Goal: Task Accomplishment & Management: Manage account settings

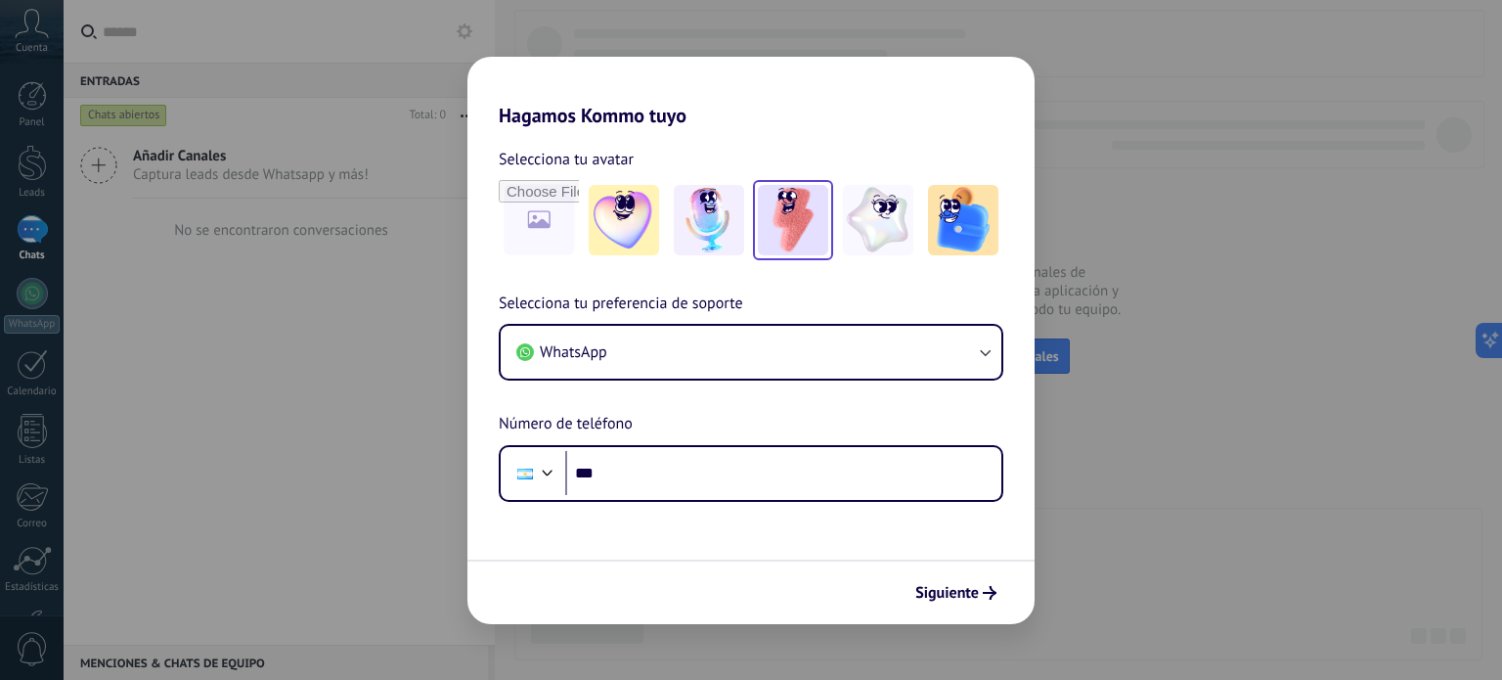
click at [809, 222] on img at bounding box center [793, 220] width 70 height 70
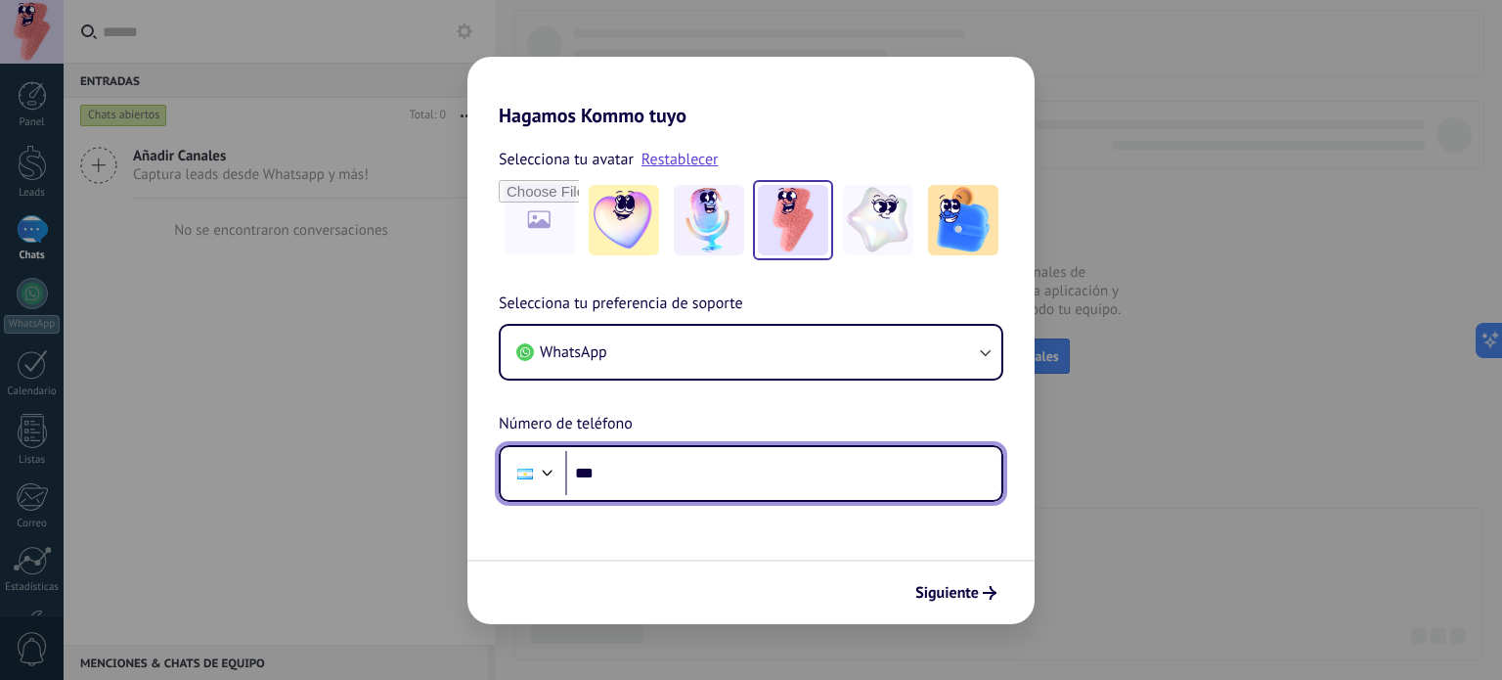
click at [671, 465] on input "***" at bounding box center [783, 473] width 436 height 45
type input "**********"
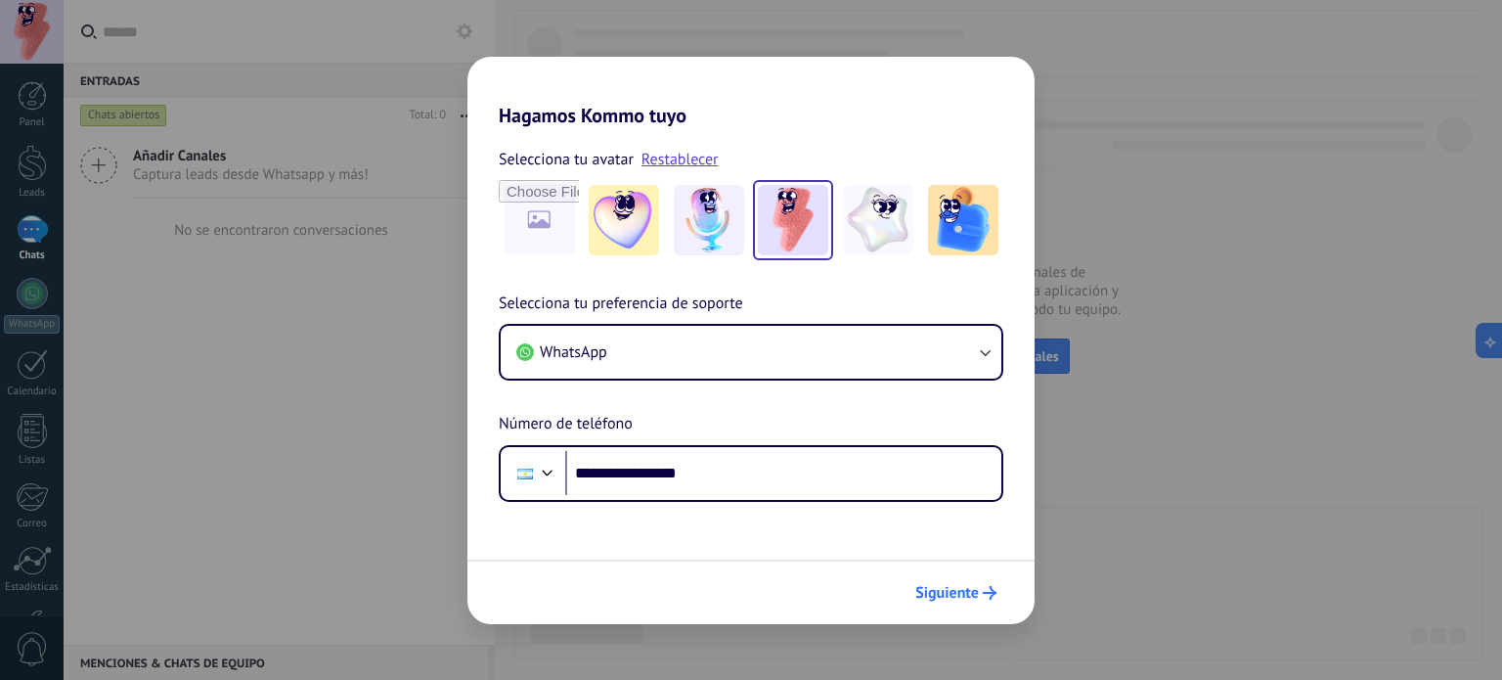
click at [955, 591] on span "Siguiente" at bounding box center [947, 593] width 64 height 14
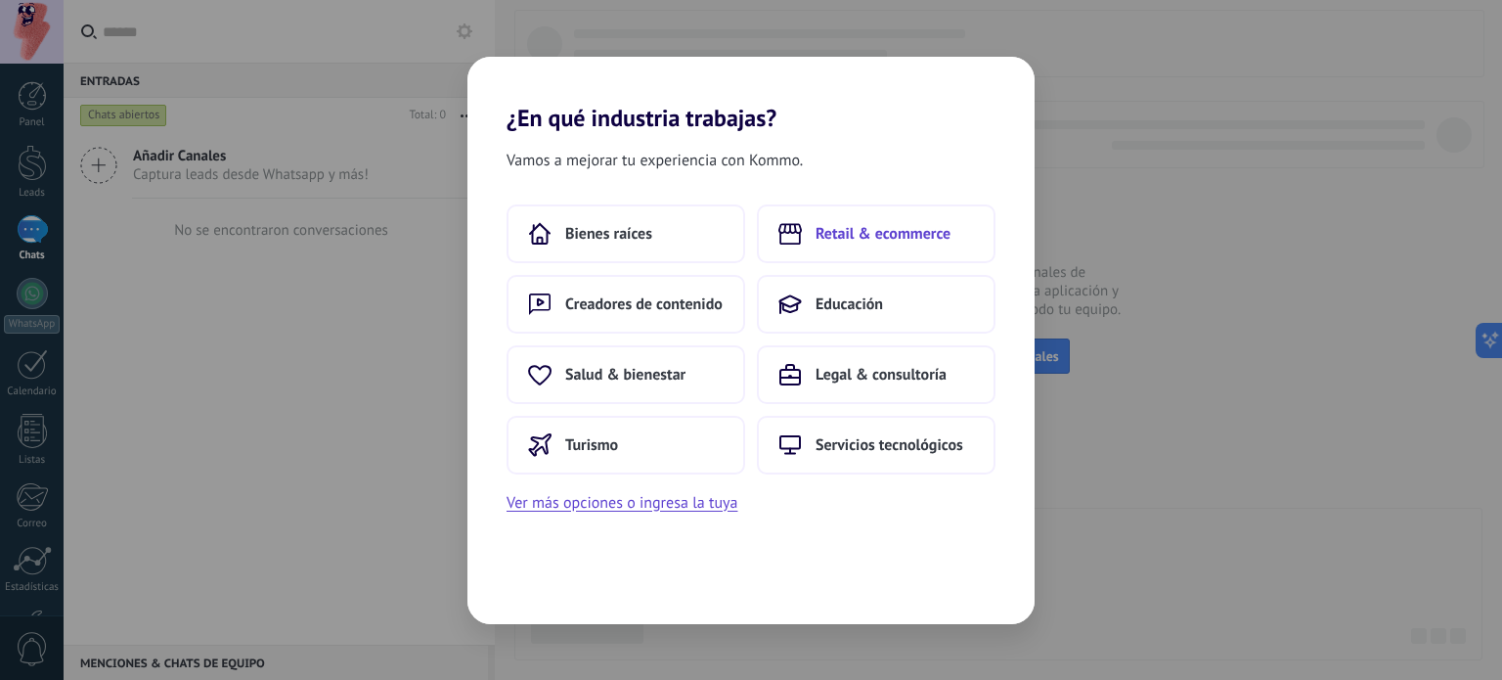
click at [887, 243] on button "Retail & ecommerce" at bounding box center [876, 233] width 239 height 59
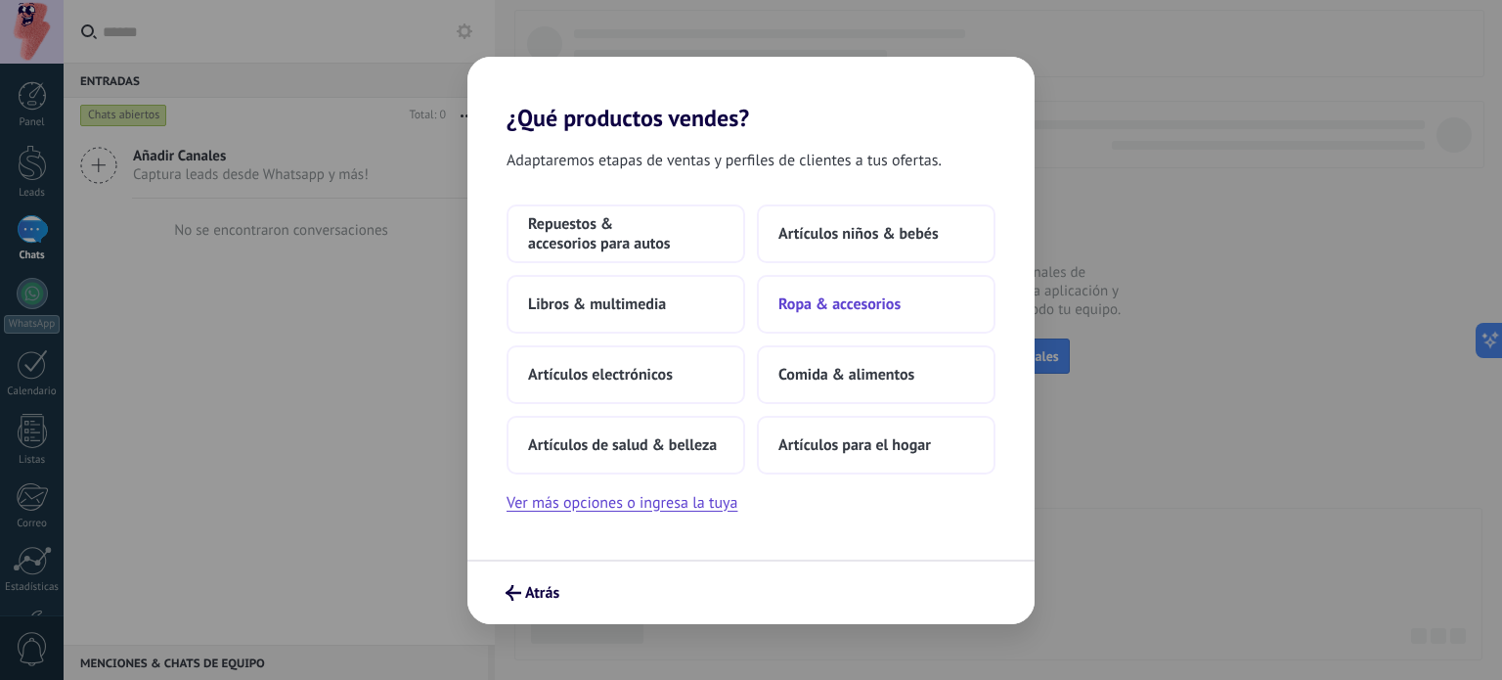
click at [880, 312] on span "Ropa & accesorios" at bounding box center [840, 304] width 122 height 20
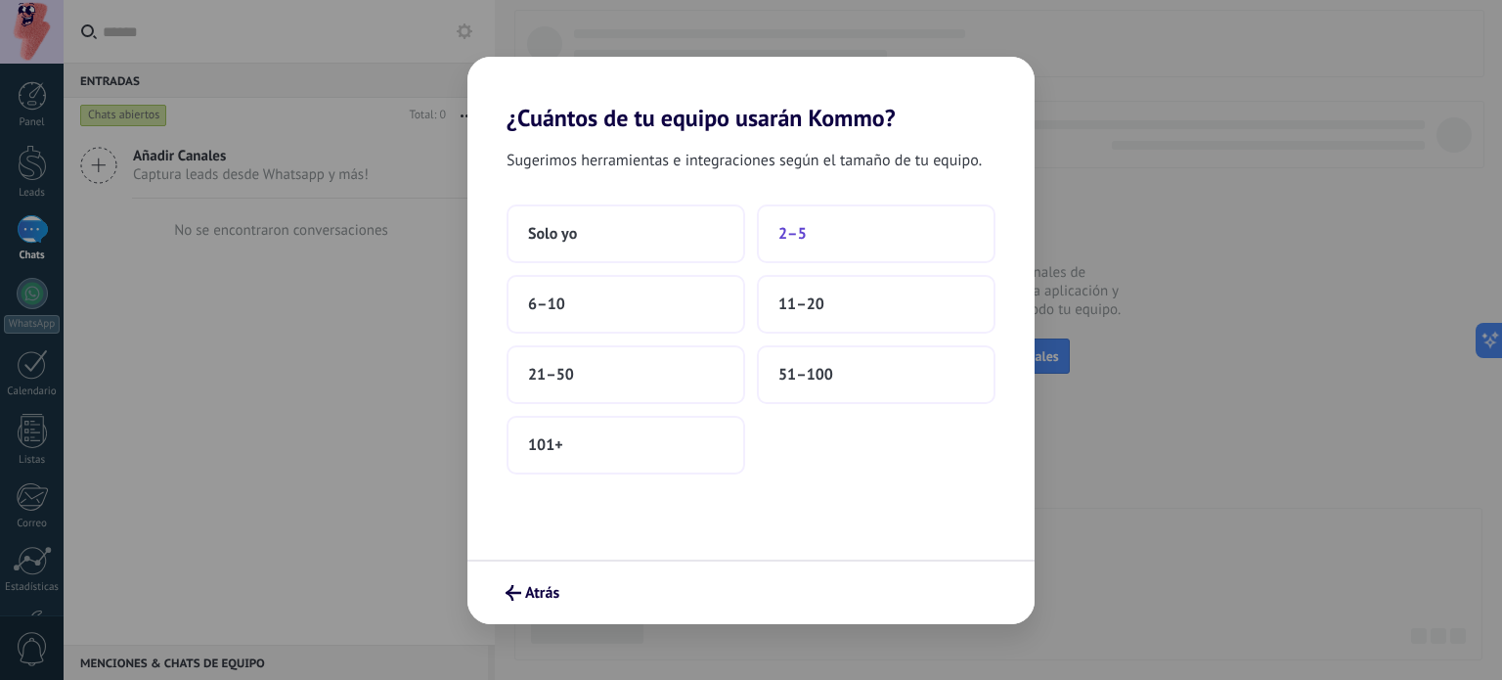
click at [815, 238] on button "2–5" at bounding box center [876, 233] width 239 height 59
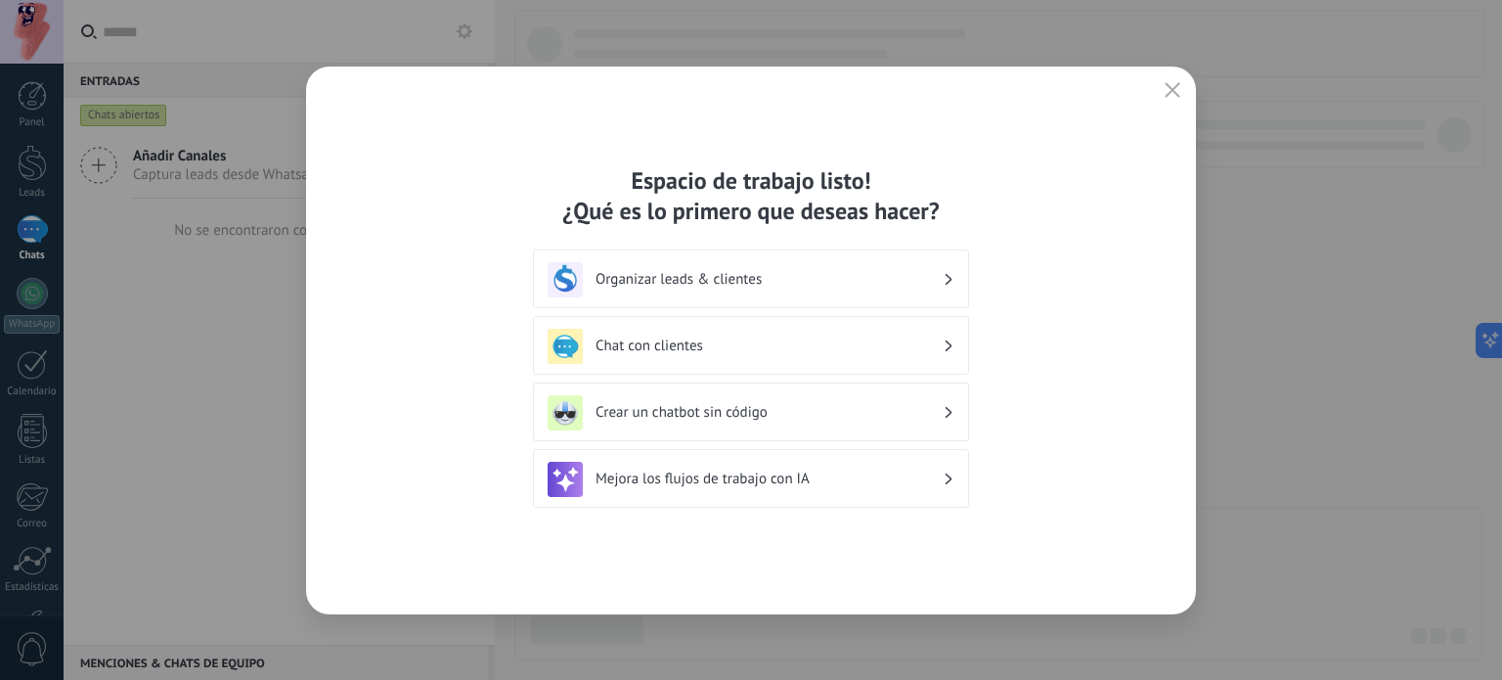
click at [900, 345] on h3 "Chat con clientes" at bounding box center [769, 345] width 347 height 19
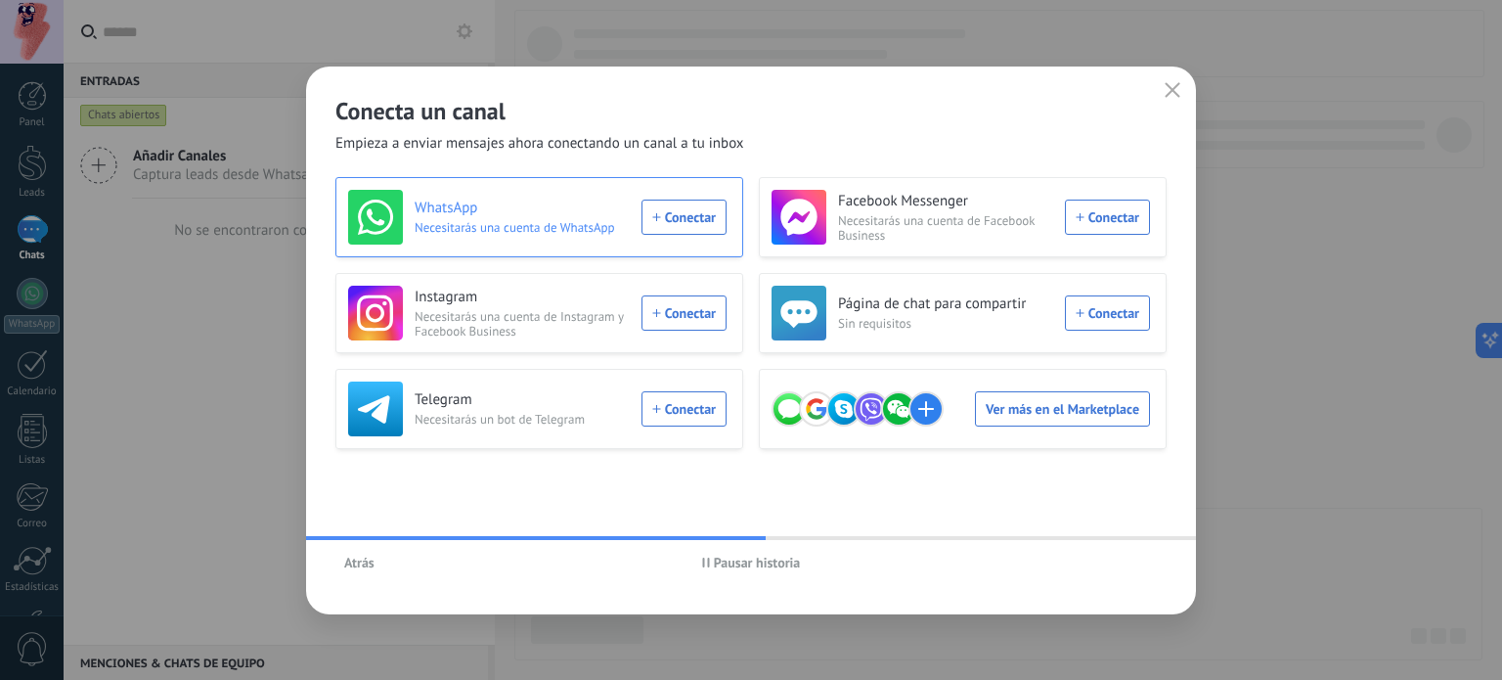
click at [689, 216] on div "WhatsApp Necesitarás una cuenta de WhatsApp Conectar" at bounding box center [537, 217] width 378 height 55
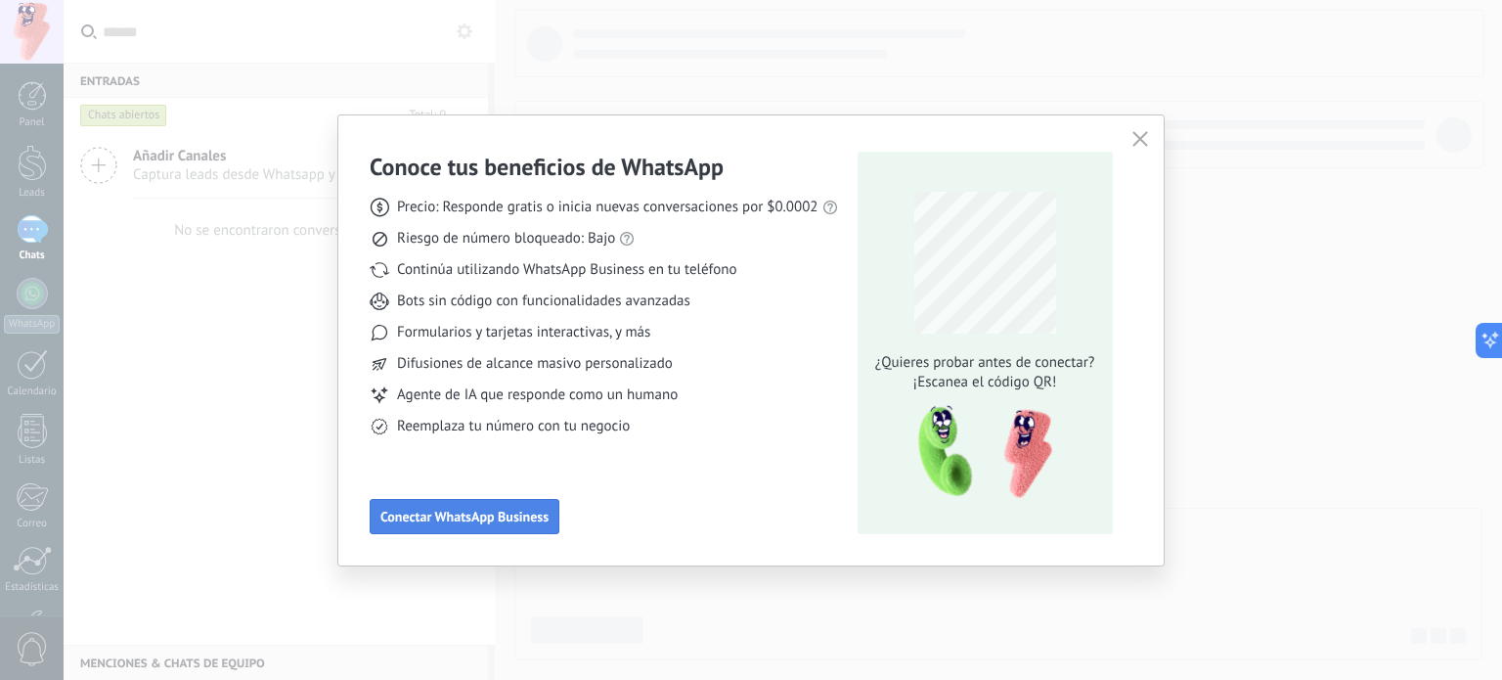
click at [519, 516] on span "Conectar WhatsApp Business" at bounding box center [464, 517] width 168 height 14
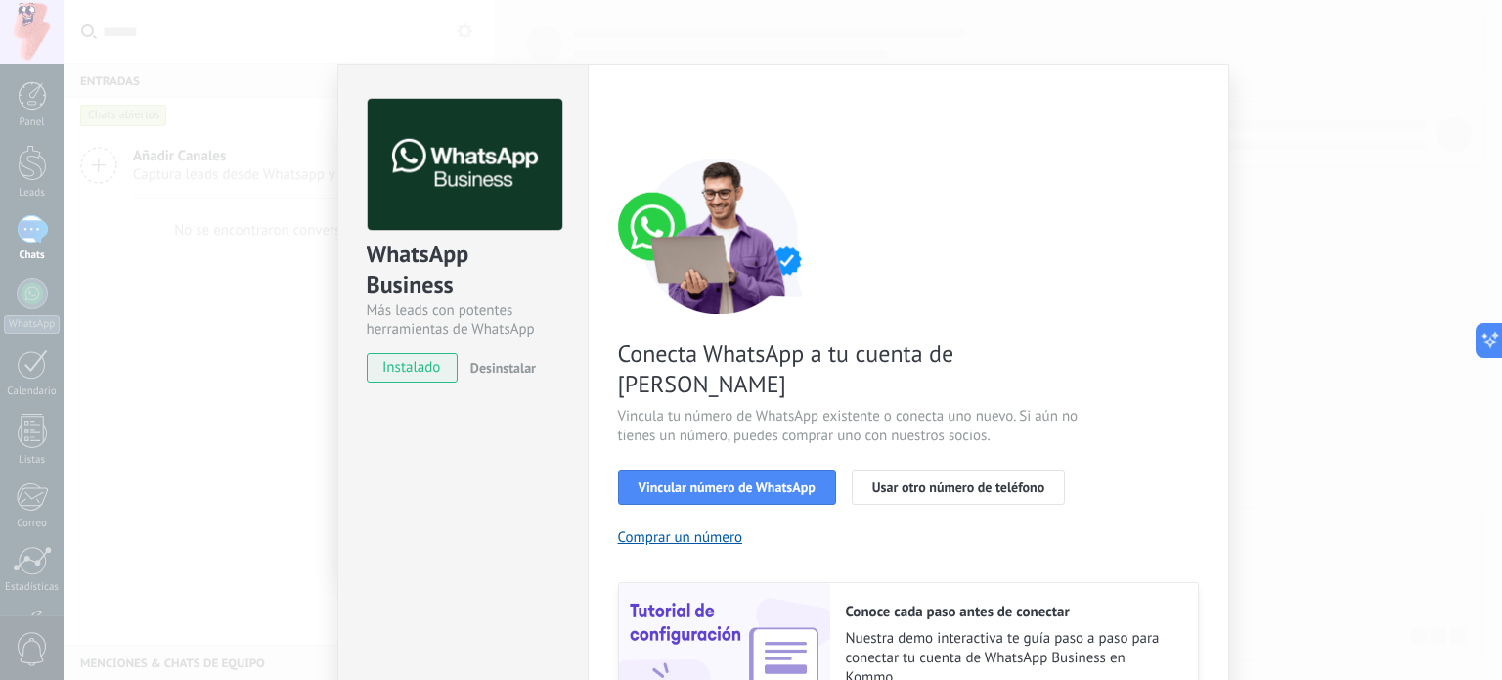
scroll to position [98, 0]
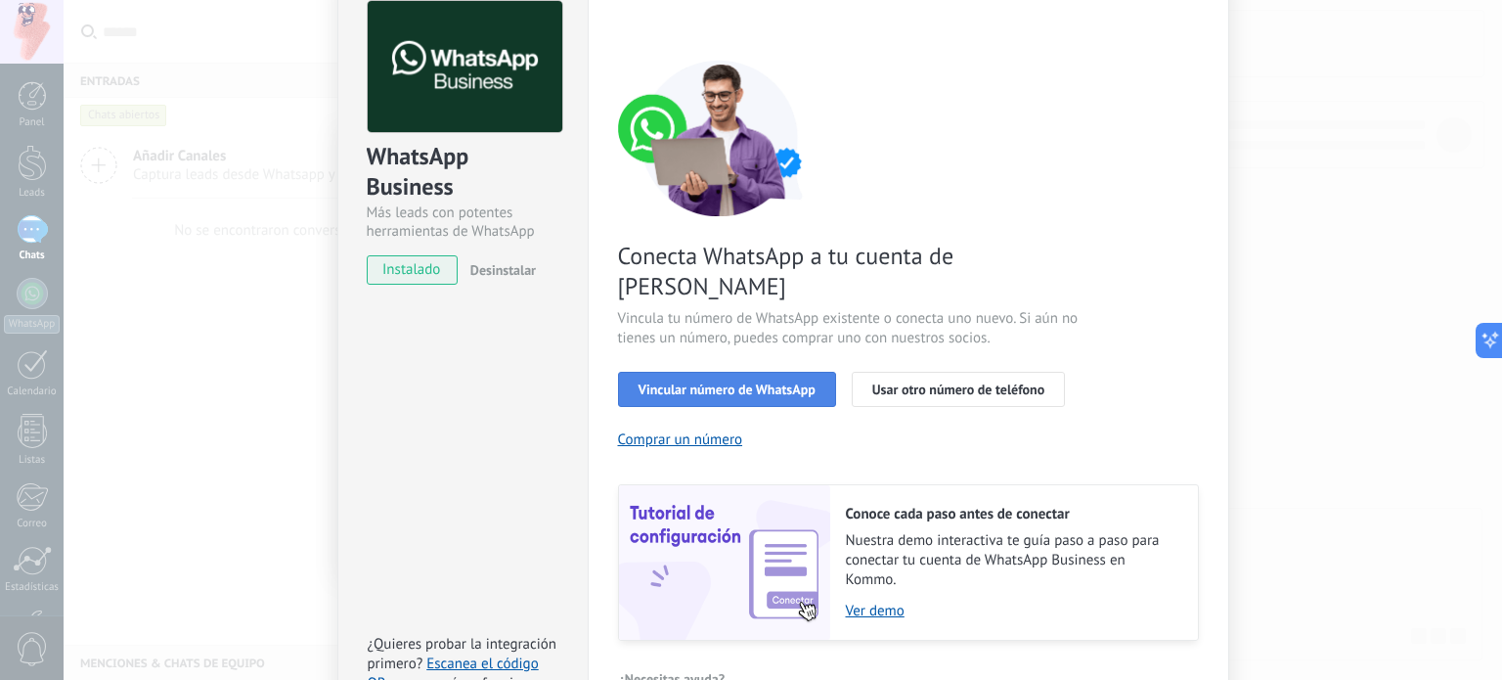
click at [705, 382] on span "Vincular número de WhatsApp" at bounding box center [727, 389] width 177 height 14
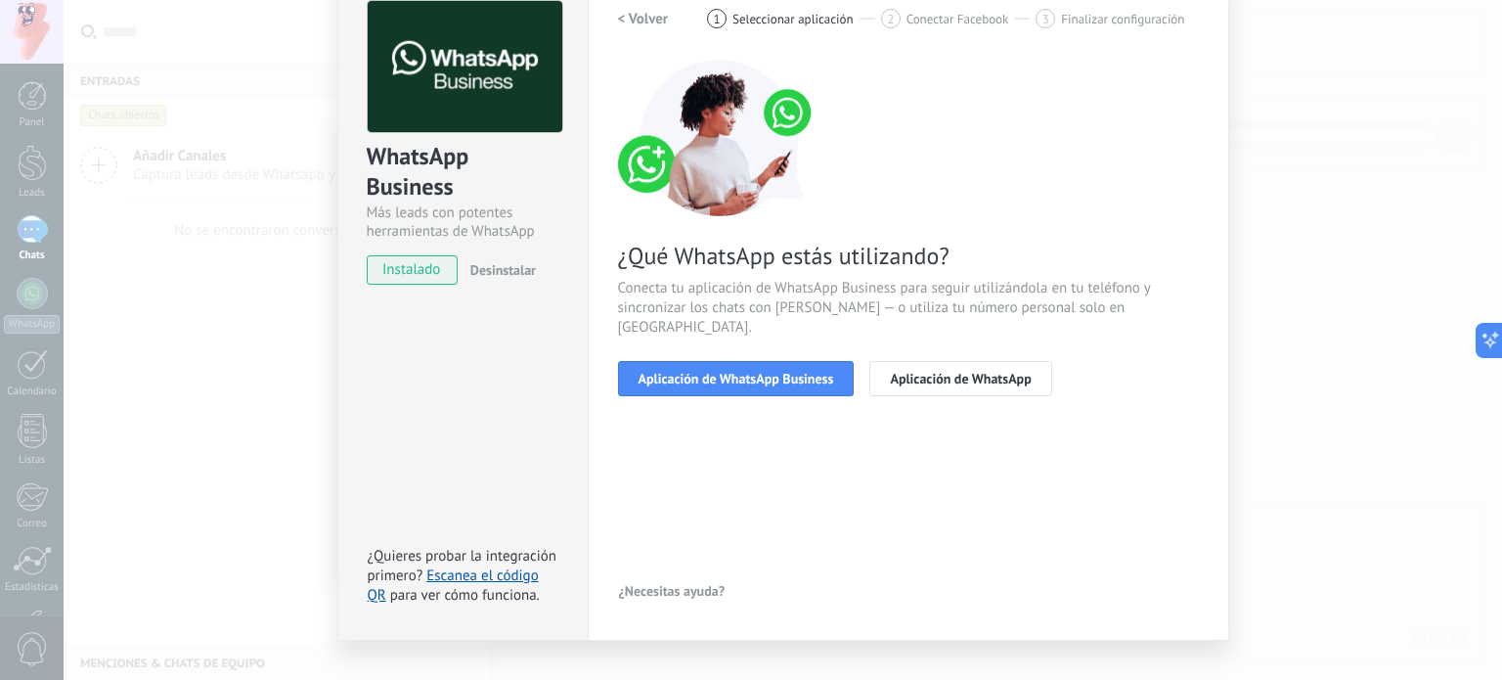
scroll to position [0, 0]
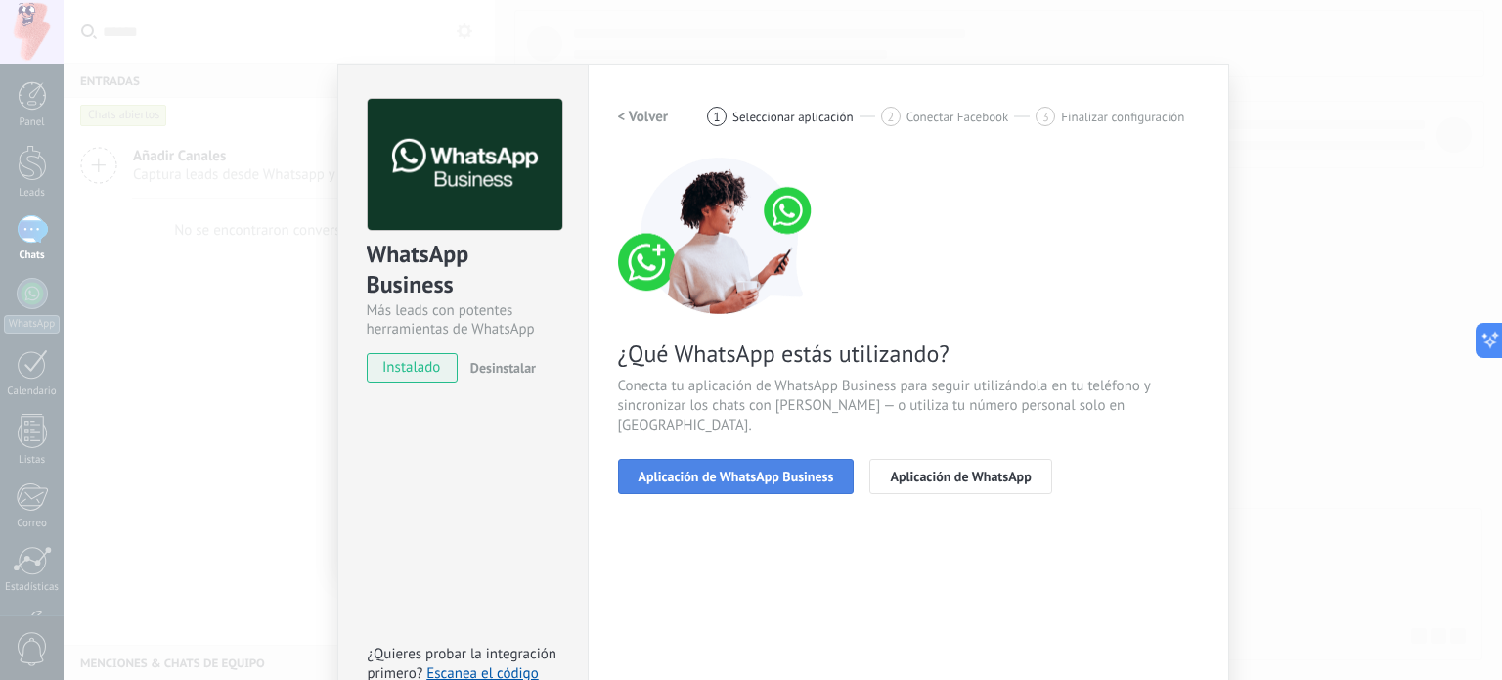
click at [797, 469] on span "Aplicación de WhatsApp Business" at bounding box center [737, 476] width 196 height 14
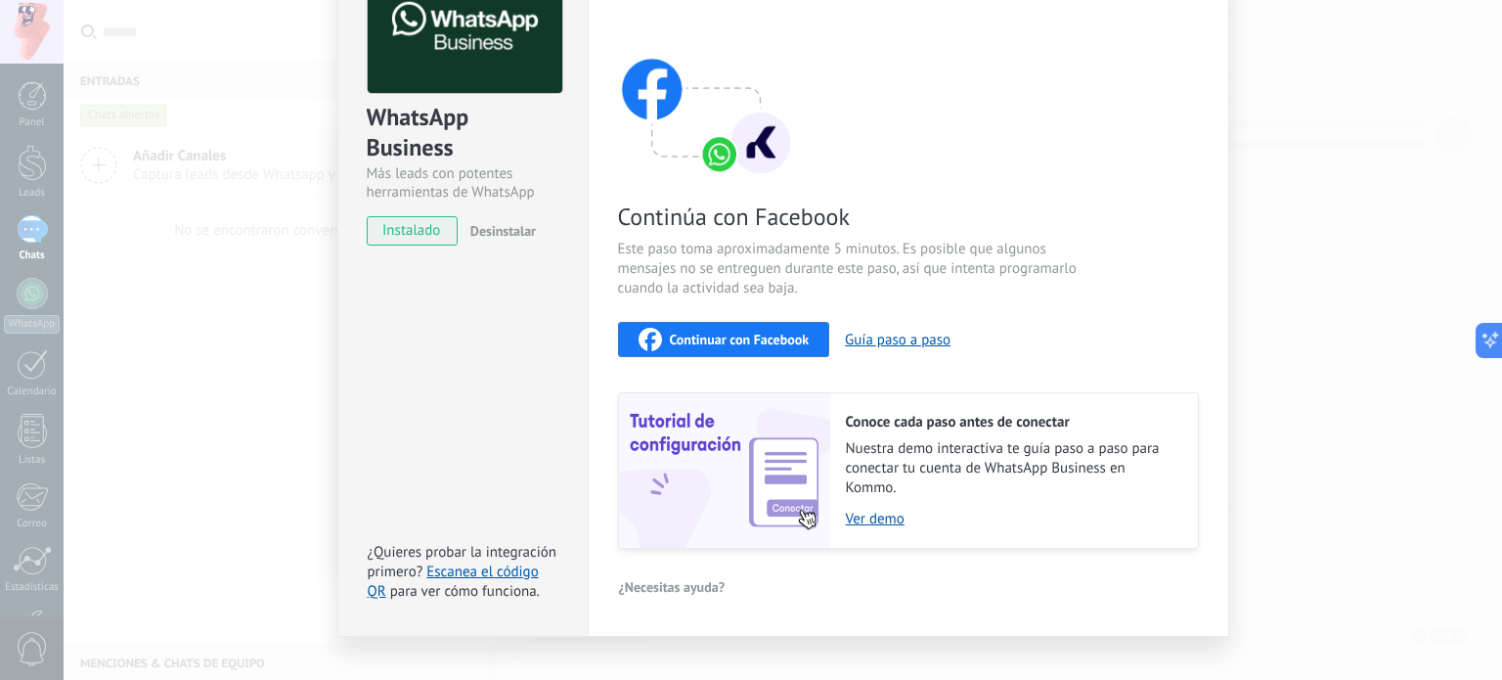
scroll to position [165, 0]
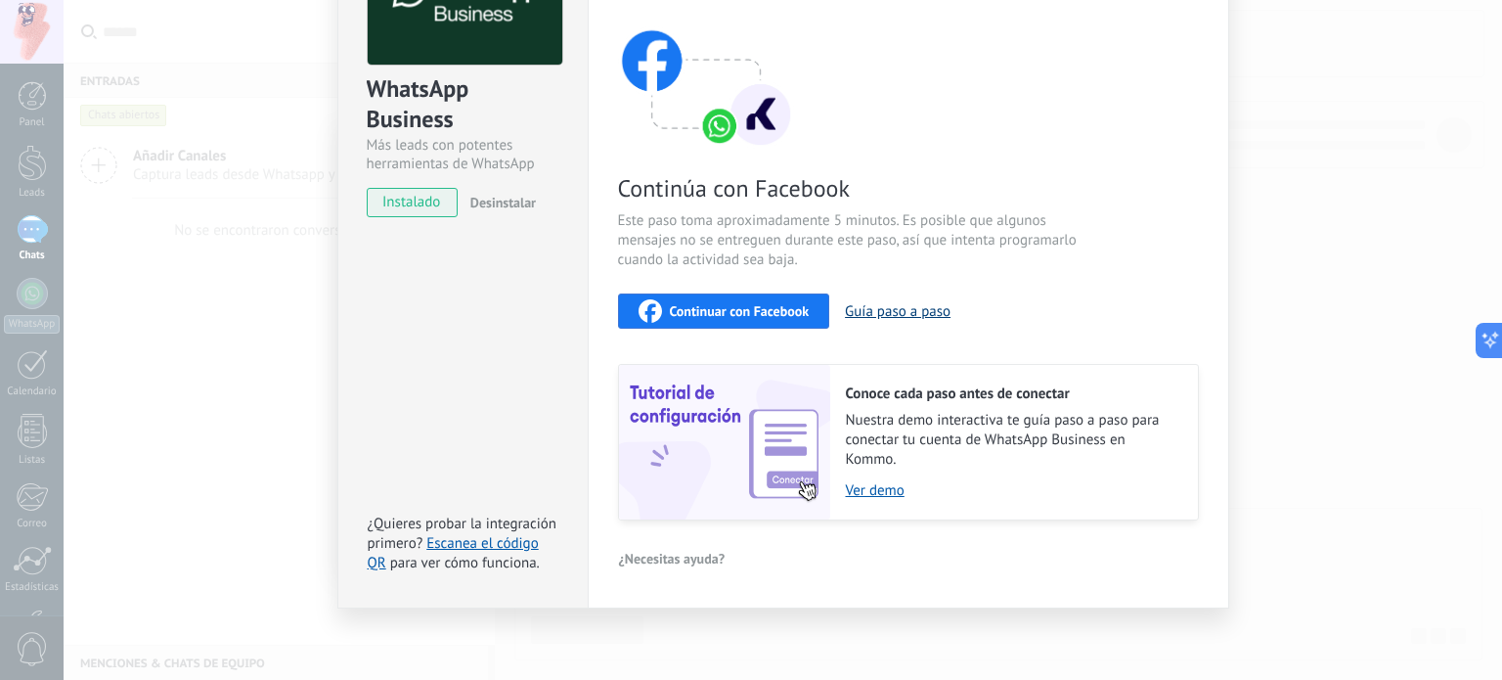
click at [893, 316] on button "Guía paso a paso" at bounding box center [898, 311] width 106 height 19
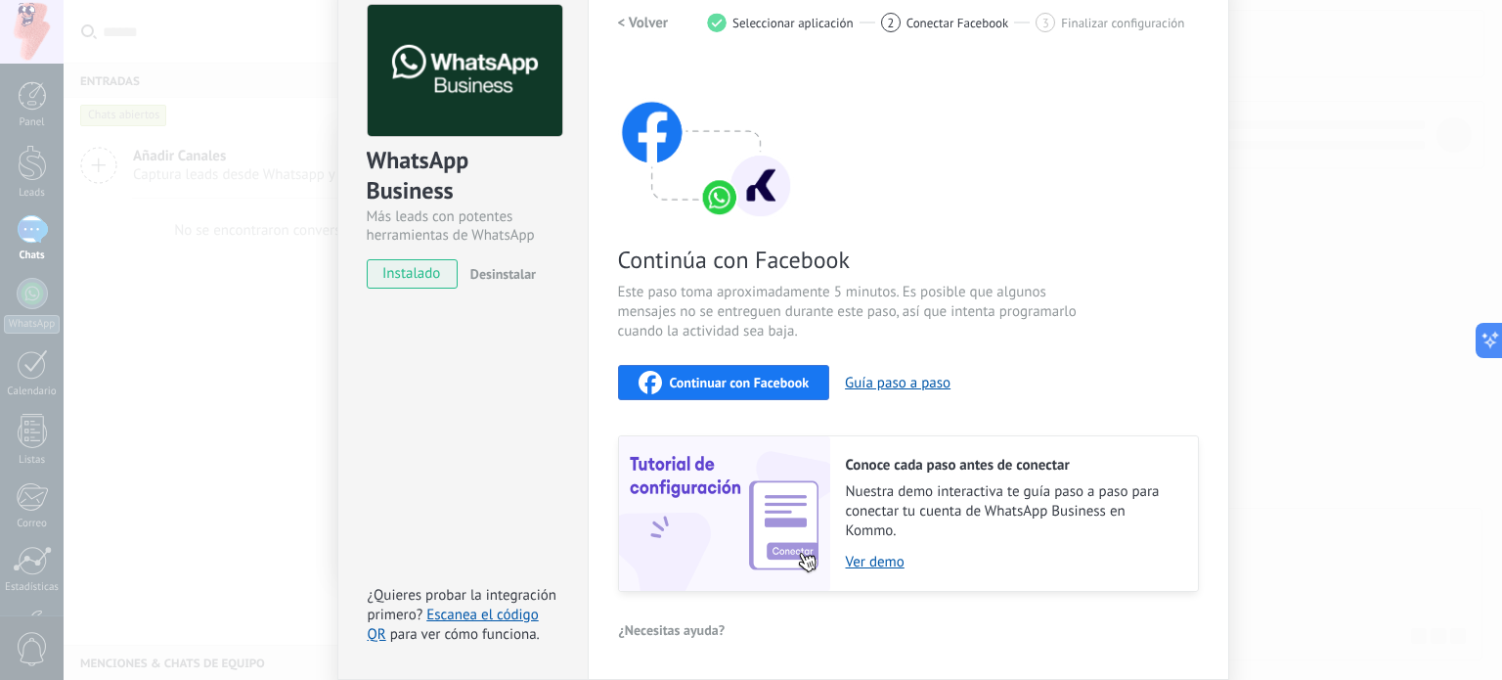
scroll to position [67, 0]
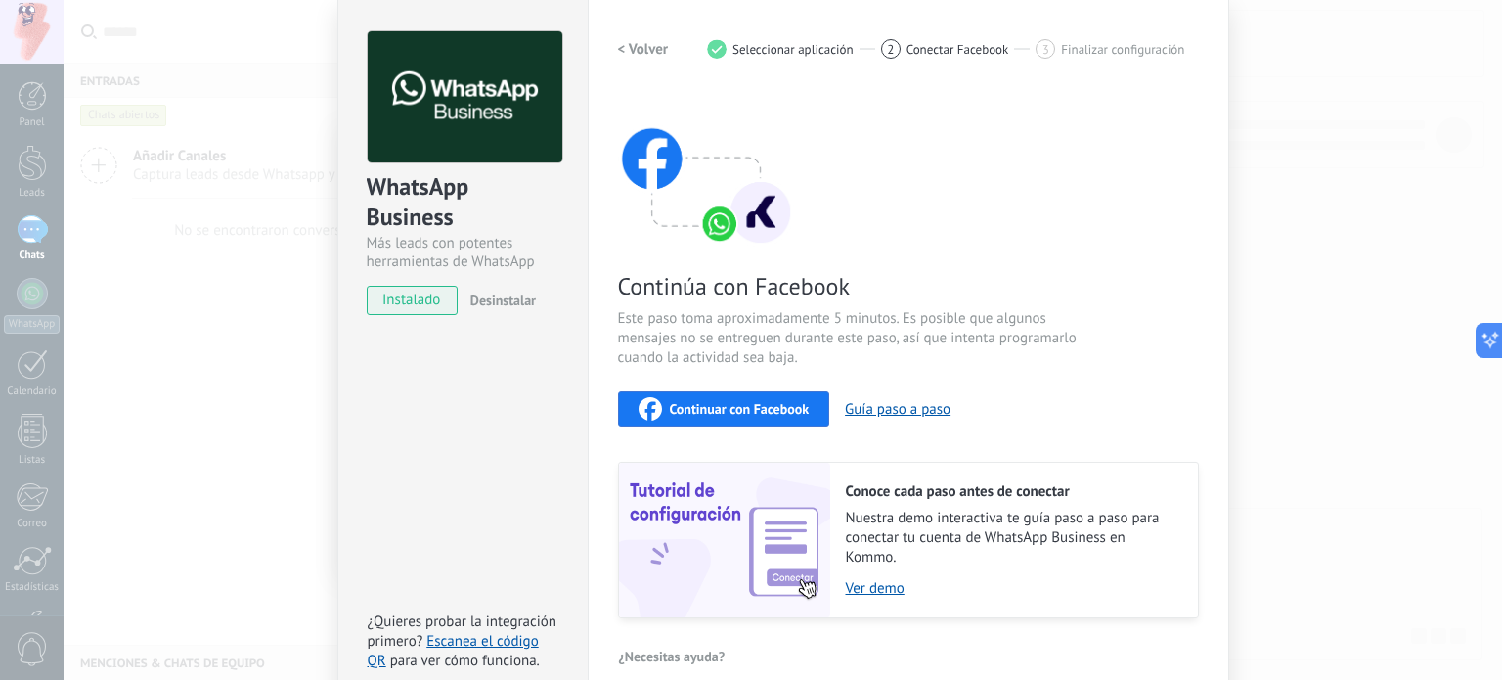
drag, startPoint x: 712, startPoint y: 416, endPoint x: 696, endPoint y: 479, distance: 65.5
click at [696, 479] on div "Continúa con Facebook Este paso toma aproximadamente 5 minutos. Es posible que …" at bounding box center [908, 354] width 581 height 528
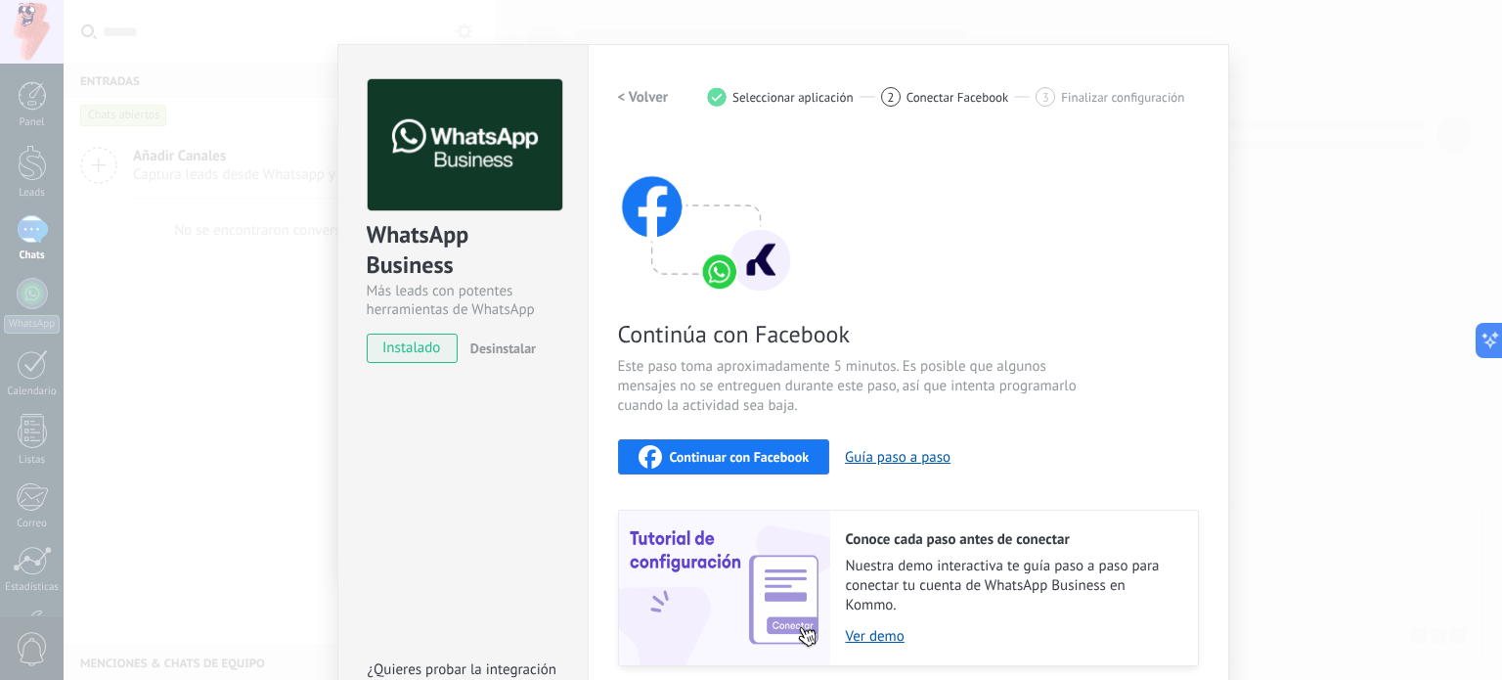
scroll to position [0, 0]
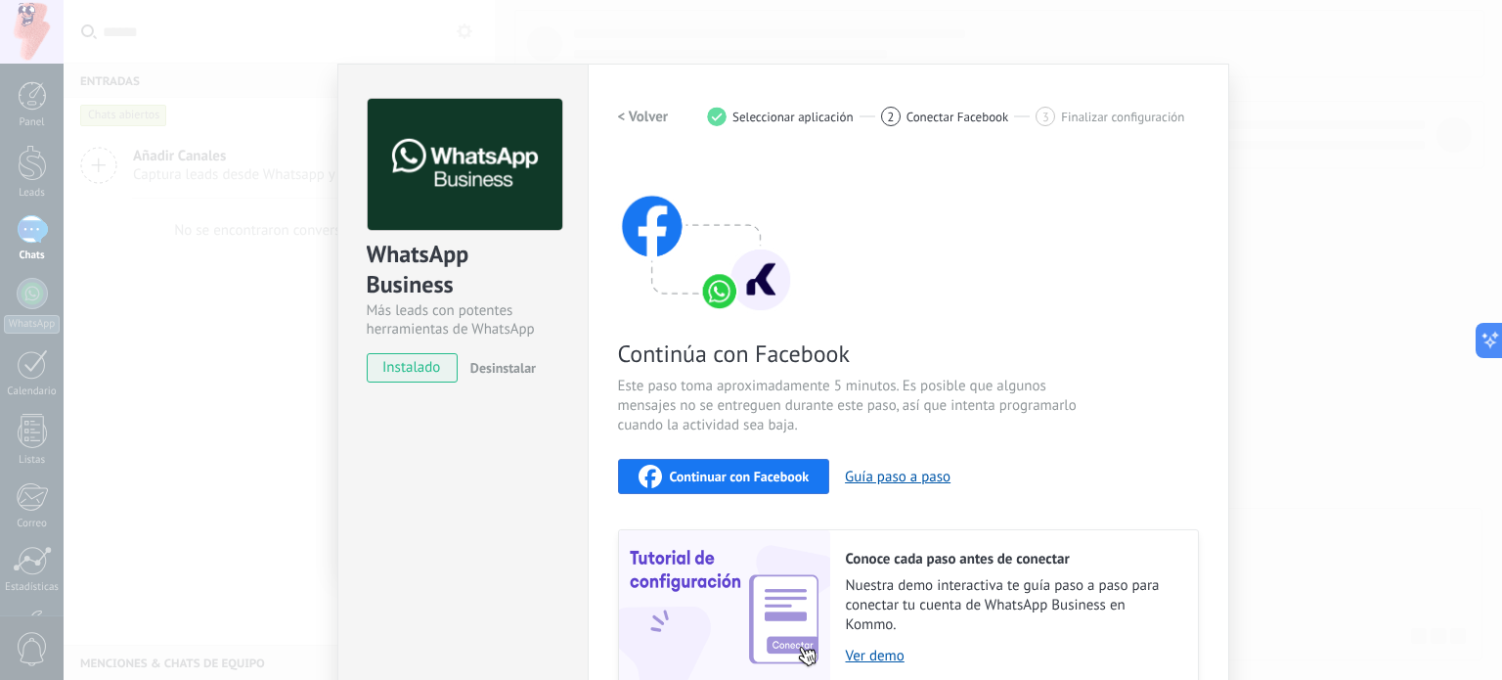
click at [887, 118] on span "2" at bounding box center [890, 117] width 7 height 17
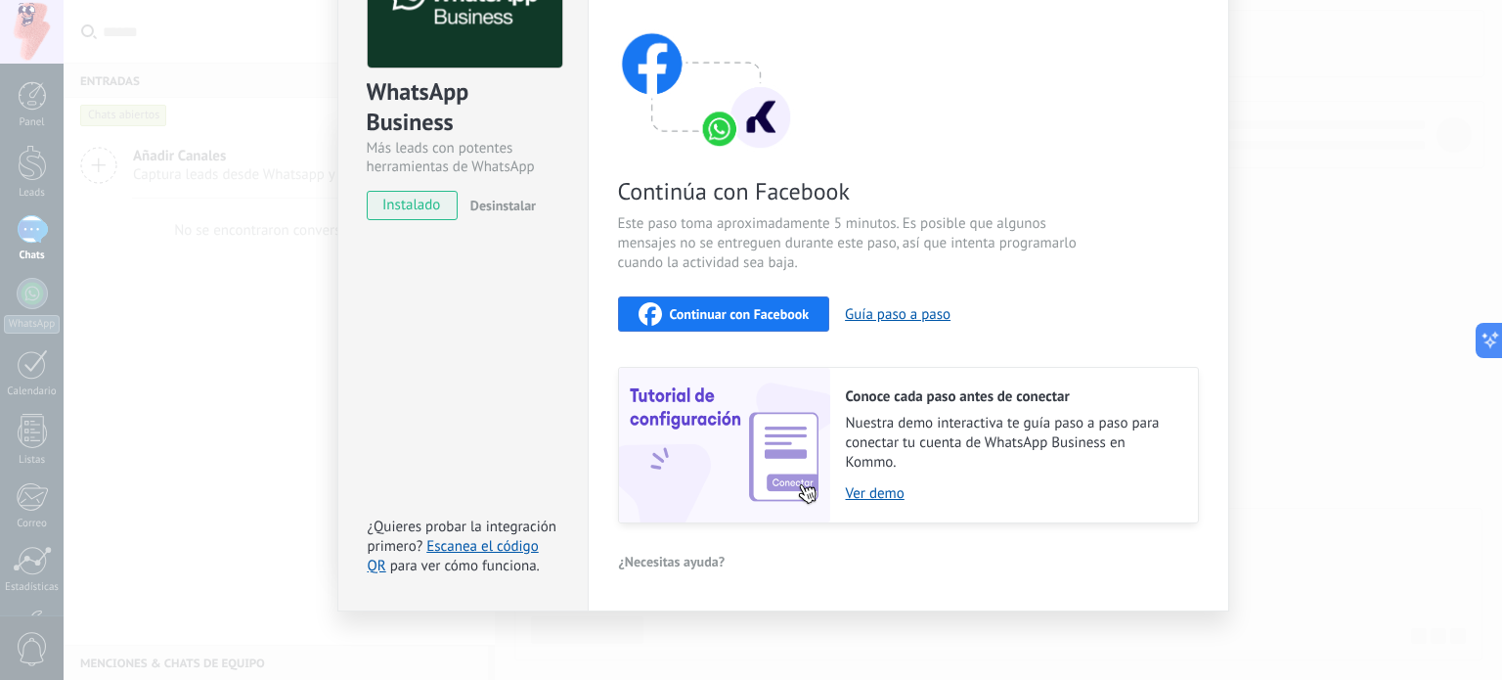
scroll to position [165, 0]
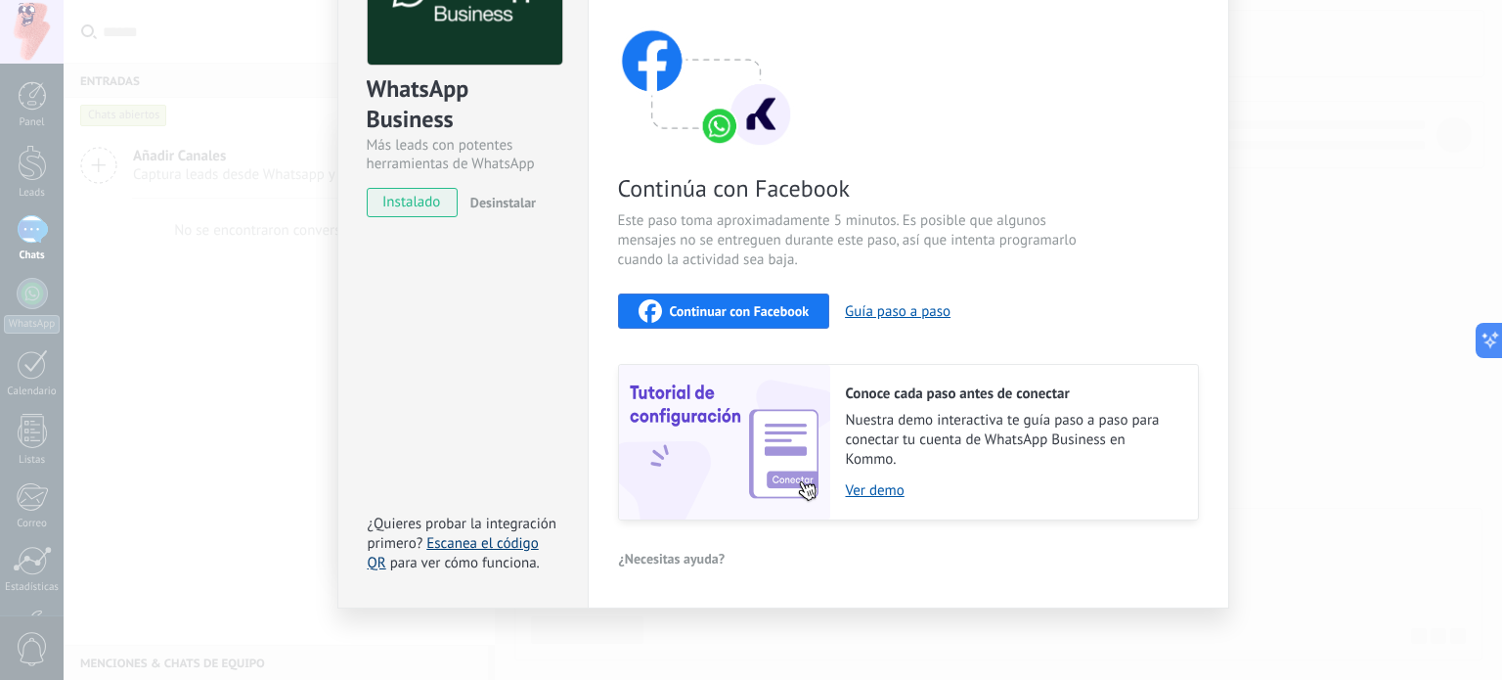
click at [506, 546] on link "Escanea el código QR" at bounding box center [453, 553] width 171 height 38
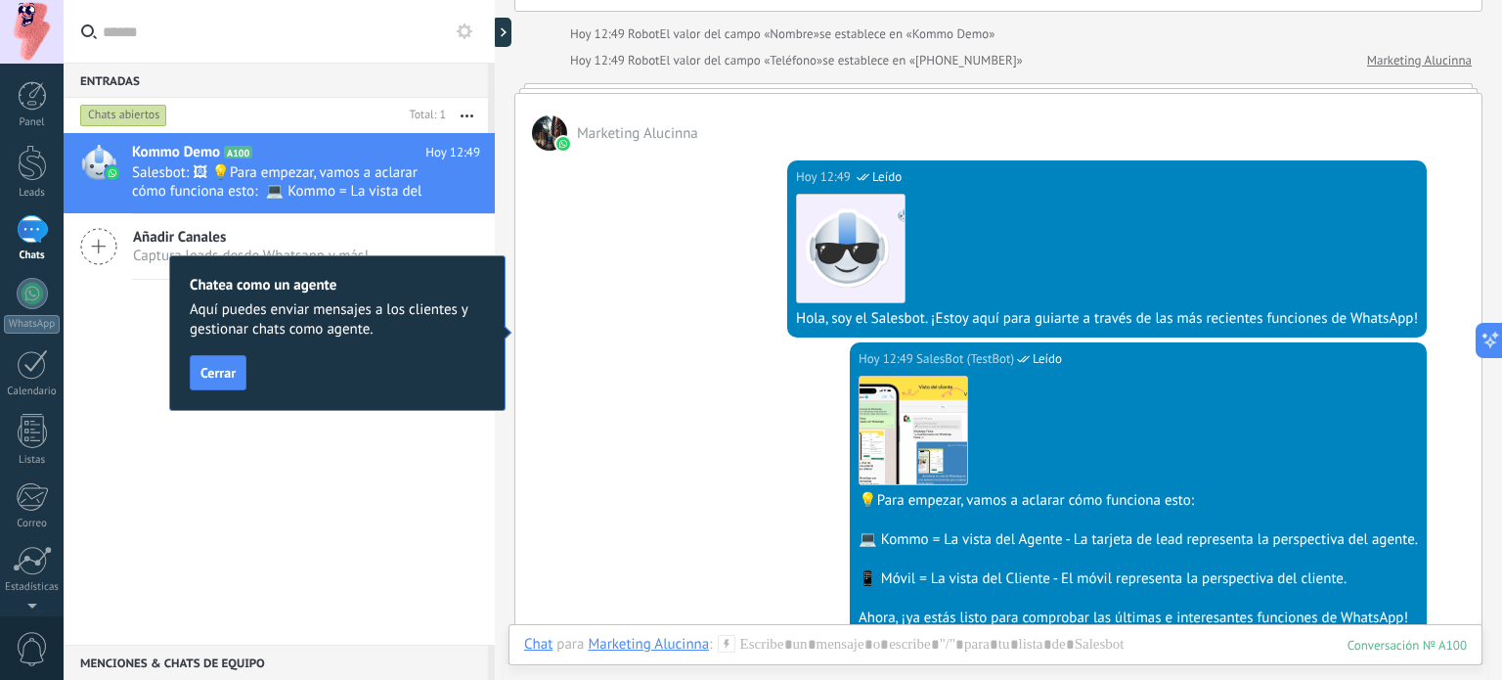
scroll to position [515, 0]
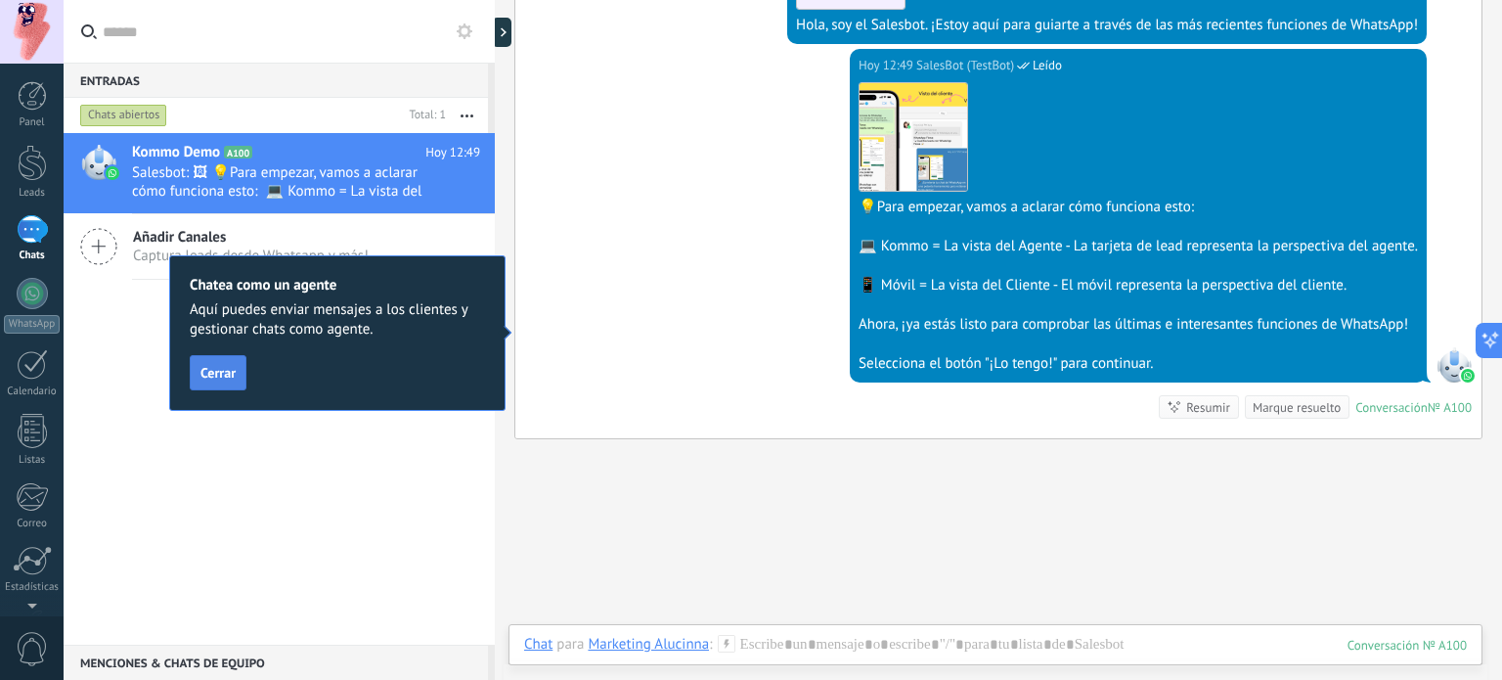
click at [231, 375] on span "Cerrar" at bounding box center [217, 373] width 35 height 14
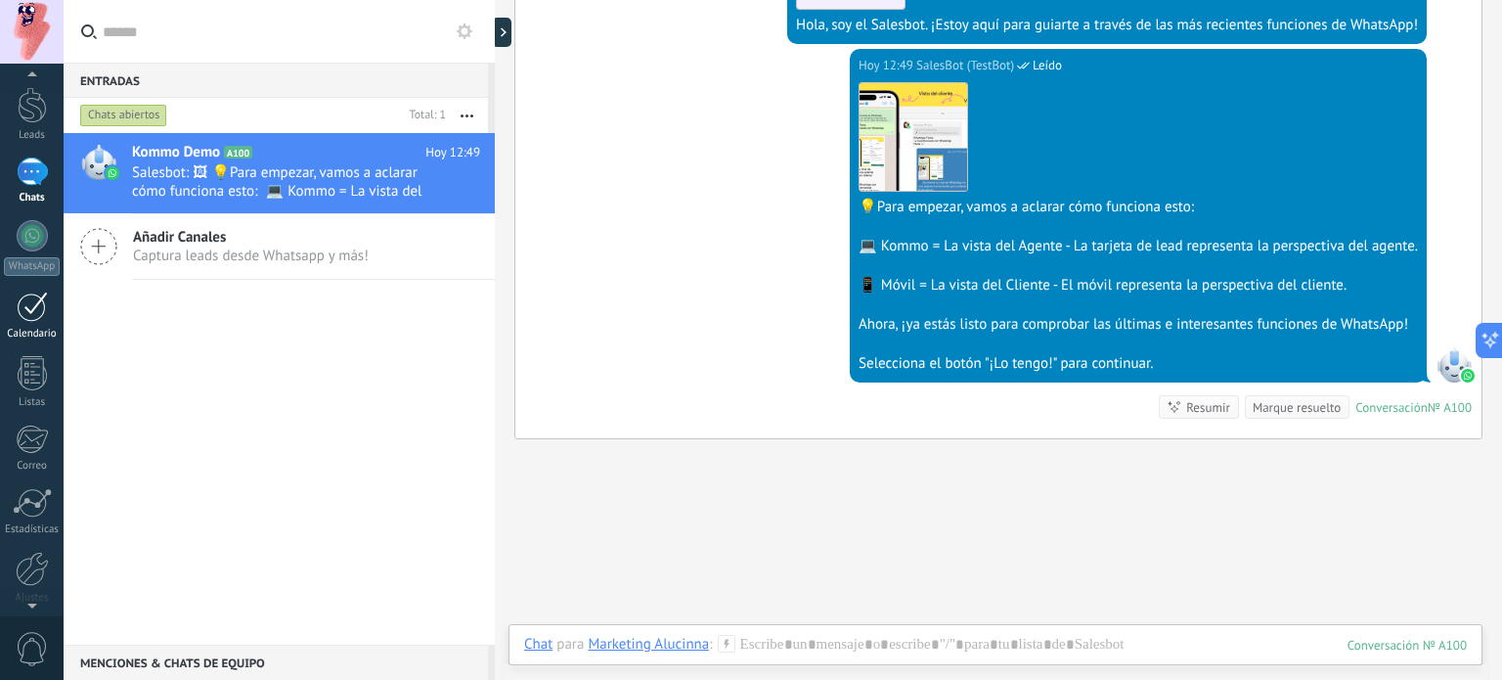
scroll to position [0, 0]
click at [31, 289] on div at bounding box center [32, 293] width 31 height 31
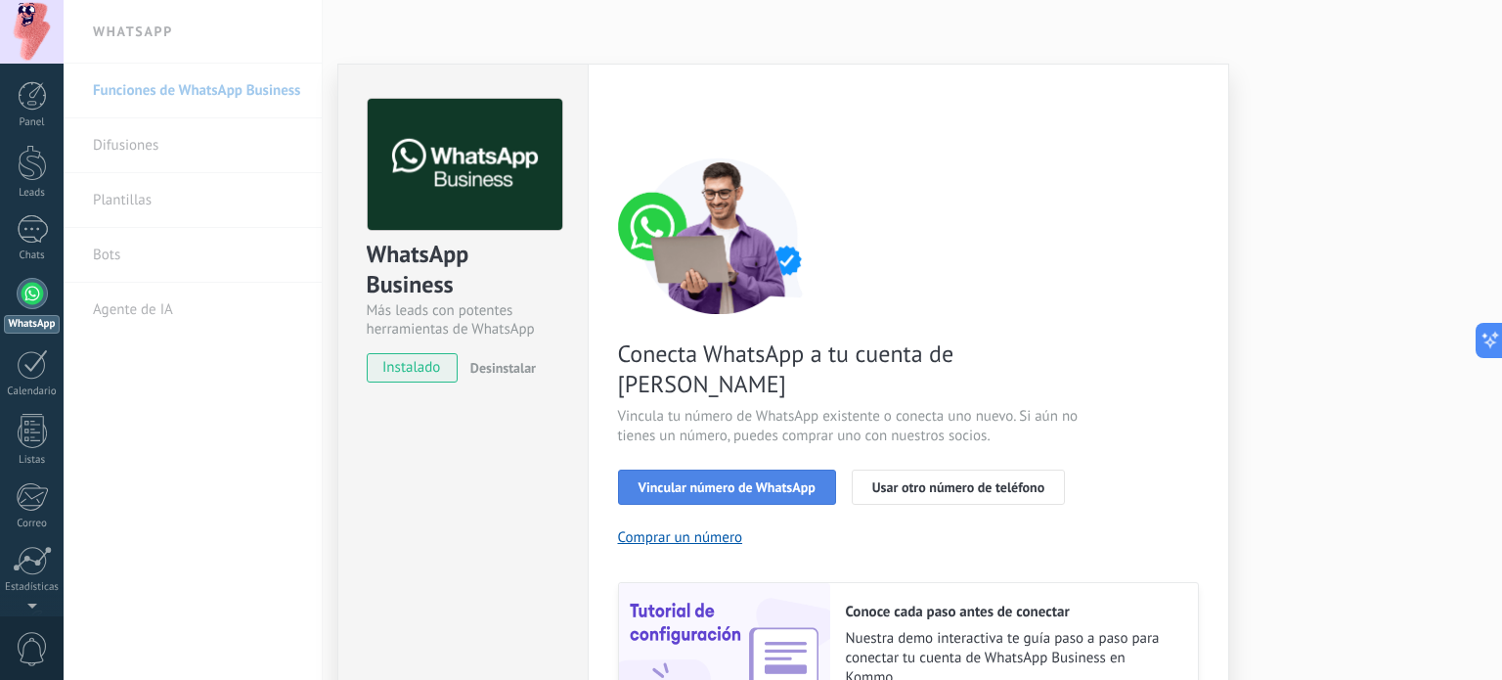
click at [684, 480] on span "Vincular número de WhatsApp" at bounding box center [727, 487] width 177 height 14
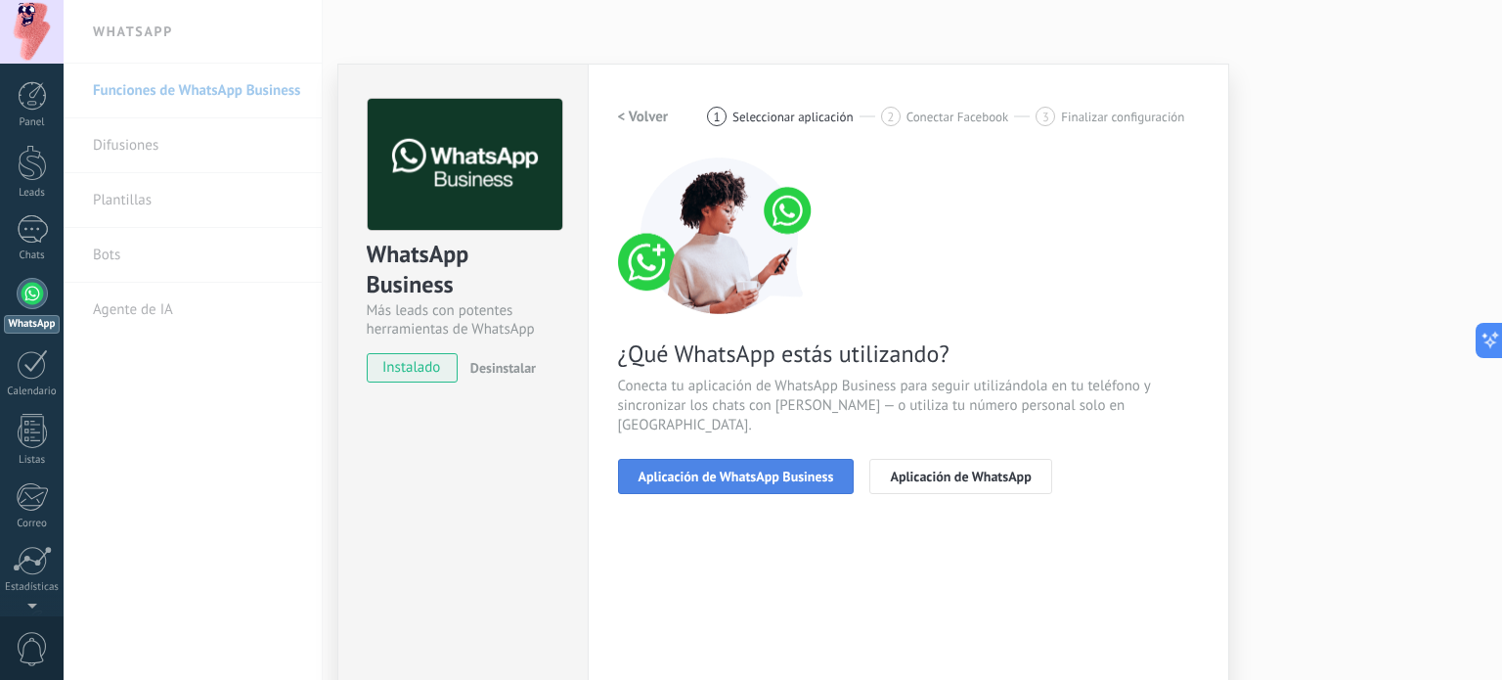
click at [713, 469] on span "Aplicación de WhatsApp Business" at bounding box center [737, 476] width 196 height 14
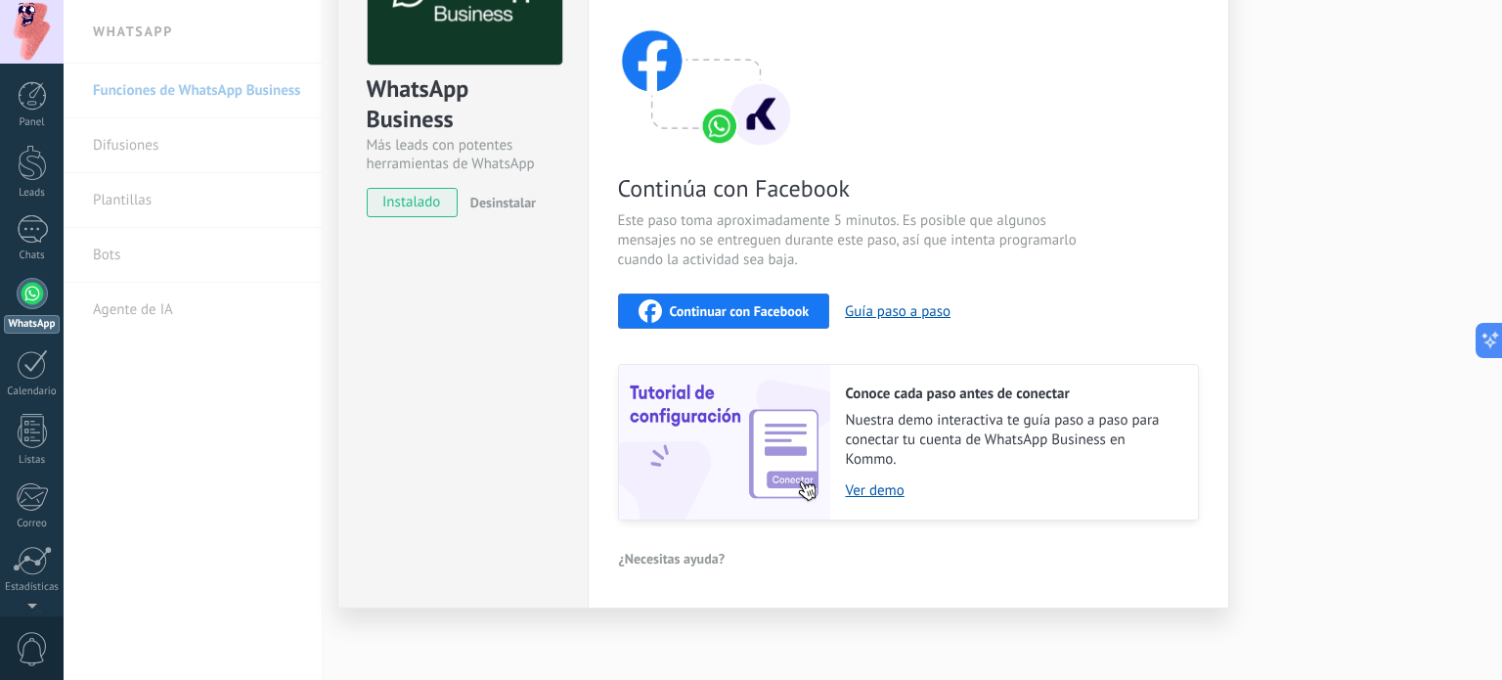
scroll to position [67, 0]
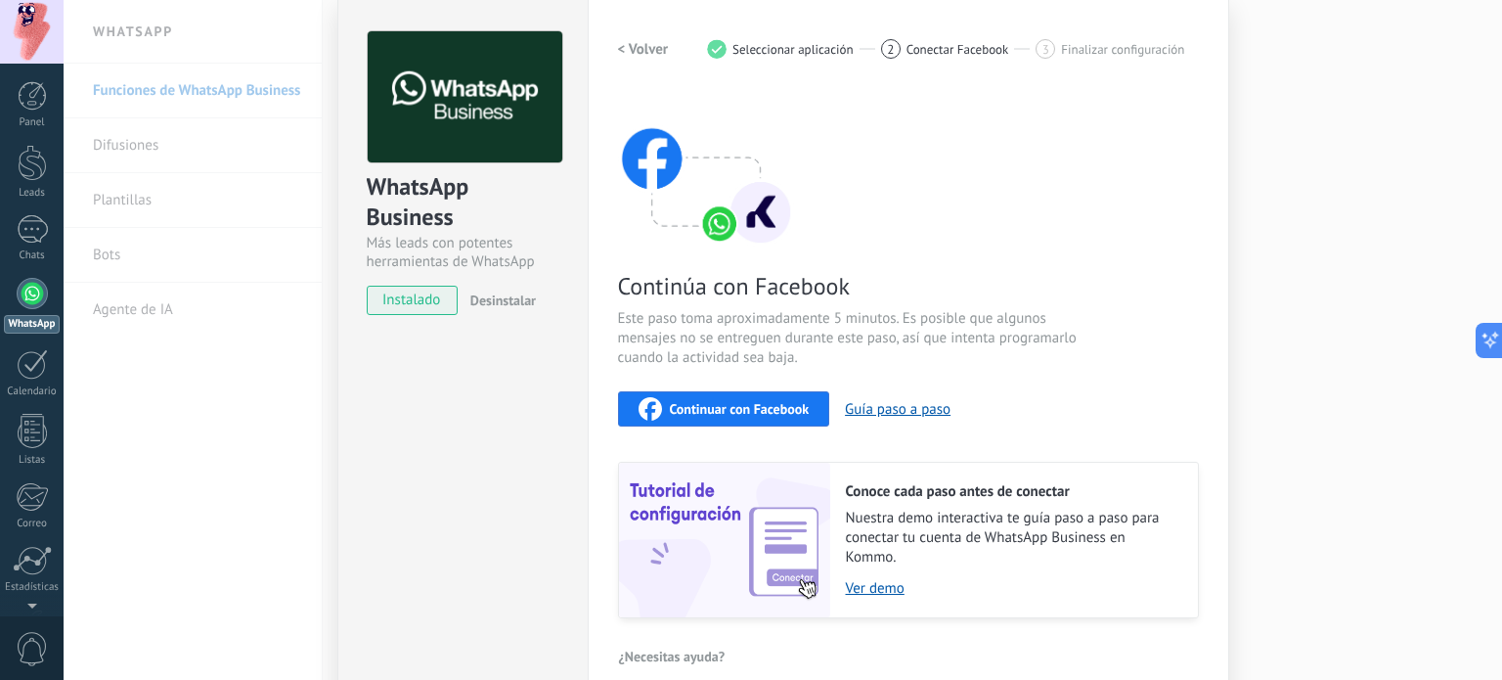
click at [741, 416] on div "Continuar con Facebook" at bounding box center [724, 408] width 171 height 23
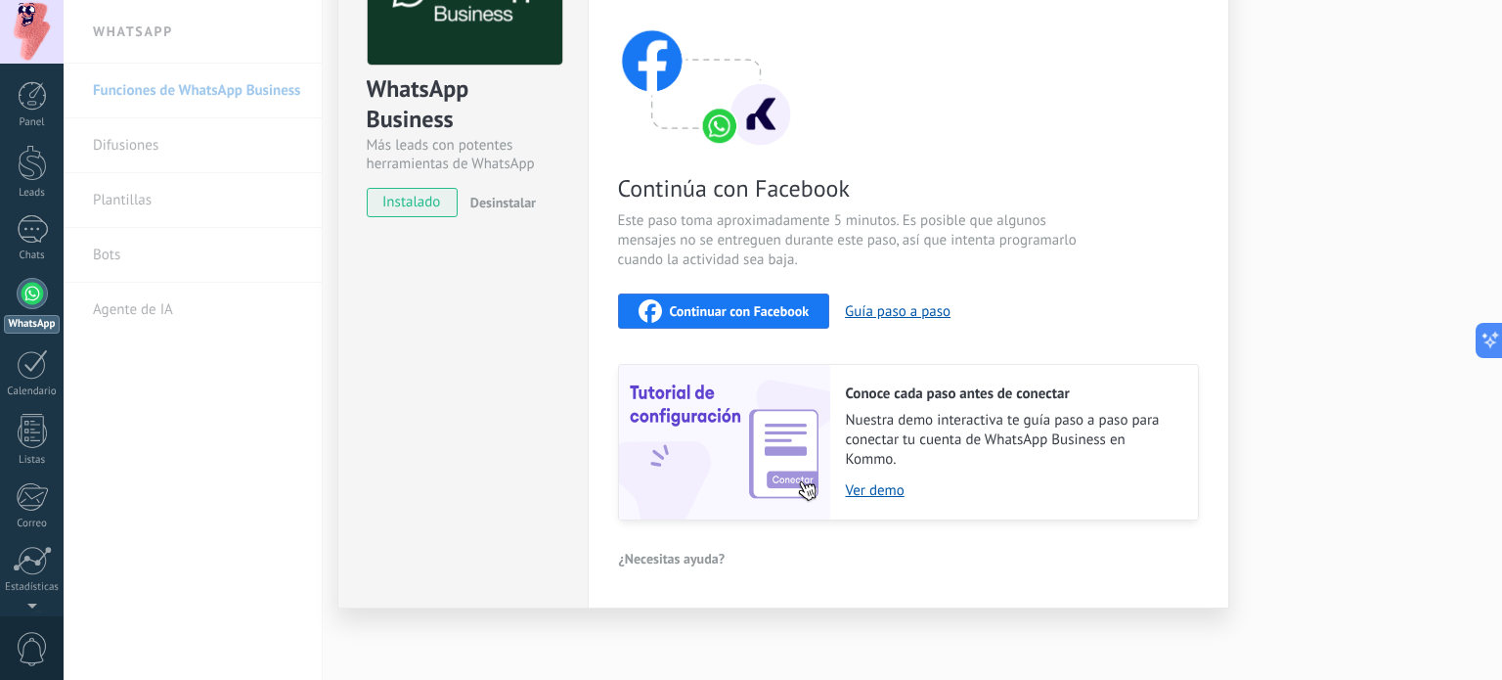
scroll to position [0, 0]
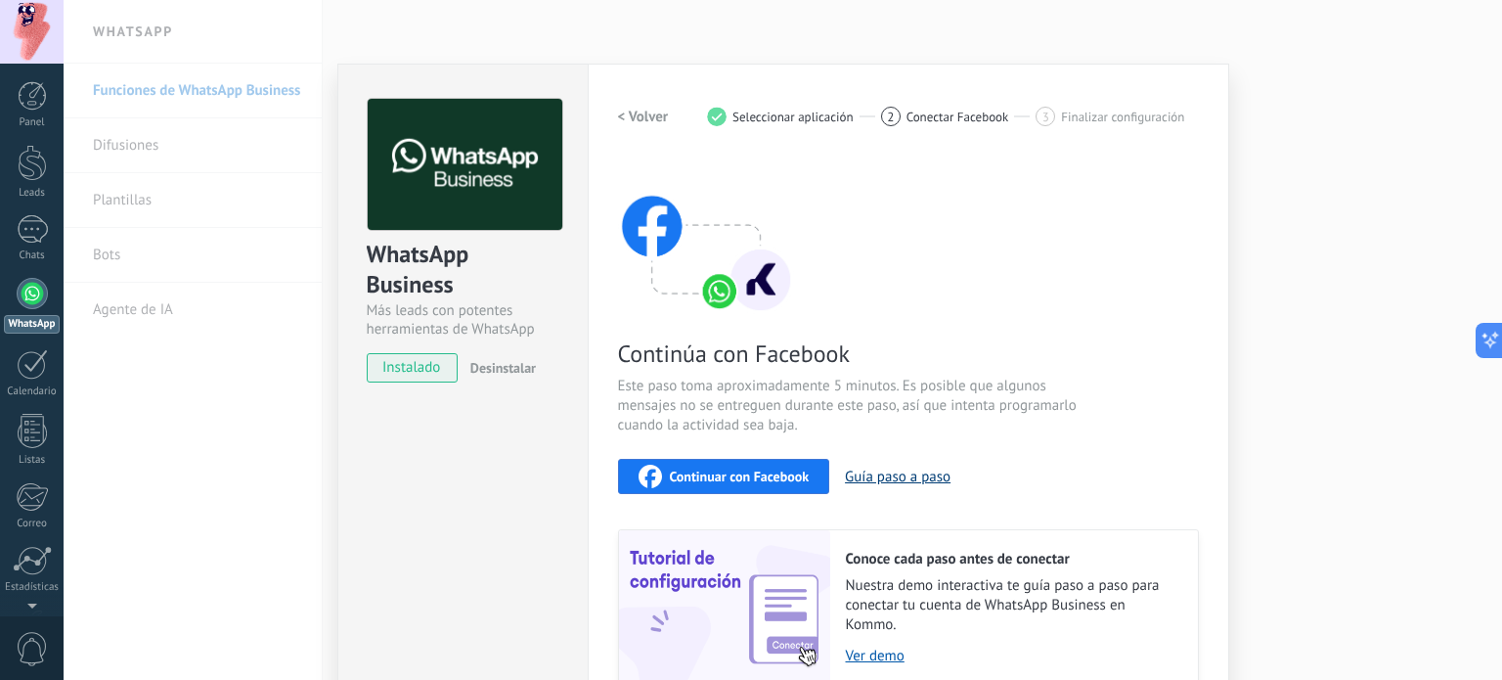
click at [858, 479] on button "Guía paso a paso" at bounding box center [898, 476] width 106 height 19
click at [200, 88] on div "WhatsApp Business Más leads con potentes herramientas de WhatsApp instalado Des…" at bounding box center [783, 340] width 1439 height 680
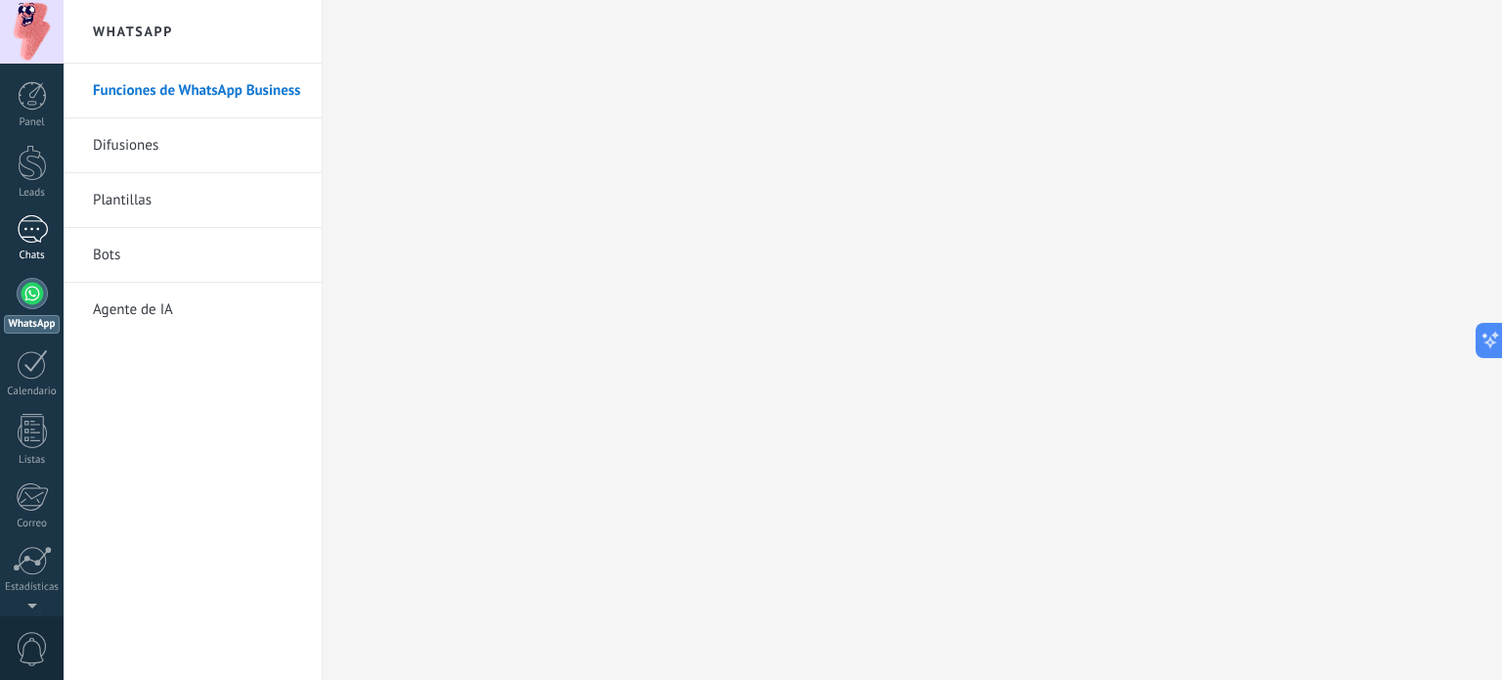
click at [40, 224] on div "1" at bounding box center [32, 229] width 31 height 28
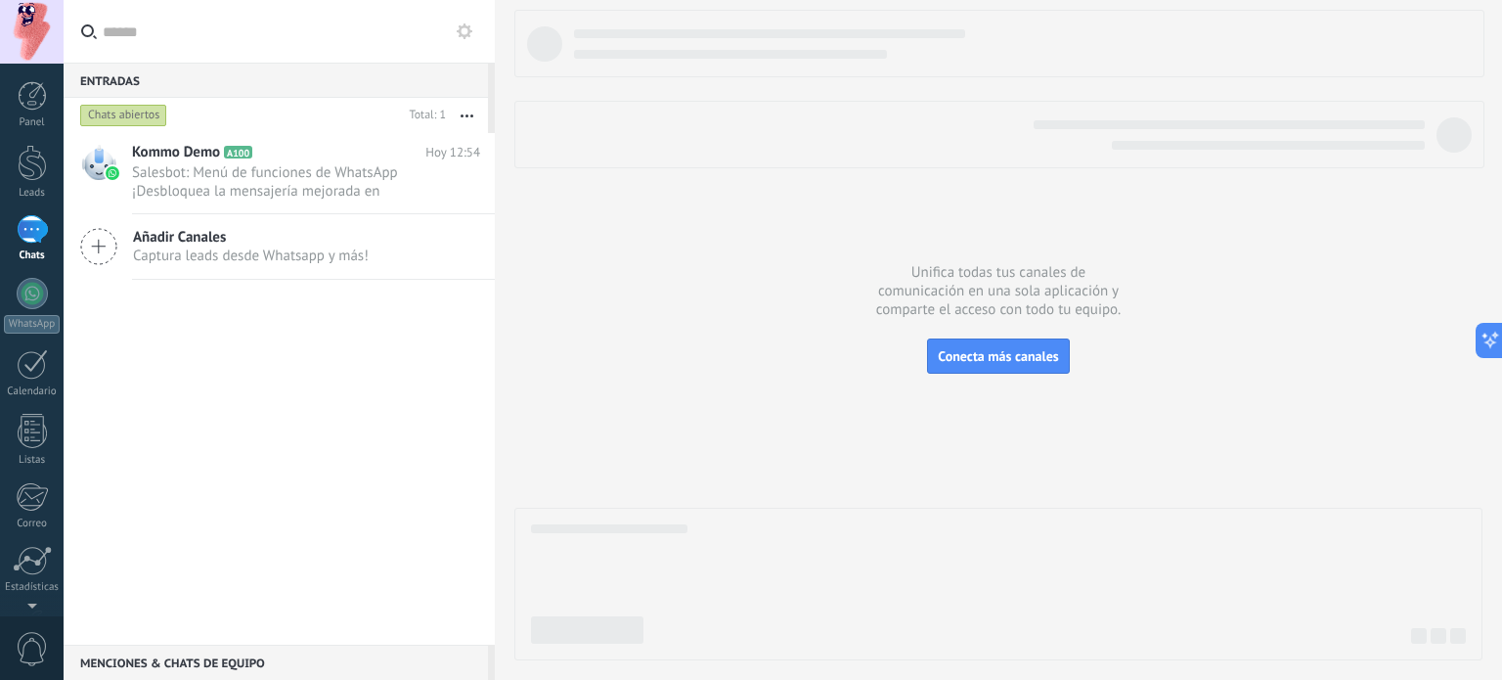
click at [96, 257] on icon at bounding box center [98, 246] width 37 height 37
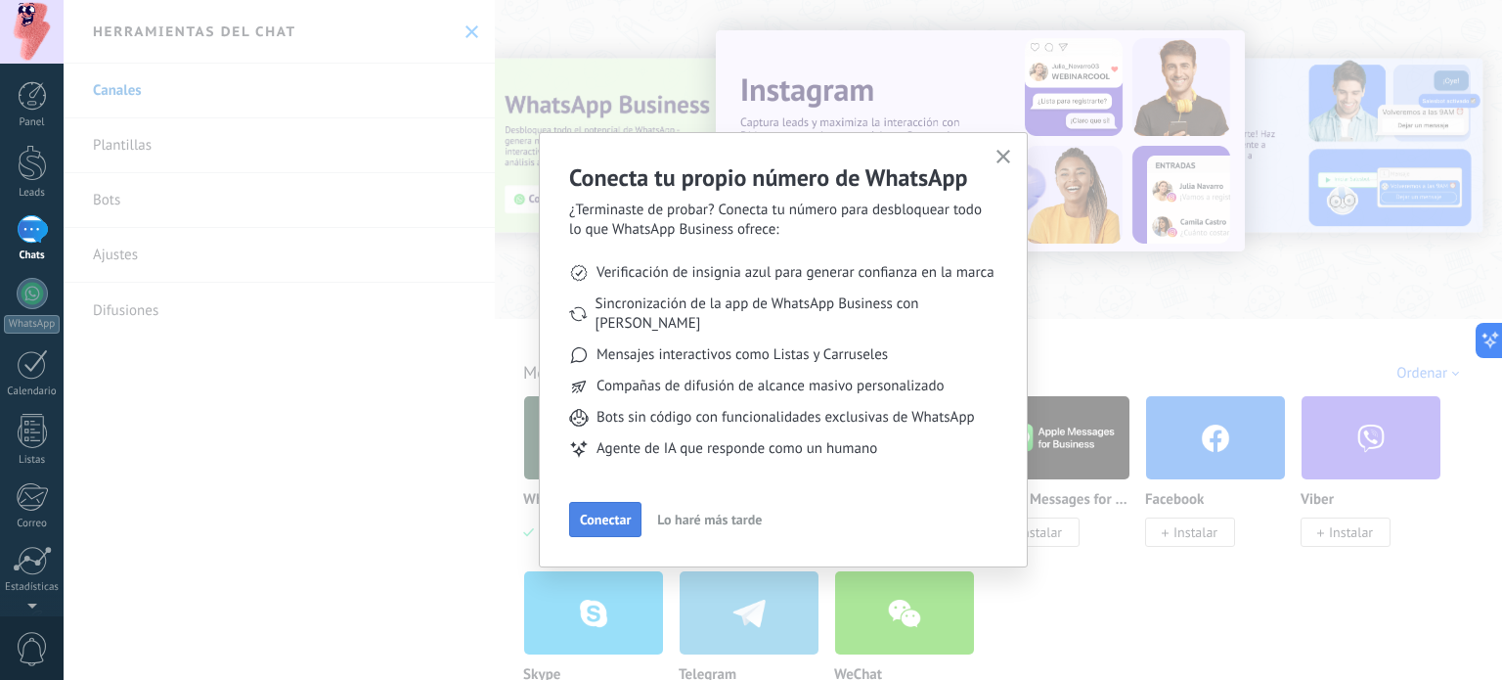
click at [603, 512] on span "Conectar" at bounding box center [605, 519] width 51 height 14
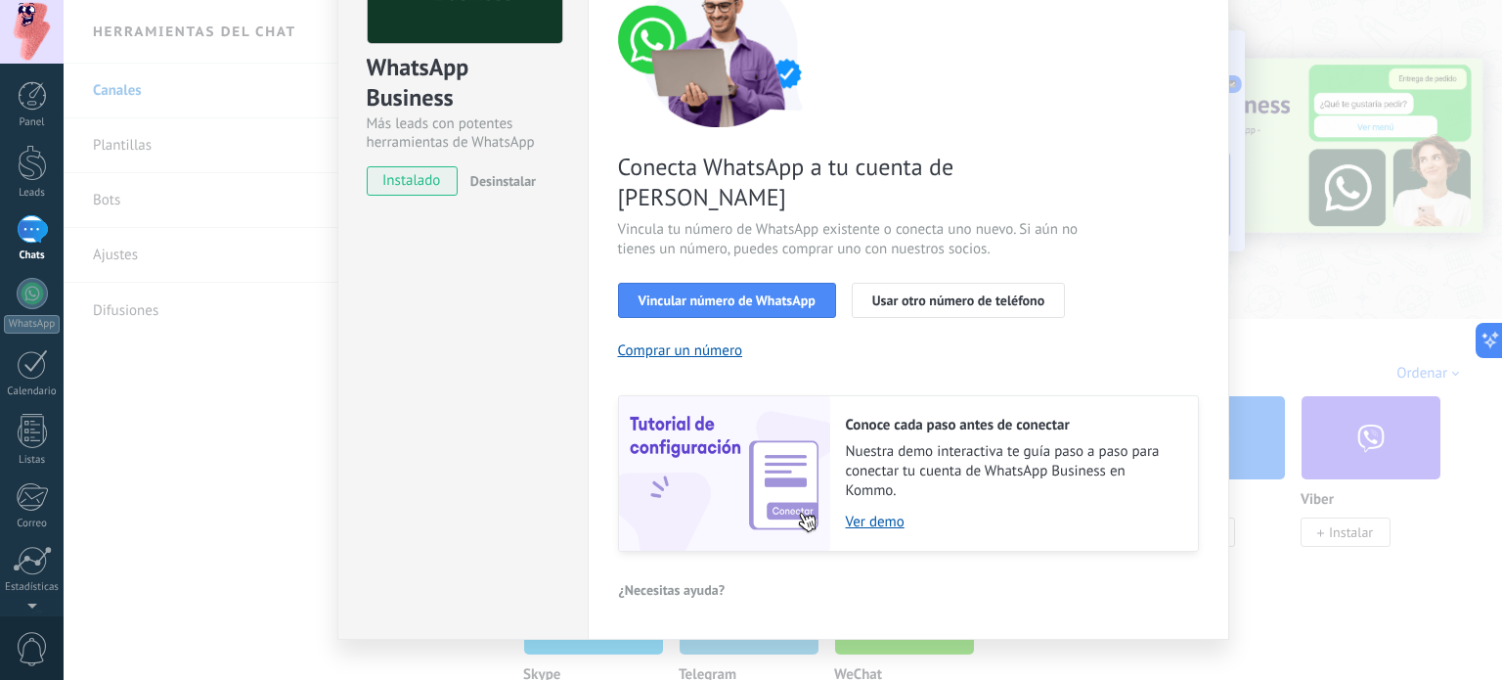
scroll to position [188, 0]
click at [894, 512] on link "Ver demo" at bounding box center [1012, 521] width 333 height 19
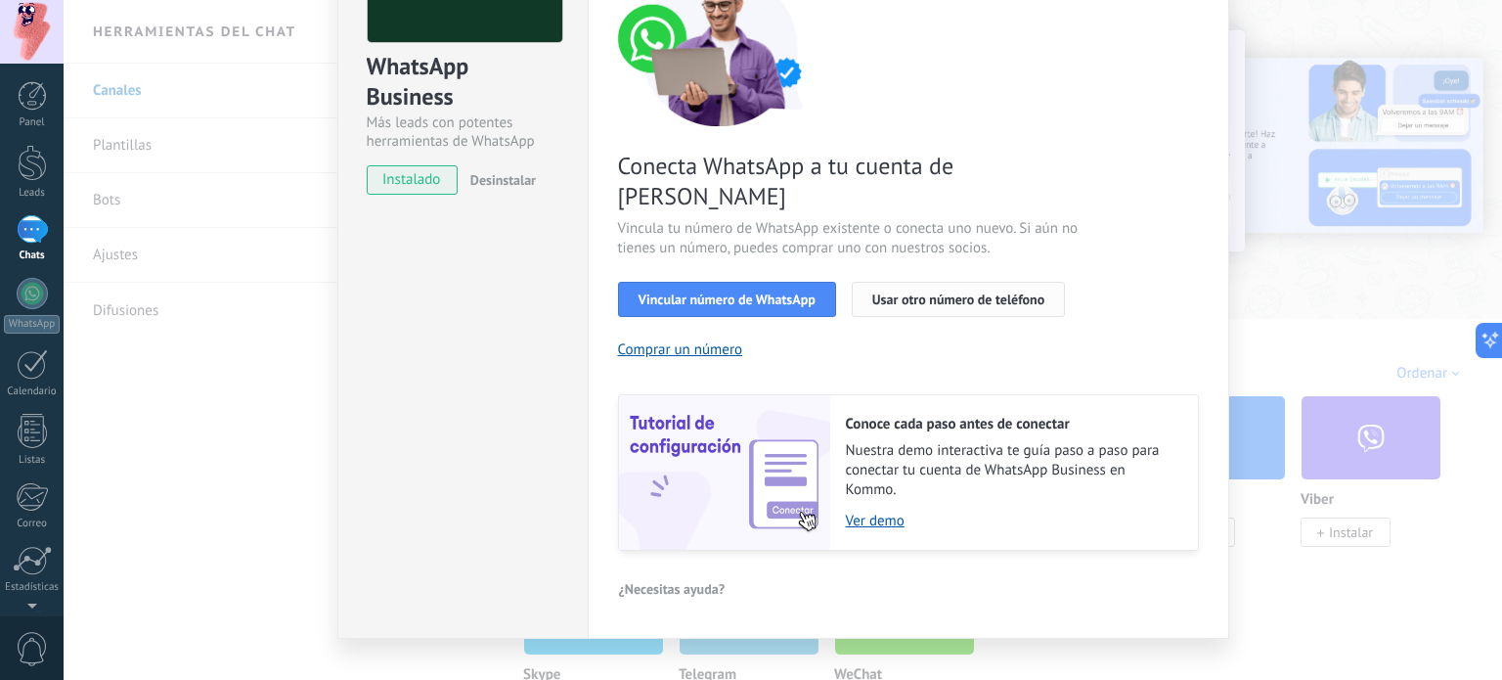
click at [996, 292] on span "Usar otro número de teléfono" at bounding box center [958, 299] width 172 height 14
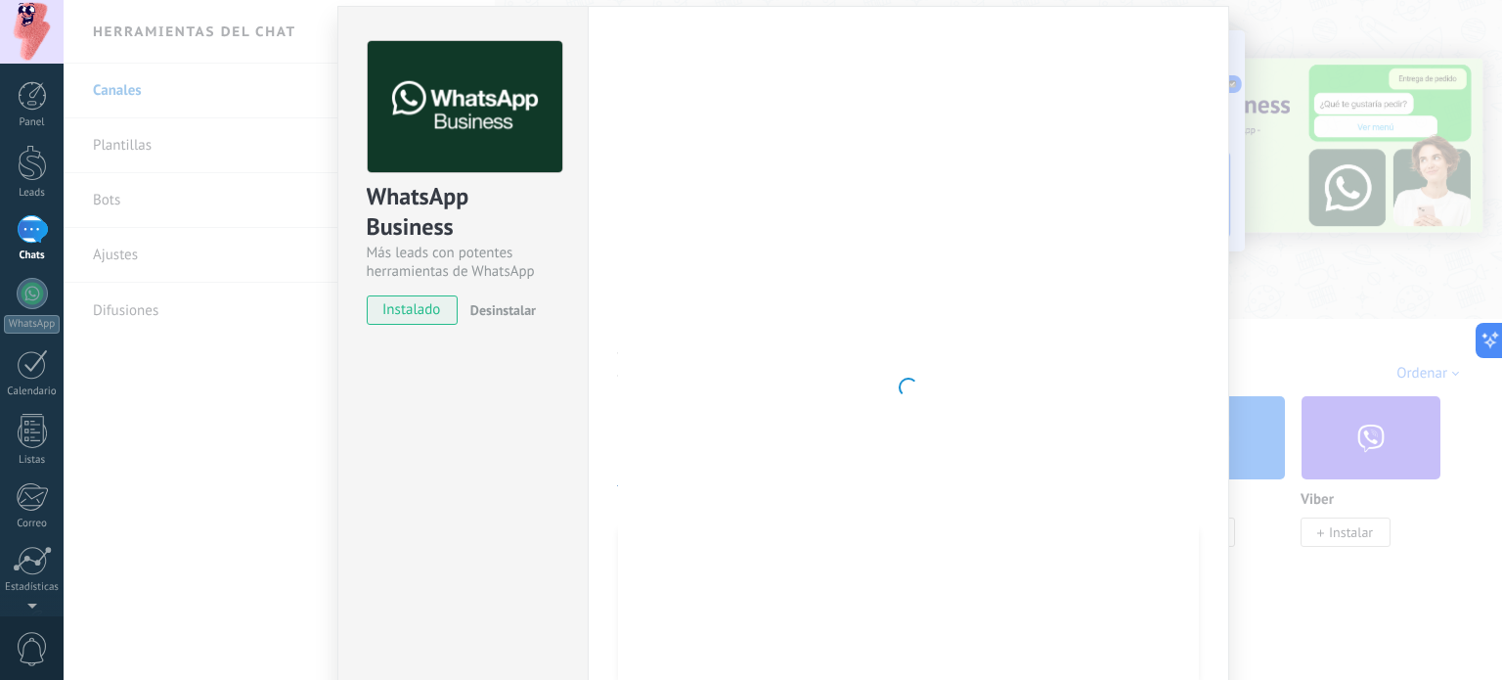
scroll to position [0, 0]
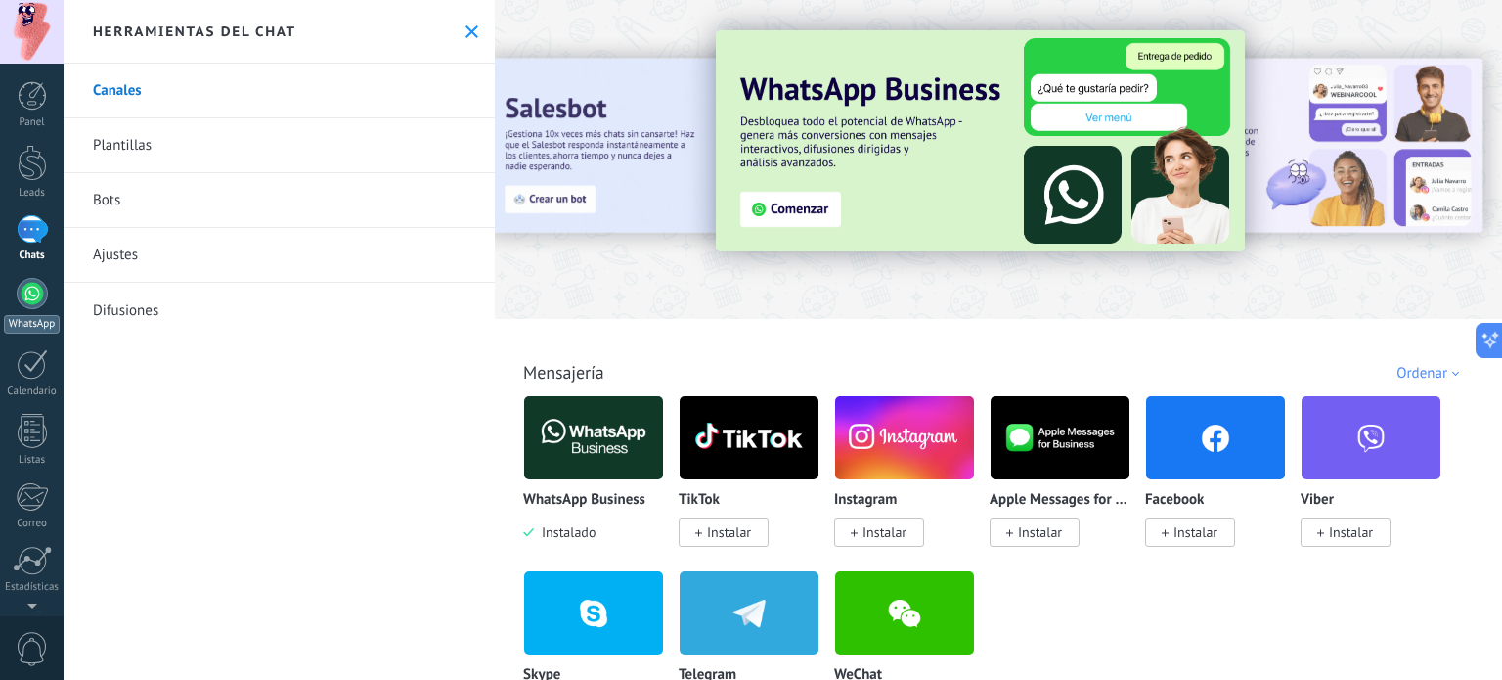
click at [39, 323] on div "WhatsApp" at bounding box center [32, 324] width 56 height 19
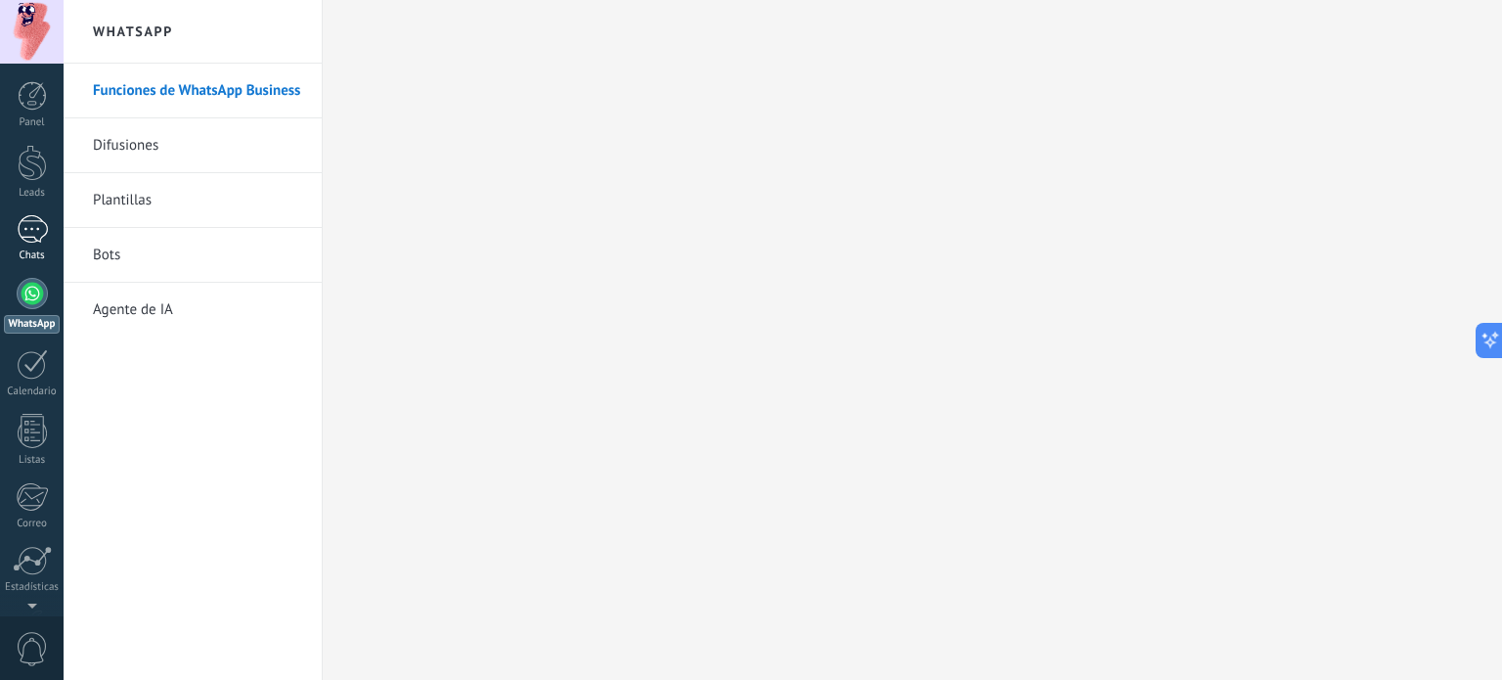
click at [35, 249] on div "Chats" at bounding box center [32, 255] width 57 height 13
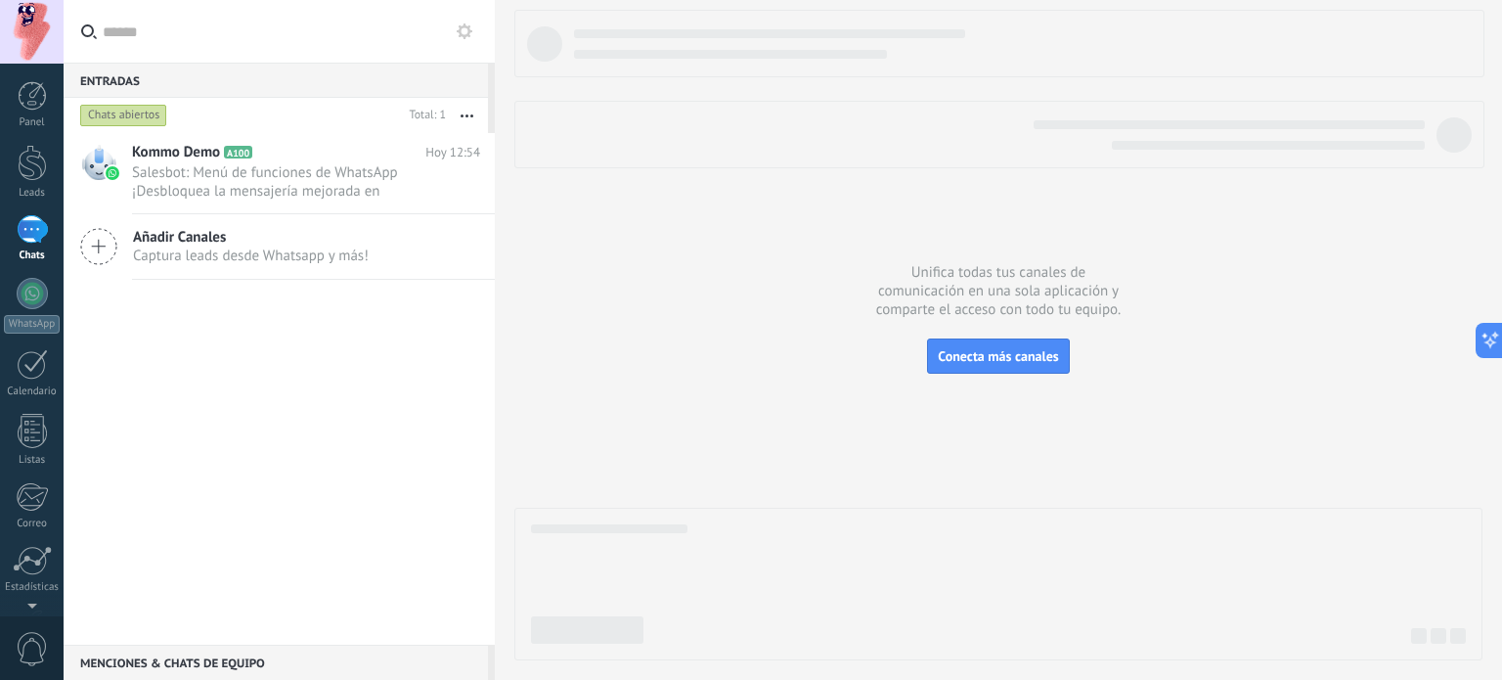
click at [156, 246] on span "Captura leads desde Whatsapp y más!" at bounding box center [251, 255] width 236 height 19
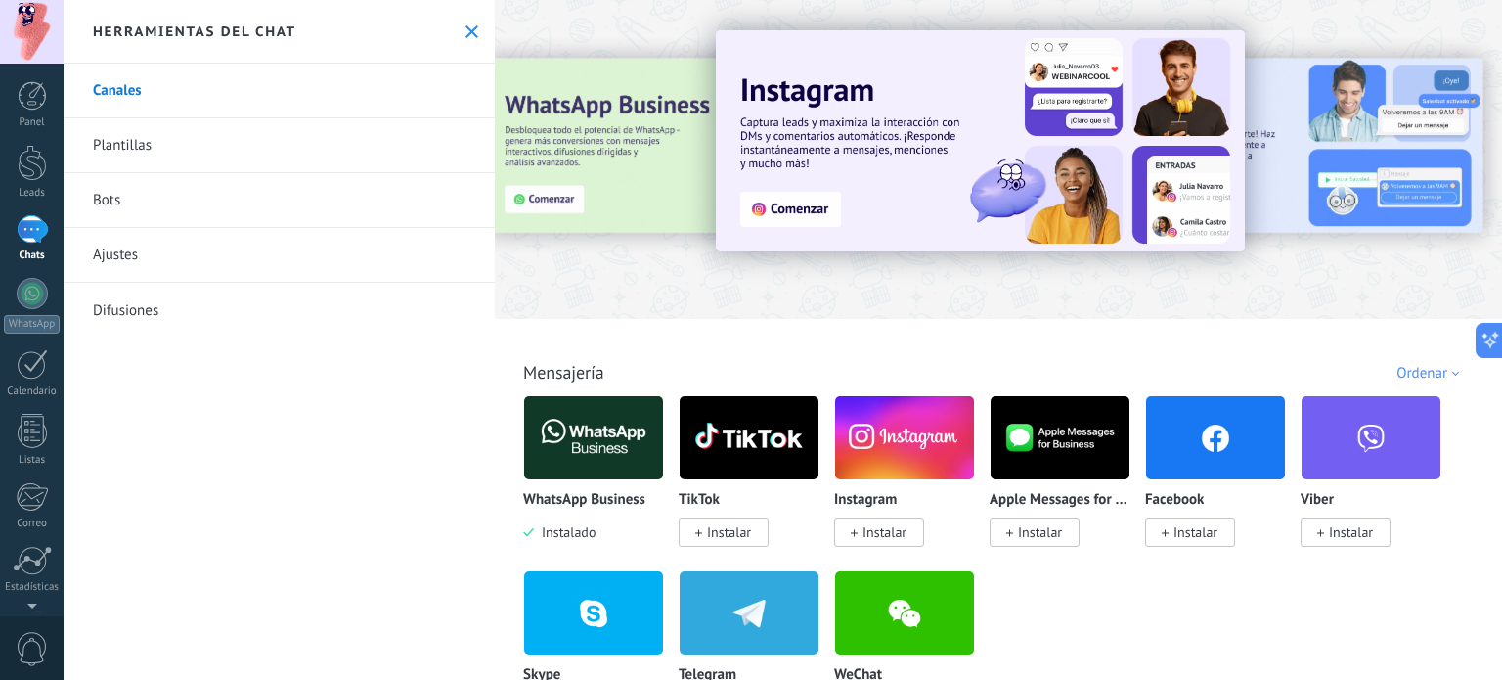
click at [567, 195] on div at bounding box center [519, 158] width 428 height 176
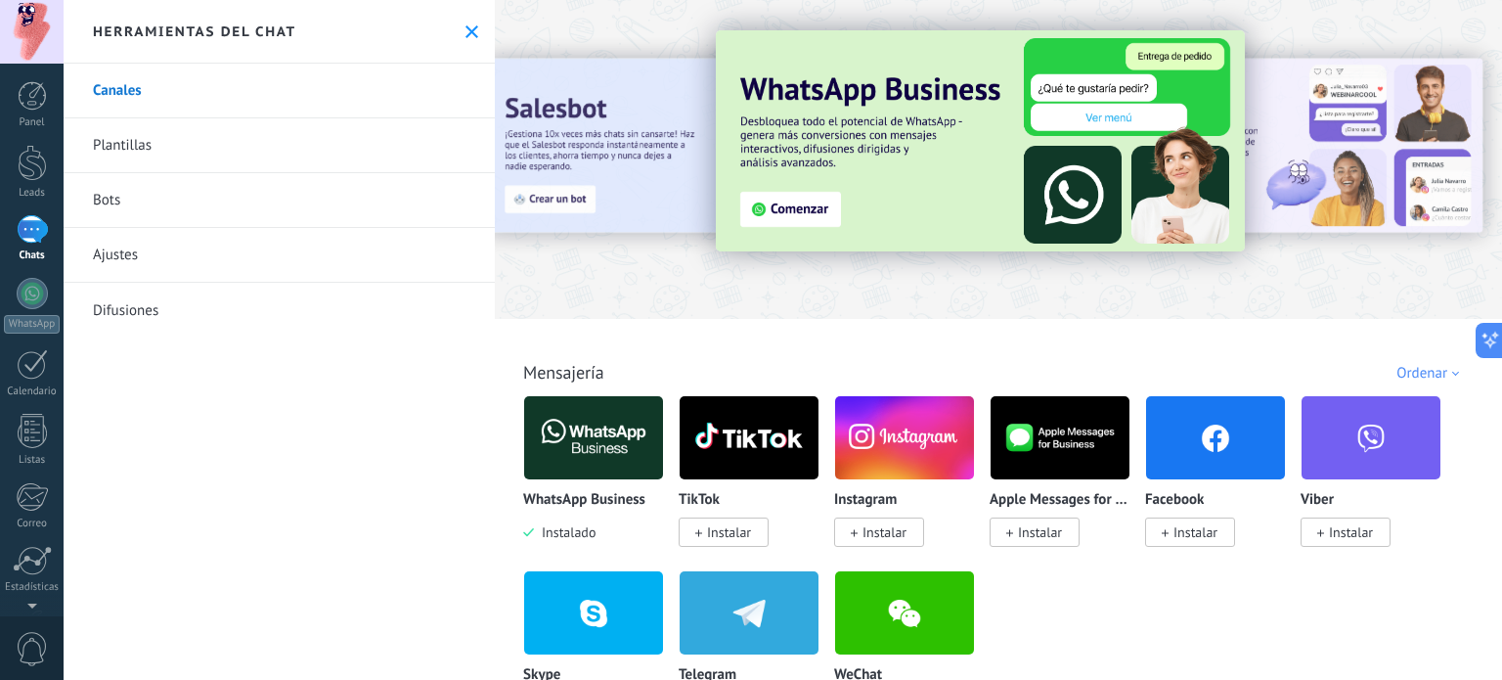
click at [790, 214] on img at bounding box center [980, 140] width 529 height 221
click at [985, 155] on img at bounding box center [980, 140] width 529 height 221
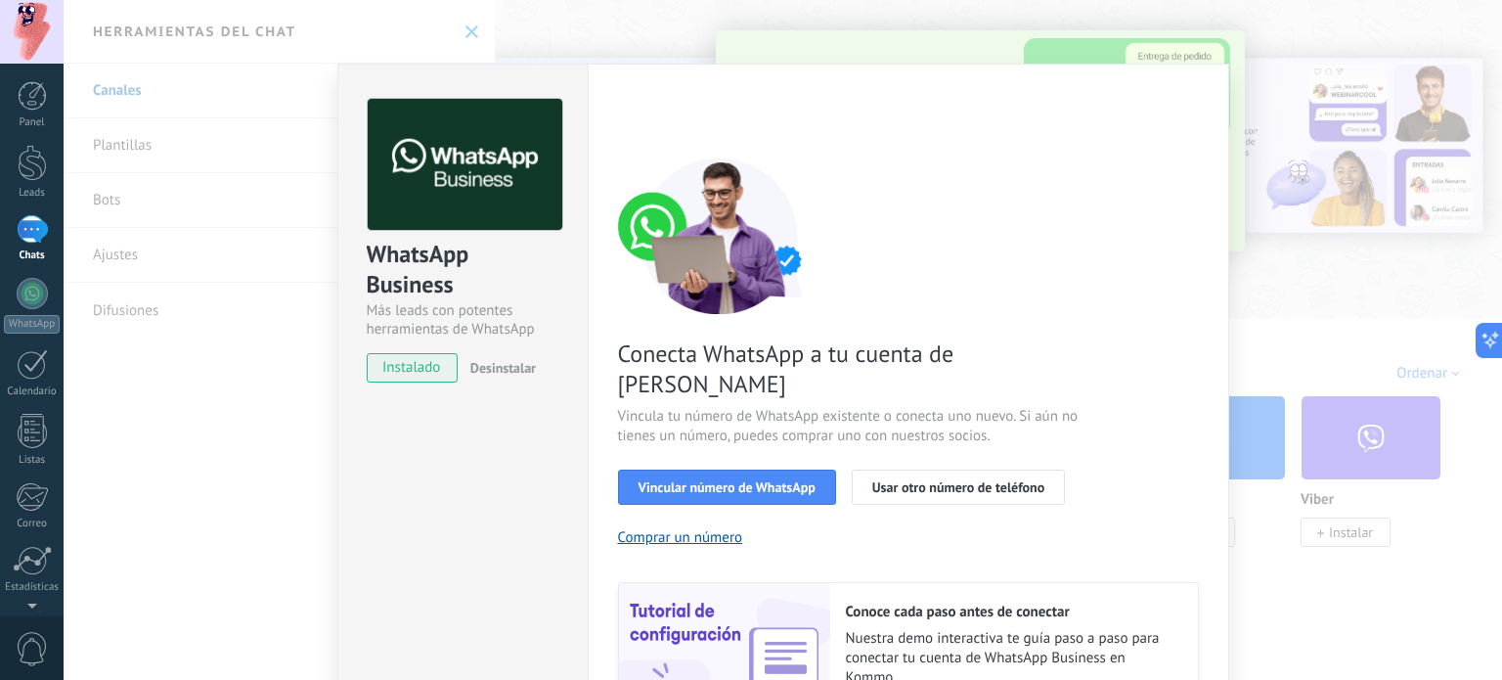
click at [1197, 50] on div "WhatsApp Business Más leads con potentes herramientas de WhatsApp instalado Des…" at bounding box center [783, 340] width 1439 height 680
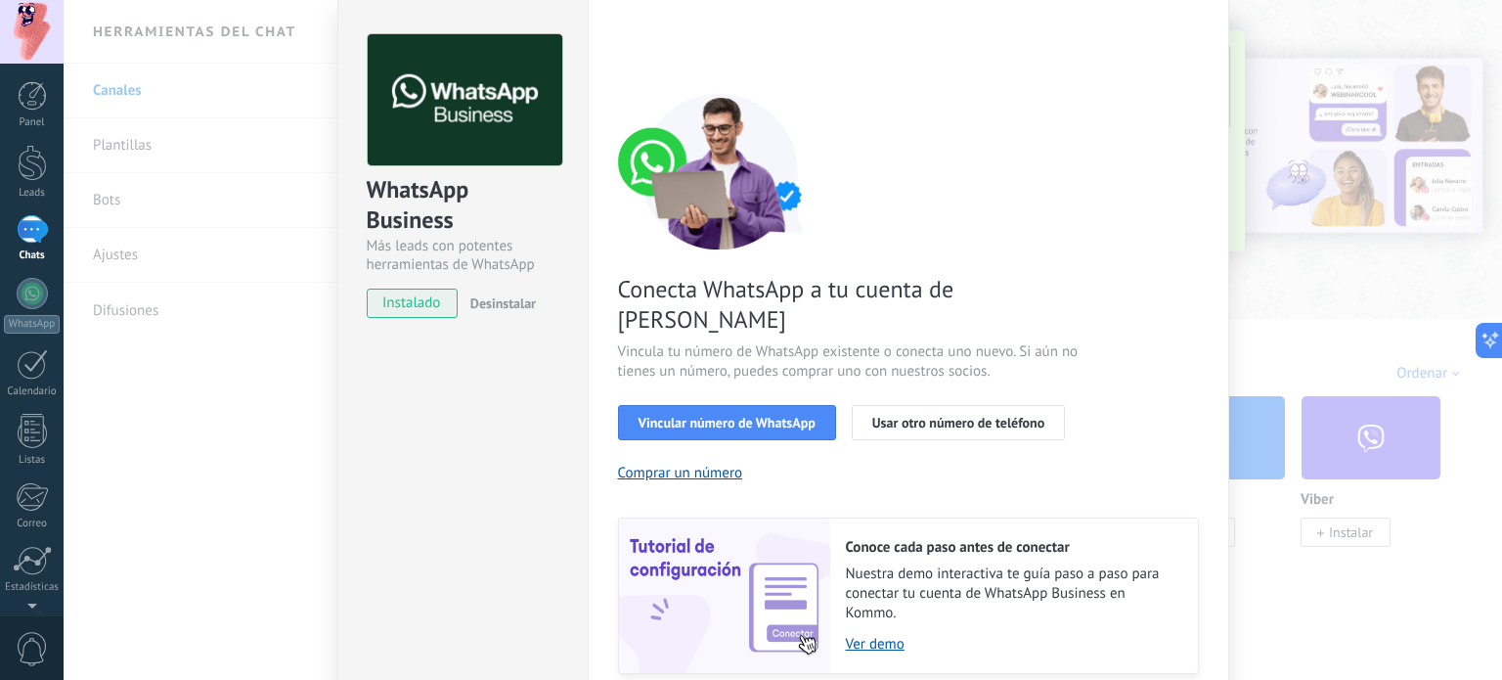
scroll to position [188, 0]
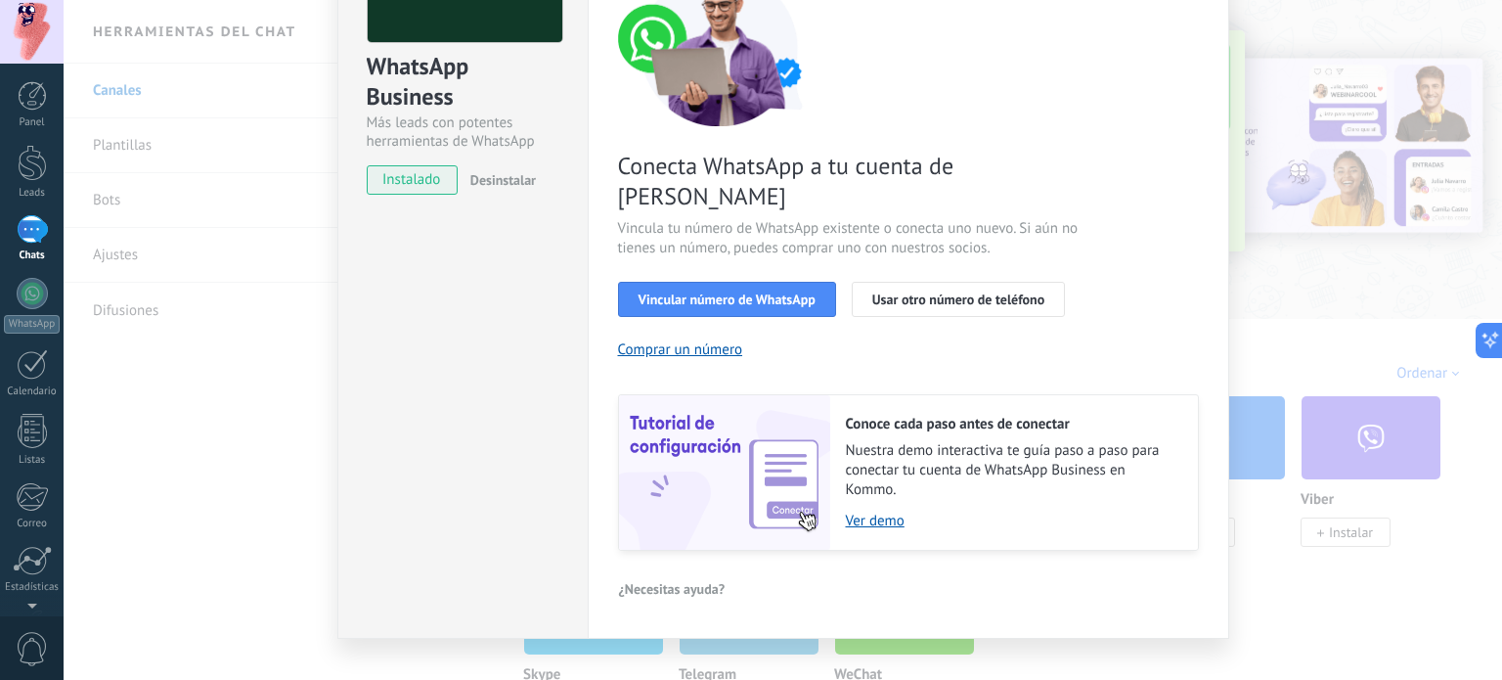
drag, startPoint x: 966, startPoint y: 268, endPoint x: 372, endPoint y: 293, distance: 595.2
click at [337, 301] on div "WhatsApp Business Más leads con potentes herramientas de WhatsApp instalado Des…" at bounding box center [783, 257] width 892 height 763
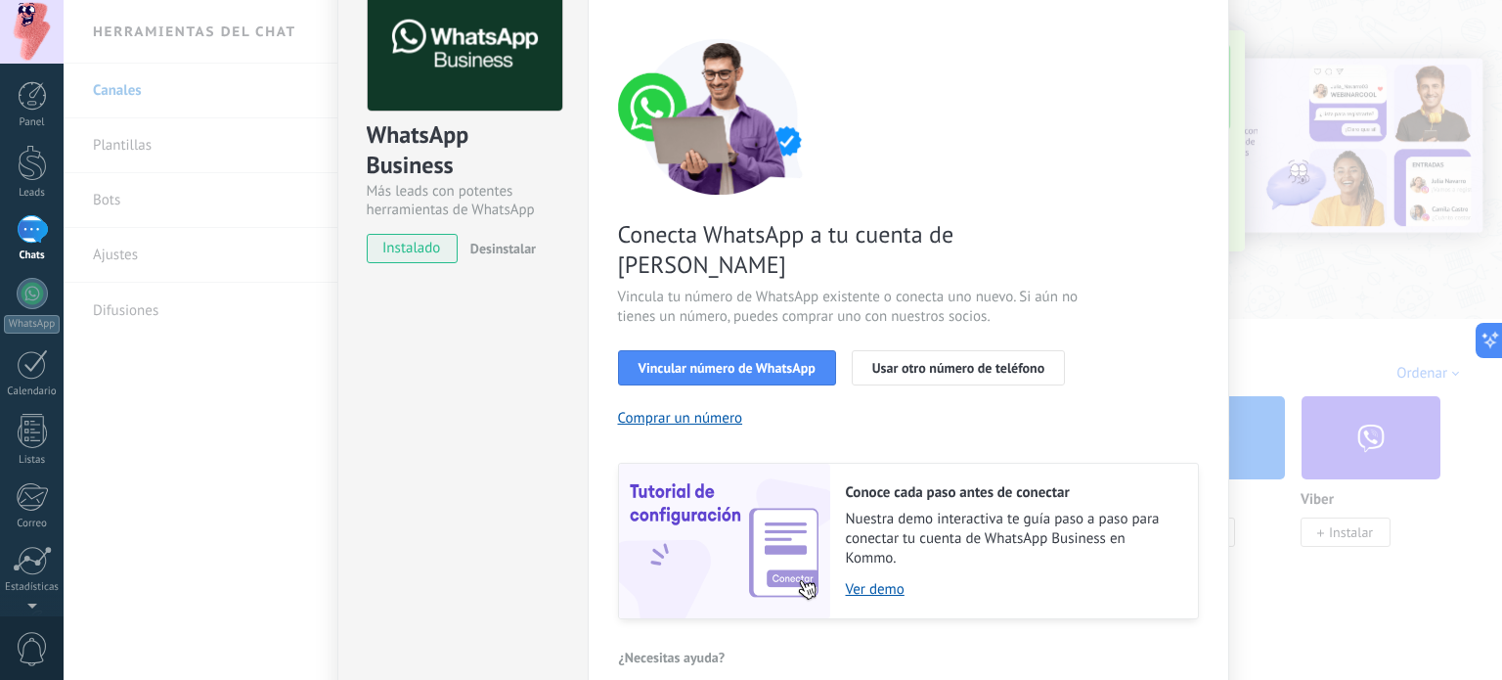
scroll to position [90, 0]
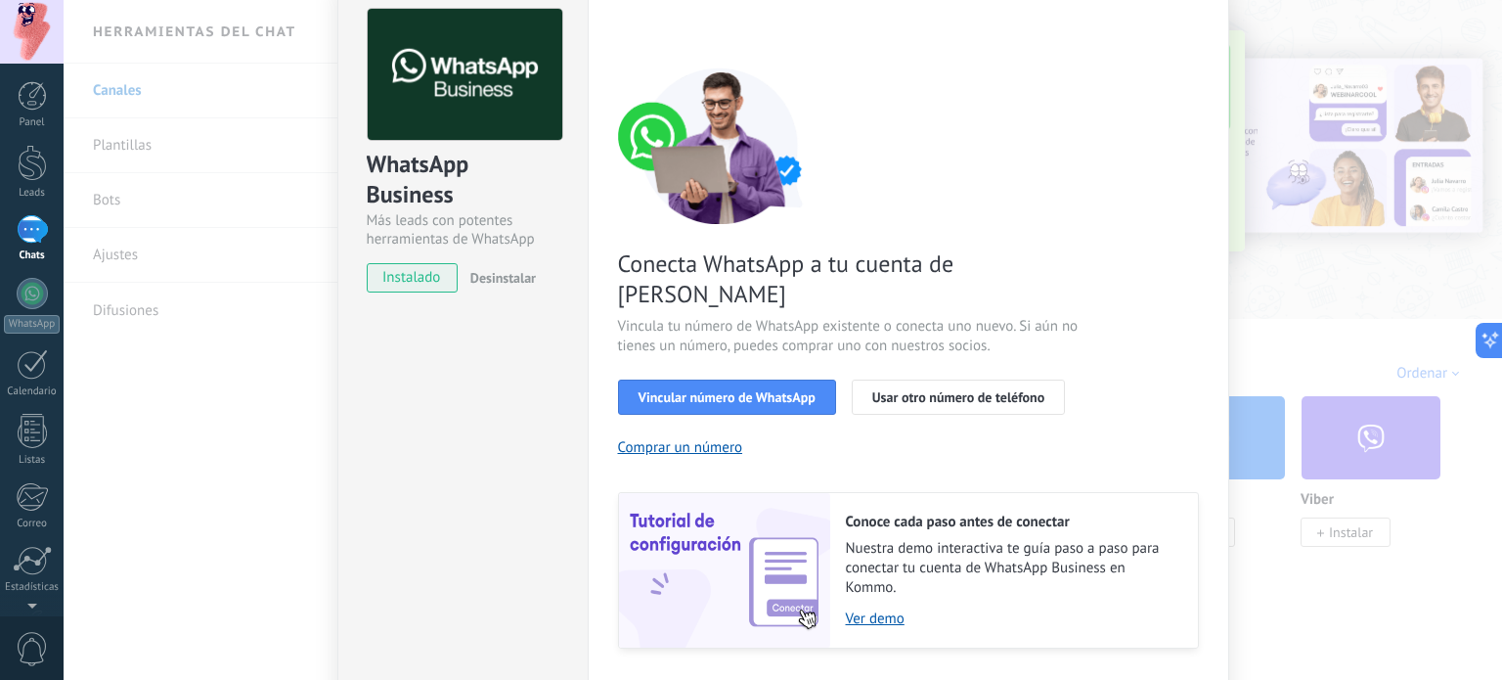
click at [387, 272] on span "instalado" at bounding box center [412, 277] width 89 height 29
click at [903, 390] on span "Usar otro número de teléfono" at bounding box center [958, 397] width 172 height 14
click at [789, 390] on span "Vincular número de WhatsApp" at bounding box center [727, 397] width 177 height 14
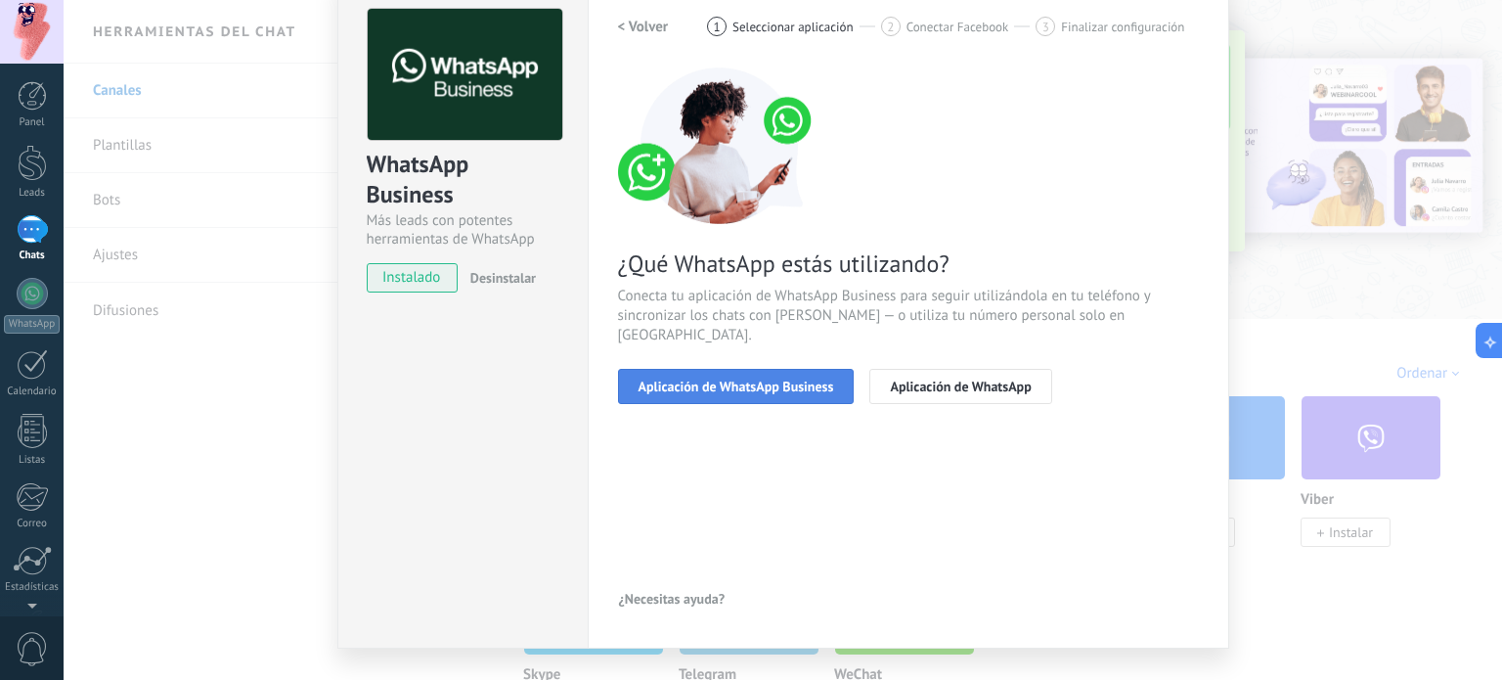
click at [787, 379] on span "Aplicación de WhatsApp Business" at bounding box center [737, 386] width 196 height 14
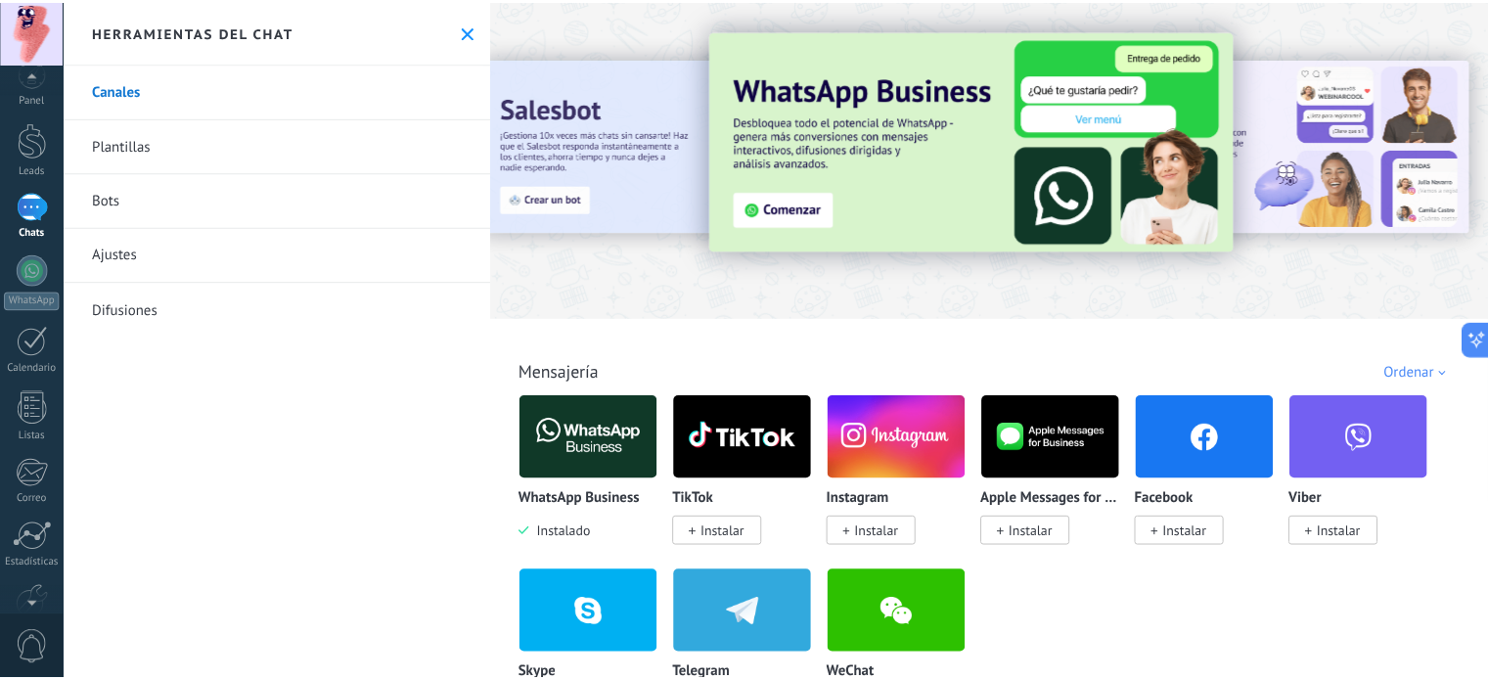
scroll to position [0, 0]
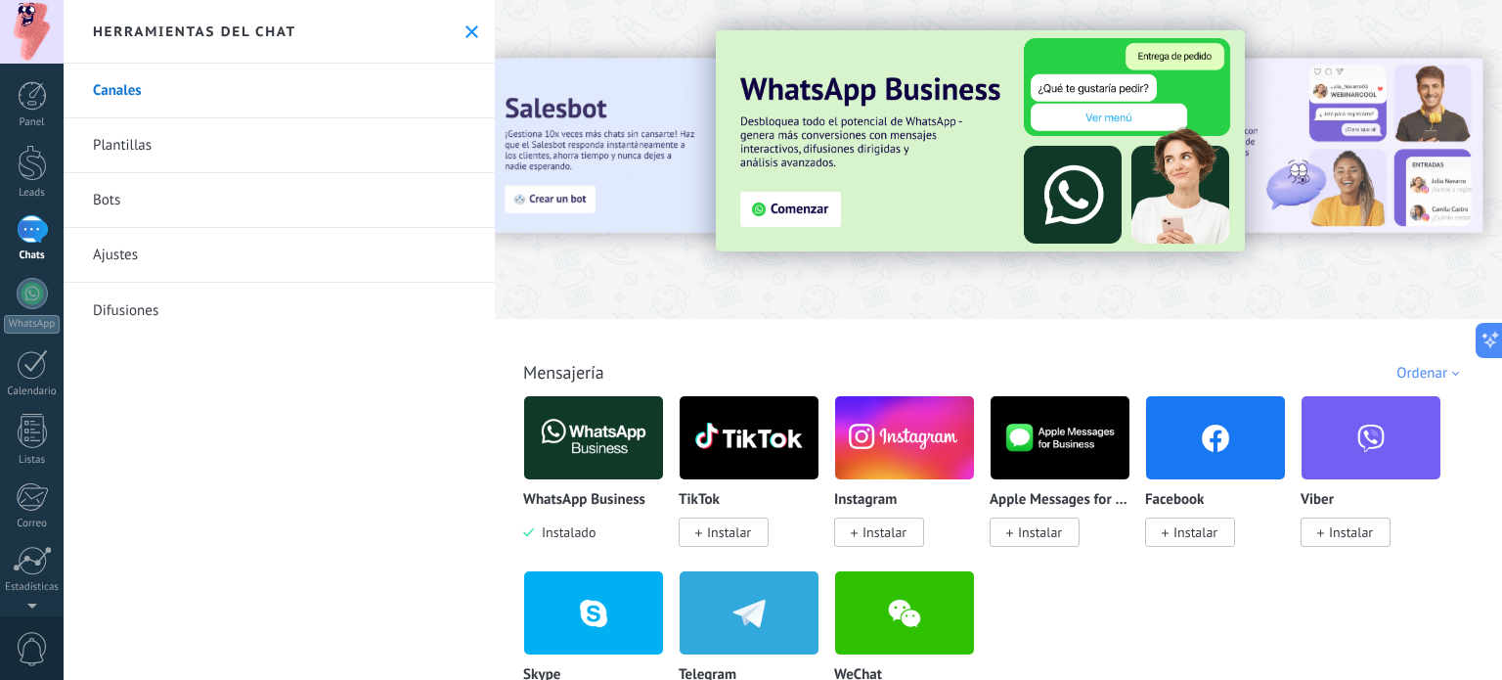
click at [467, 25] on icon at bounding box center [472, 31] width 13 height 13
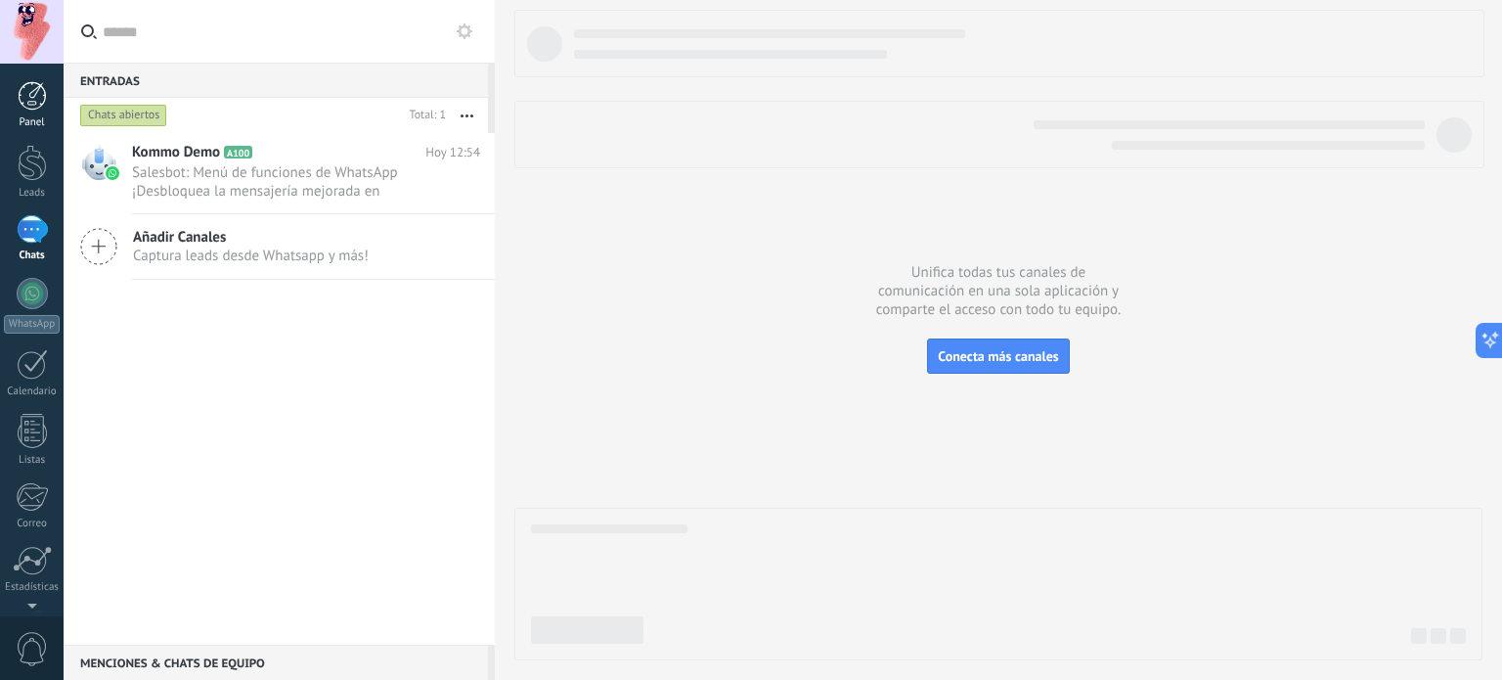
click at [38, 101] on div at bounding box center [32, 95] width 29 height 29
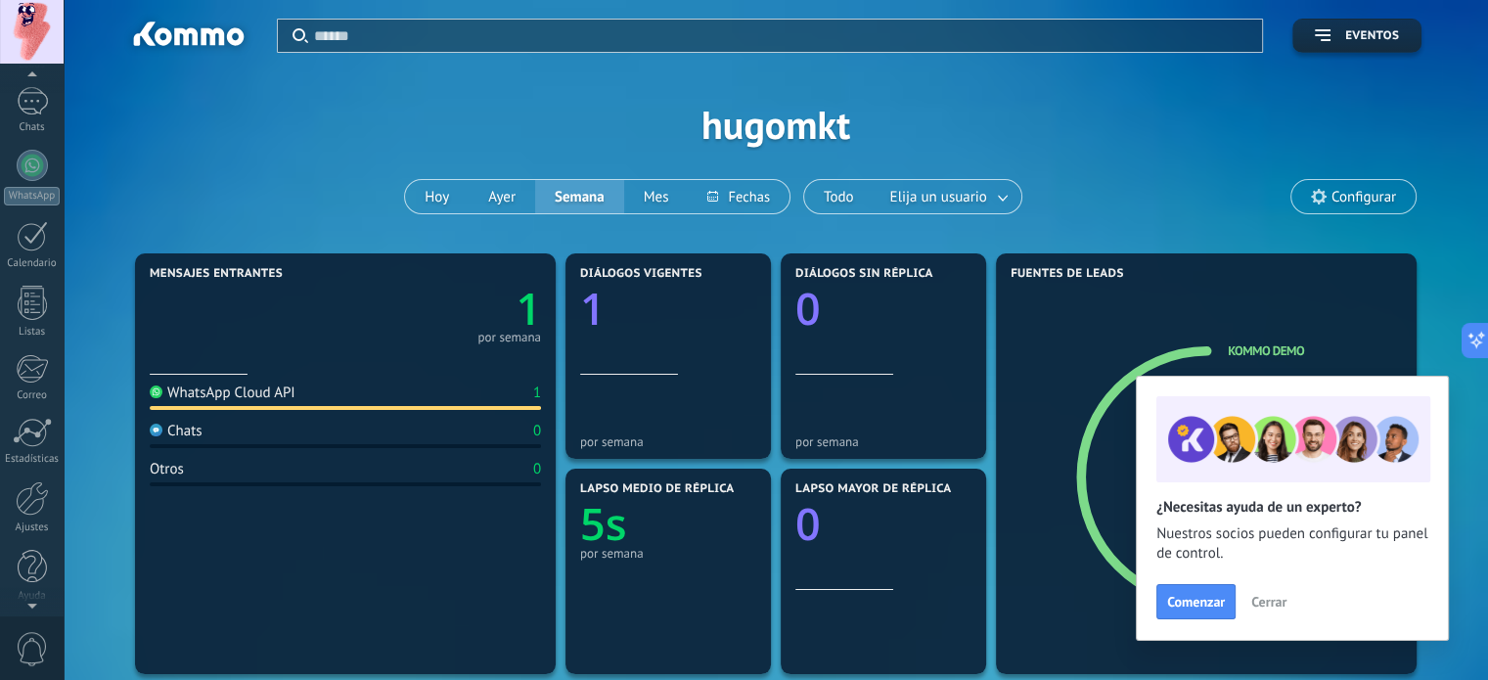
scroll to position [133, 0]
click at [41, 501] on div at bounding box center [32, 493] width 33 height 34
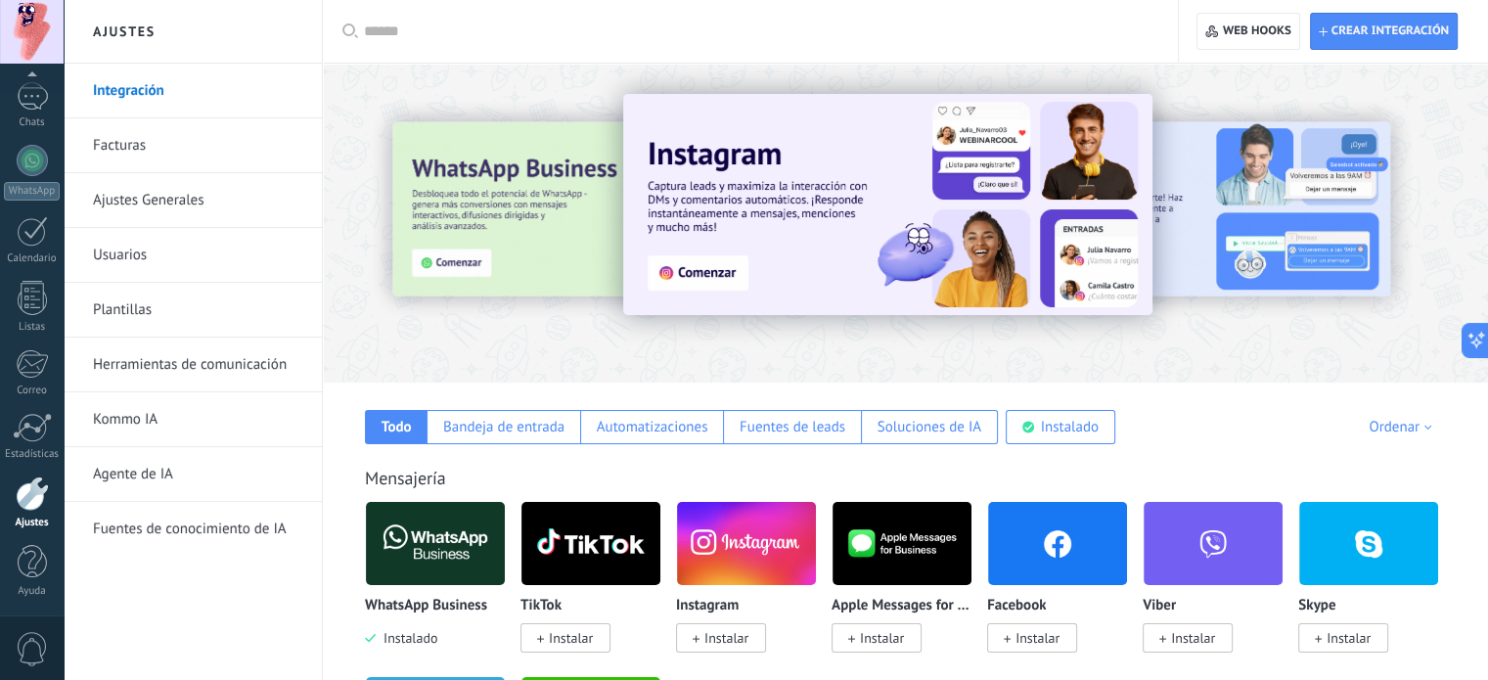
click at [195, 97] on link "Integración" at bounding box center [197, 91] width 209 height 55
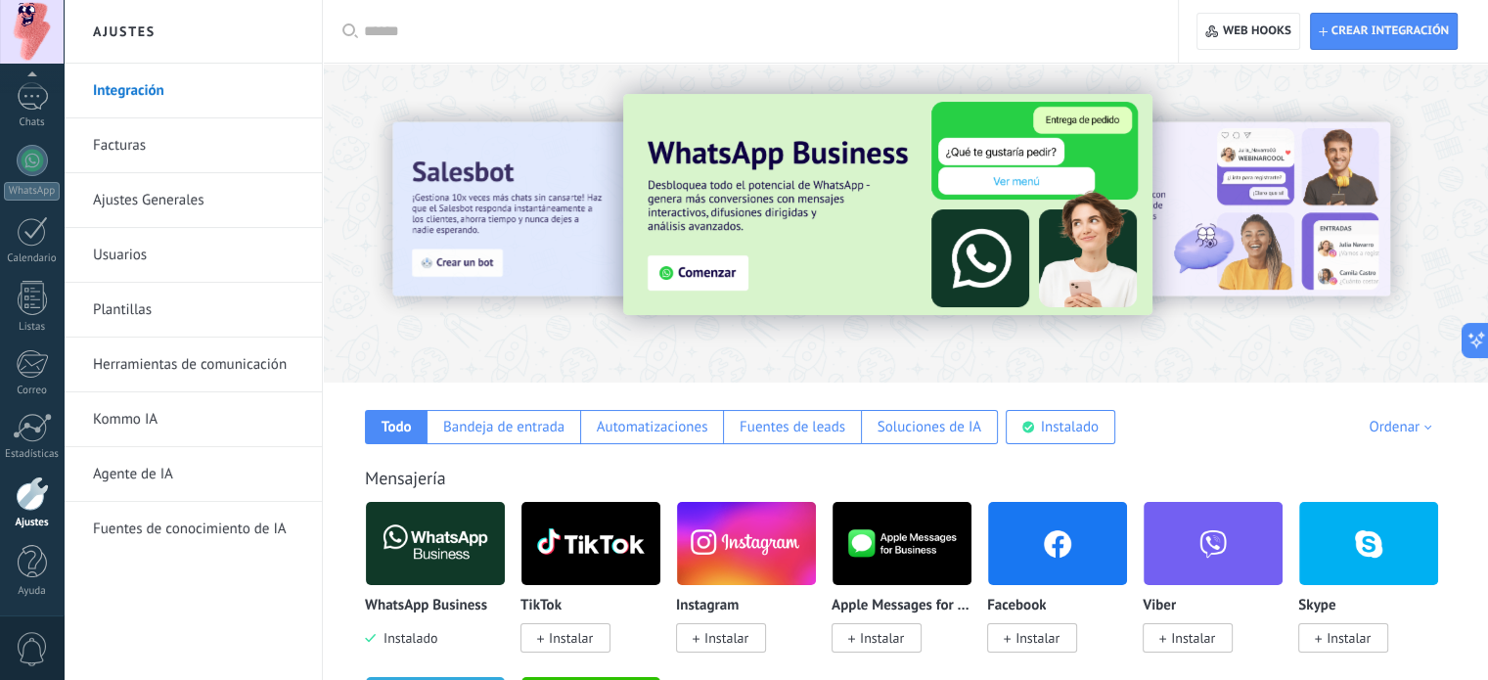
scroll to position [196, 0]
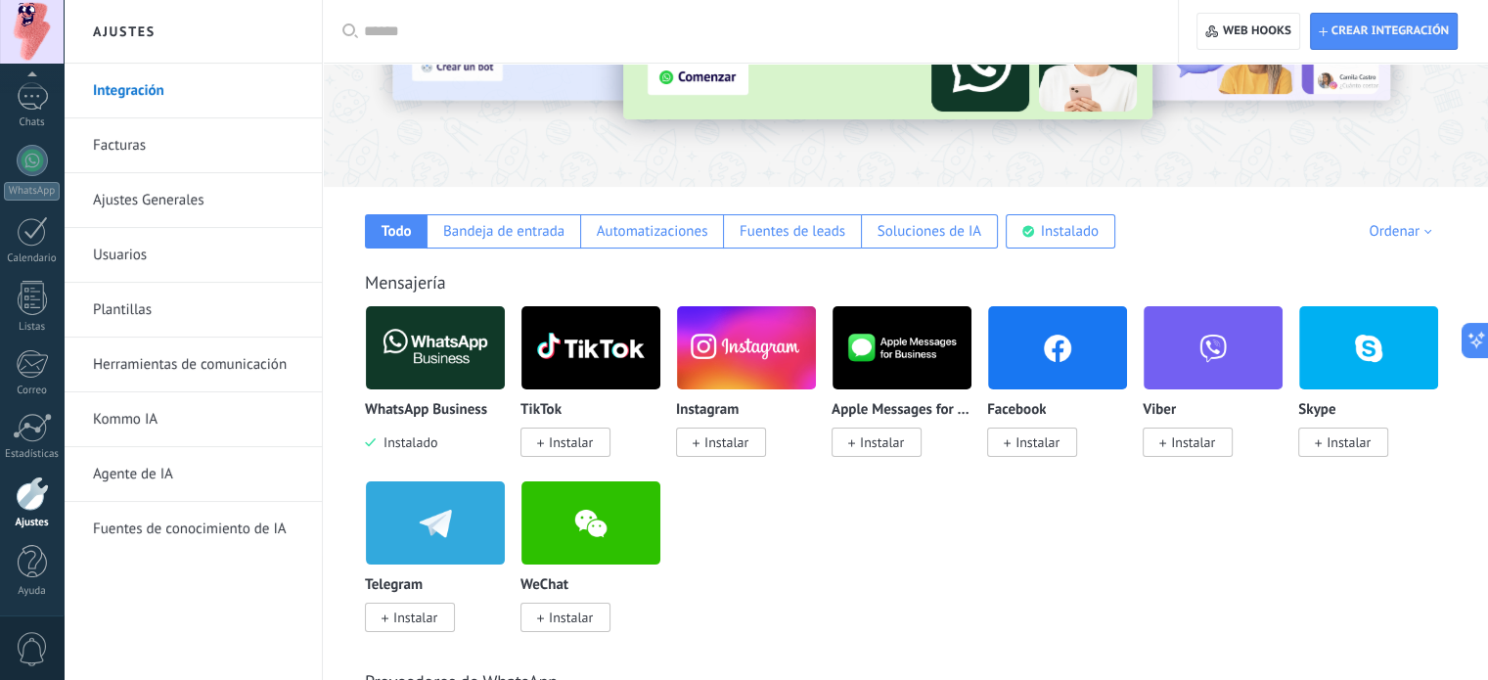
click at [188, 92] on link "Integración" at bounding box center [197, 91] width 209 height 55
click at [187, 92] on link "Integración" at bounding box center [197, 91] width 209 height 55
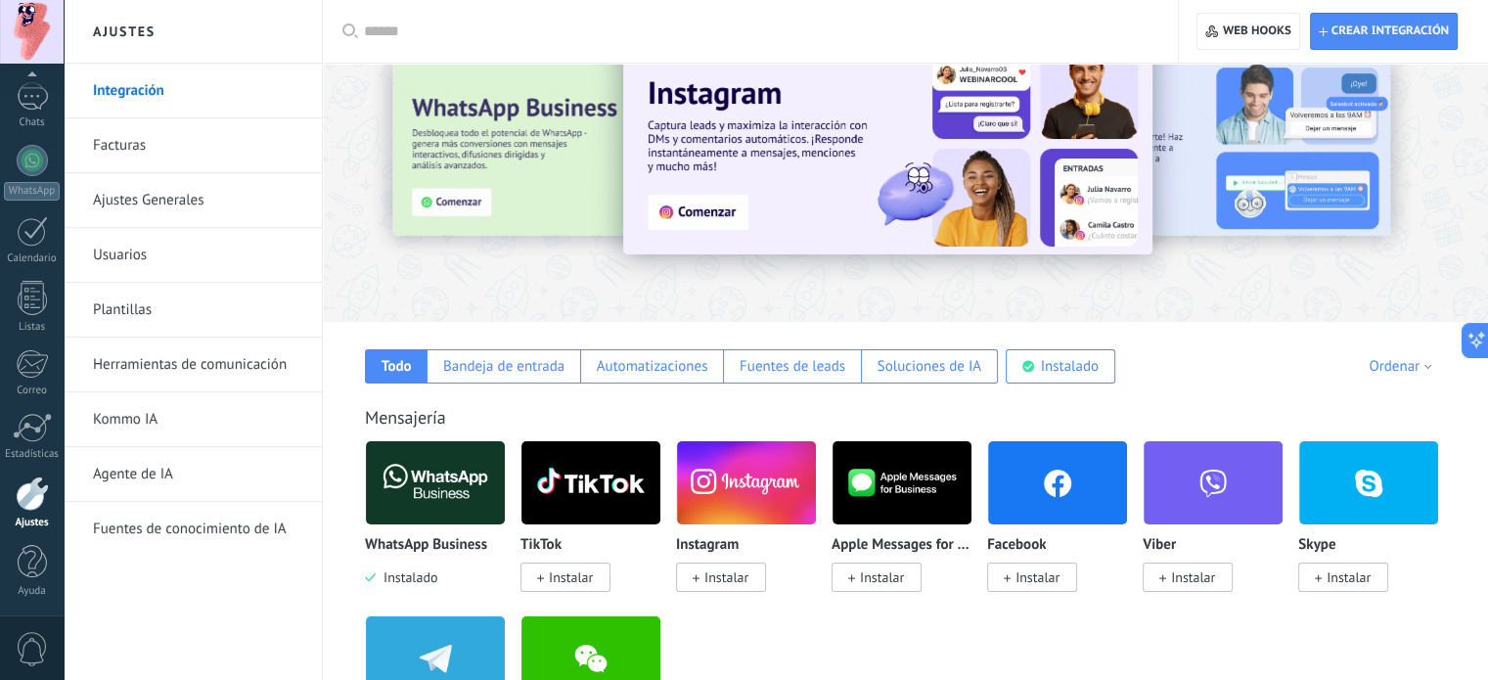
scroll to position [0, 0]
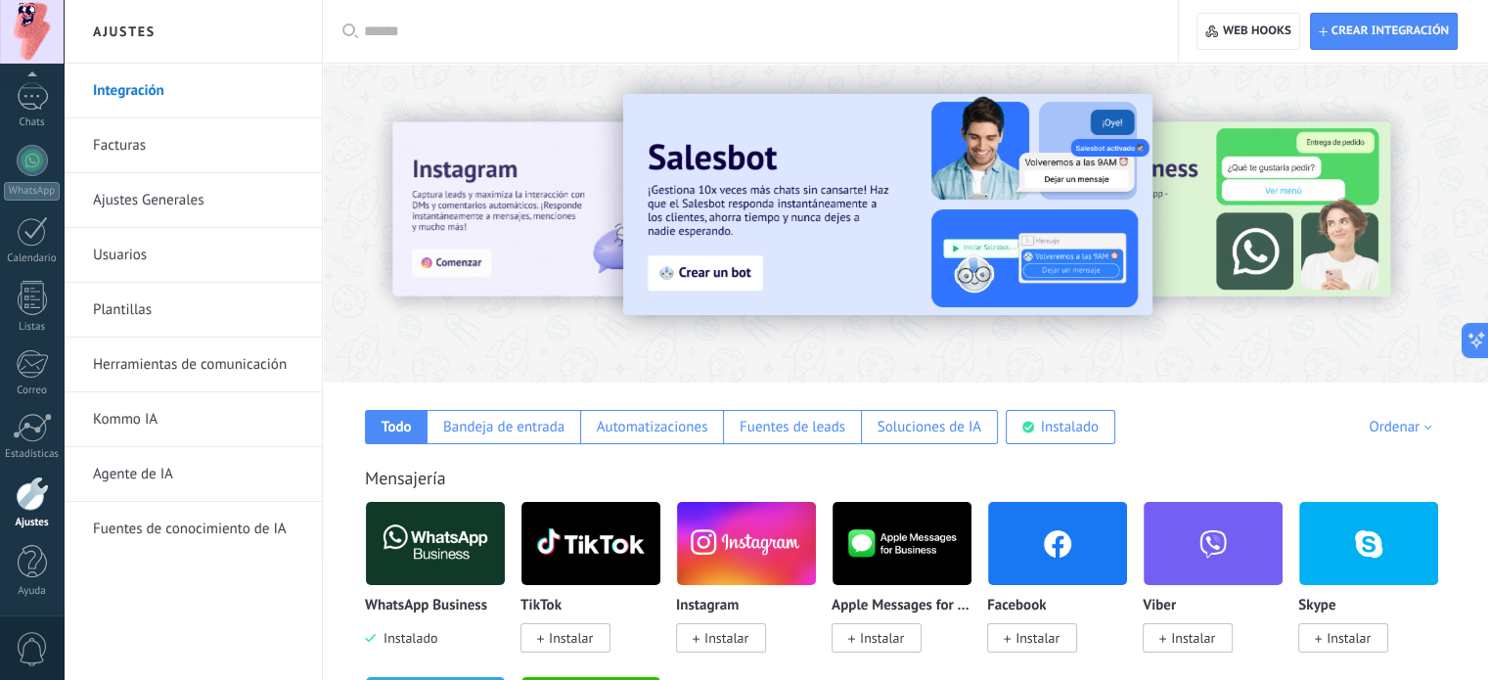
click at [200, 199] on link "Ajustes Generales" at bounding box center [197, 200] width 209 height 55
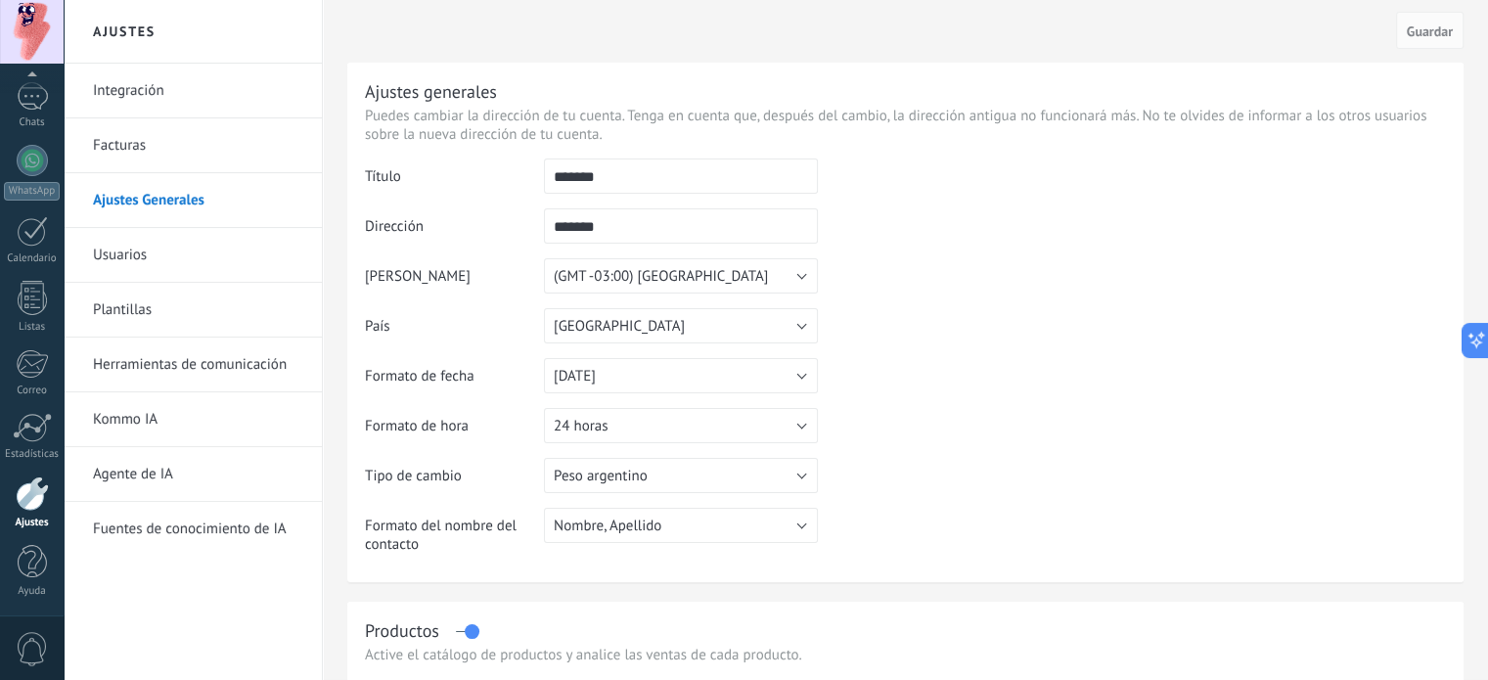
click at [212, 371] on link "Herramientas de comunicación" at bounding box center [197, 364] width 209 height 55
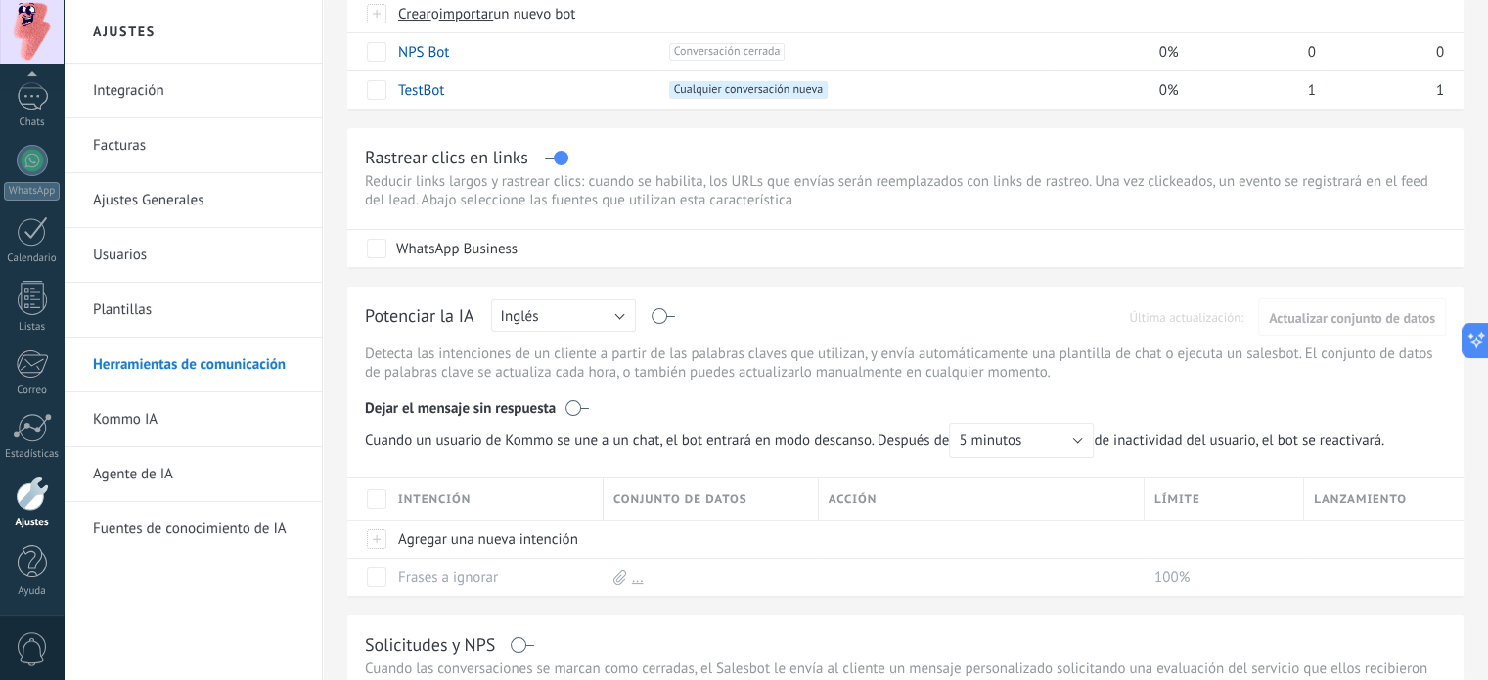
scroll to position [110, 0]
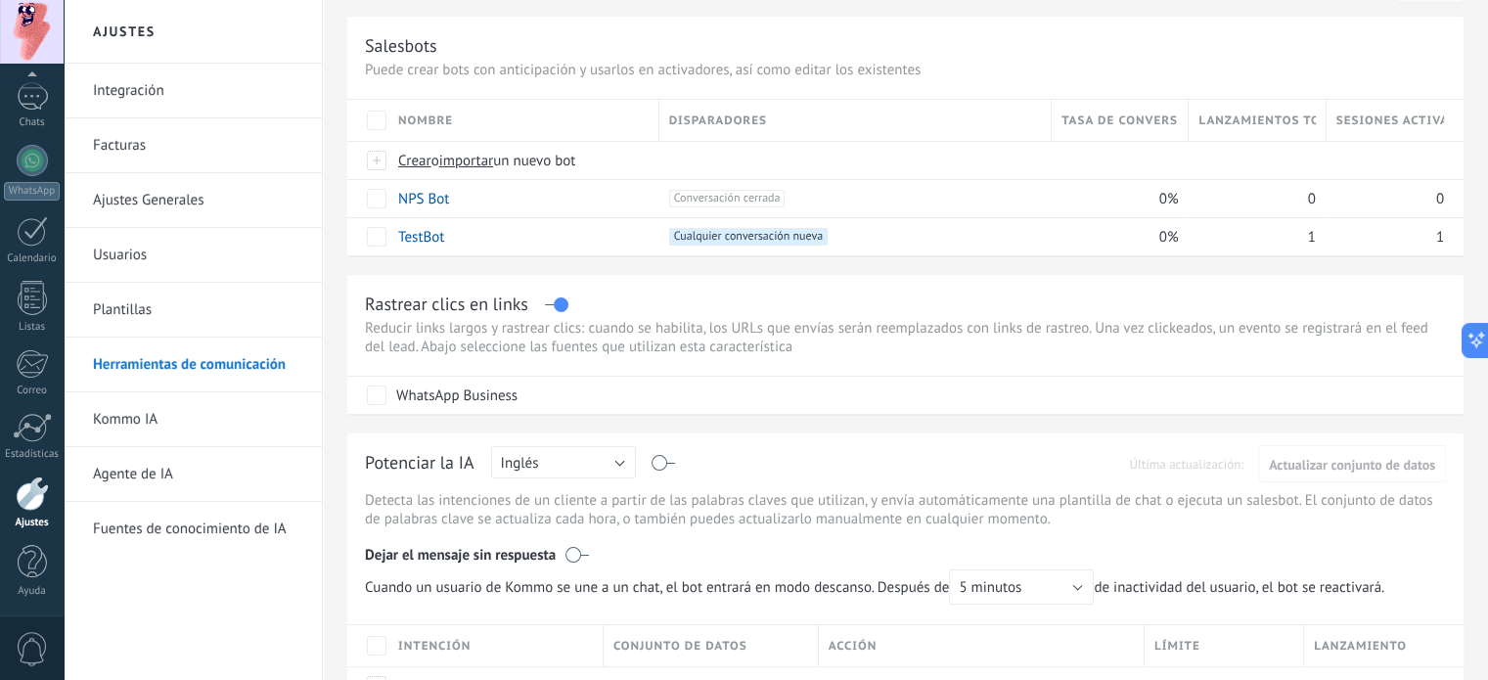
click at [197, 99] on link "Integración" at bounding box center [197, 91] width 209 height 55
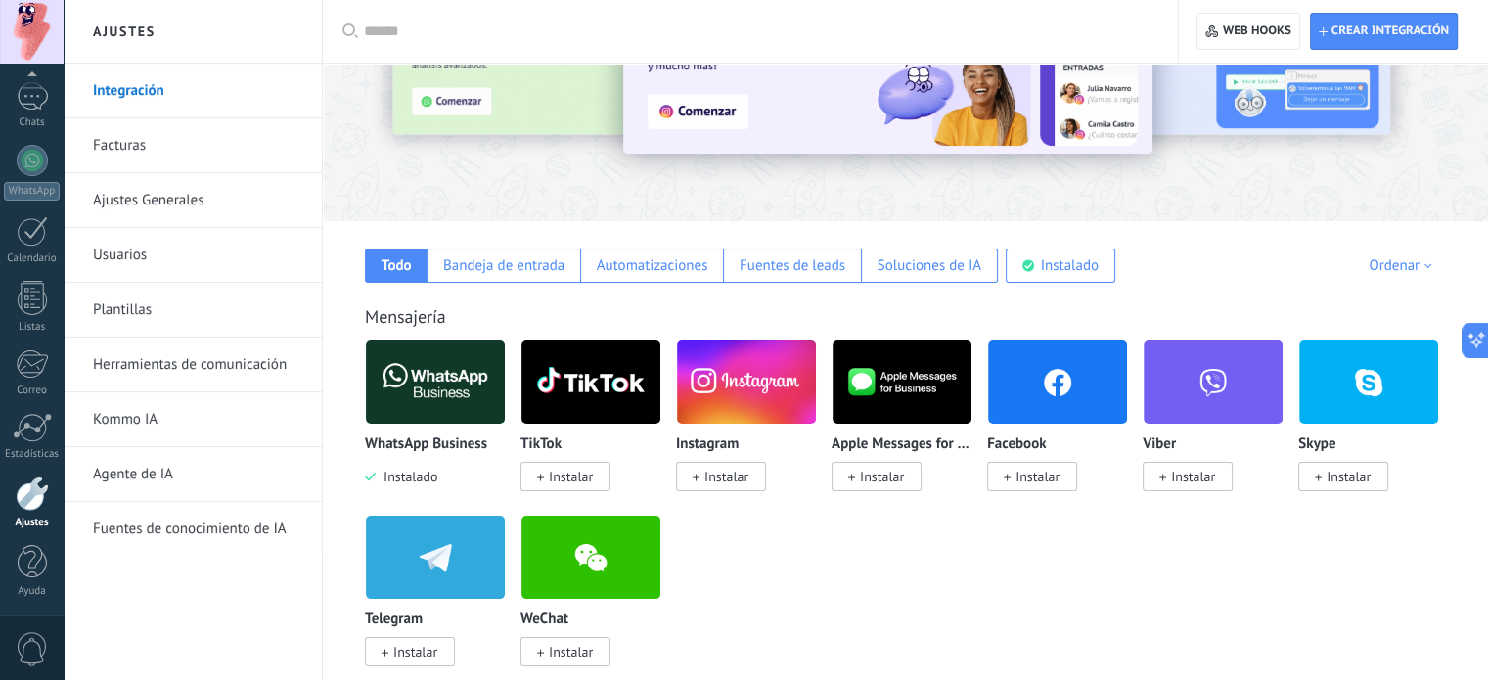
scroll to position [196, 0]
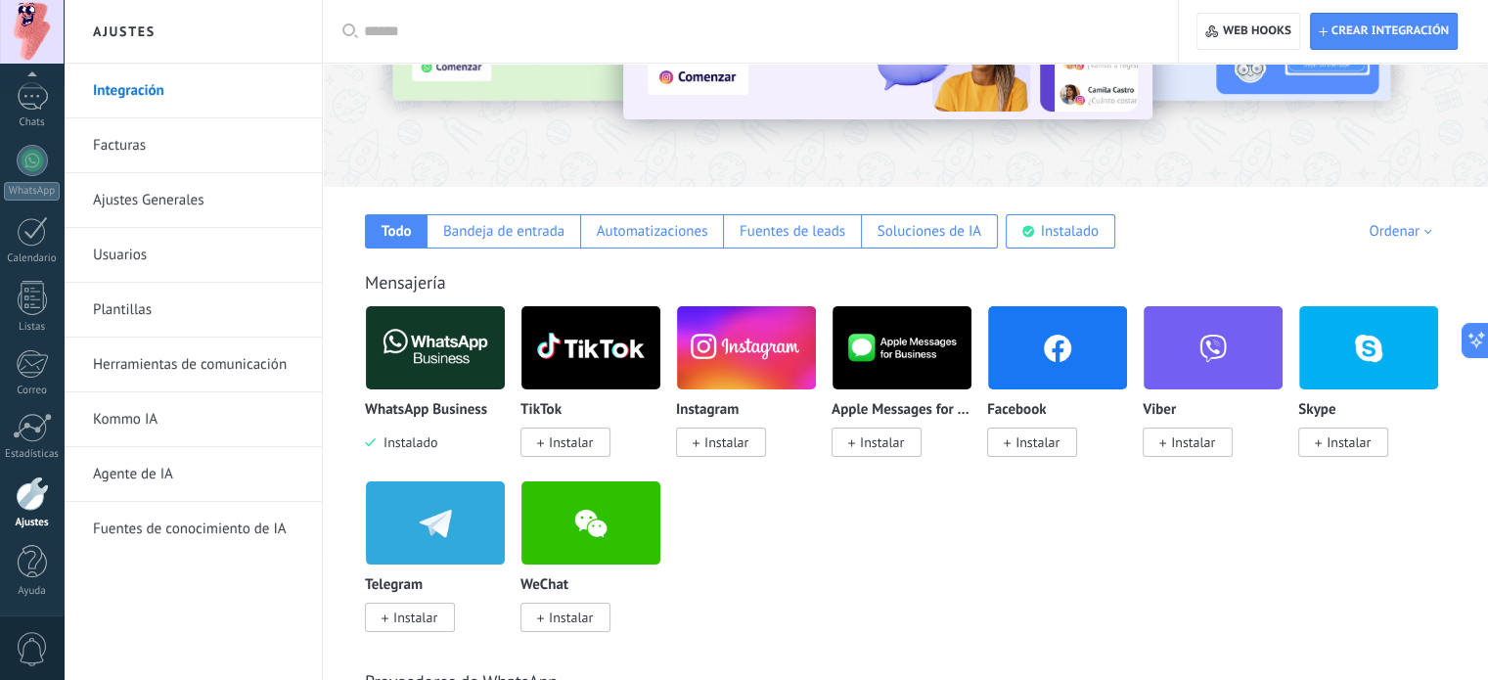
click at [420, 442] on span "Instalado" at bounding box center [407, 442] width 62 height 18
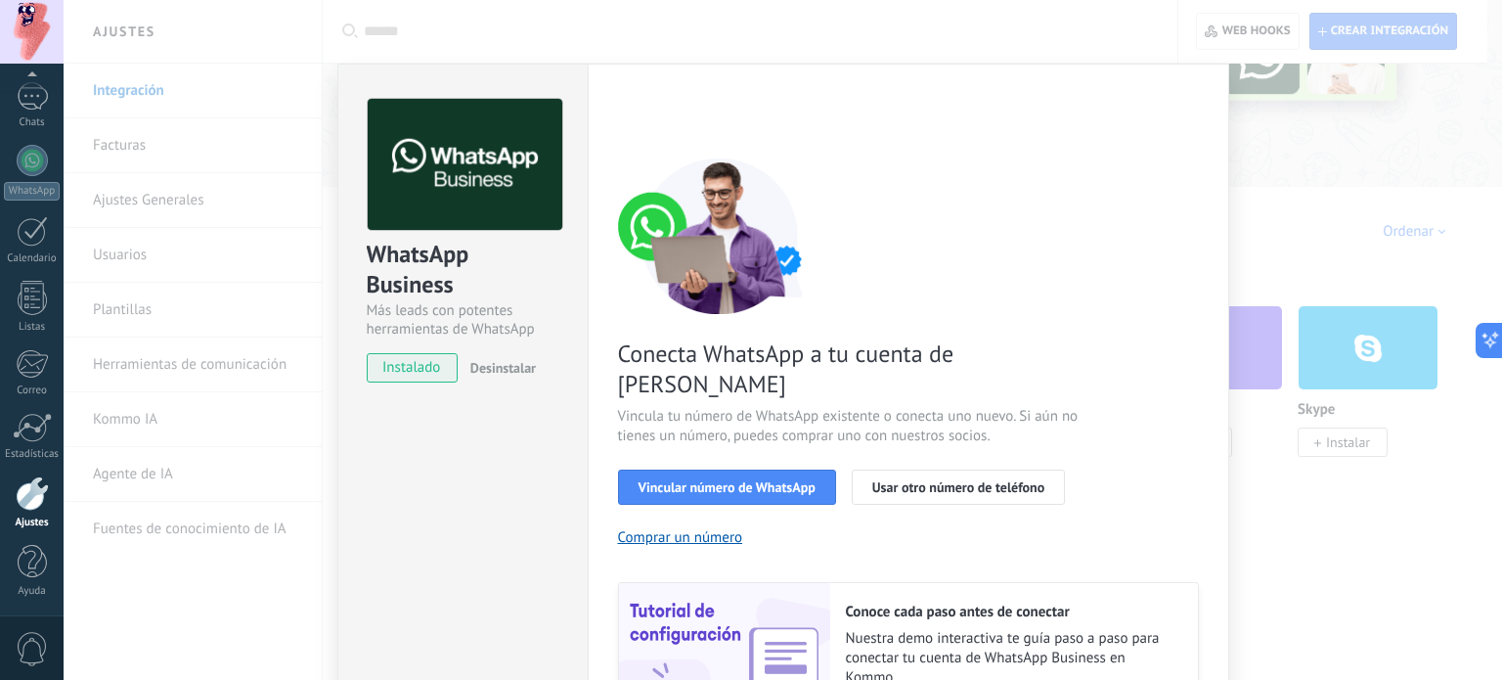
click at [501, 371] on span "Desinstalar" at bounding box center [503, 368] width 66 height 18
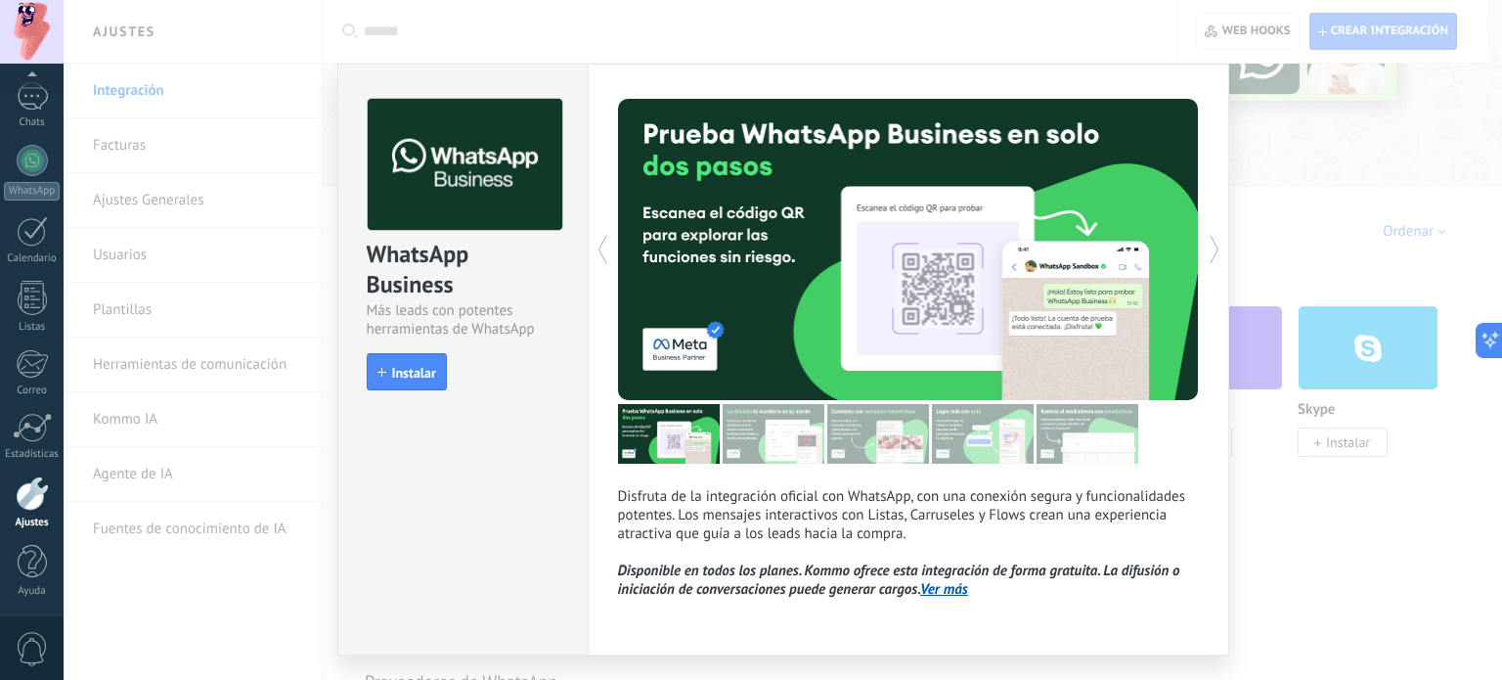
click at [1349, 144] on div "WhatsApp Business Más leads con potentes herramientas de WhatsApp install Insta…" at bounding box center [783, 340] width 1439 height 680
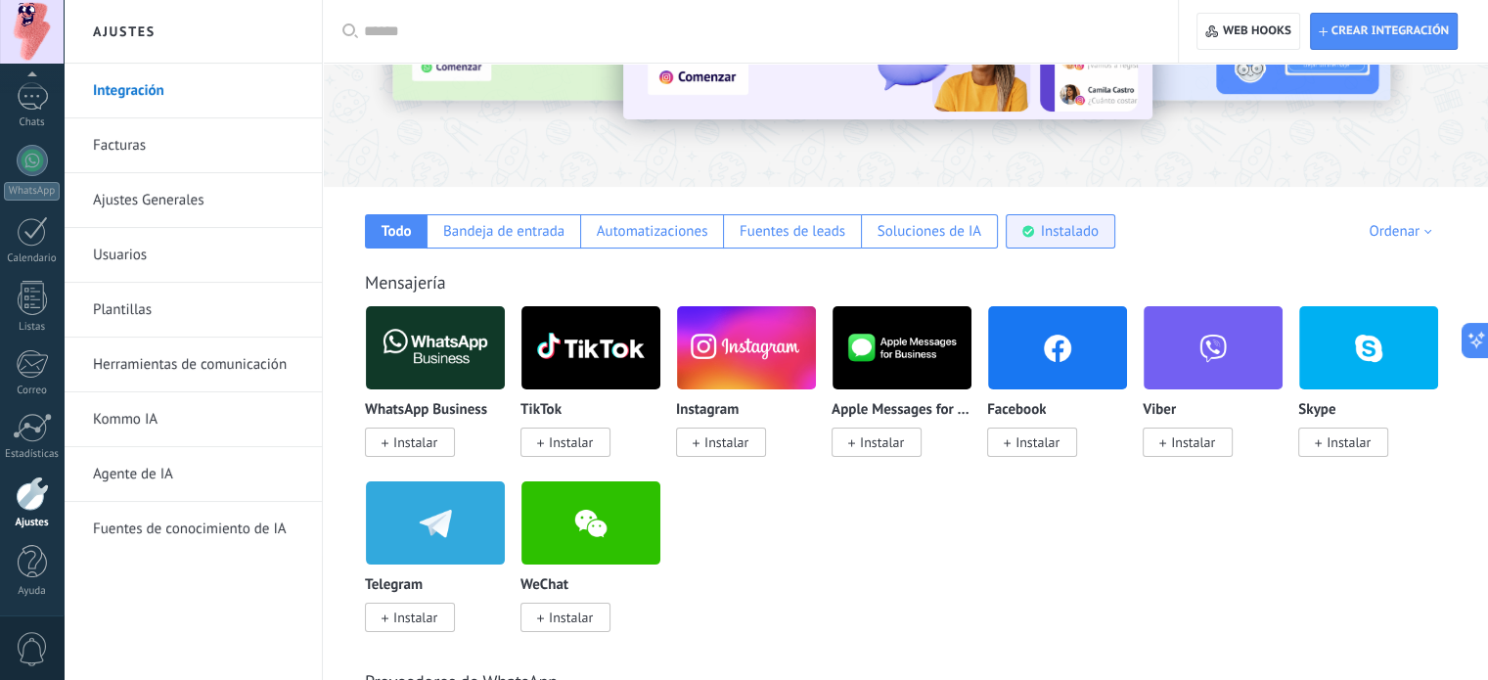
click at [1037, 238] on div "Instalado" at bounding box center [1060, 231] width 110 height 34
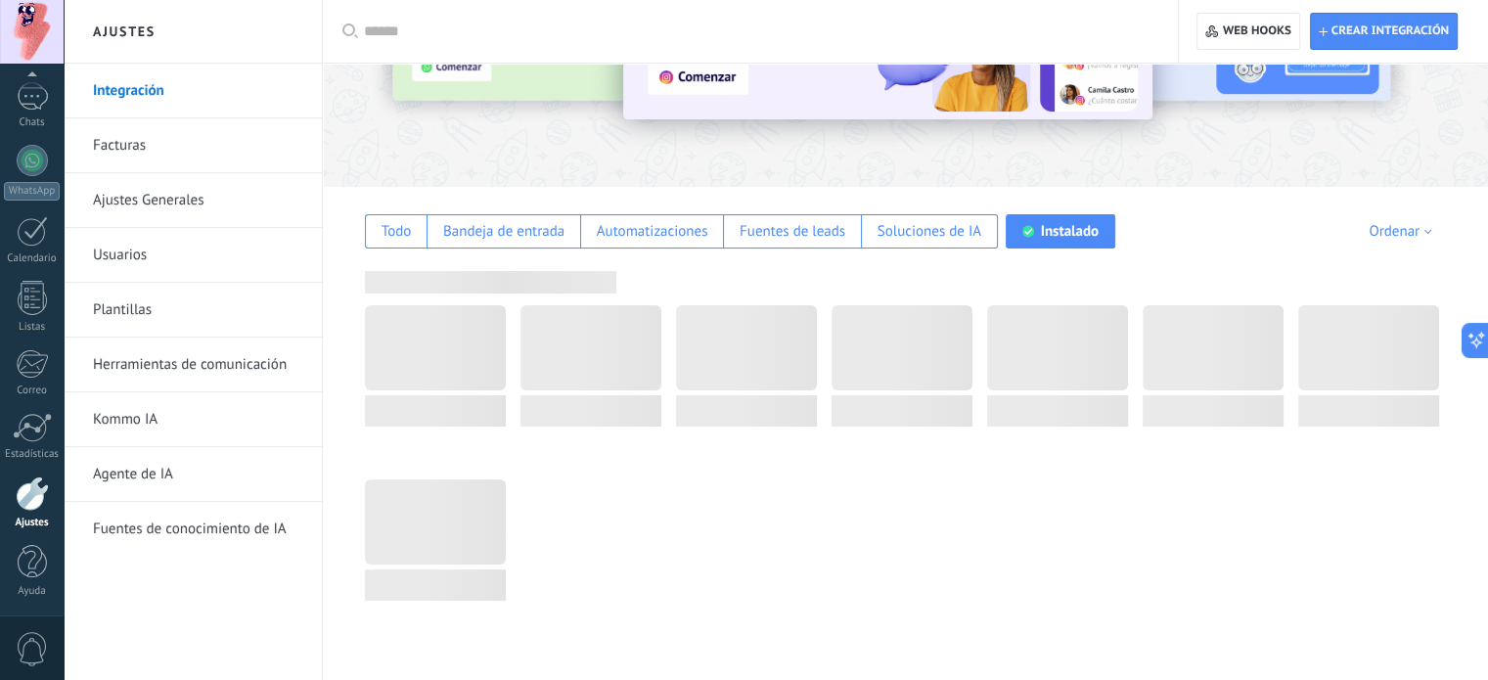
scroll to position [0, 0]
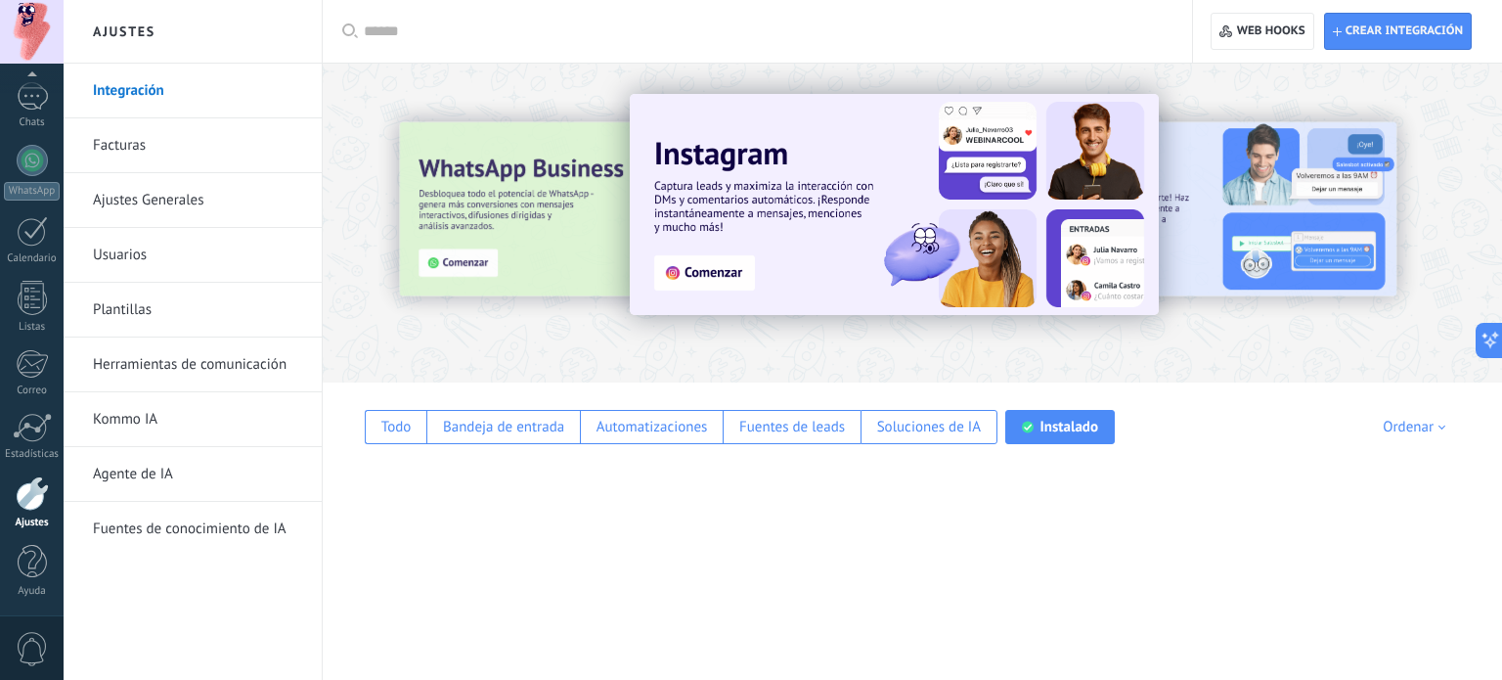
click at [732, 315] on div at bounding box center [912, 207] width 565 height 227
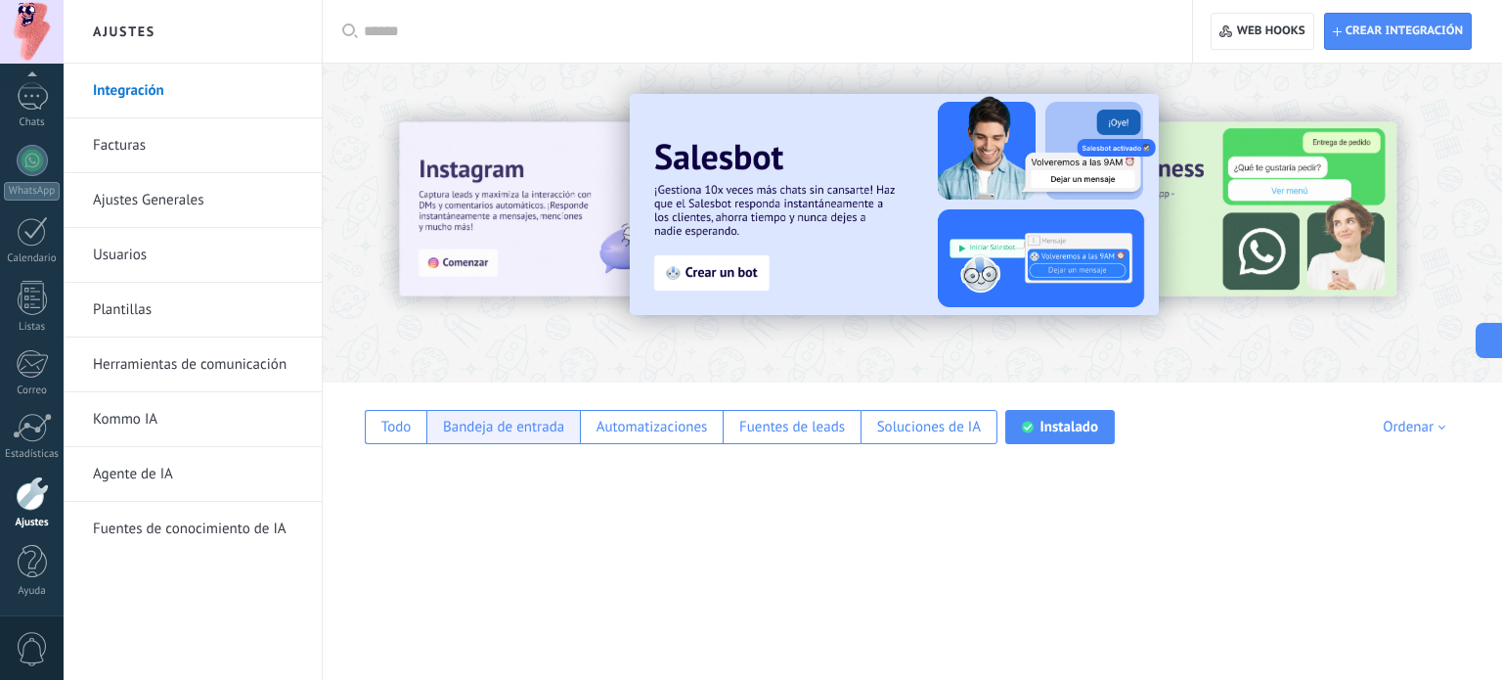
click at [524, 438] on div "Bandeja de entrada" at bounding box center [503, 427] width 154 height 34
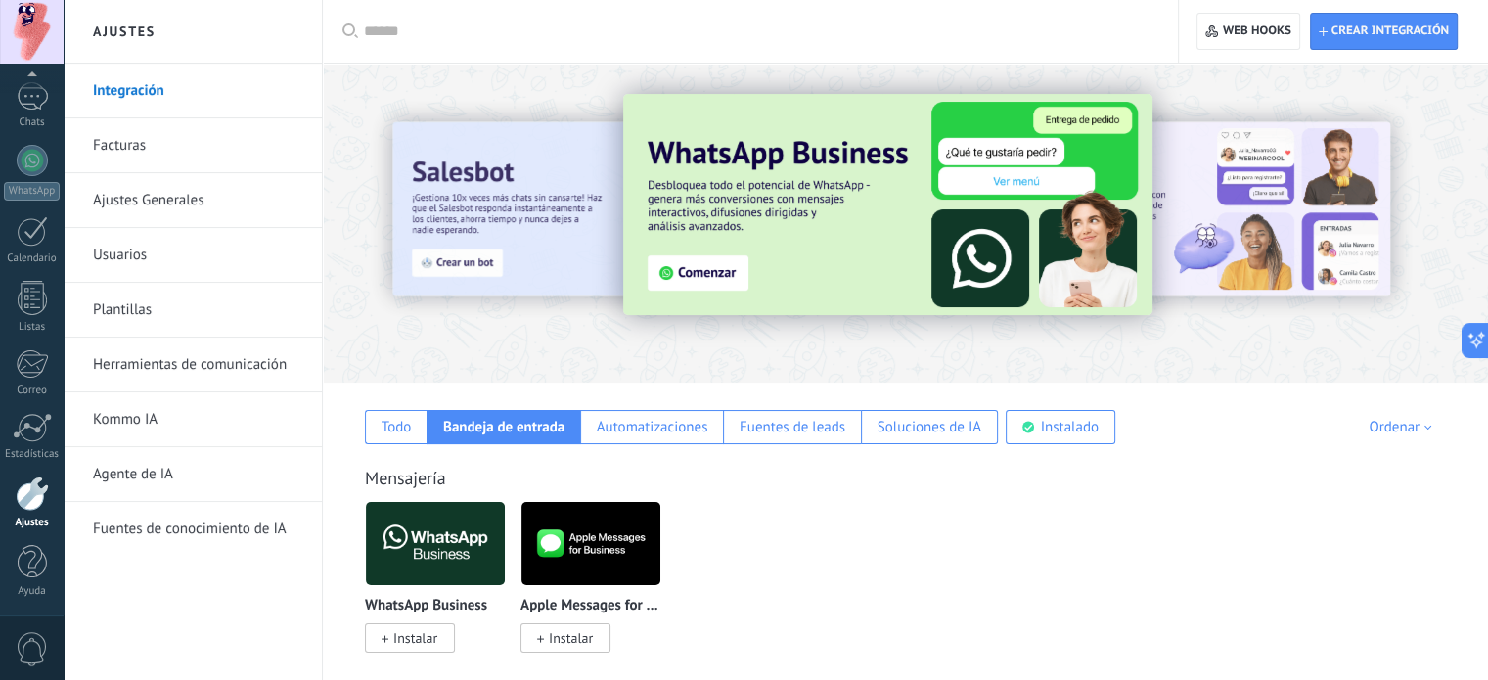
click at [160, 69] on link "Integración" at bounding box center [197, 91] width 209 height 55
click at [172, 89] on link "Integración" at bounding box center [197, 91] width 209 height 55
click at [1001, 497] on div "Mensajería WhatsApp Business Instalar Apple Messages for Business Instalar" at bounding box center [905, 539] width 1126 height 224
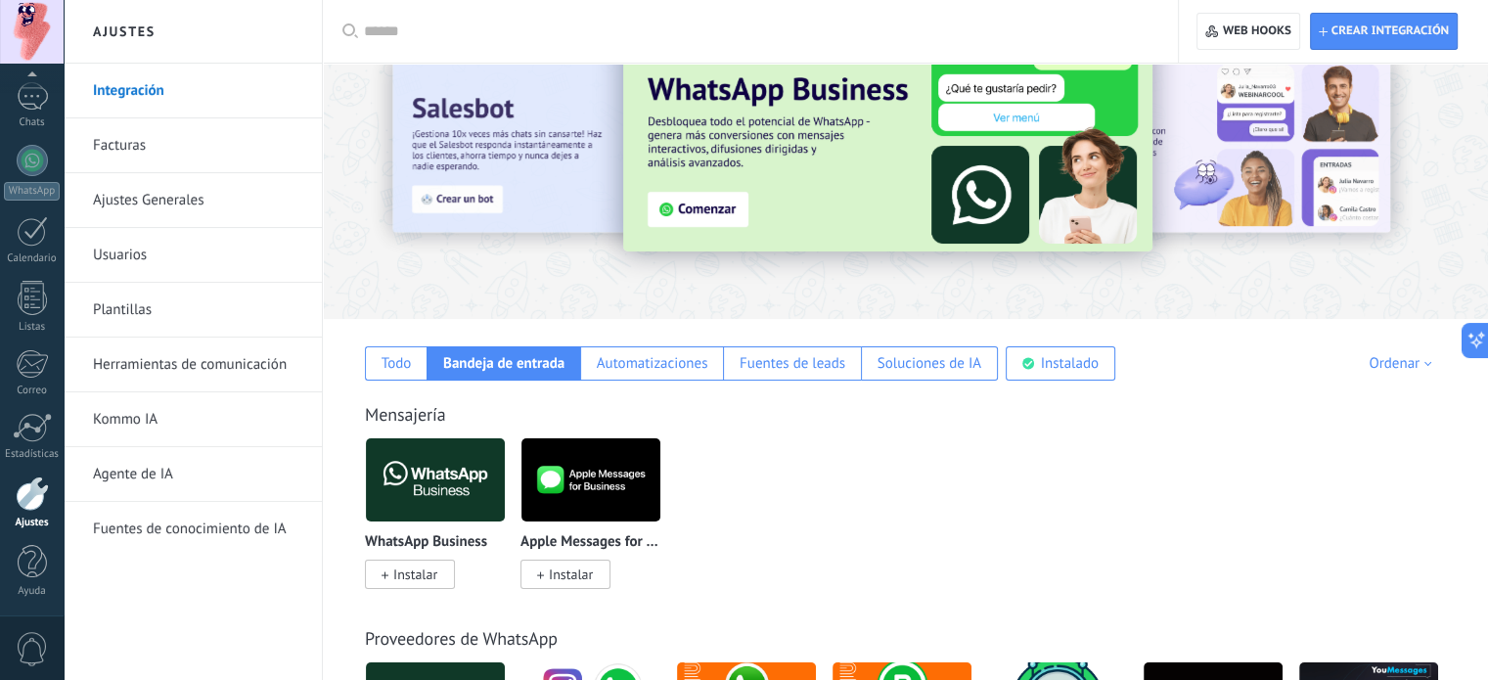
scroll to position [98, 0]
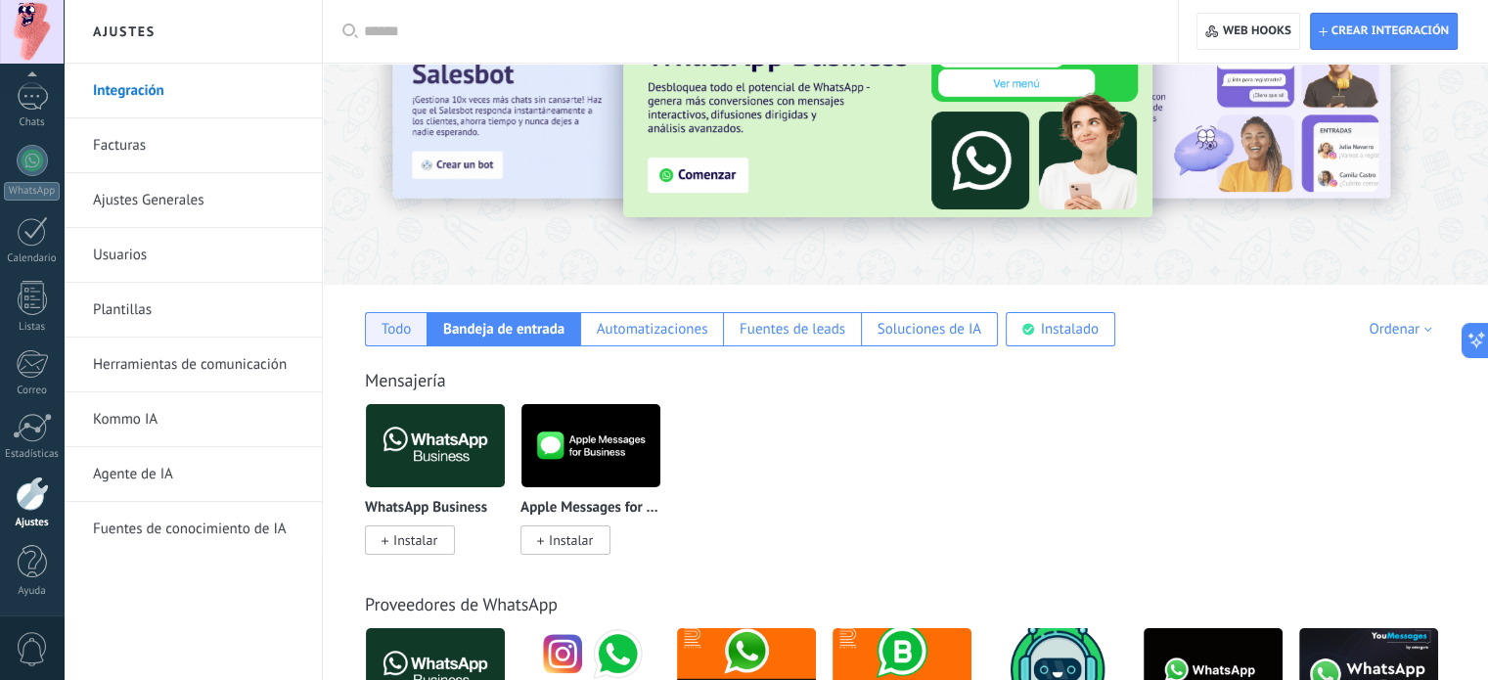
click at [403, 334] on div "Todo" at bounding box center [396, 329] width 30 height 19
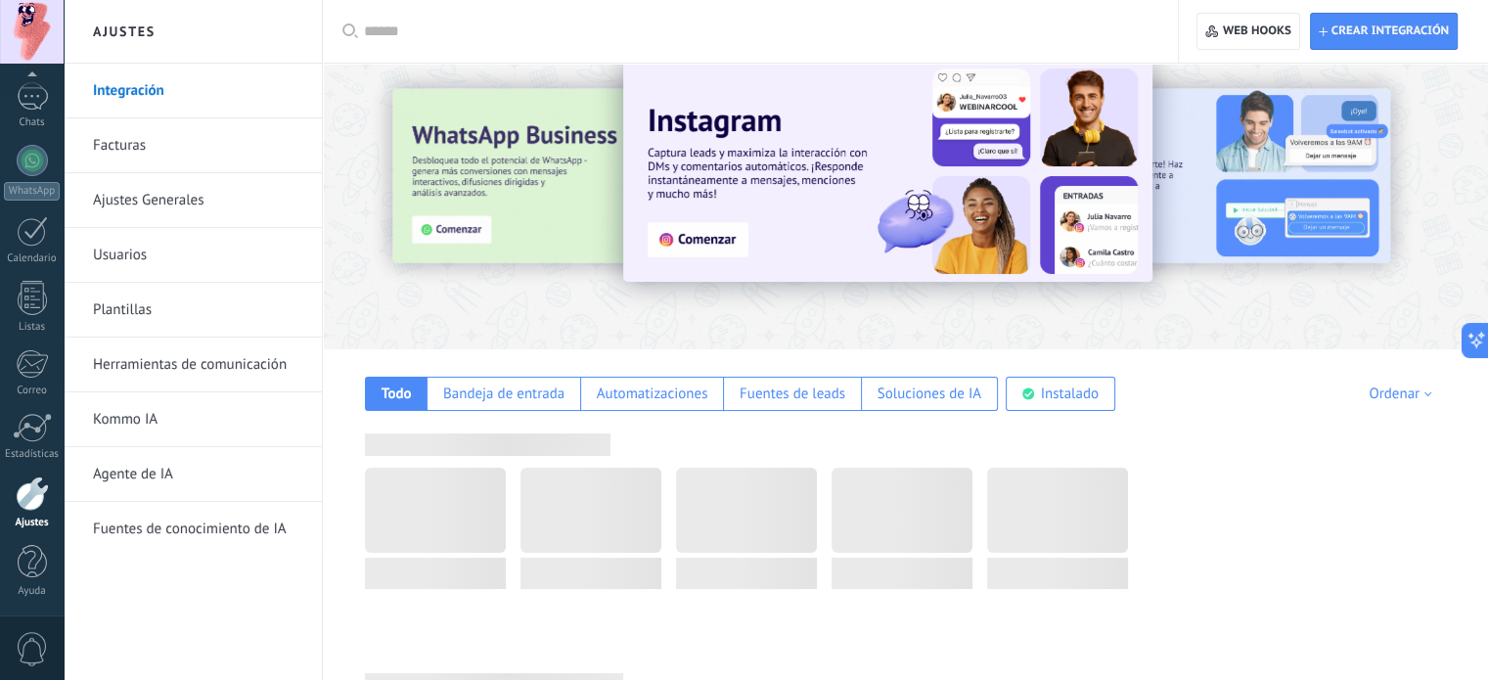
scroll to position [0, 0]
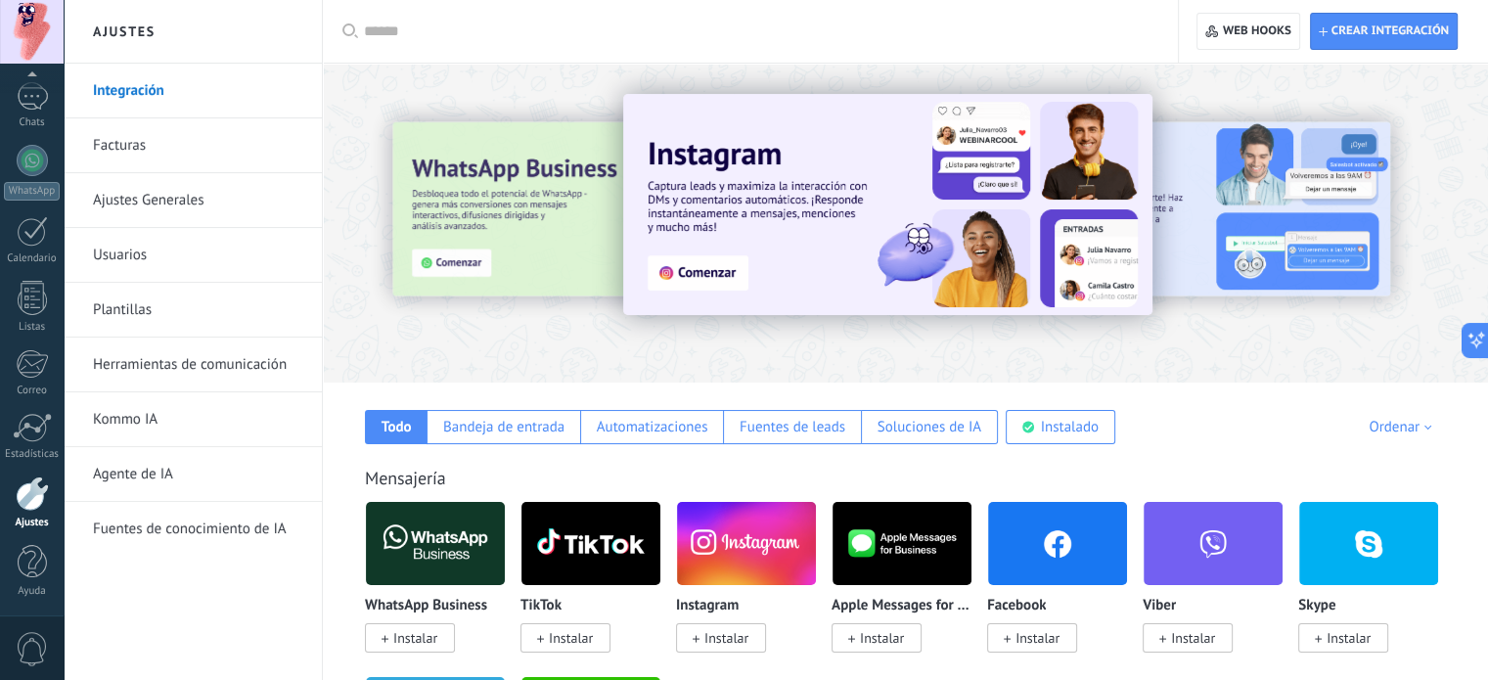
click at [388, 22] on input "text" at bounding box center [757, 32] width 786 height 21
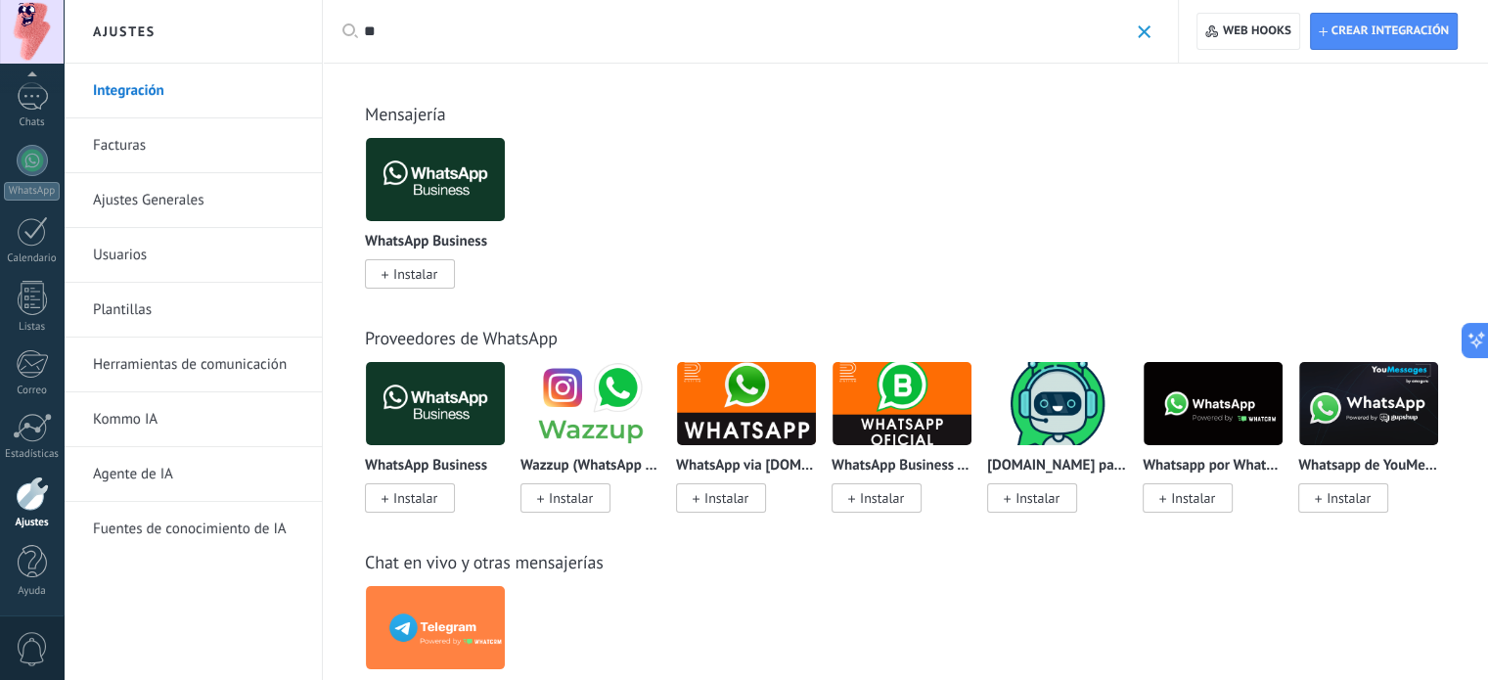
type input "*"
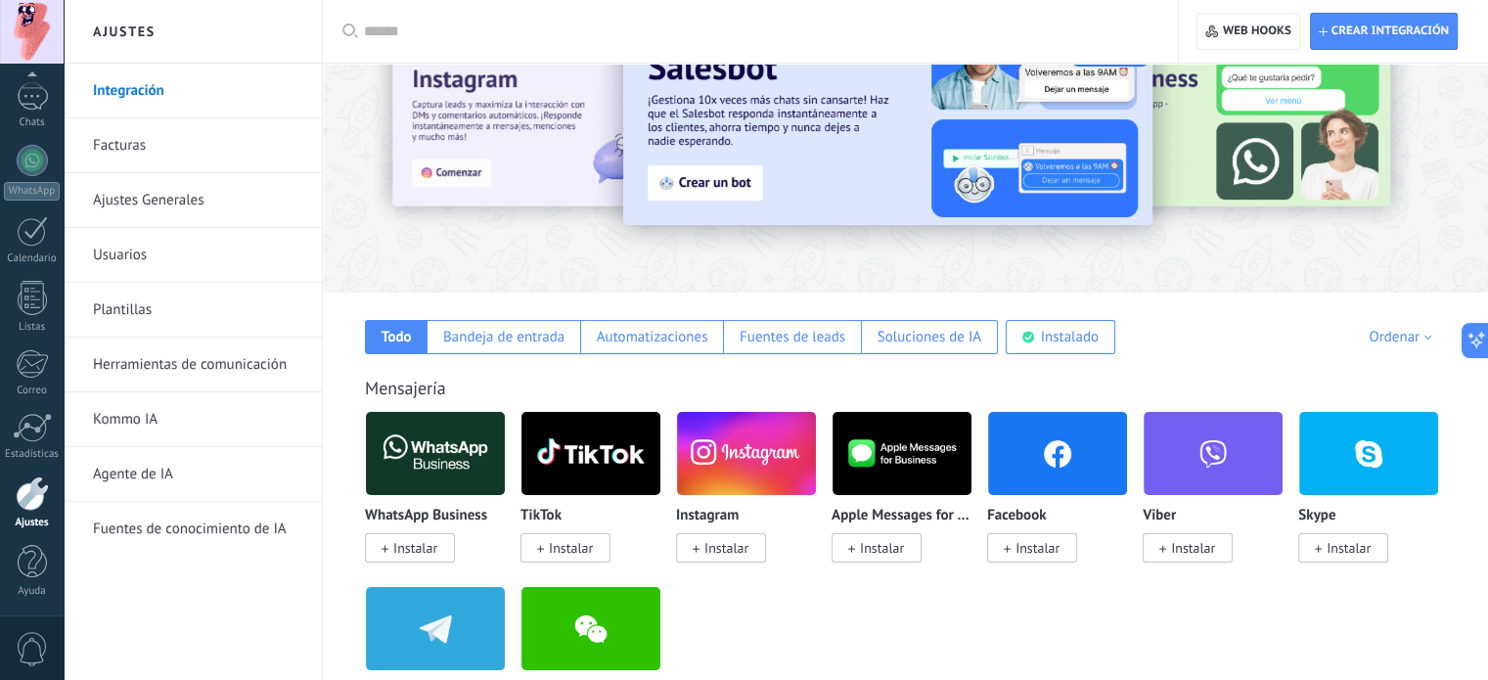
scroll to position [196, 0]
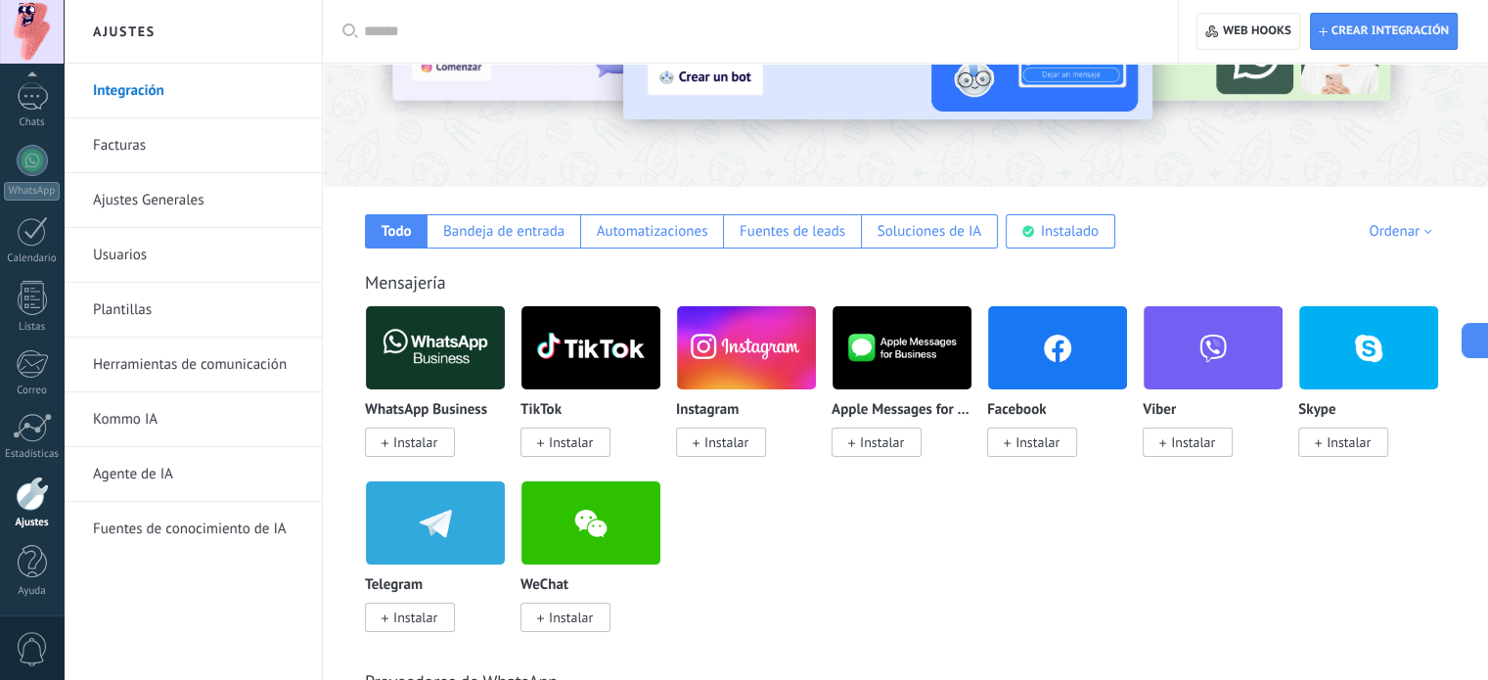
click at [32, 505] on div at bounding box center [32, 493] width 33 height 34
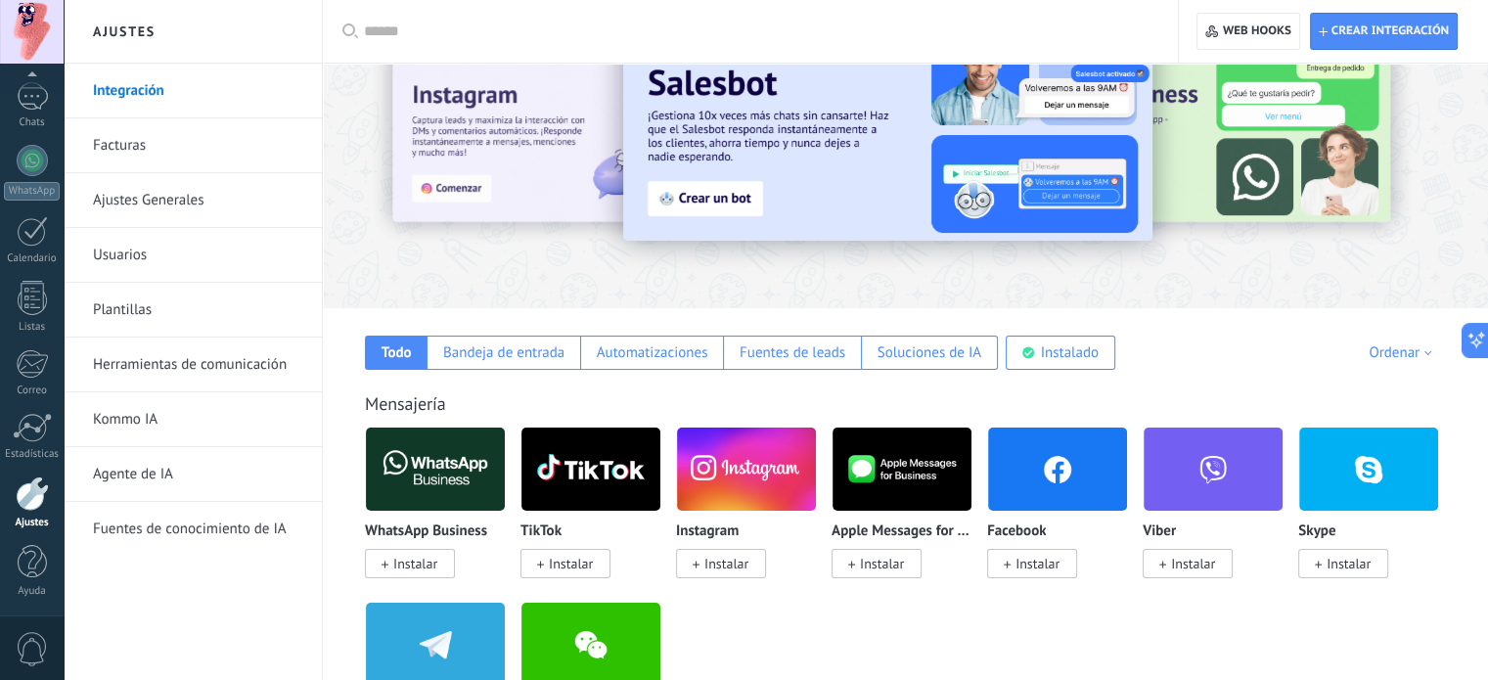
scroll to position [0, 0]
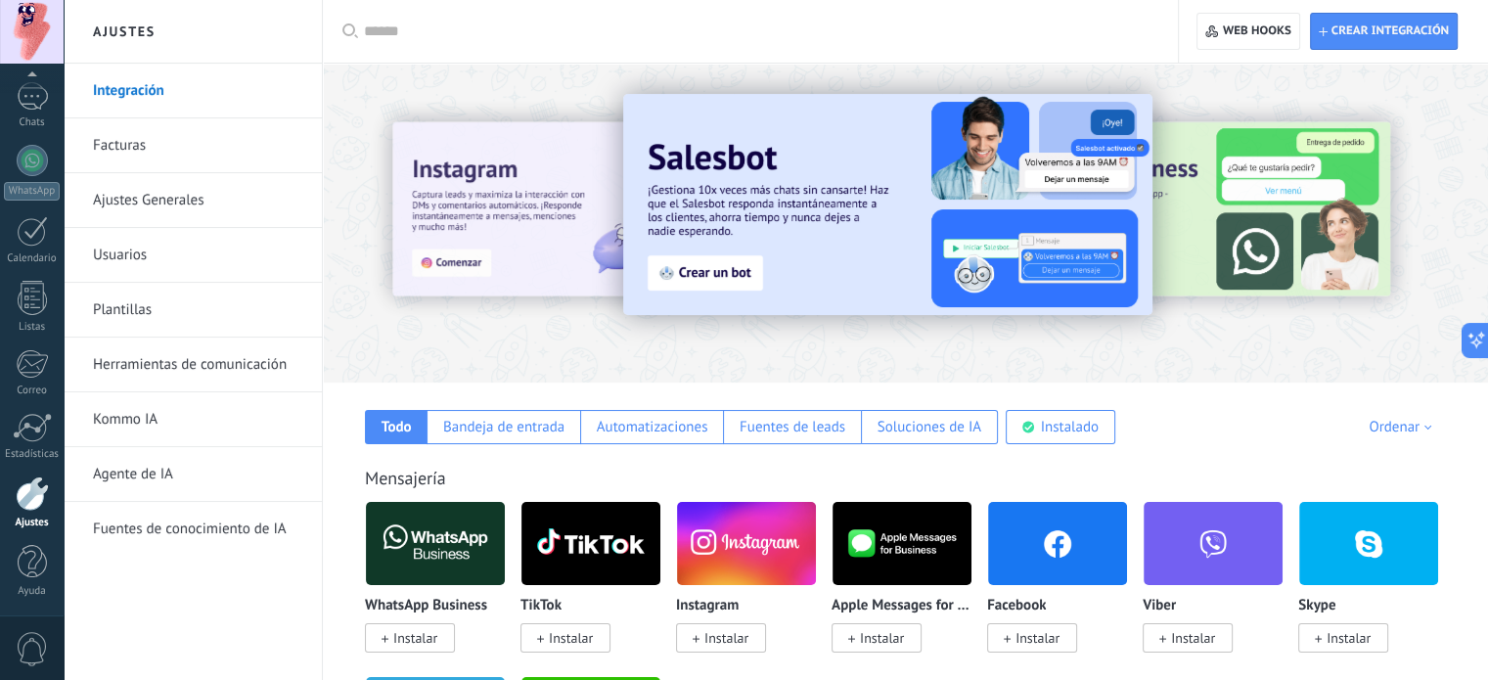
click at [184, 145] on link "Facturas" at bounding box center [197, 145] width 209 height 55
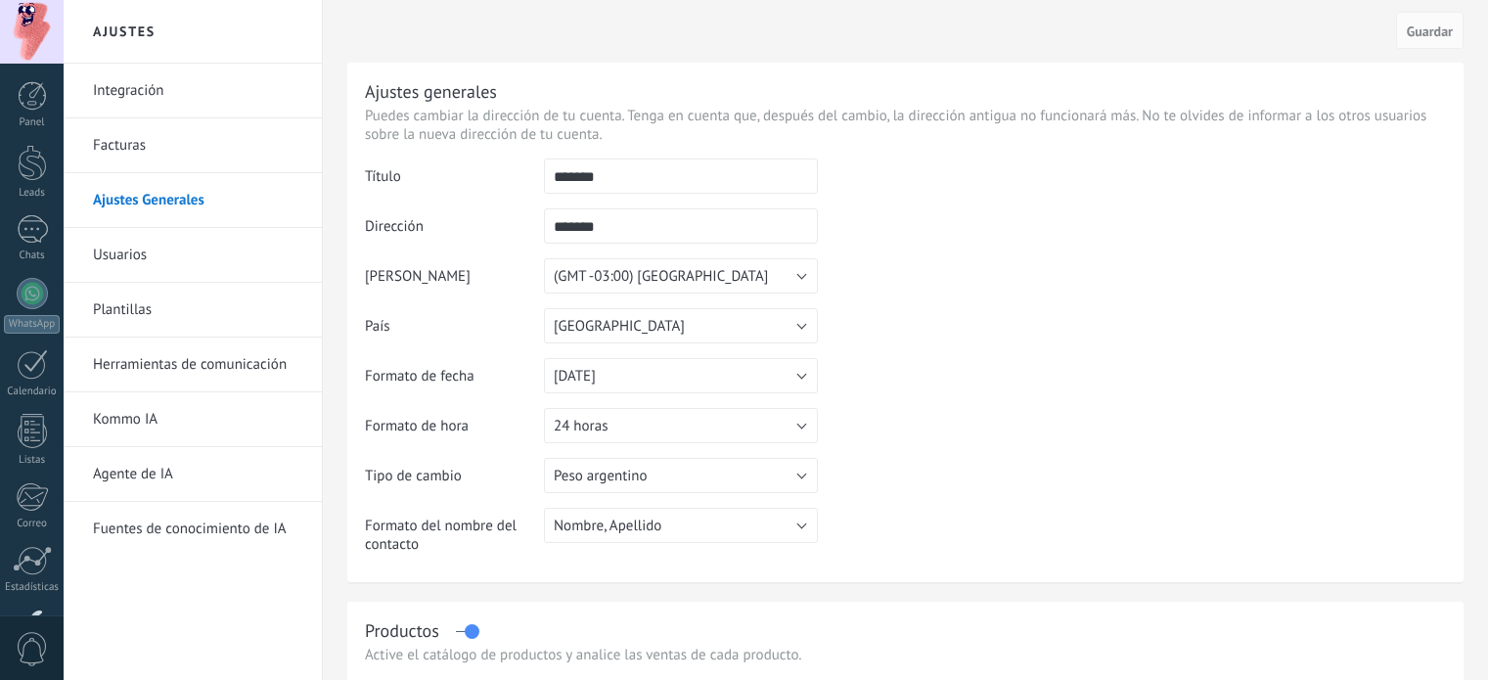
click at [146, 257] on link "Usuarios" at bounding box center [197, 255] width 209 height 55
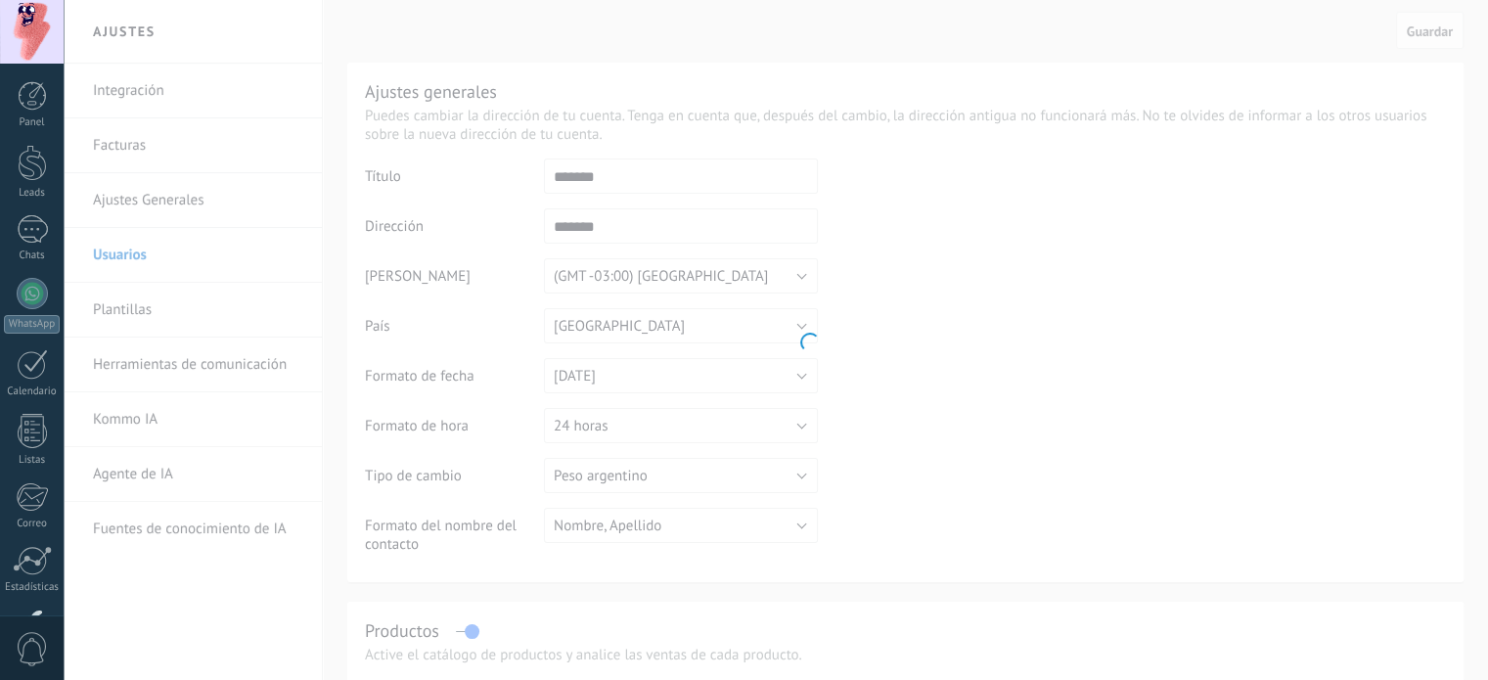
click at [143, 316] on body ".abccls-1,.abccls-2{fill-rule:evenodd}.abccls-2{fill:#fff} .abfcls-1{fill:none}…" at bounding box center [744, 340] width 1488 height 680
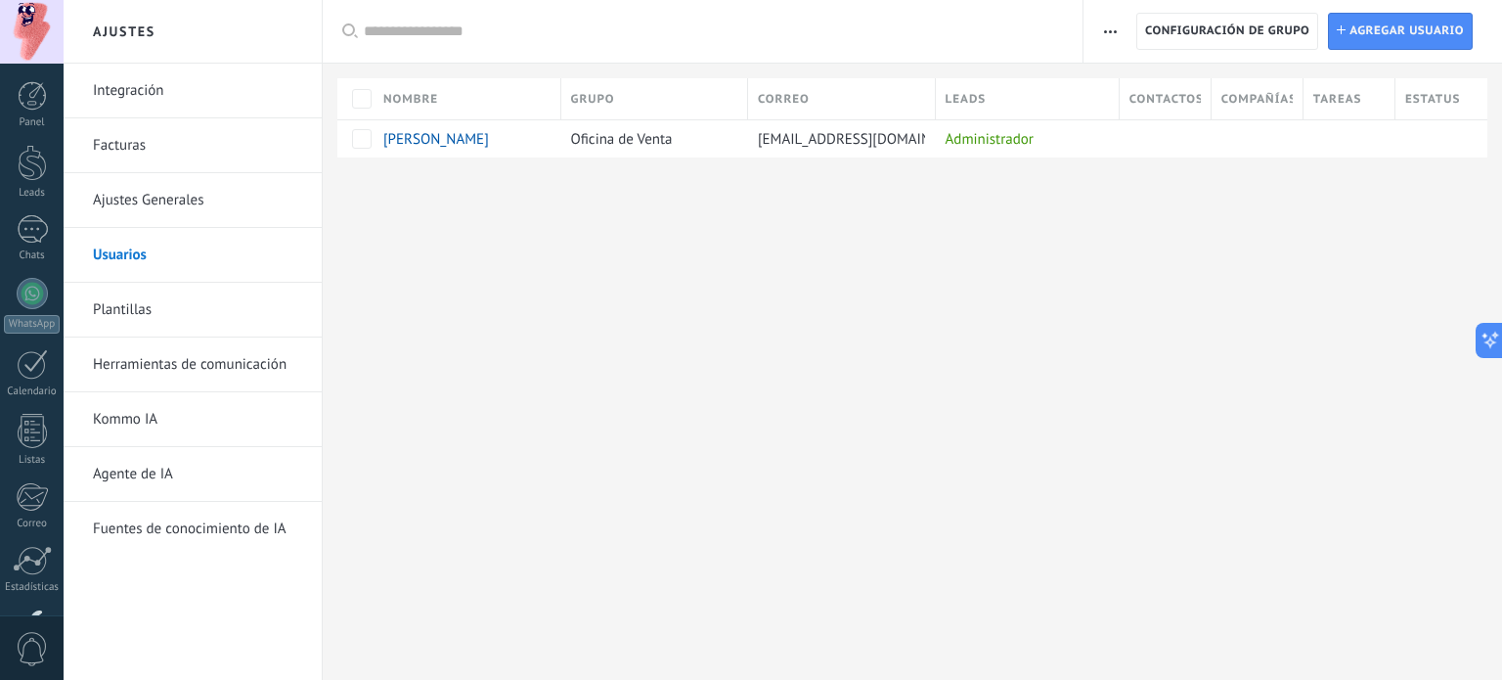
click at [157, 359] on link "Herramientas de comunicación" at bounding box center [197, 364] width 209 height 55
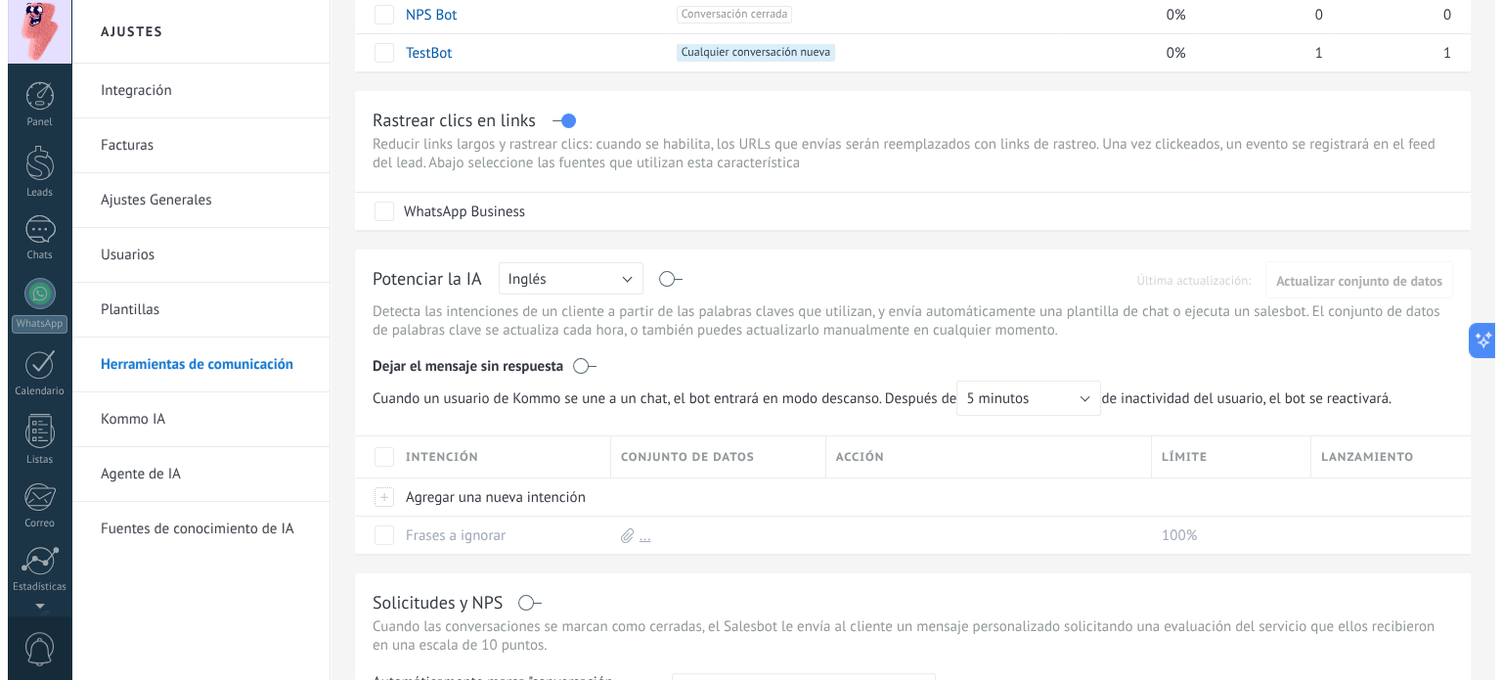
scroll to position [133, 0]
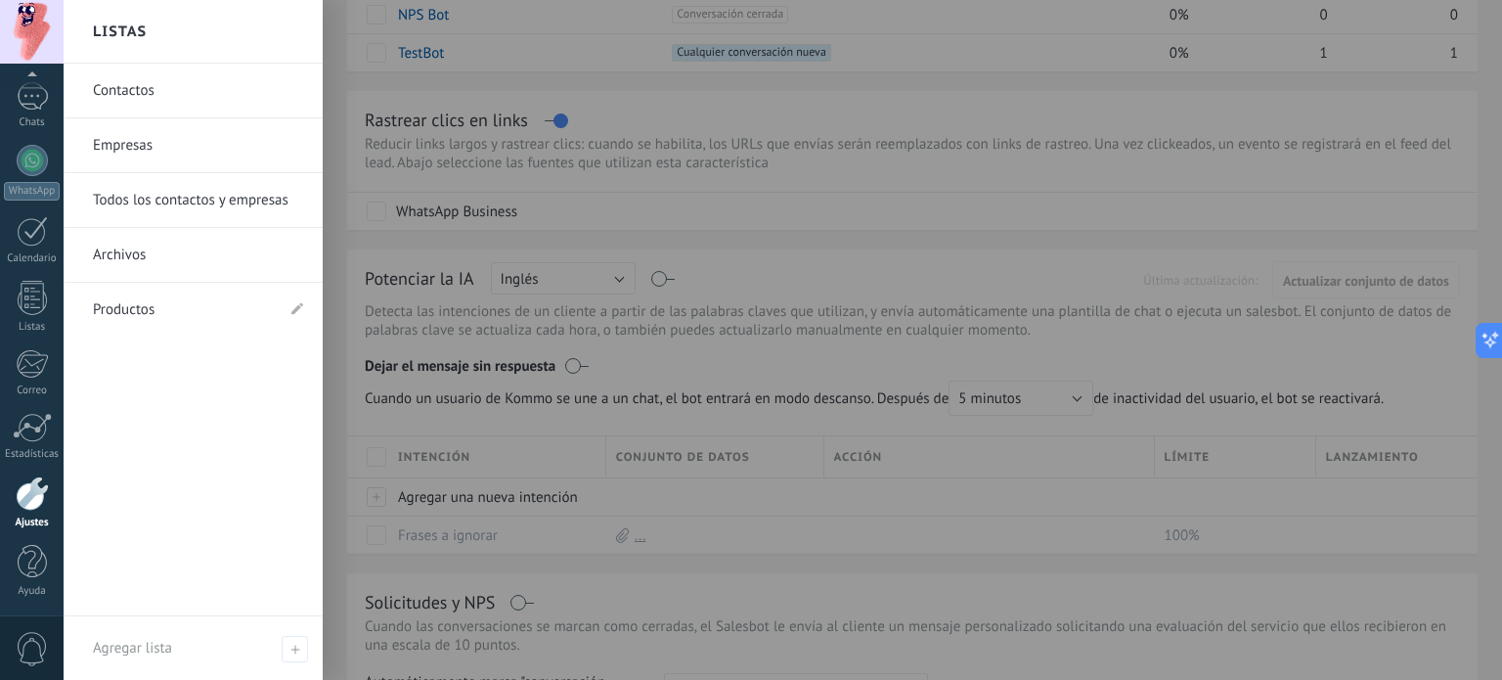
click at [33, 492] on div at bounding box center [32, 493] width 33 height 34
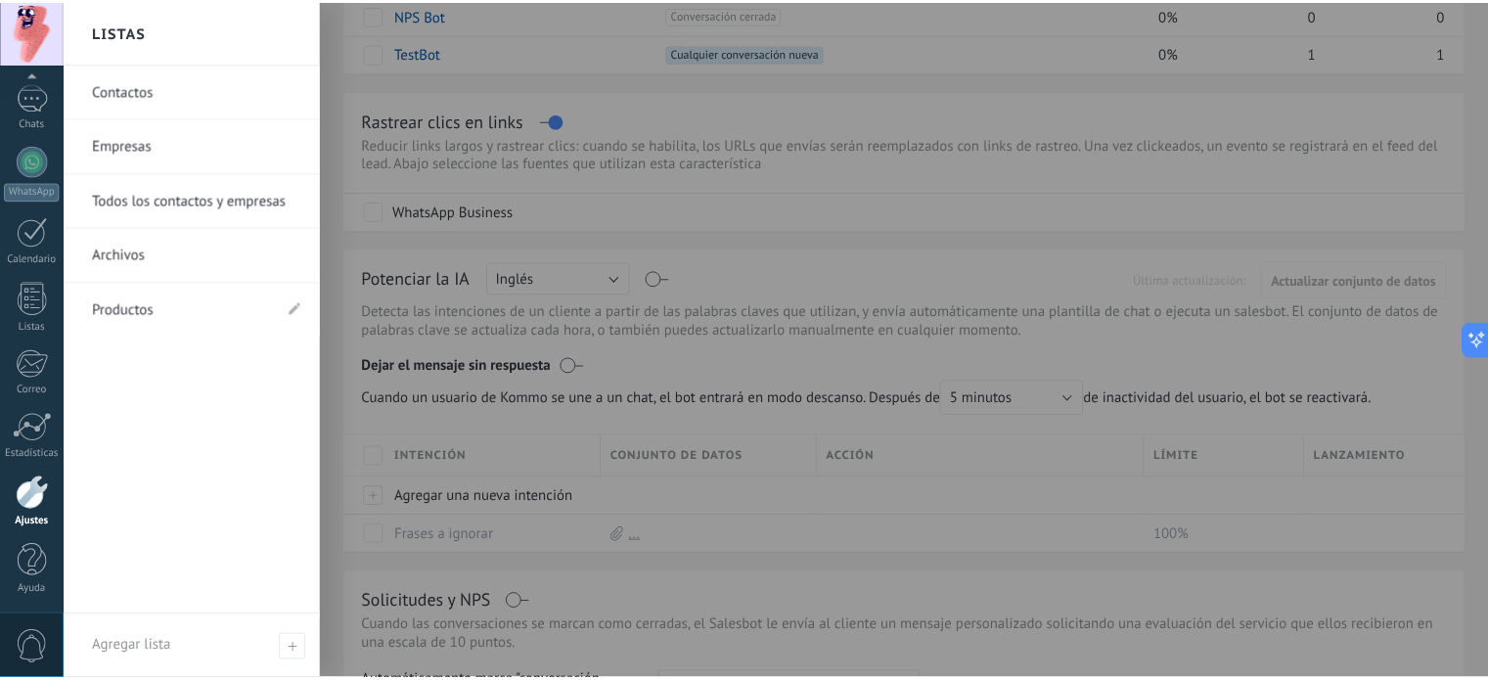
scroll to position [35, 0]
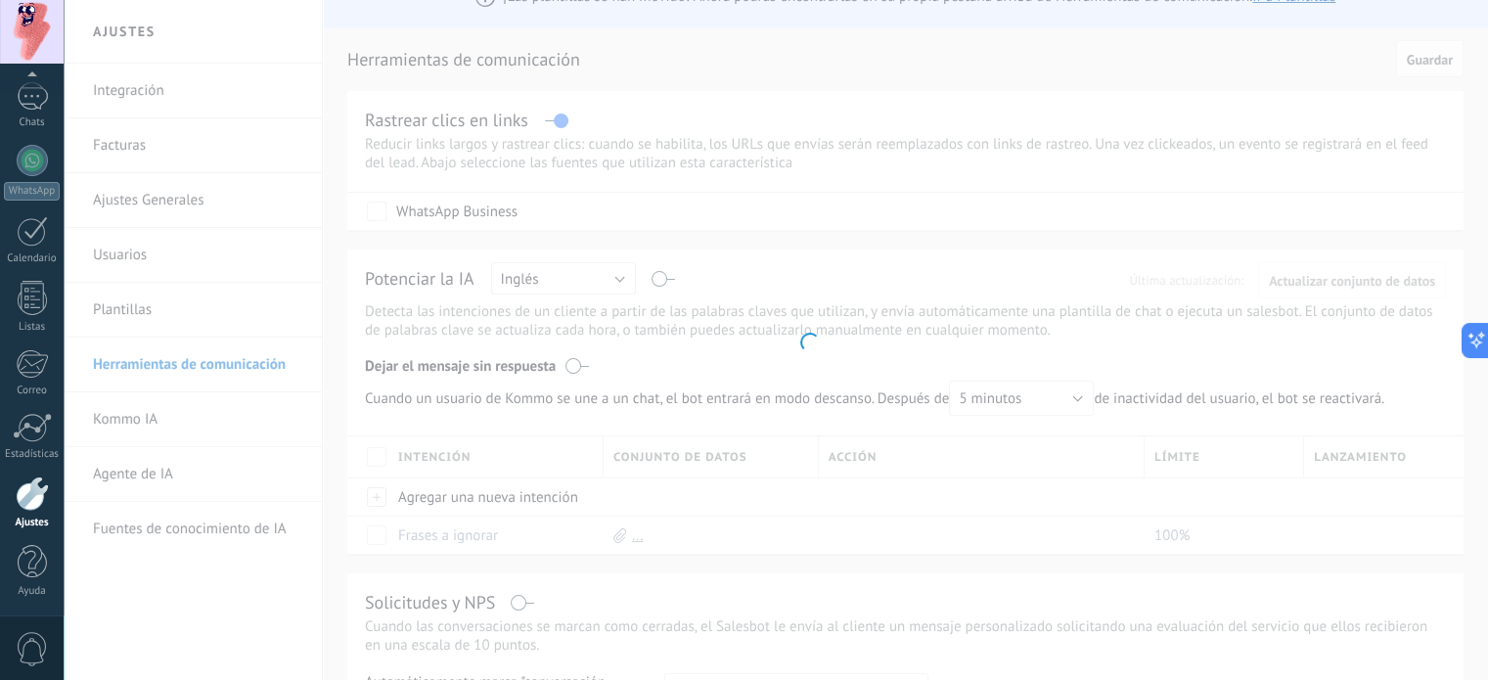
click at [33, 492] on div at bounding box center [32, 493] width 33 height 34
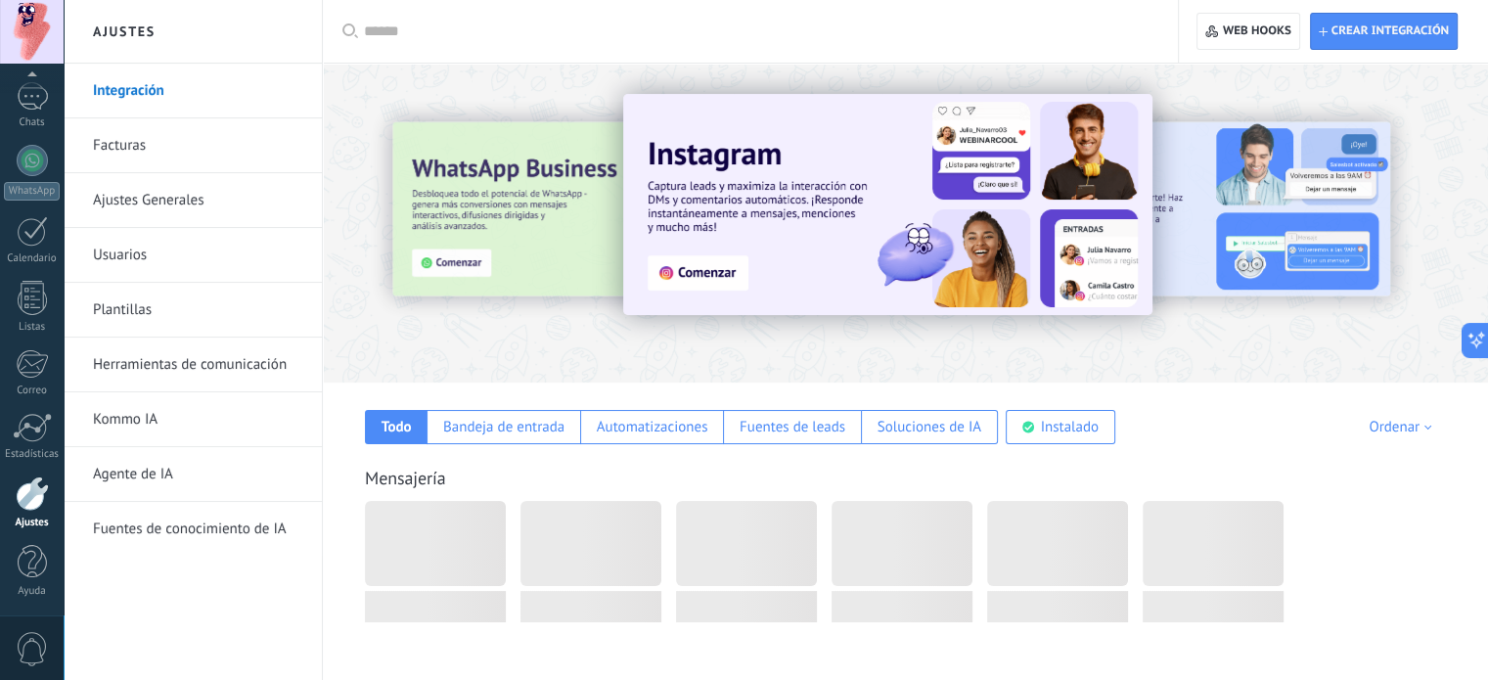
click at [33, 492] on div at bounding box center [32, 493] width 33 height 34
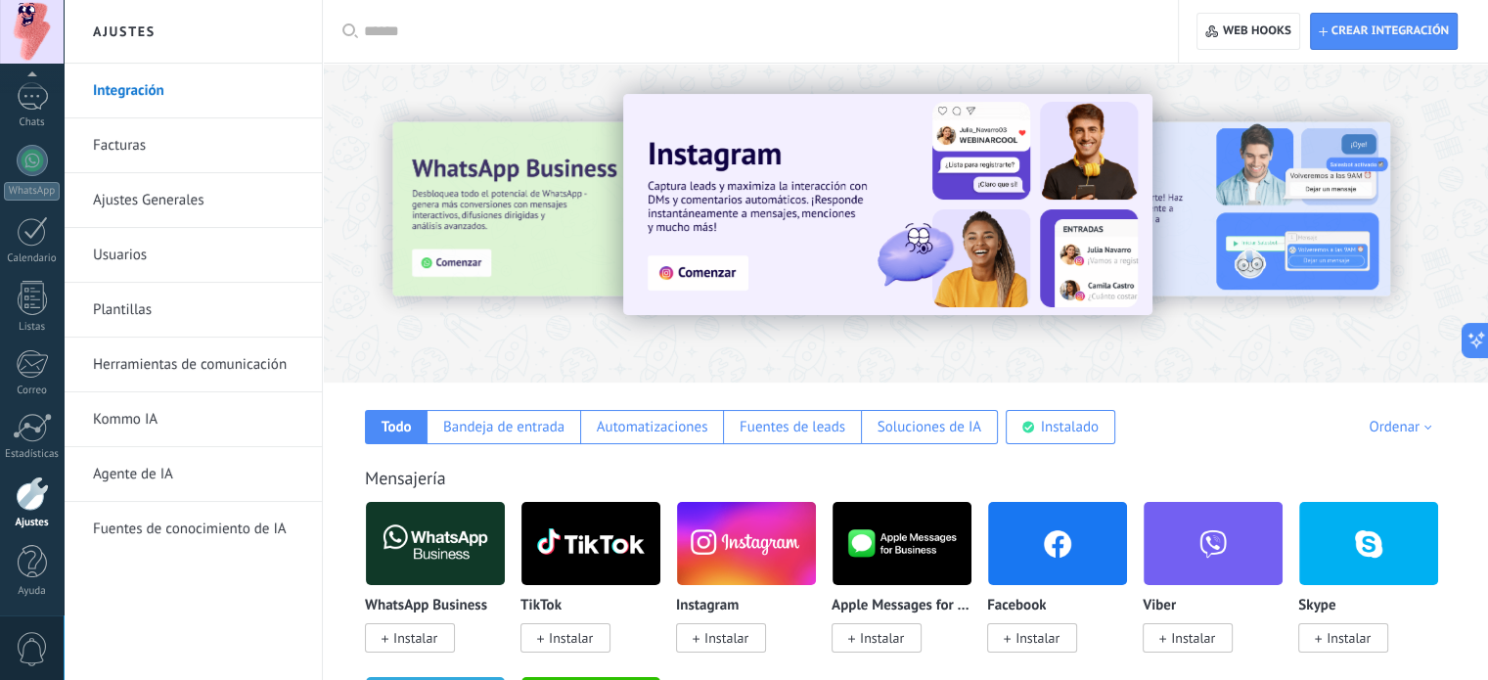
click at [33, 492] on div at bounding box center [32, 493] width 33 height 34
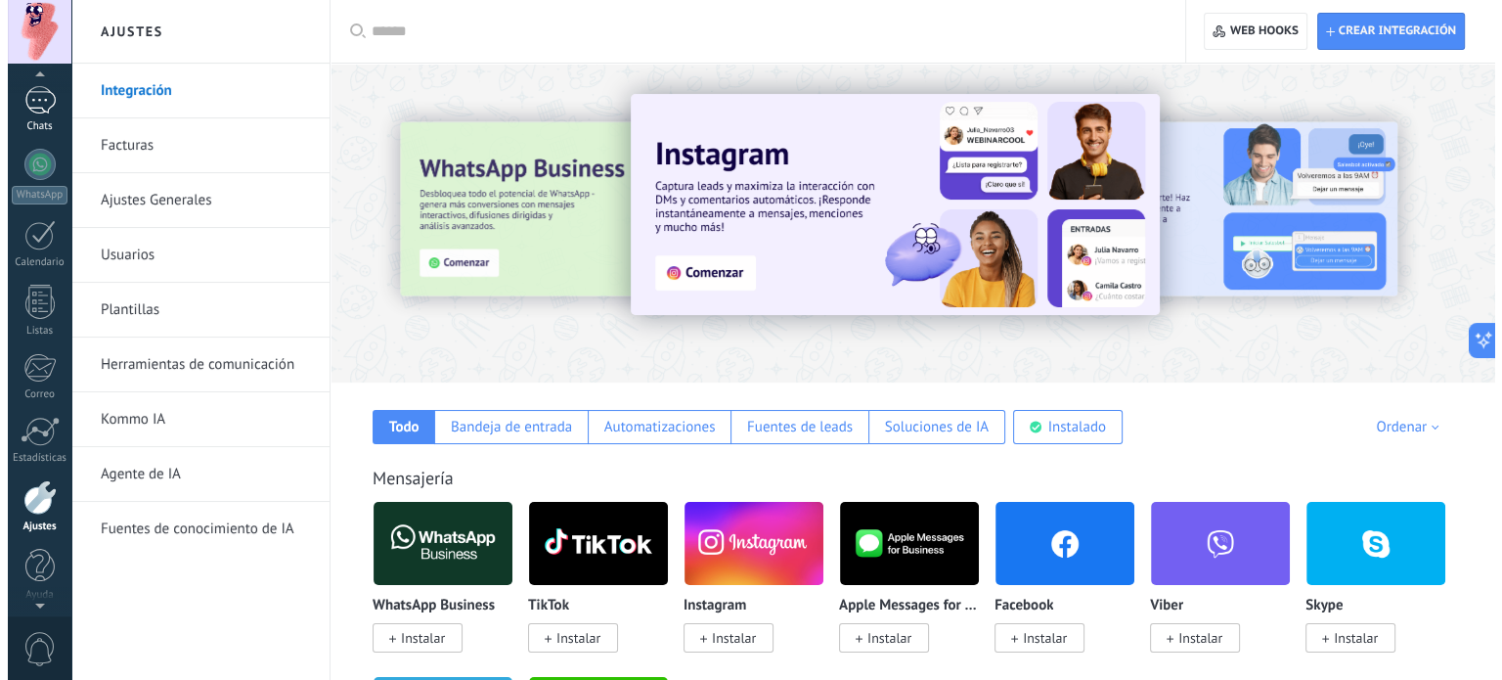
scroll to position [73, 0]
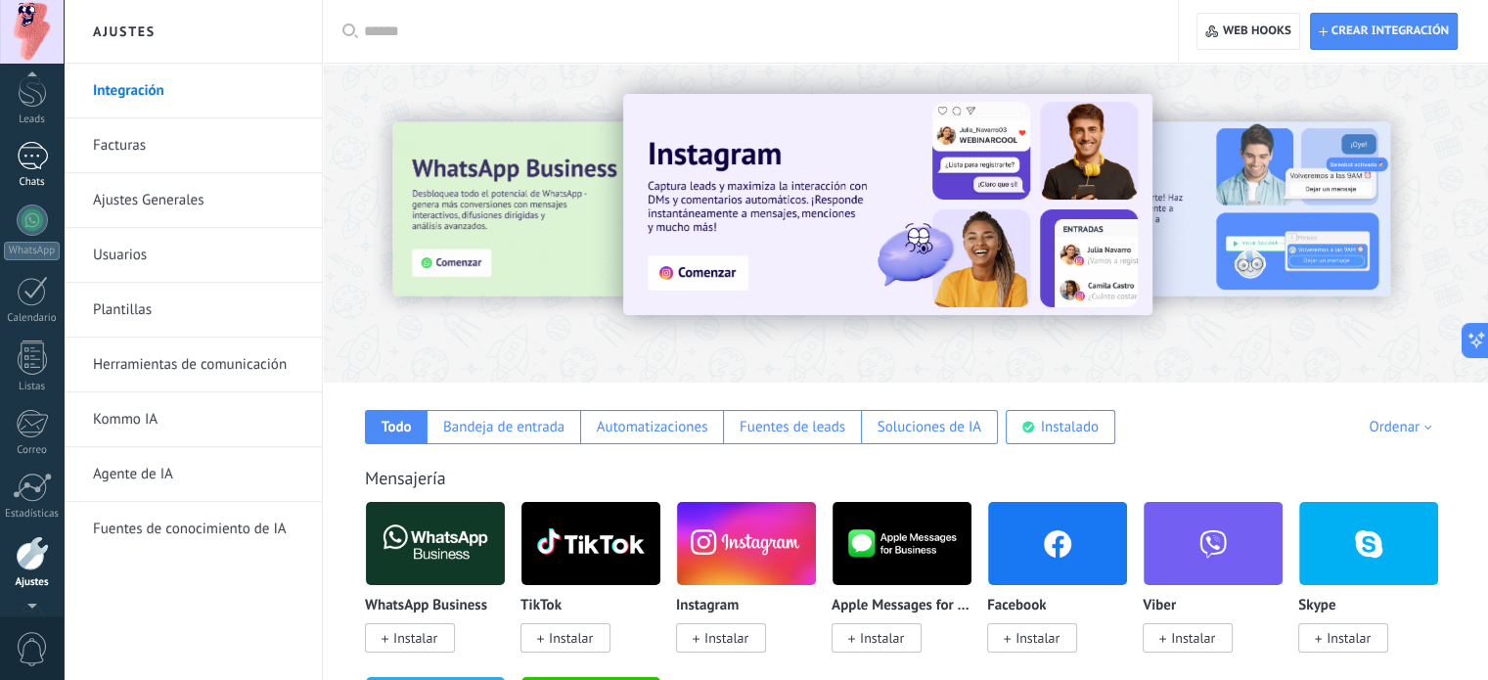
click at [29, 151] on div at bounding box center [32, 156] width 31 height 28
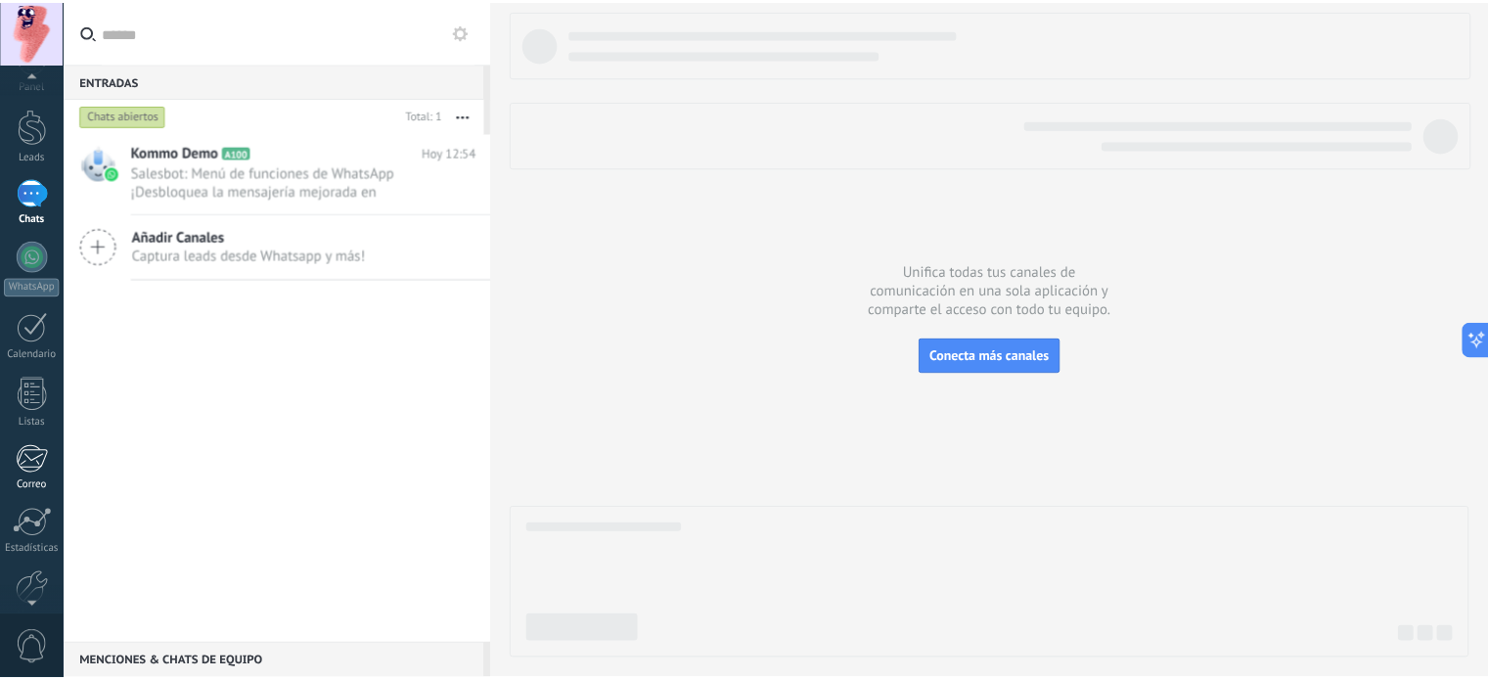
scroll to position [133, 0]
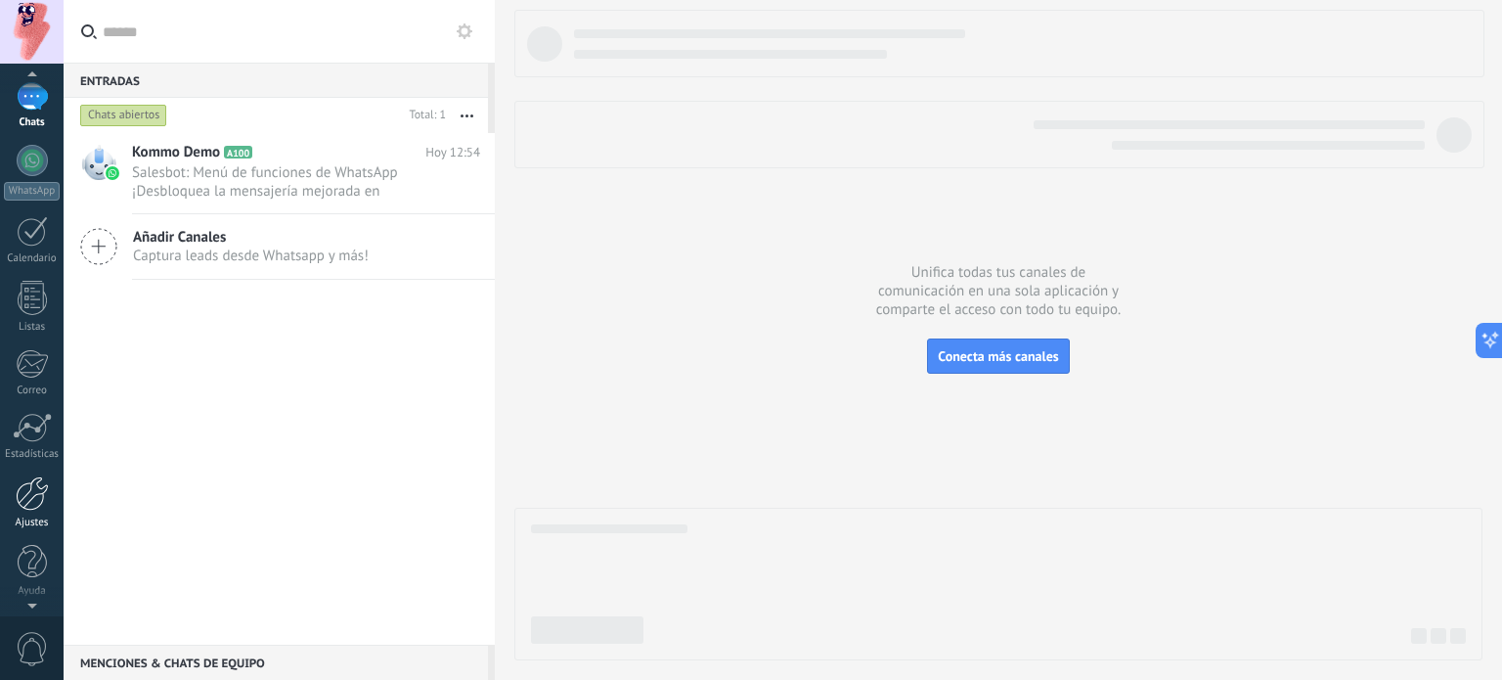
click at [32, 506] on div at bounding box center [32, 493] width 33 height 34
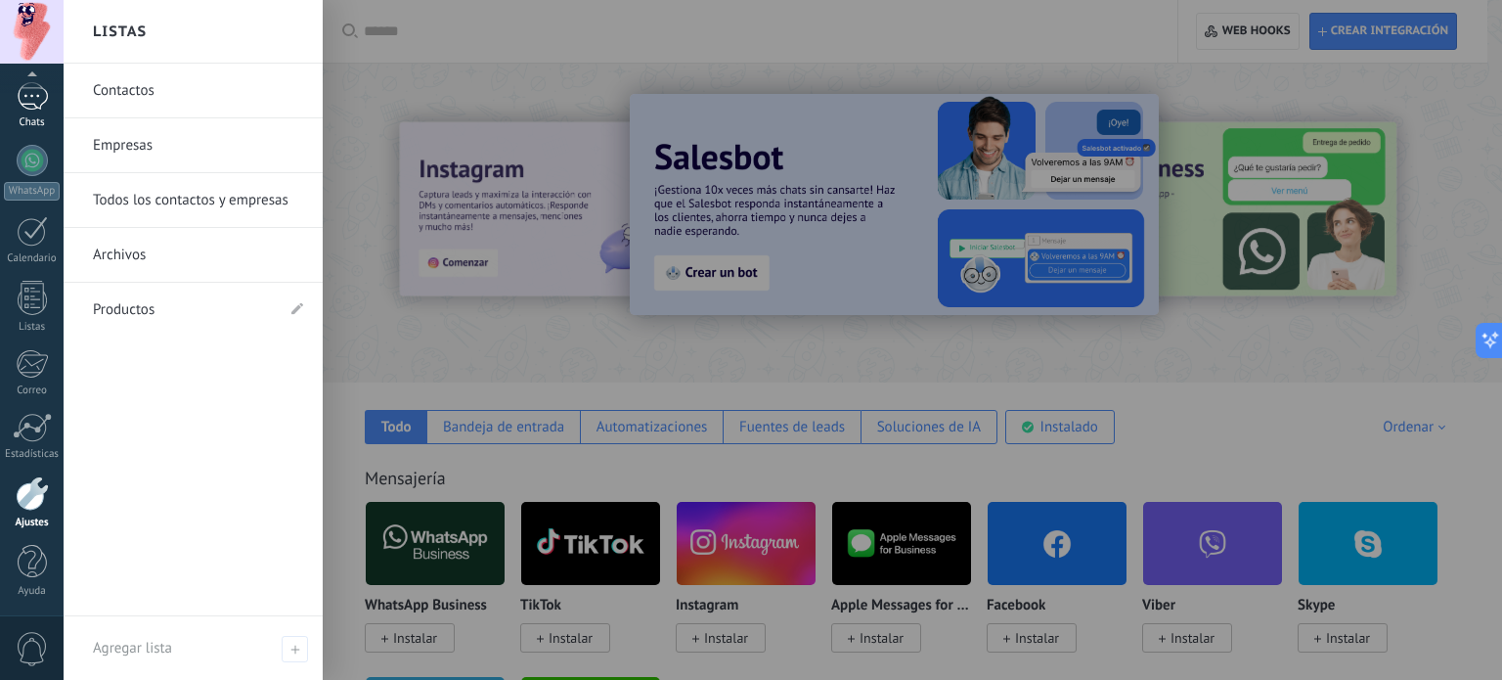
click at [30, 104] on div at bounding box center [32, 96] width 31 height 28
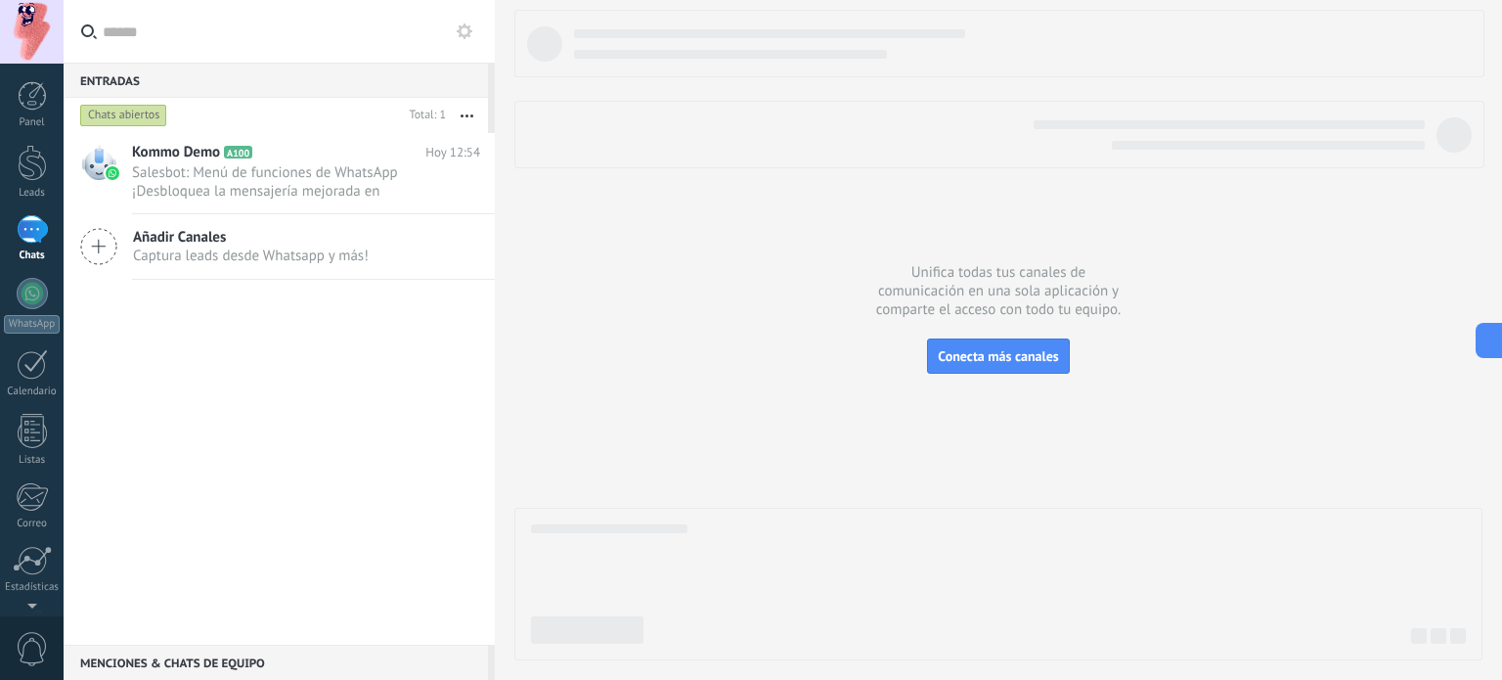
click at [463, 22] on button at bounding box center [464, 31] width 23 height 23
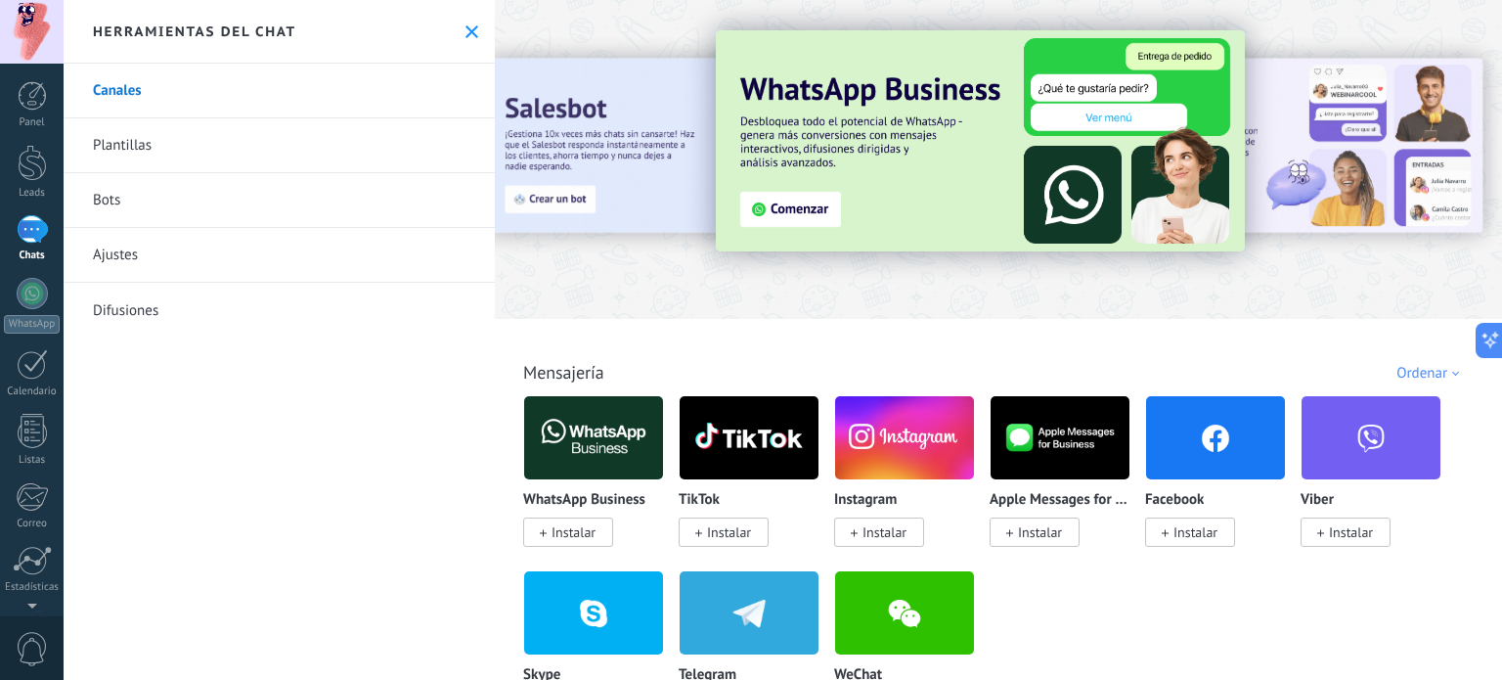
scroll to position [98, 0]
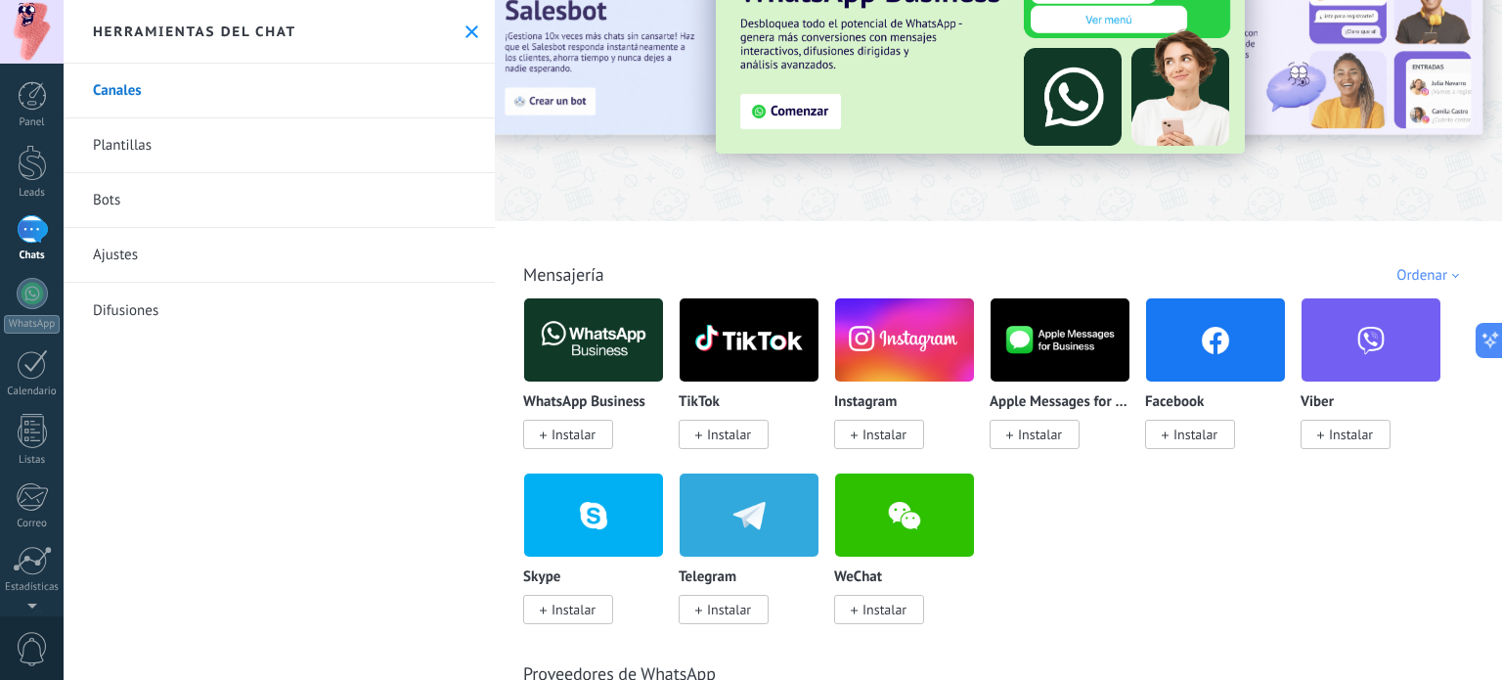
click at [1416, 270] on div "Ordenar" at bounding box center [1431, 275] width 69 height 19
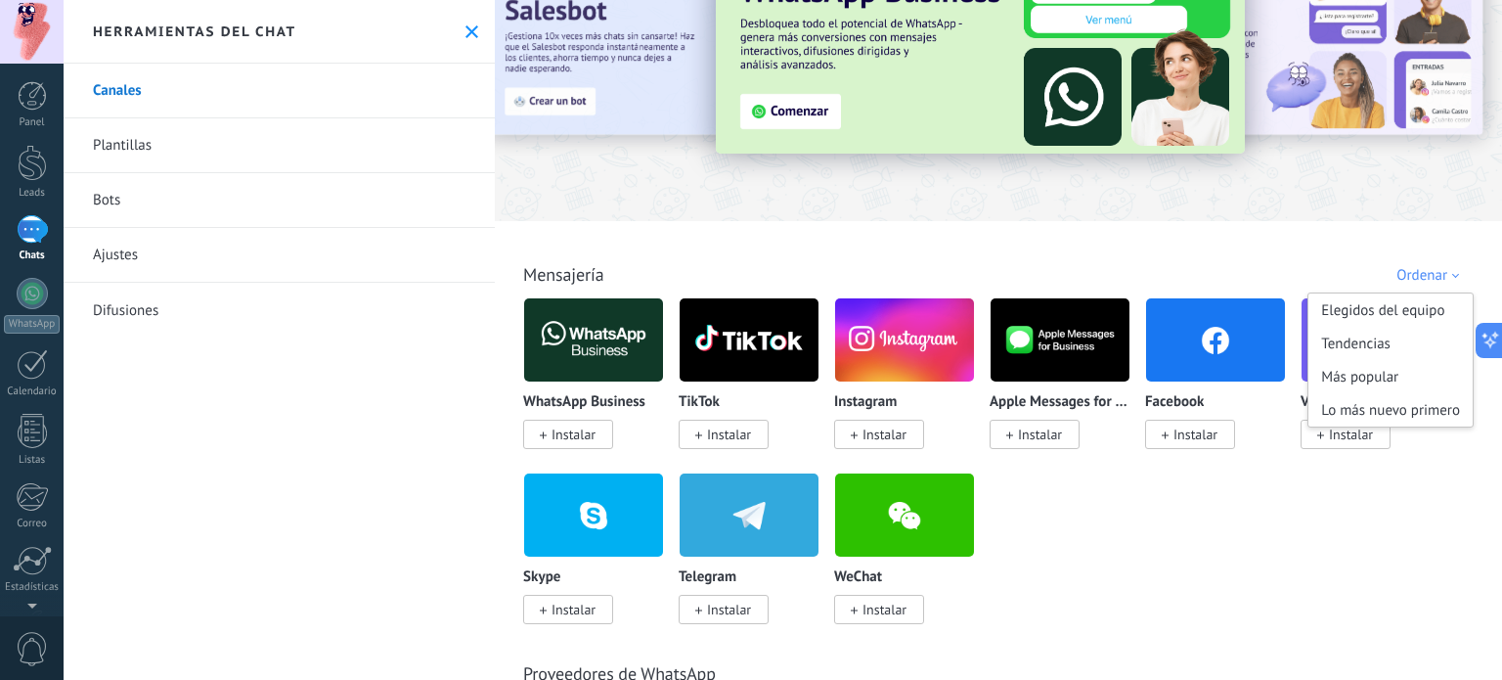
click at [1416, 270] on div "Ordenar" at bounding box center [1431, 275] width 69 height 19
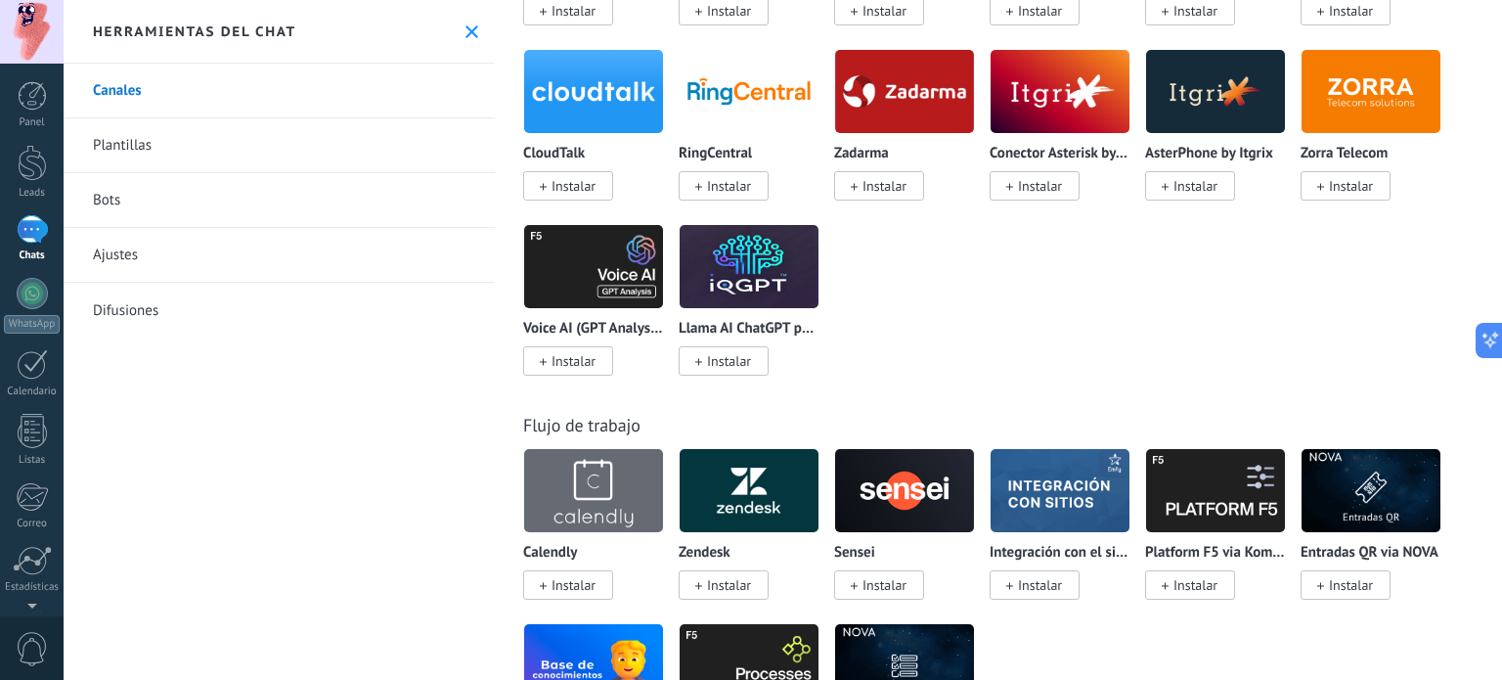
scroll to position [2543, 0]
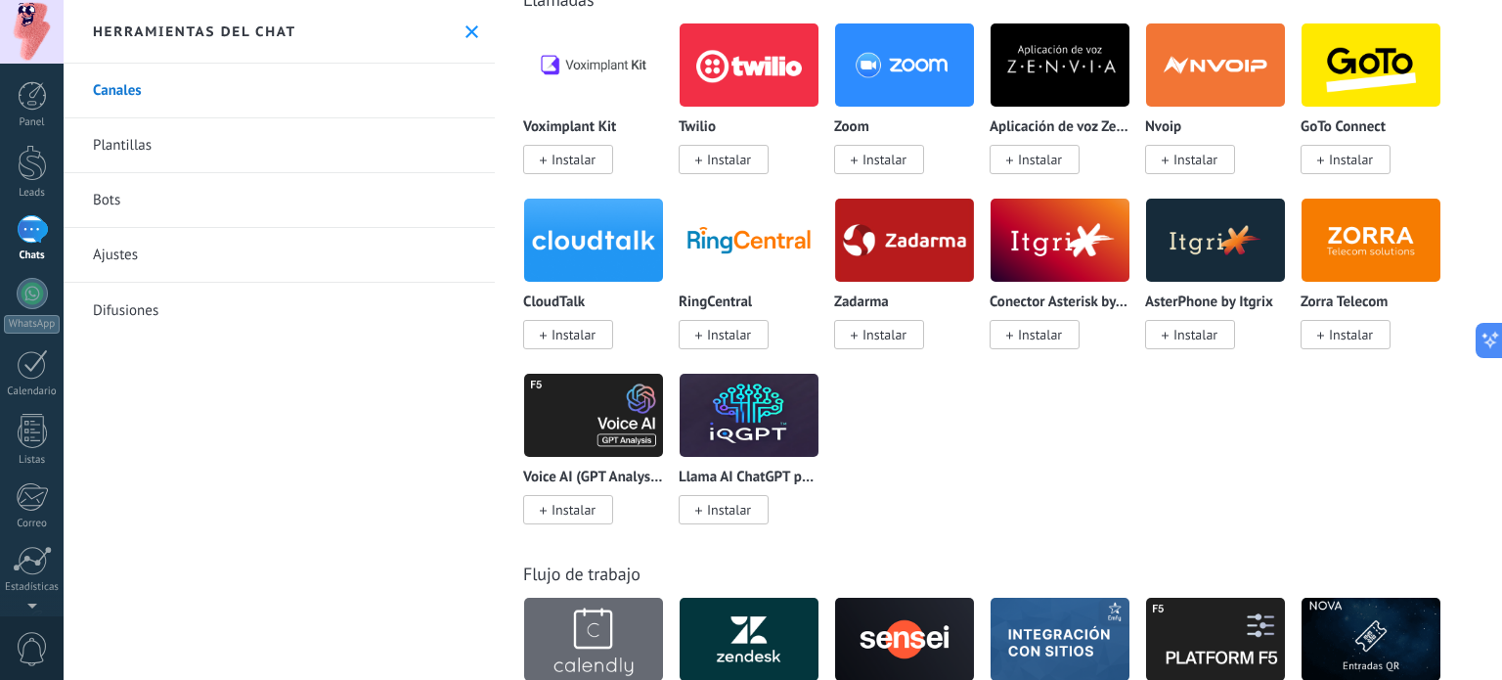
click at [31, 648] on span "0" at bounding box center [32, 649] width 33 height 34
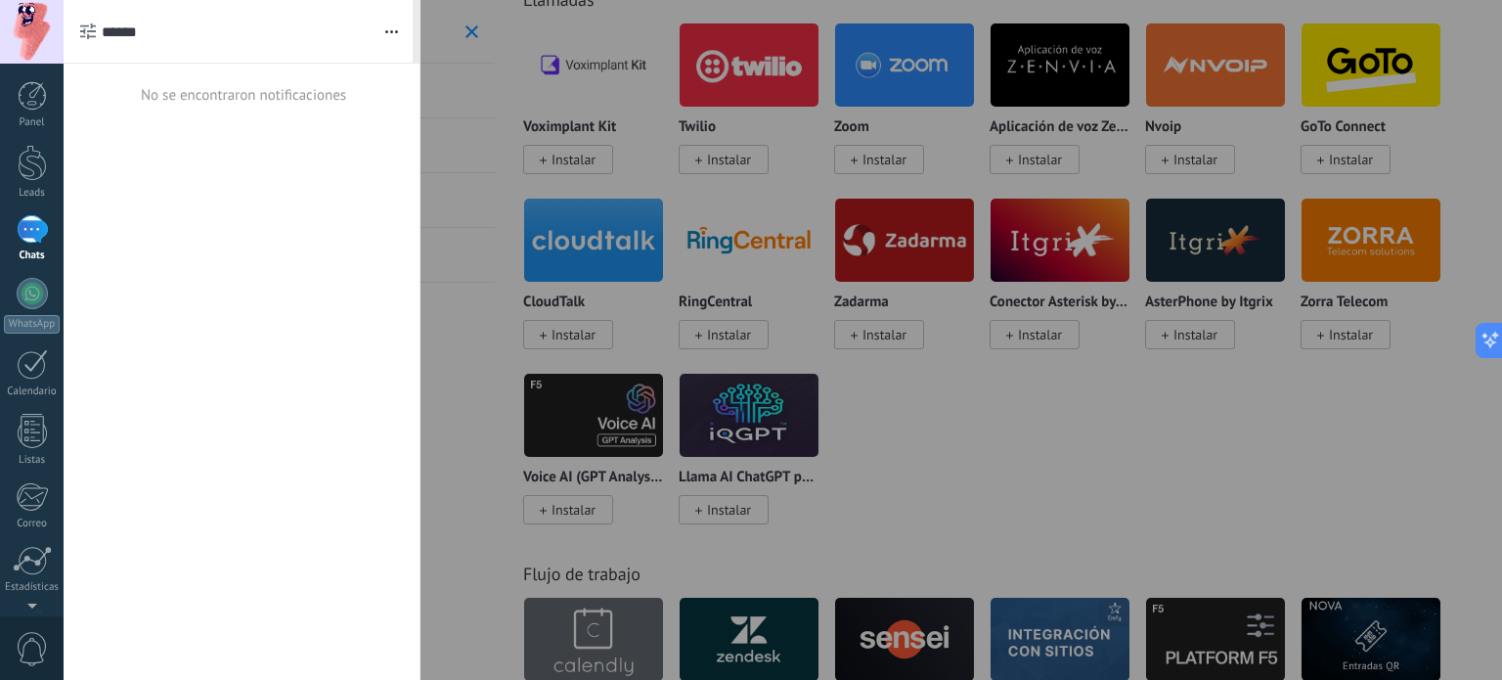
click at [31, 648] on span "0" at bounding box center [32, 649] width 33 height 34
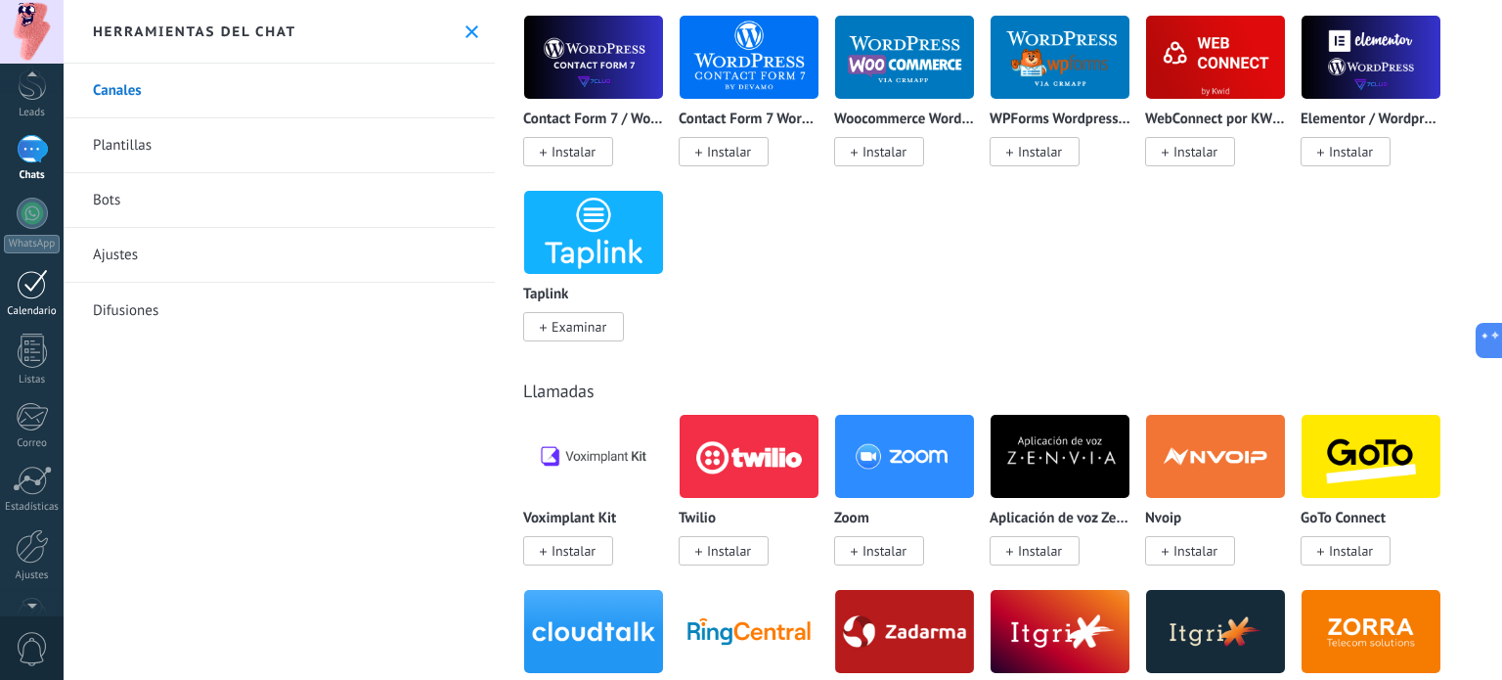
scroll to position [133, 0]
click at [38, 645] on span "0" at bounding box center [32, 649] width 33 height 34
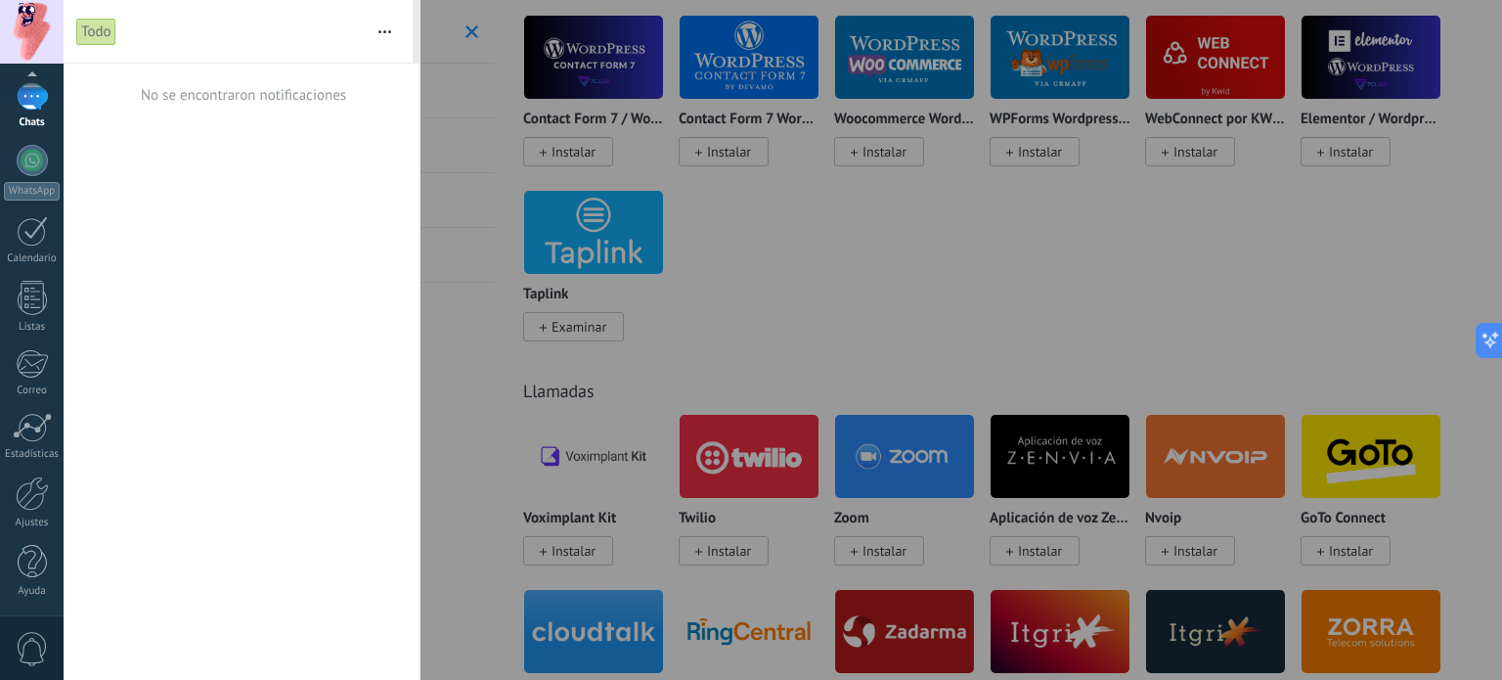
scroll to position [0, 0]
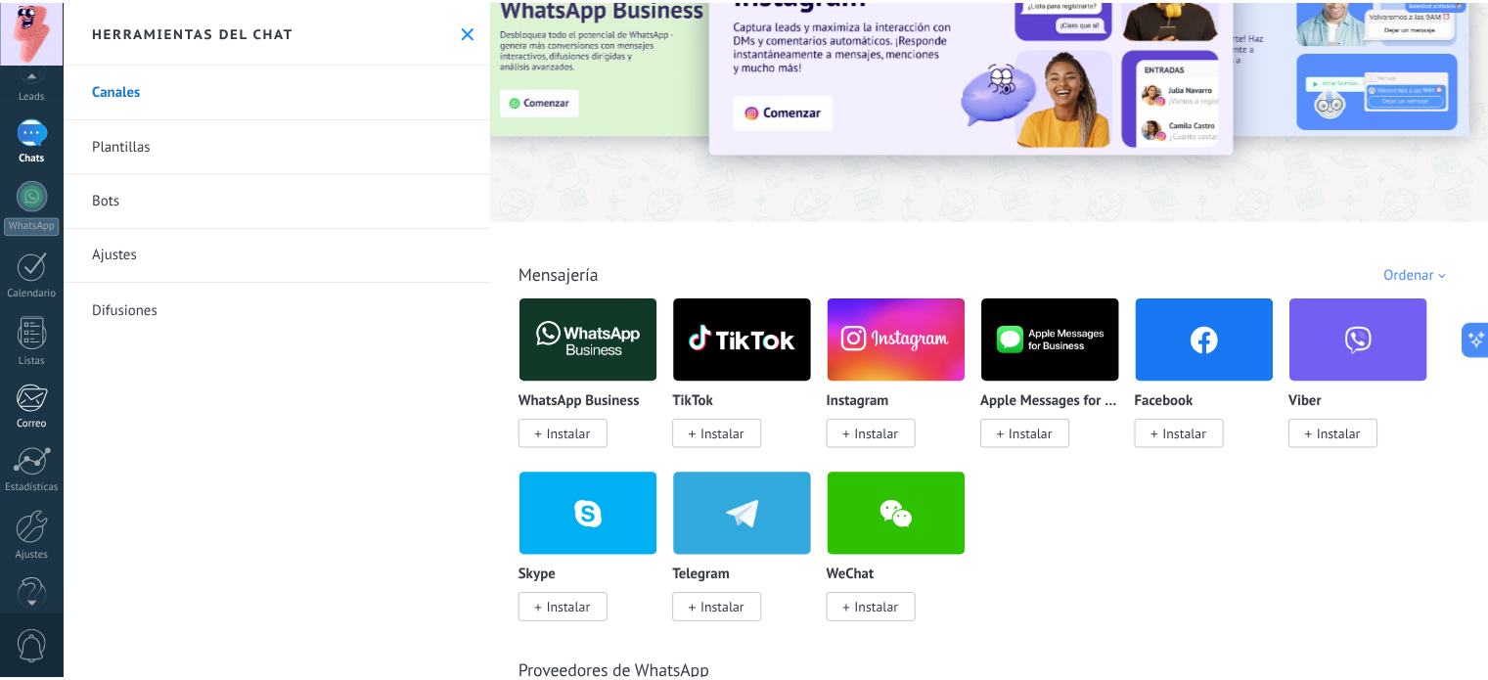
scroll to position [133, 0]
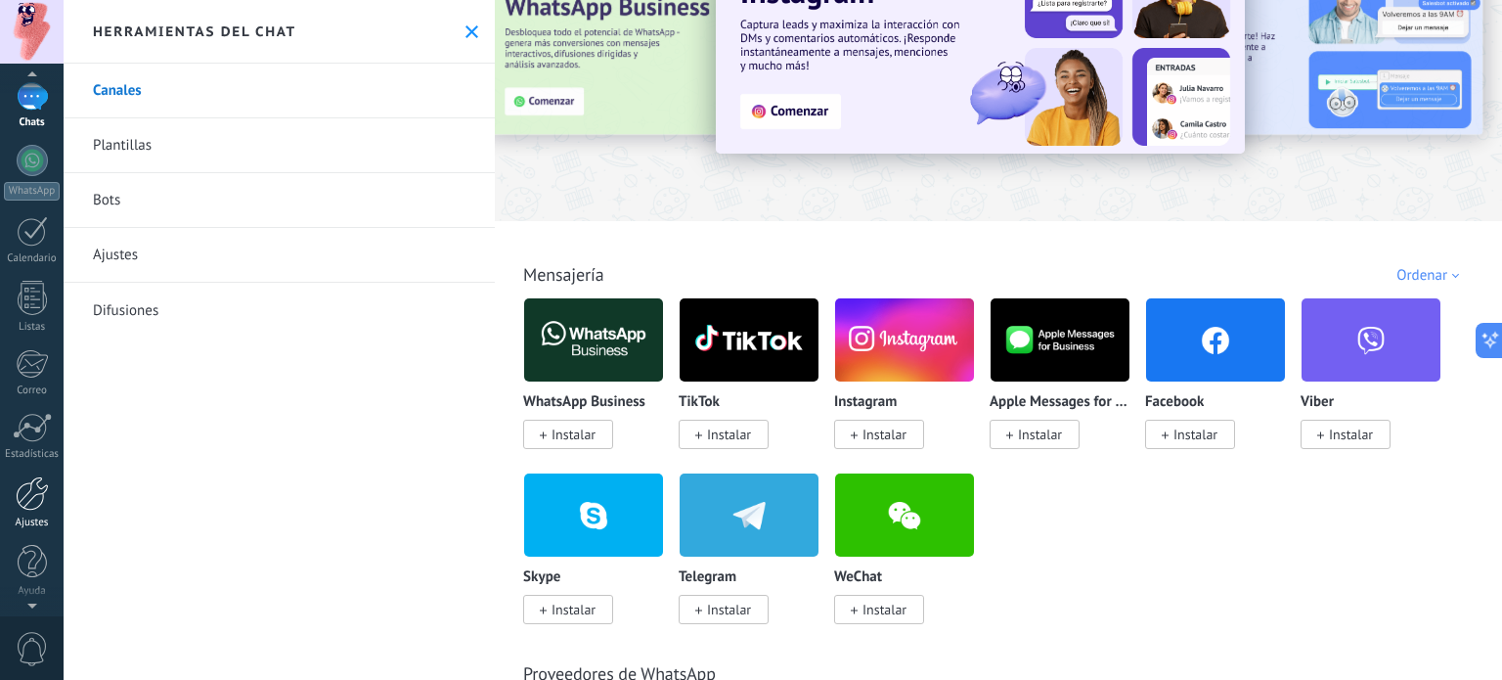
click at [29, 512] on link "Ajustes" at bounding box center [32, 502] width 64 height 53
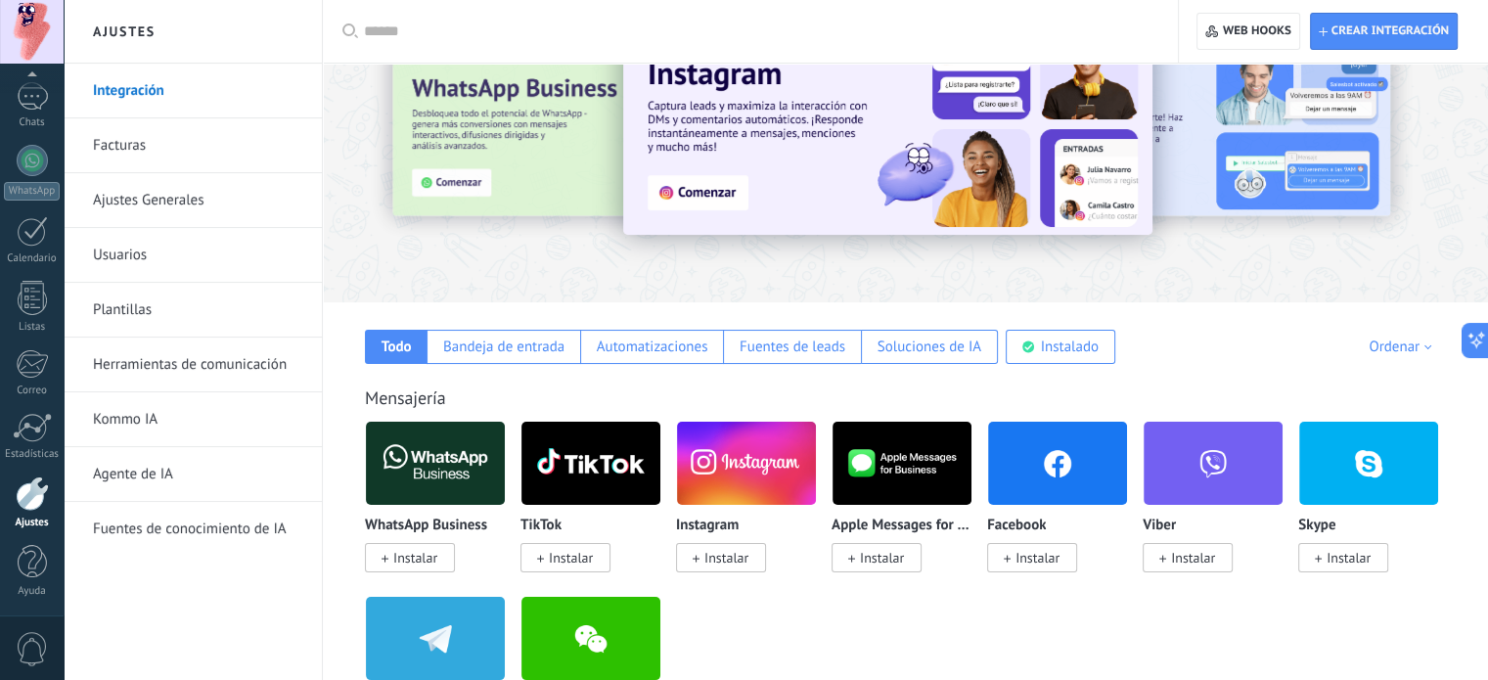
scroll to position [196, 0]
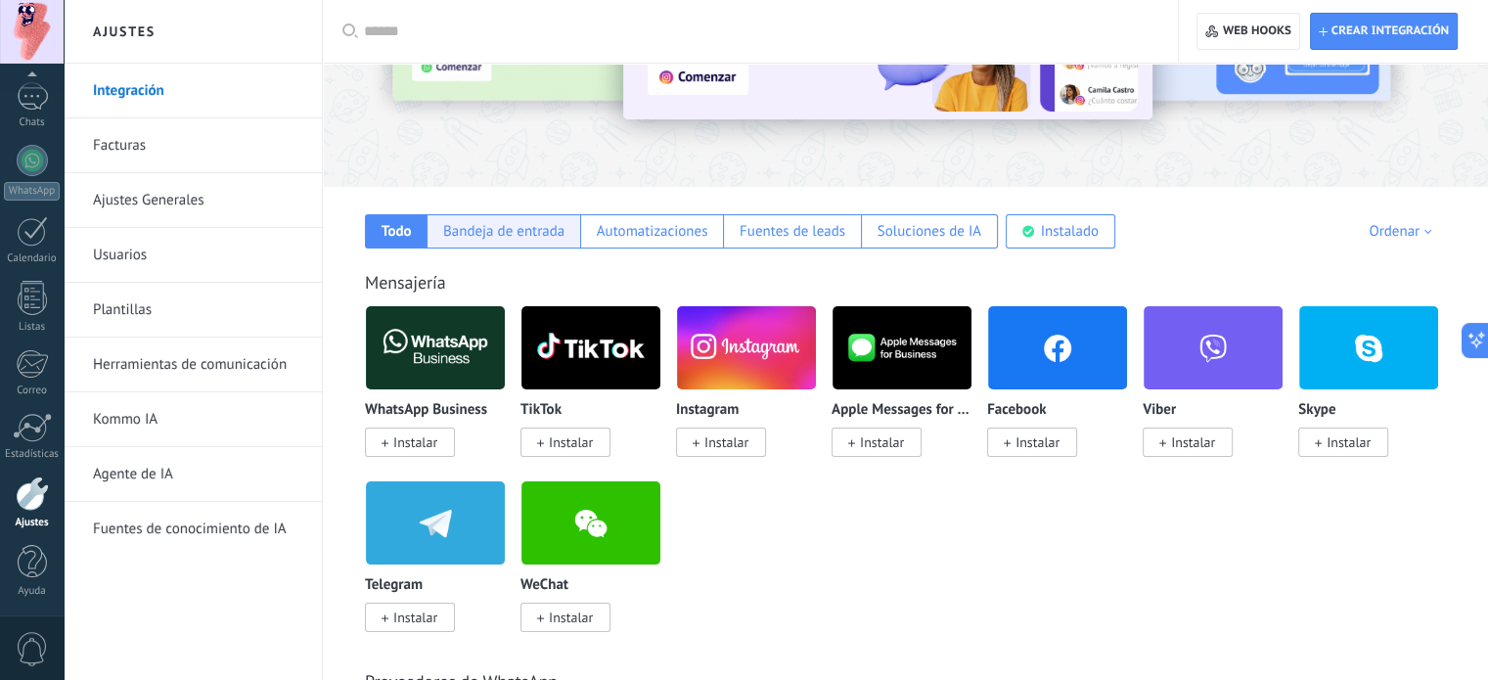
click at [507, 223] on div "Bandeja de entrada" at bounding box center [503, 231] width 121 height 19
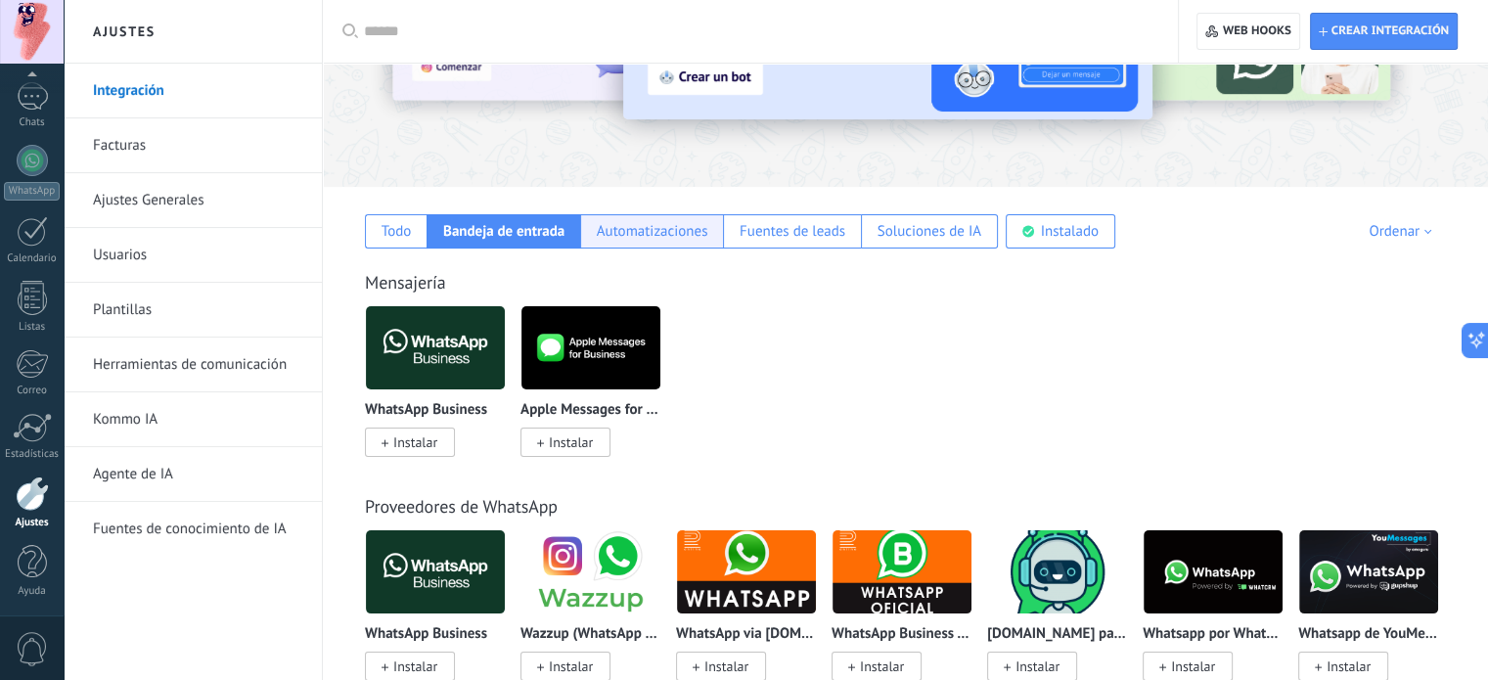
click at [624, 228] on div "Automatizaciones" at bounding box center [652, 231] width 111 height 19
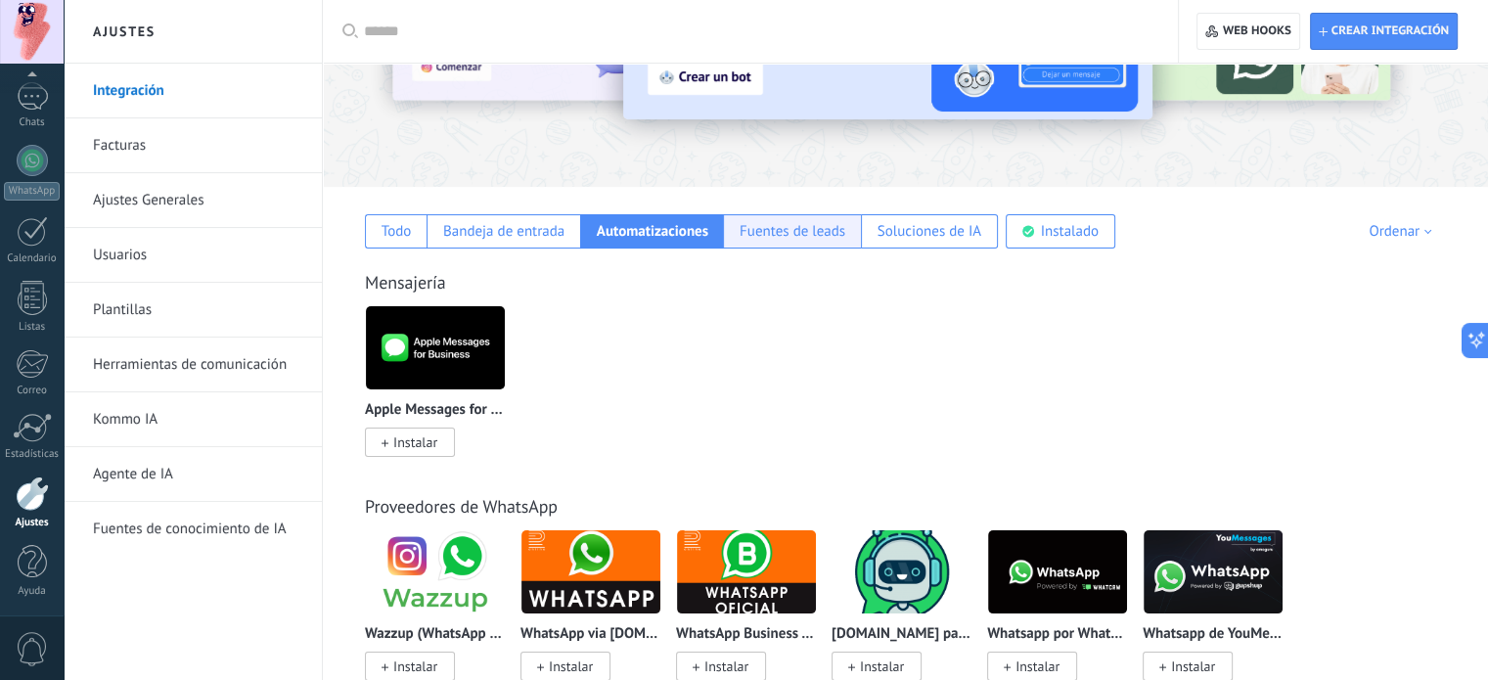
click at [779, 227] on div "Fuentes de leads" at bounding box center [792, 231] width 106 height 19
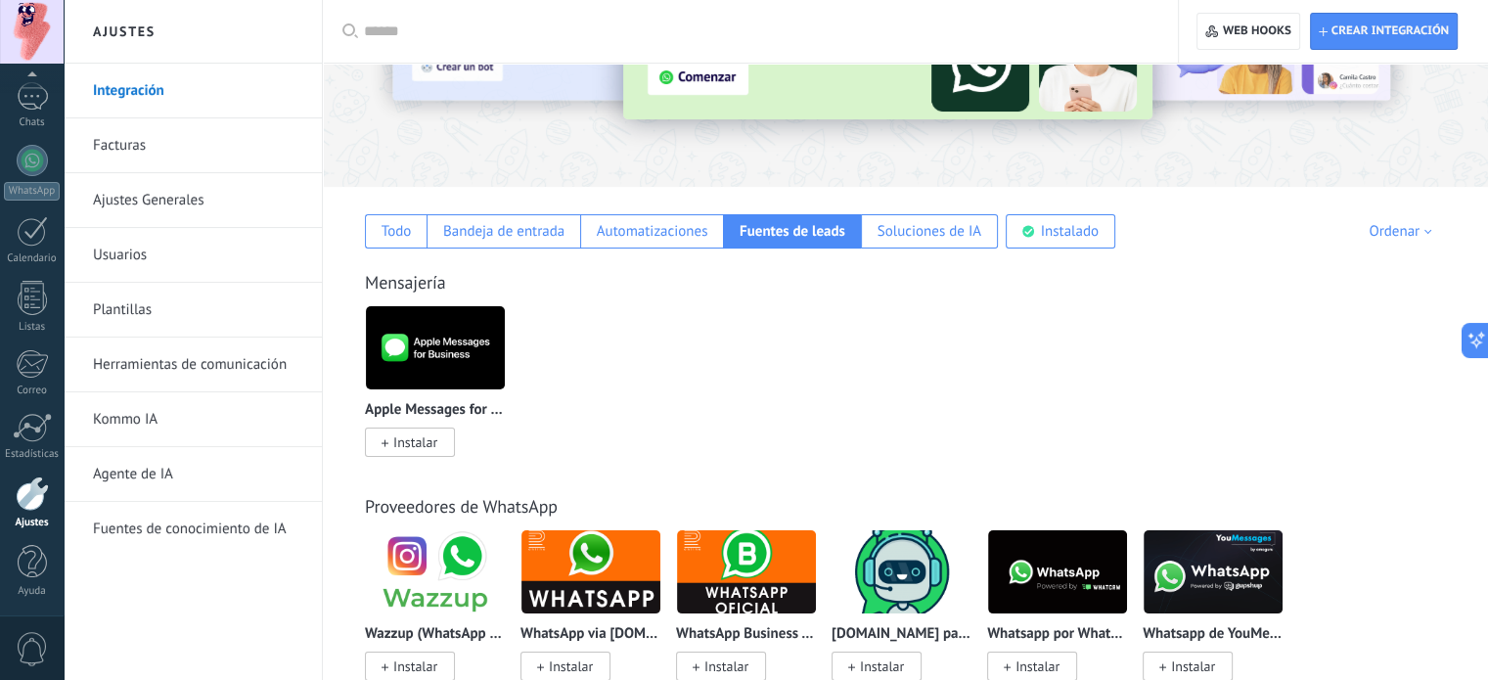
click at [27, 30] on div at bounding box center [32, 32] width 64 height 64
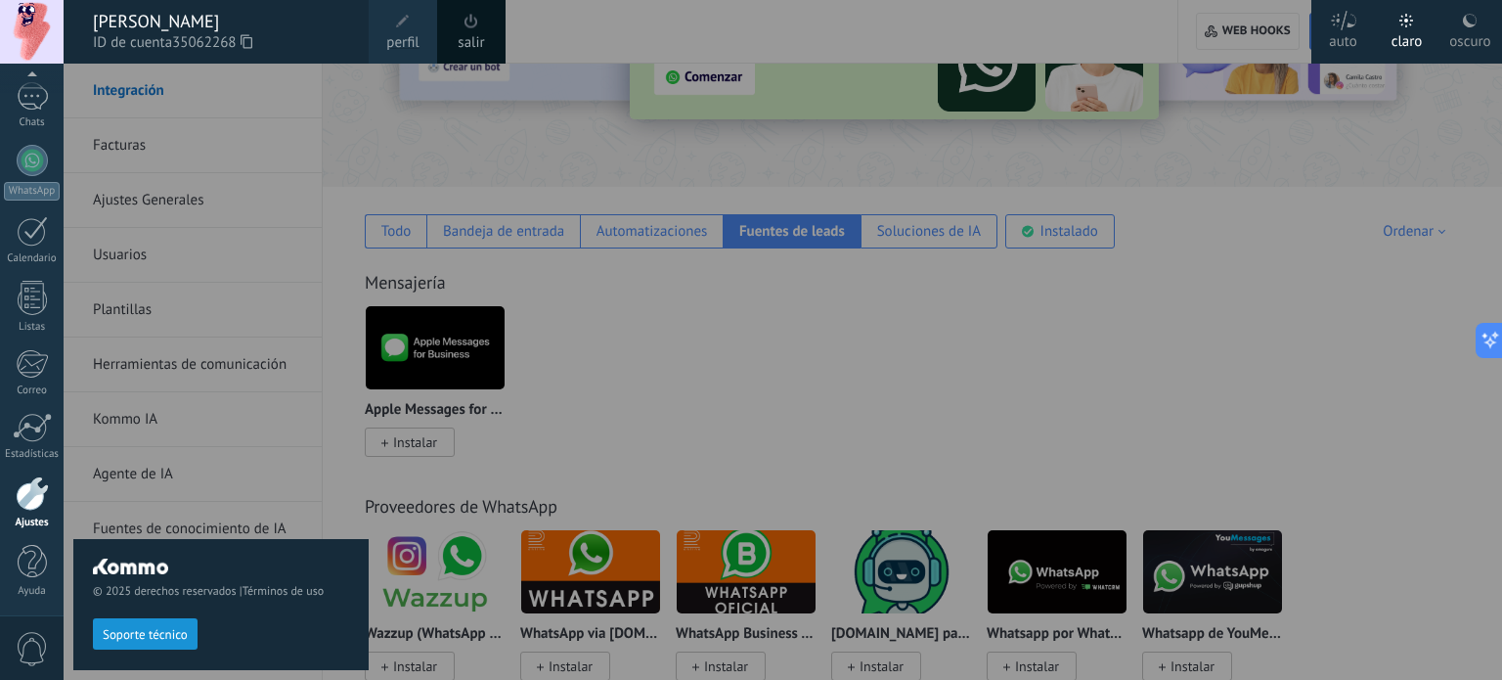
click at [403, 28] on span at bounding box center [403, 22] width 22 height 22
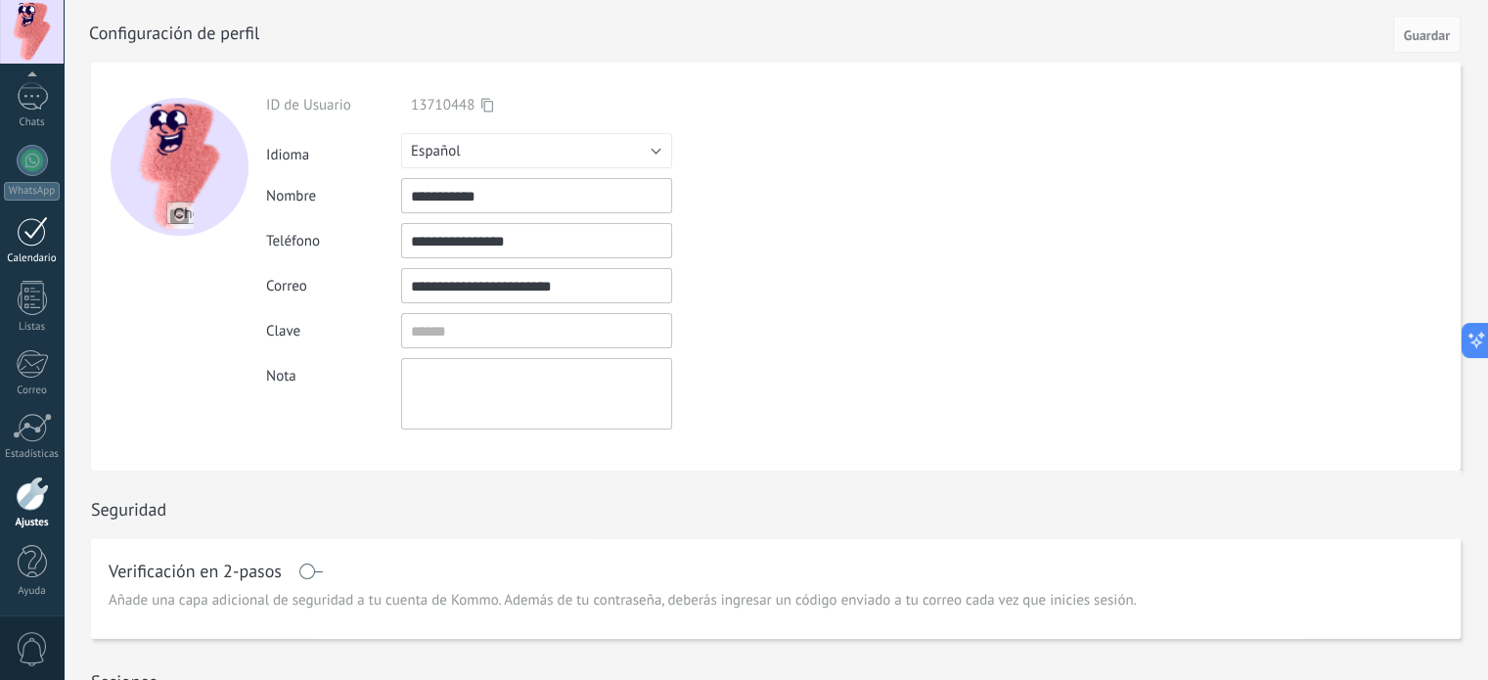
click at [12, 246] on link "Calendario" at bounding box center [32, 240] width 64 height 49
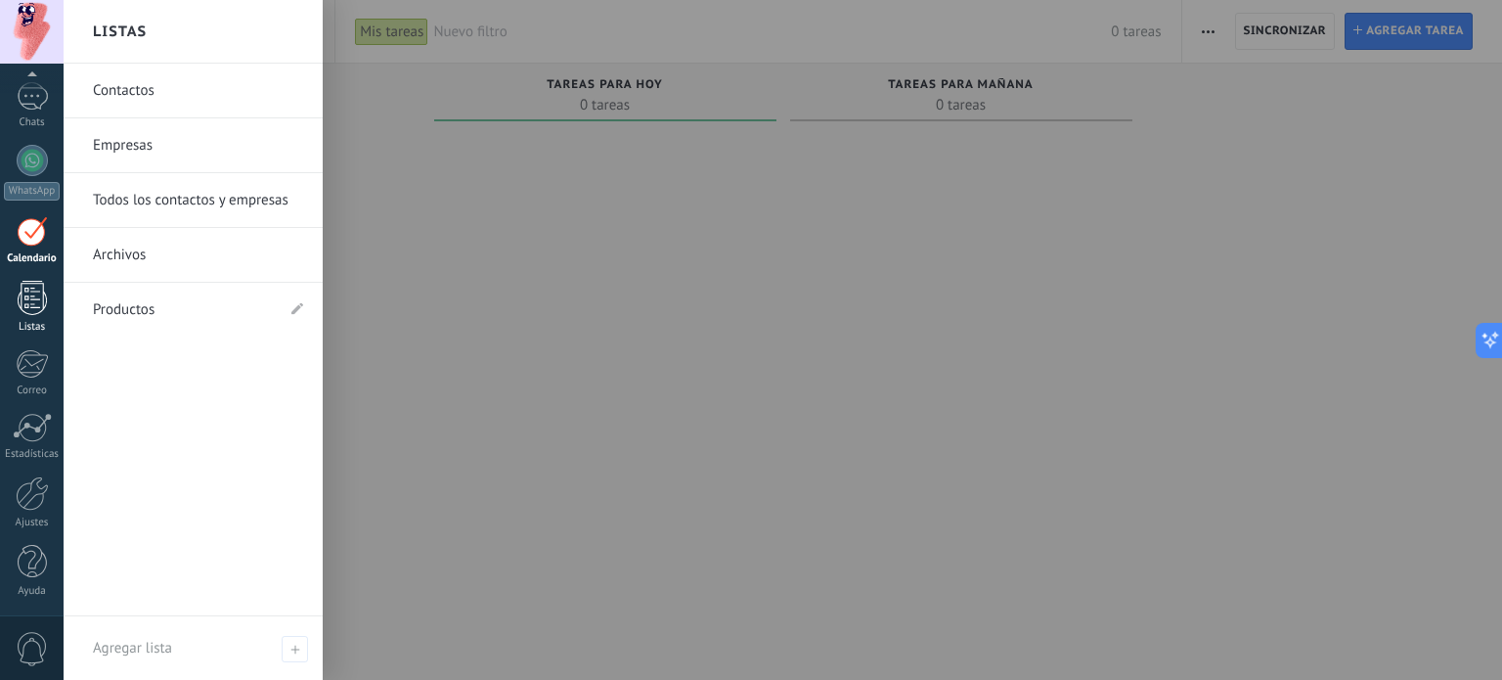
click at [33, 310] on div at bounding box center [32, 298] width 29 height 34
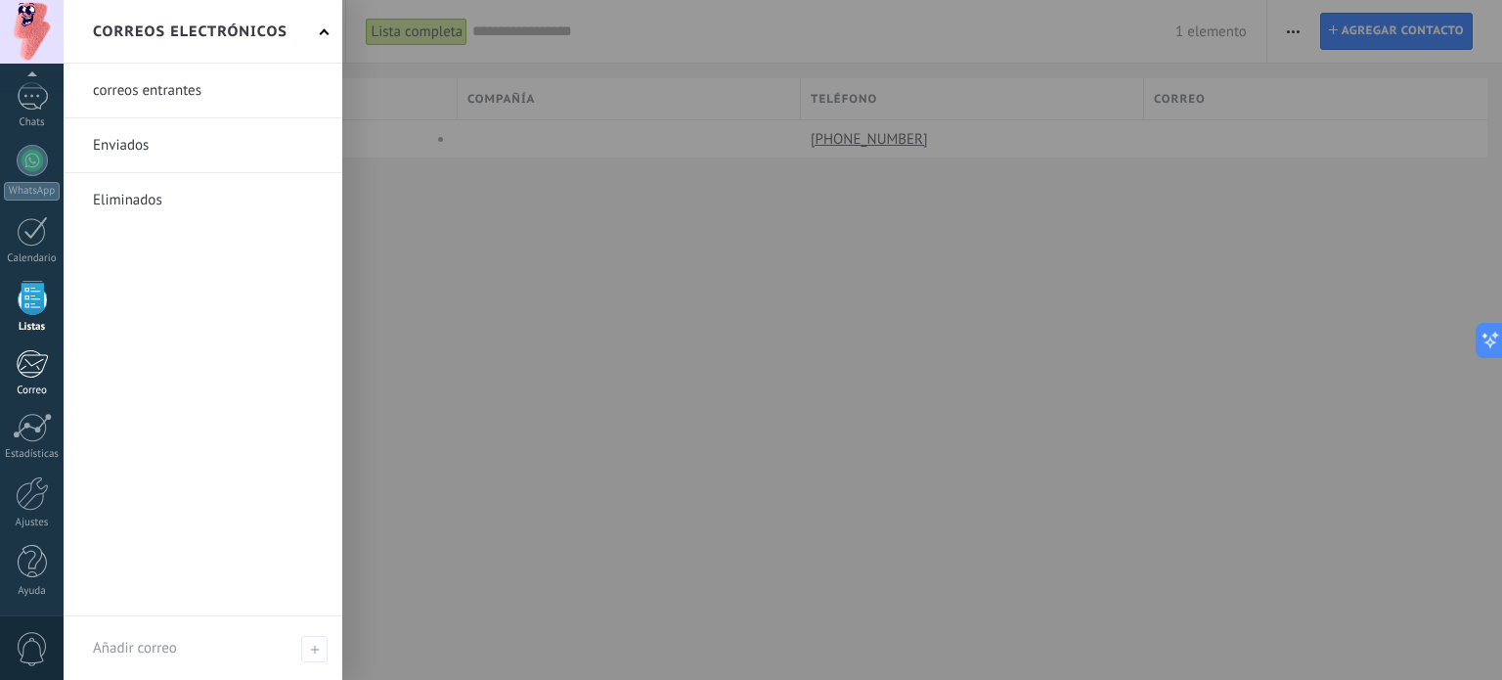
click at [36, 352] on div at bounding box center [32, 363] width 32 height 29
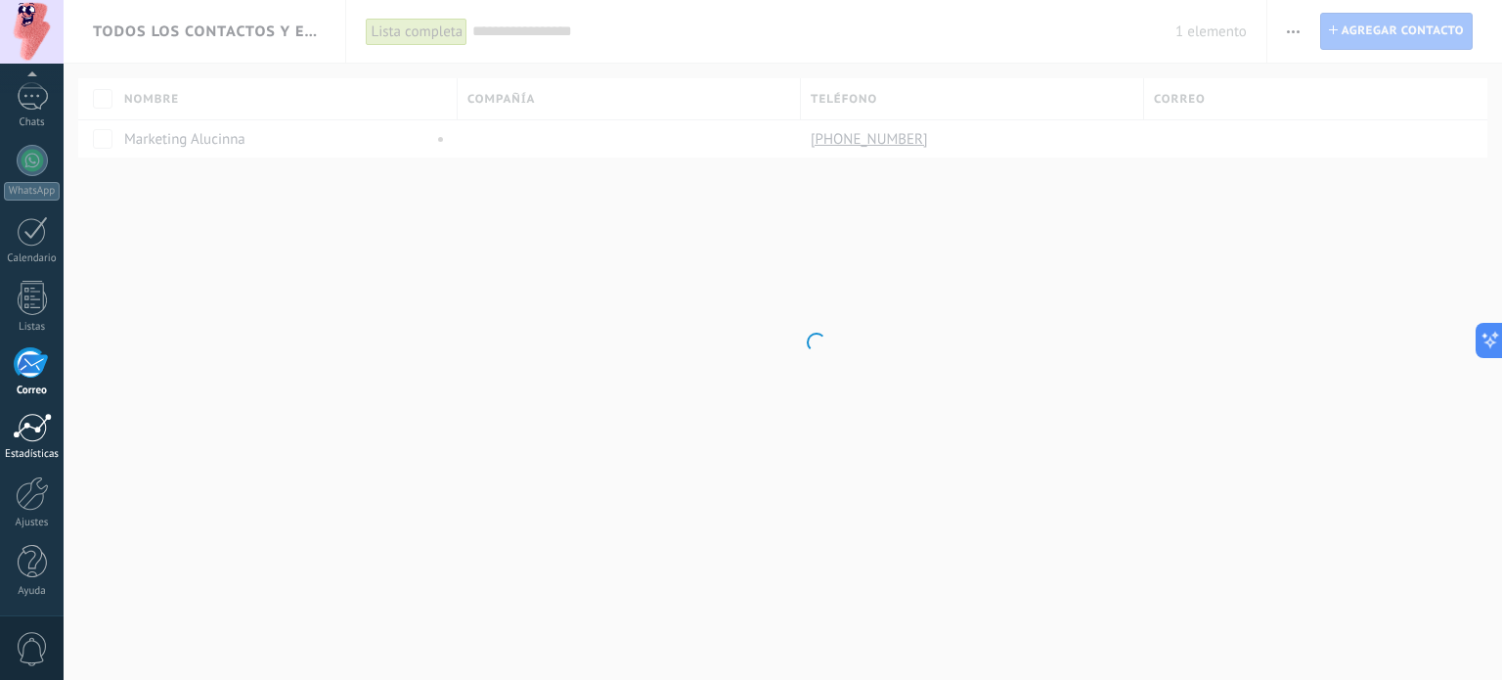
click at [38, 437] on div at bounding box center [32, 427] width 39 height 29
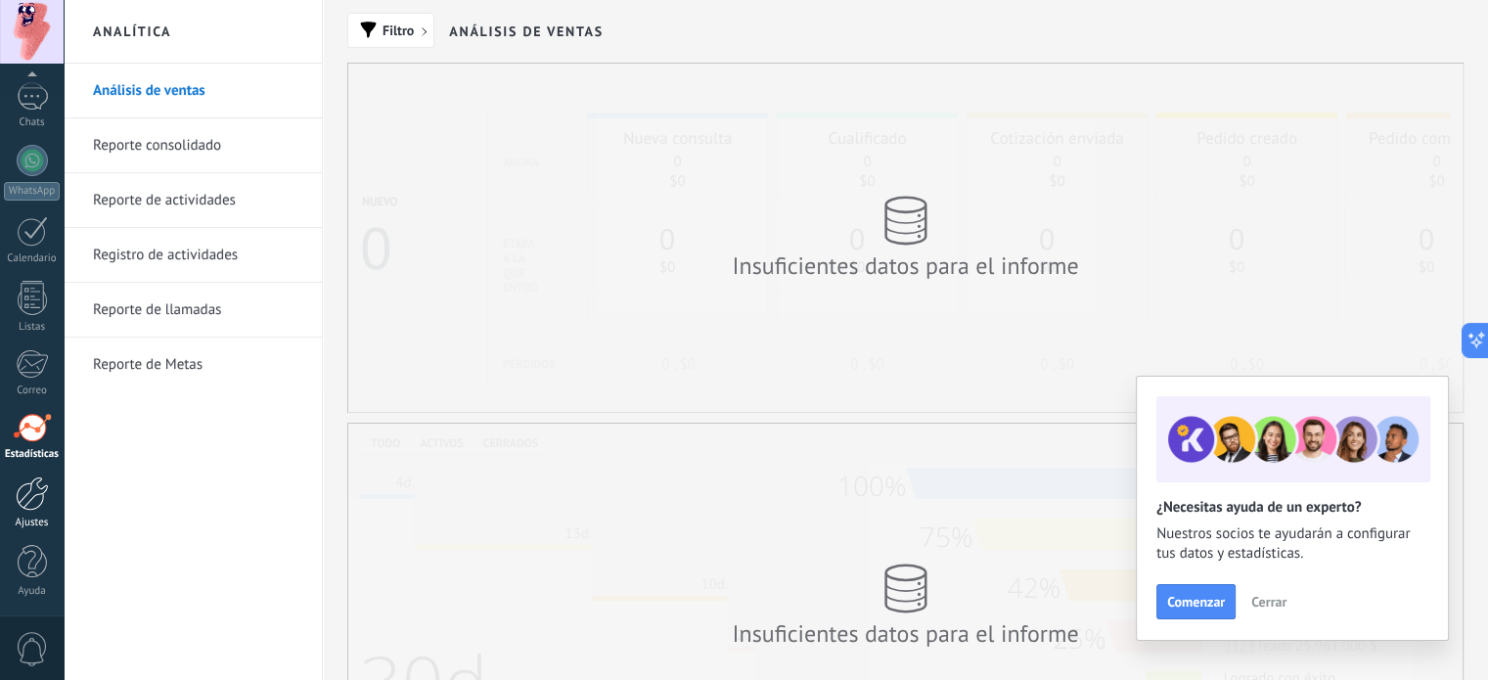
click at [47, 489] on div at bounding box center [32, 493] width 33 height 34
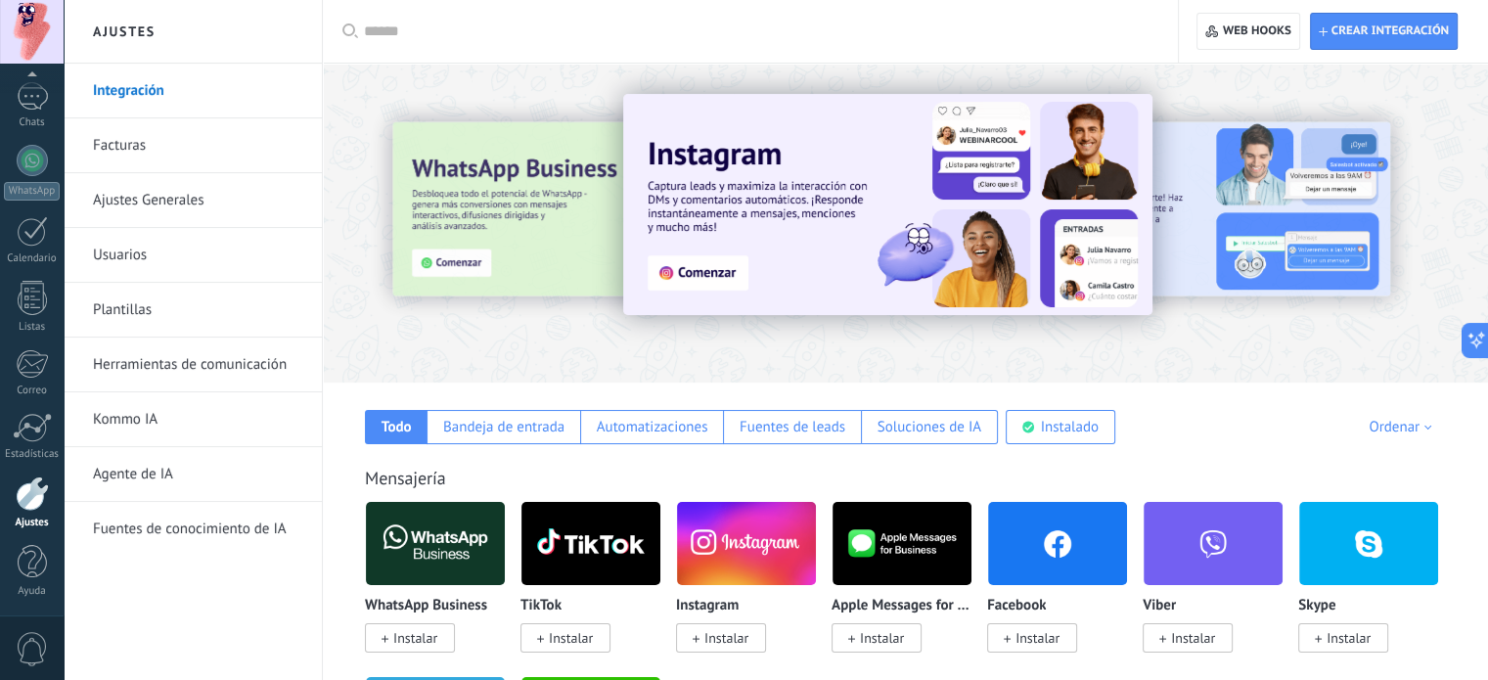
click at [200, 85] on link "Integración" at bounding box center [197, 91] width 209 height 55
drag, startPoint x: 542, startPoint y: 191, endPoint x: 540, endPoint y: 230, distance: 39.2
click at [540, 230] on div at bounding box center [426, 222] width 428 height 176
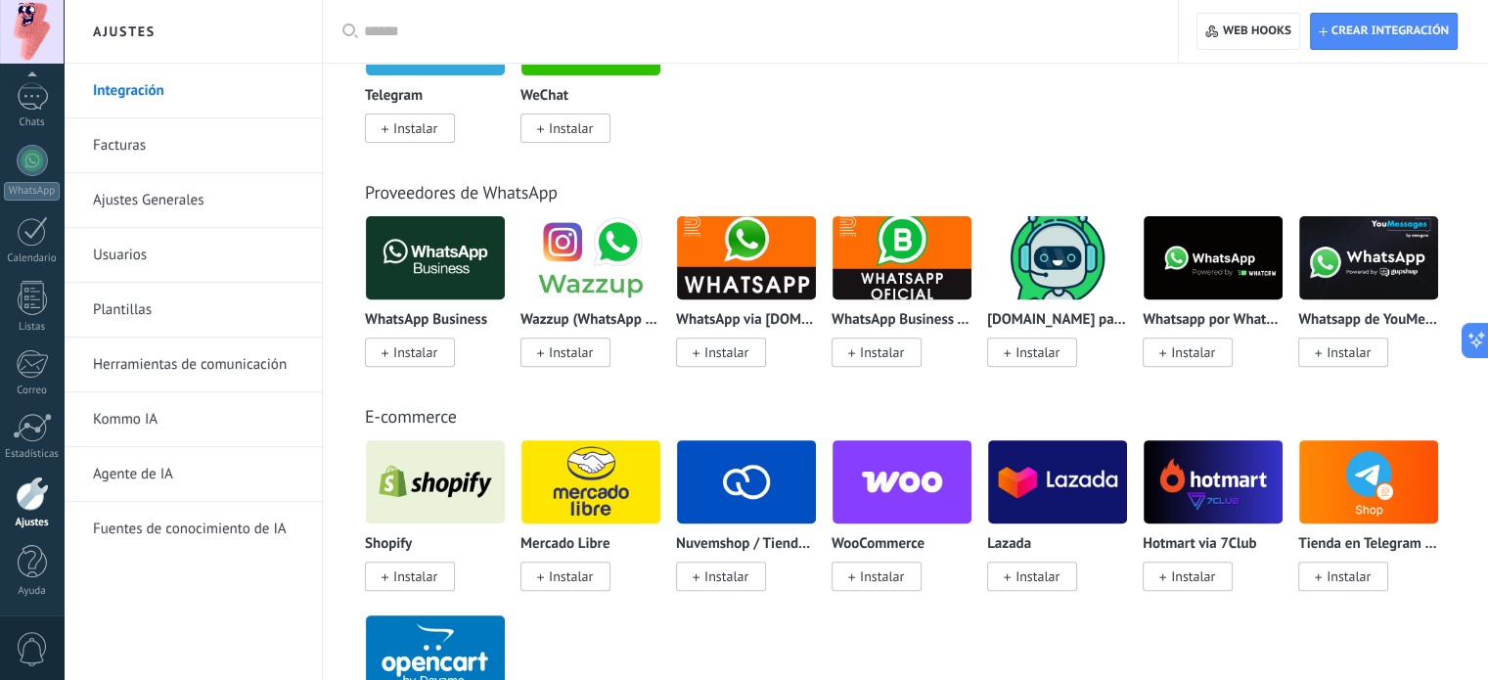
scroll to position [782, 0]
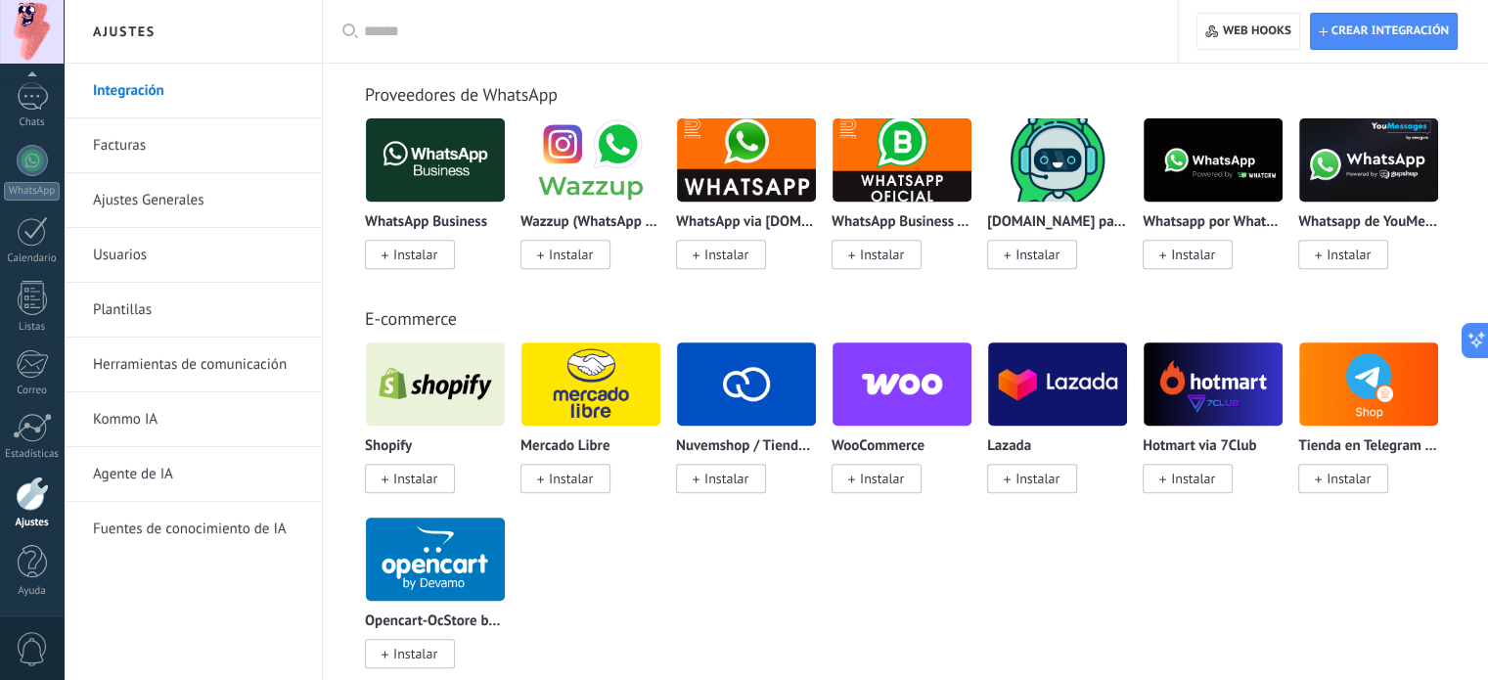
drag, startPoint x: 815, startPoint y: 187, endPoint x: 851, endPoint y: 202, distance: 39.4
click at [851, 202] on div "WhatsApp Business Instalar Wazzup (WhatsApp & Instagram) Instalar WhatsApp via …" at bounding box center [915, 204] width 1101 height 175
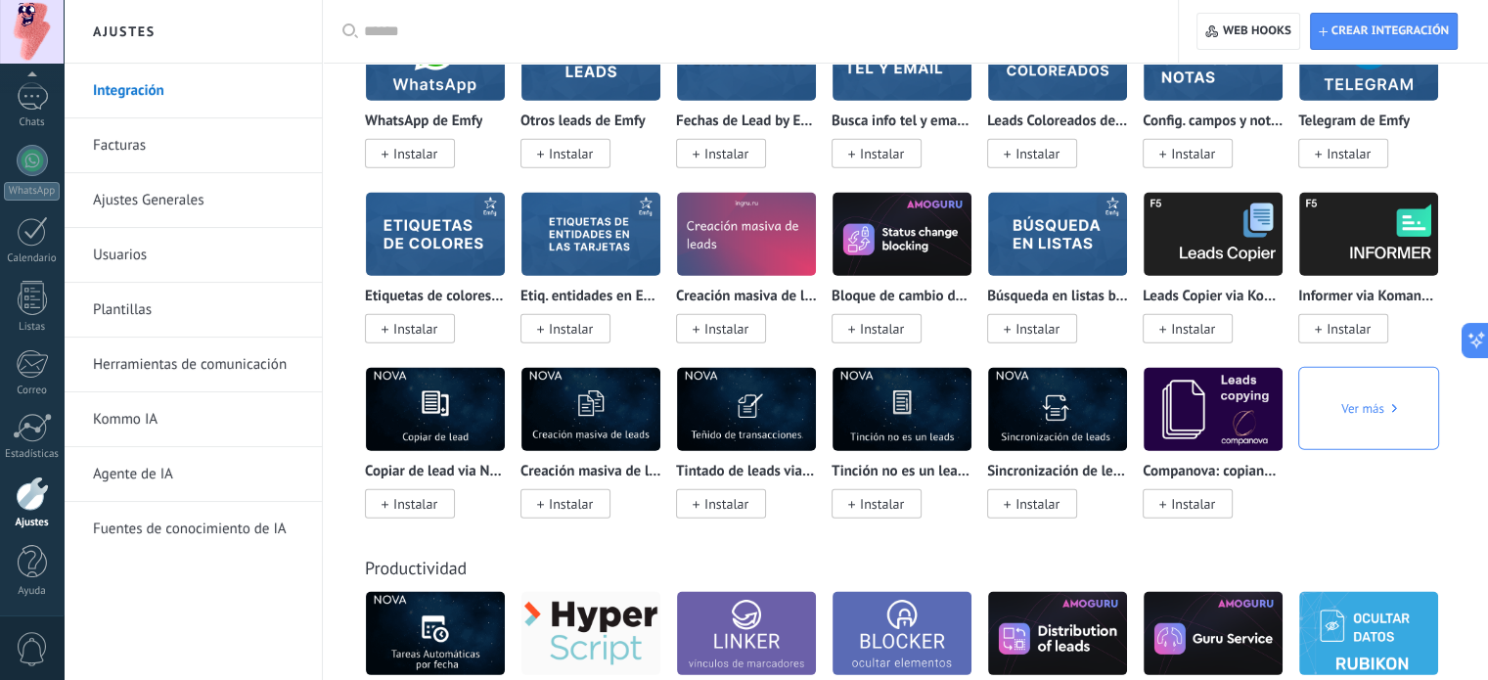
scroll to position [5672, 0]
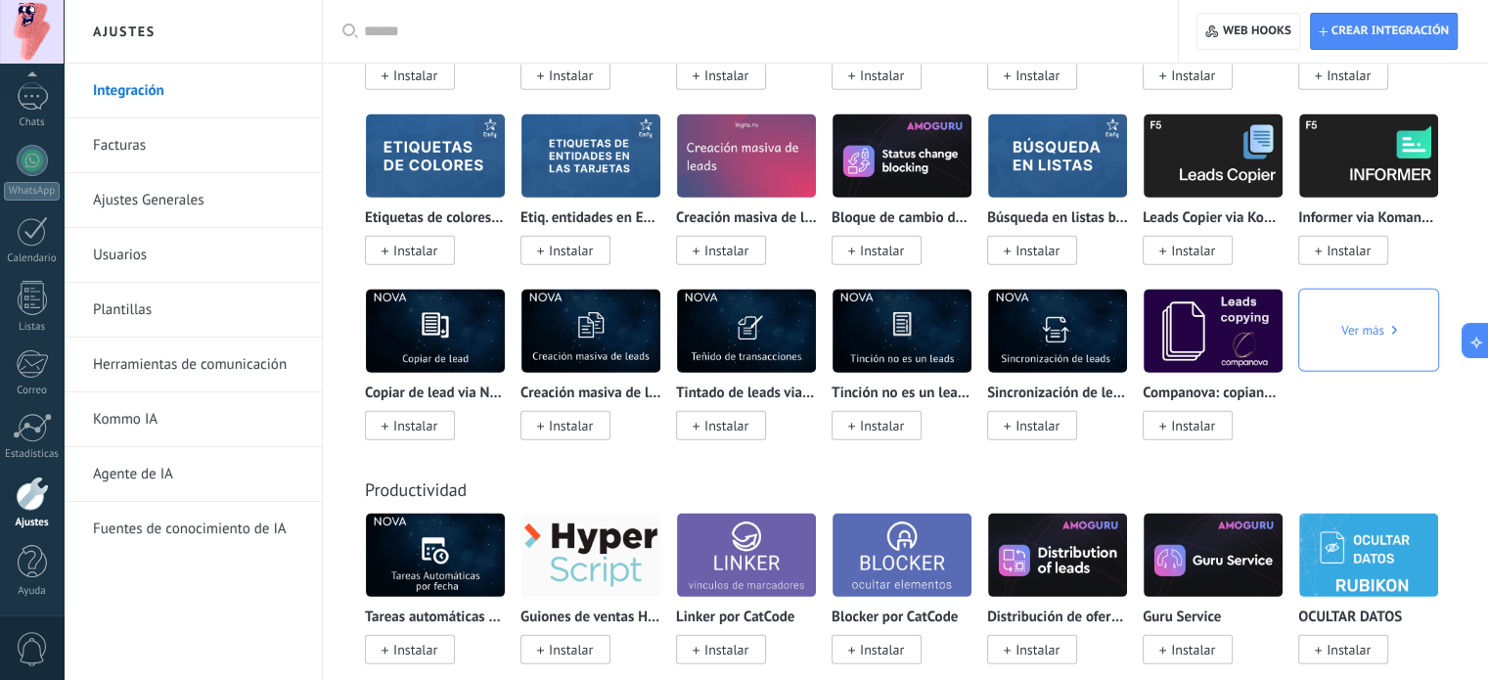
click at [433, 24] on input "text" at bounding box center [757, 32] width 786 height 21
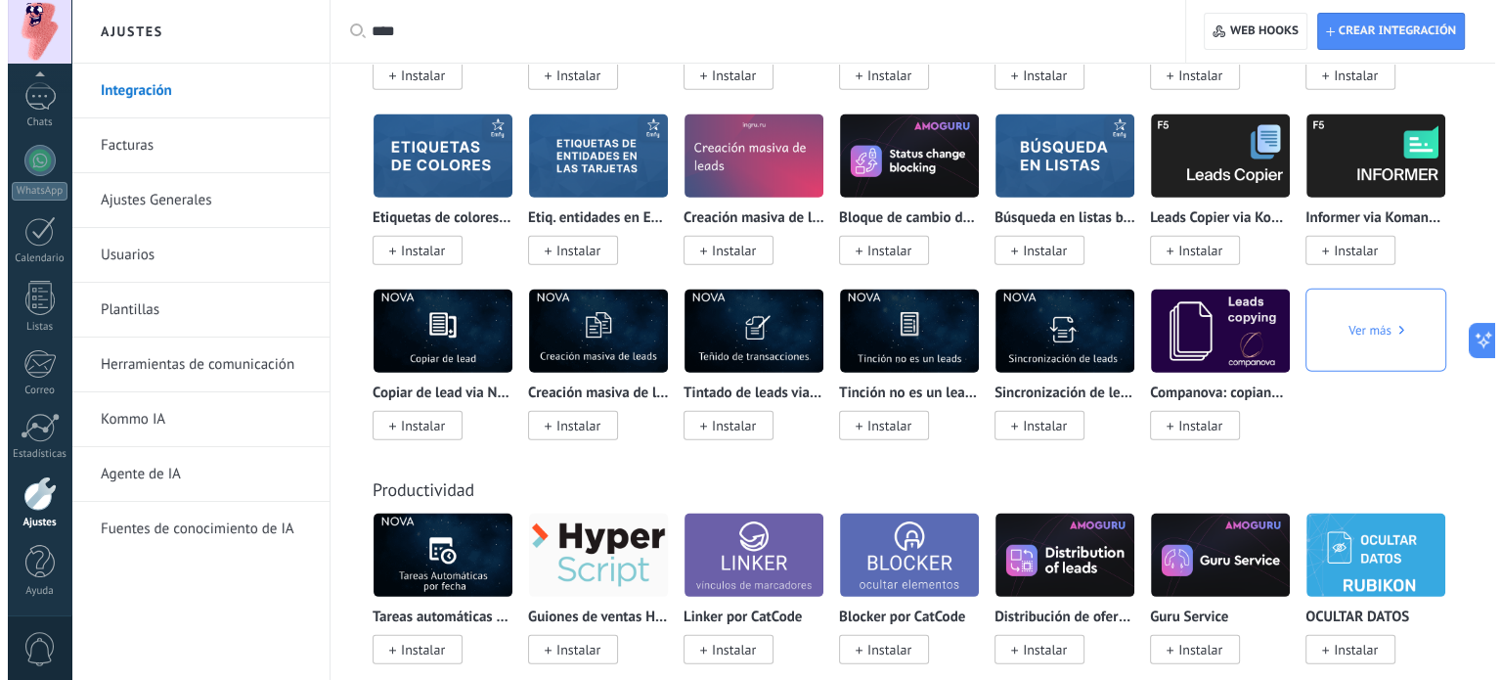
scroll to position [0, 0]
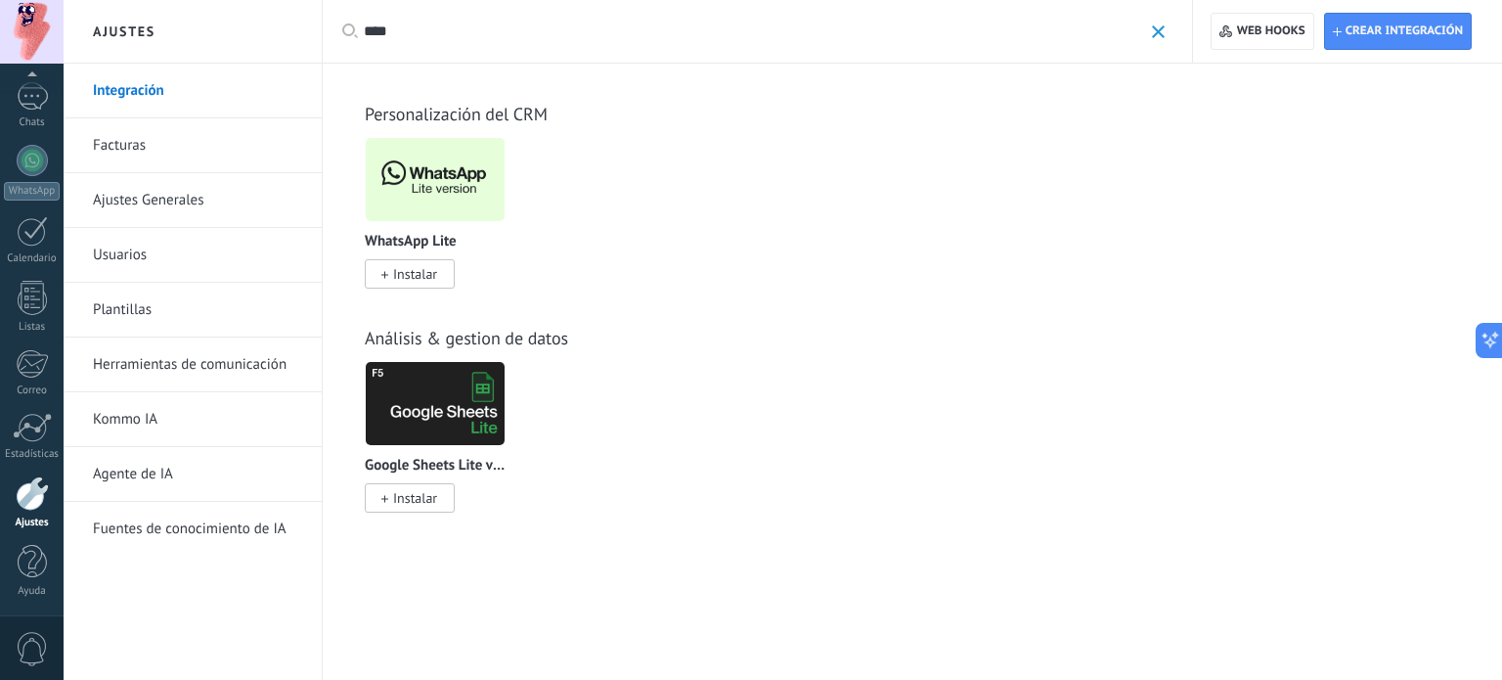
type input "****"
click at [436, 199] on img at bounding box center [435, 179] width 139 height 95
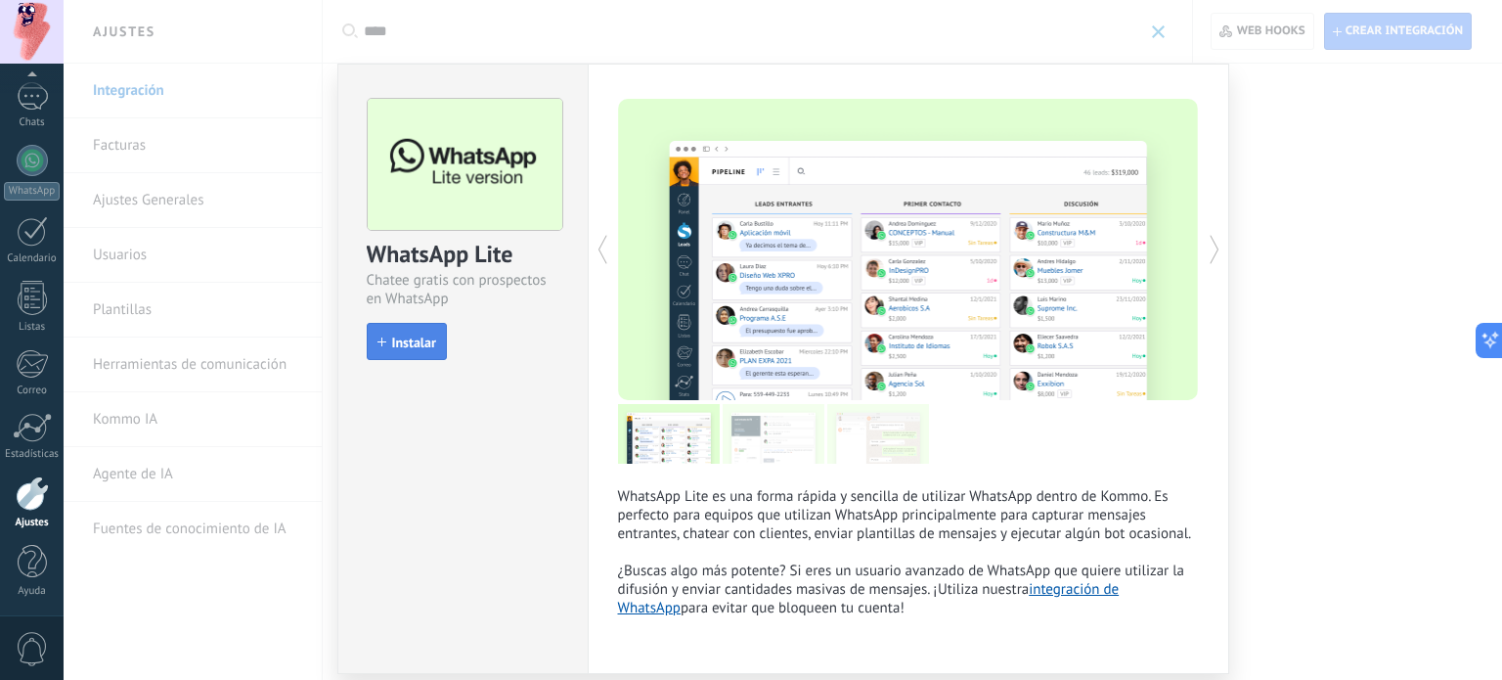
click at [428, 347] on span "Instalar" at bounding box center [414, 342] width 44 height 14
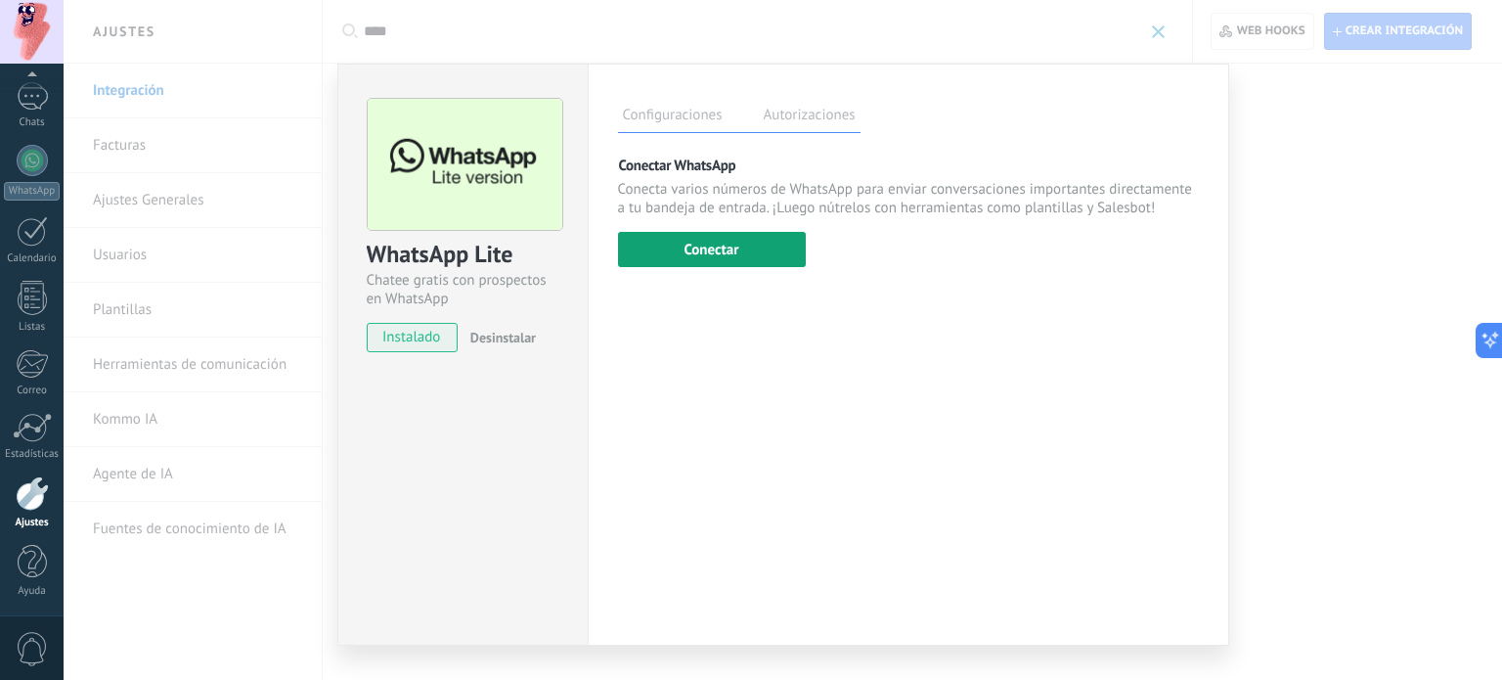
click at [766, 253] on button "Conectar" at bounding box center [712, 249] width 188 height 35
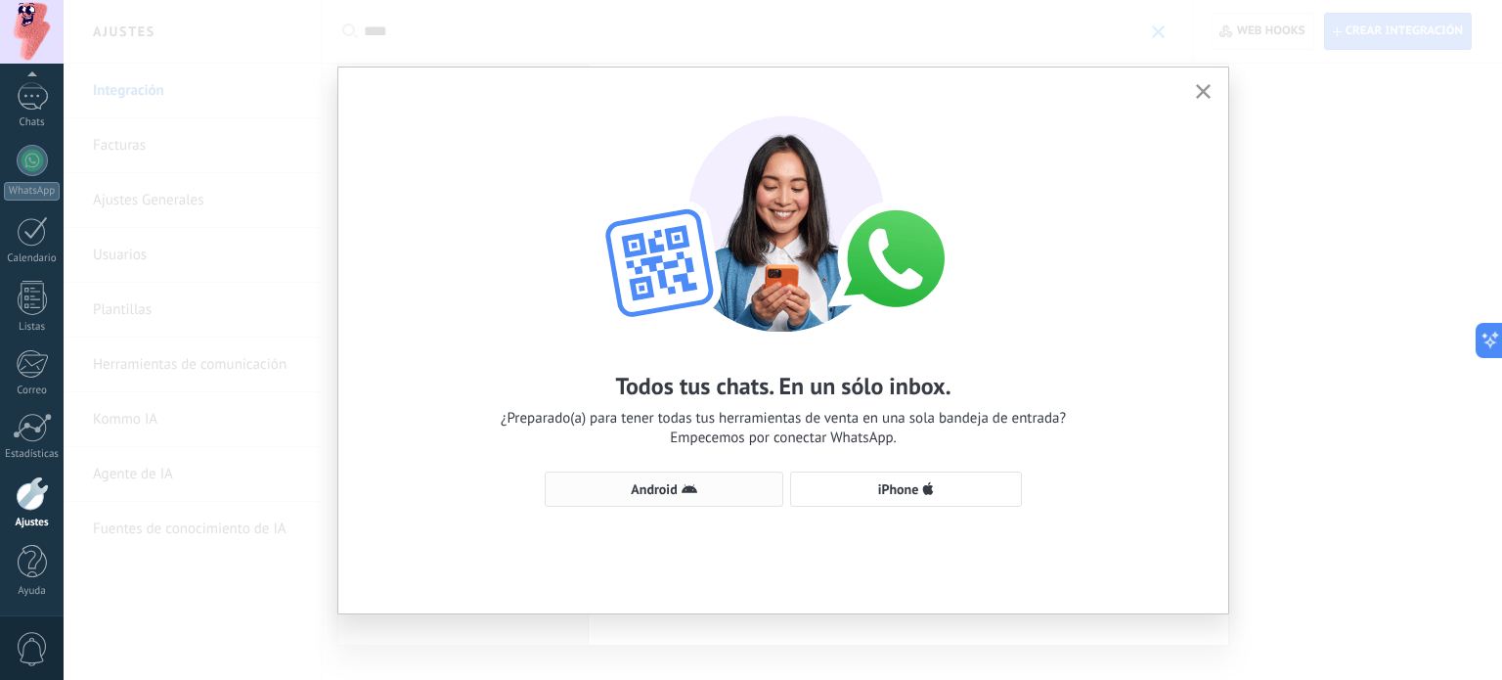
click at [760, 500] on button "Android" at bounding box center [664, 488] width 239 height 35
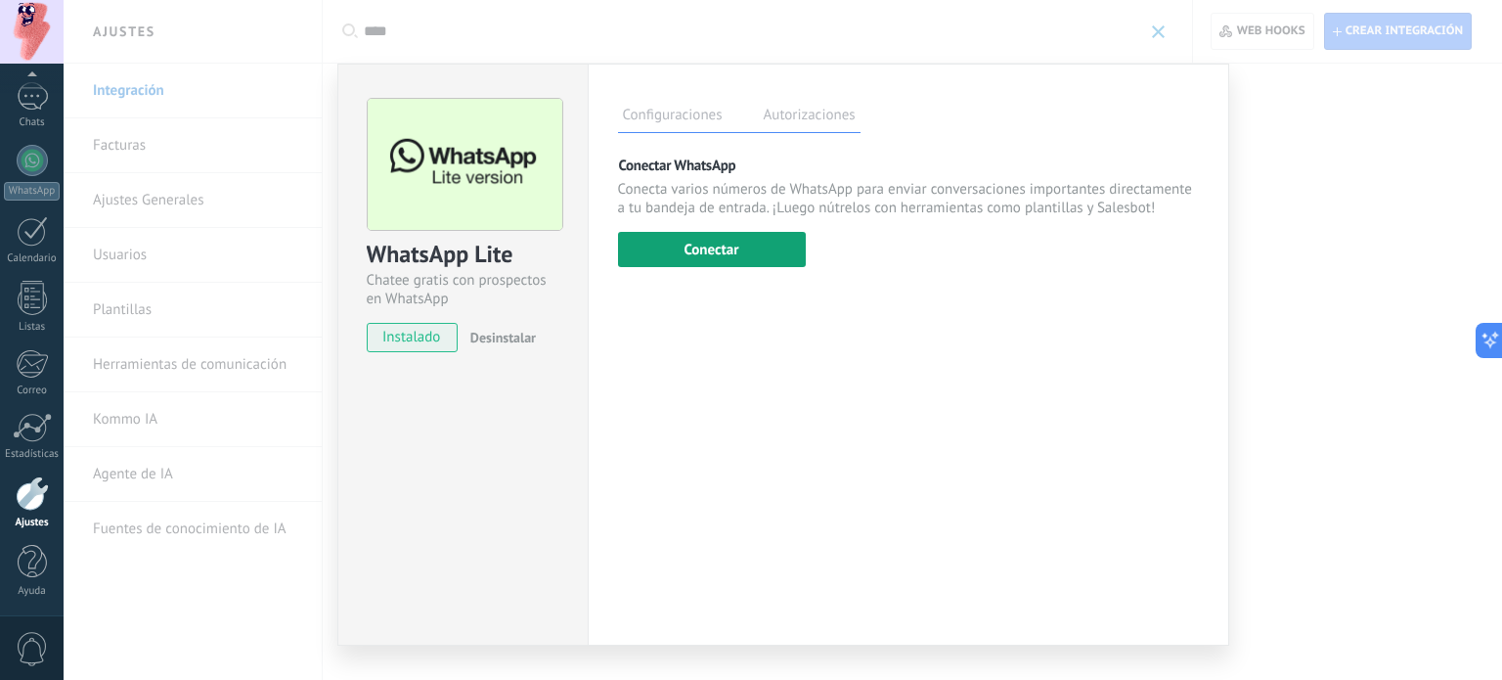
click at [753, 246] on button "Conectar" at bounding box center [712, 249] width 188 height 35
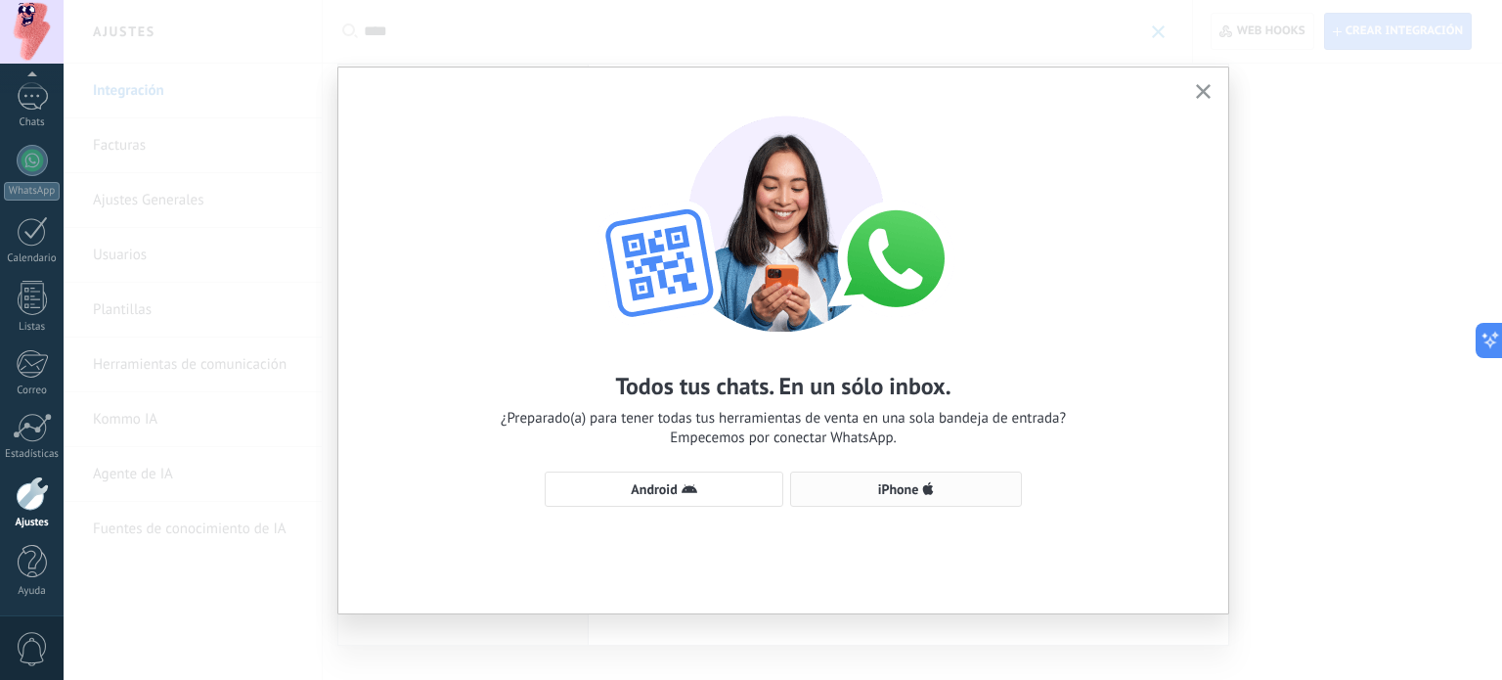
click at [901, 488] on span "iPhone" at bounding box center [898, 489] width 41 height 14
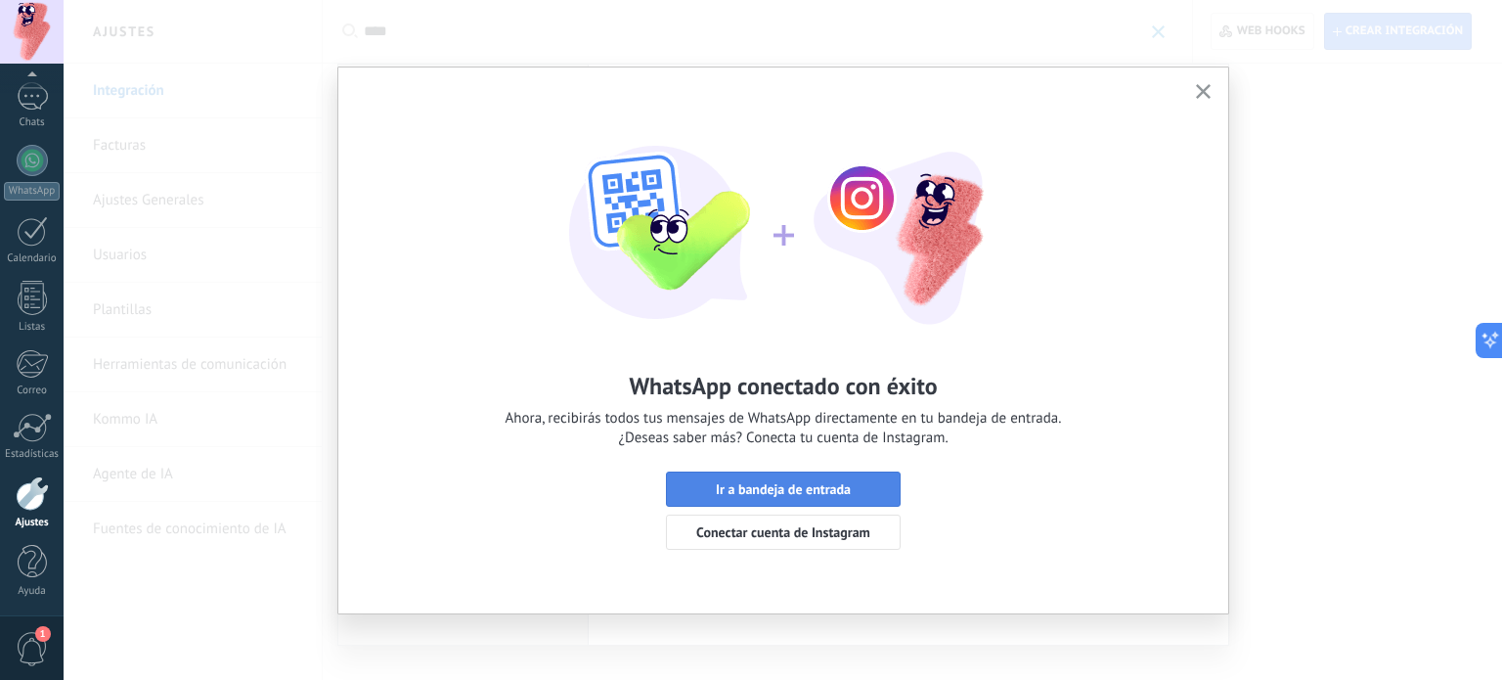
click at [865, 490] on span "Ir a bandeja de entrada" at bounding box center [783, 489] width 213 height 14
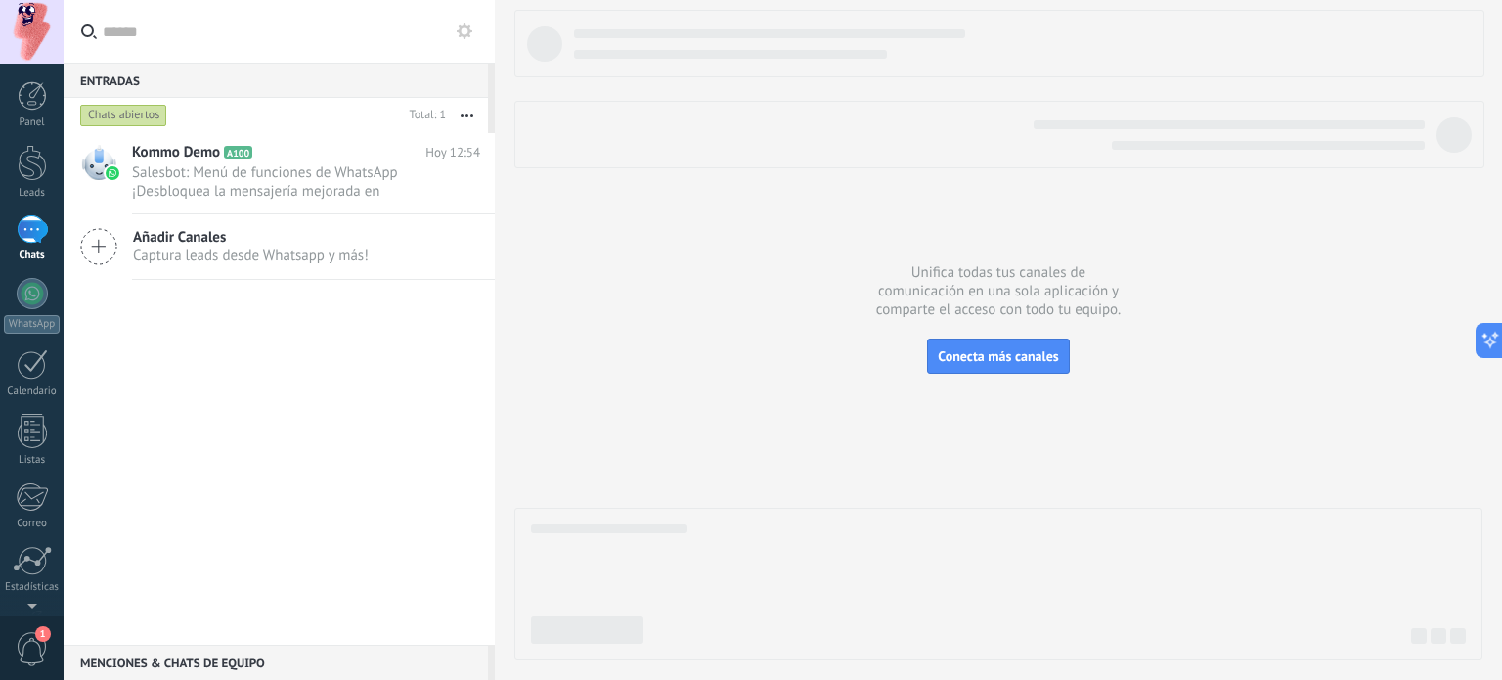
click at [36, 232] on div at bounding box center [32, 229] width 31 height 28
click at [36, 228] on div at bounding box center [32, 229] width 31 height 28
click at [960, 368] on button "Conecta más canales" at bounding box center [998, 355] width 142 height 35
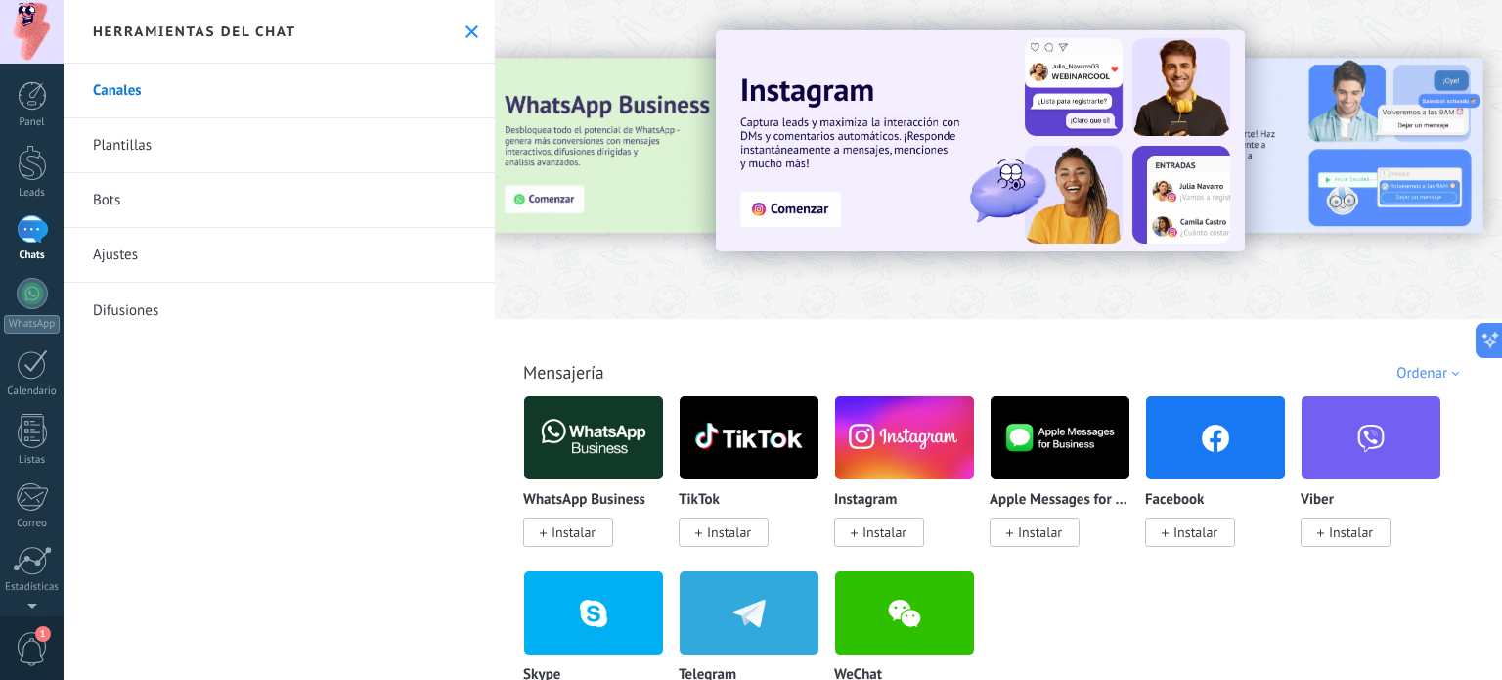
click at [35, 220] on div at bounding box center [32, 229] width 31 height 28
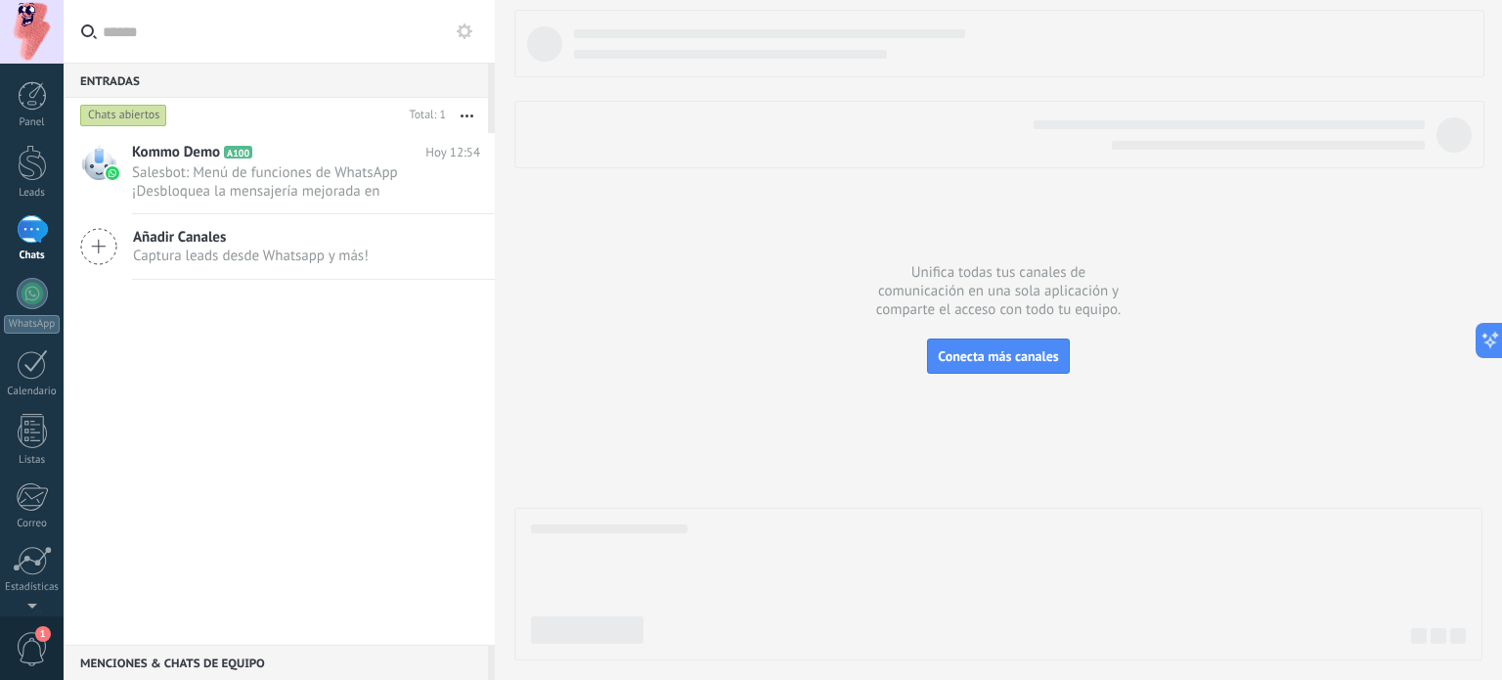
click at [463, 45] on input "text" at bounding box center [291, 31] width 377 height 63
click at [463, 41] on button at bounding box center [464, 31] width 23 height 23
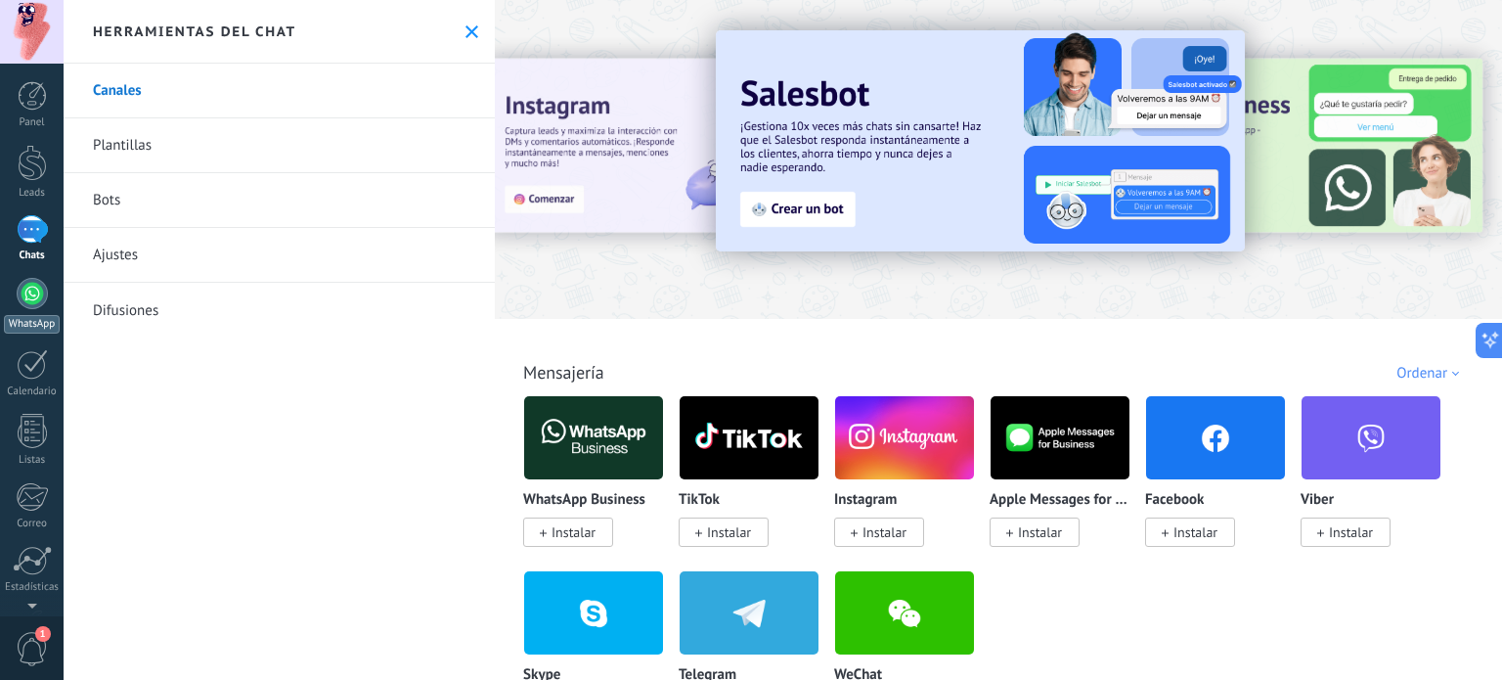
click at [33, 293] on div at bounding box center [32, 293] width 31 height 31
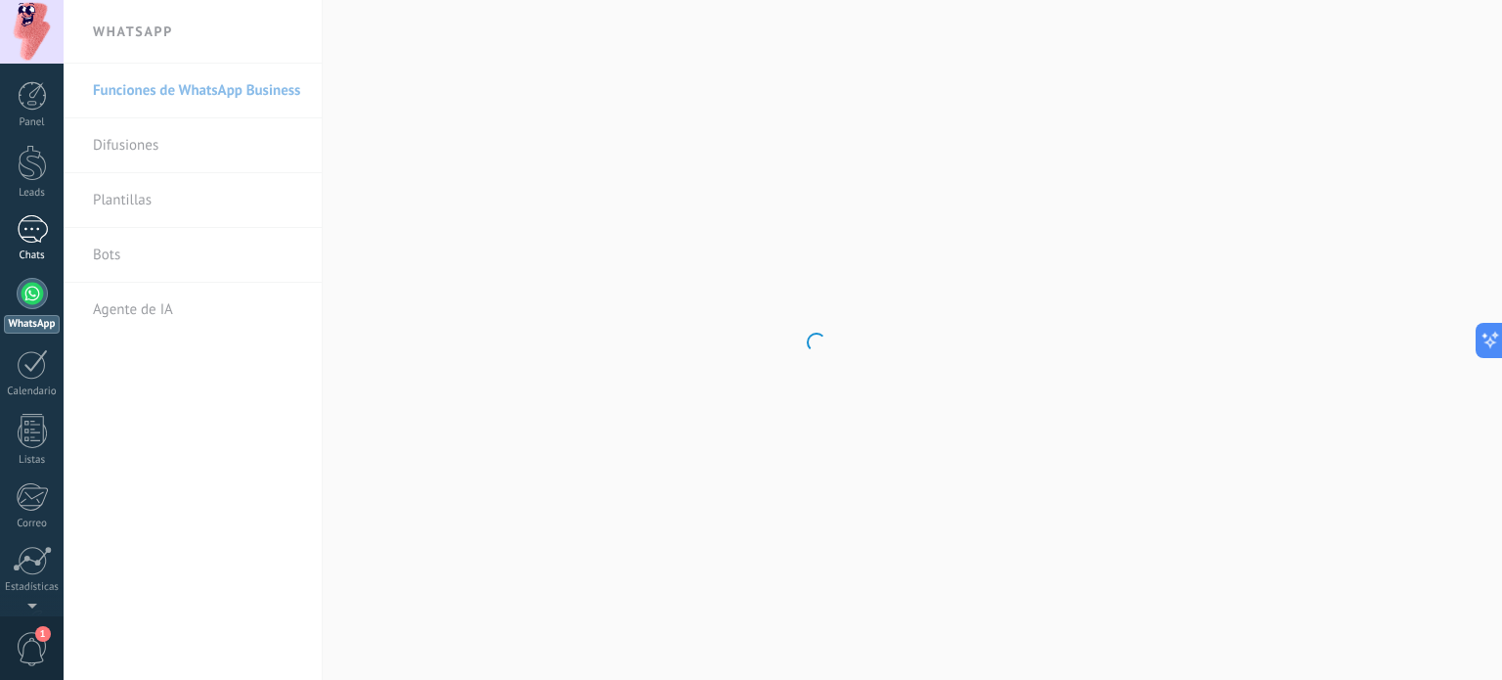
click at [31, 242] on div at bounding box center [32, 229] width 31 height 28
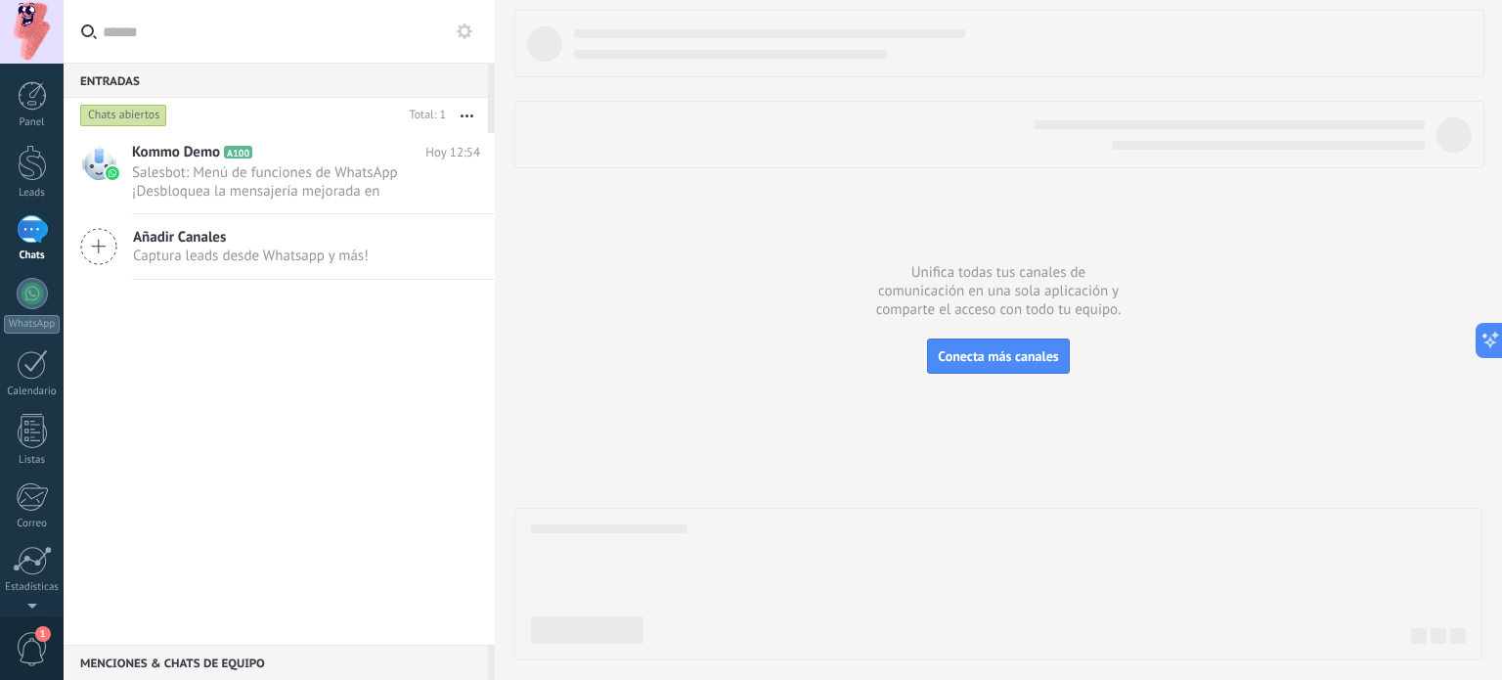
click at [235, 89] on div "Entradas 0" at bounding box center [276, 80] width 424 height 35
click at [466, 32] on icon at bounding box center [465, 31] width 16 height 16
click at [135, 114] on div "Chats abiertos" at bounding box center [123, 115] width 87 height 23
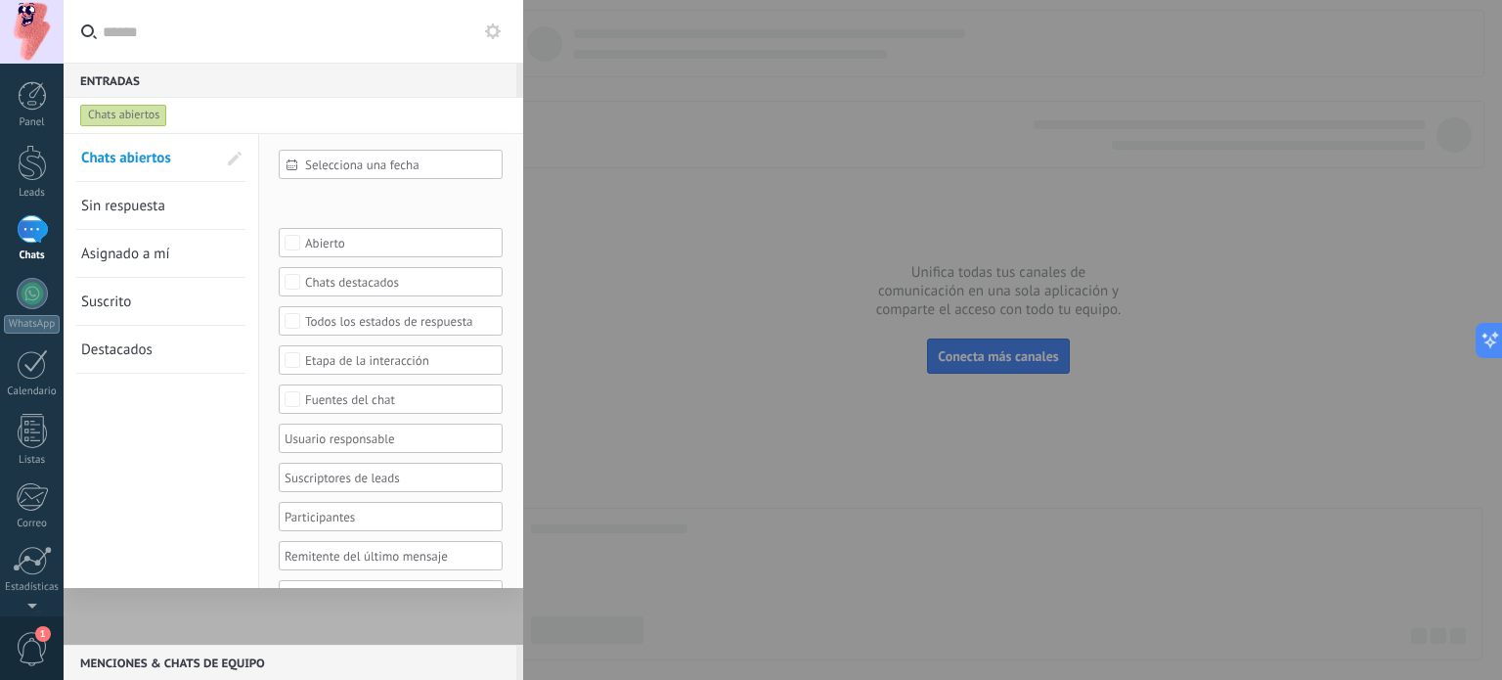
click at [31, 221] on div at bounding box center [32, 229] width 31 height 28
click at [340, 402] on div "Fuentes del chat" at bounding box center [391, 399] width 172 height 15
click at [391, 449] on div "5493795366804" at bounding box center [350, 447] width 90 height 14
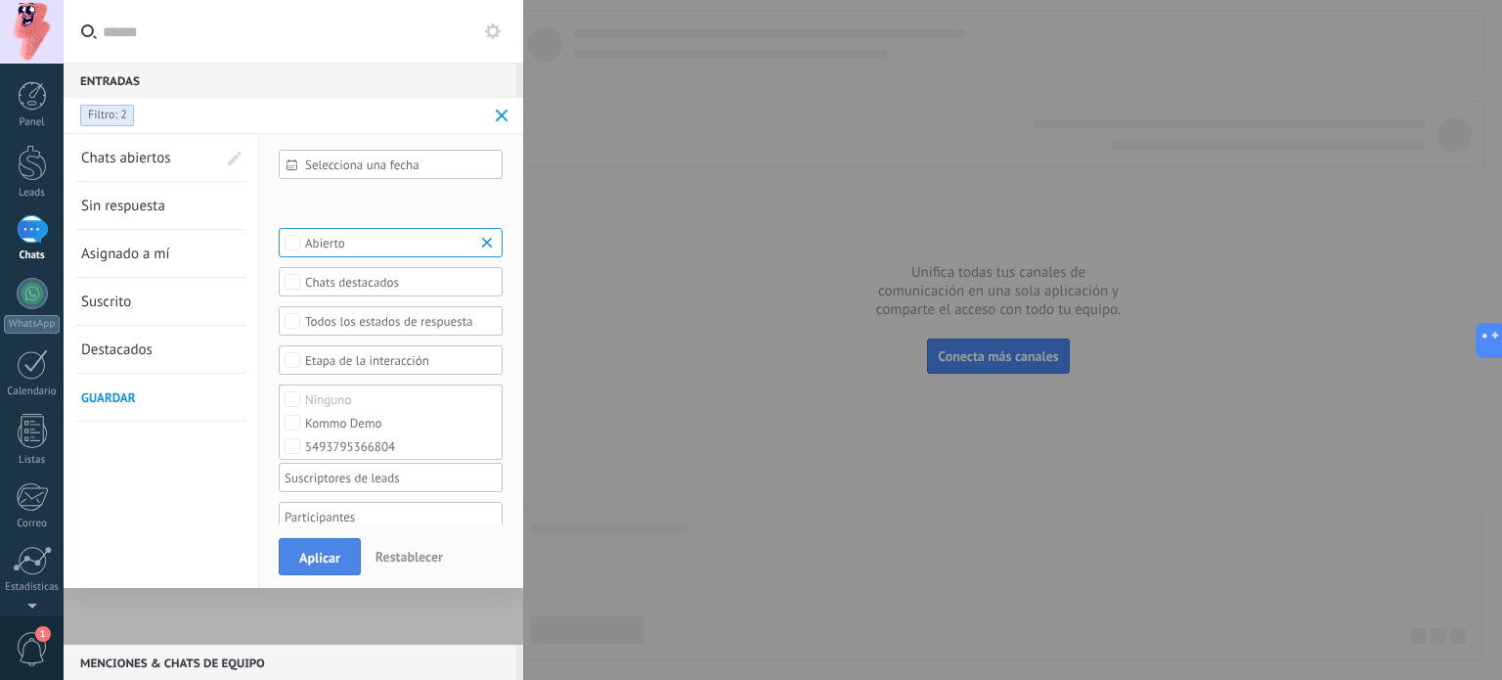
click at [322, 563] on span "Aplicar" at bounding box center [319, 558] width 41 height 14
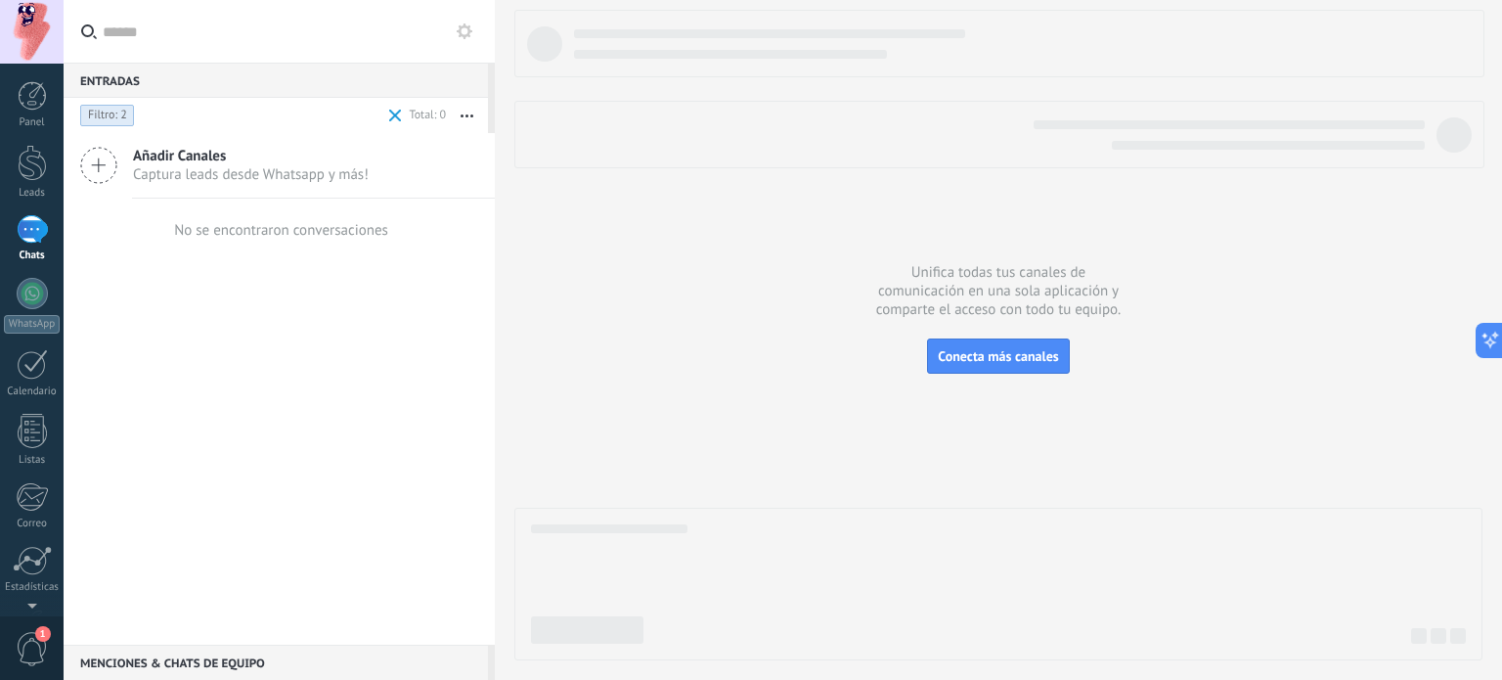
click at [117, 119] on span "Filtro: 2" at bounding box center [107, 116] width 39 height 16
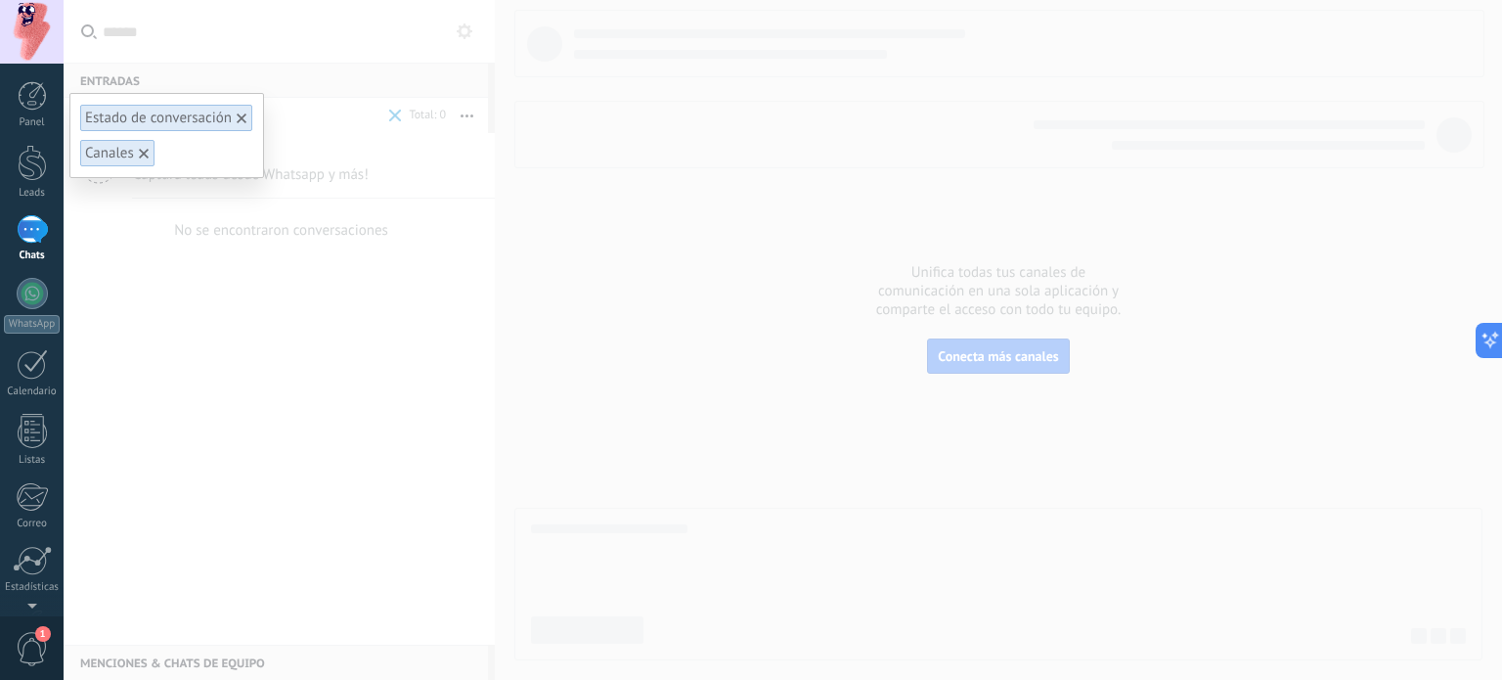
click at [241, 116] on use at bounding box center [242, 118] width 10 height 10
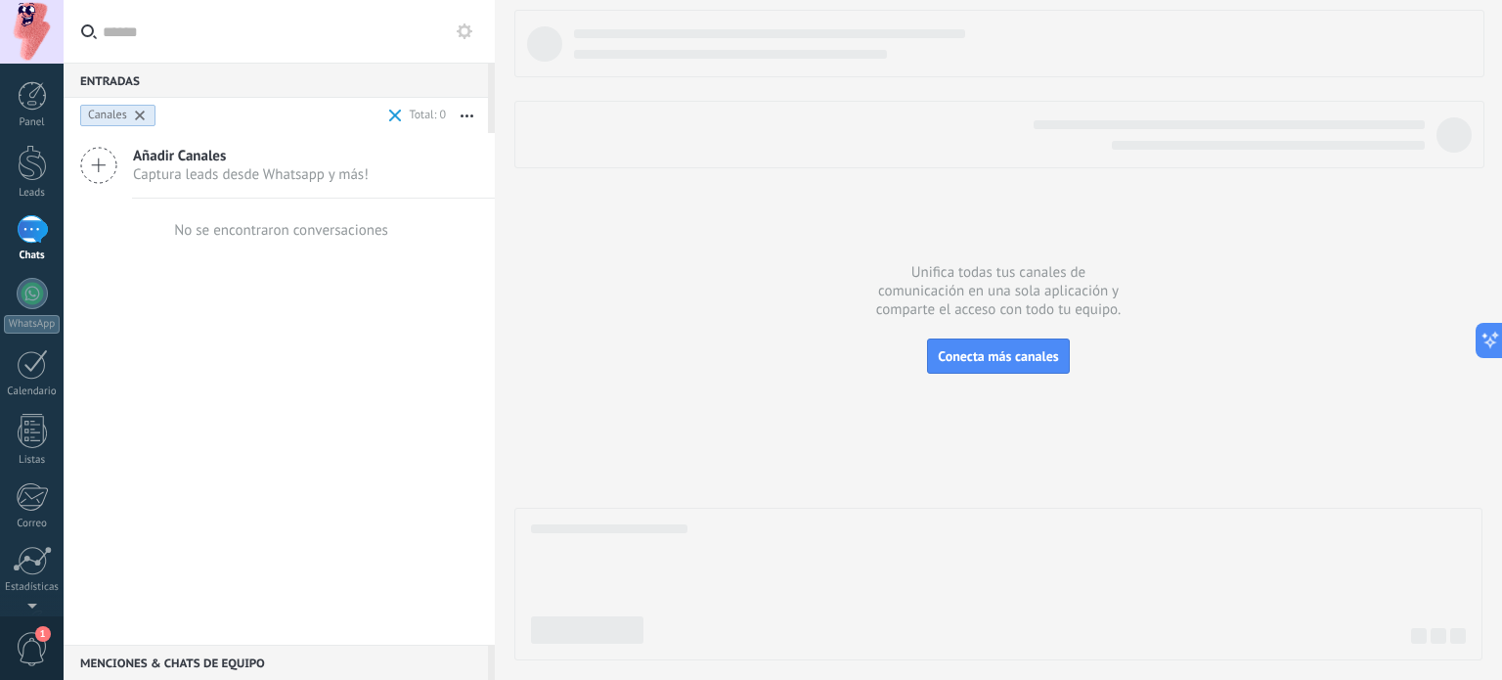
click at [141, 115] on use at bounding box center [140, 116] width 10 height 10
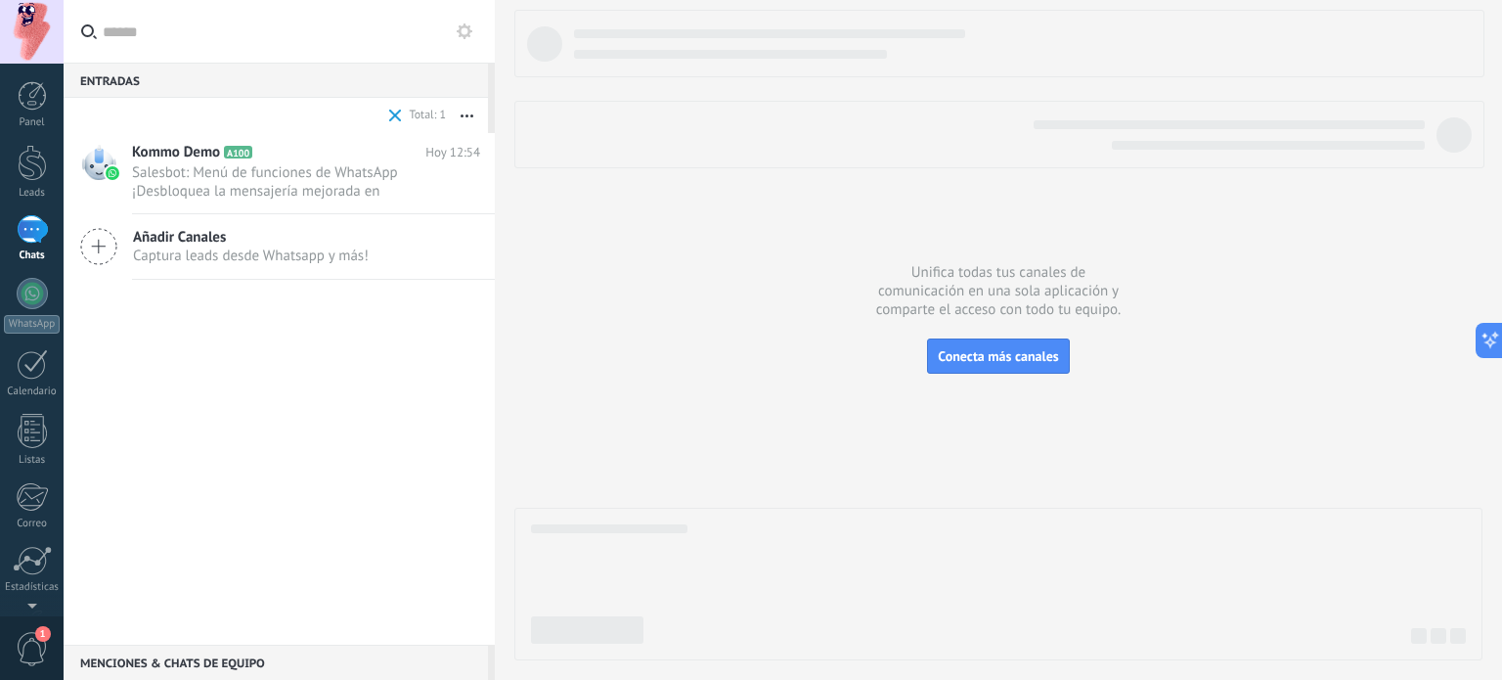
click at [250, 246] on span "Captura leads desde Whatsapp y más!" at bounding box center [251, 255] width 236 height 19
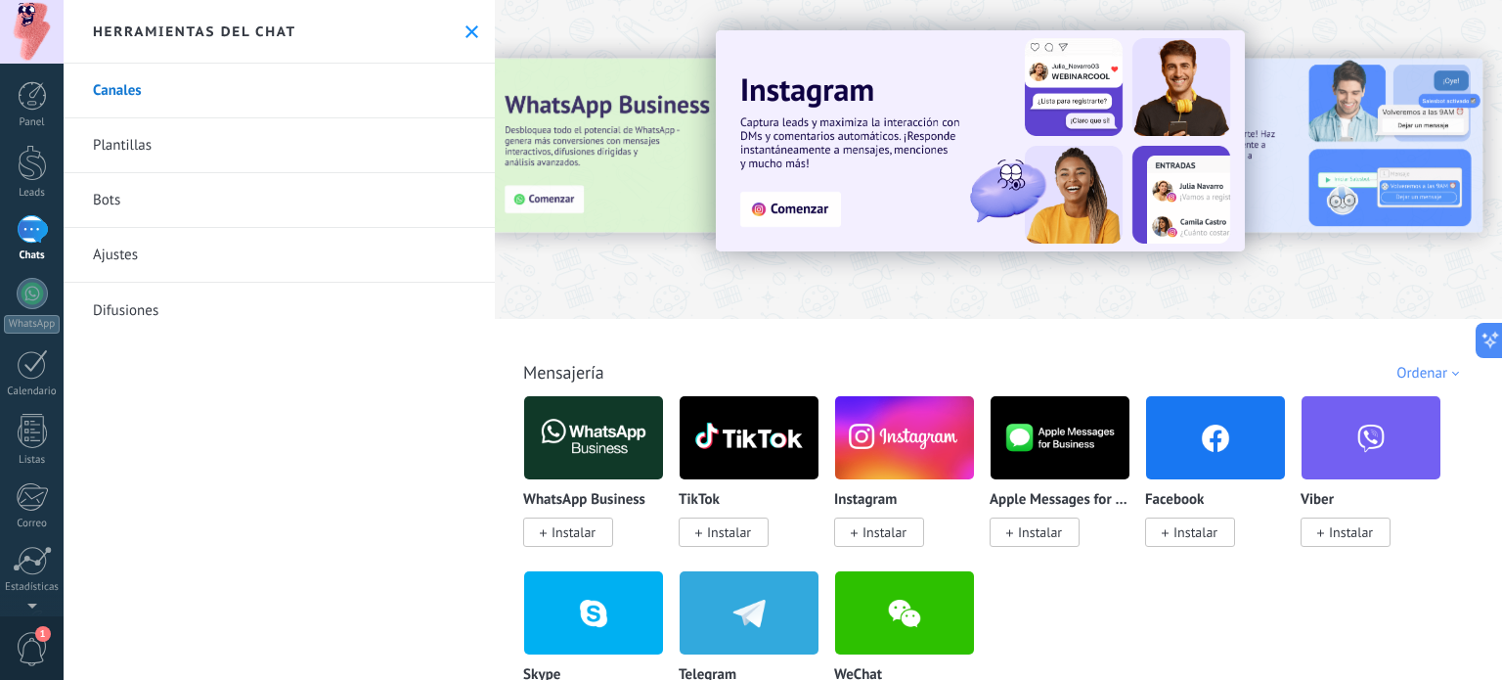
click at [466, 29] on use at bounding box center [472, 31] width 13 height 13
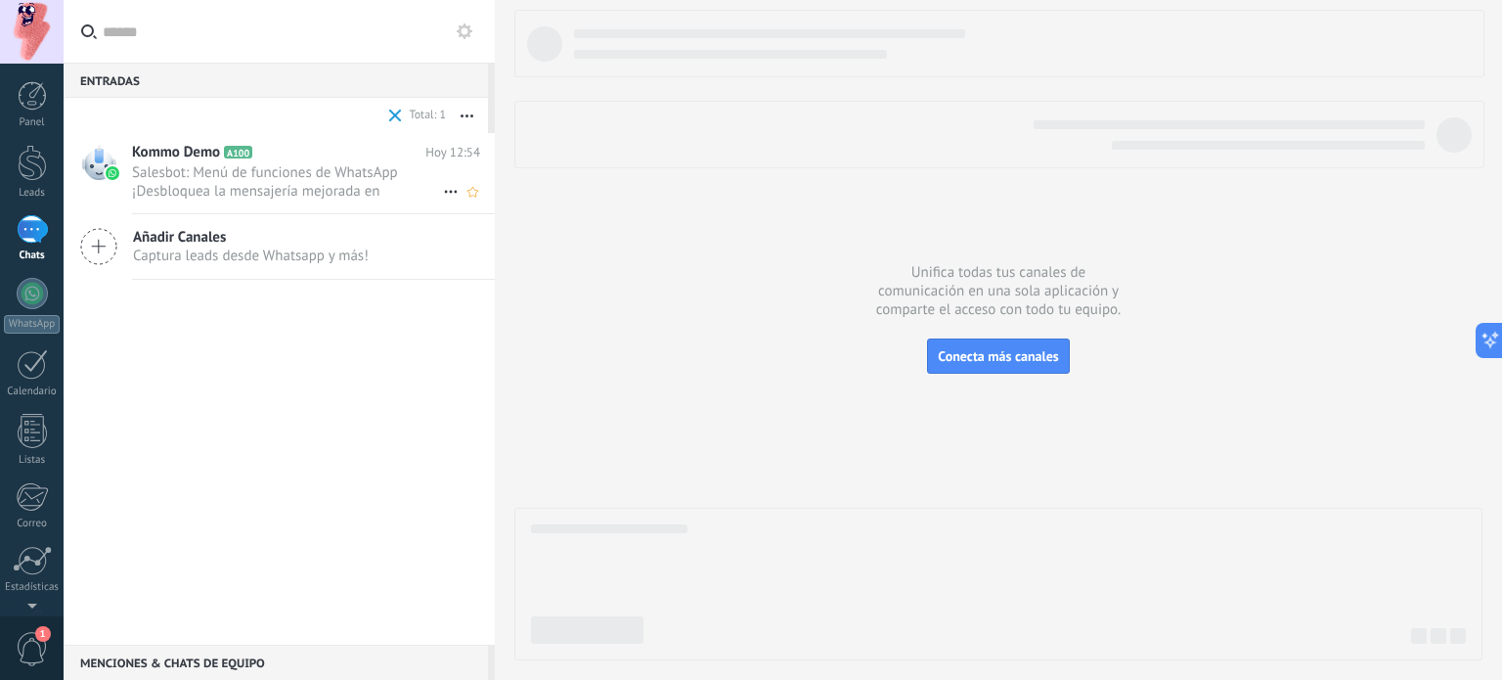
click at [398, 185] on span "Salesbot: Menú de funciones de WhatsApp ¡Desbloquea la mensajería mejorada en W…" at bounding box center [287, 181] width 311 height 37
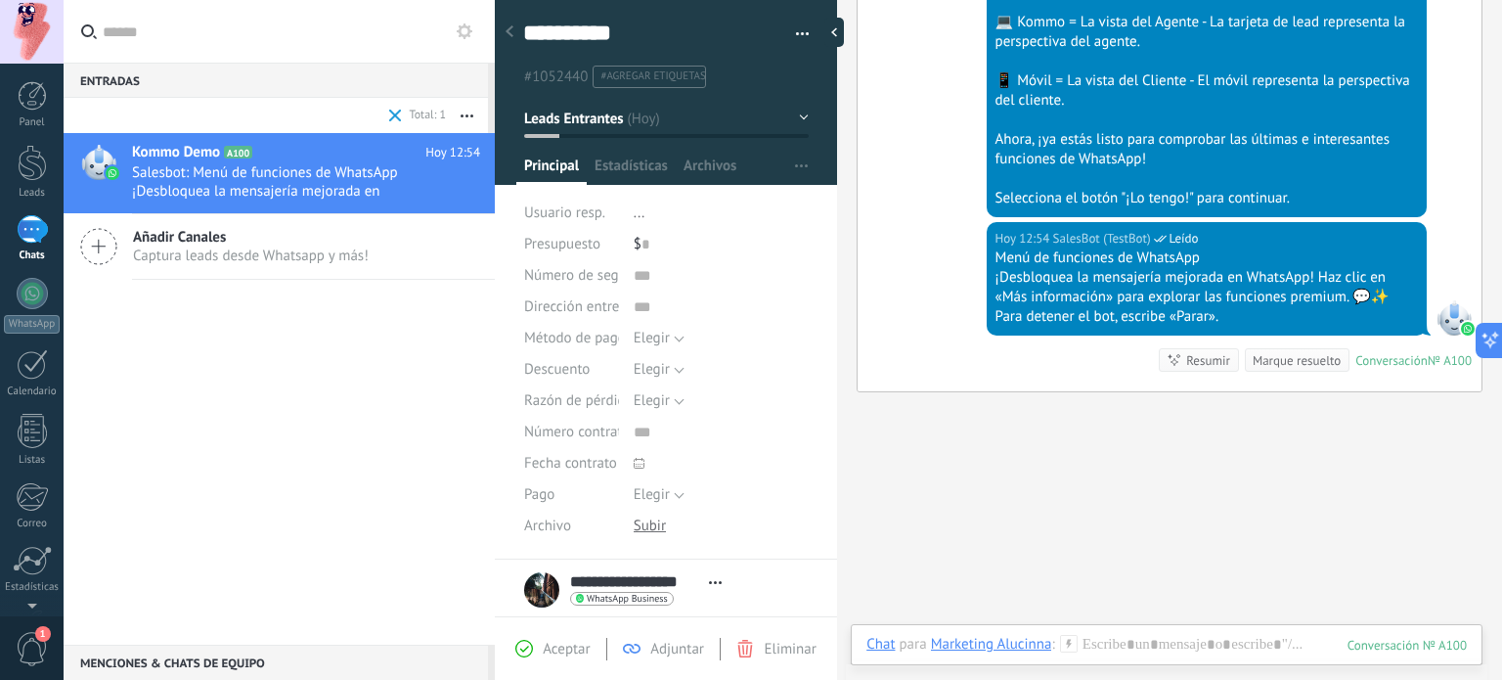
click at [217, 377] on div "Kommo Demo A100 Hoy 12:54 Salesbot: Menú de funciones de WhatsApp ¡Desbloquea l…" at bounding box center [279, 389] width 431 height 512
click at [839, 32] on div at bounding box center [838, 32] width 29 height 29
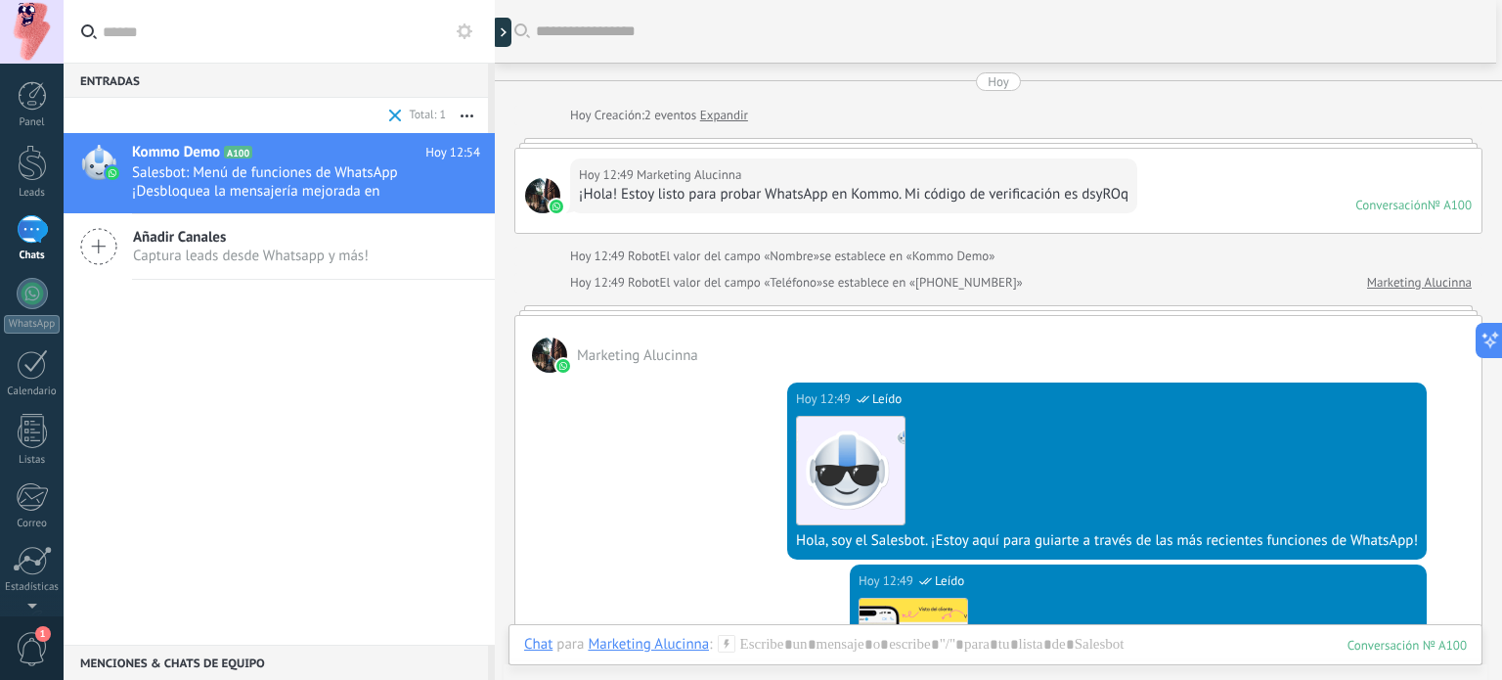
click at [213, 242] on span "Añadir Canales" at bounding box center [251, 237] width 236 height 19
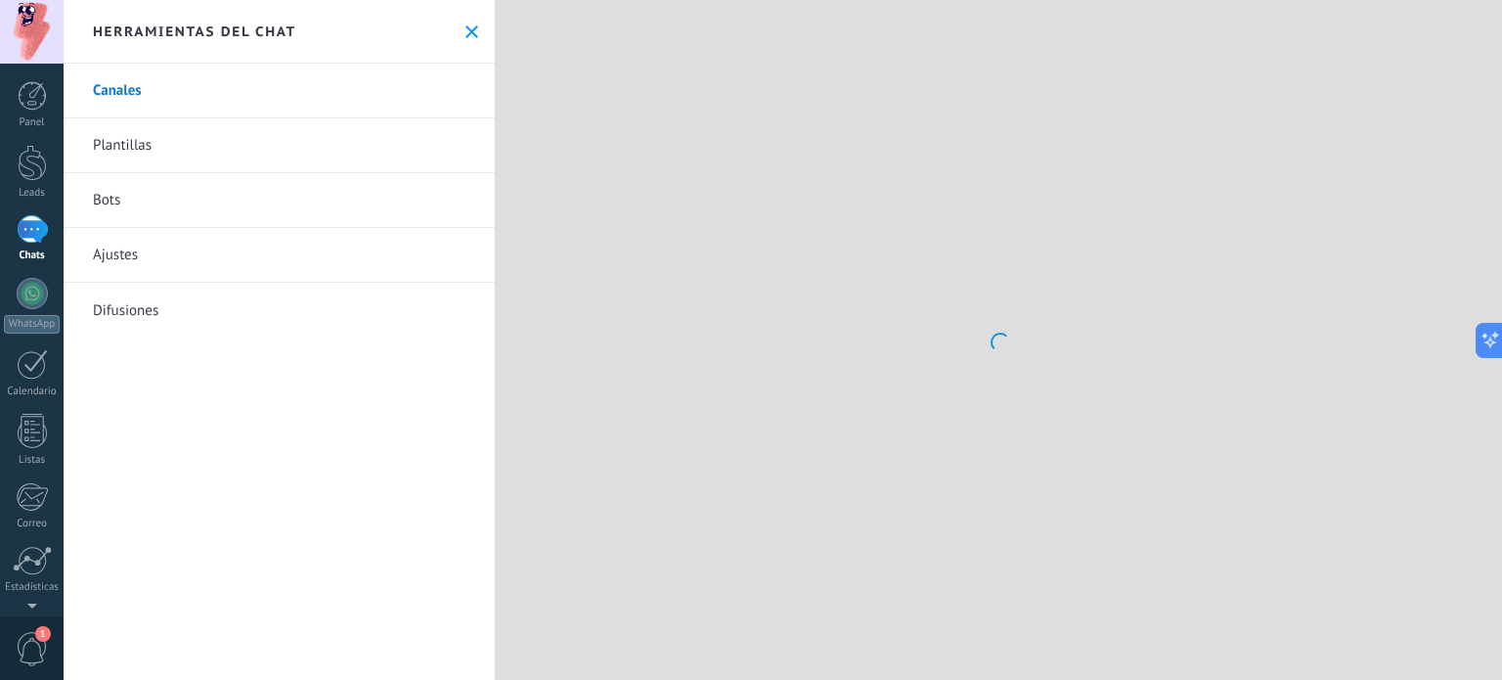
click at [468, 29] on icon at bounding box center [472, 31] width 13 height 13
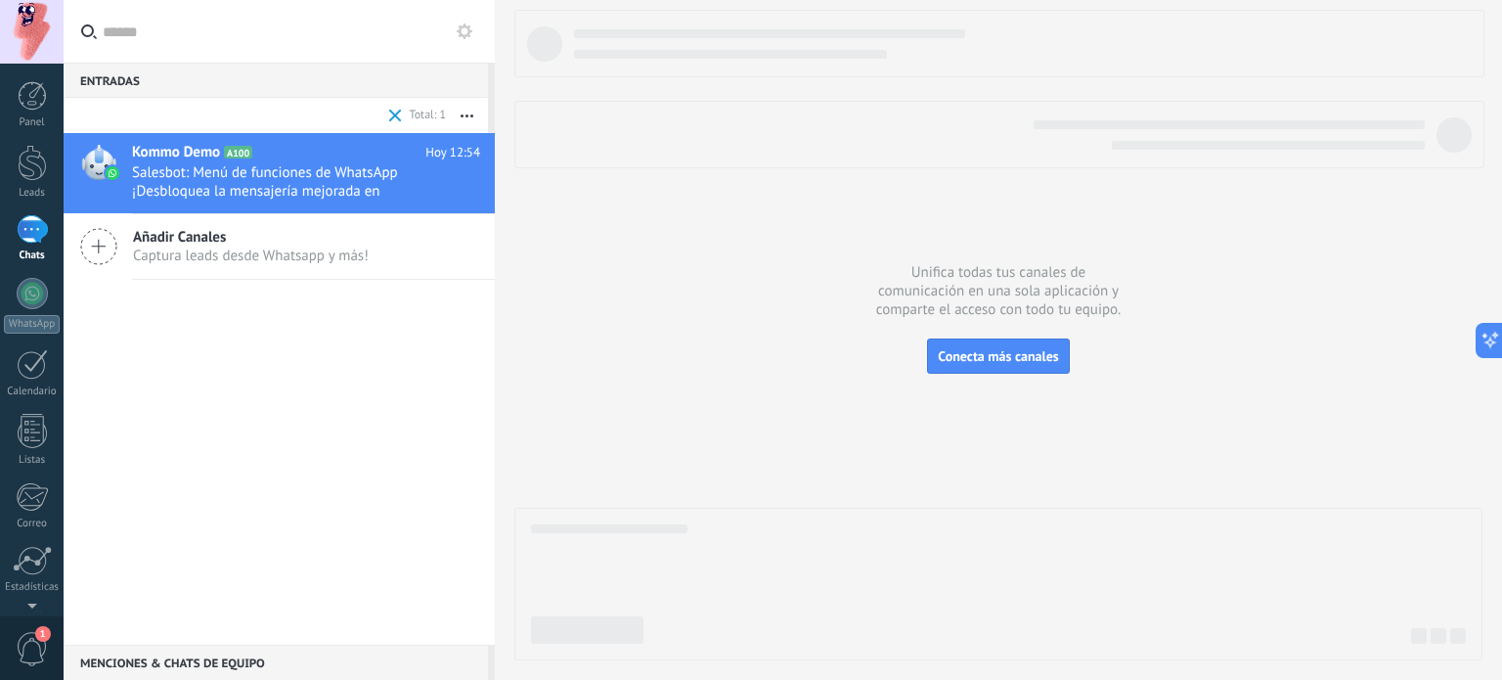
click at [467, 115] on use "button" at bounding box center [467, 115] width 13 height 3
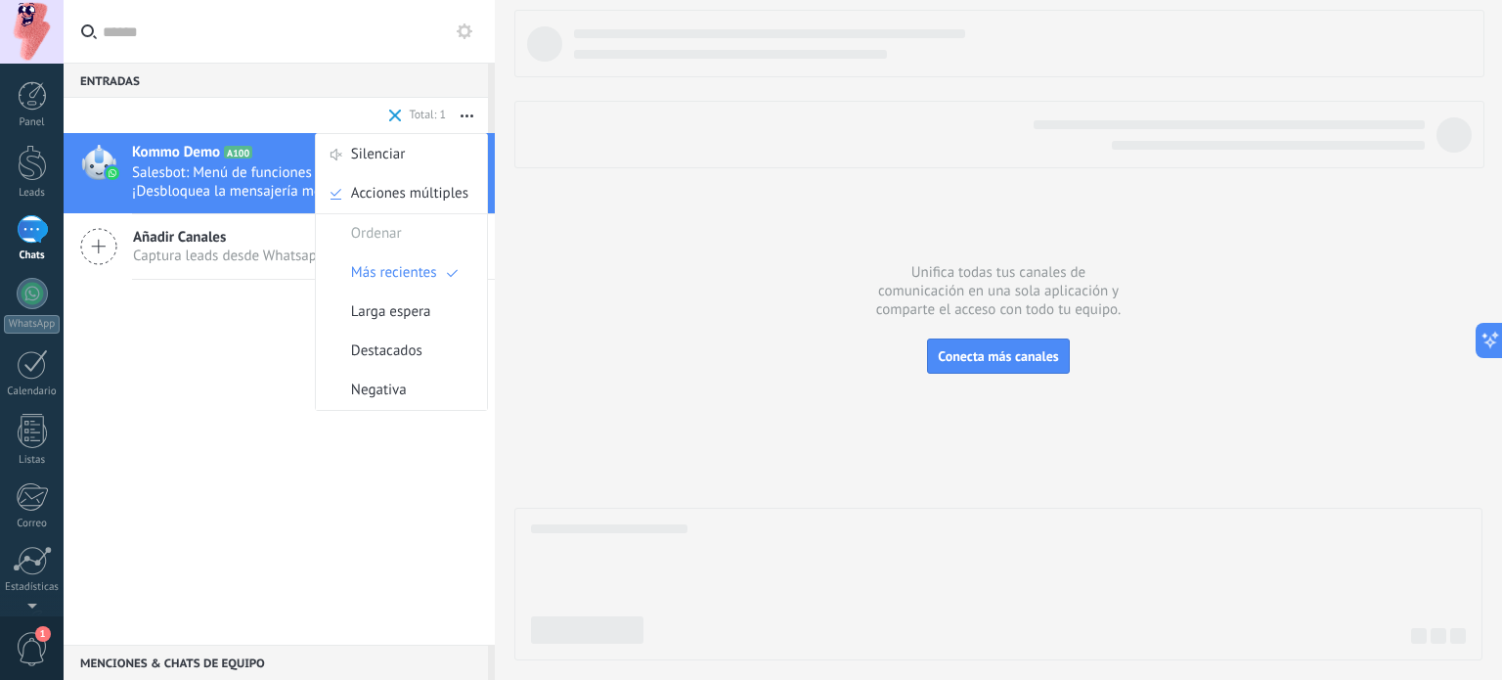
click at [467, 115] on use "button" at bounding box center [467, 115] width 13 height 3
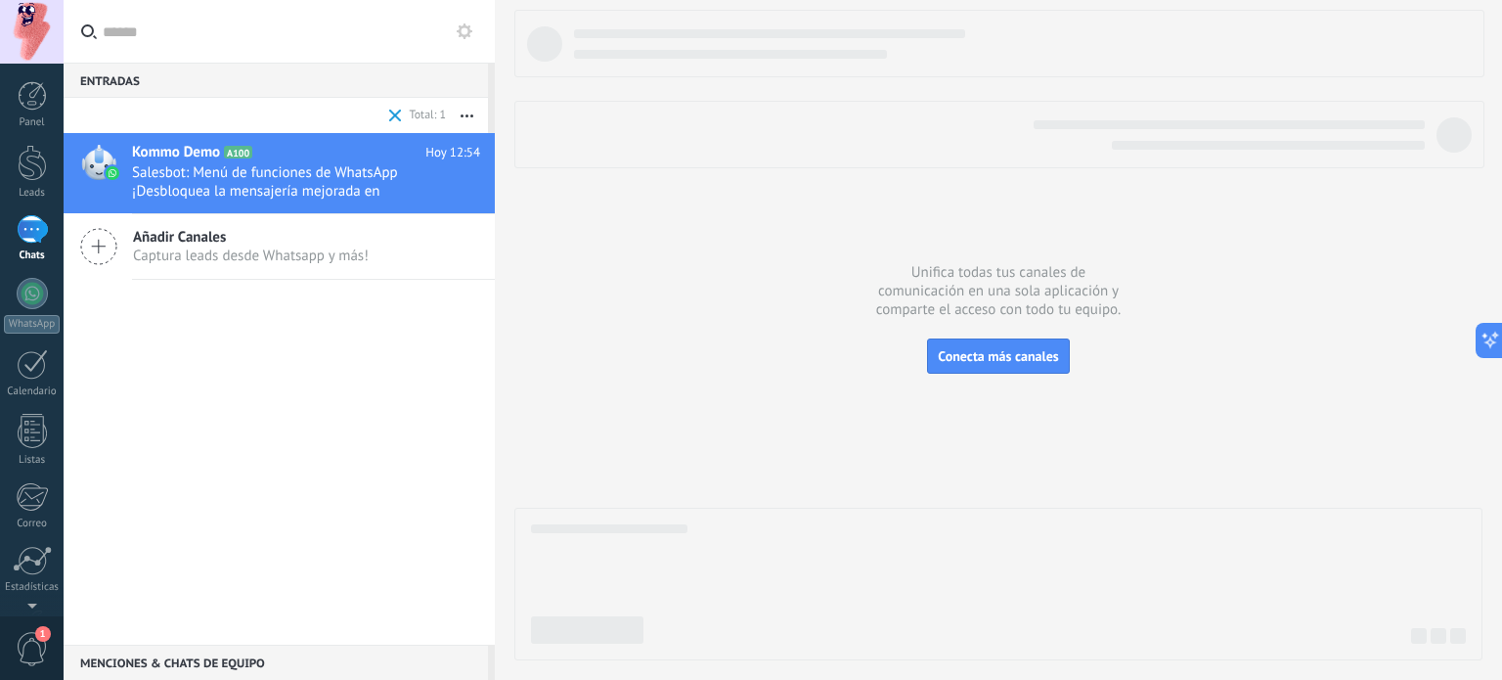
click at [465, 35] on use at bounding box center [465, 31] width 16 height 16
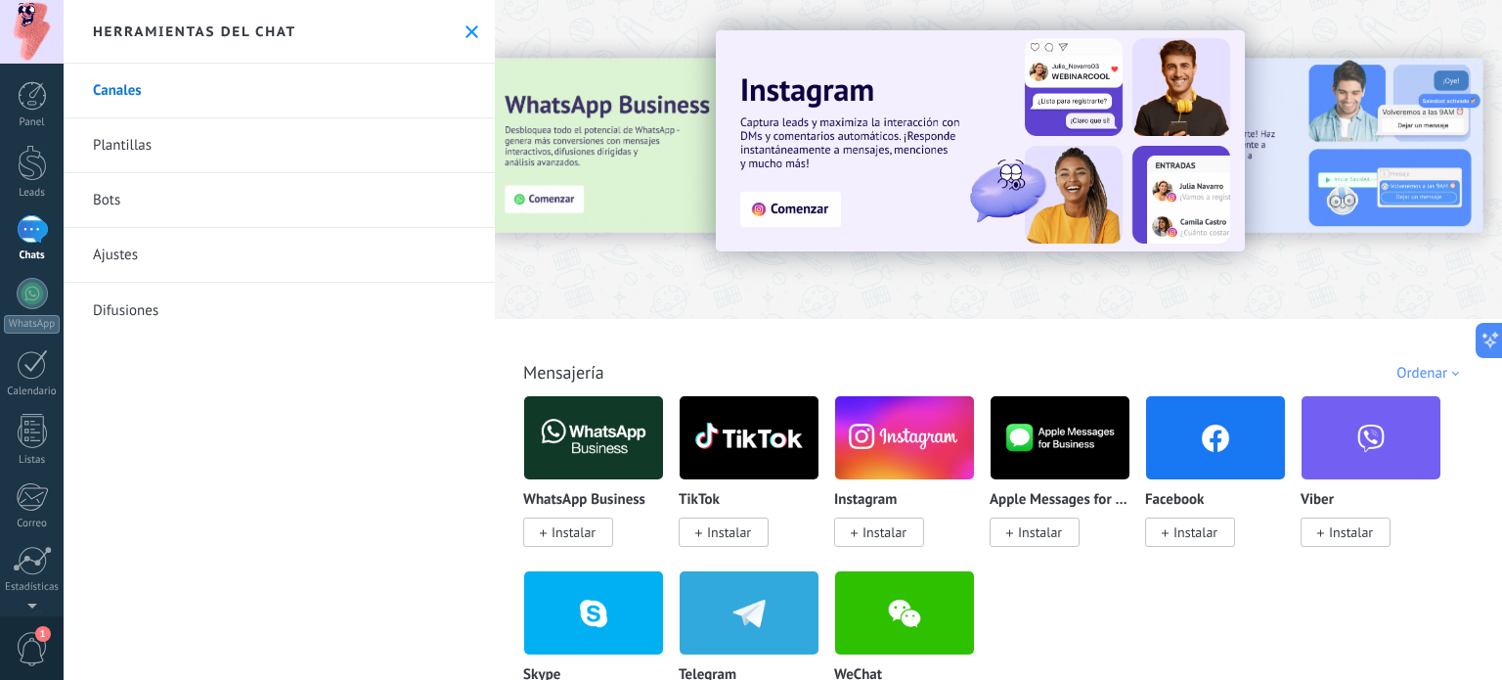
click at [356, 79] on link "Canales" at bounding box center [279, 91] width 431 height 55
click at [172, 251] on link "Ajustes" at bounding box center [279, 255] width 431 height 55
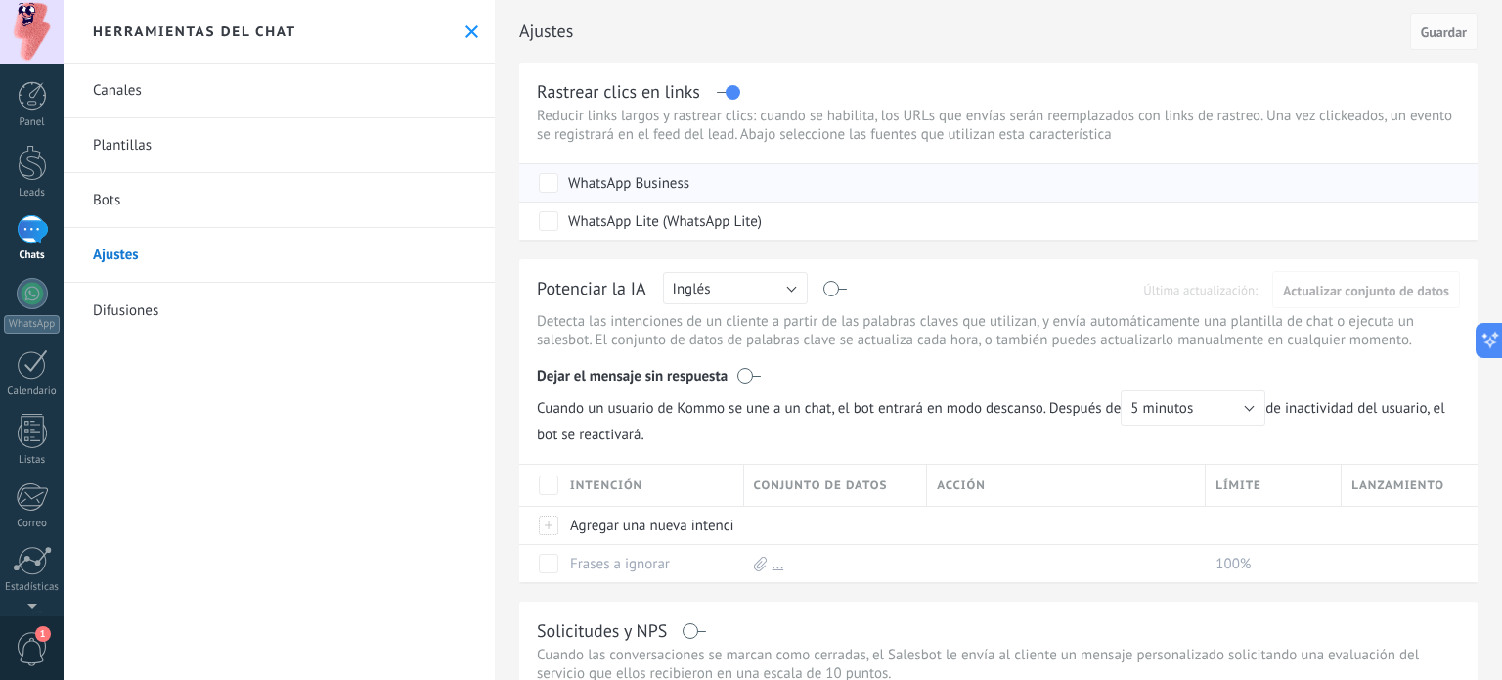
click at [665, 187] on div "WhatsApp Business" at bounding box center [628, 184] width 121 height 20
click at [1356, 26] on span "Cancelar" at bounding box center [1371, 31] width 50 height 18
click at [223, 89] on link "Canales" at bounding box center [279, 91] width 431 height 55
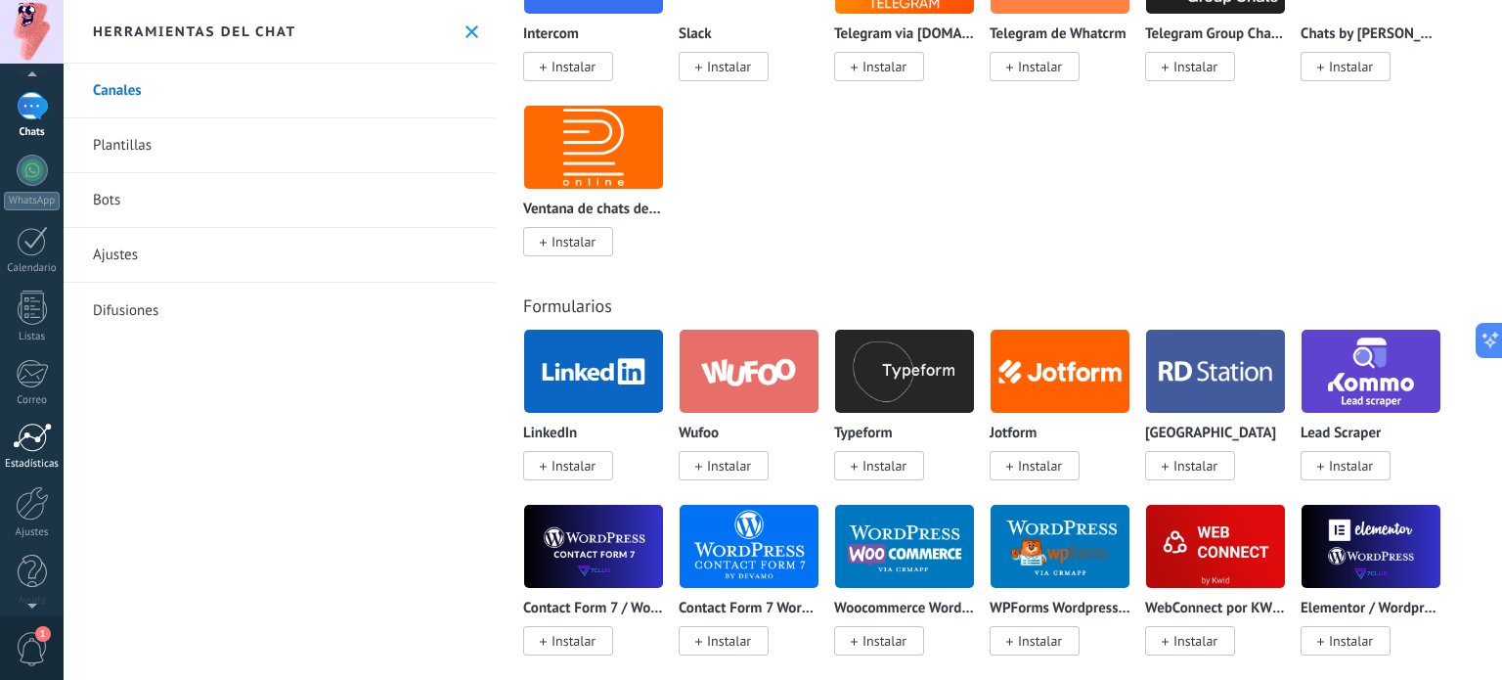
scroll to position [133, 0]
click at [36, 501] on div at bounding box center [32, 493] width 33 height 34
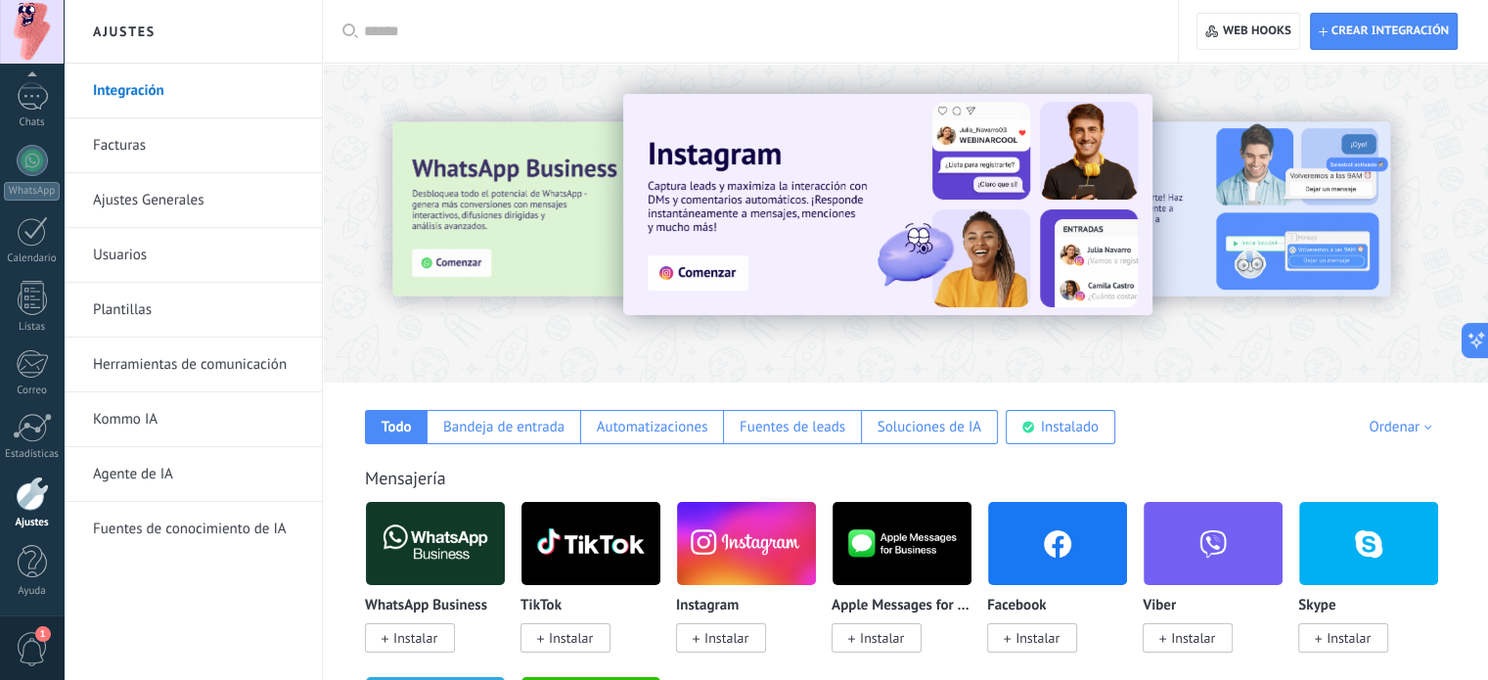
click at [200, 69] on link "Integración" at bounding box center [197, 91] width 209 height 55
click at [397, 31] on input "text" at bounding box center [757, 32] width 786 height 21
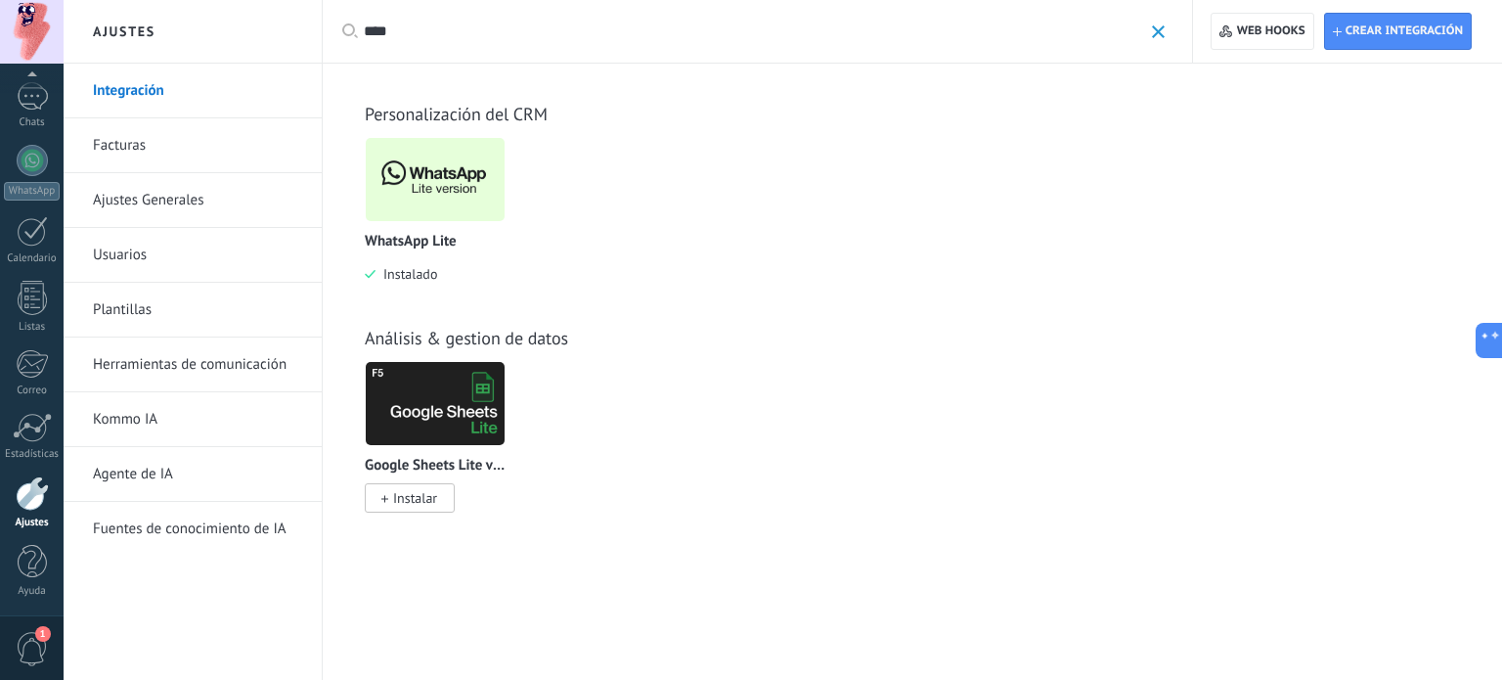
type input "****"
click at [465, 177] on img at bounding box center [435, 179] width 139 height 95
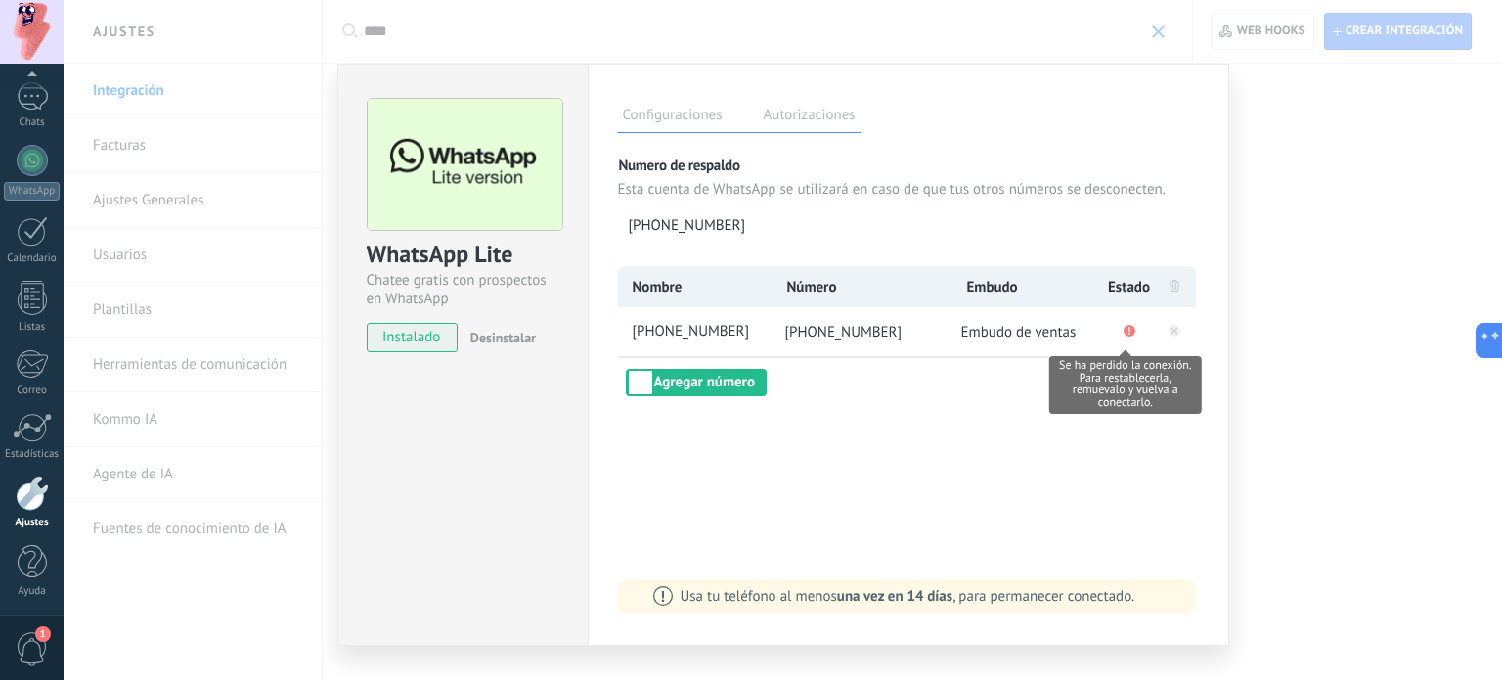
click at [1127, 332] on circle "Se ha perdido la conexión. Para restablecerla, remuevalo y vuelva a conectarlo." at bounding box center [1130, 331] width 12 height 12
click at [1051, 335] on span "Embudo de ventas" at bounding box center [1018, 332] width 115 height 19
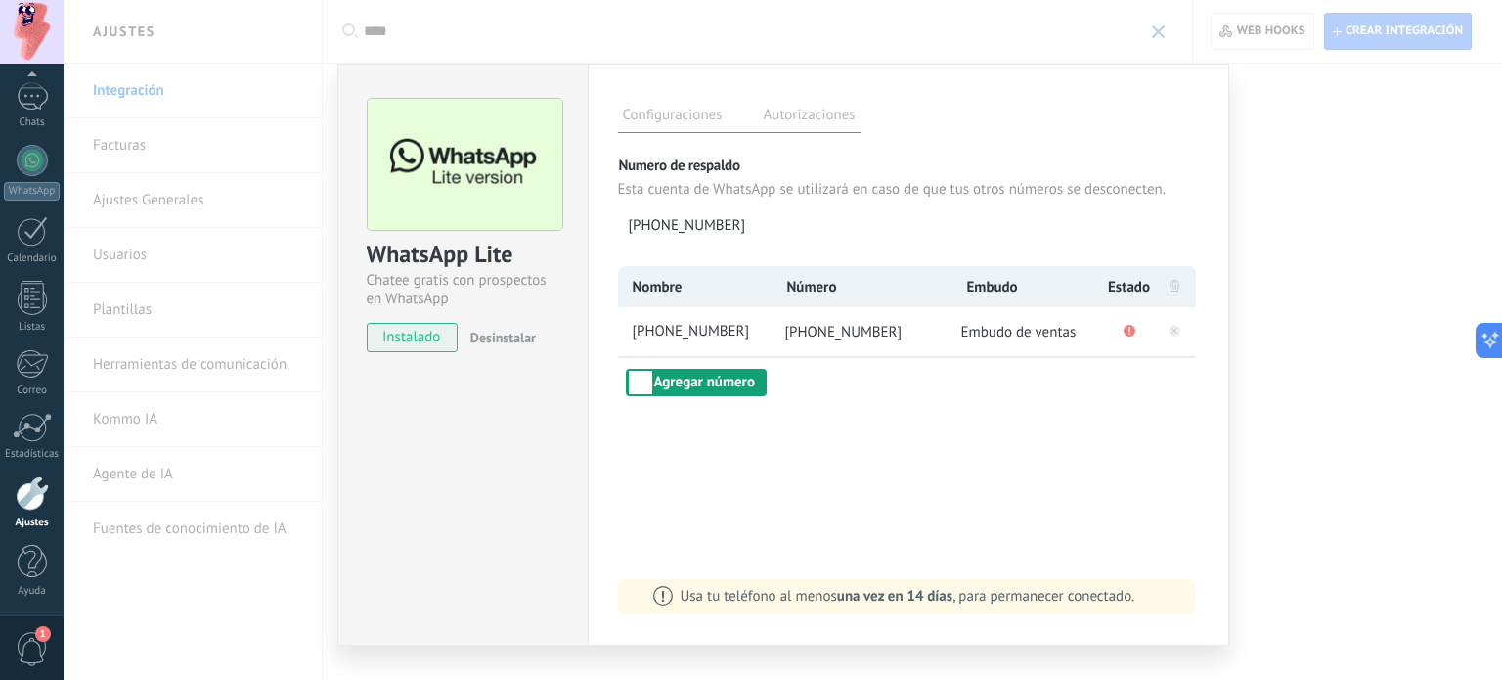
click at [693, 386] on button "Agregar número" at bounding box center [696, 382] width 141 height 27
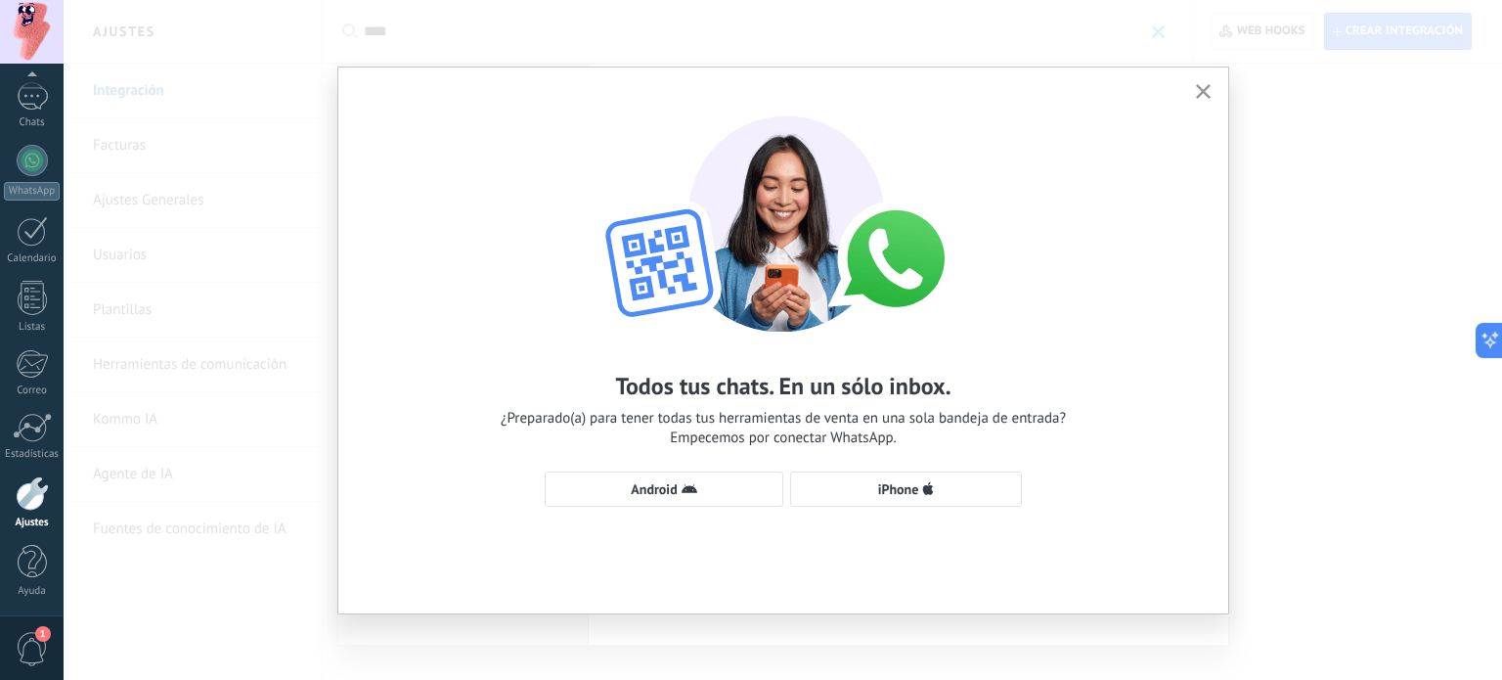
click at [1207, 88] on use "button" at bounding box center [1203, 91] width 15 height 15
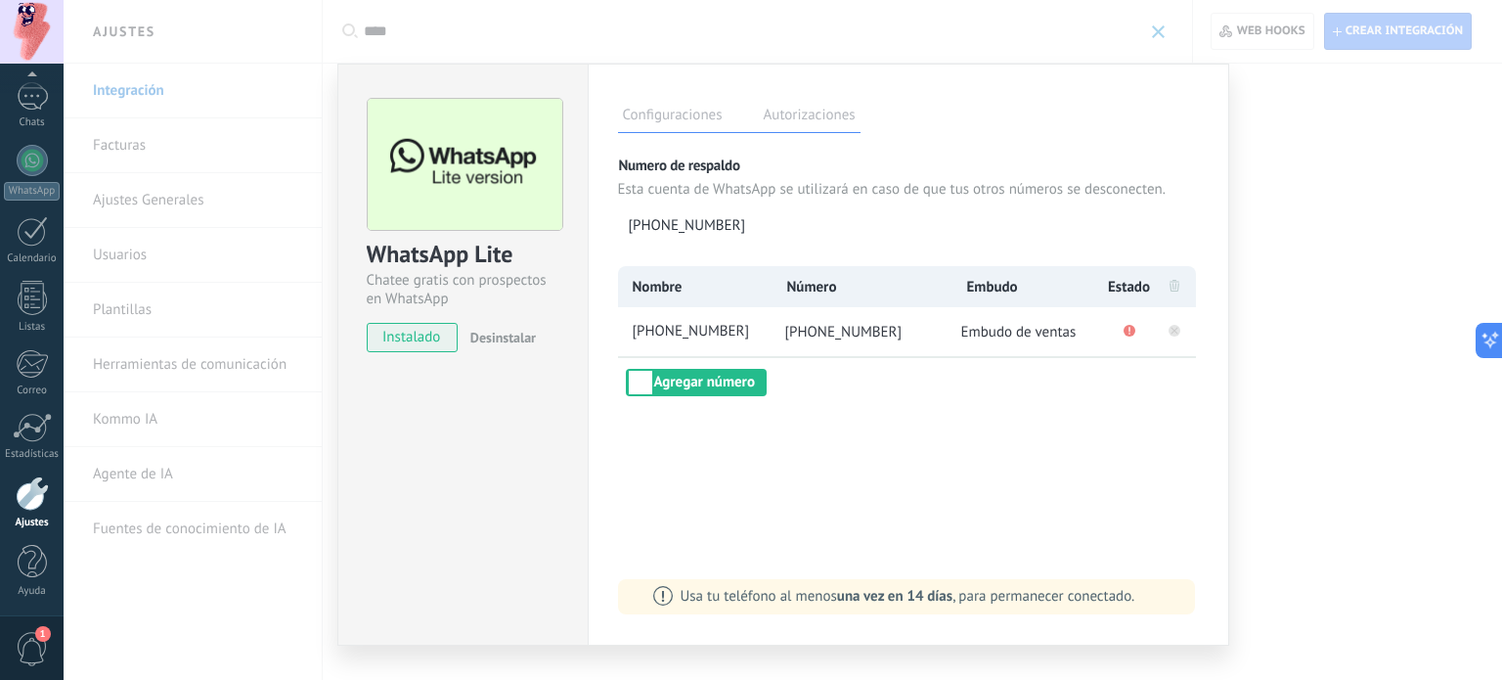
click at [1171, 328] on icon at bounding box center [1174, 330] width 7 height 7
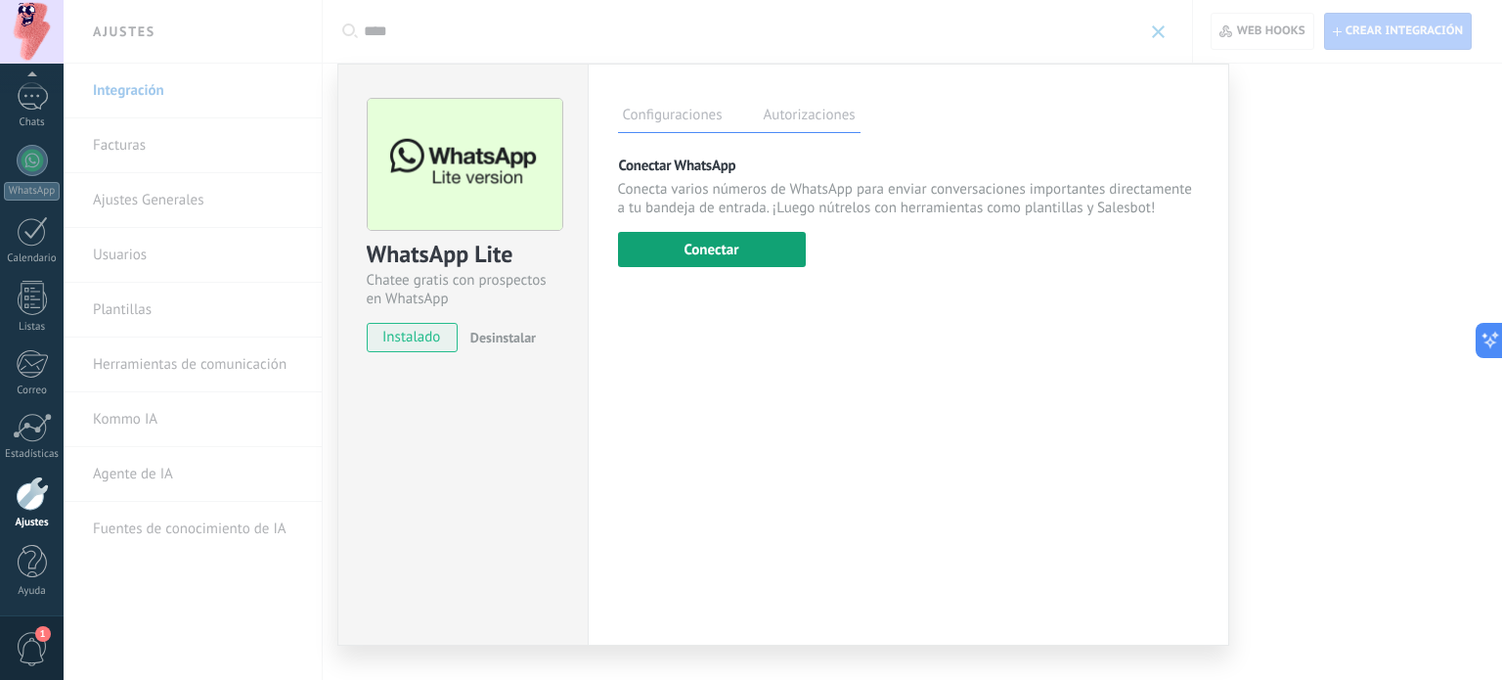
click at [733, 263] on button "Conectar" at bounding box center [712, 249] width 188 height 35
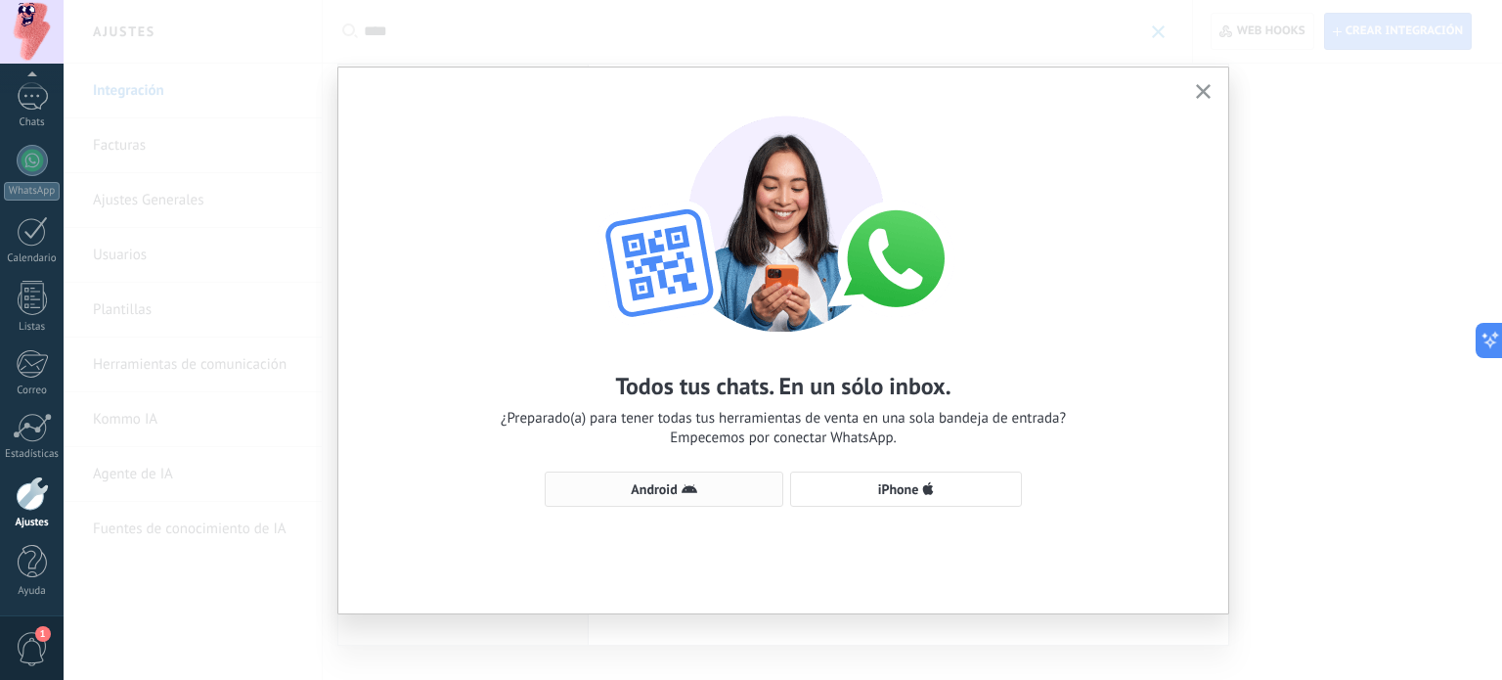
click at [667, 482] on span "Android" at bounding box center [654, 489] width 46 height 14
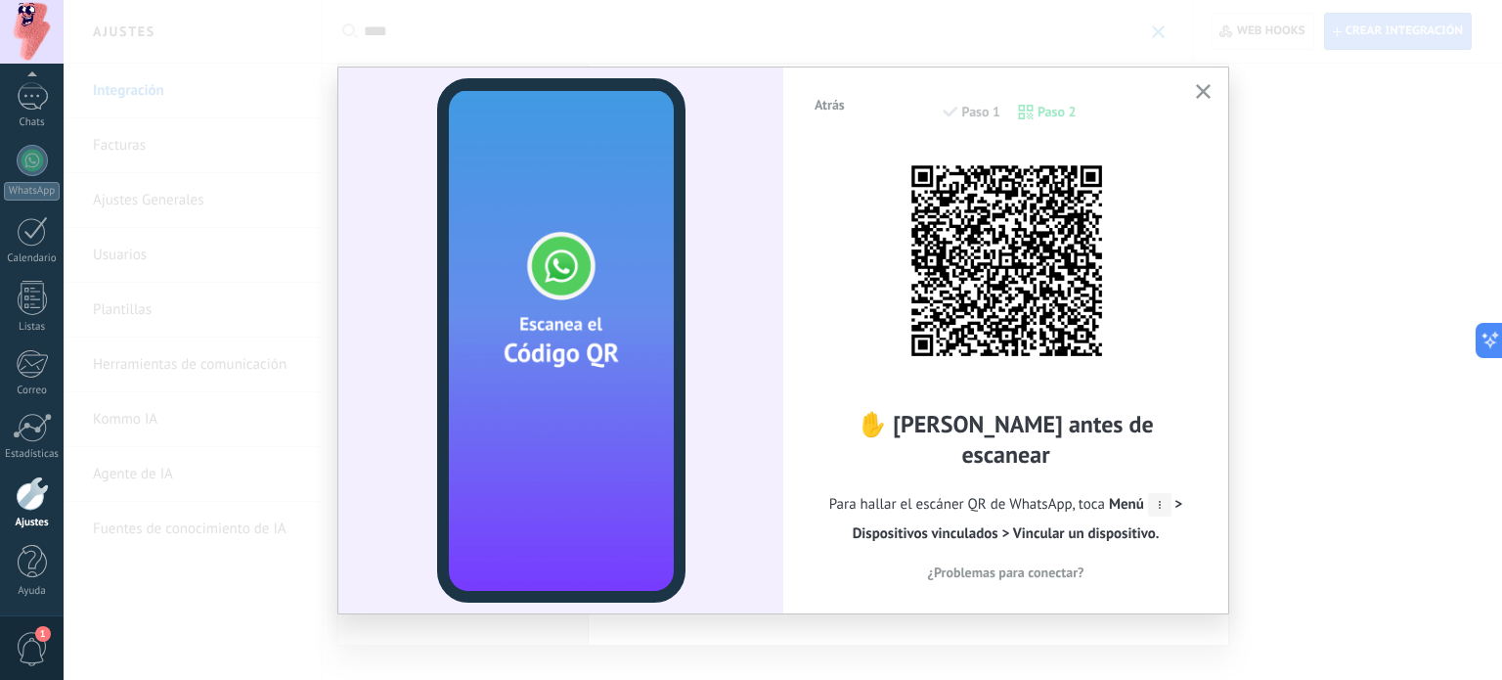
click at [238, 168] on div "Atrás Paso 1 Paso 2 ✋ Lee antes de escanear Para hallar el escáner QR de WhatsA…" at bounding box center [783, 340] width 1439 height 680
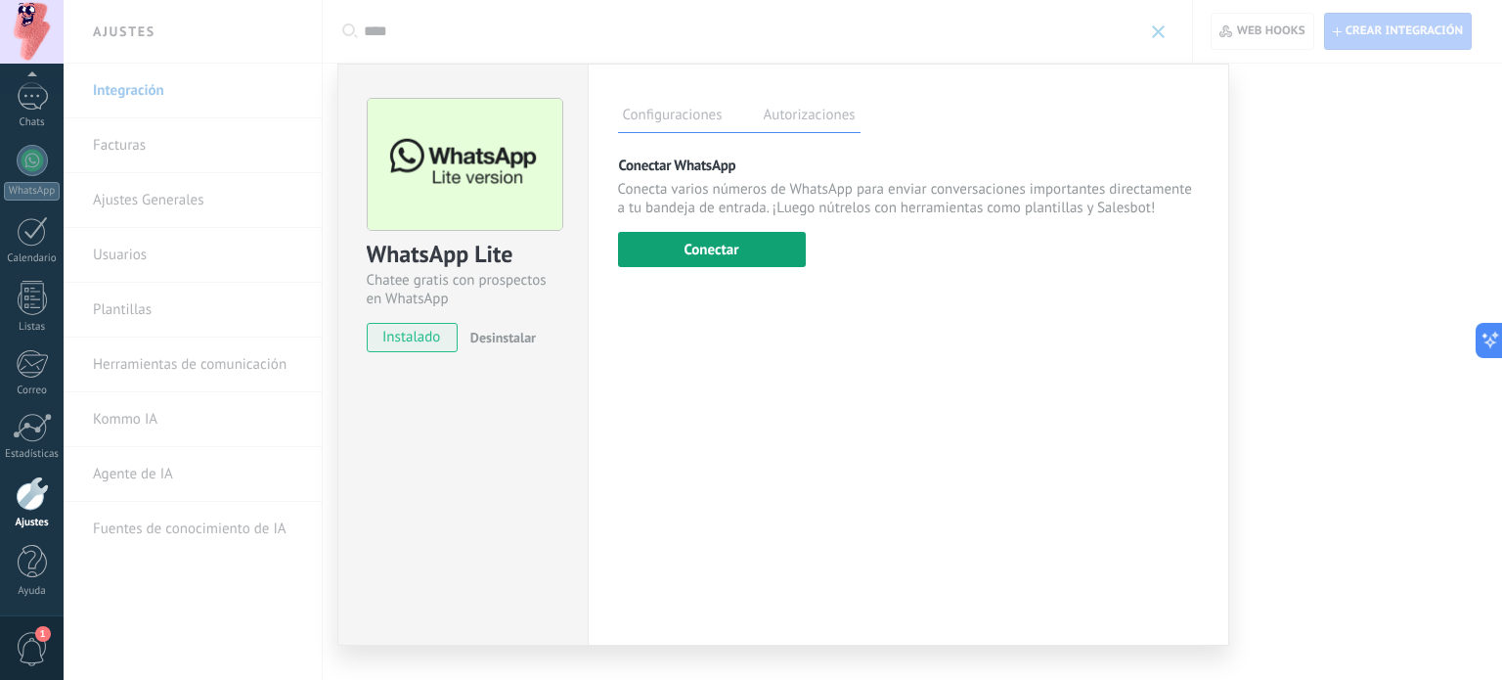
click at [747, 252] on button "Conectar" at bounding box center [712, 249] width 188 height 35
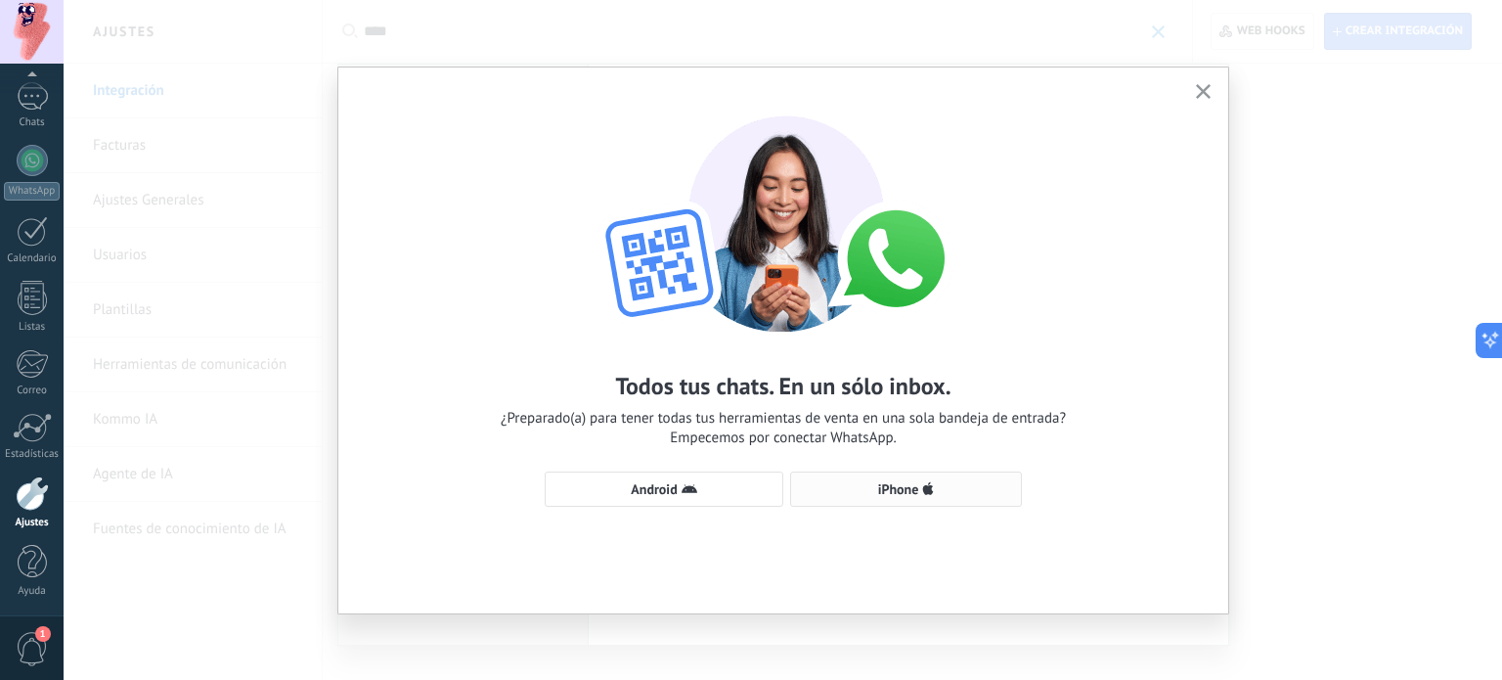
click at [919, 486] on span "iPhone" at bounding box center [906, 489] width 210 height 16
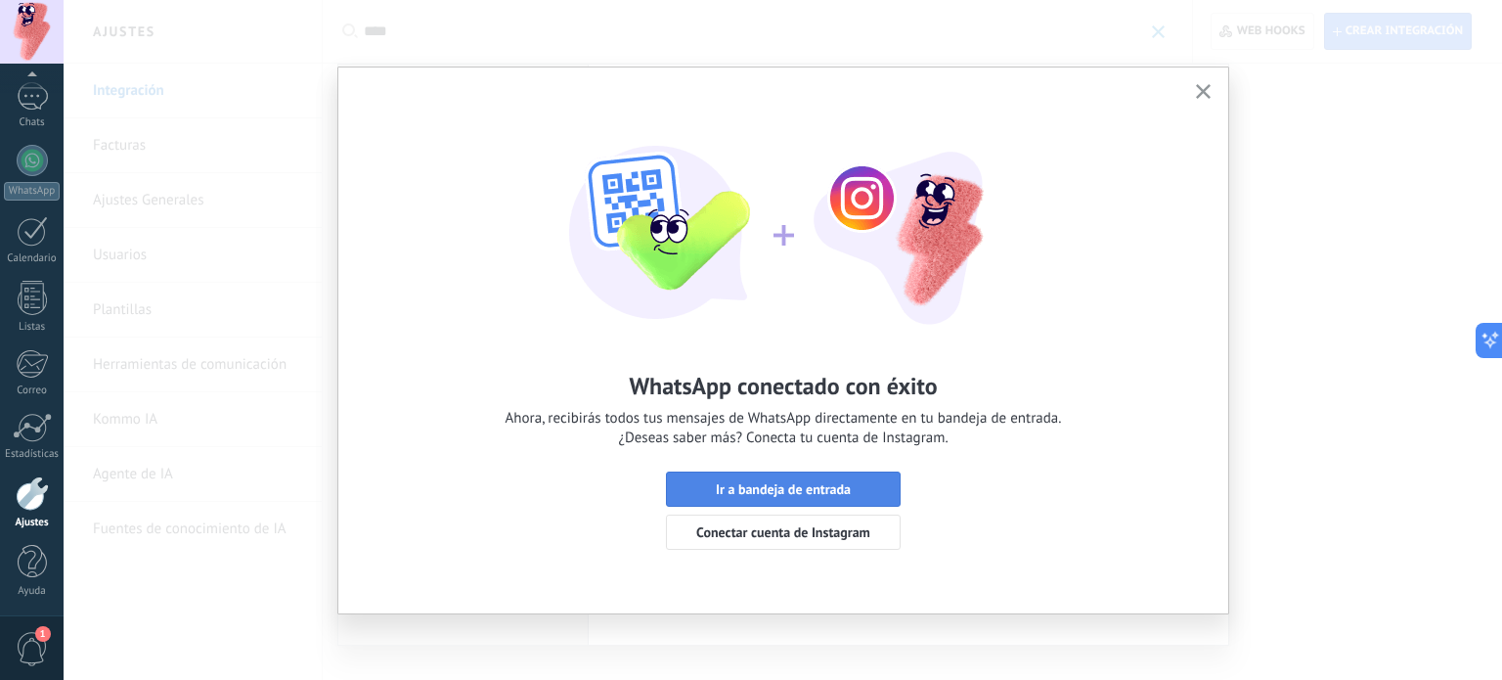
click at [802, 480] on button "Ir a bandeja de entrada" at bounding box center [783, 488] width 235 height 35
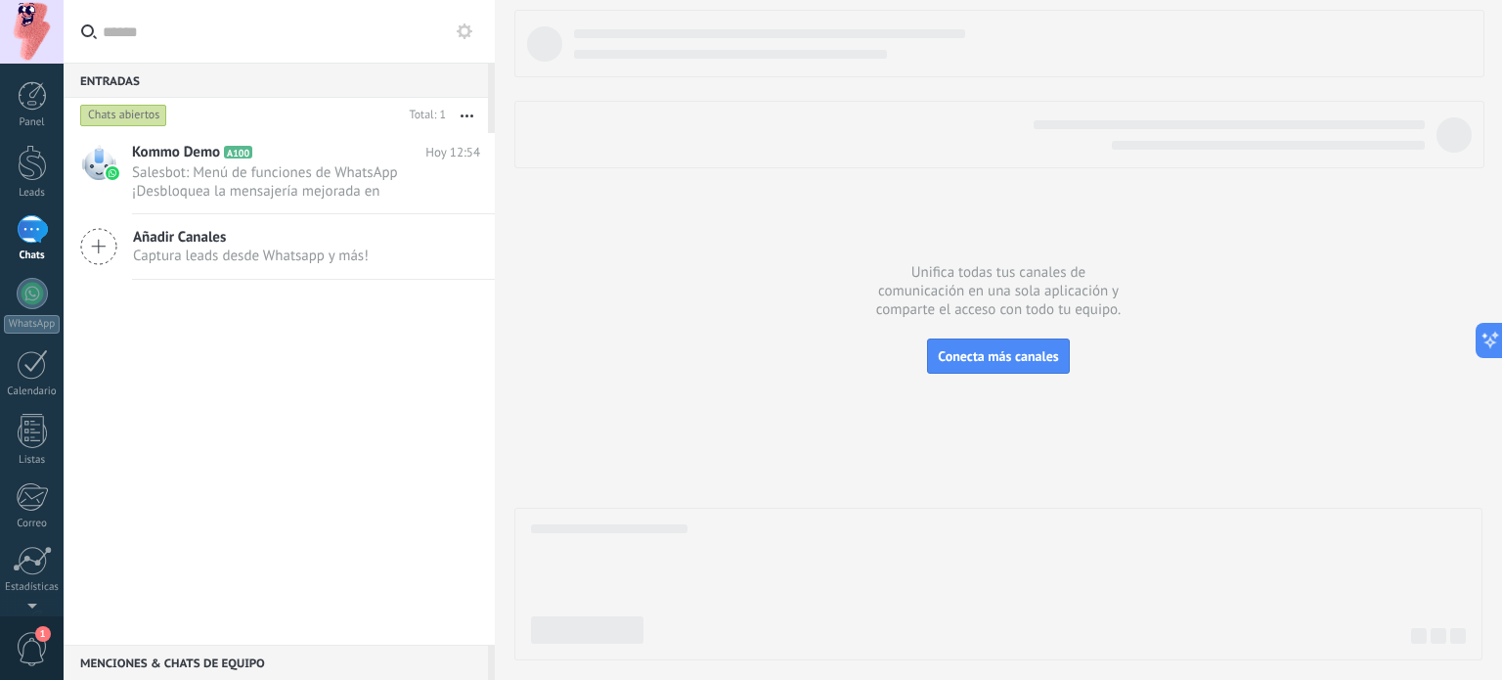
click at [839, 148] on div at bounding box center [970, 134] width 910 height 29
click at [466, 118] on button "button" at bounding box center [467, 115] width 42 height 35
click at [194, 362] on div "Kommo Demo A100 Hoy 12:54 Salesbot: Menú de funciones de WhatsApp ¡Desbloquea l…" at bounding box center [279, 389] width 431 height 512
click at [461, 38] on icon at bounding box center [465, 31] width 16 height 16
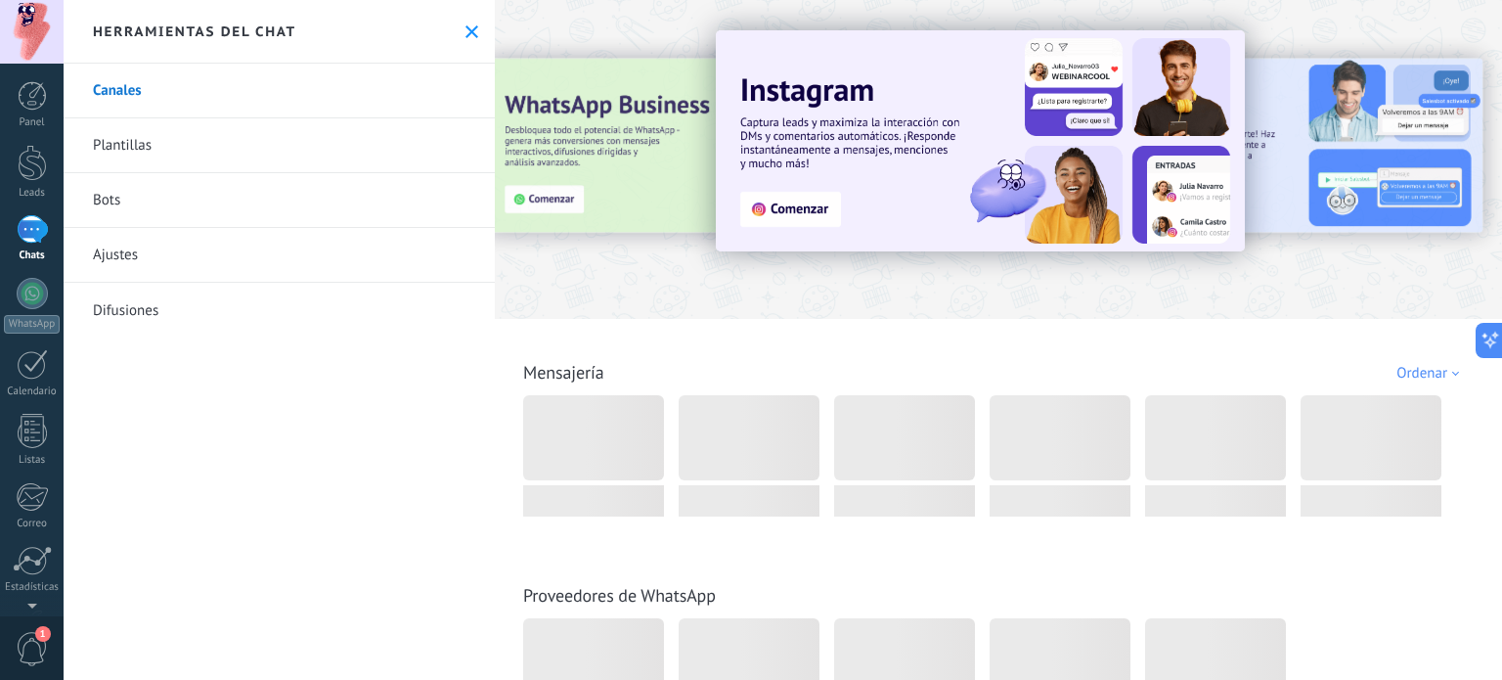
click at [153, 261] on link "Ajustes" at bounding box center [279, 255] width 431 height 55
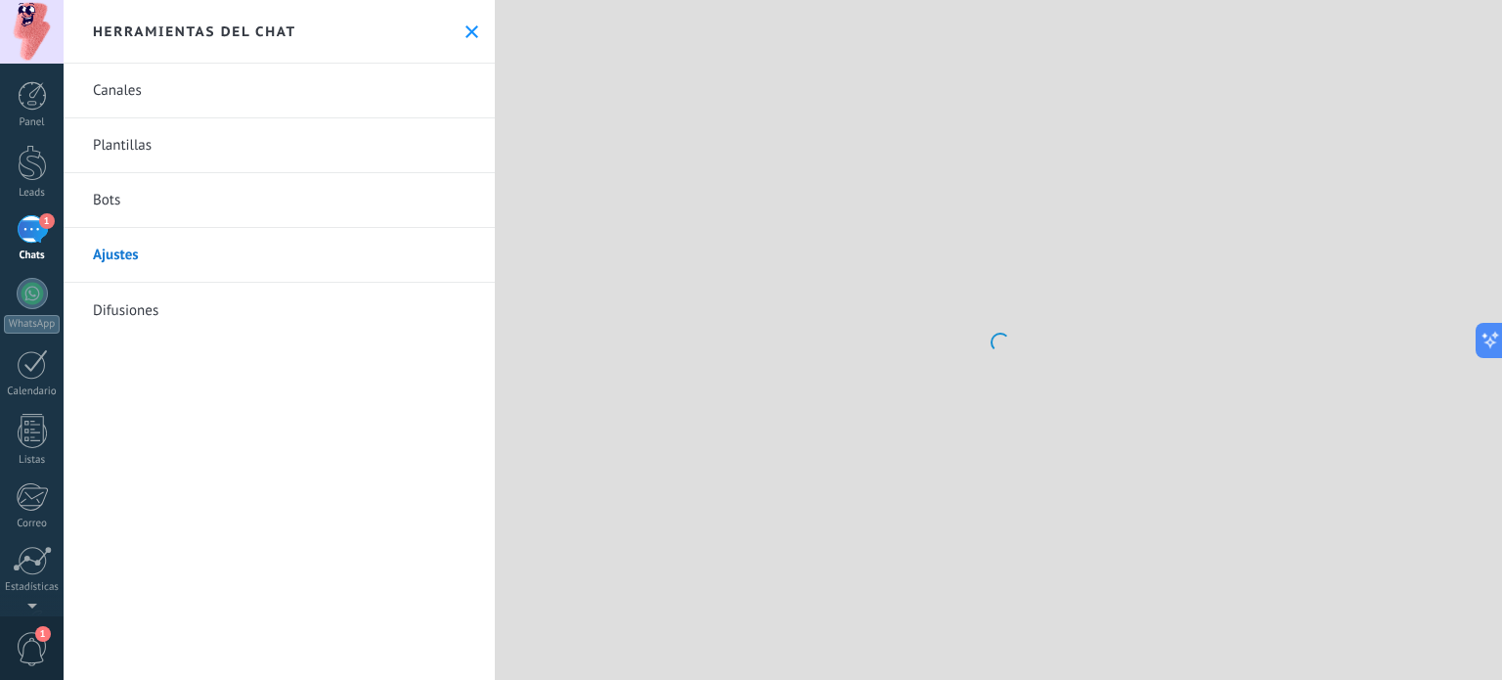
click at [245, 85] on link "Canales" at bounding box center [279, 91] width 431 height 55
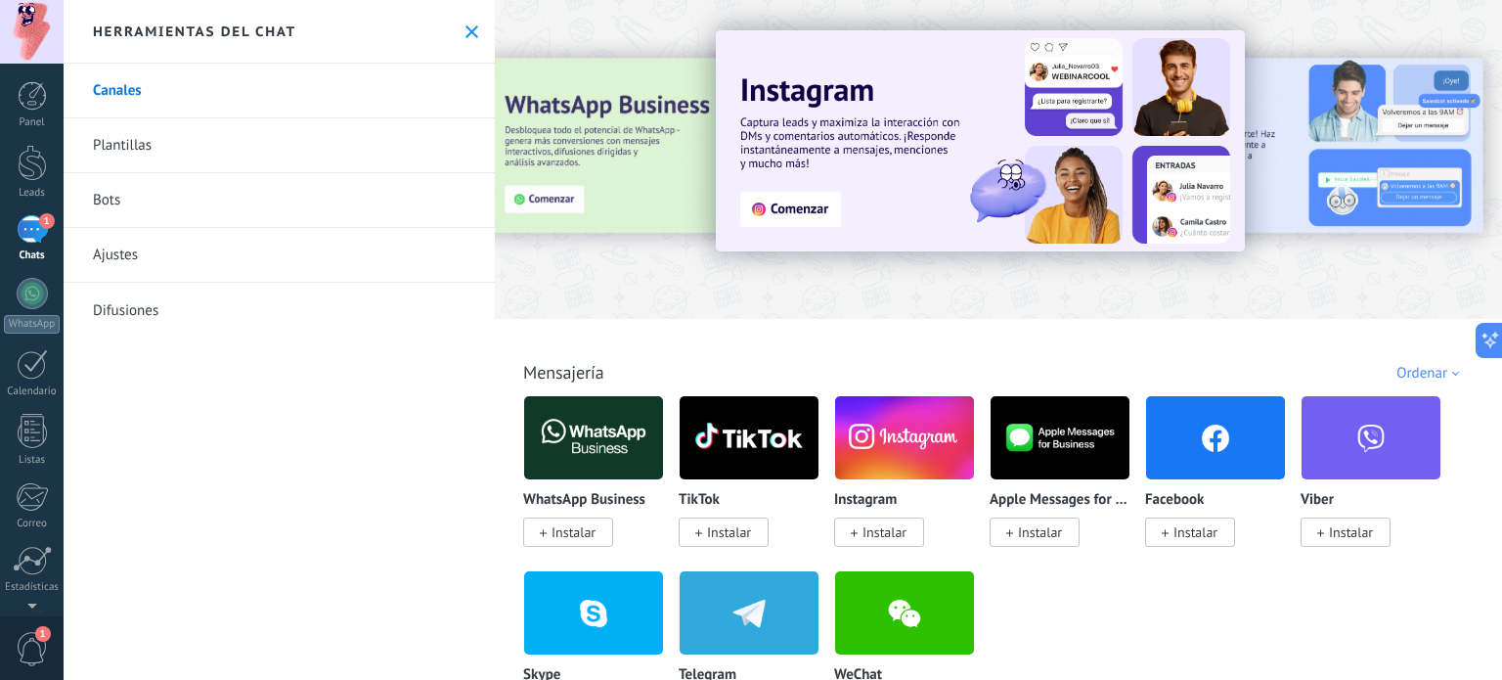
click at [466, 30] on use at bounding box center [472, 31] width 13 height 13
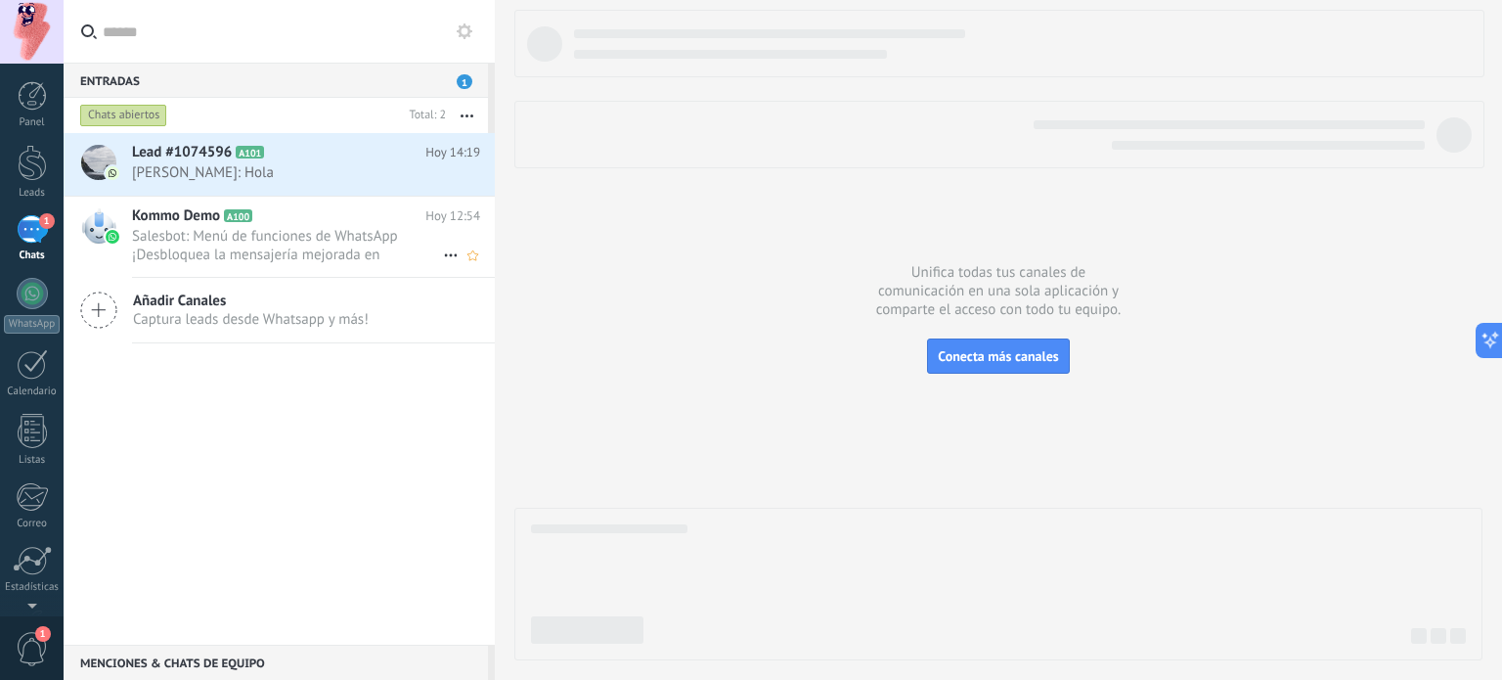
click at [136, 238] on span "Salesbot: Menú de funciones de WhatsApp ¡Desbloquea la mensajería mejorada en W…" at bounding box center [287, 245] width 311 height 37
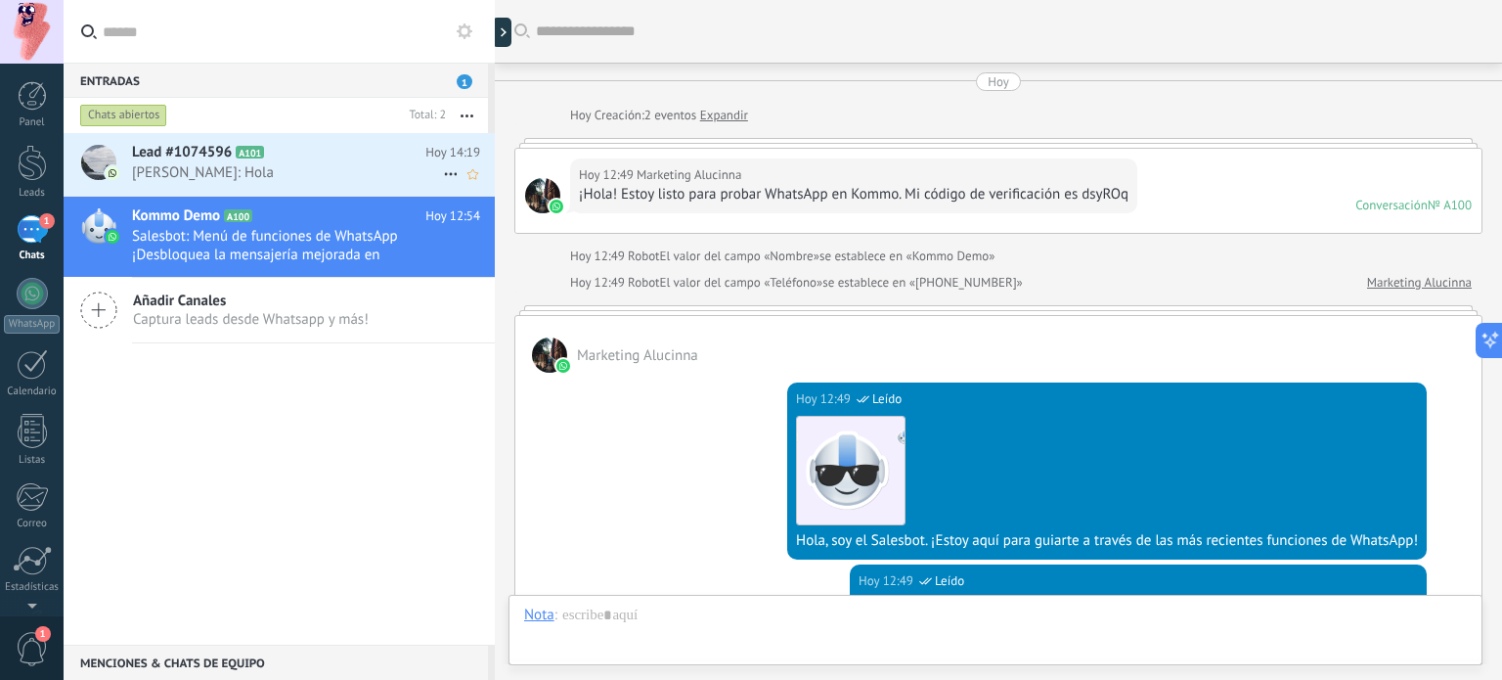
scroll to position [732, 0]
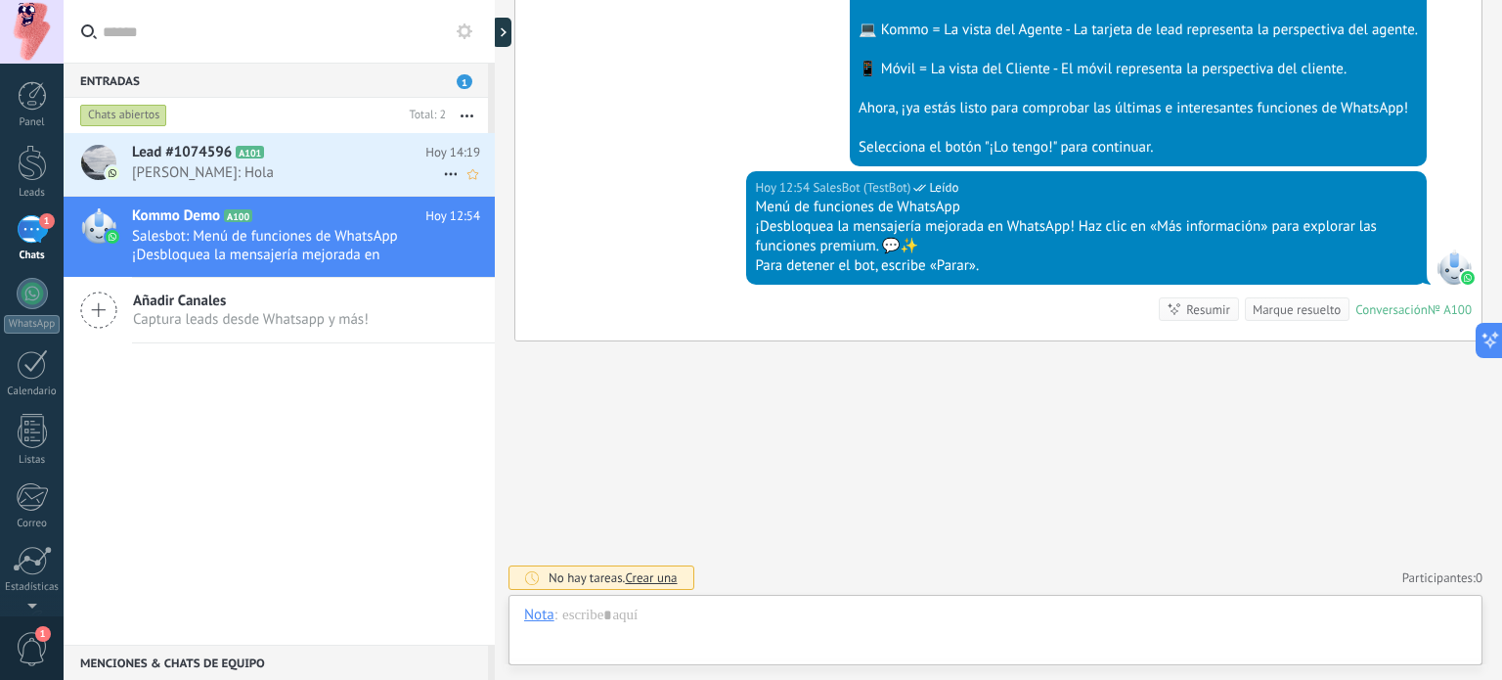
click at [172, 175] on span "Hugo Garcia: Hola" at bounding box center [287, 172] width 311 height 19
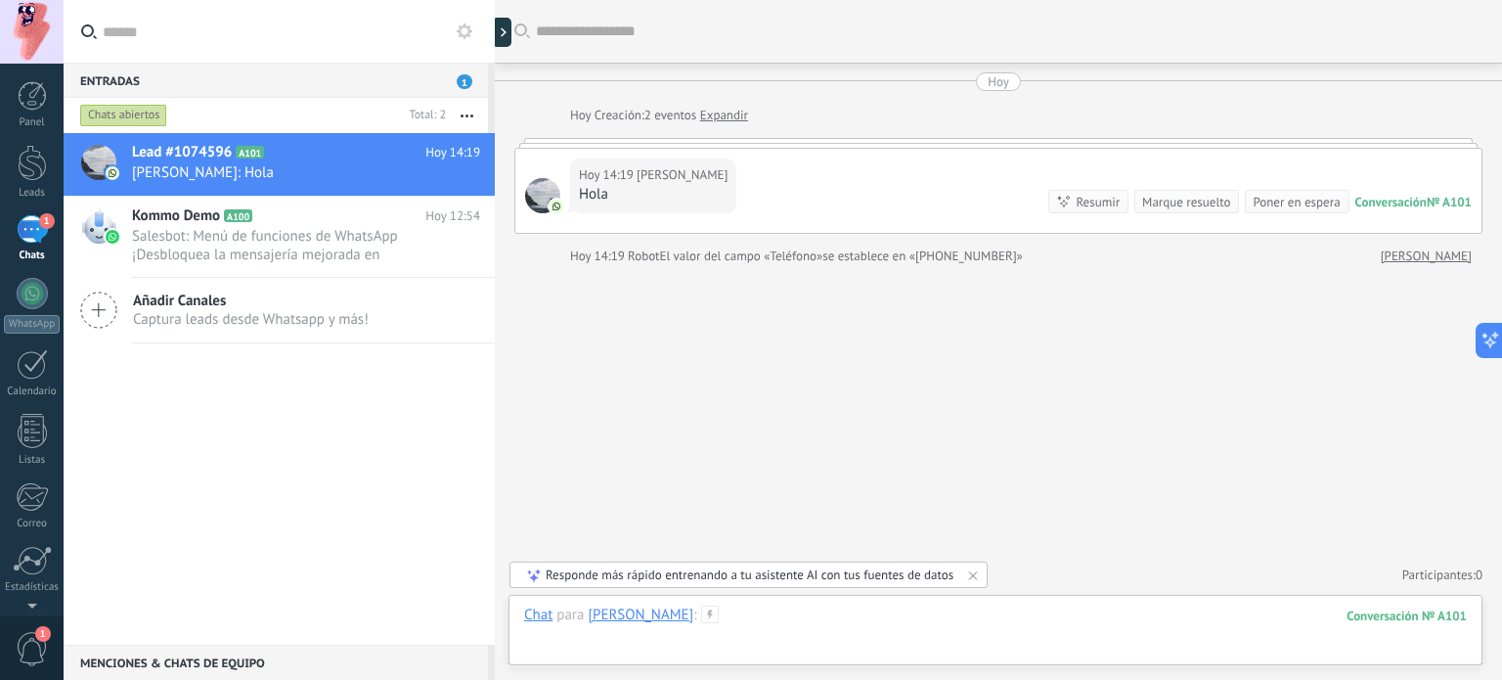
click at [712, 617] on div at bounding box center [995, 634] width 943 height 59
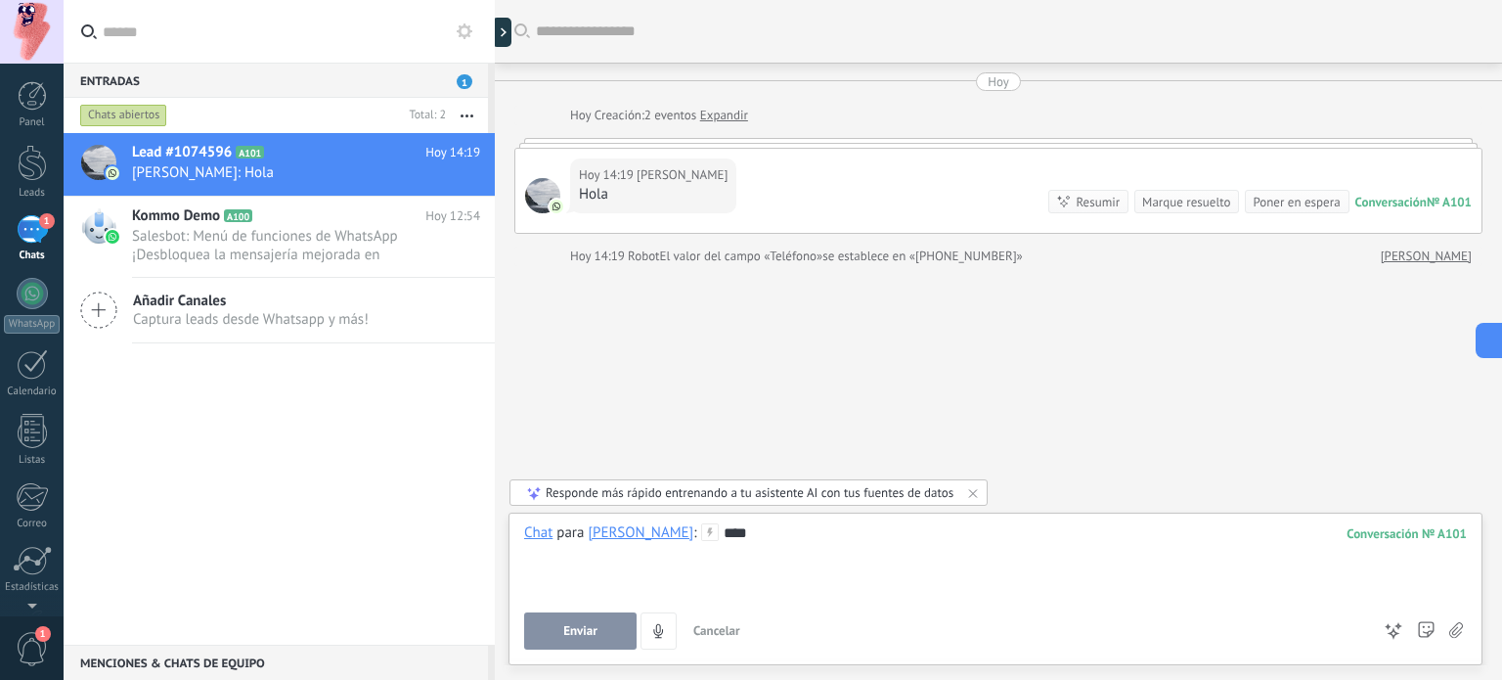
click at [746, 547] on div at bounding box center [995, 553] width 943 height 20
click at [745, 535] on div "****" at bounding box center [995, 560] width 943 height 74
click at [589, 629] on span "Enviar" at bounding box center [580, 631] width 34 height 14
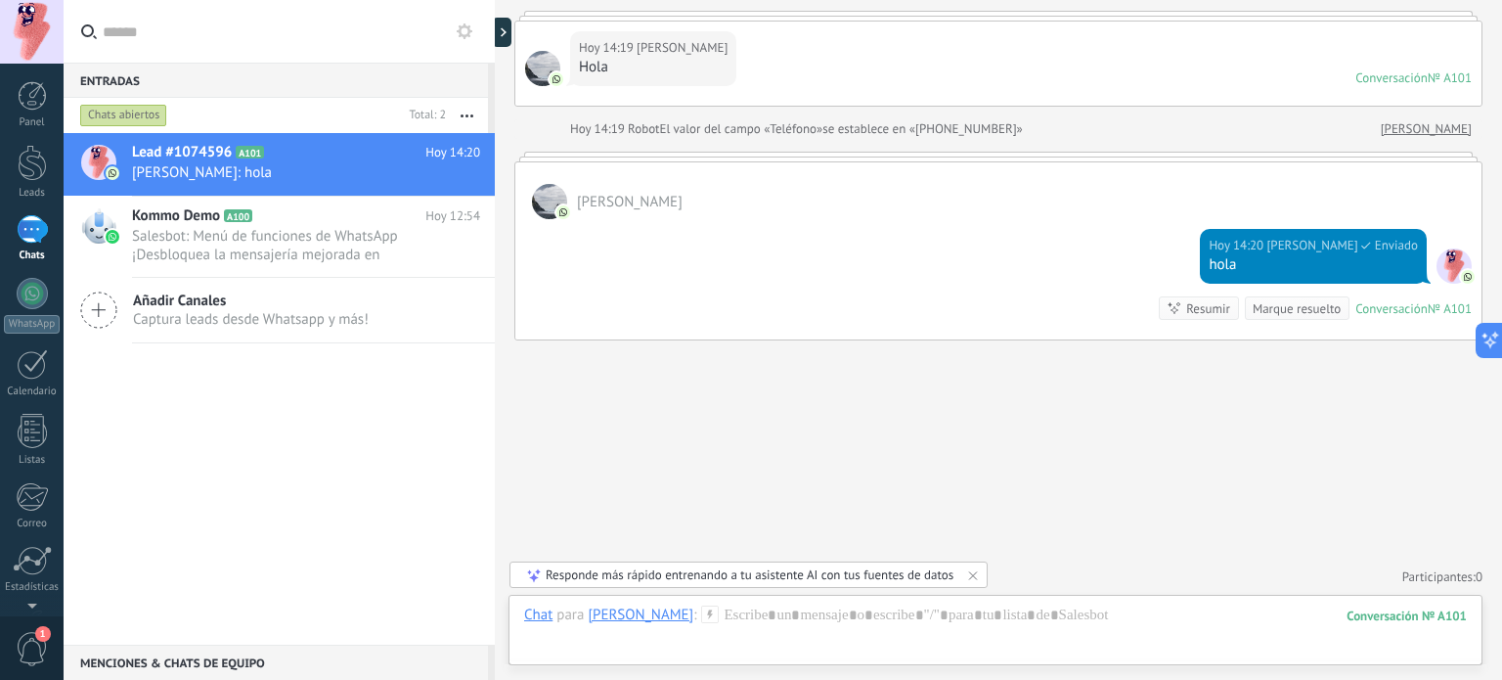
click at [970, 472] on div "Buscar Carga más Hoy Hoy Creación: 2 eventos Expandir Hoy 14:19 Hugo Garcia Hol…" at bounding box center [998, 277] width 1007 height 809
click at [871, 575] on div "Responde más rápido entrenando a tu asistente AI con tus fuentes de datos" at bounding box center [750, 574] width 408 height 17
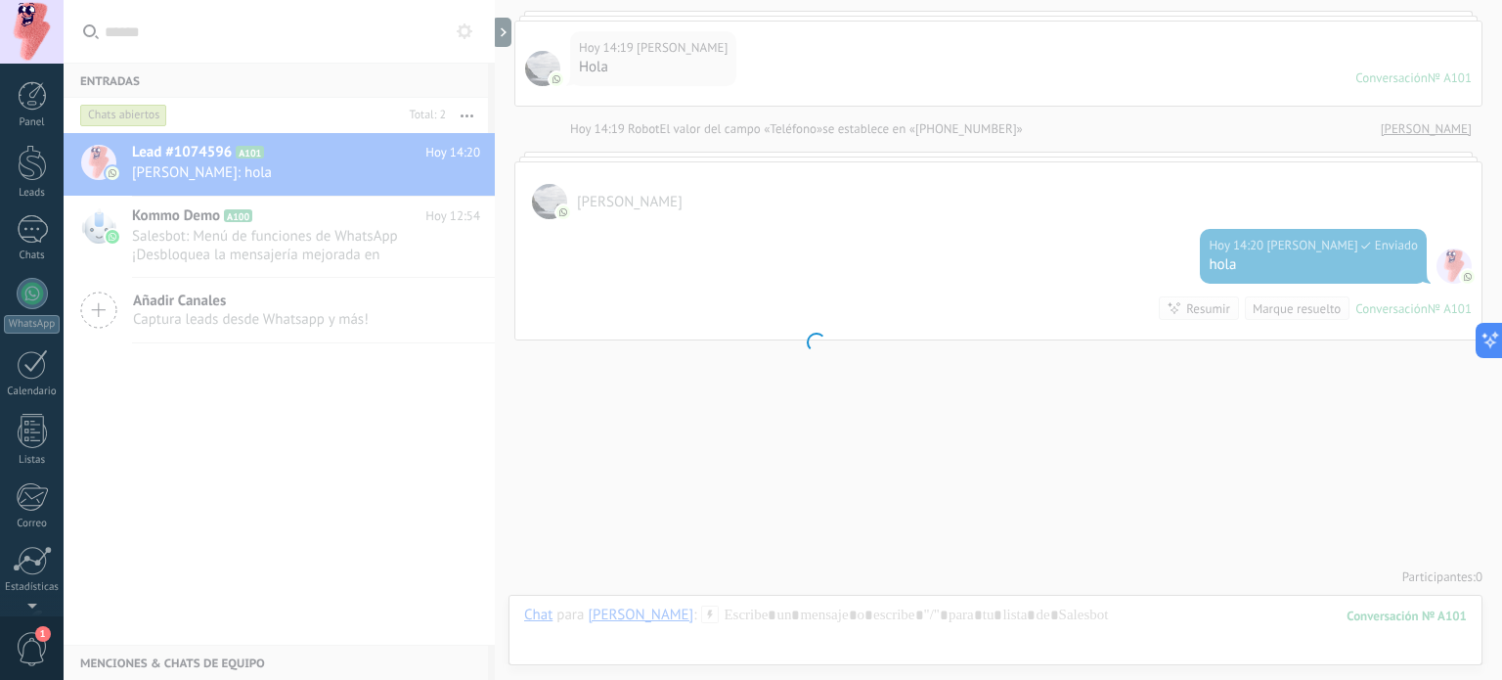
scroll to position [133, 0]
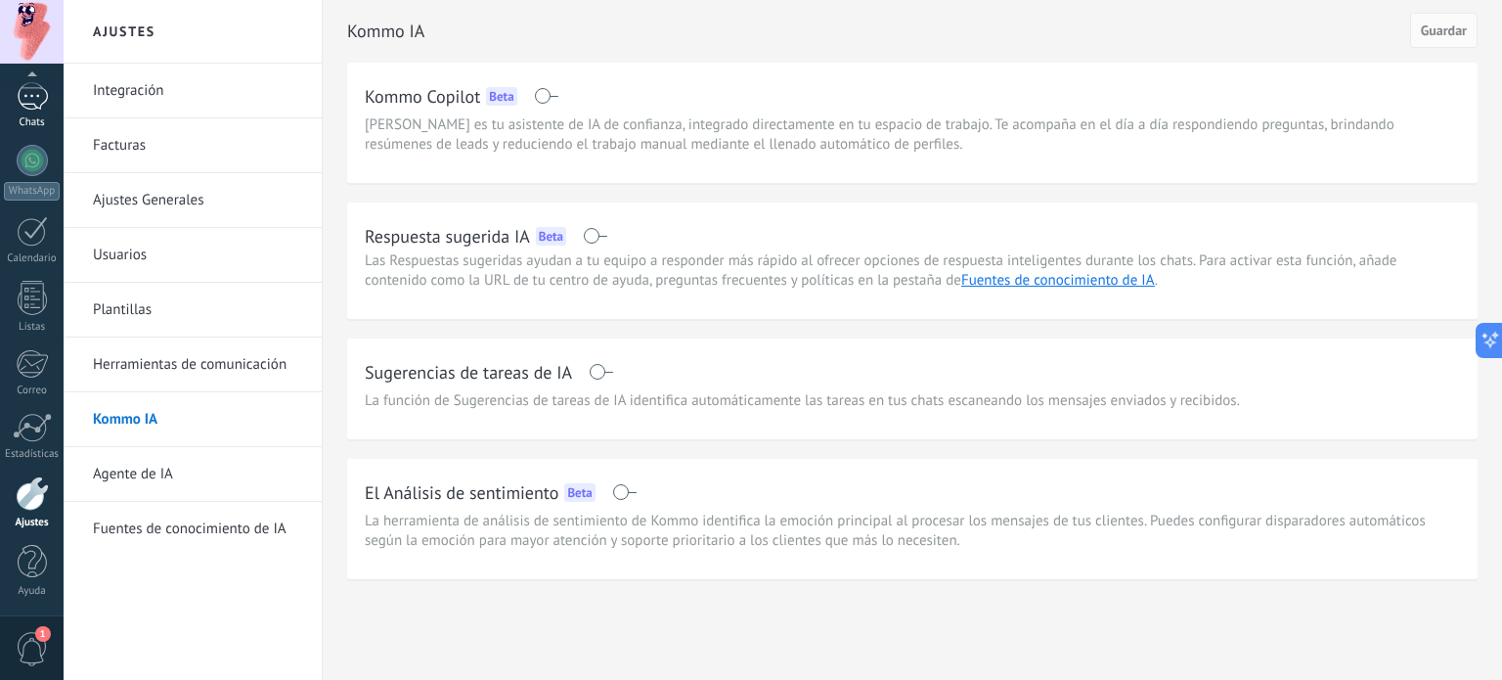
click at [20, 111] on link "1 Chats" at bounding box center [32, 105] width 64 height 47
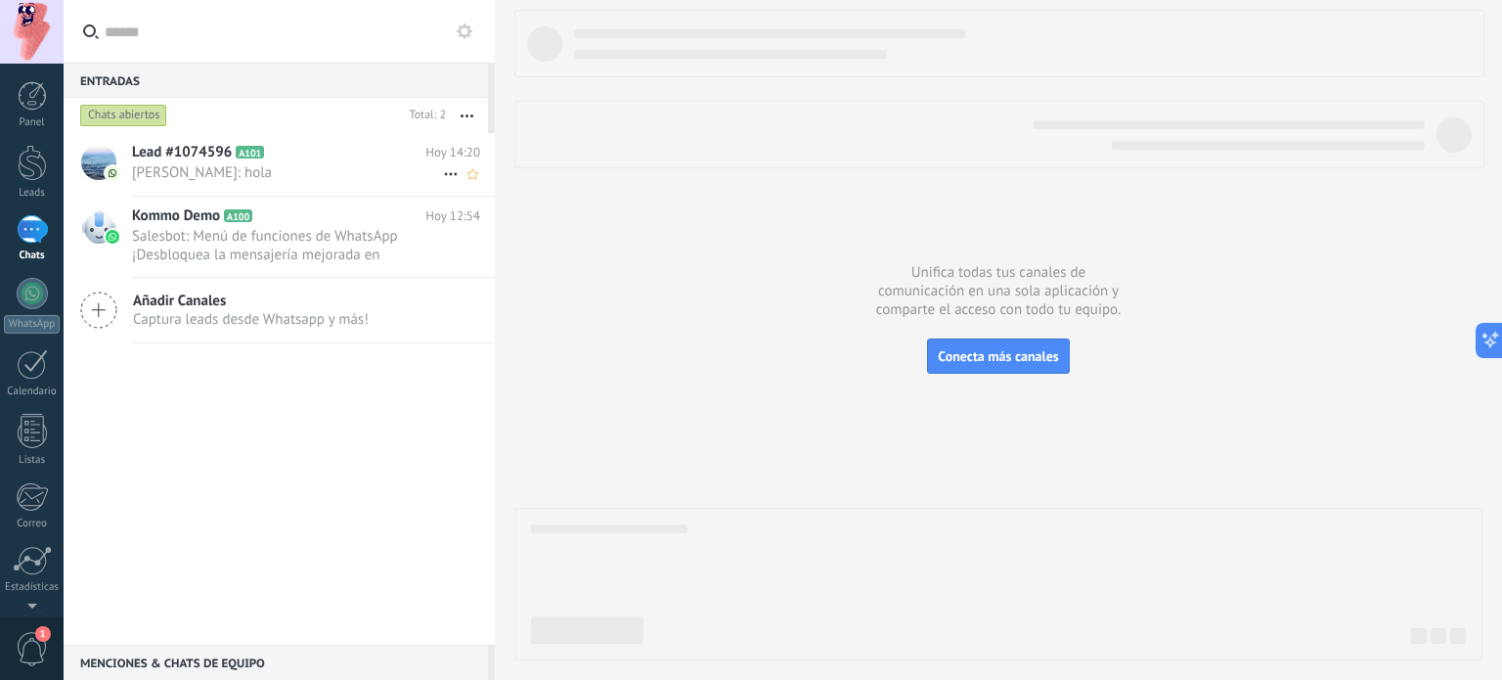
click at [275, 170] on span "Hugo Garcia: hola" at bounding box center [287, 172] width 311 height 19
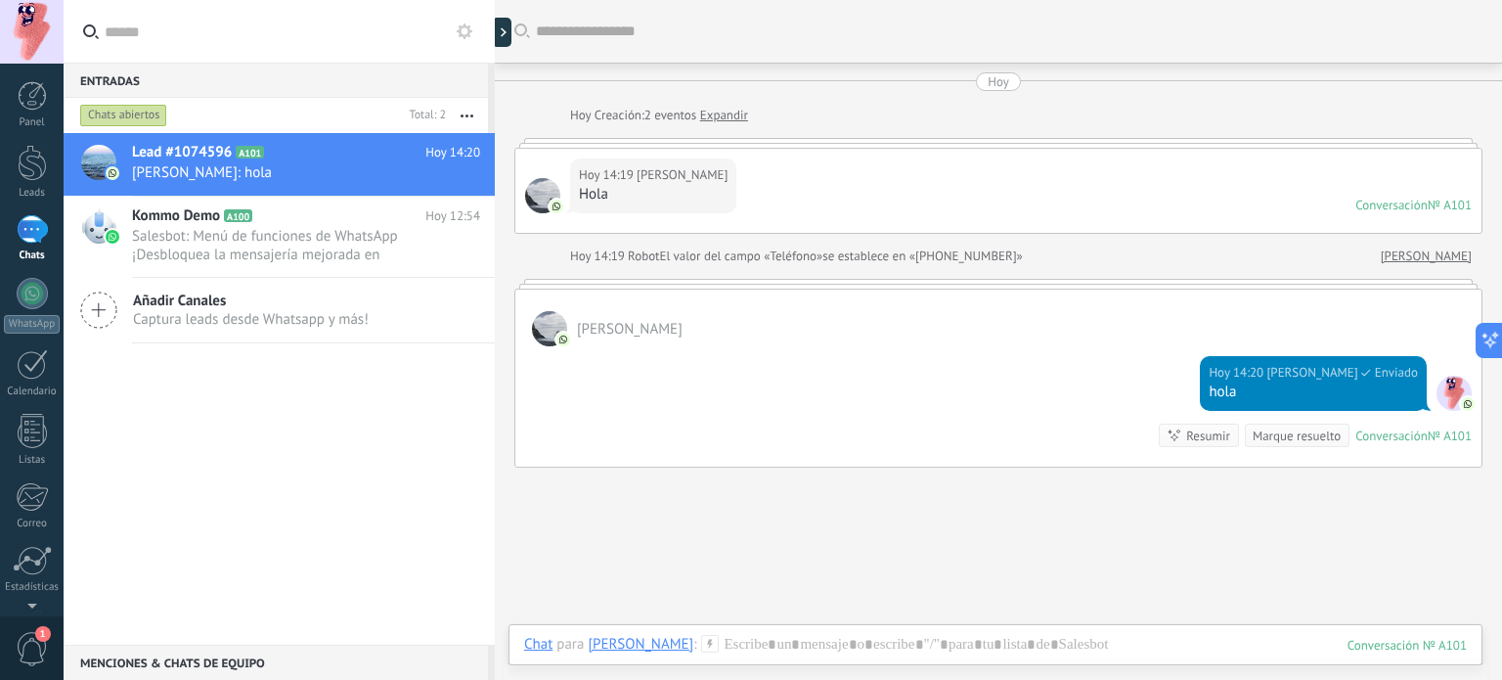
click at [1365, 385] on div "hola" at bounding box center [1313, 392] width 209 height 20
click at [1306, 386] on div "hola" at bounding box center [1313, 392] width 209 height 20
click at [1307, 371] on span "[PERSON_NAME]" at bounding box center [1312, 373] width 91 height 20
click at [1236, 393] on div "hola" at bounding box center [1313, 392] width 209 height 20
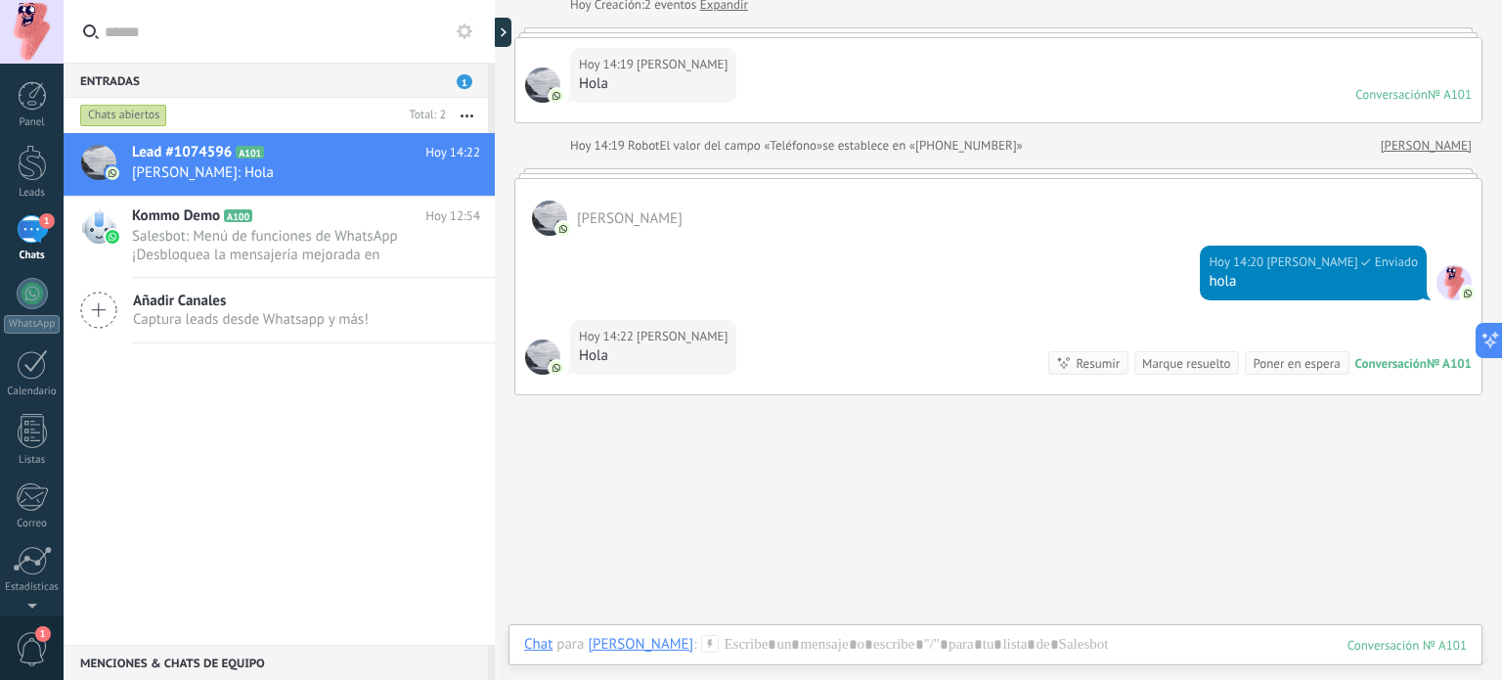
scroll to position [140, 0]
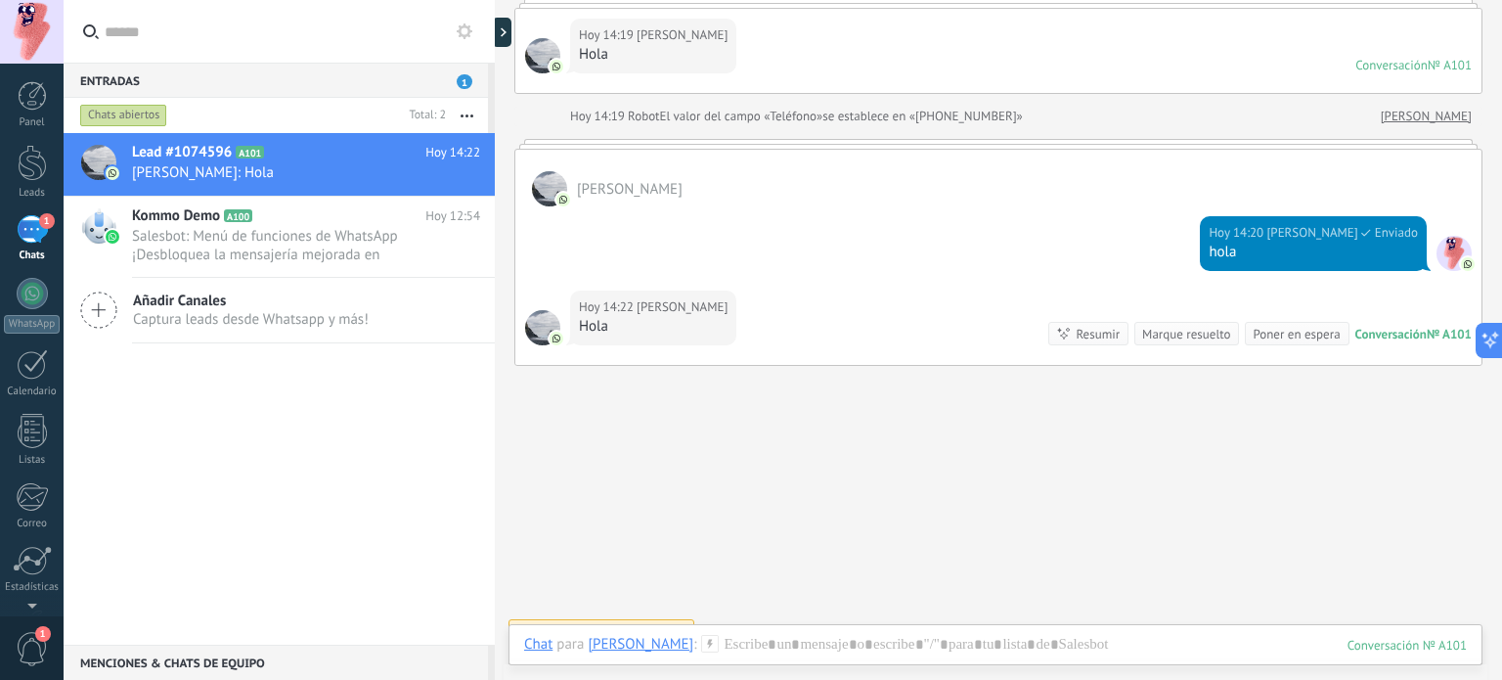
click at [1337, 243] on div "hola" at bounding box center [1313, 253] width 209 height 20
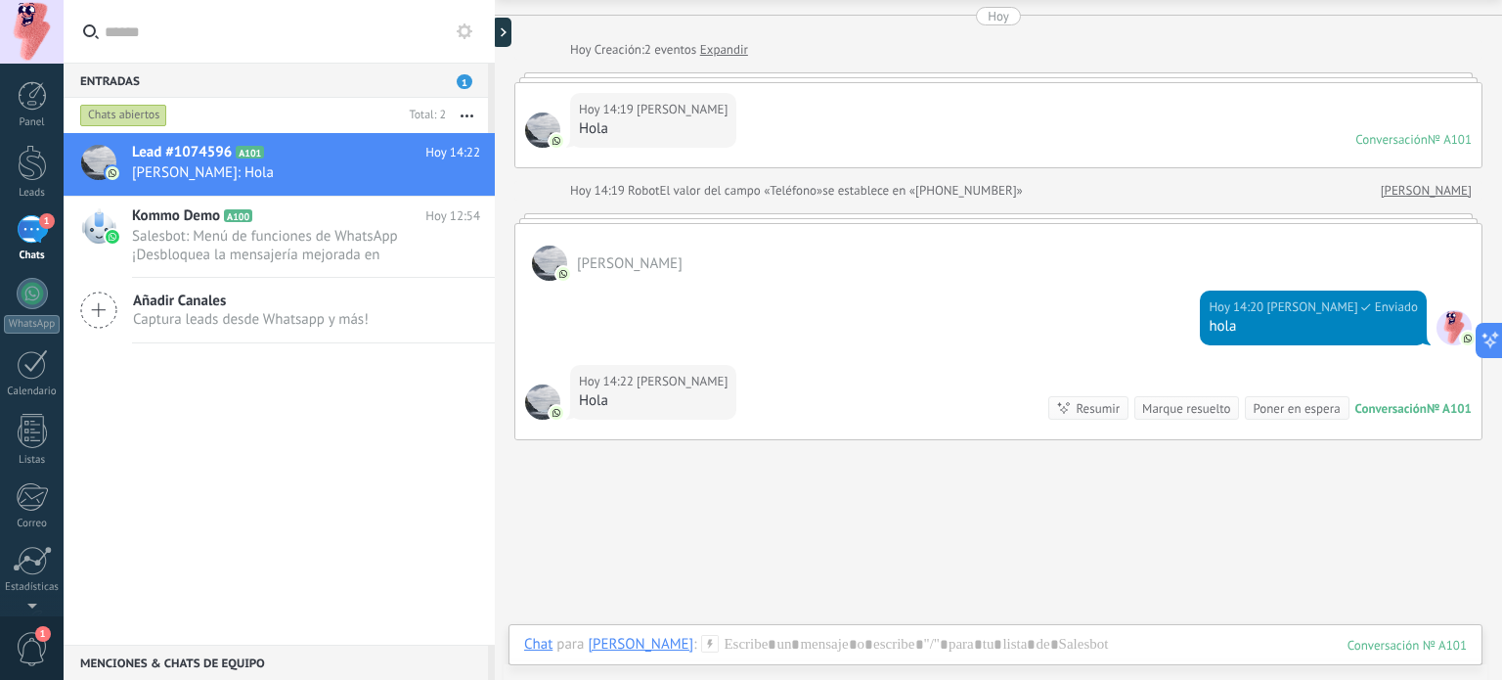
scroll to position [0, 0]
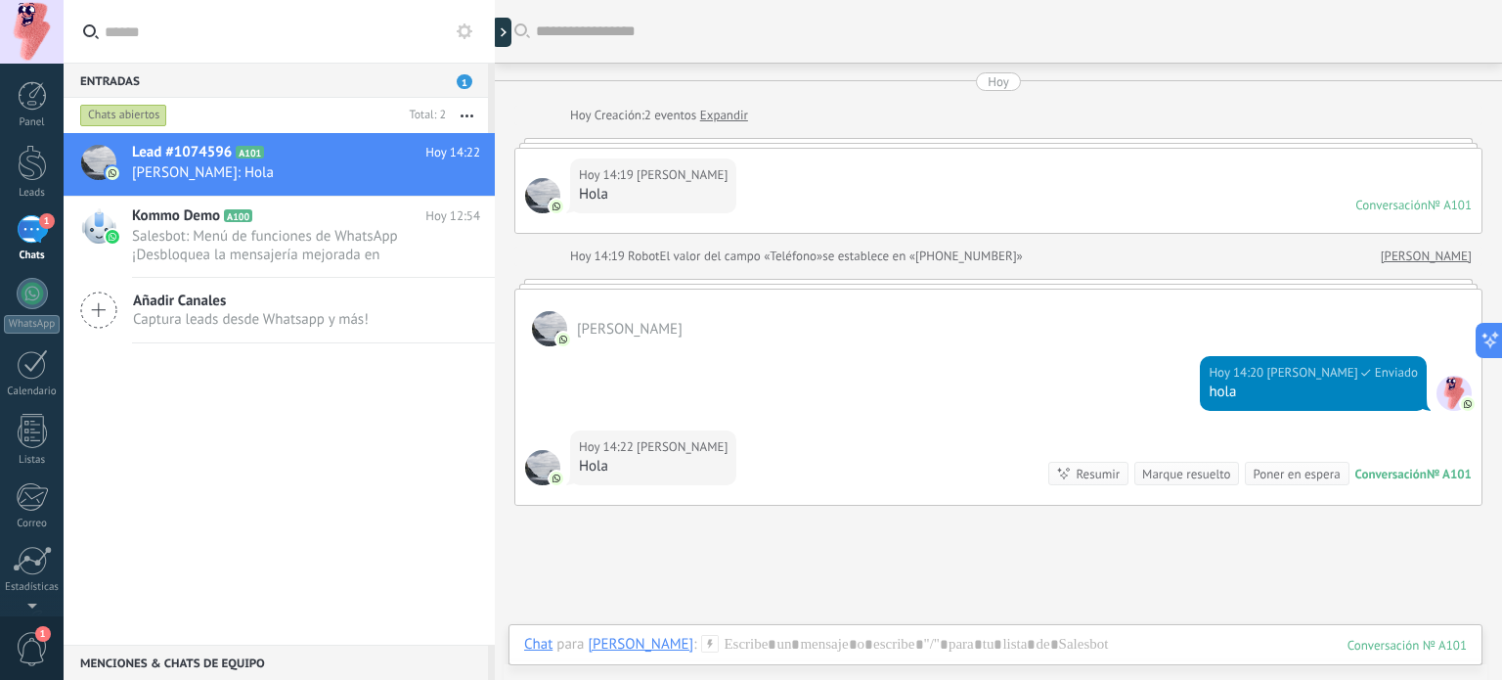
click at [1393, 373] on span "Enviado" at bounding box center [1396, 373] width 43 height 20
click at [1383, 372] on span "Enviado" at bounding box center [1396, 373] width 43 height 20
click at [1377, 372] on span "Enviado" at bounding box center [1396, 373] width 43 height 20
click at [1451, 394] on div at bounding box center [1454, 393] width 35 height 35
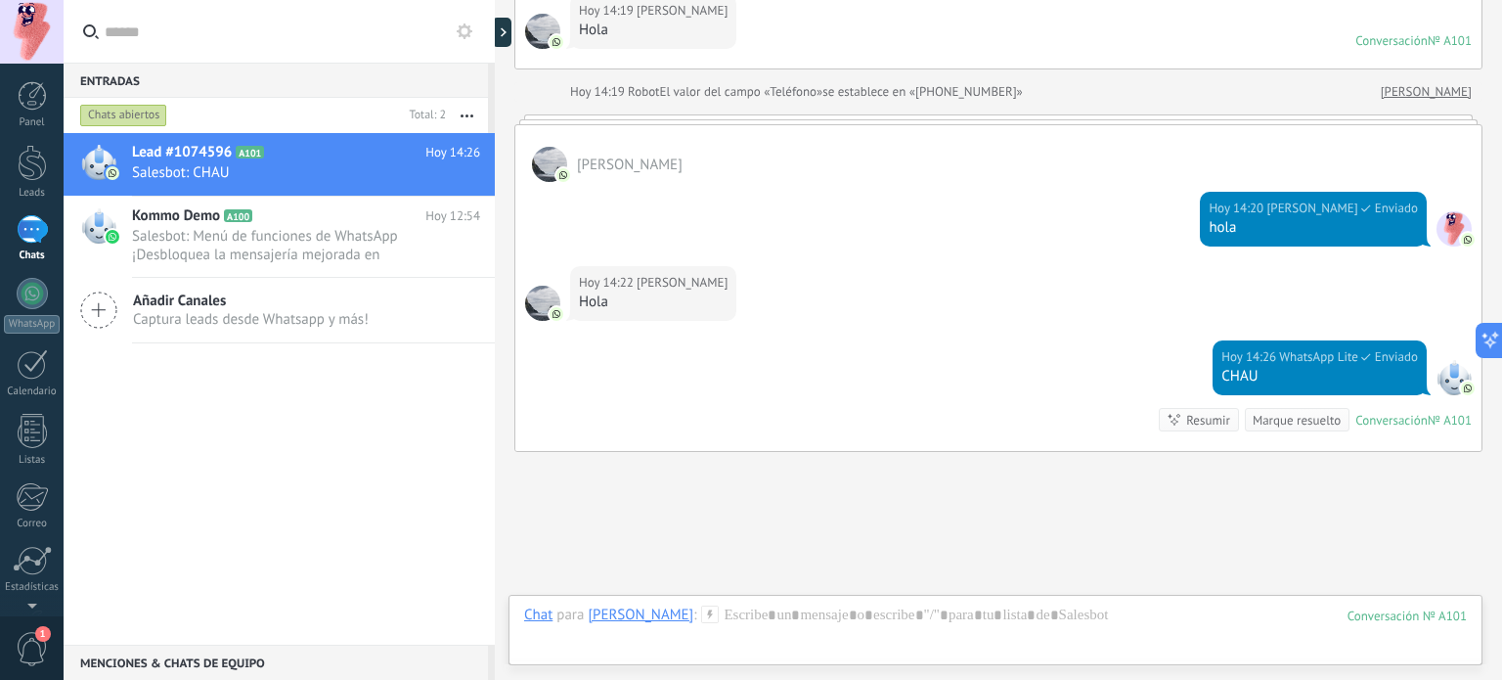
scroll to position [276, 0]
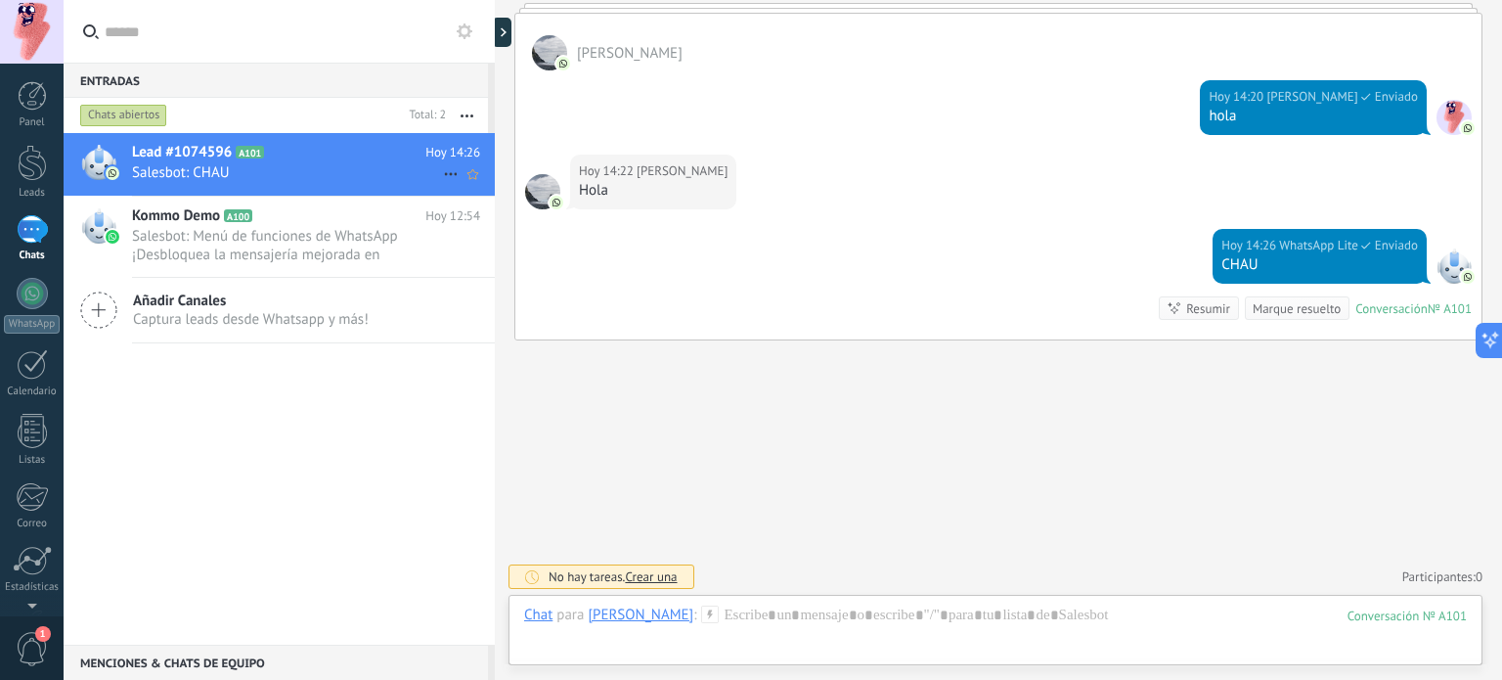
click at [325, 175] on span "Salesbot: CHAU" at bounding box center [287, 172] width 311 height 19
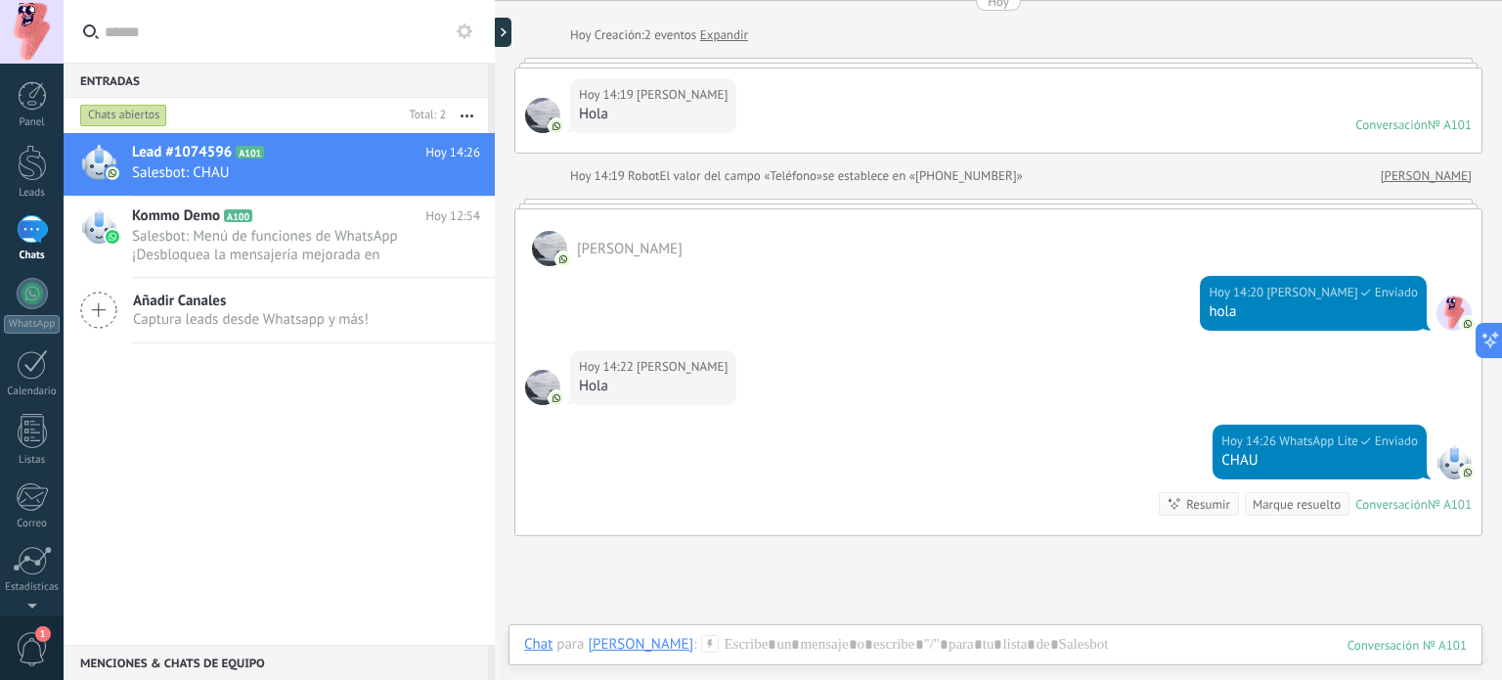
scroll to position [178, 0]
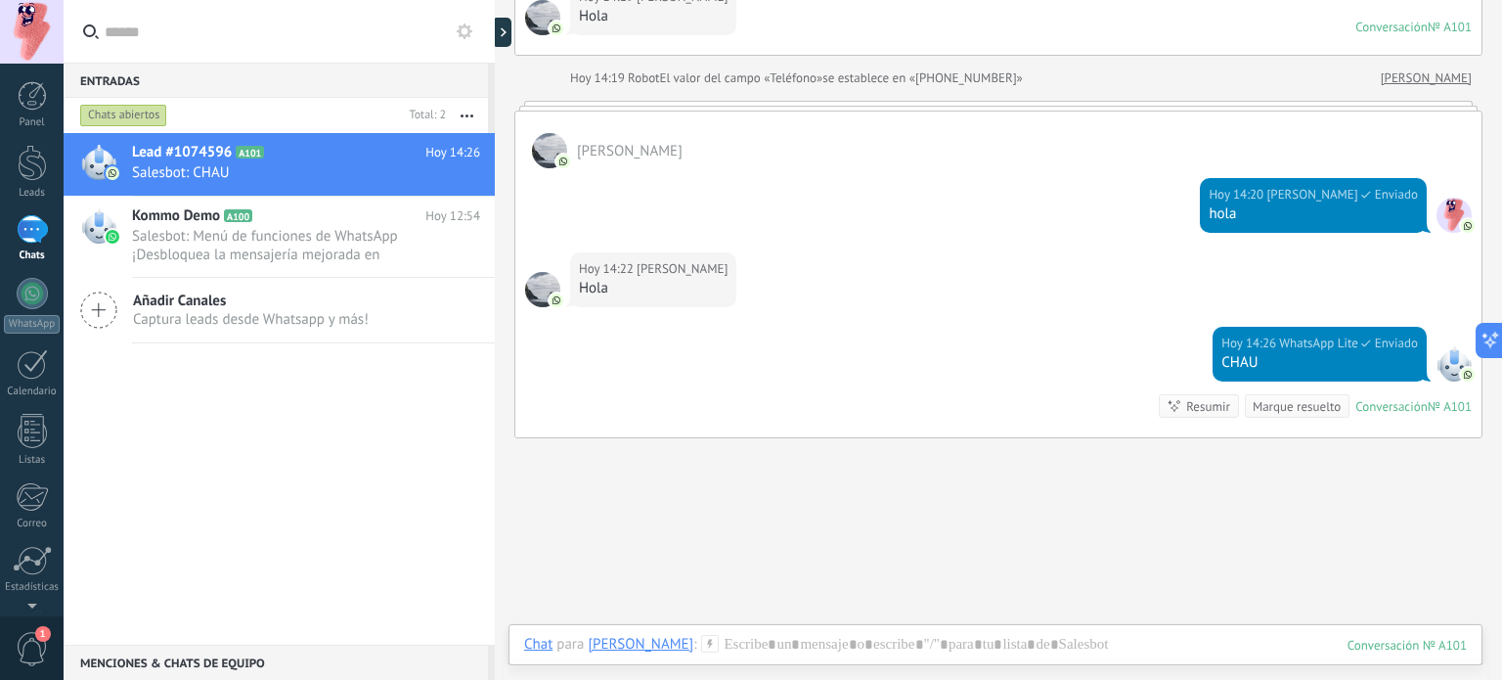
click at [612, 531] on div "Buscar Carga más Hoy Hoy Creación: 2 eventos Expandir Hoy 14:19 Hugo Garcia Hol…" at bounding box center [998, 300] width 1007 height 957
click at [936, 648] on div at bounding box center [995, 664] width 943 height 59
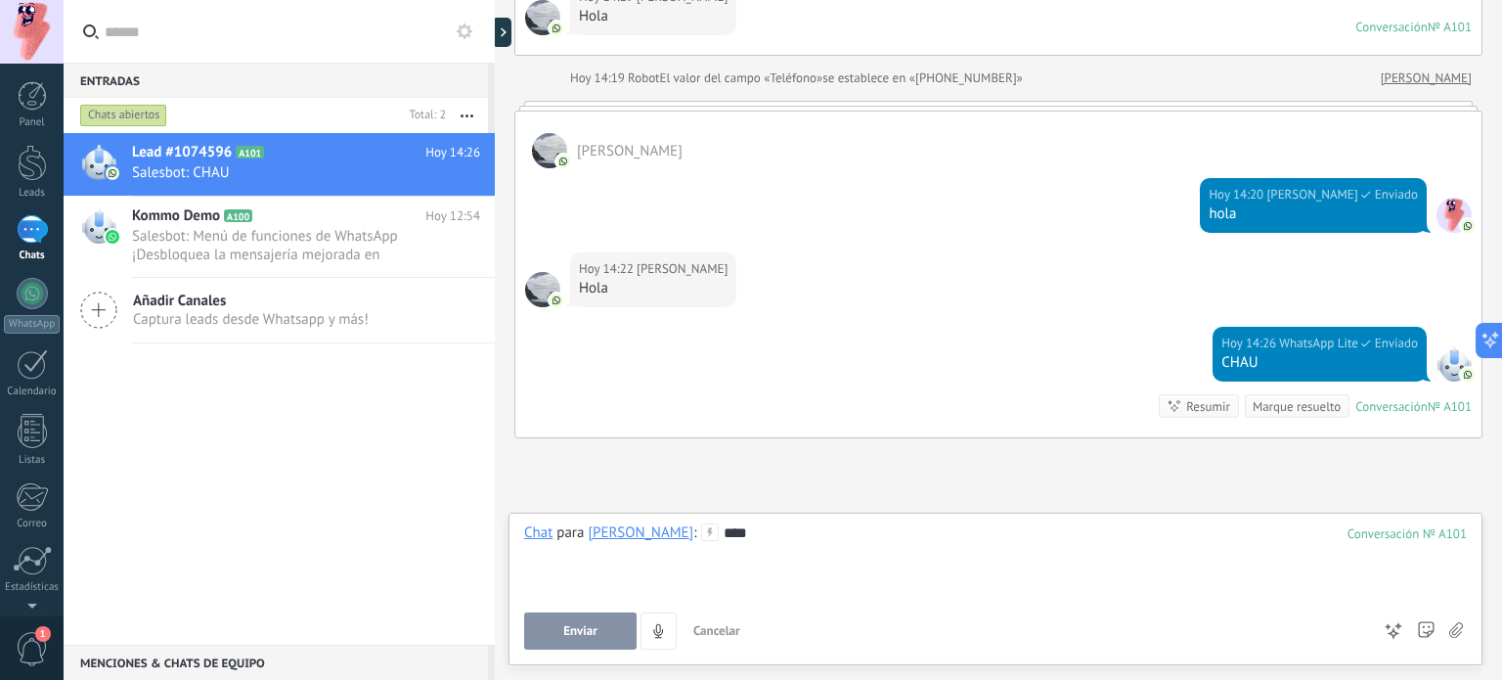
click at [825, 535] on div "****" at bounding box center [995, 560] width 943 height 74
click at [577, 637] on span "Enviar" at bounding box center [580, 631] width 34 height 14
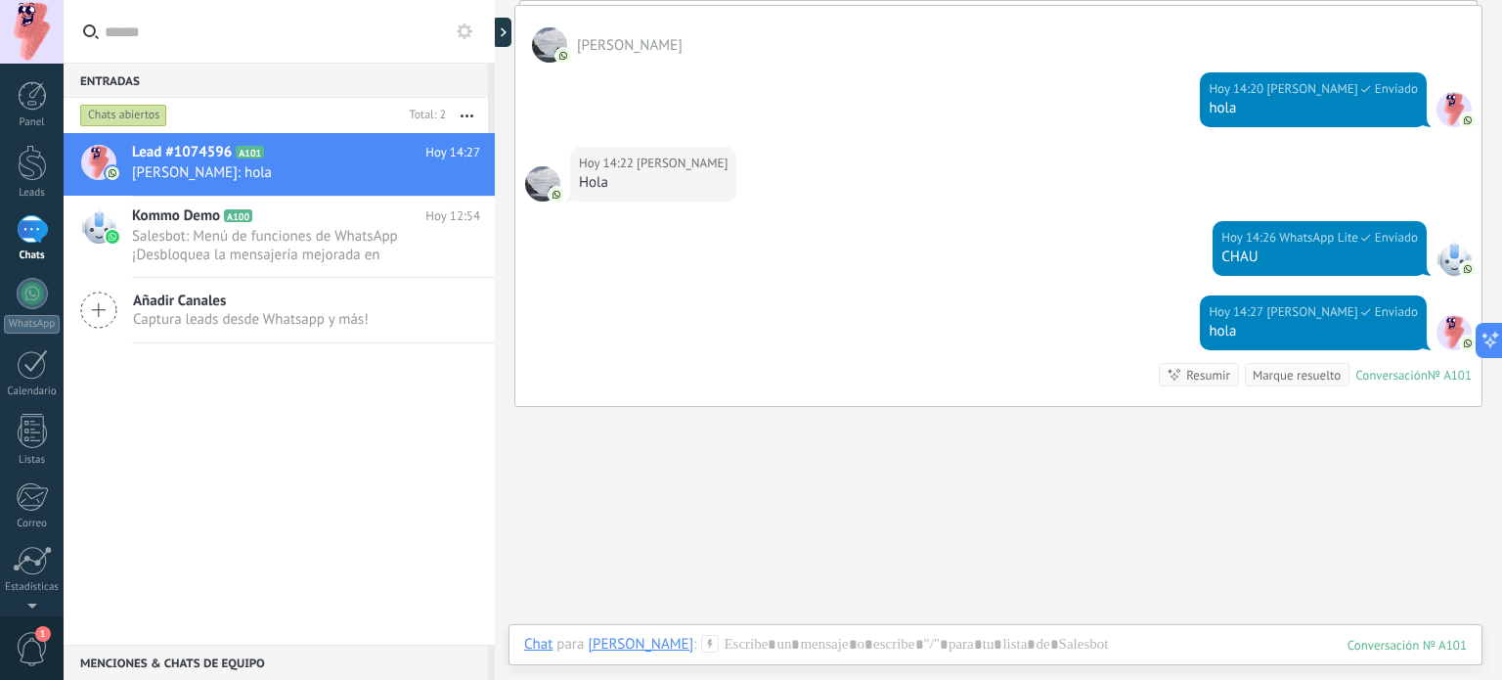
scroll to position [252, 0]
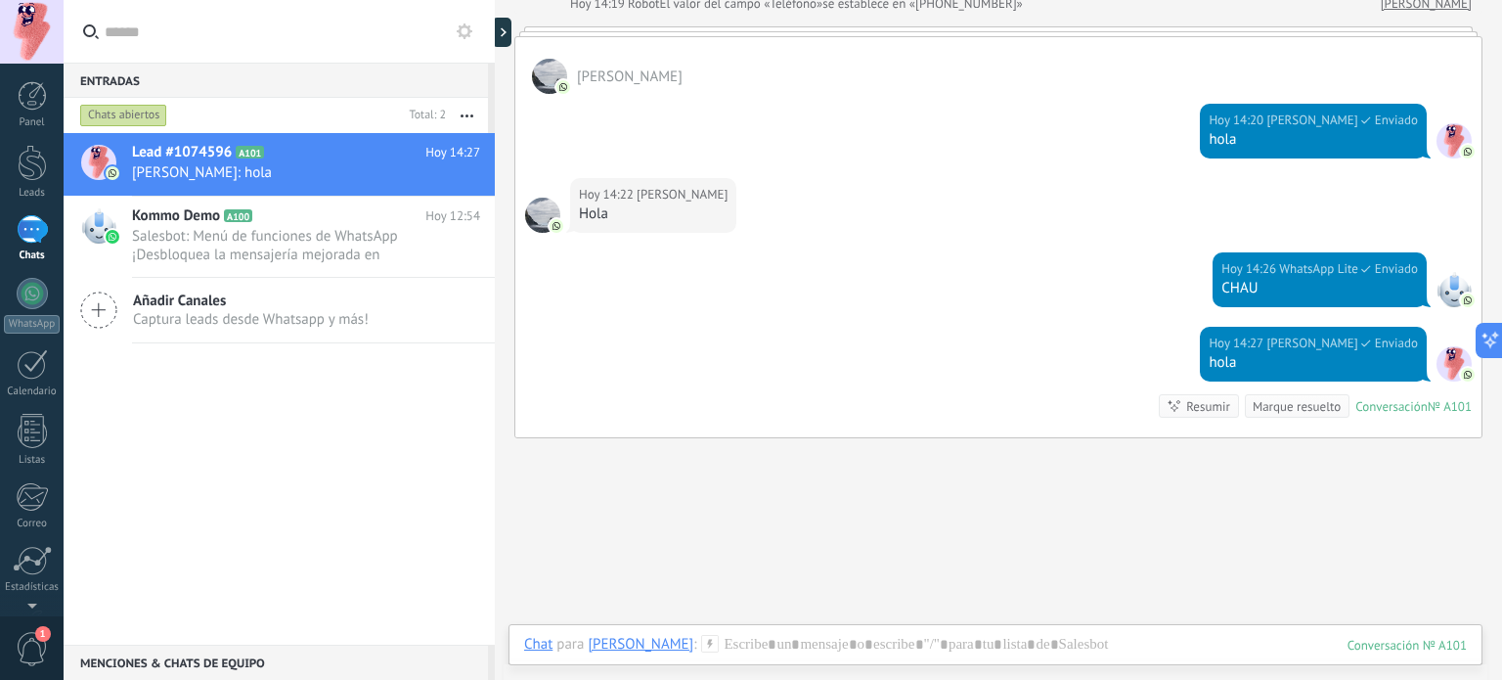
click at [967, 472] on div "Buscar Carga más Hoy Hoy Creación: 2 eventos Expandir Hoy 14:19 Hugo Garcia Hol…" at bounding box center [998, 264] width 1007 height 1032
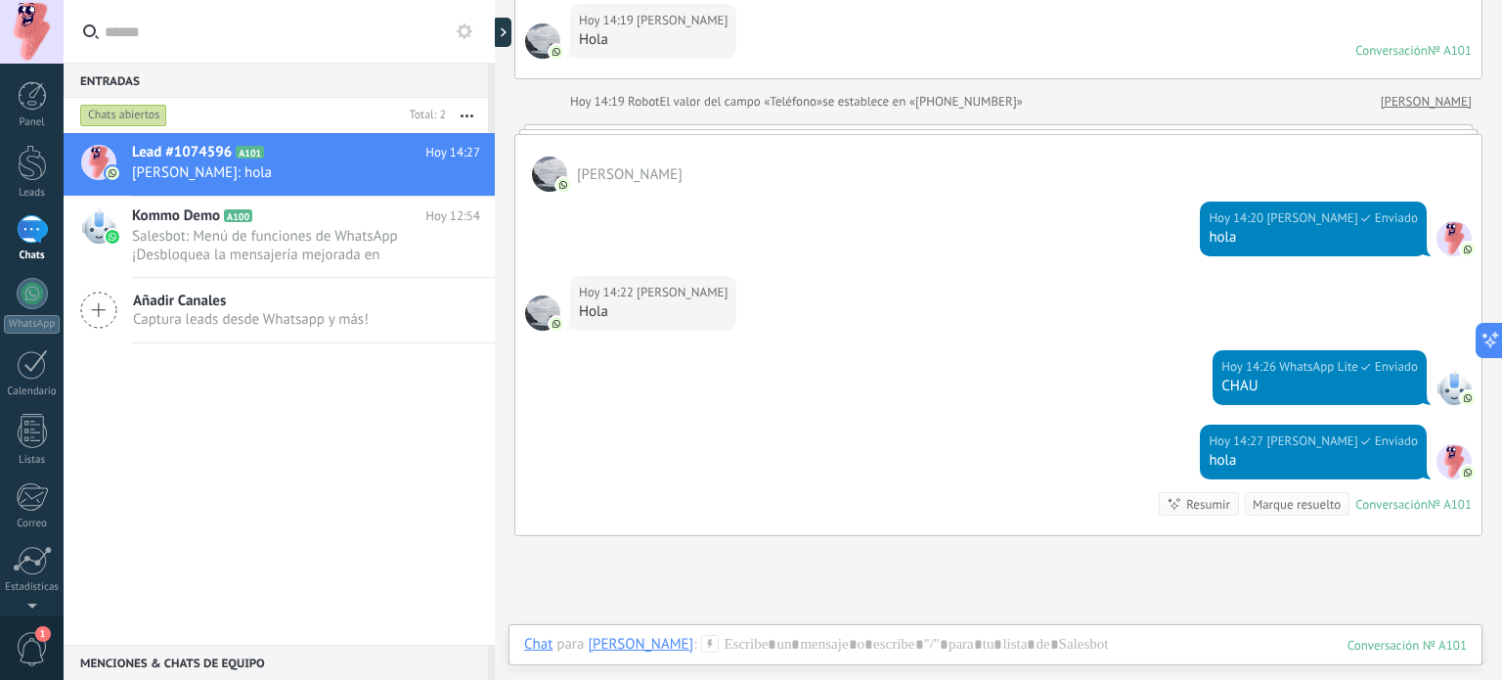
scroll to position [0, 0]
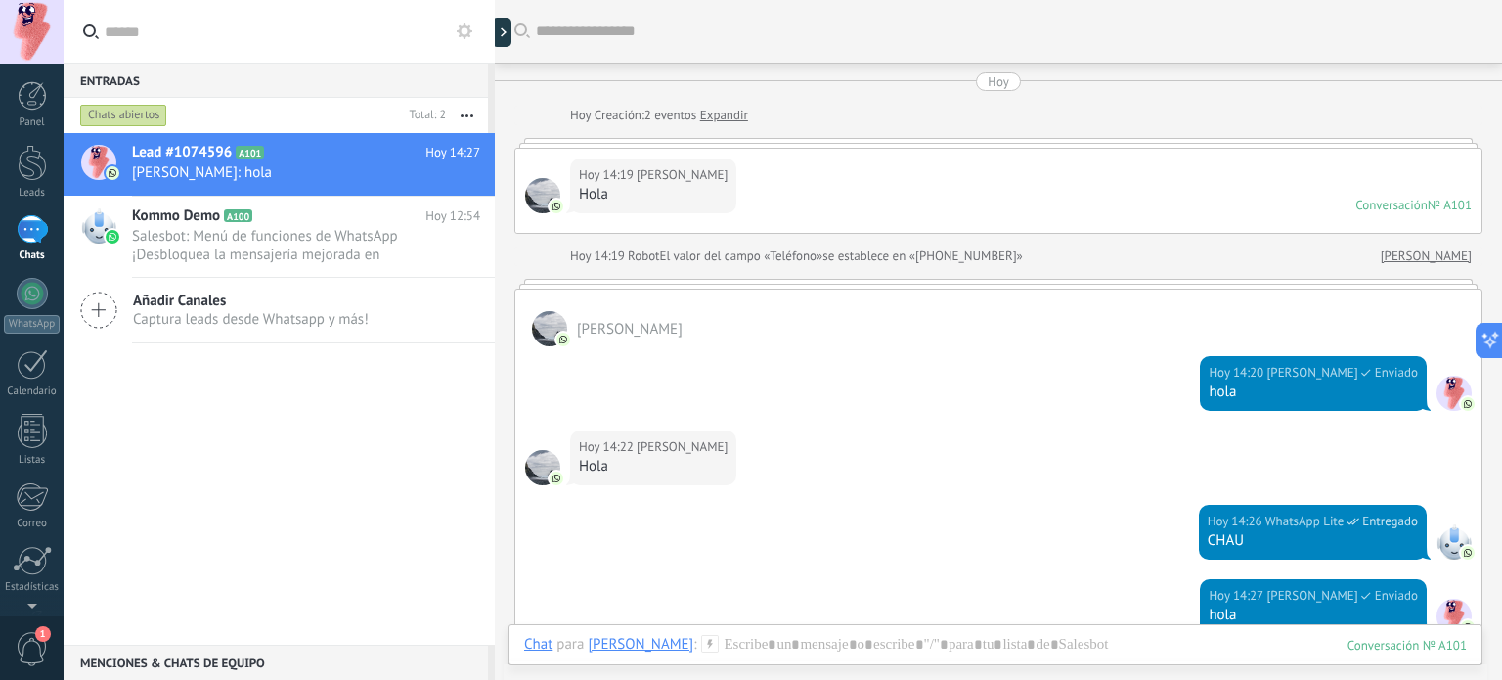
click at [472, 121] on button "button" at bounding box center [467, 115] width 42 height 35
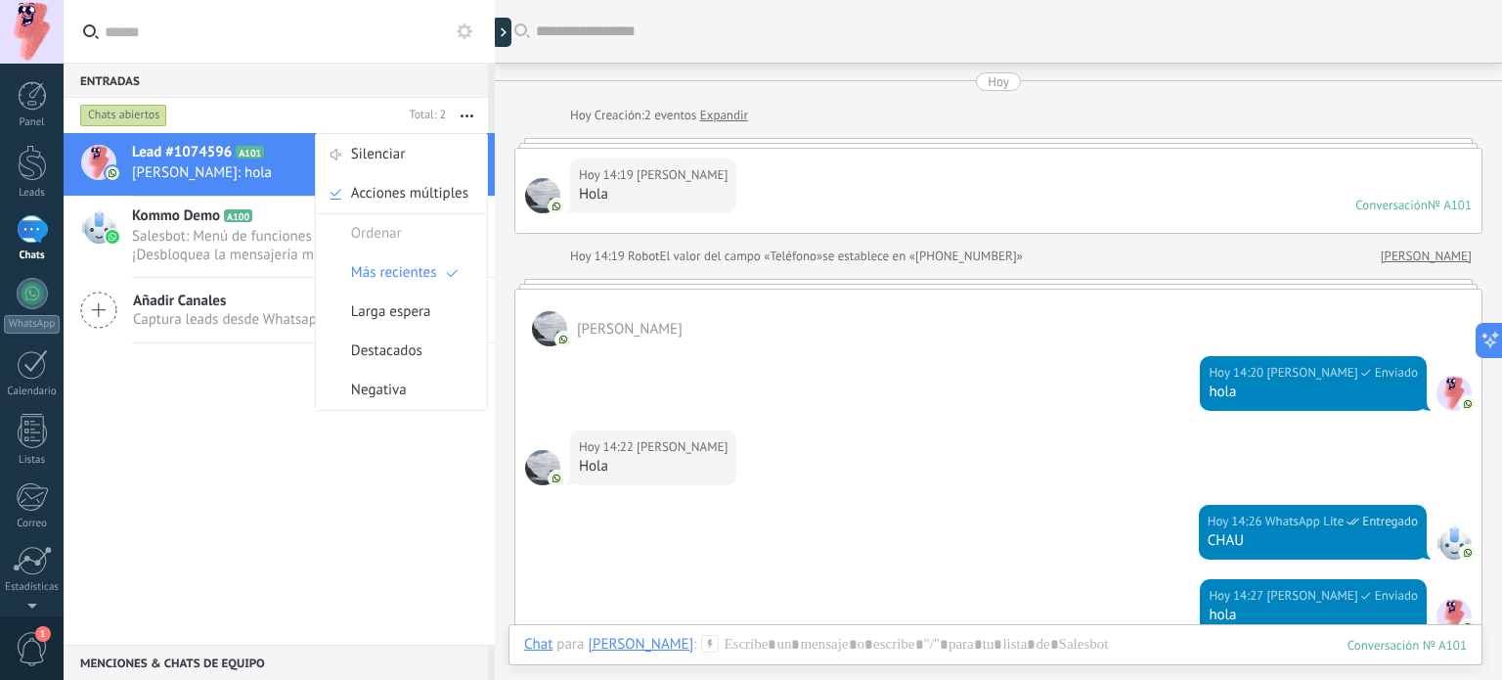
click at [468, 116] on use "button" at bounding box center [467, 115] width 13 height 3
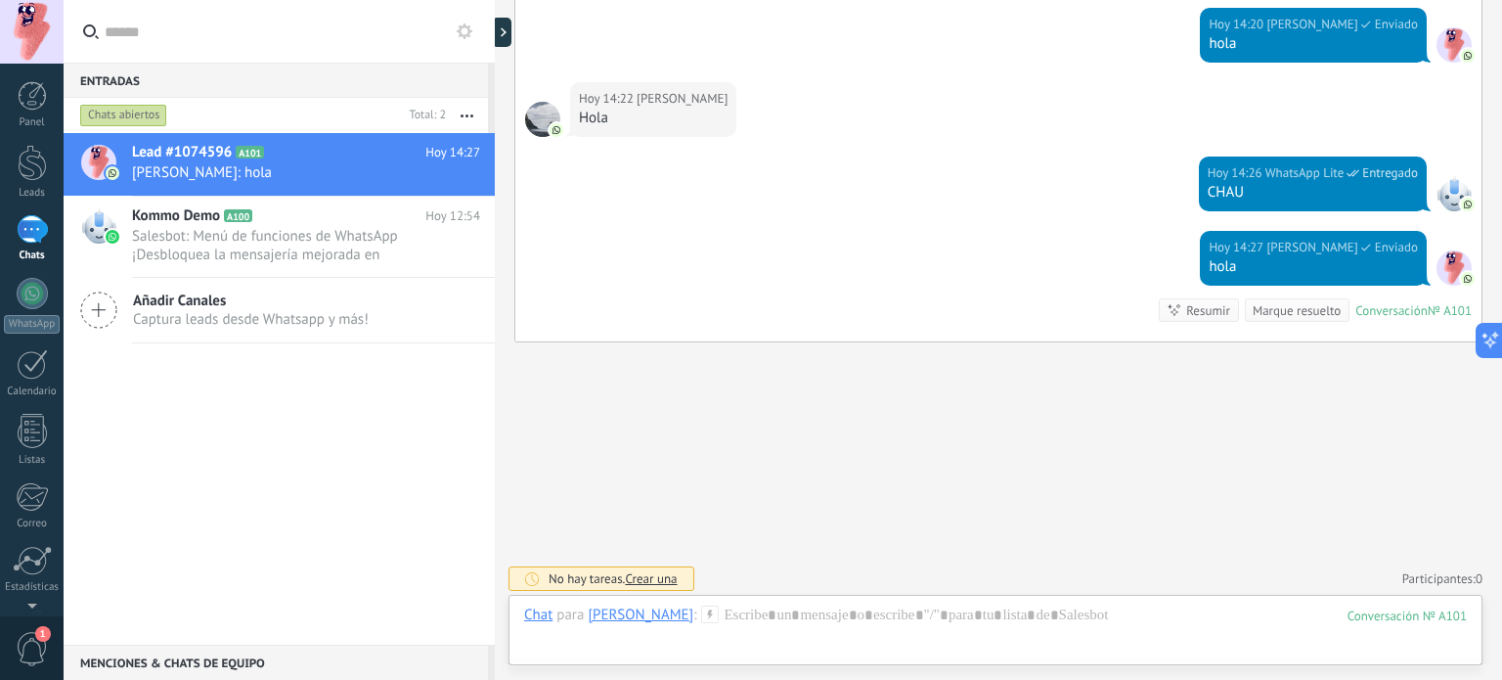
scroll to position [350, 0]
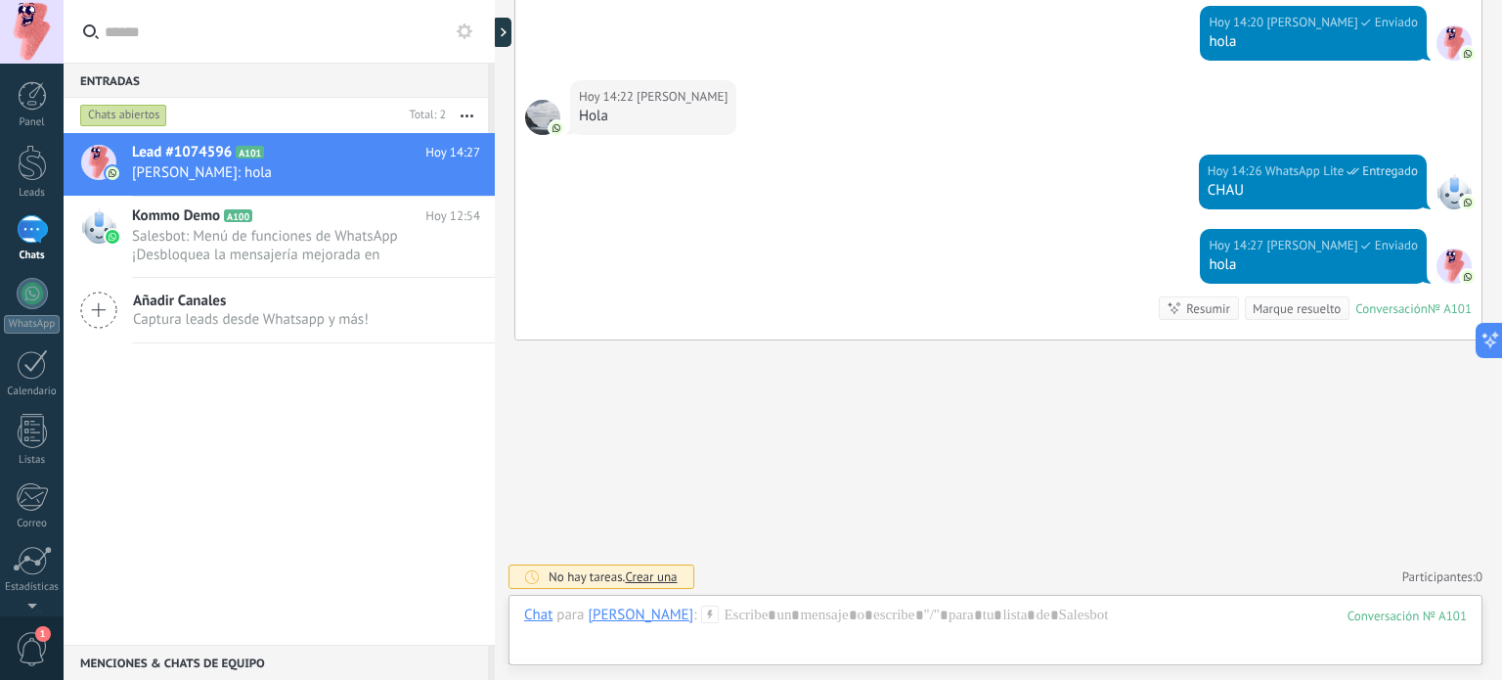
click at [667, 574] on span "Crear una" at bounding box center [651, 576] width 52 height 17
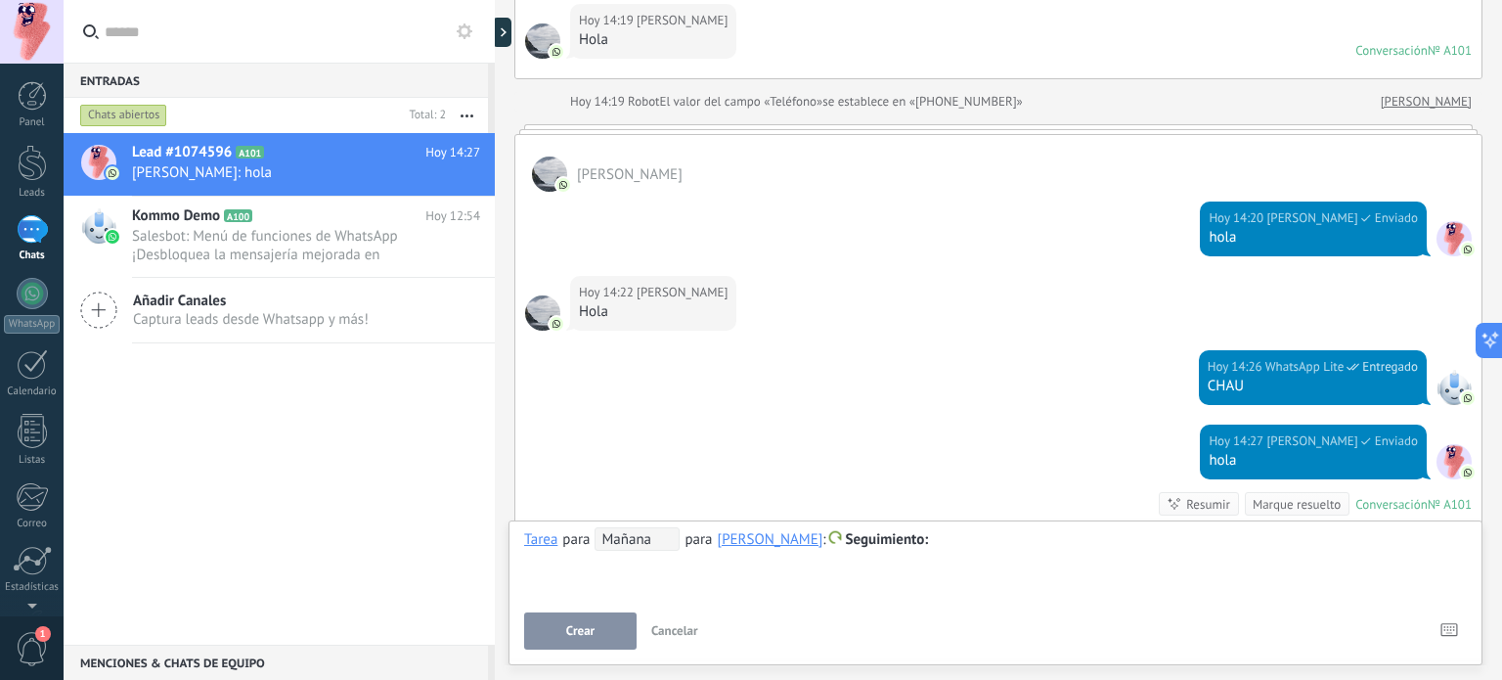
scroll to position [0, 0]
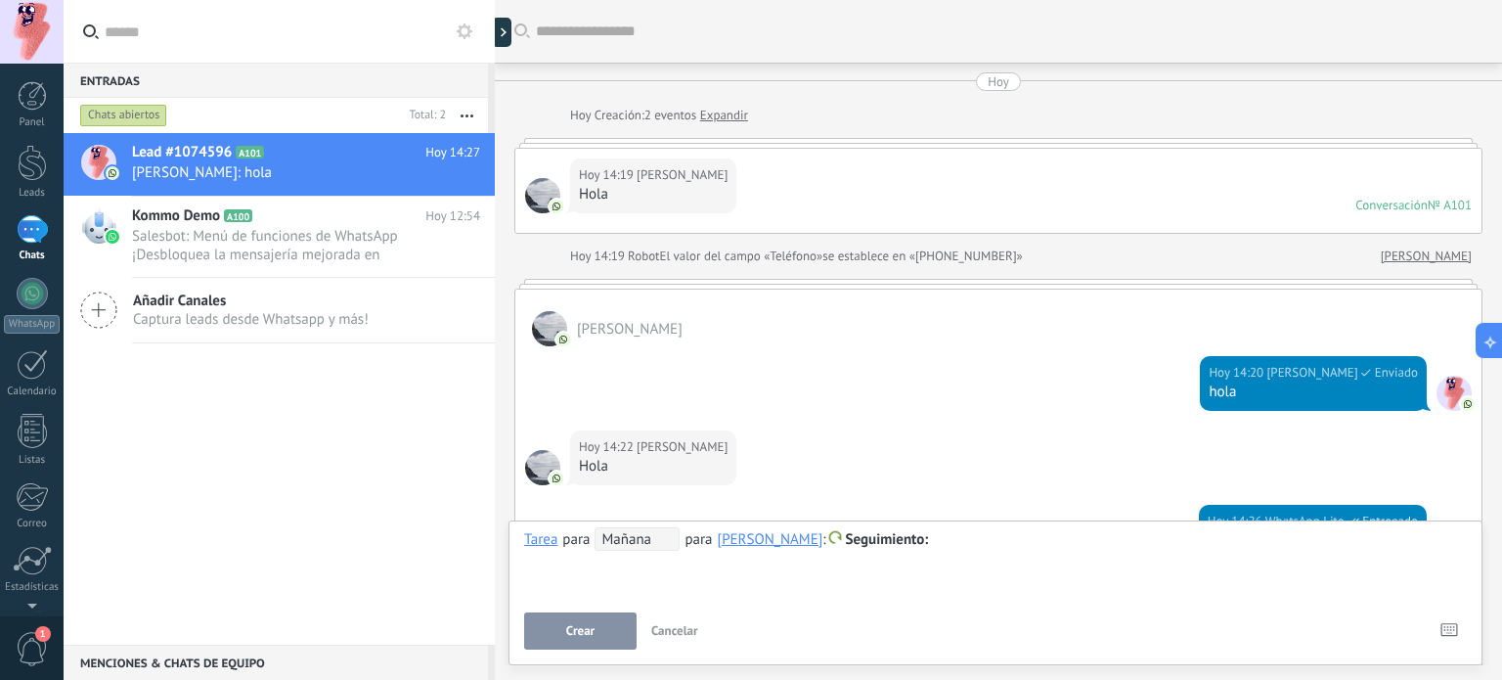
click at [467, 30] on icon at bounding box center [465, 31] width 16 height 16
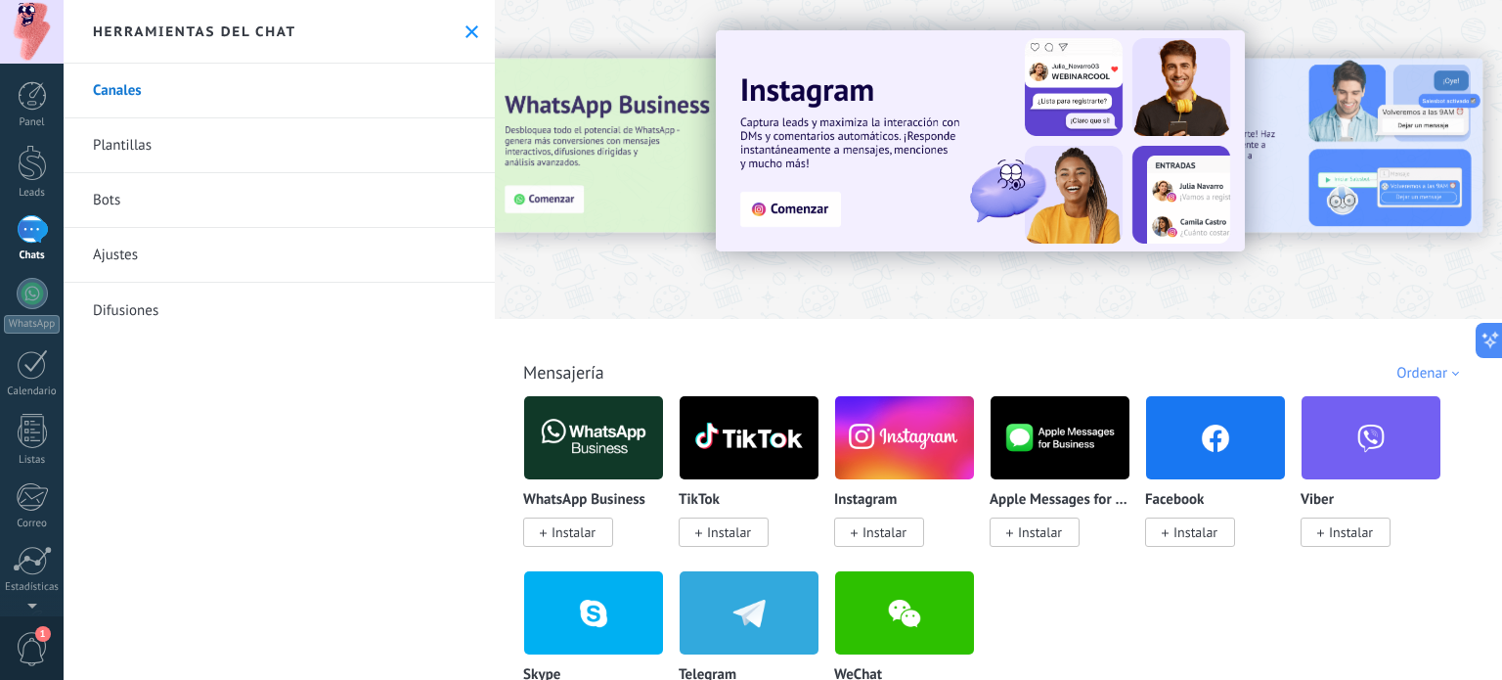
click at [227, 249] on link "Ajustes" at bounding box center [279, 255] width 431 height 55
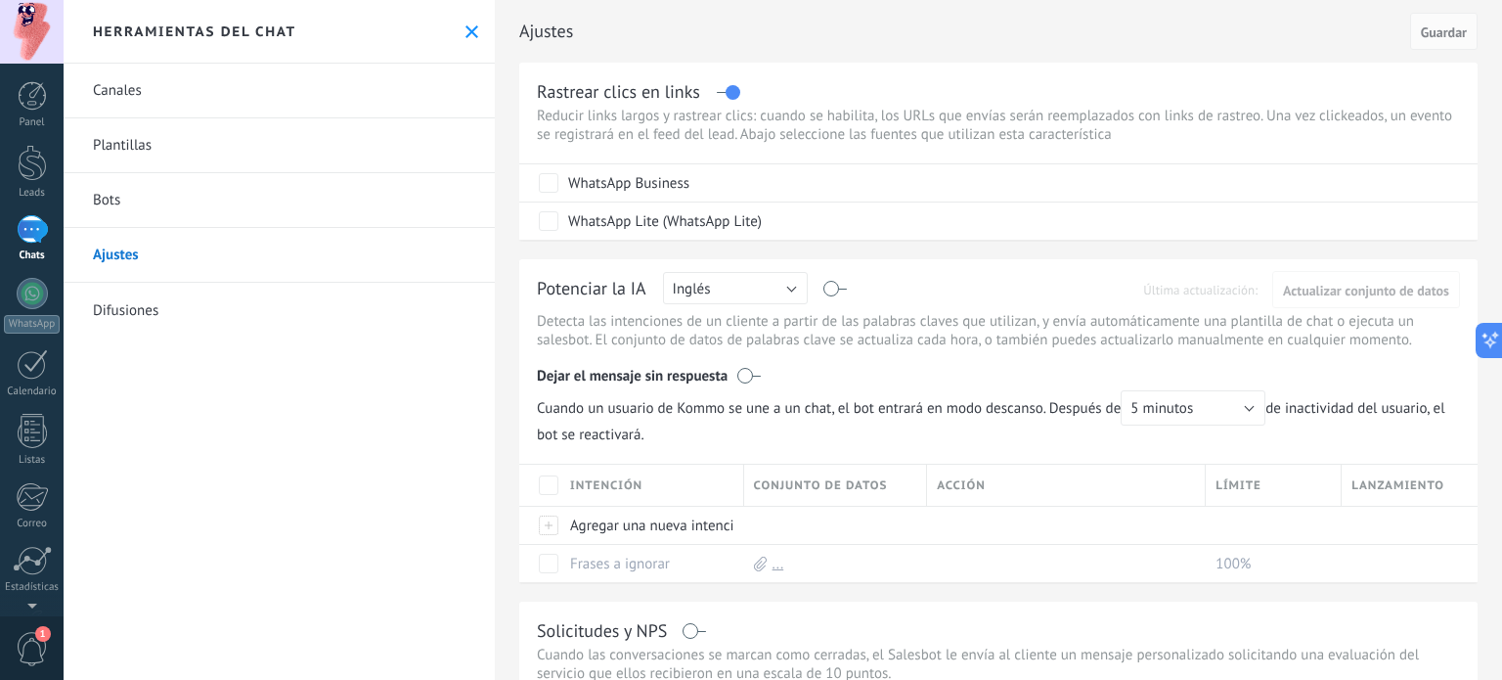
click at [228, 86] on link "Canales" at bounding box center [279, 91] width 431 height 55
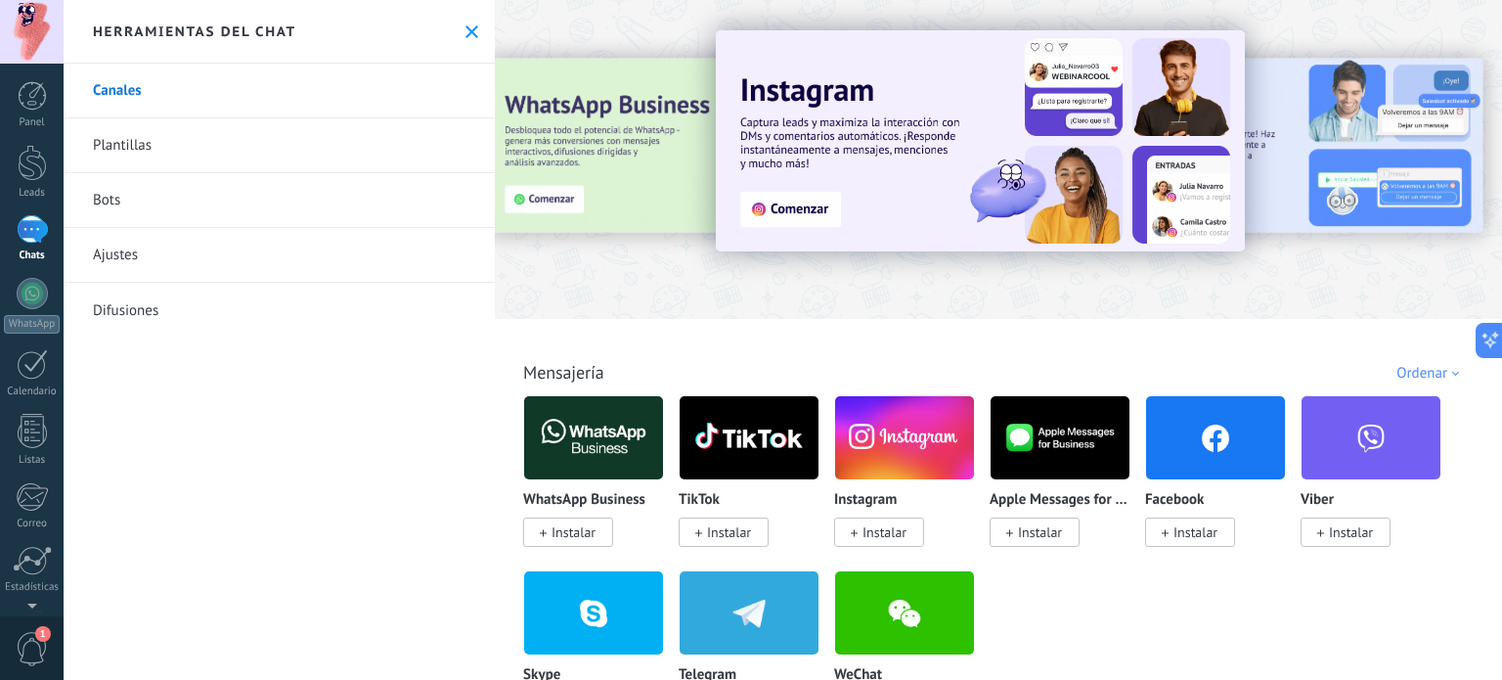
click at [40, 233] on div "1" at bounding box center [32, 229] width 31 height 28
click at [469, 35] on use at bounding box center [472, 31] width 13 height 13
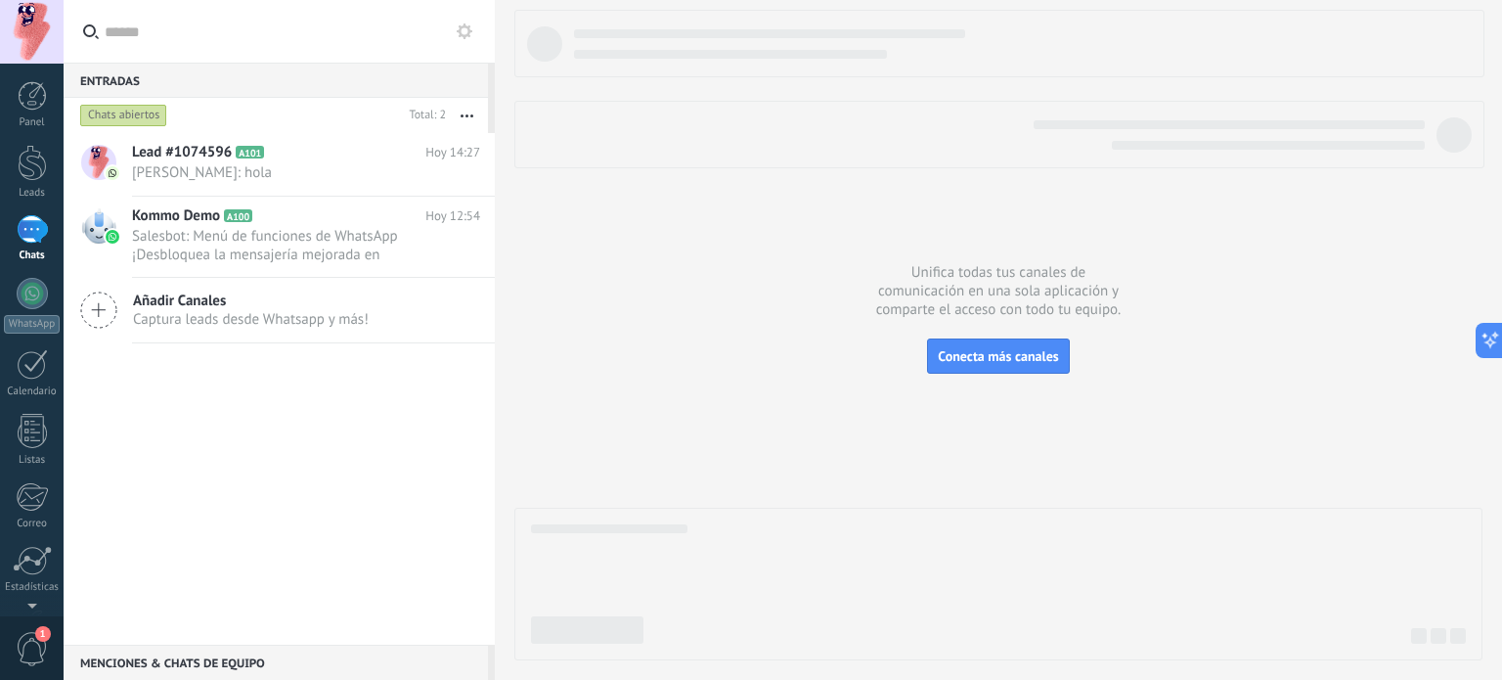
click at [466, 25] on use at bounding box center [465, 31] width 16 height 16
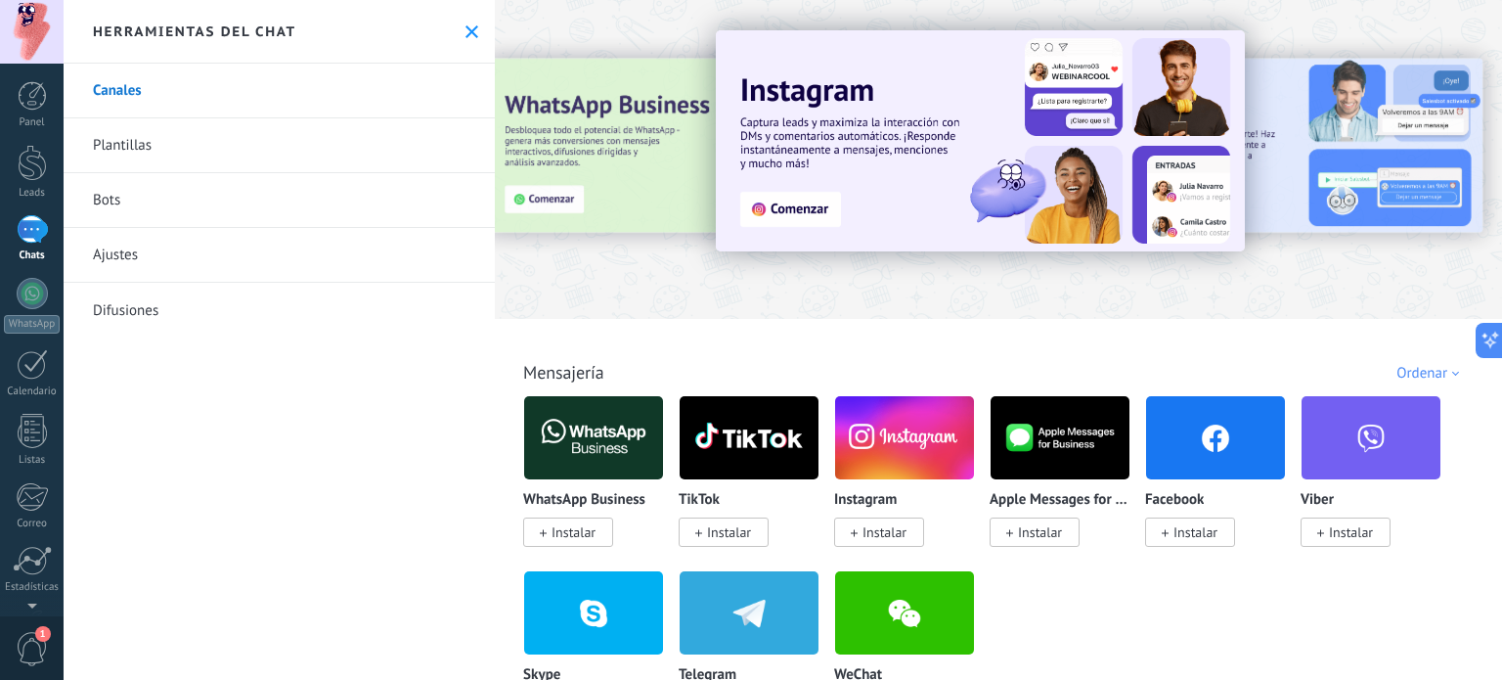
click at [466, 32] on use at bounding box center [472, 31] width 13 height 13
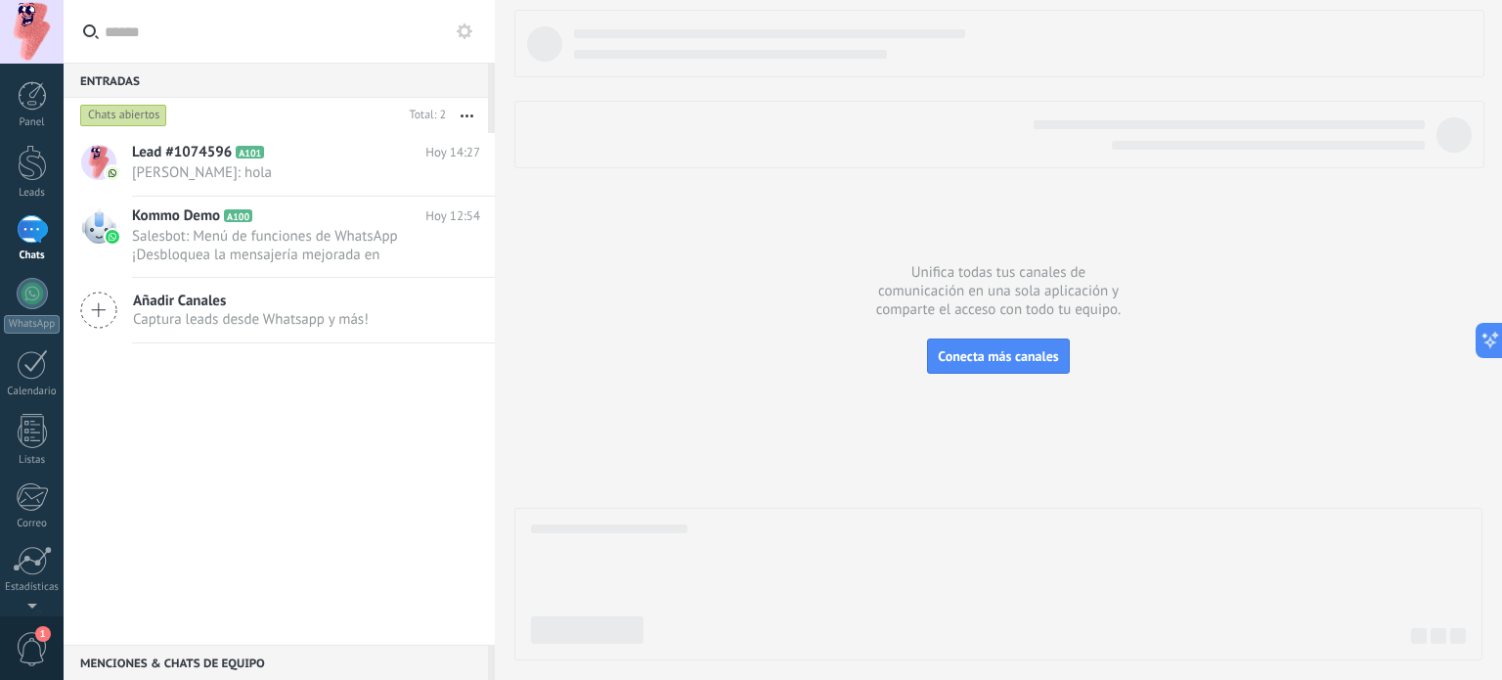
click at [469, 115] on icon "button" at bounding box center [467, 115] width 13 height 3
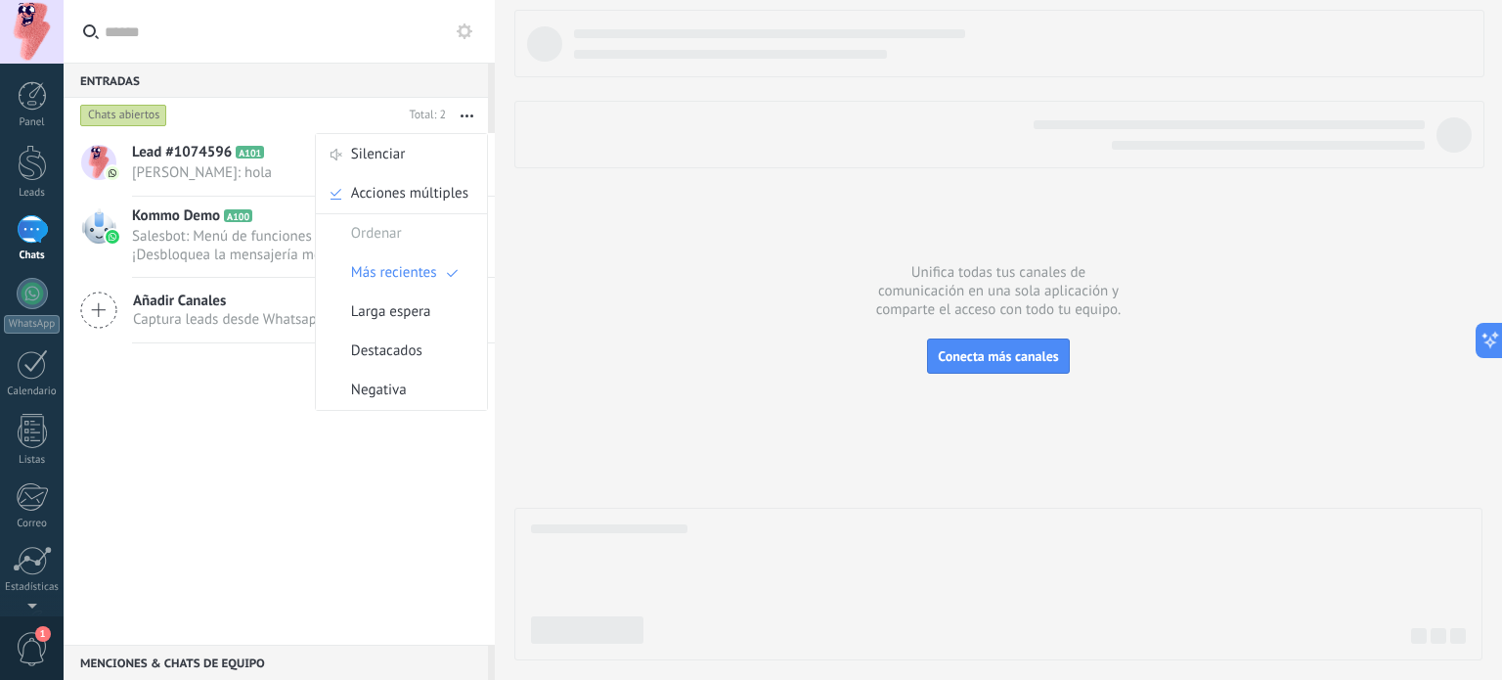
click at [469, 27] on use at bounding box center [465, 31] width 16 height 16
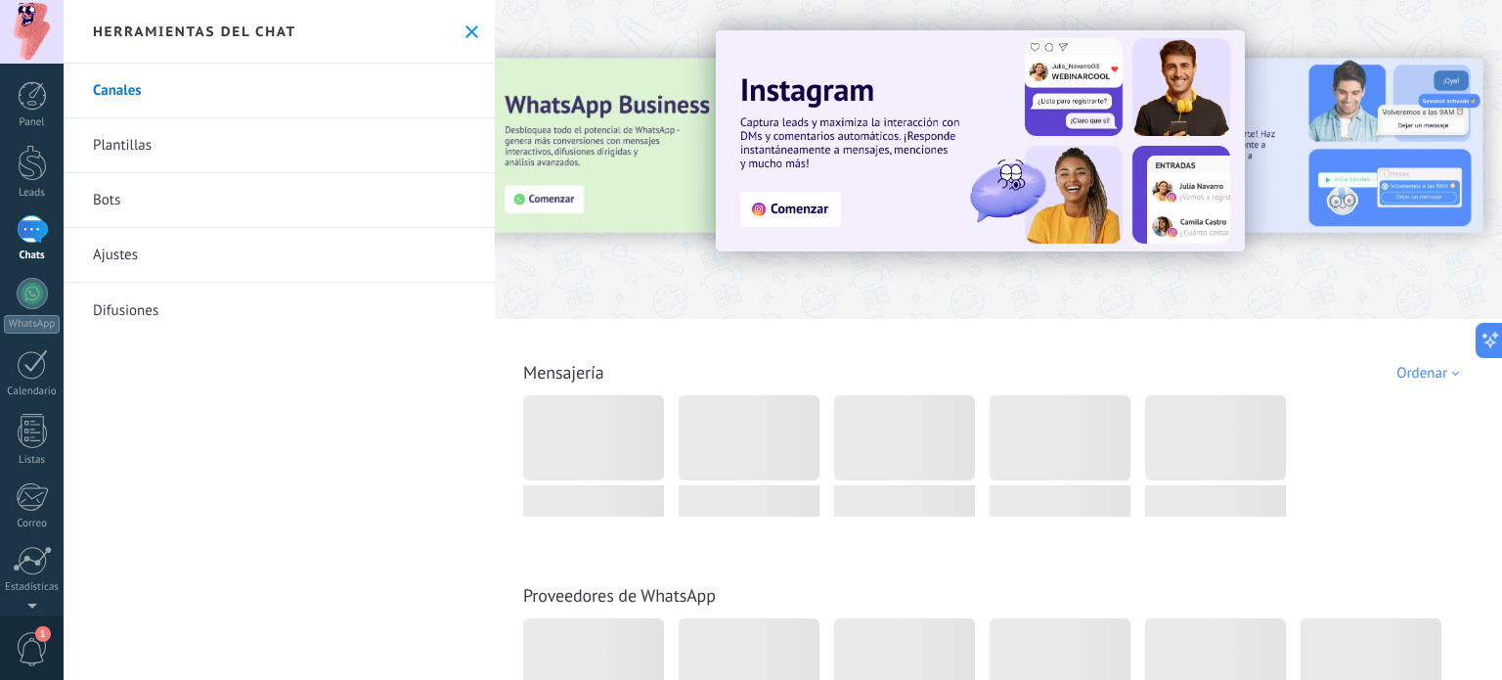
click at [239, 253] on link "Ajustes" at bounding box center [279, 255] width 431 height 55
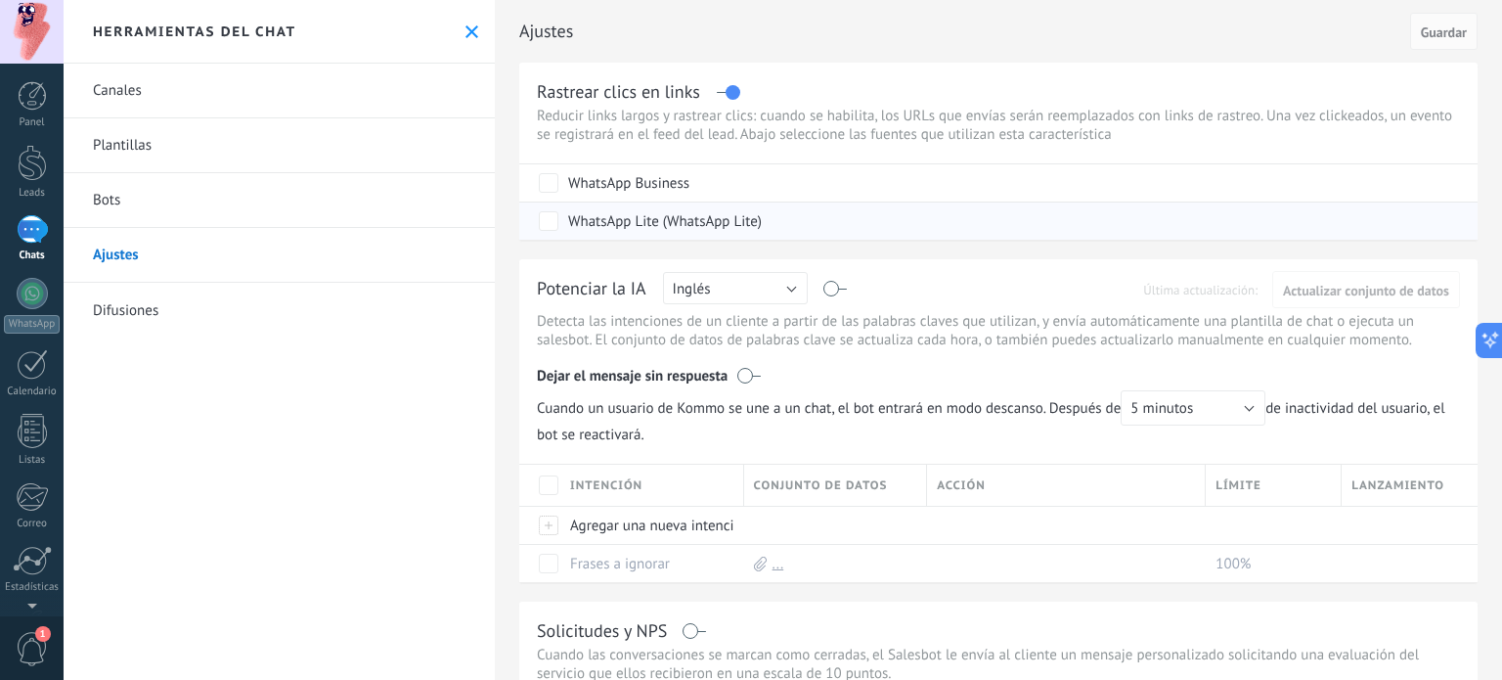
click at [816, 222] on div "WhatsApp Lite (WhatsApp Lite)" at bounding box center [1001, 220] width 924 height 37
click at [35, 244] on div "1" at bounding box center [32, 229] width 31 height 28
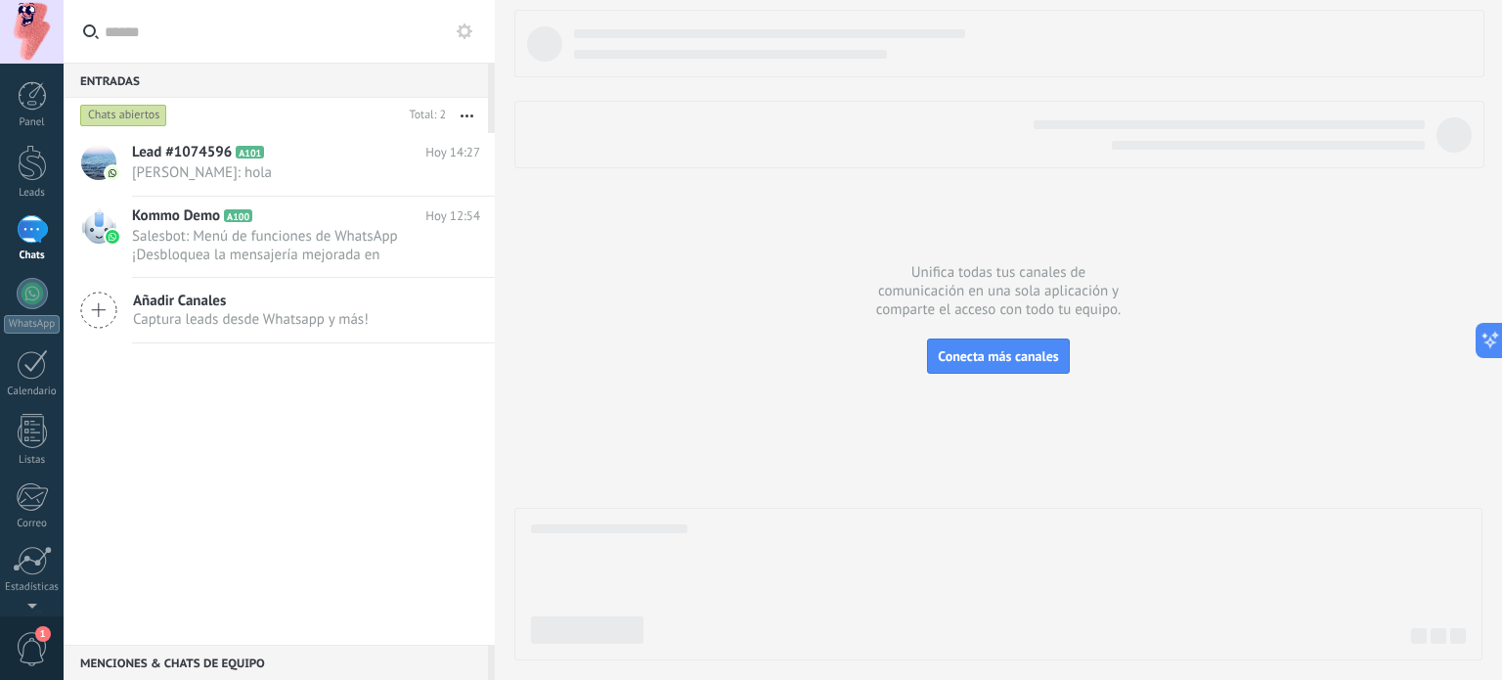
click at [462, 117] on button "button" at bounding box center [467, 115] width 42 height 35
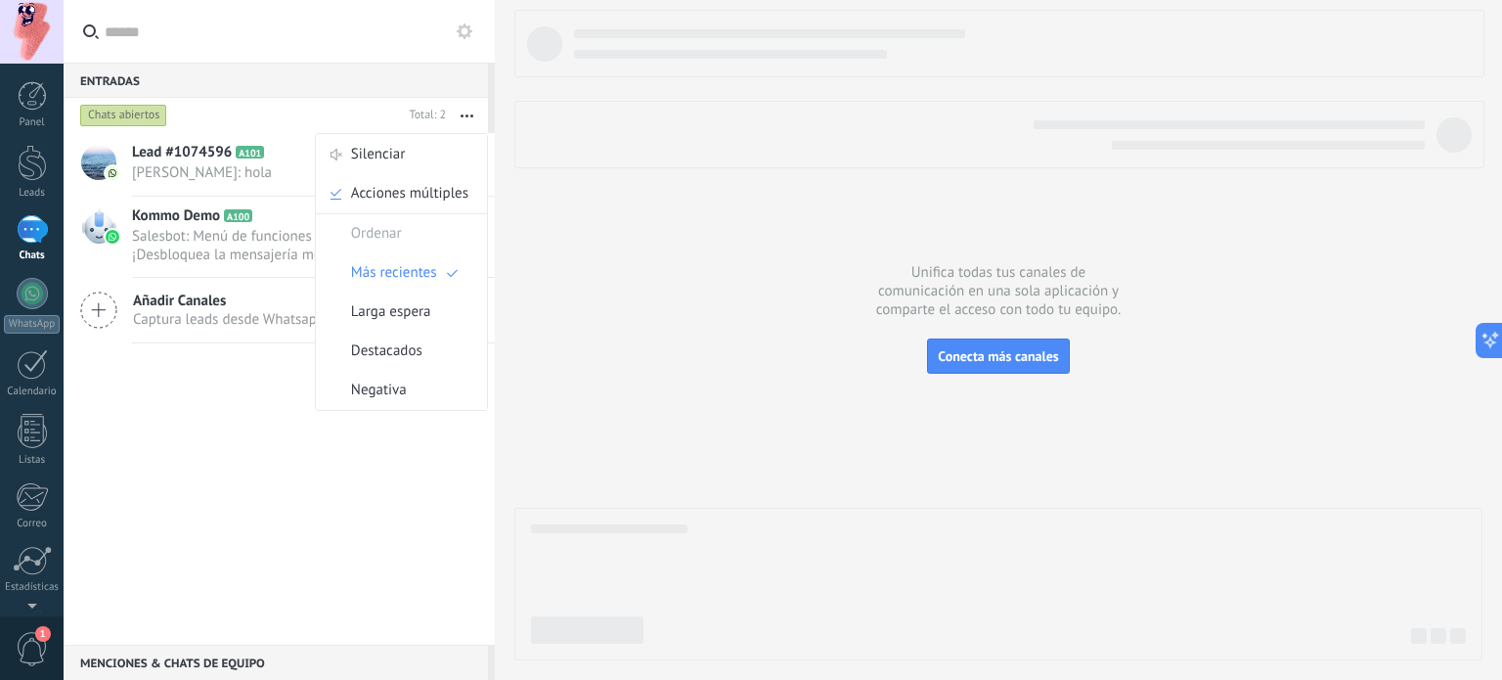
click at [459, 30] on use at bounding box center [465, 31] width 16 height 16
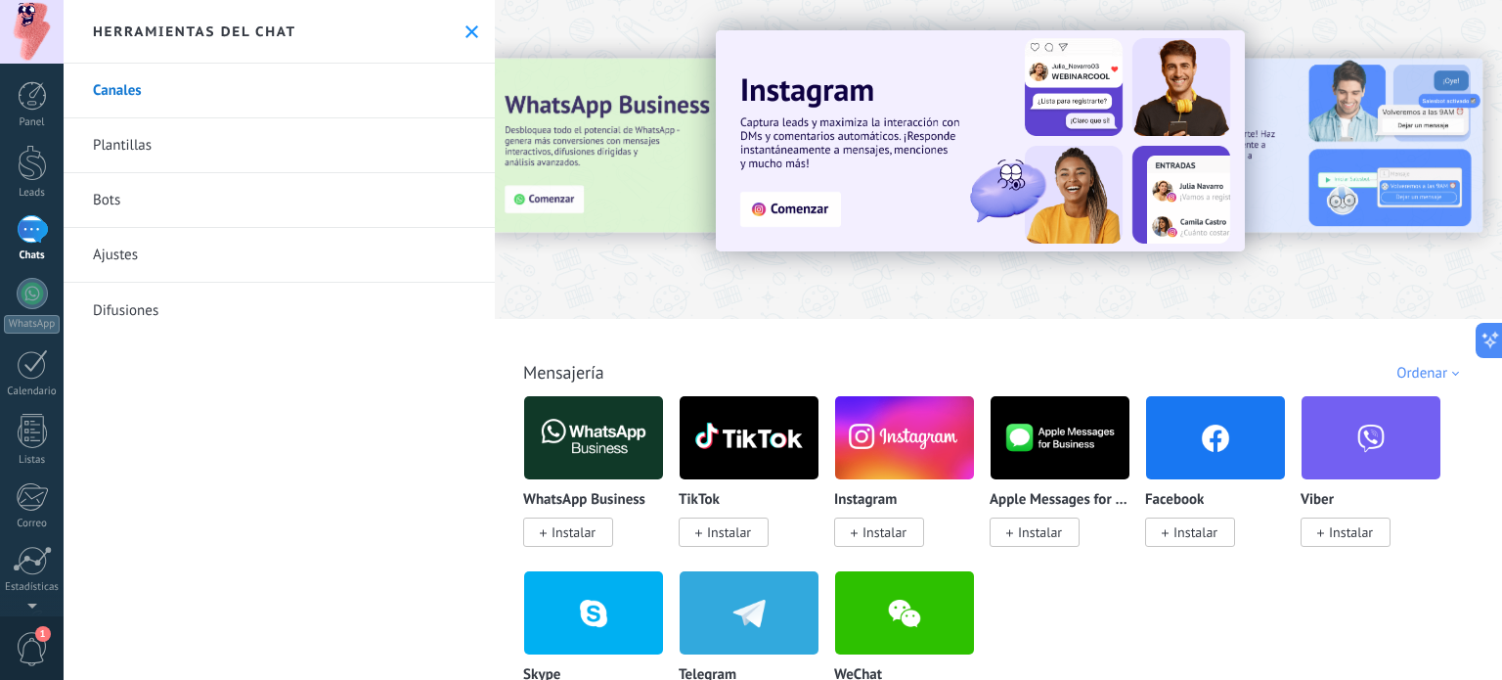
click at [242, 266] on link "Ajustes" at bounding box center [279, 255] width 431 height 55
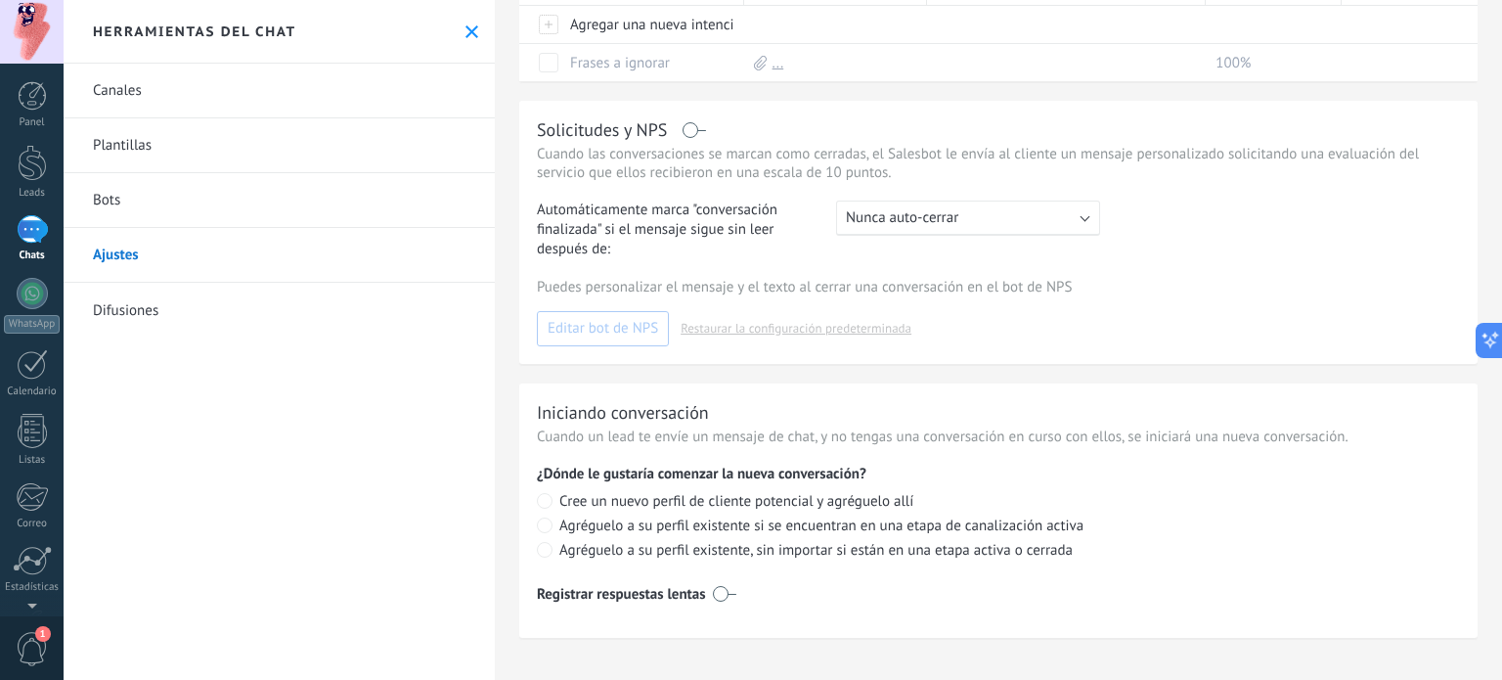
click at [153, 253] on link "Ajustes" at bounding box center [279, 255] width 431 height 55
click at [36, 234] on div "1" at bounding box center [32, 229] width 31 height 28
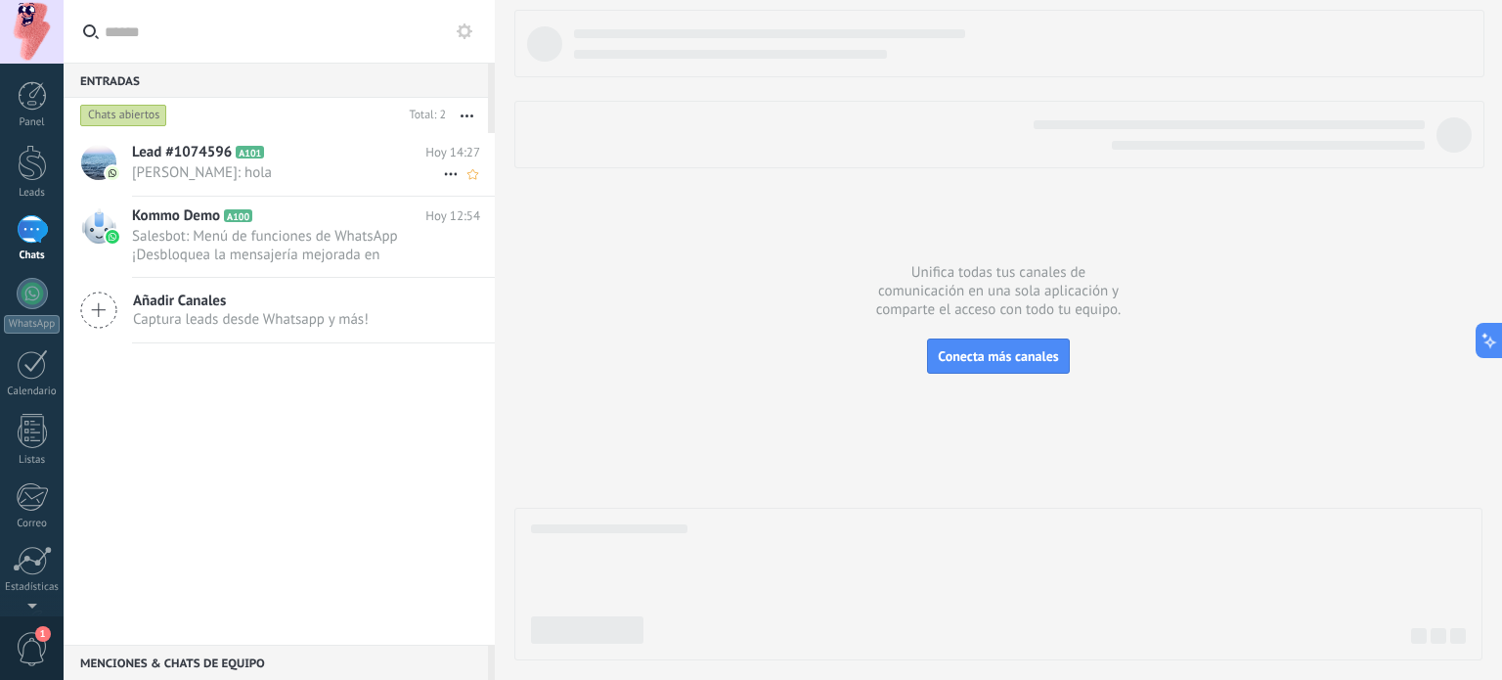
click at [321, 178] on span "Hugo Garcia: hola" at bounding box center [287, 172] width 311 height 19
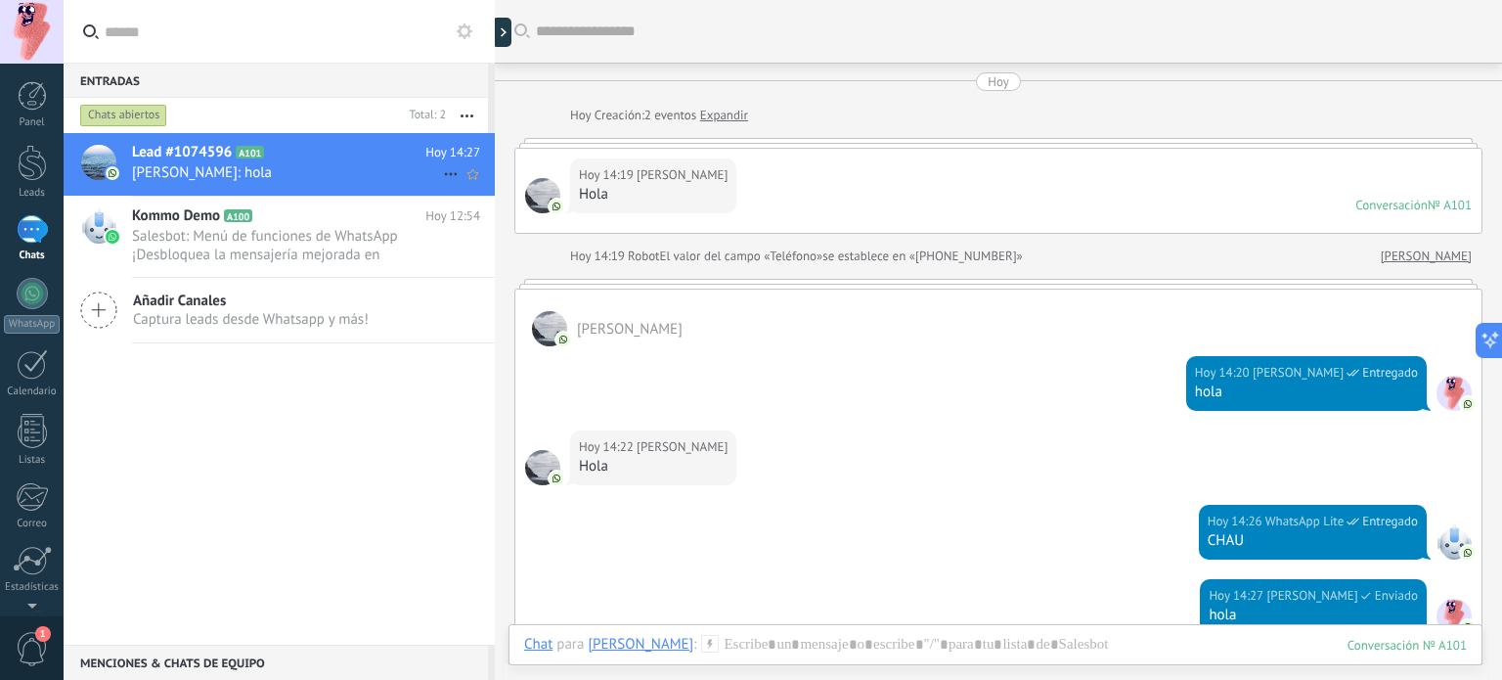
scroll to position [292, 0]
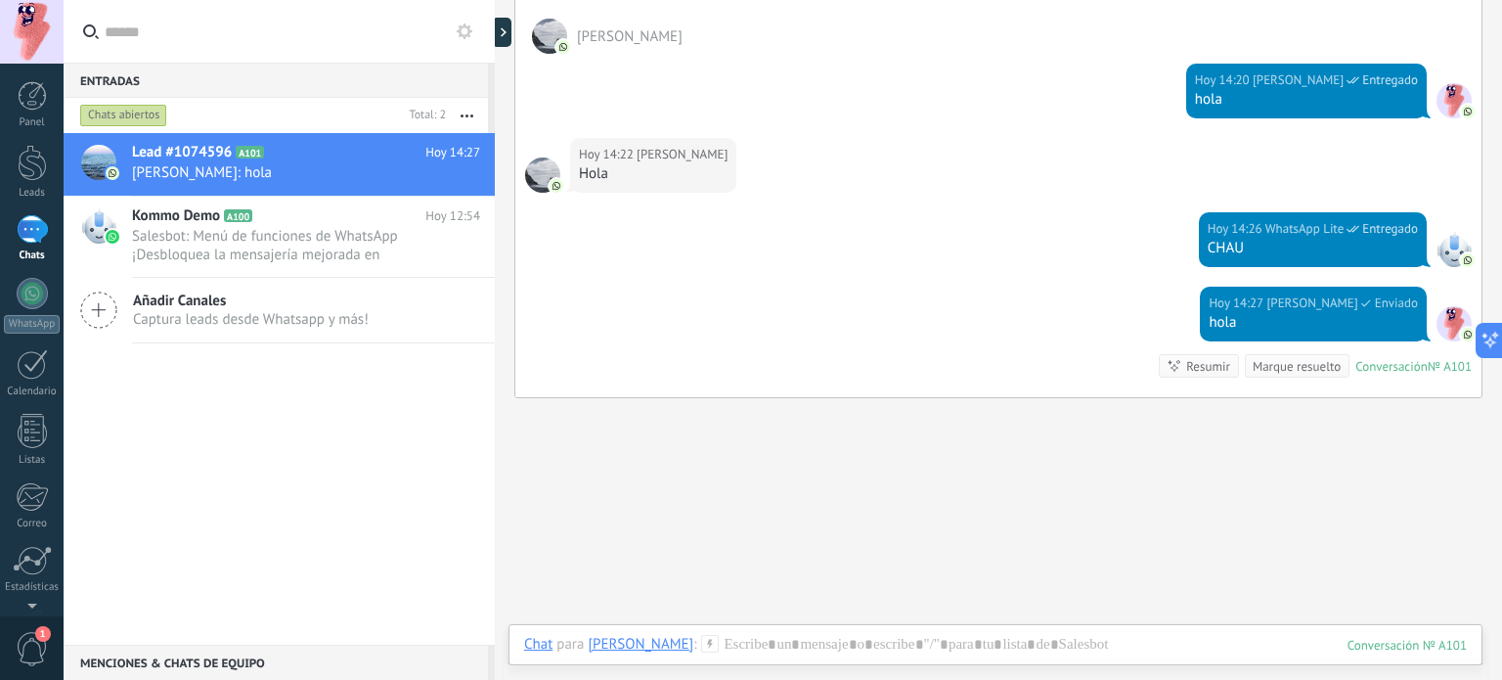
click at [467, 30] on icon at bounding box center [465, 31] width 16 height 16
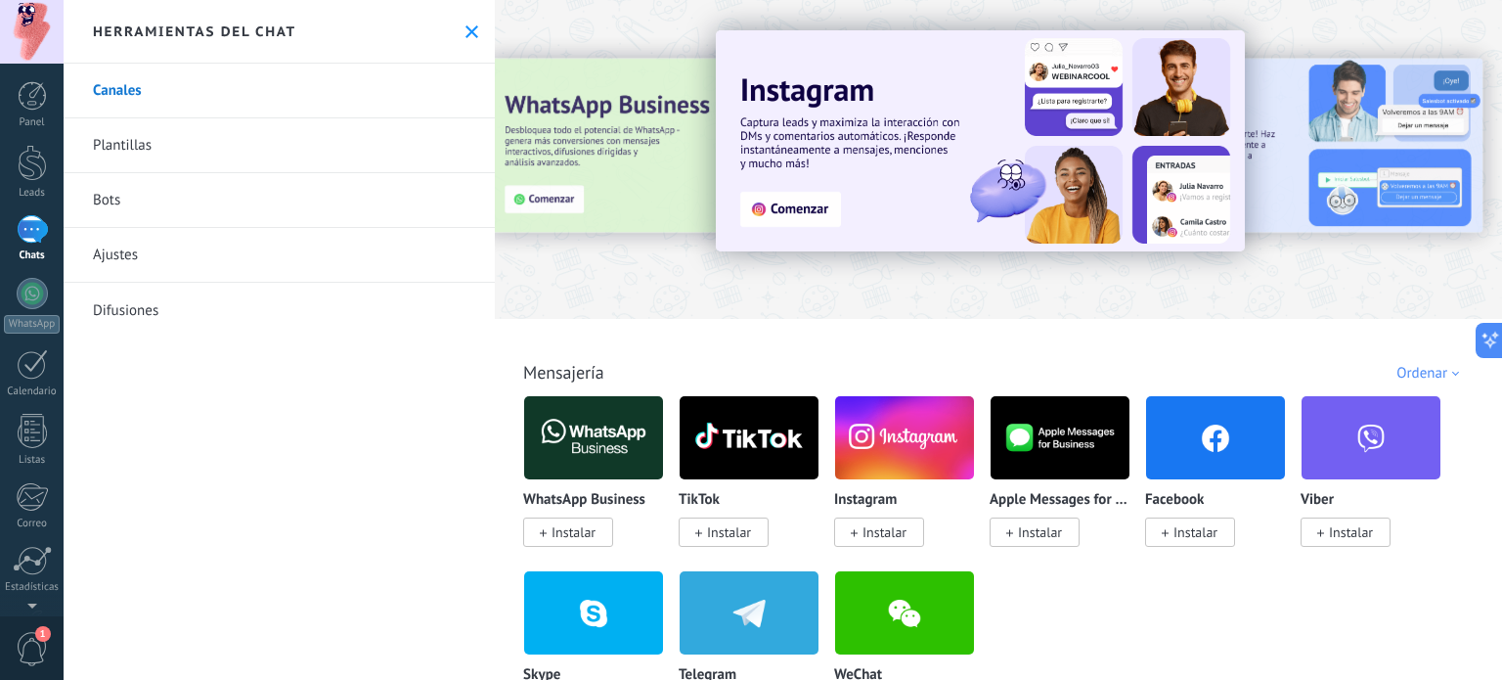
click at [141, 97] on link "Canales" at bounding box center [279, 91] width 431 height 55
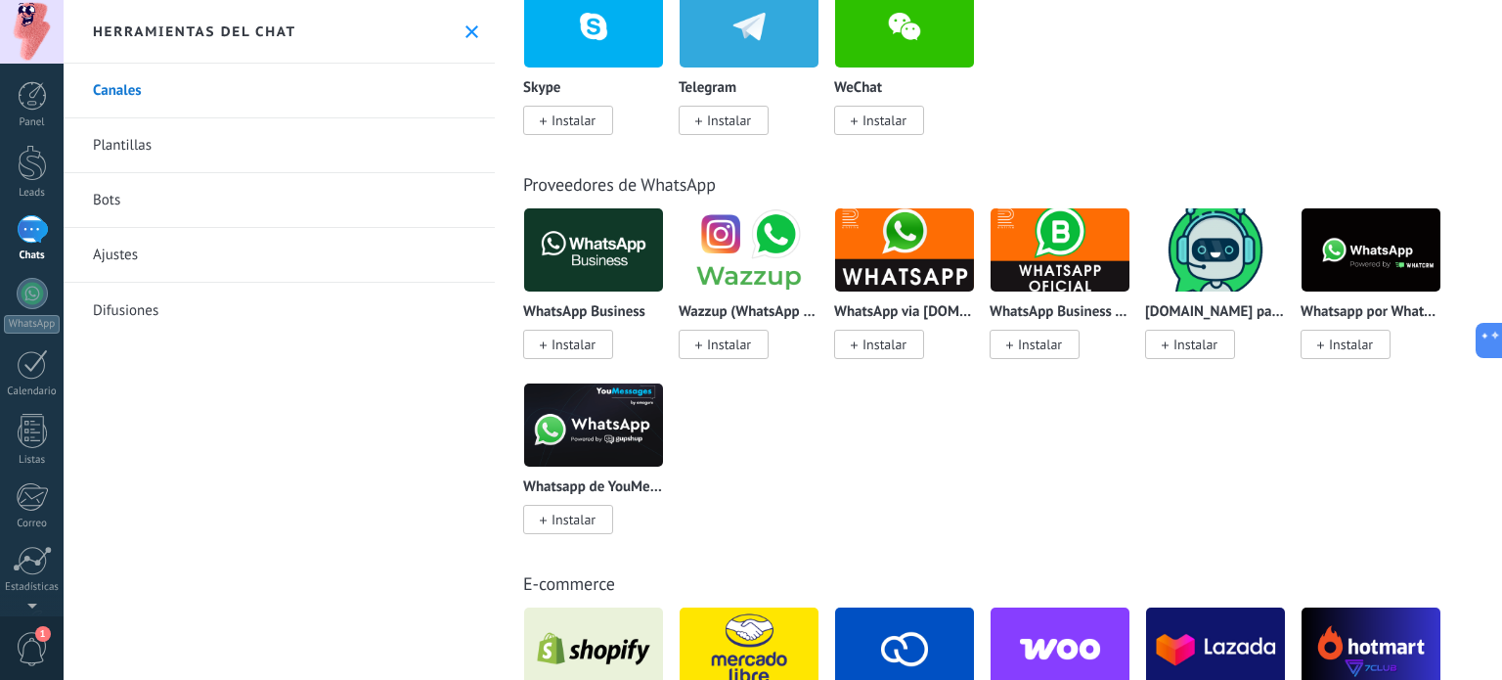
scroll to position [293, 0]
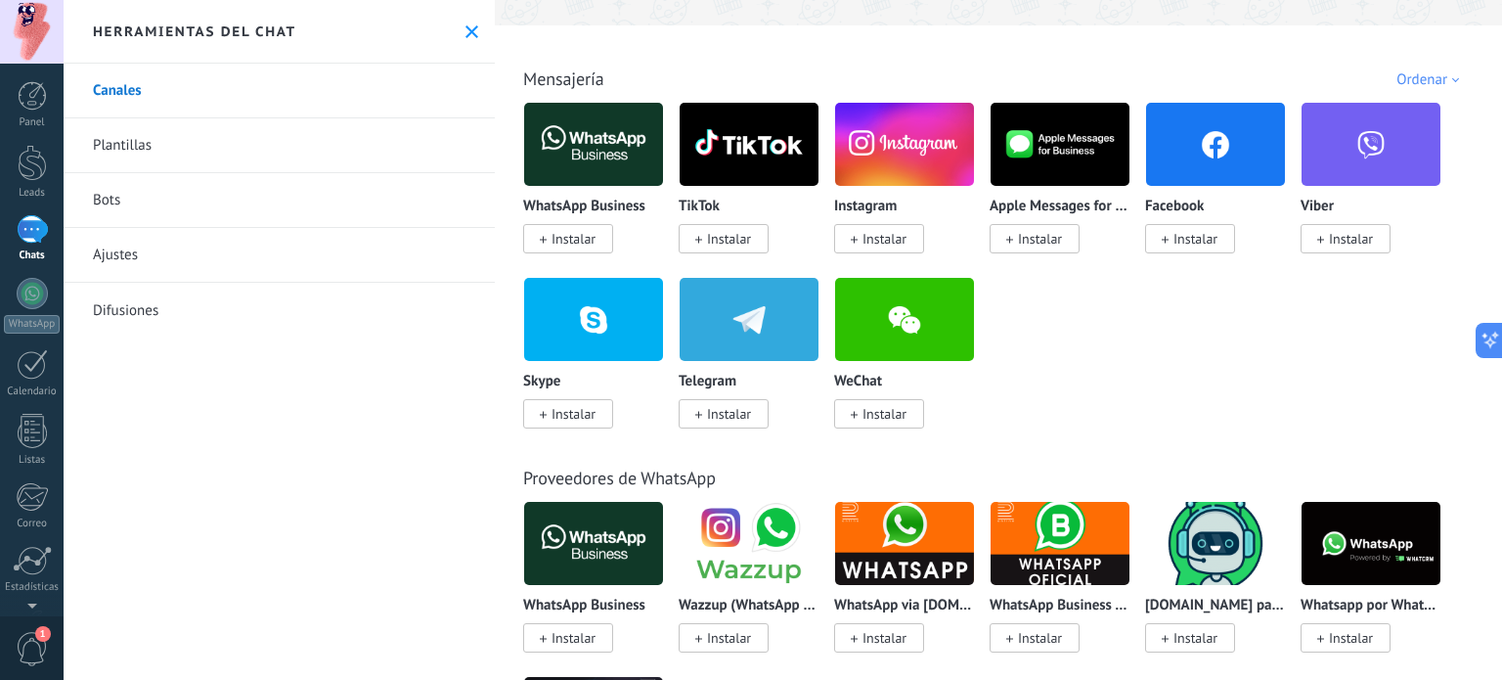
click at [1420, 82] on div "Ordenar" at bounding box center [1431, 79] width 69 height 19
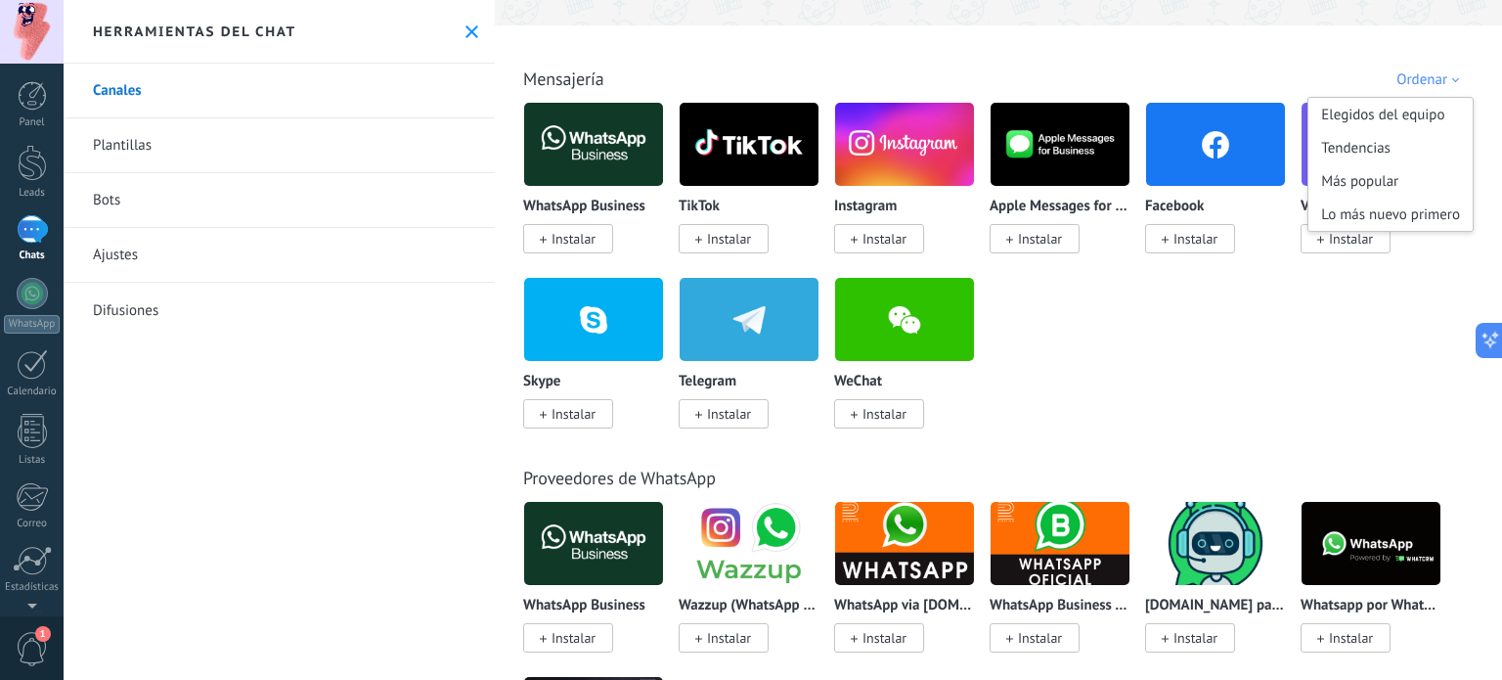
click at [1420, 82] on div "Ordenar" at bounding box center [1431, 79] width 69 height 19
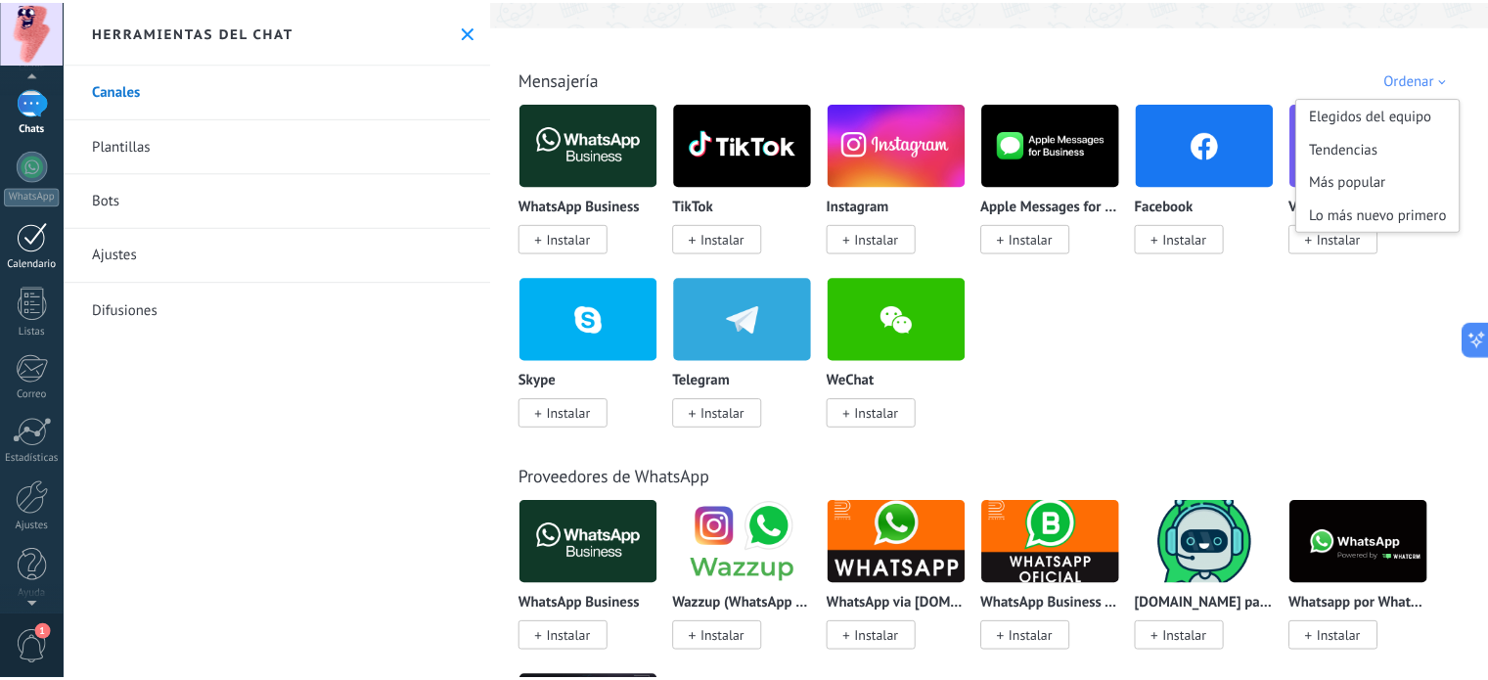
scroll to position [133, 0]
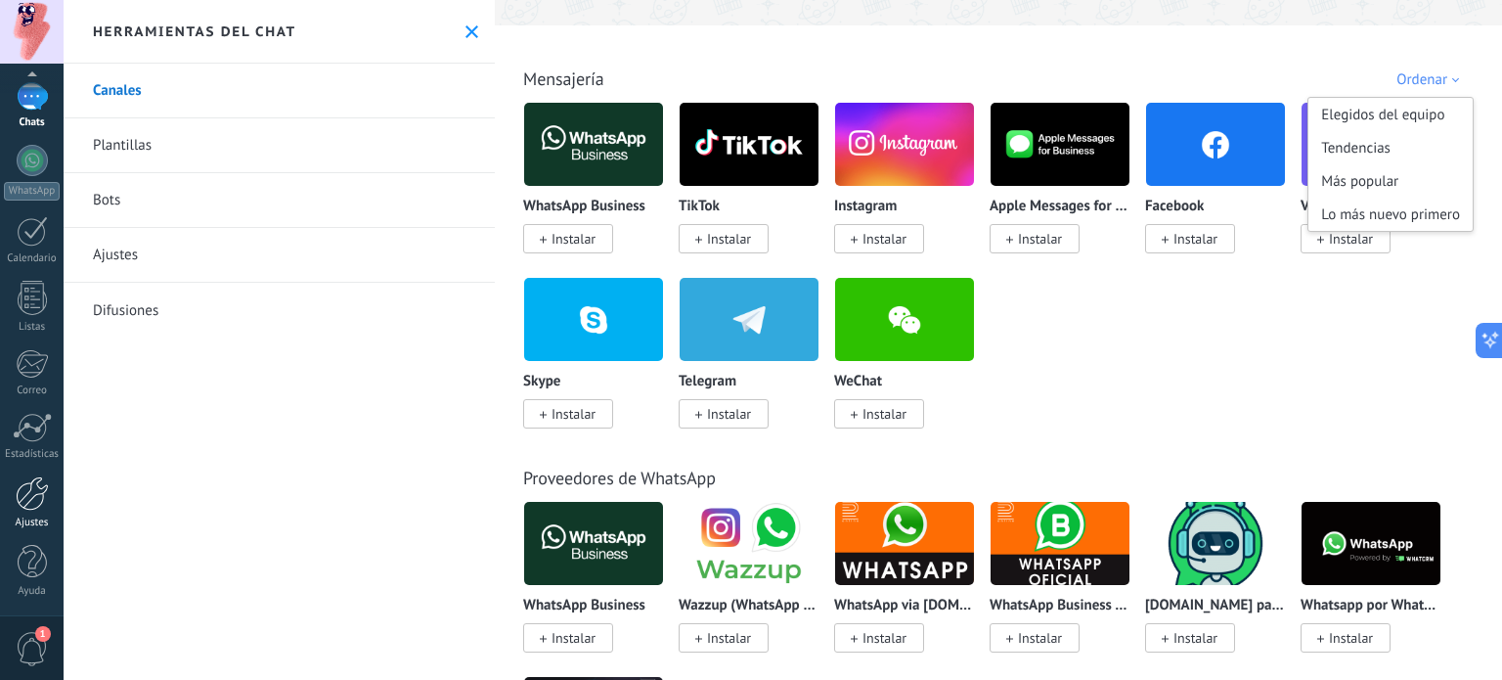
click at [43, 489] on div at bounding box center [32, 493] width 33 height 34
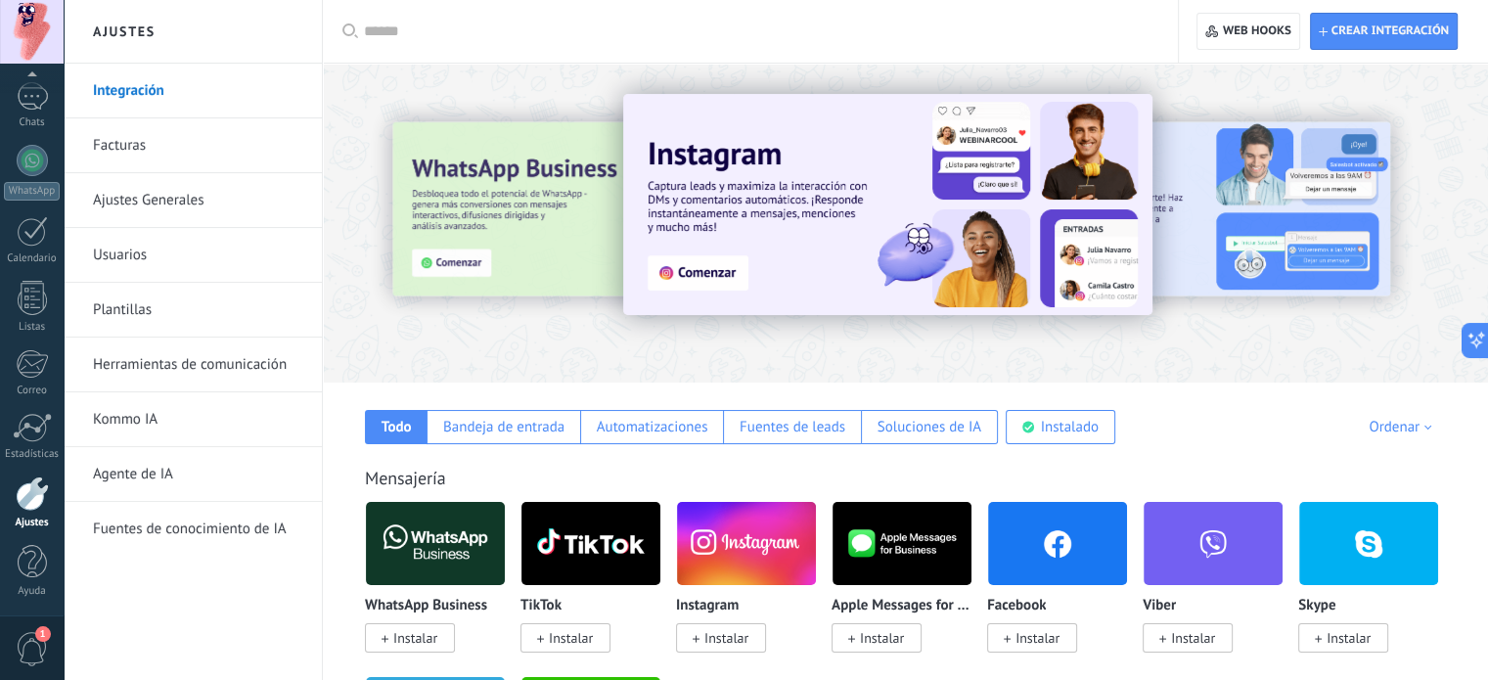
click at [493, 38] on input "text" at bounding box center [757, 32] width 786 height 21
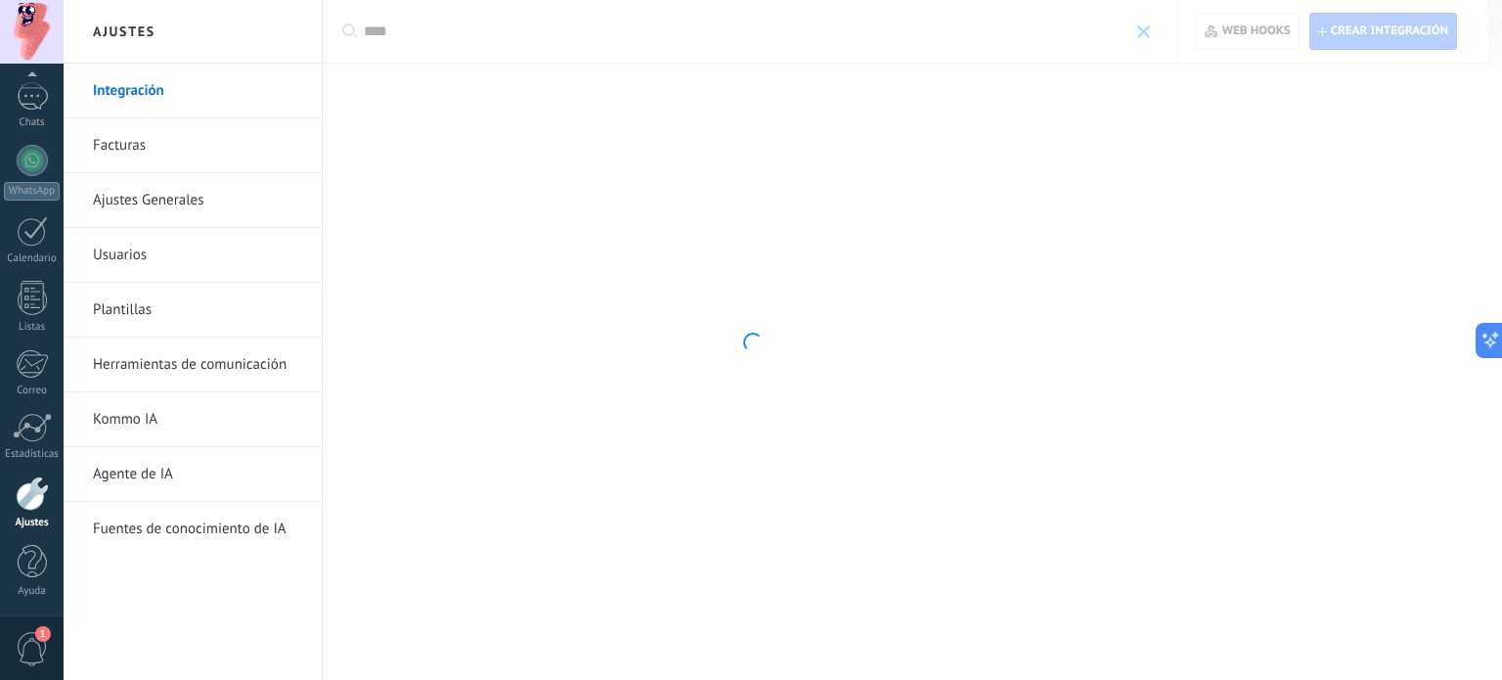
type input "****"
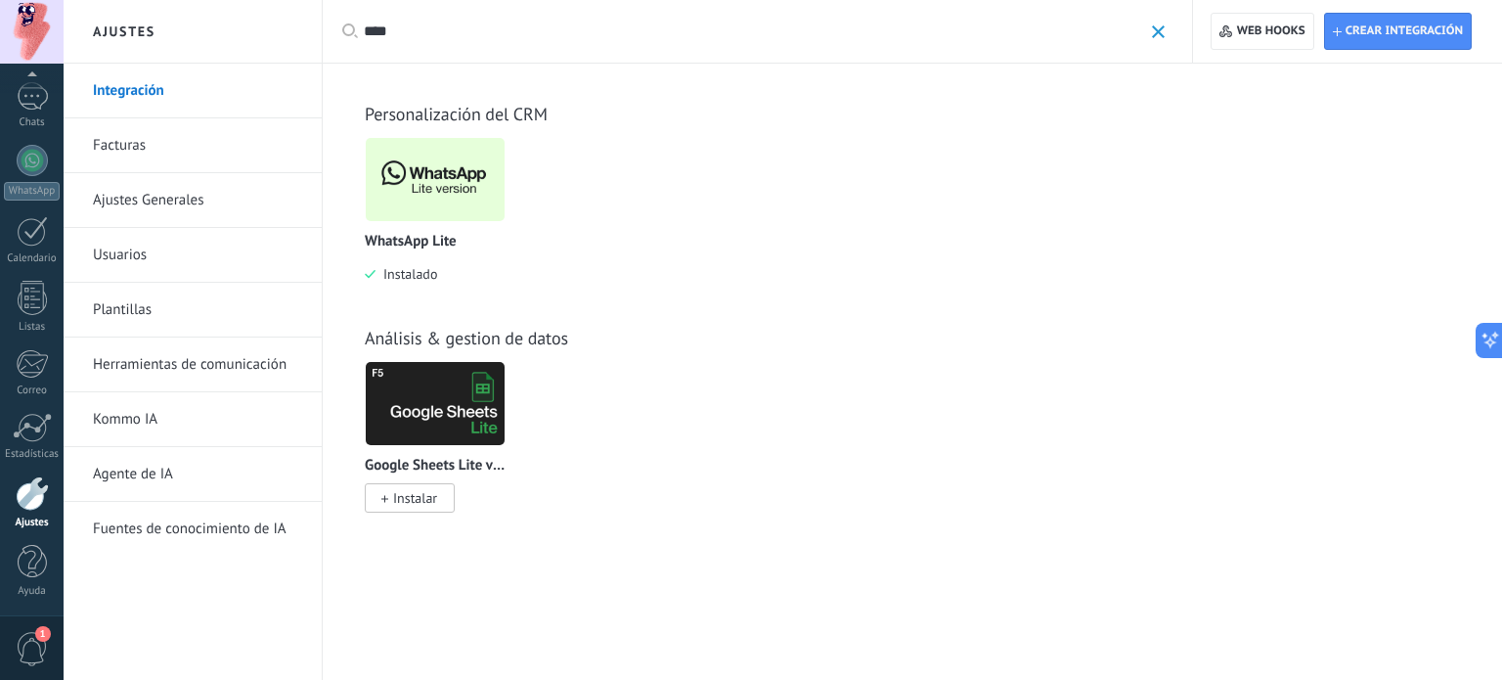
click at [453, 171] on img at bounding box center [435, 179] width 139 height 95
click at [156, 88] on link "Integración" at bounding box center [197, 91] width 209 height 55
click at [506, 40] on input "****" at bounding box center [753, 32] width 779 height 21
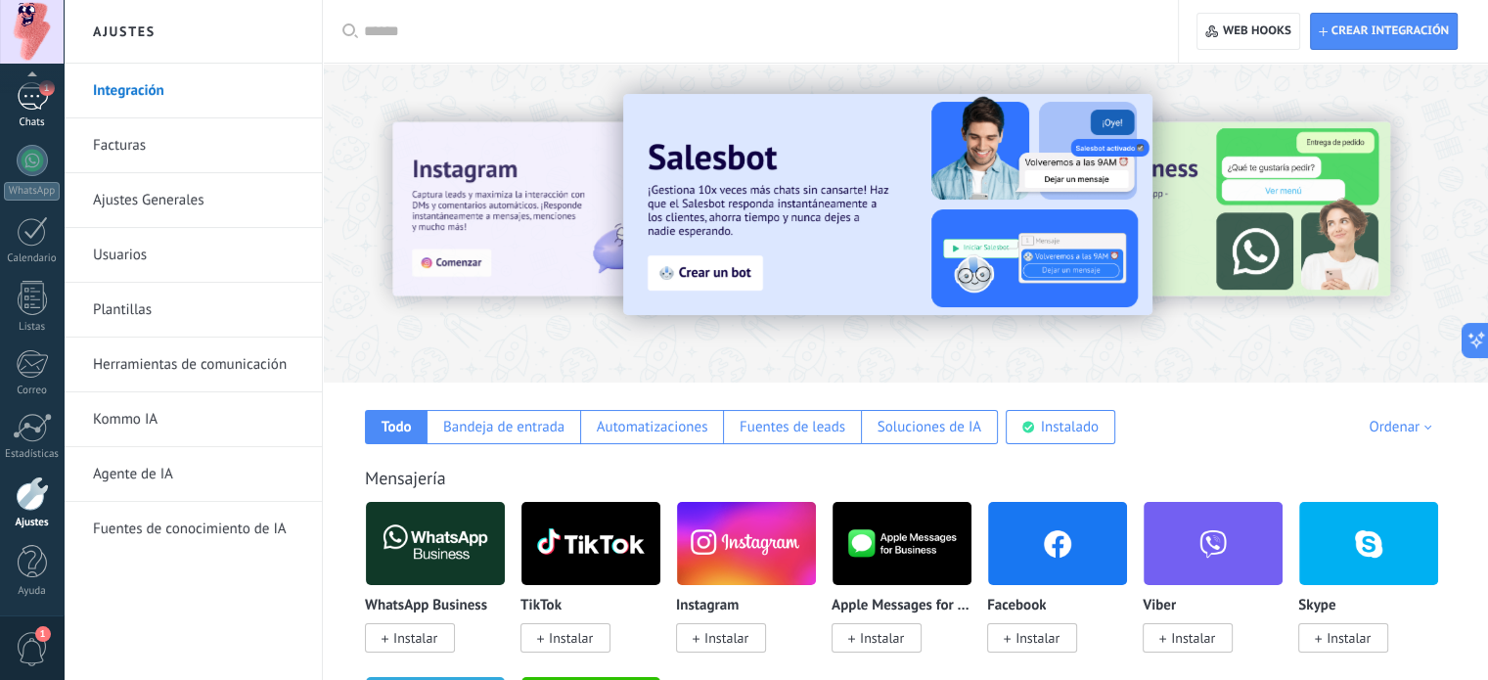
click at [39, 109] on div "1" at bounding box center [32, 96] width 31 height 28
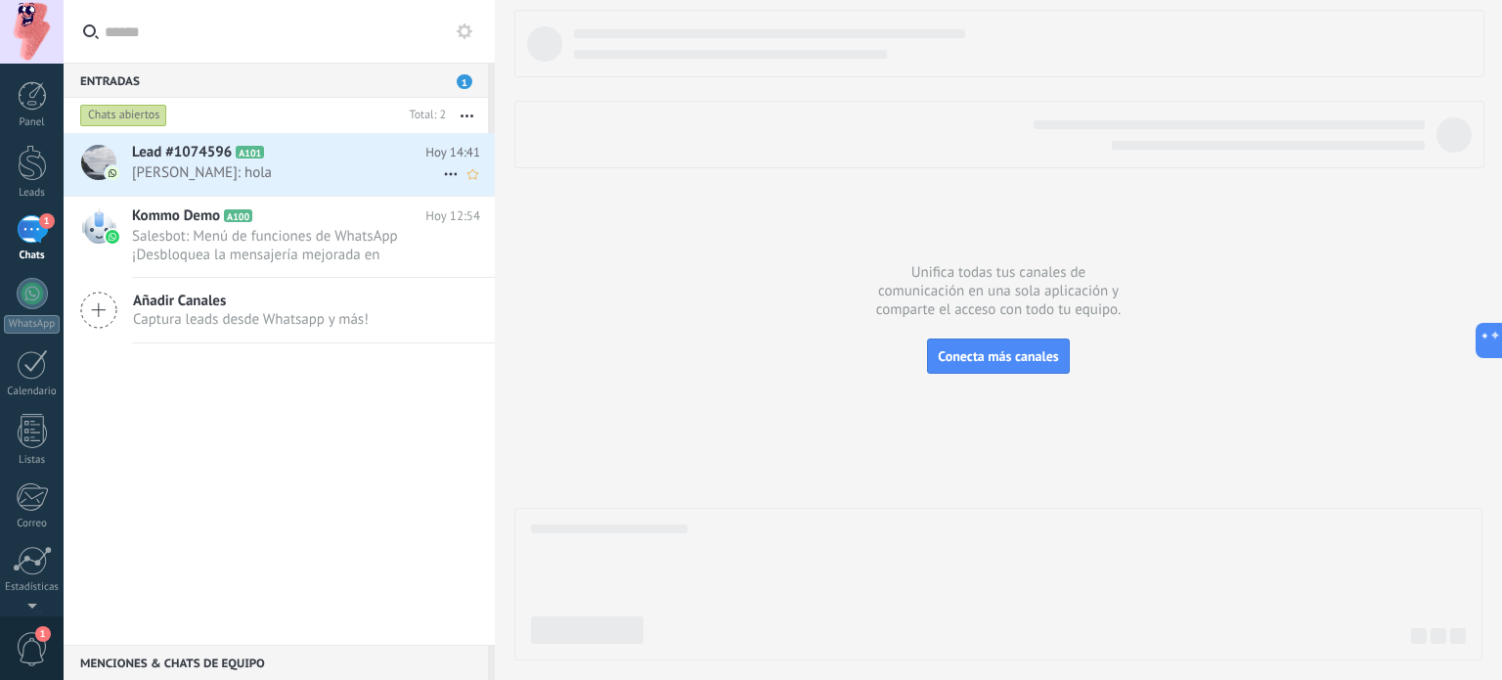
click at [340, 182] on div "Lead #1074596 A101 Hoy 14:41 Hugo Garcia: hola" at bounding box center [313, 164] width 363 height 62
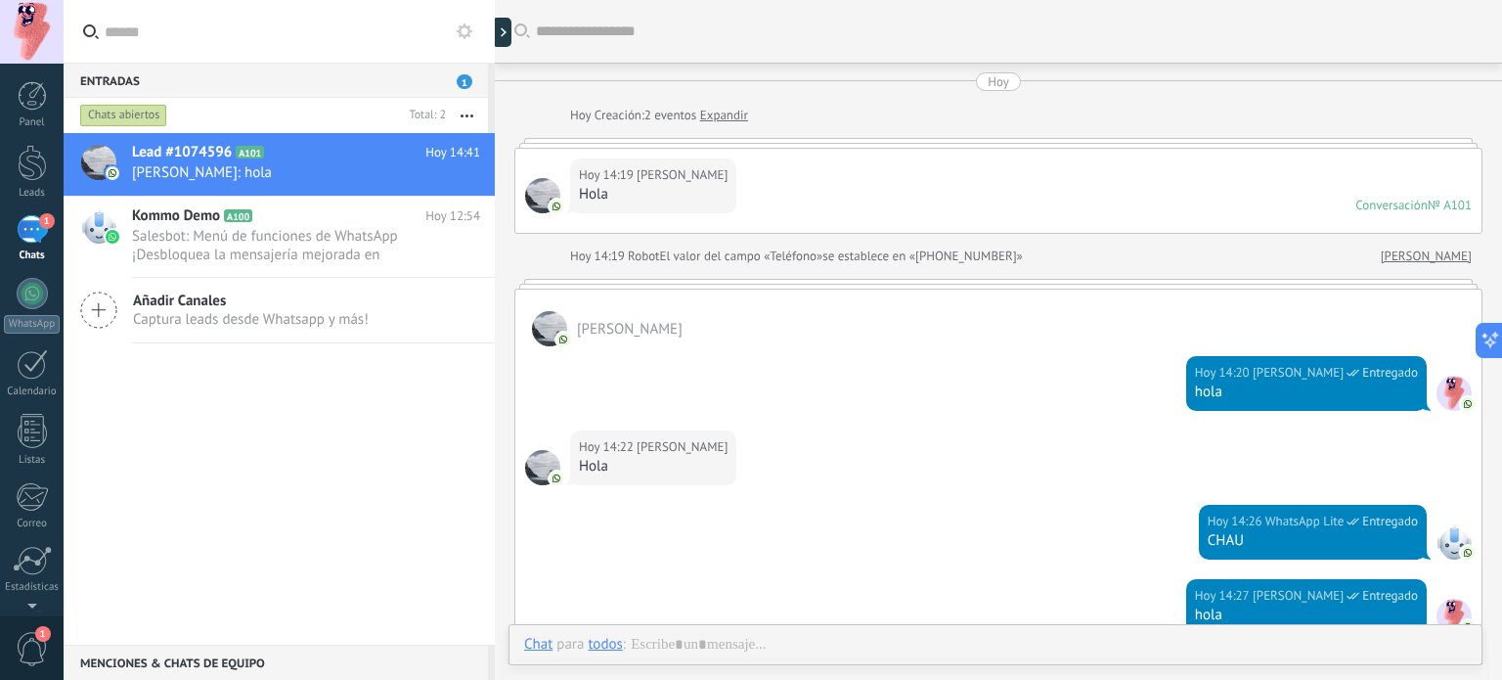
scroll to position [348, 0]
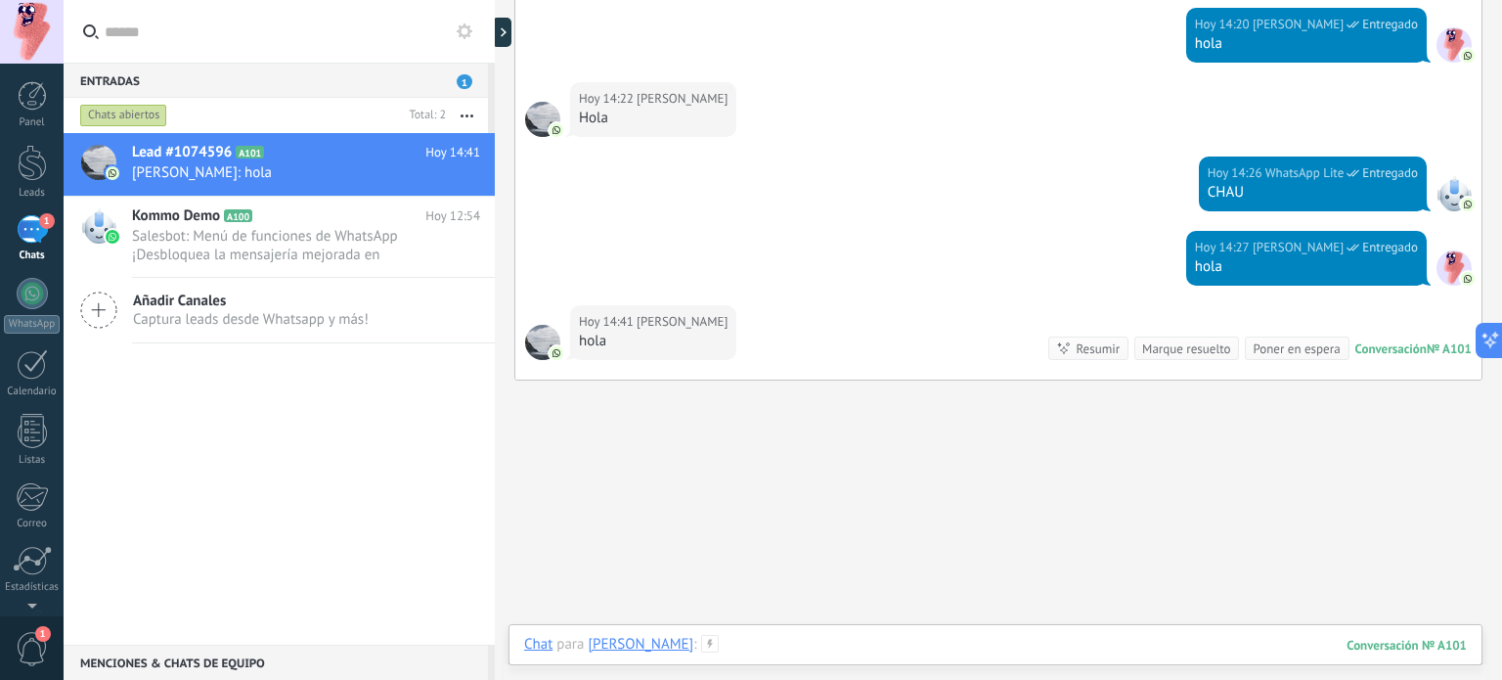
click at [941, 645] on div at bounding box center [995, 664] width 943 height 59
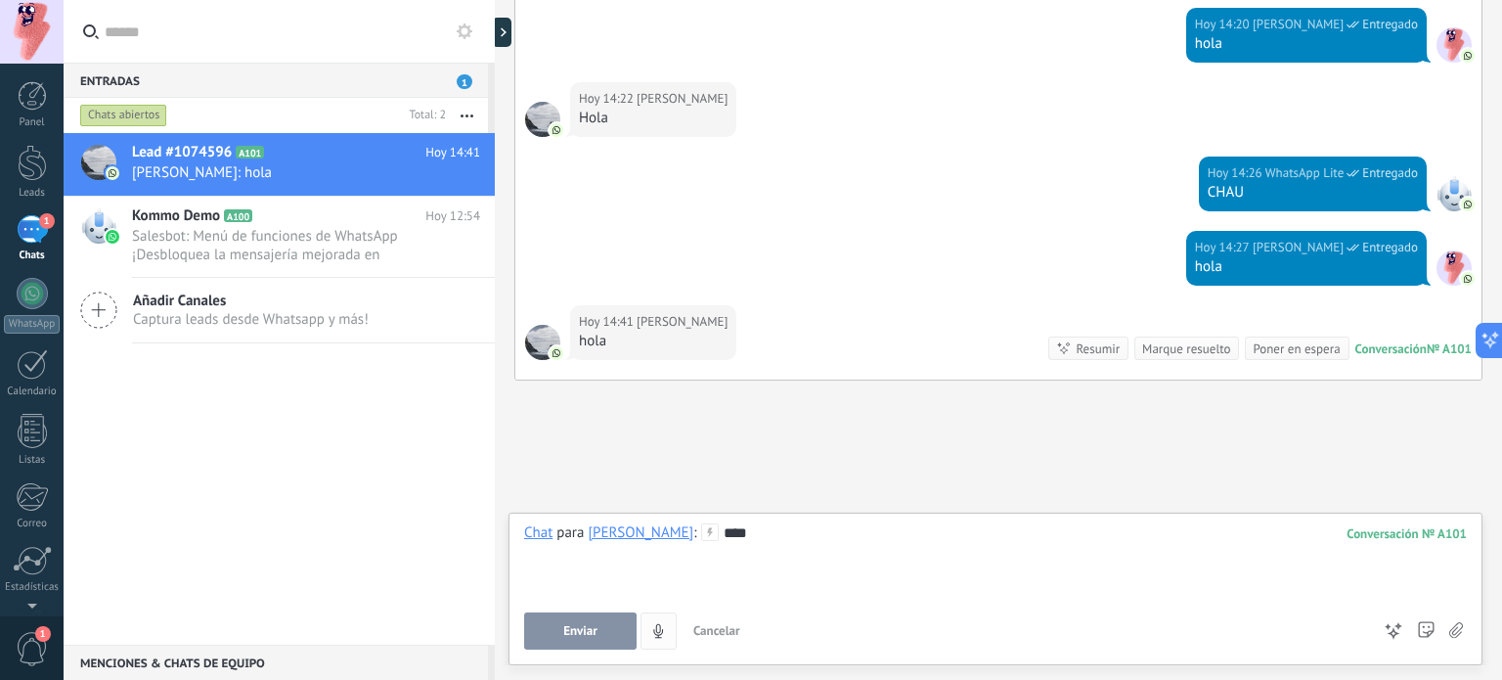
click at [597, 637] on span "Enviar" at bounding box center [580, 631] width 34 height 14
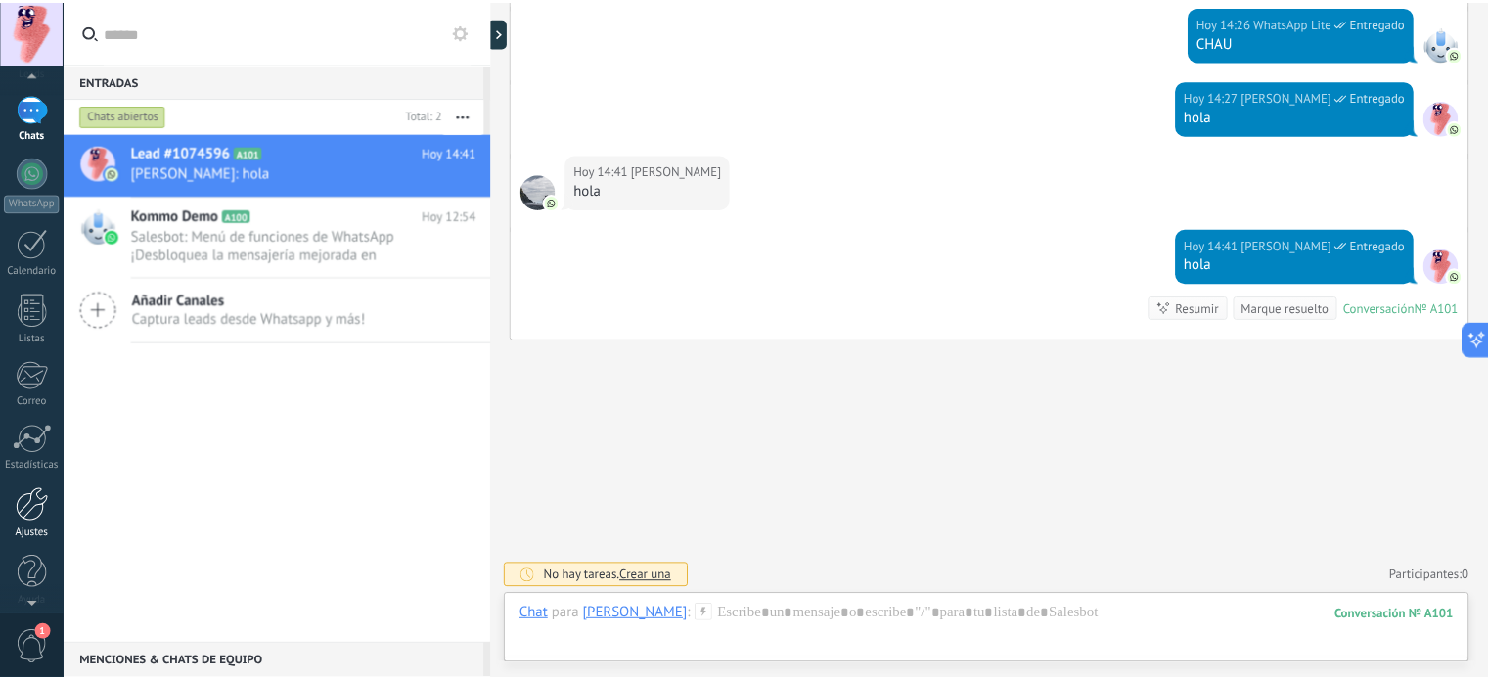
scroll to position [133, 0]
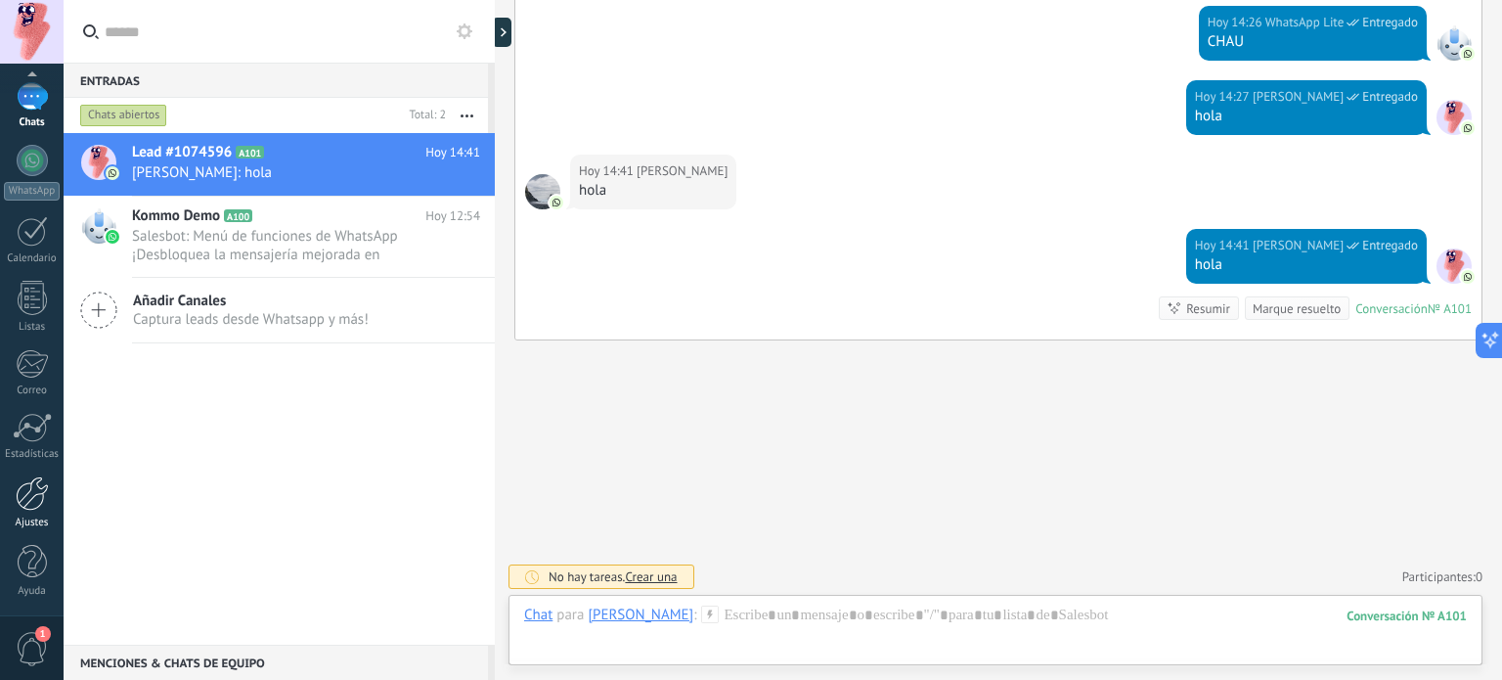
click at [39, 500] on div at bounding box center [32, 493] width 33 height 34
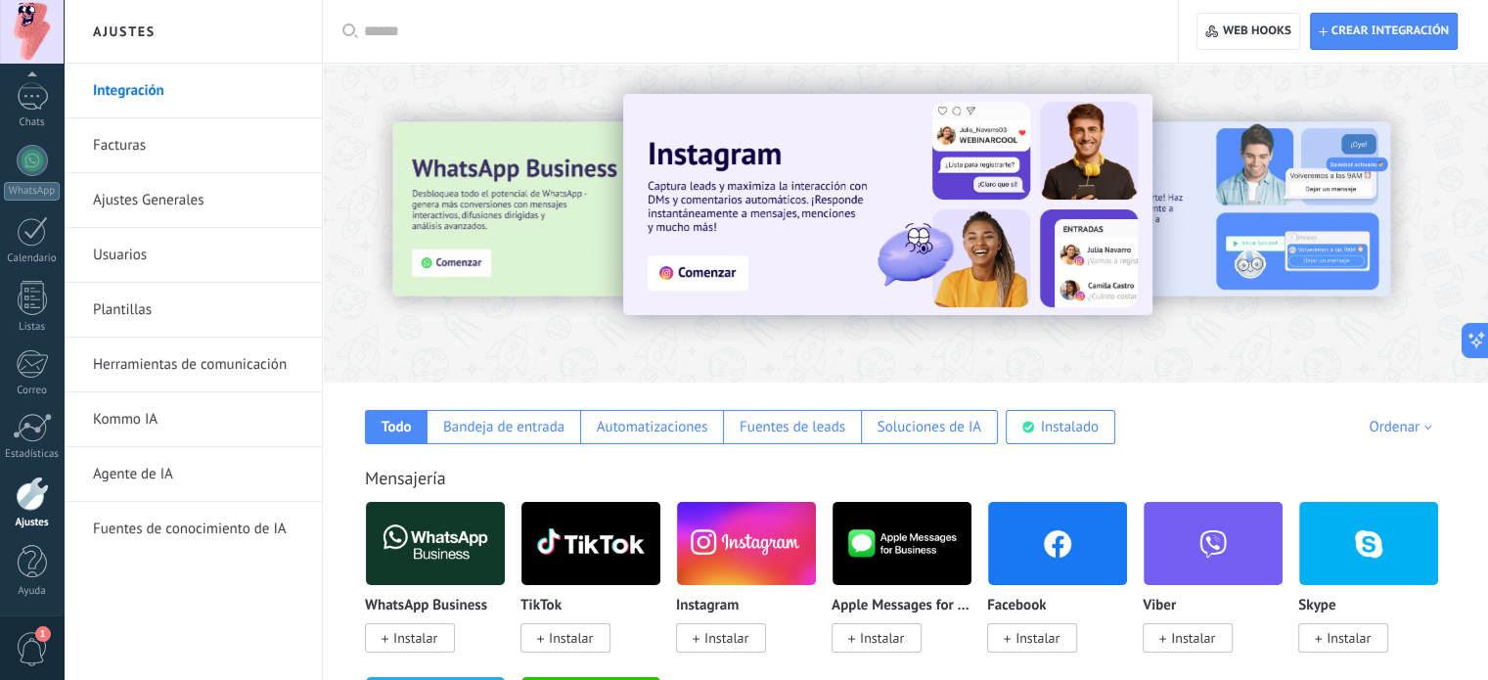
click at [193, 88] on link "Integración" at bounding box center [197, 91] width 209 height 55
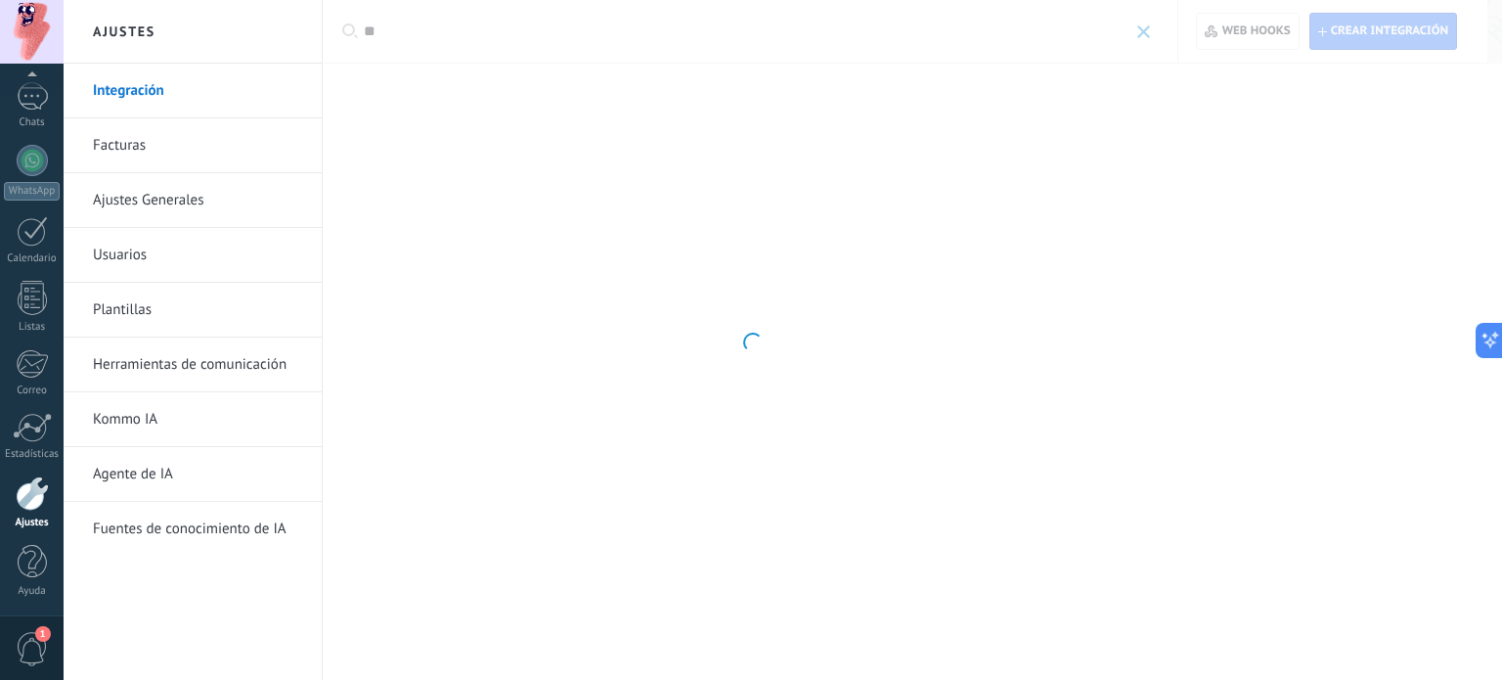
type input "*"
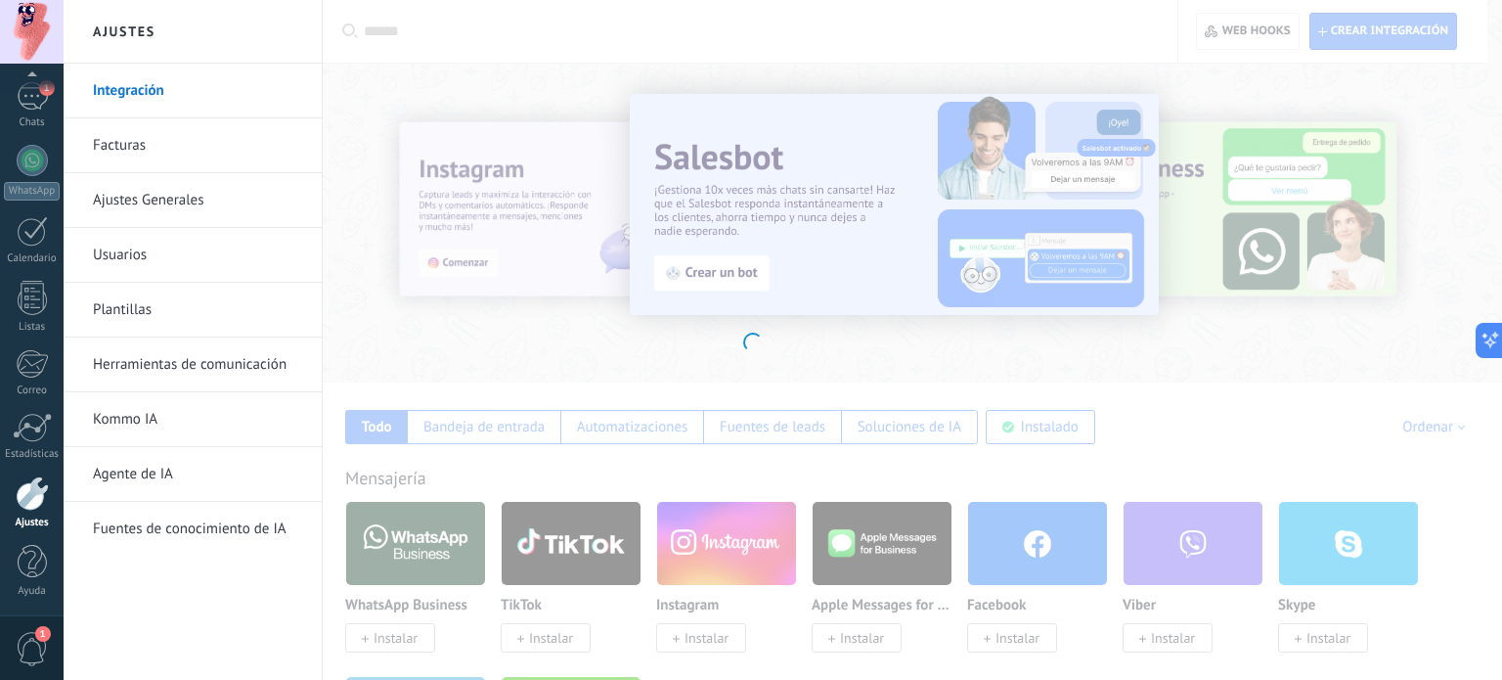
click at [192, 87] on link "Integración" at bounding box center [197, 91] width 209 height 55
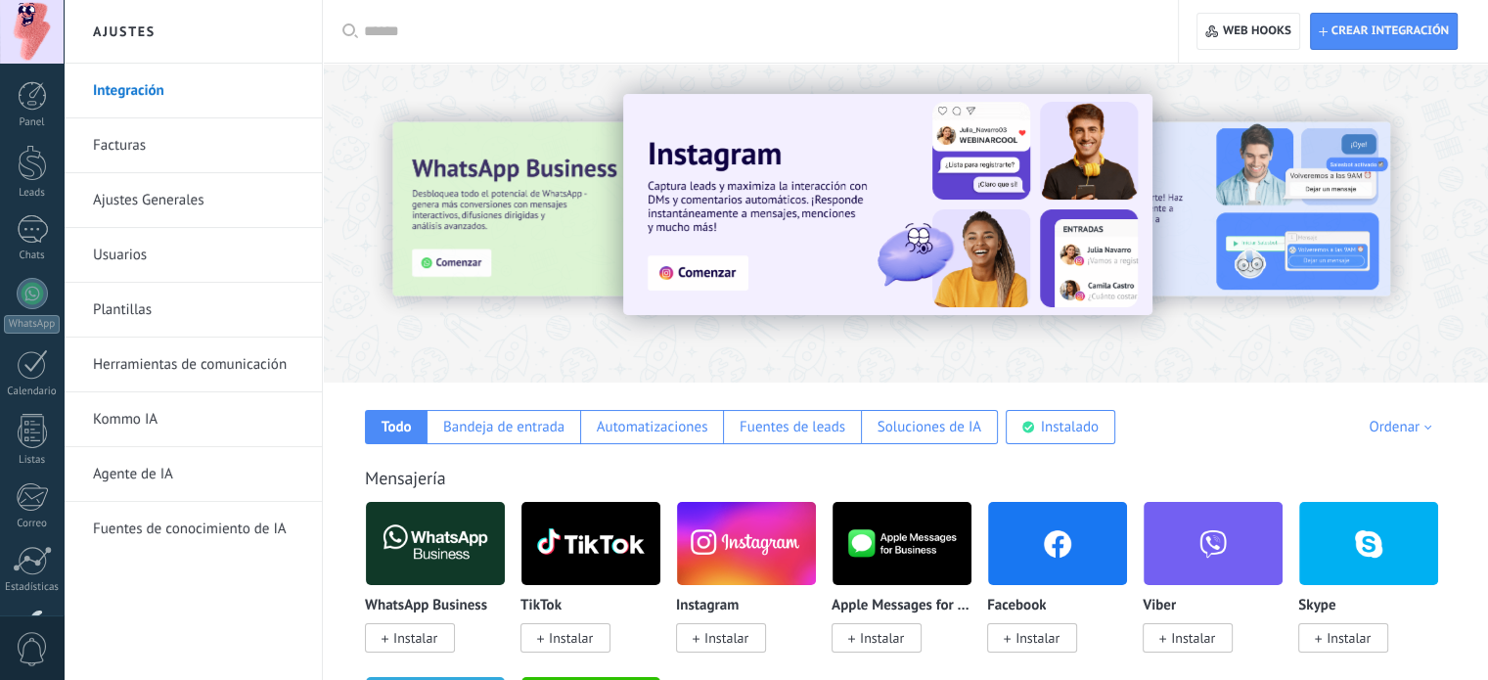
click at [488, 29] on input "text" at bounding box center [757, 32] width 786 height 21
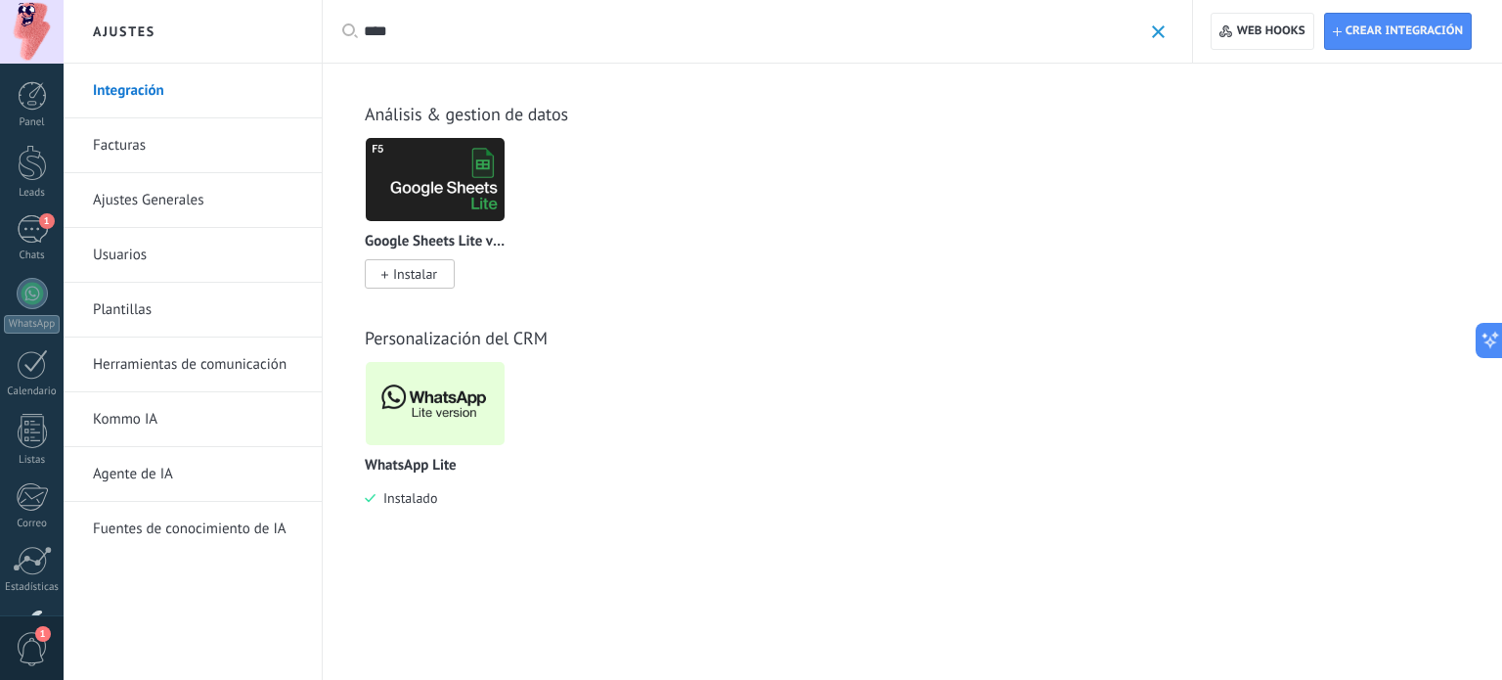
click at [463, 405] on img at bounding box center [435, 403] width 139 height 95
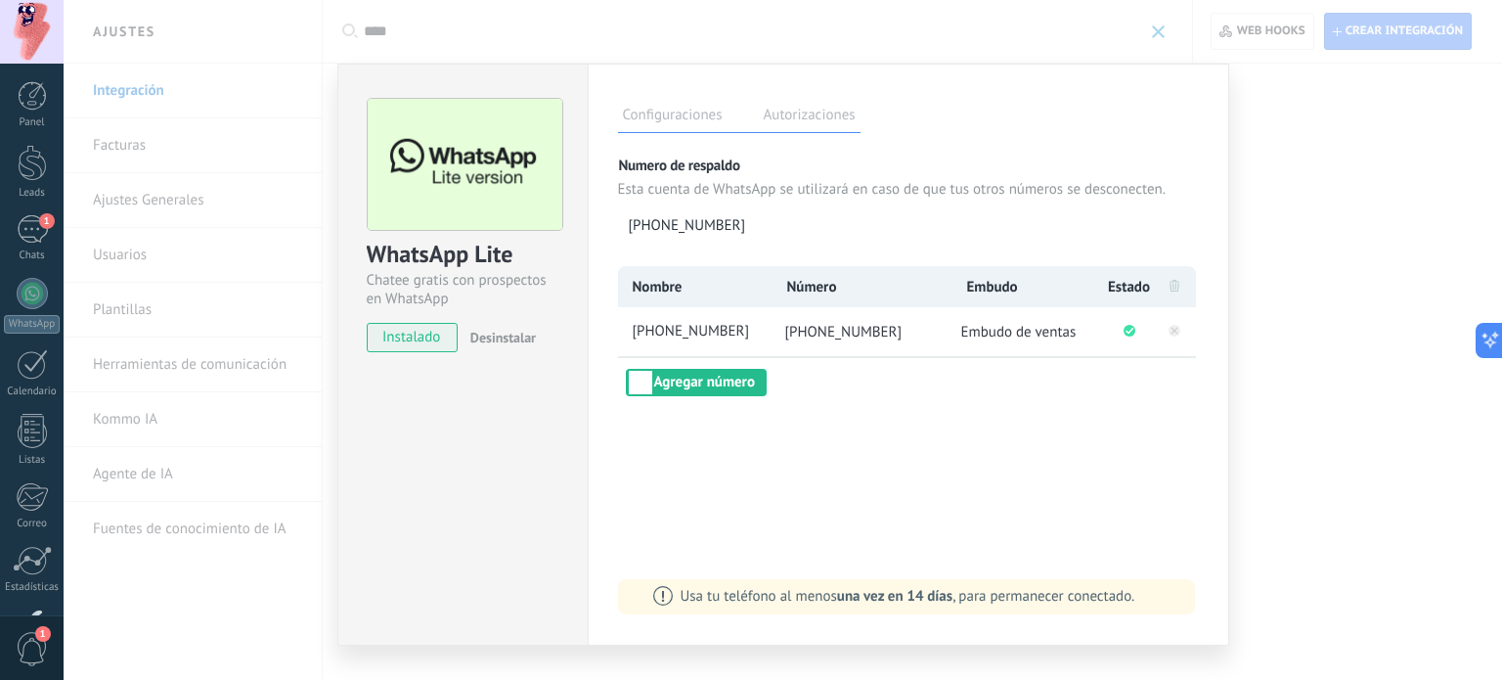
click at [1340, 222] on div "WhatsApp Lite Chatee gratis con prospectos en WhatsApp instalado Desinstalar Co…" at bounding box center [783, 340] width 1439 height 680
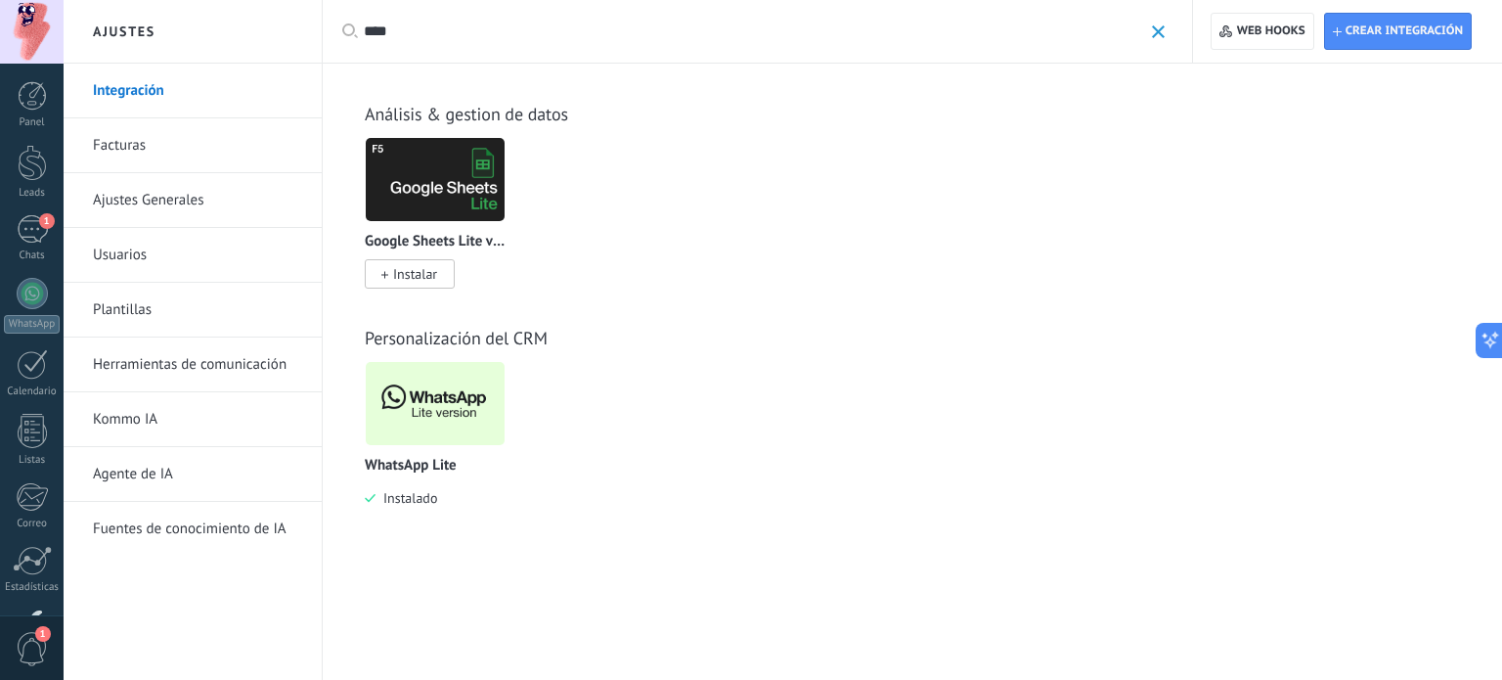
click at [381, 28] on input "****" at bounding box center [753, 32] width 779 height 21
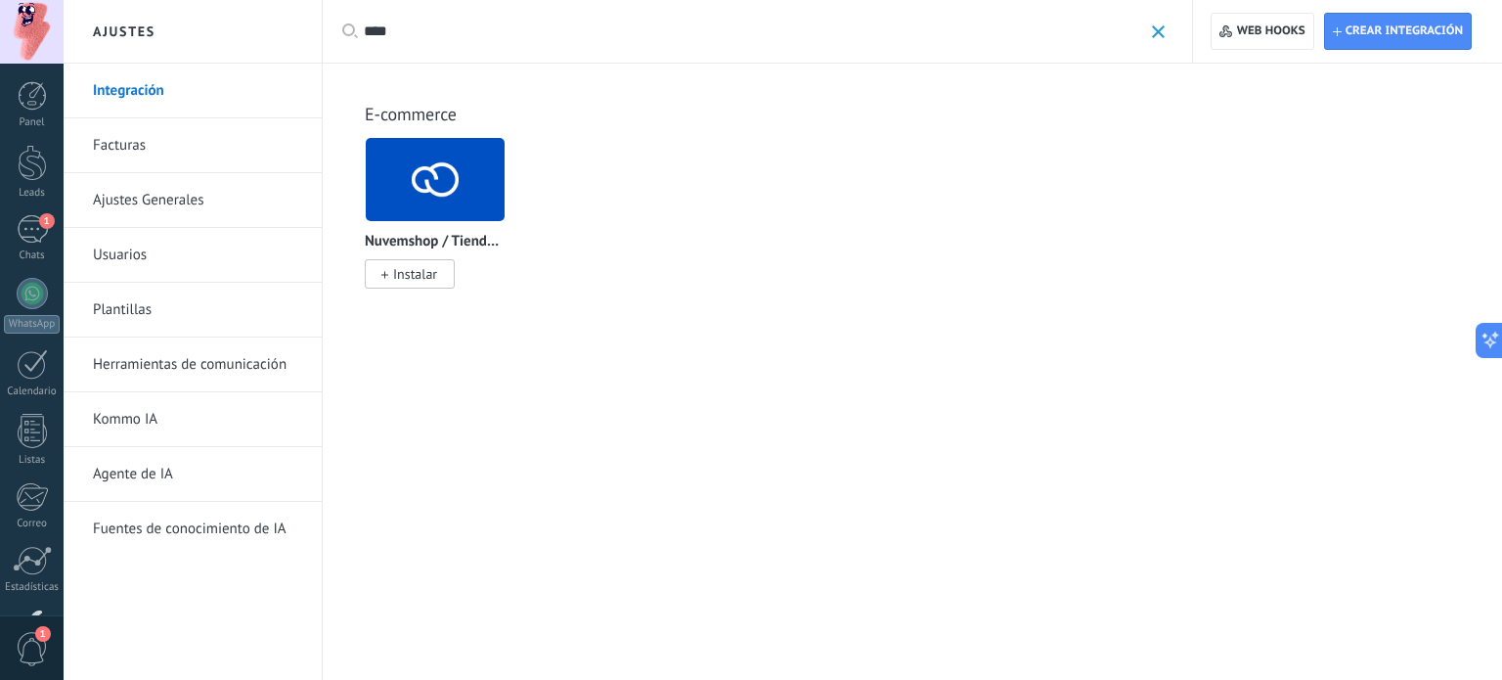
type input "****"
click at [462, 188] on img at bounding box center [435, 179] width 139 height 95
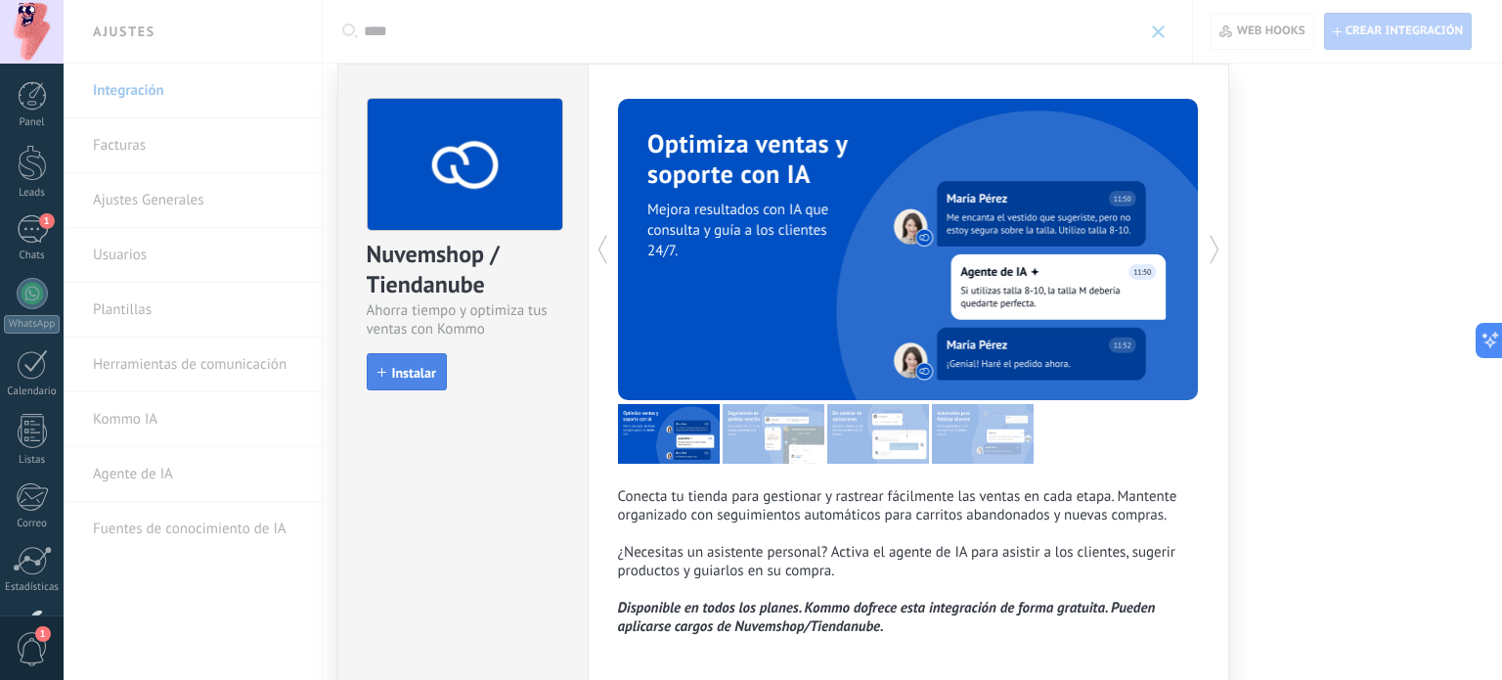
click at [424, 373] on span "Instalar" at bounding box center [414, 373] width 44 height 14
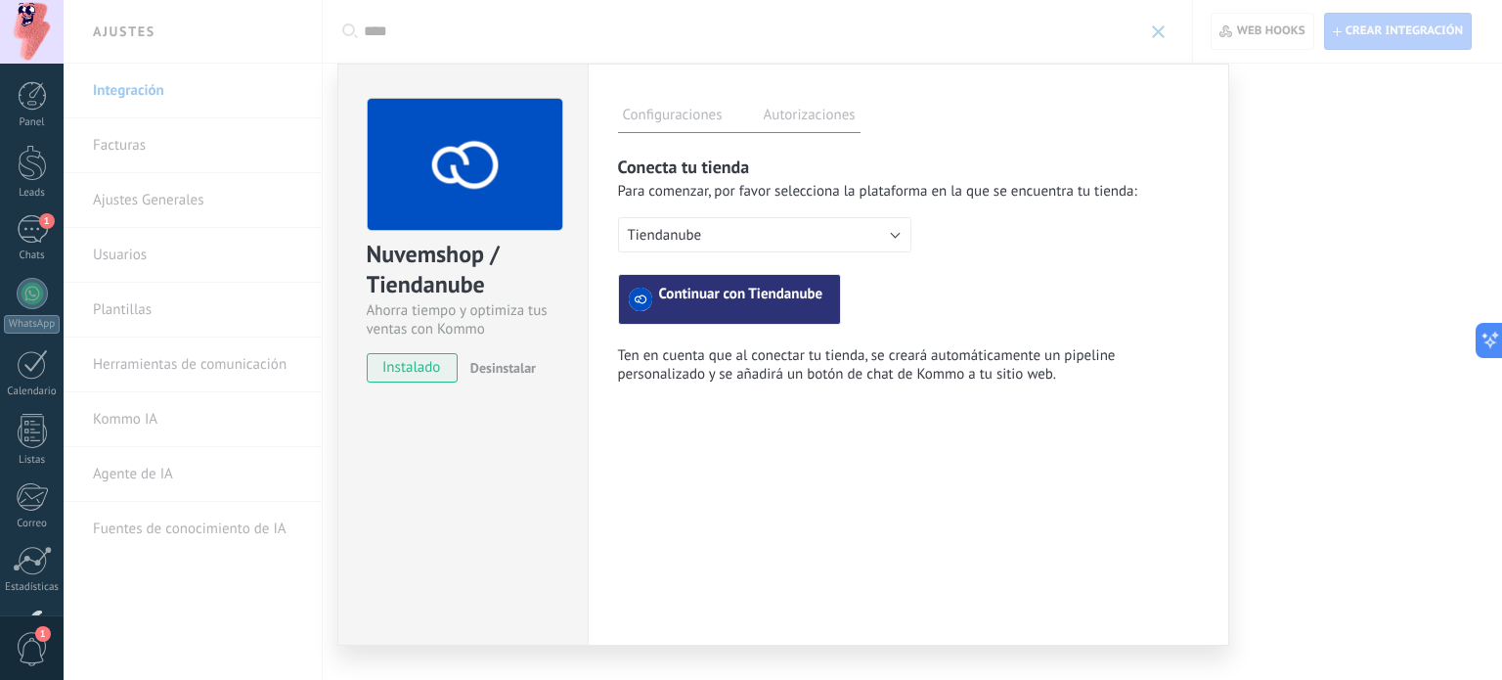
click at [743, 300] on span "Continuar con Tiendanube" at bounding box center [741, 299] width 164 height 23
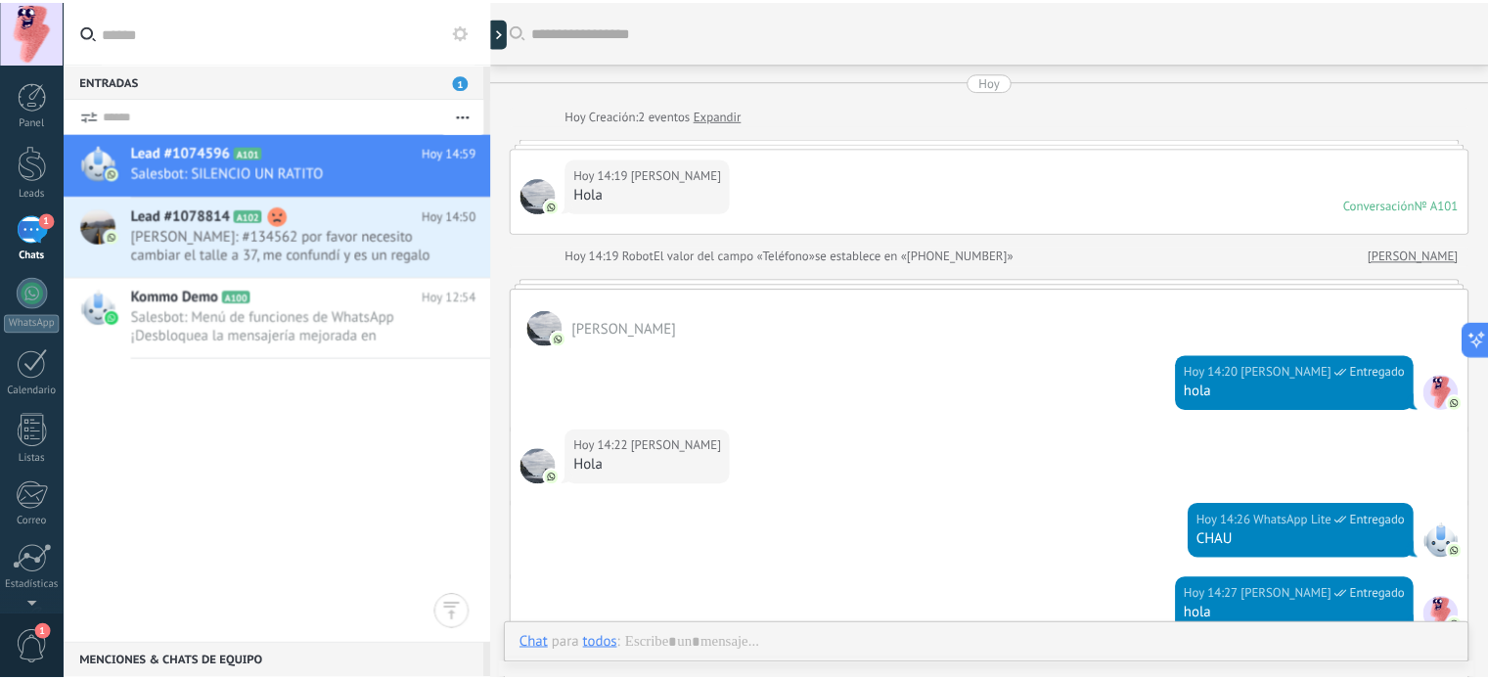
scroll to position [515, 0]
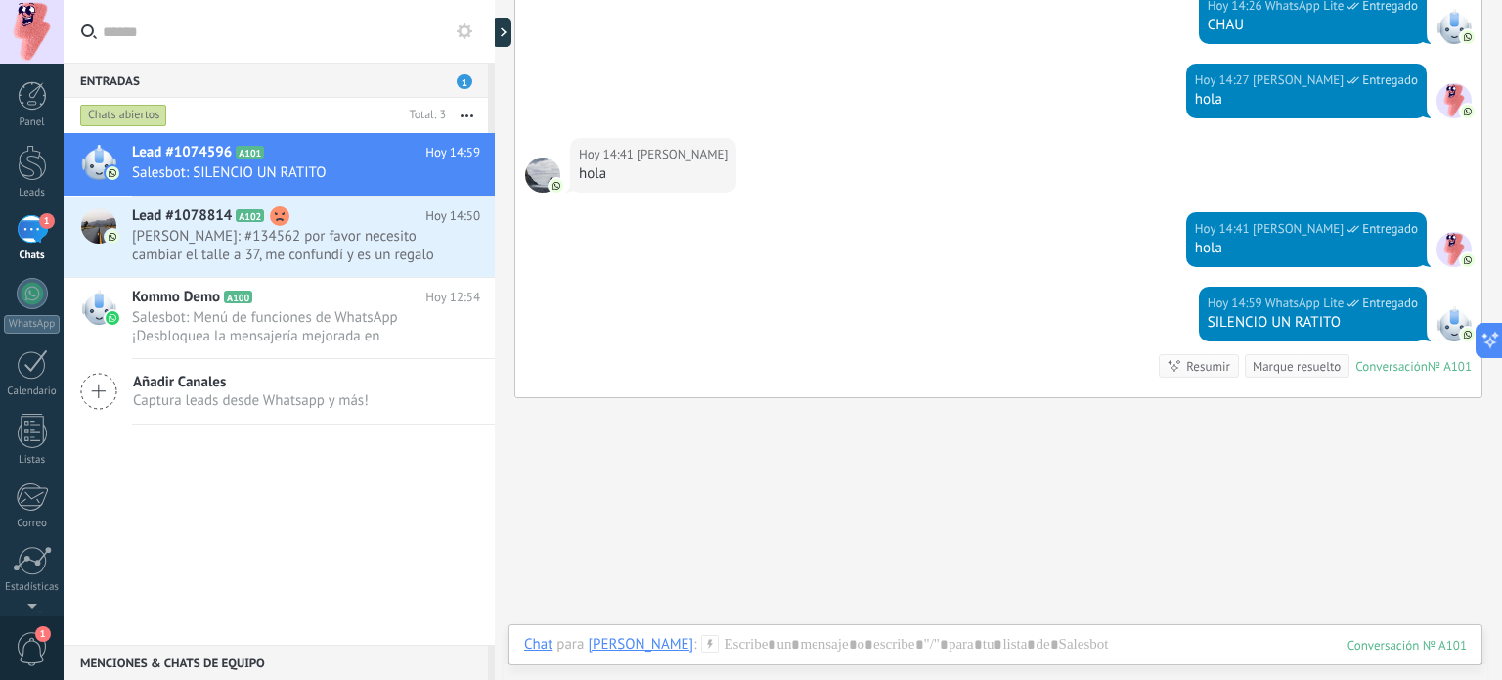
click at [35, 234] on div "1" at bounding box center [32, 229] width 31 height 28
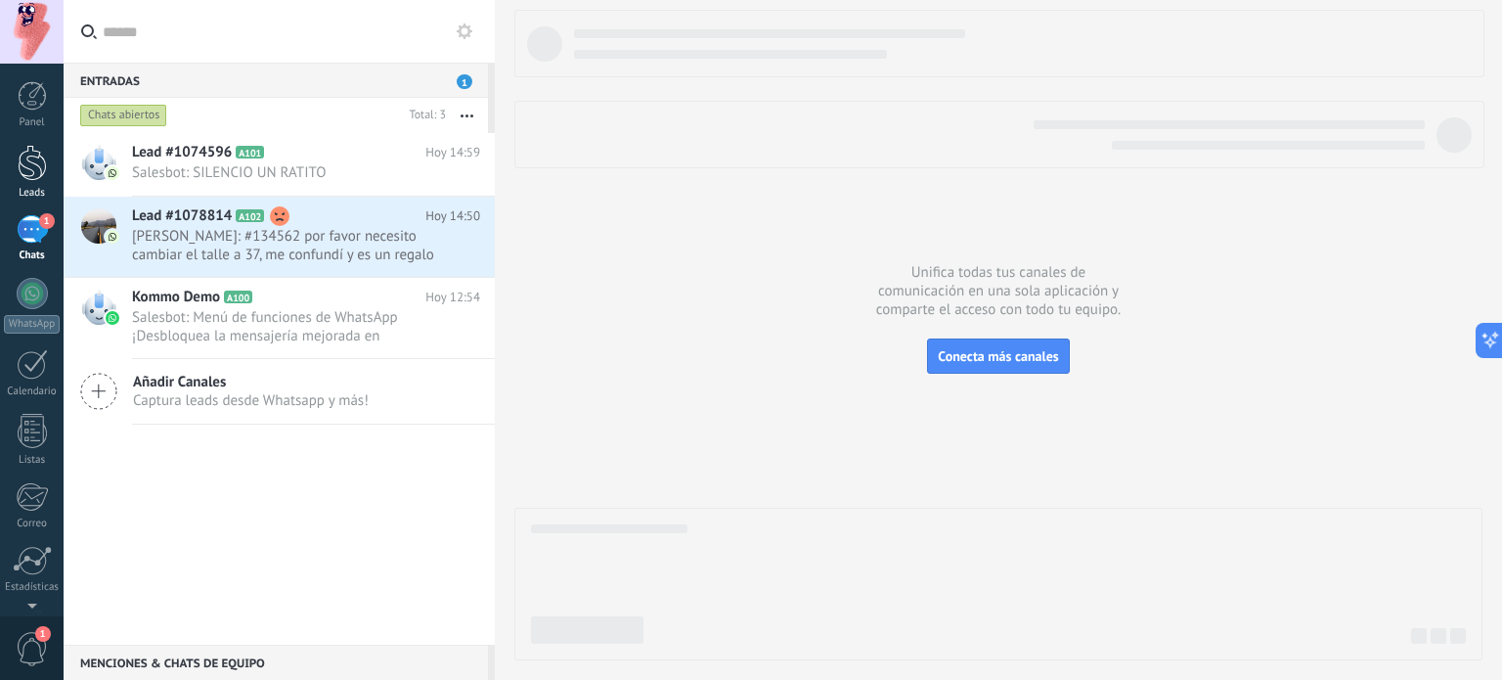
click at [39, 164] on div at bounding box center [32, 163] width 29 height 36
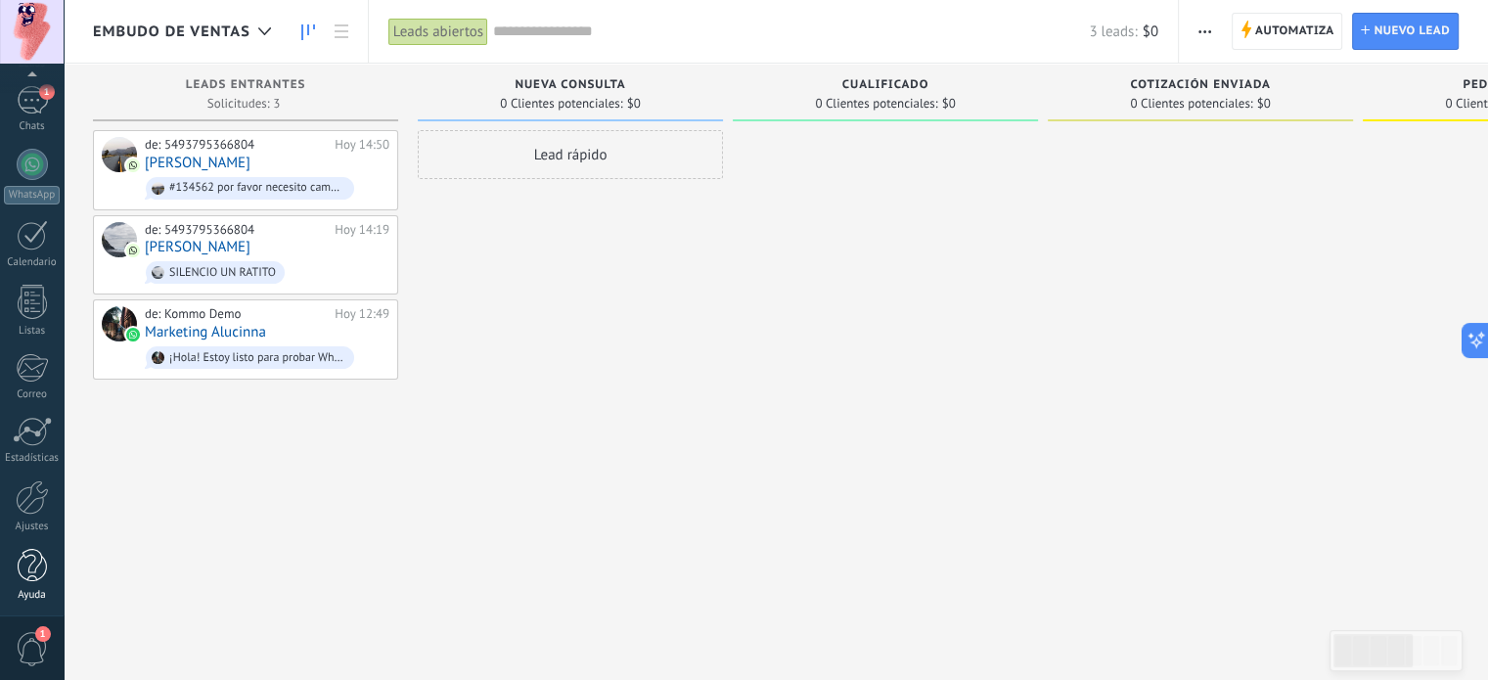
scroll to position [133, 0]
click at [31, 489] on div at bounding box center [32, 493] width 33 height 34
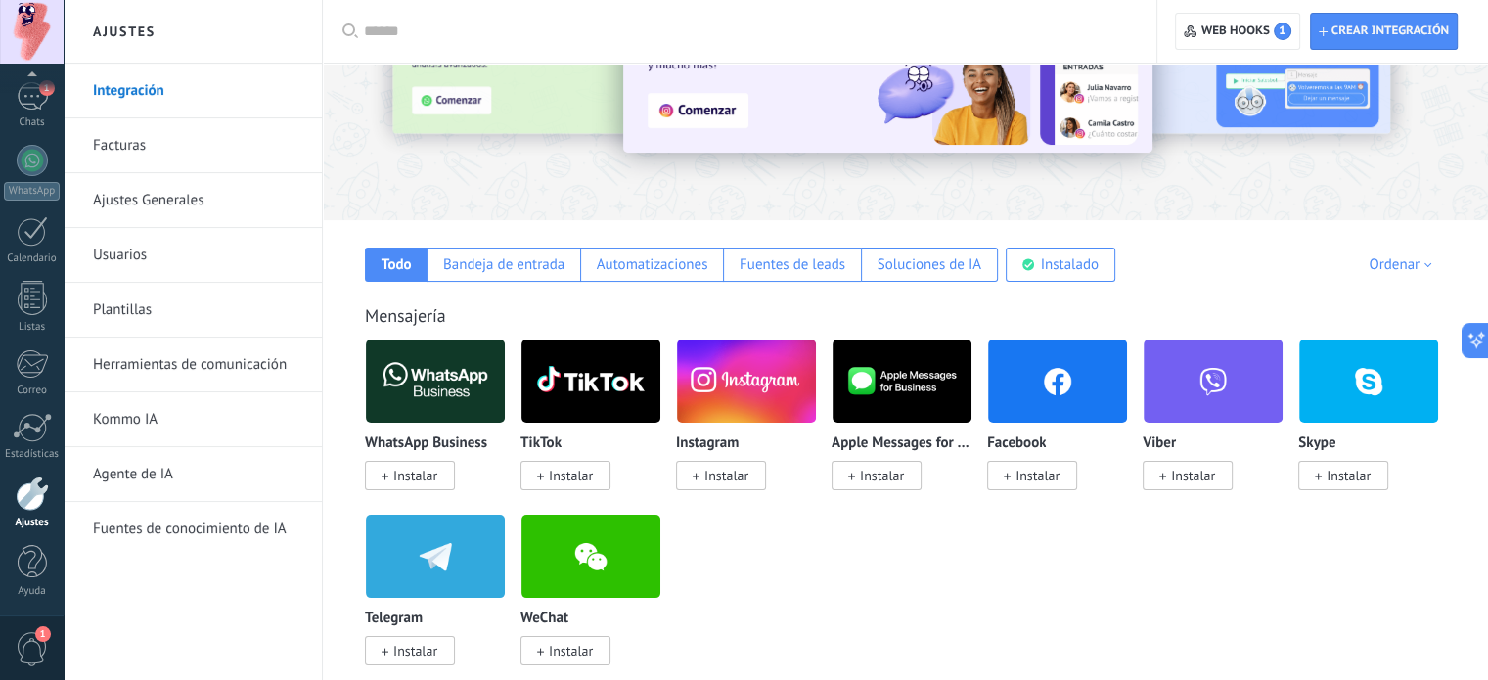
scroll to position [196, 0]
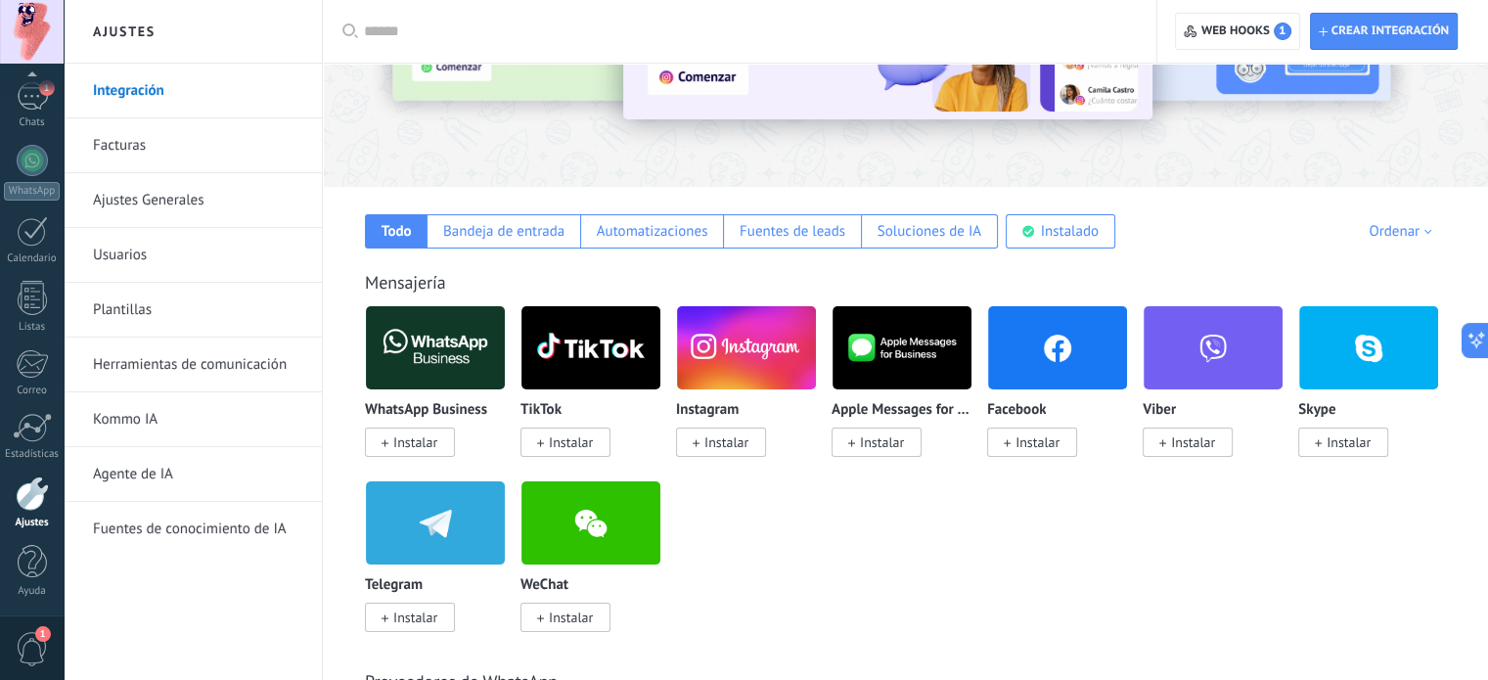
click at [227, 359] on link "Herramientas de comunicación" at bounding box center [197, 364] width 209 height 55
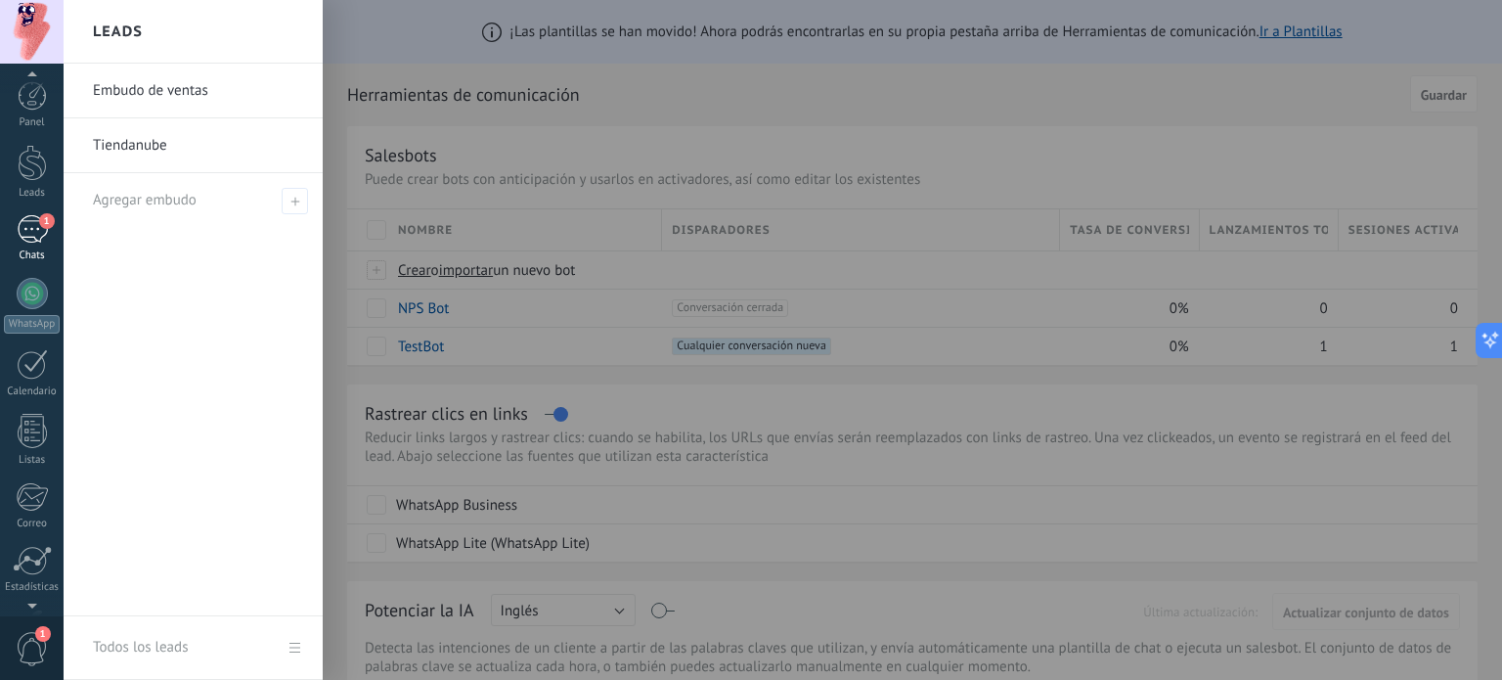
click at [22, 230] on div "1" at bounding box center [32, 229] width 31 height 28
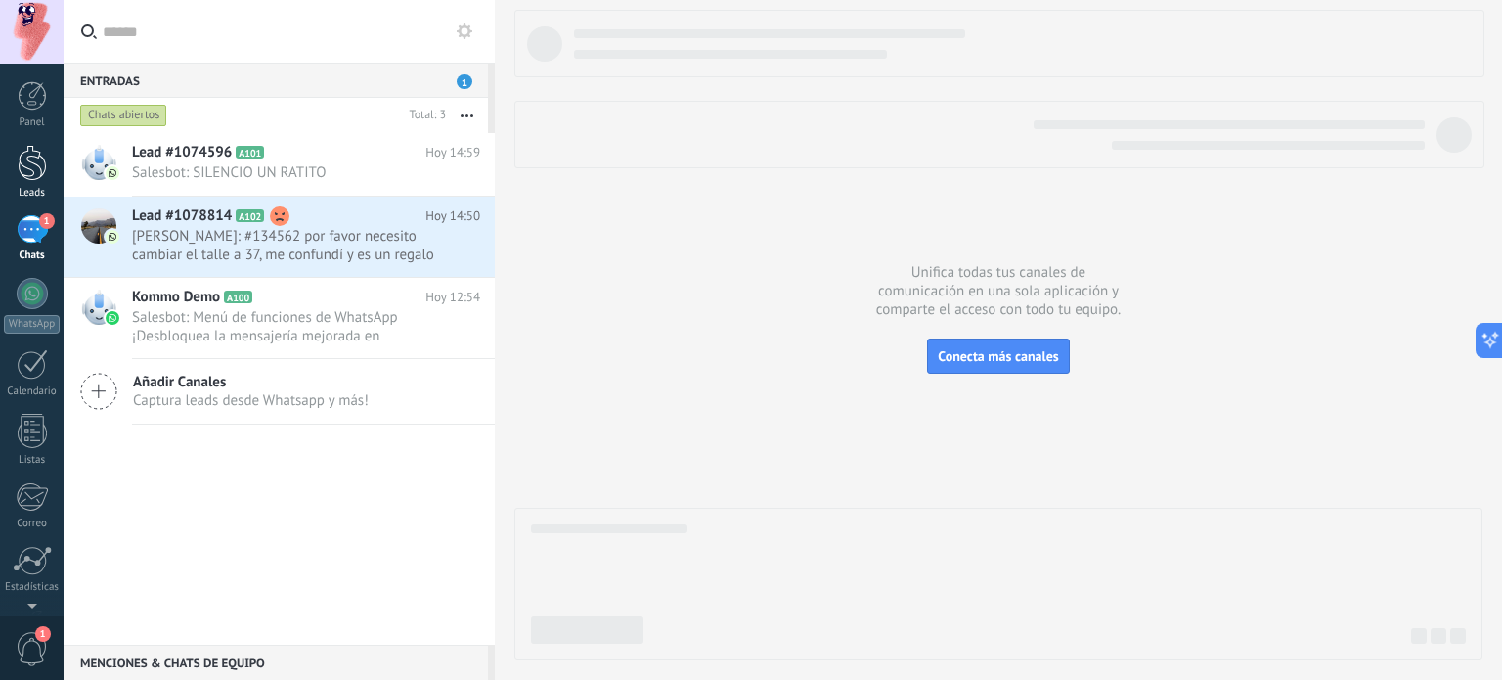
click at [27, 160] on div at bounding box center [32, 163] width 29 height 36
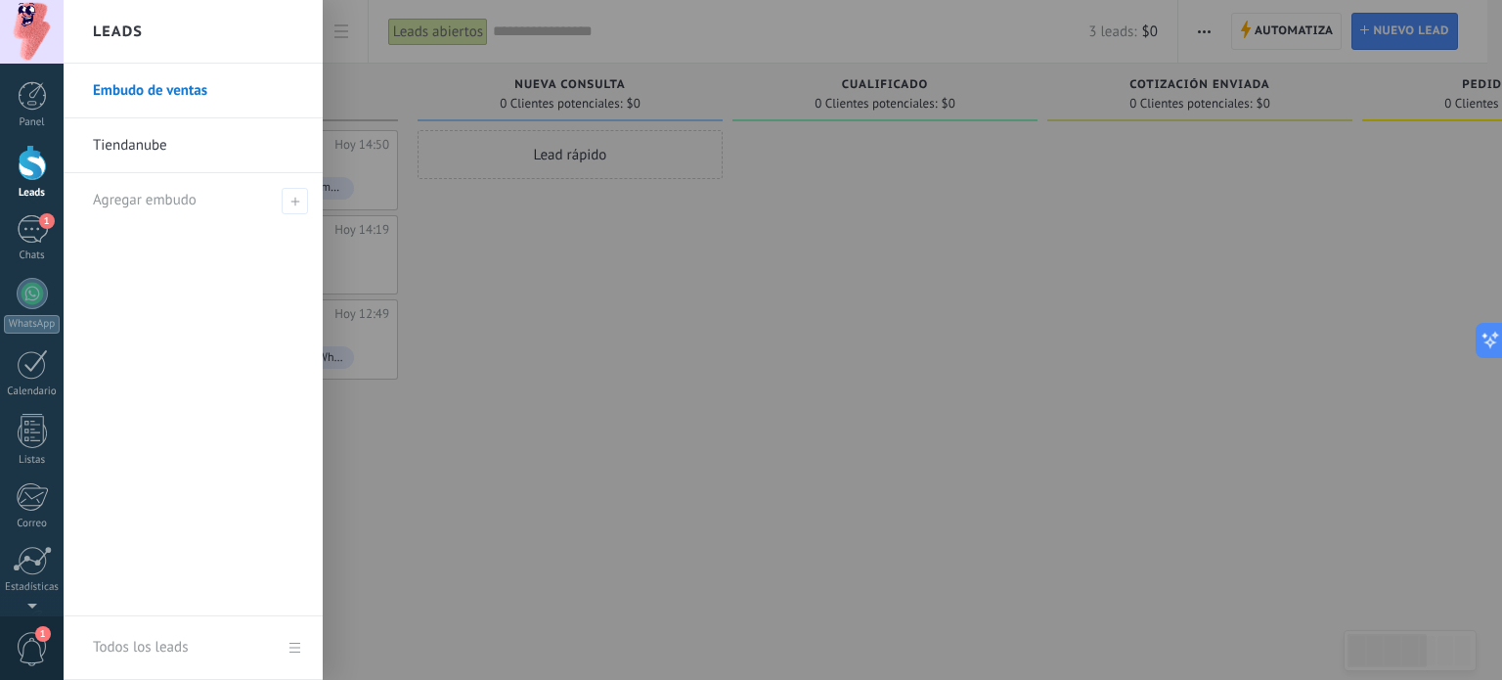
click at [148, 156] on link "Tiendanube" at bounding box center [198, 145] width 210 height 55
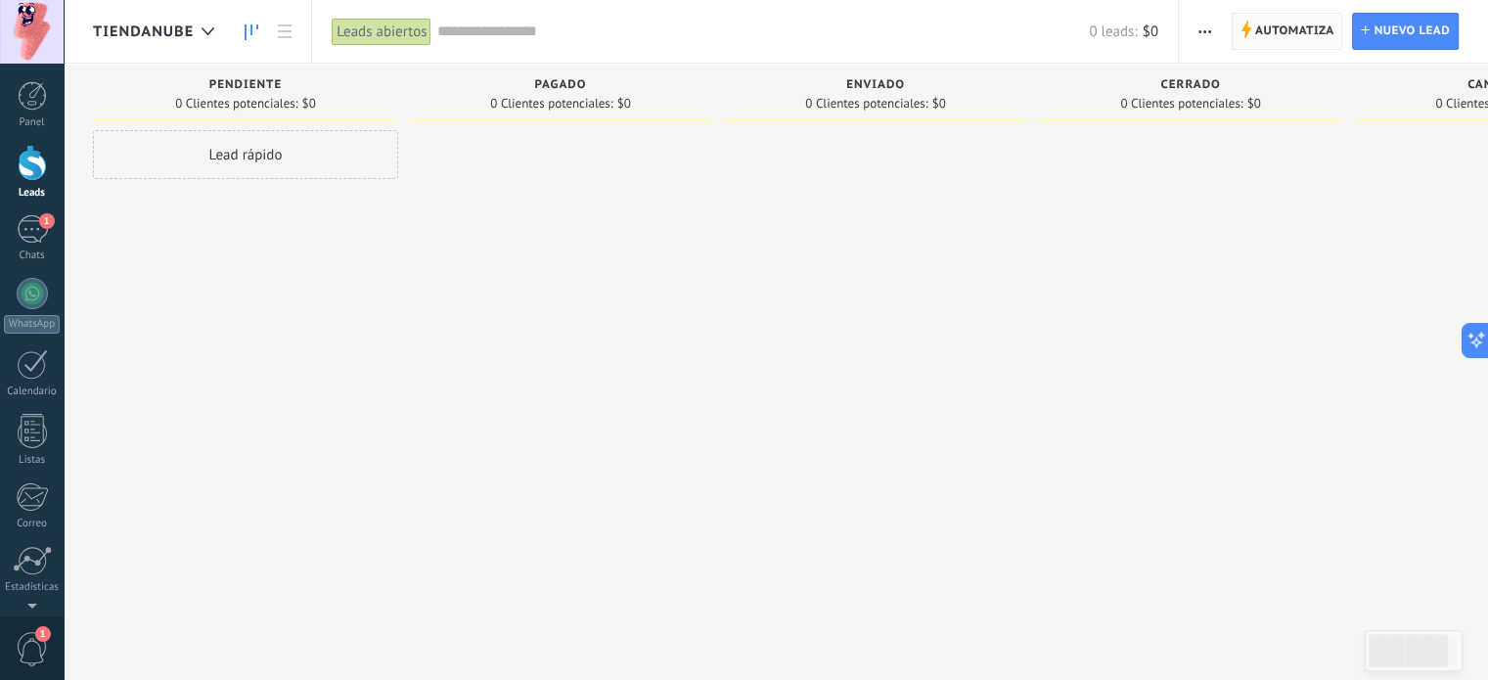
click at [1277, 36] on span "Automatiza" at bounding box center [1294, 31] width 79 height 35
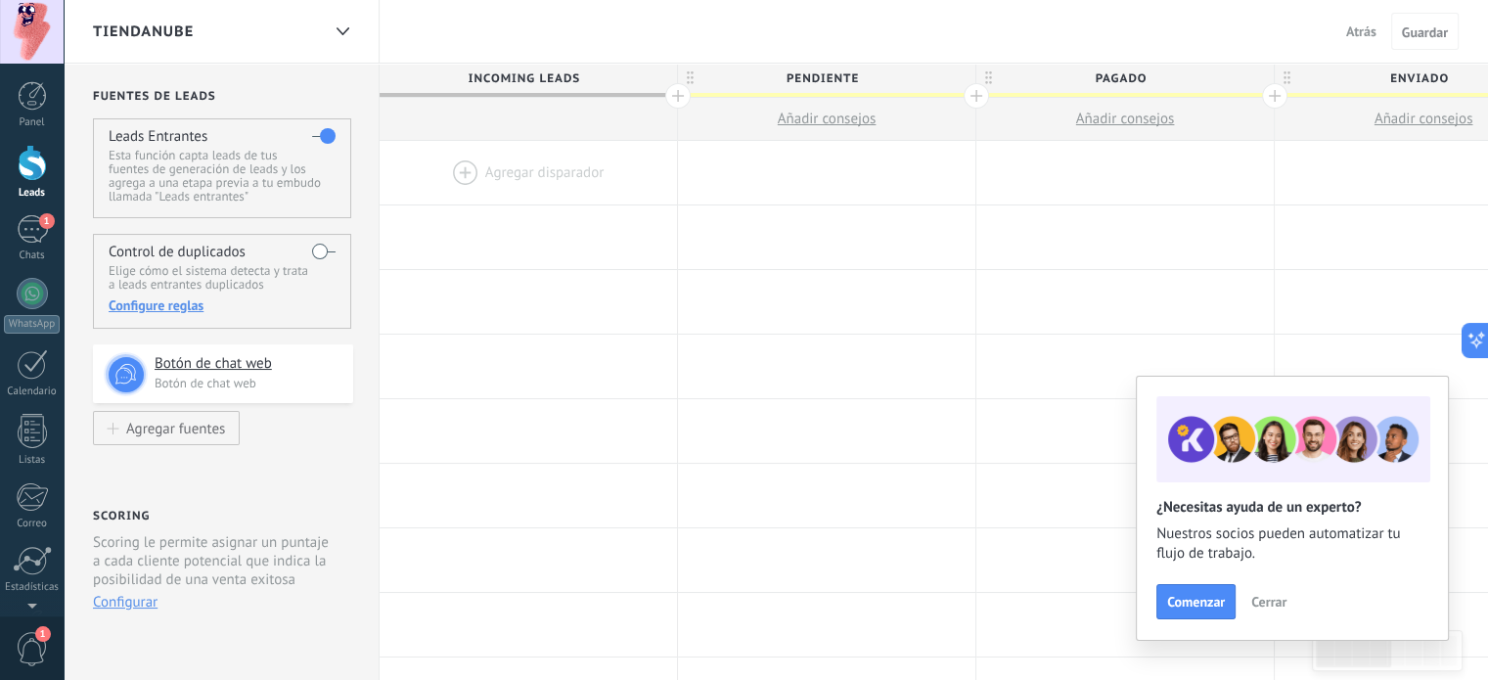
click at [1271, 607] on span "Cerrar" at bounding box center [1268, 602] width 35 height 14
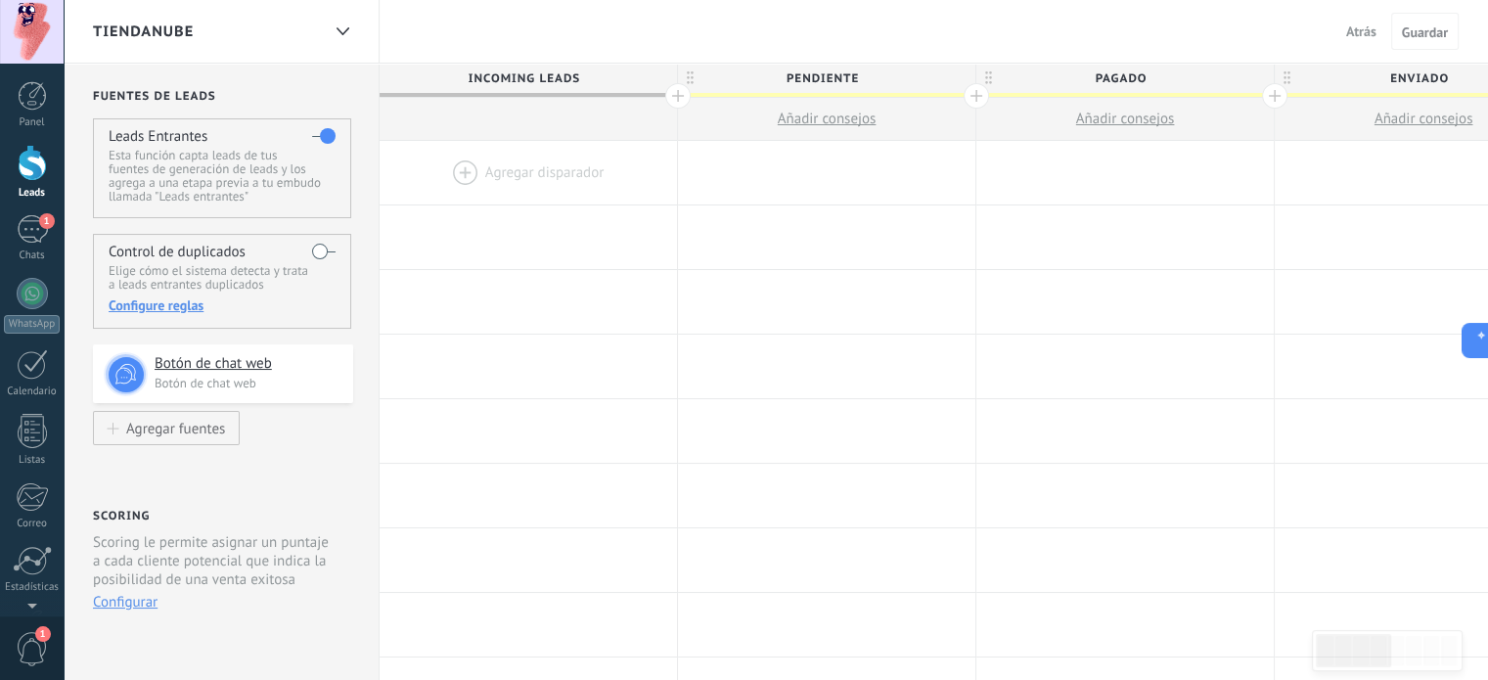
click at [859, 120] on span "Añadir consejos" at bounding box center [827, 119] width 99 height 19
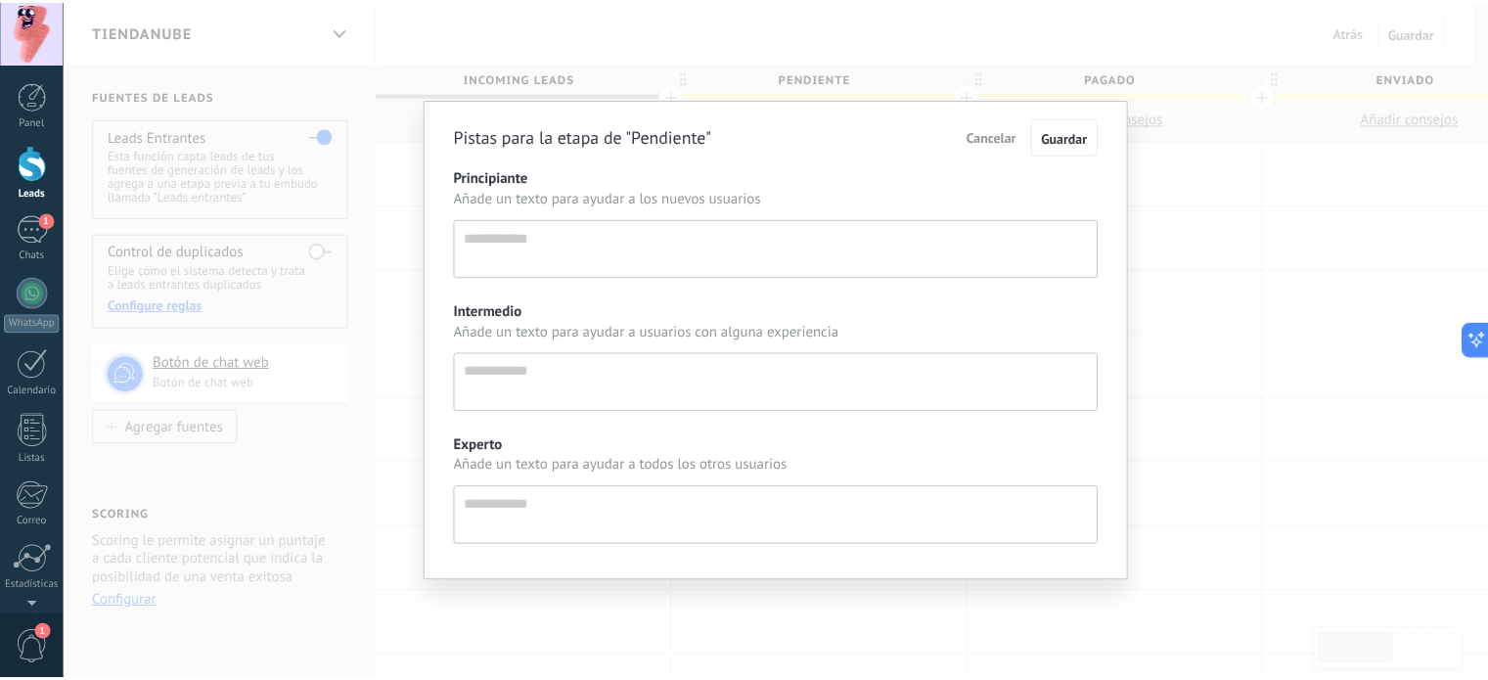
scroll to position [19, 0]
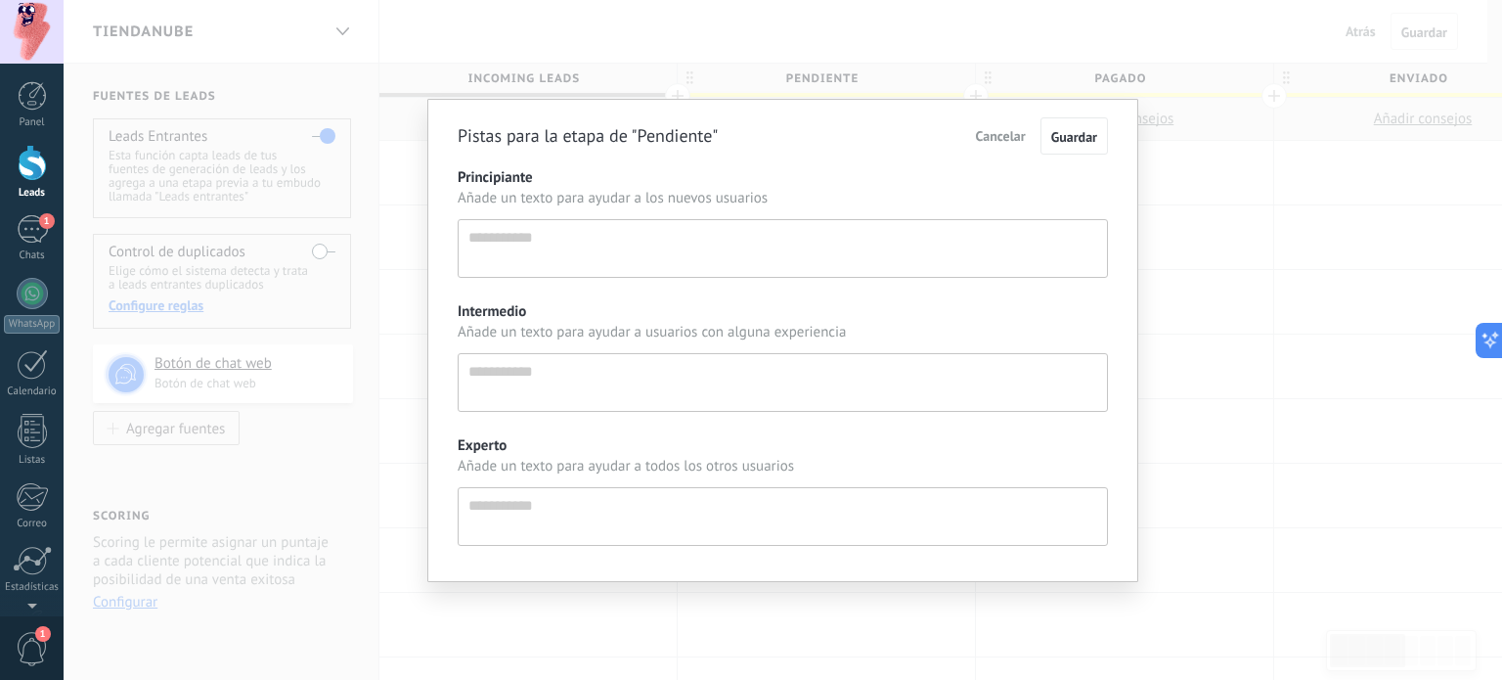
click at [1159, 116] on div "Pistas para la etapa de "Pendiente" Cancelar Guardar Principiante Añade un text…" at bounding box center [783, 340] width 1439 height 680
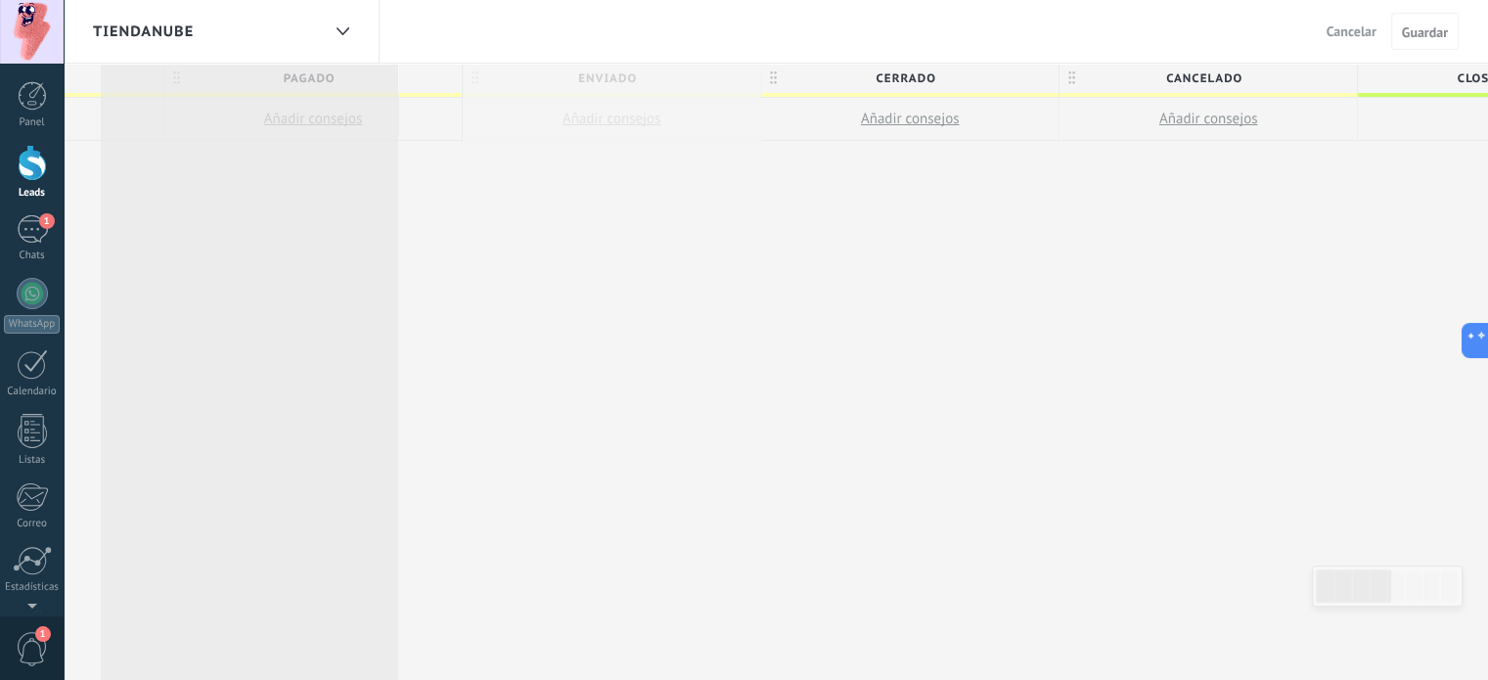
scroll to position [0, 789]
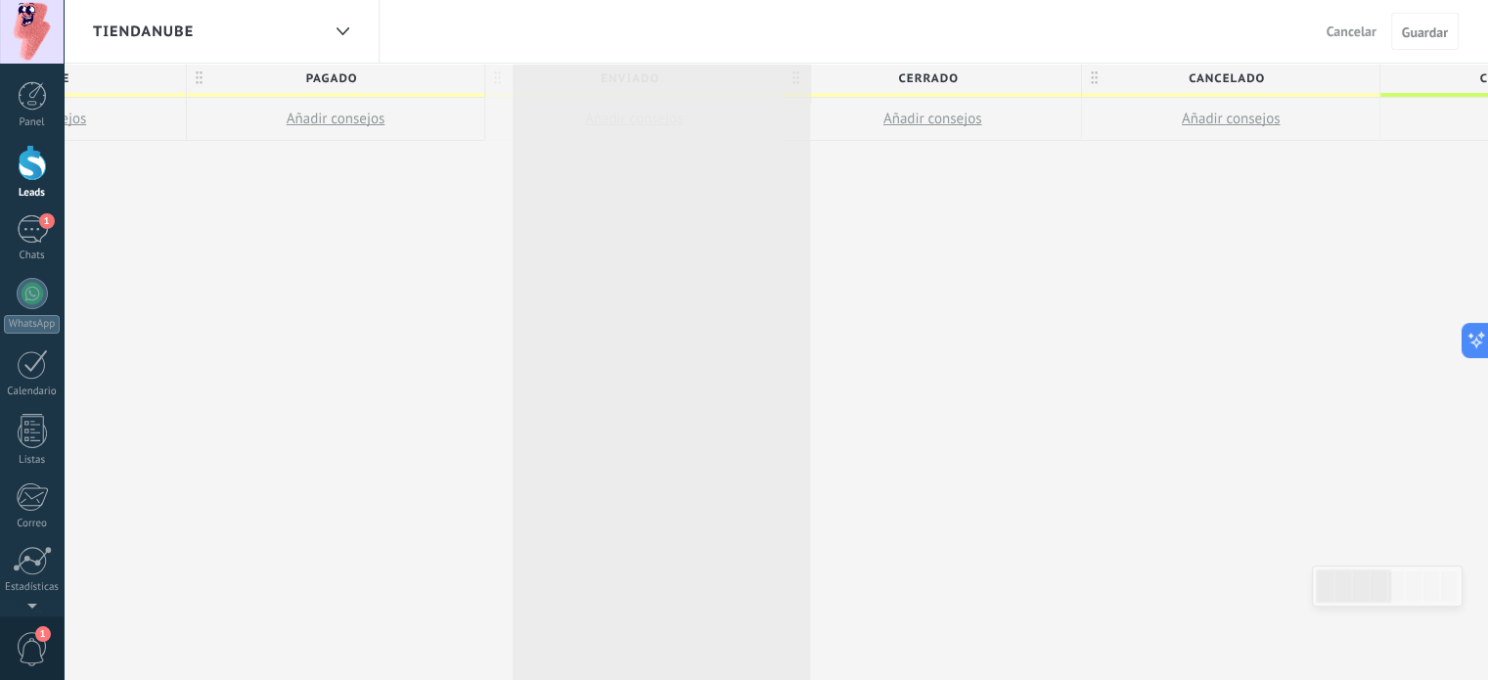
drag, startPoint x: 1279, startPoint y: 75, endPoint x: 520, endPoint y: 39, distance: 759.8
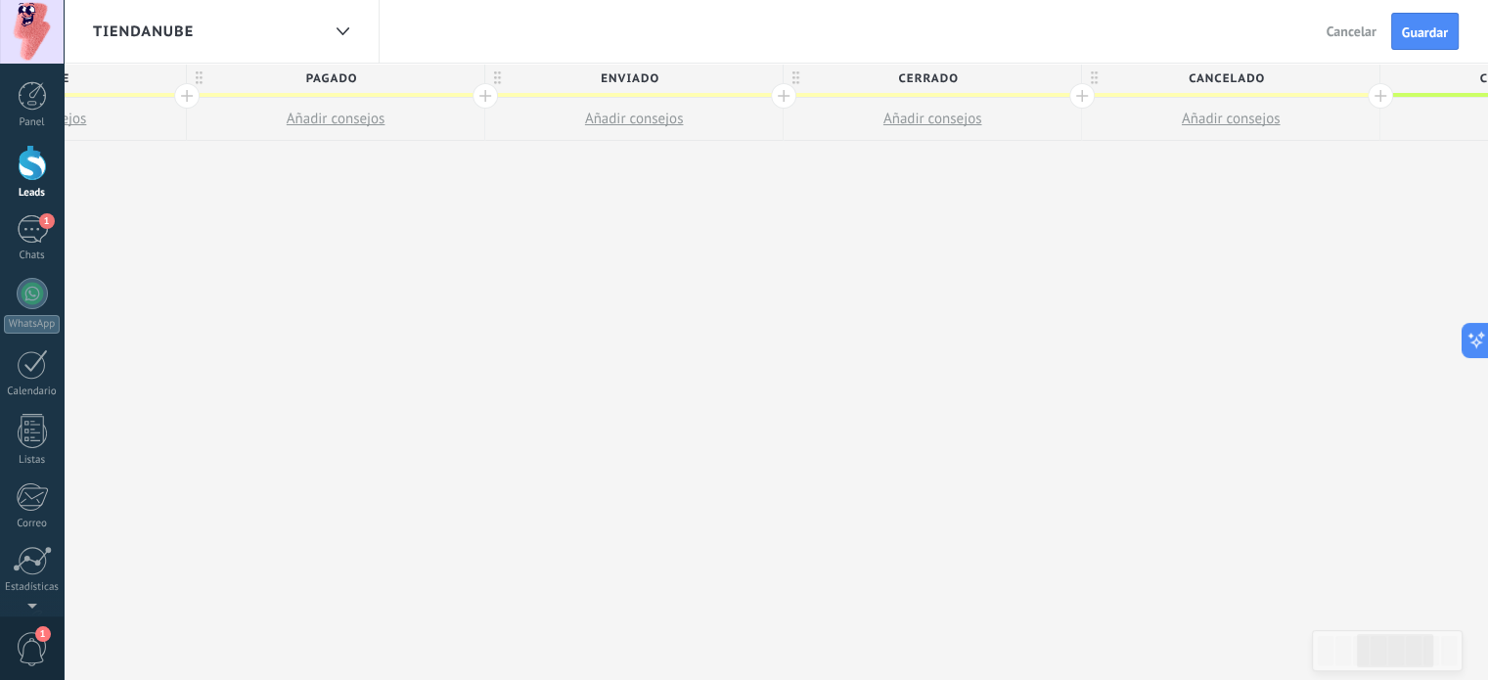
scroll to position [0, 0]
click at [337, 22] on div at bounding box center [342, 32] width 33 height 38
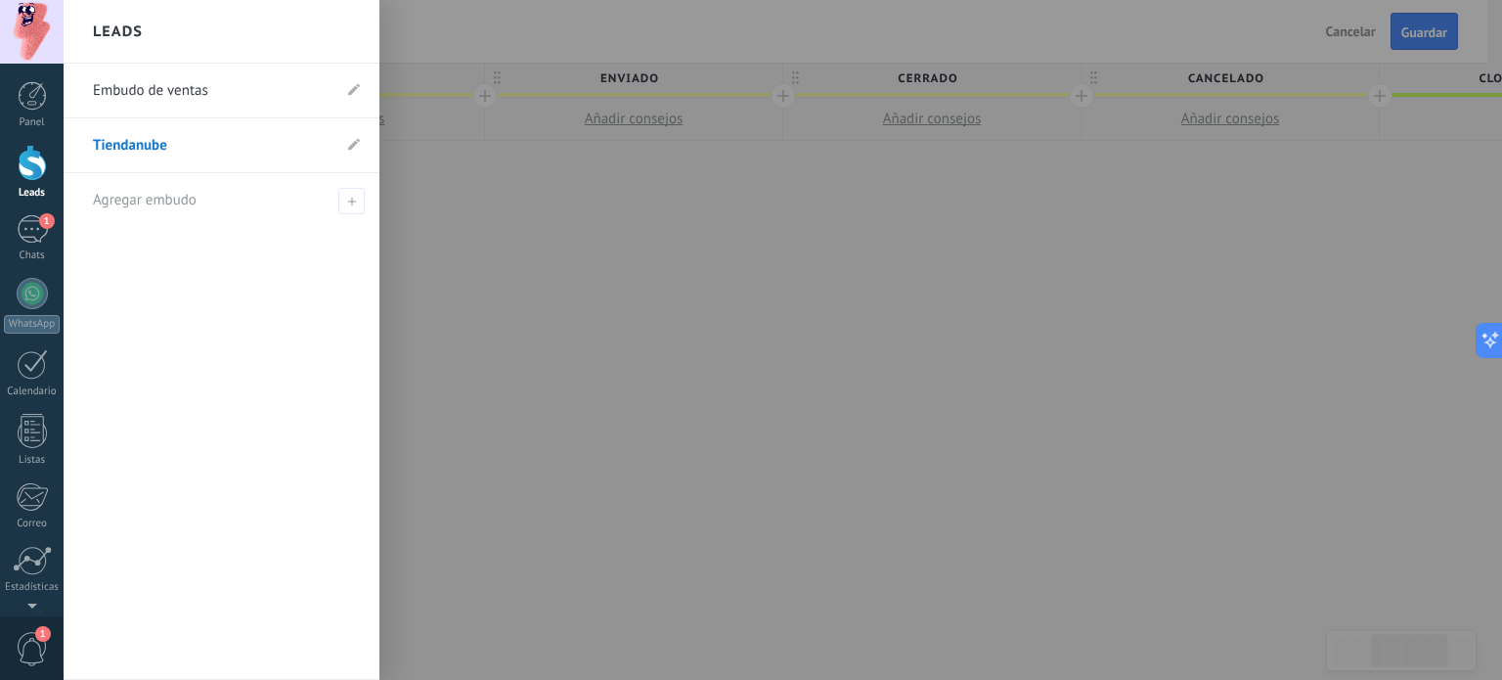
click at [250, 92] on link "Embudo de ventas" at bounding box center [212, 91] width 238 height 55
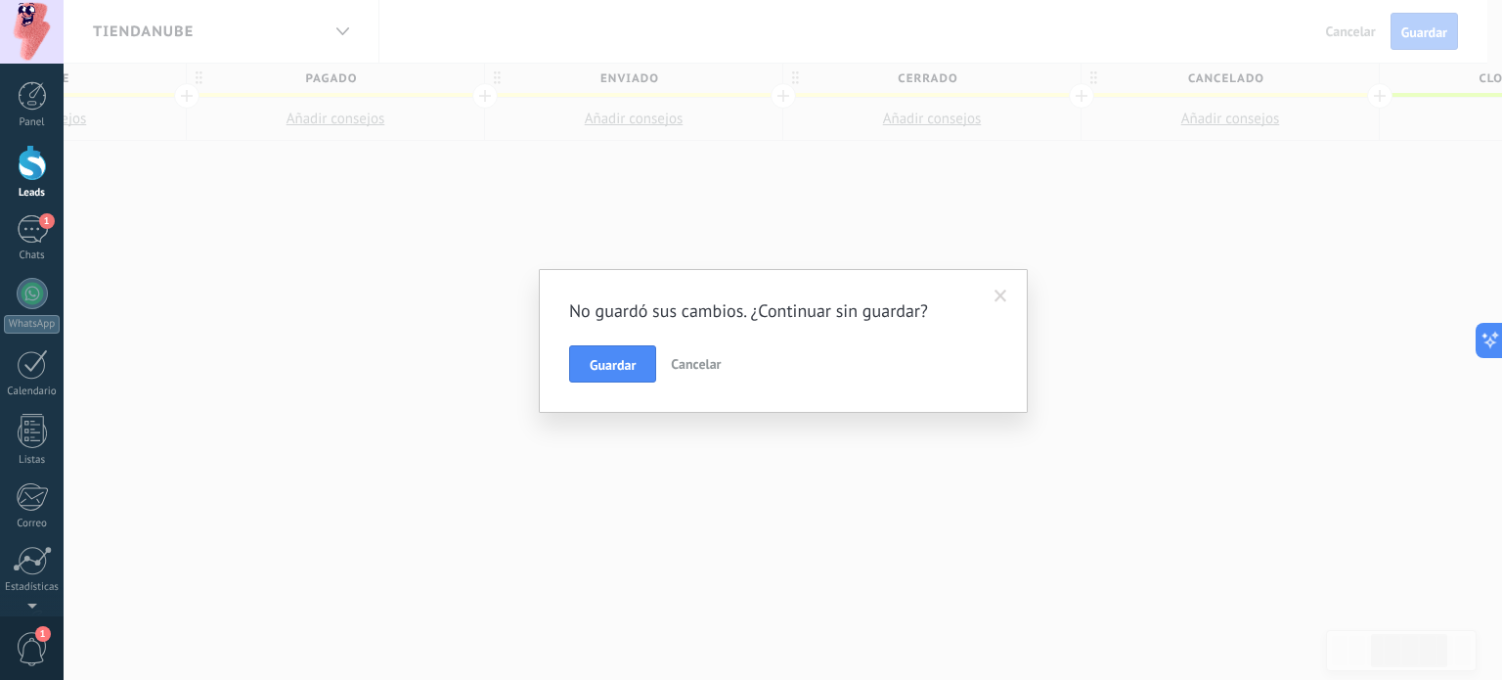
click at [700, 364] on span "Cancelar" at bounding box center [696, 364] width 50 height 18
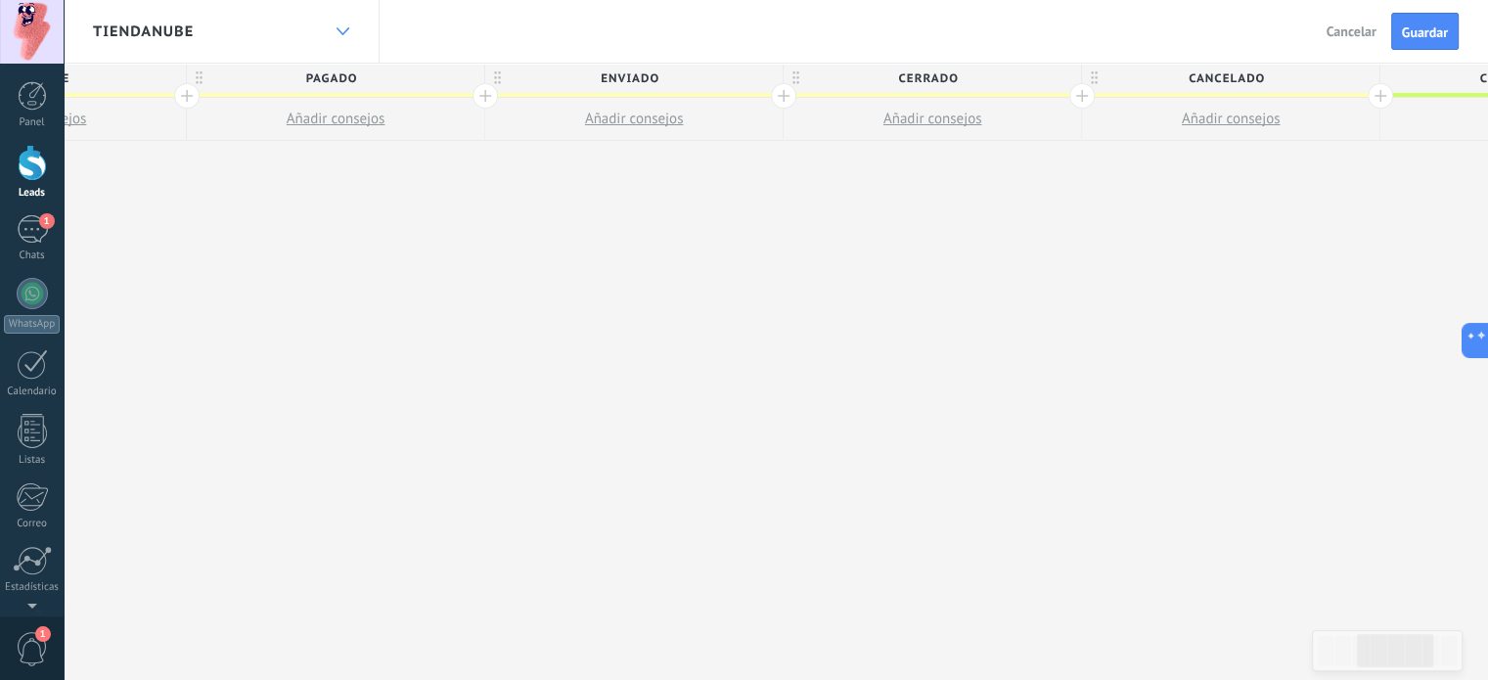
click at [352, 39] on div at bounding box center [342, 32] width 33 height 38
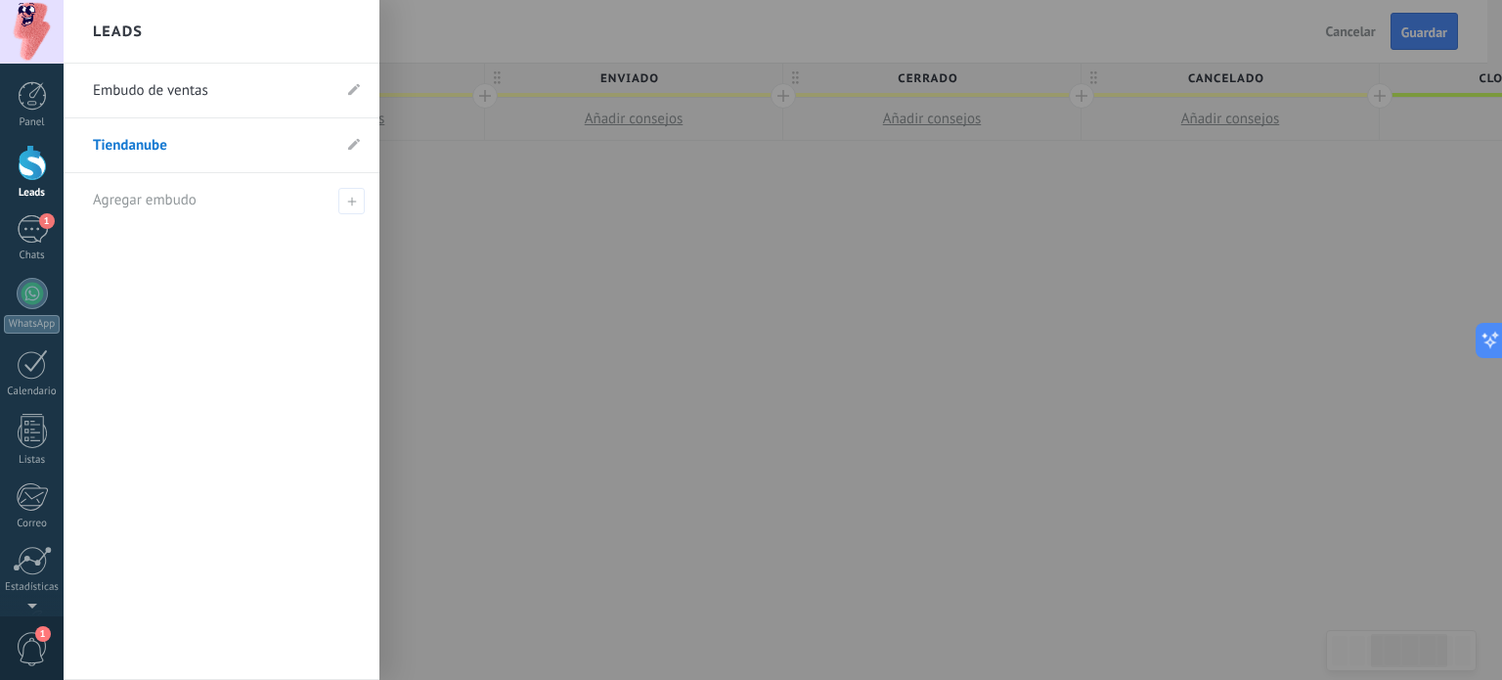
click at [165, 83] on link "Embudo de ventas" at bounding box center [212, 91] width 238 height 55
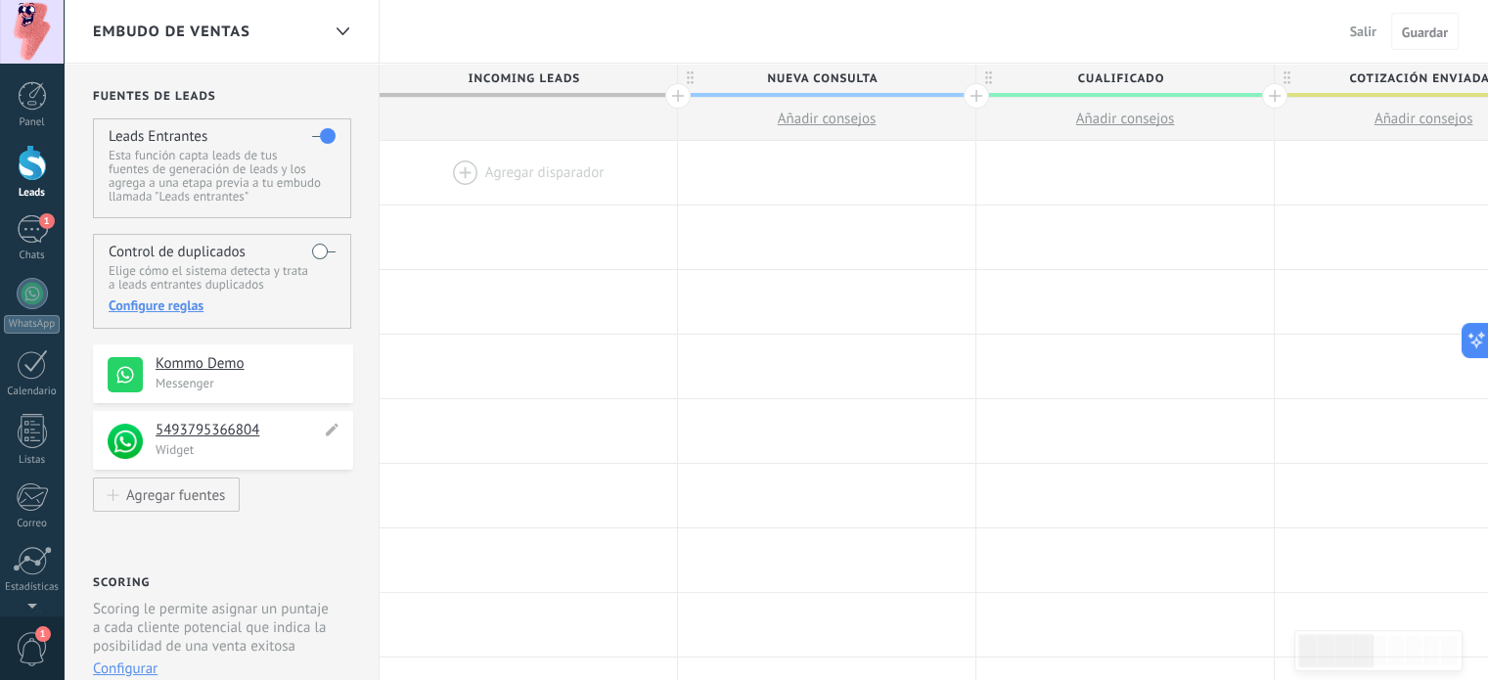
click at [297, 453] on p "Widget" at bounding box center [249, 449] width 186 height 17
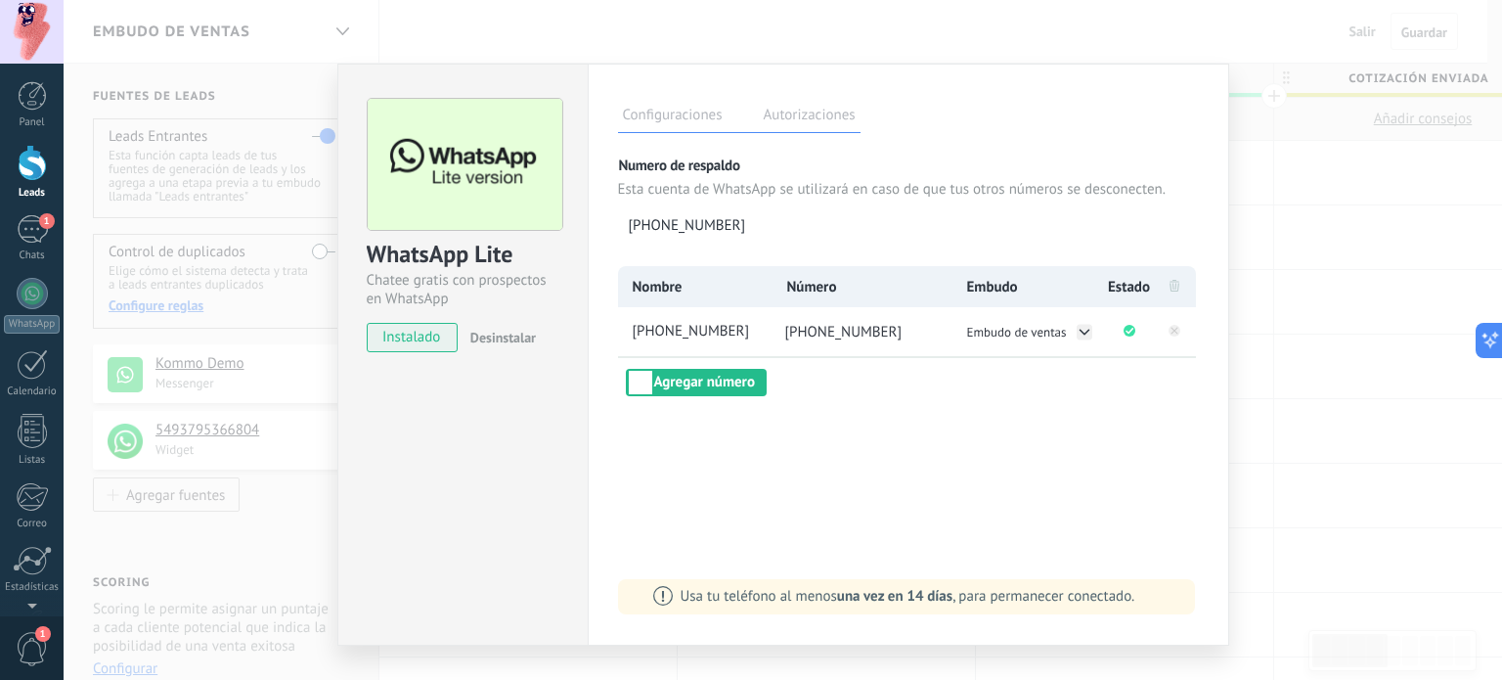
click at [1361, 202] on div "WhatsApp Lite Chatee gratis con prospectos en WhatsApp instalado Desinstalar Co…" at bounding box center [783, 340] width 1439 height 680
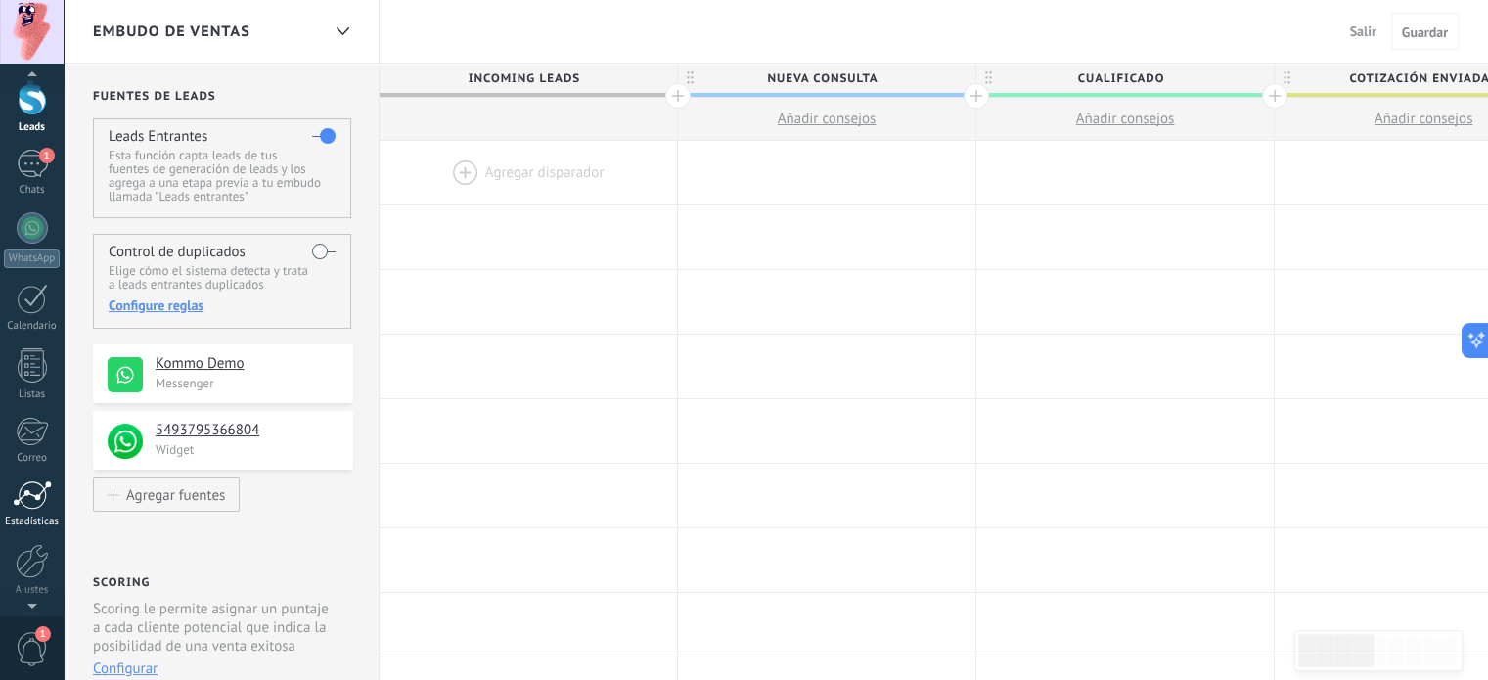
scroll to position [133, 0]
click at [39, 508] on div at bounding box center [32, 493] width 33 height 34
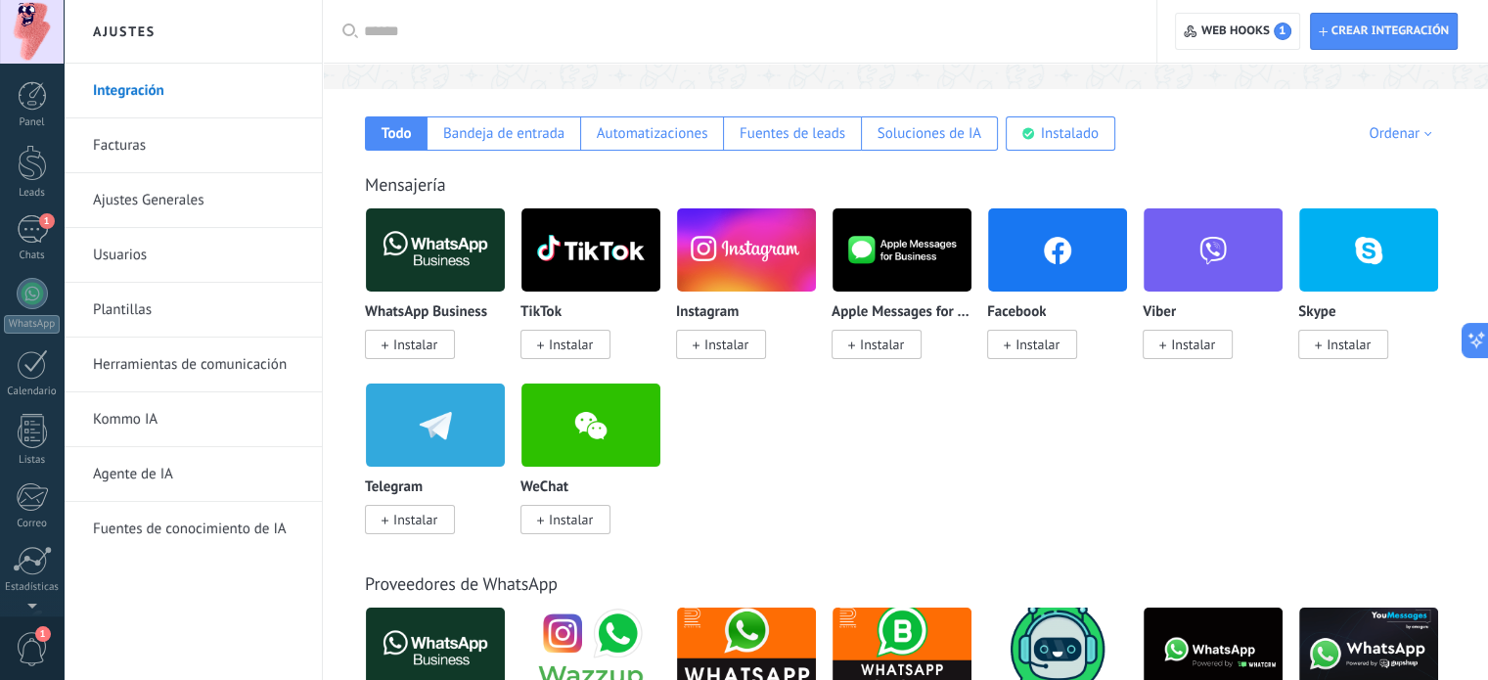
scroll to position [133, 0]
click at [177, 258] on link "Usuarios" at bounding box center [197, 255] width 209 height 55
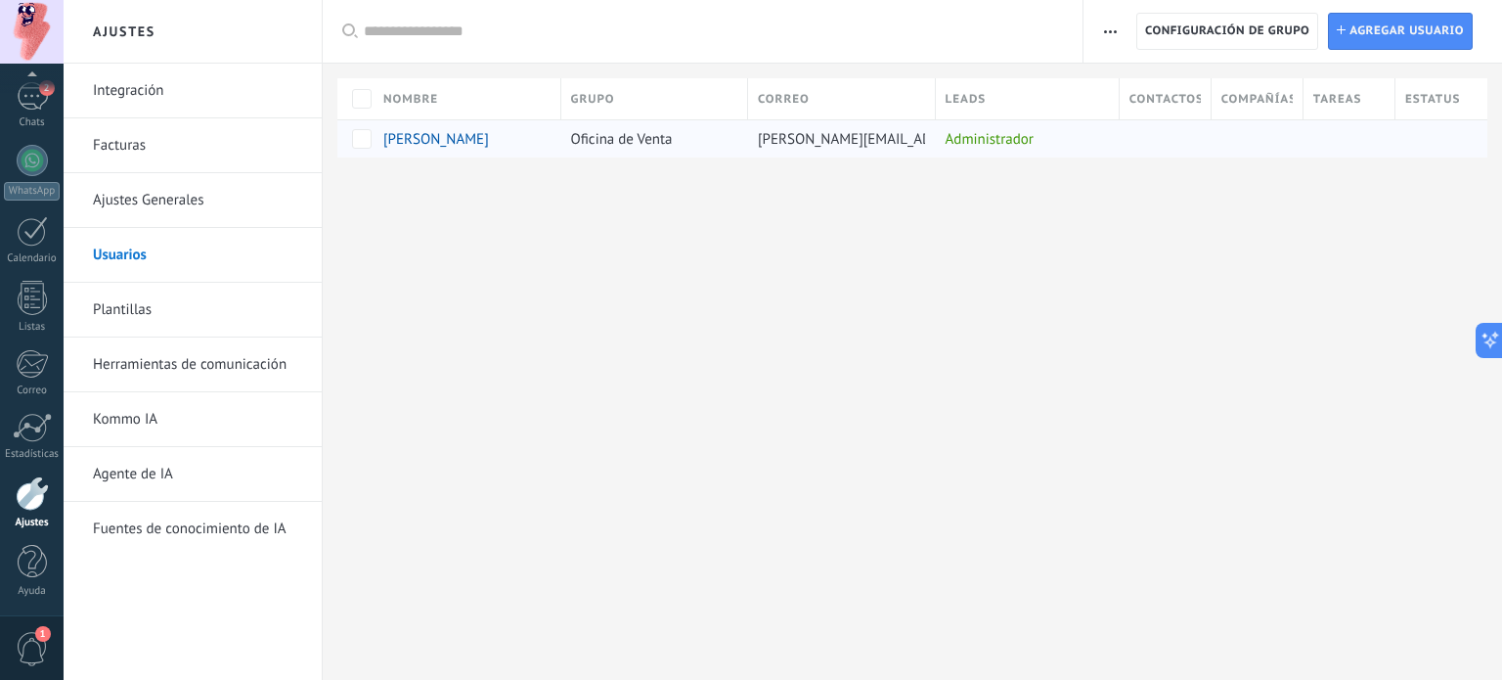
click at [445, 143] on span "[PERSON_NAME]" at bounding box center [436, 139] width 106 height 19
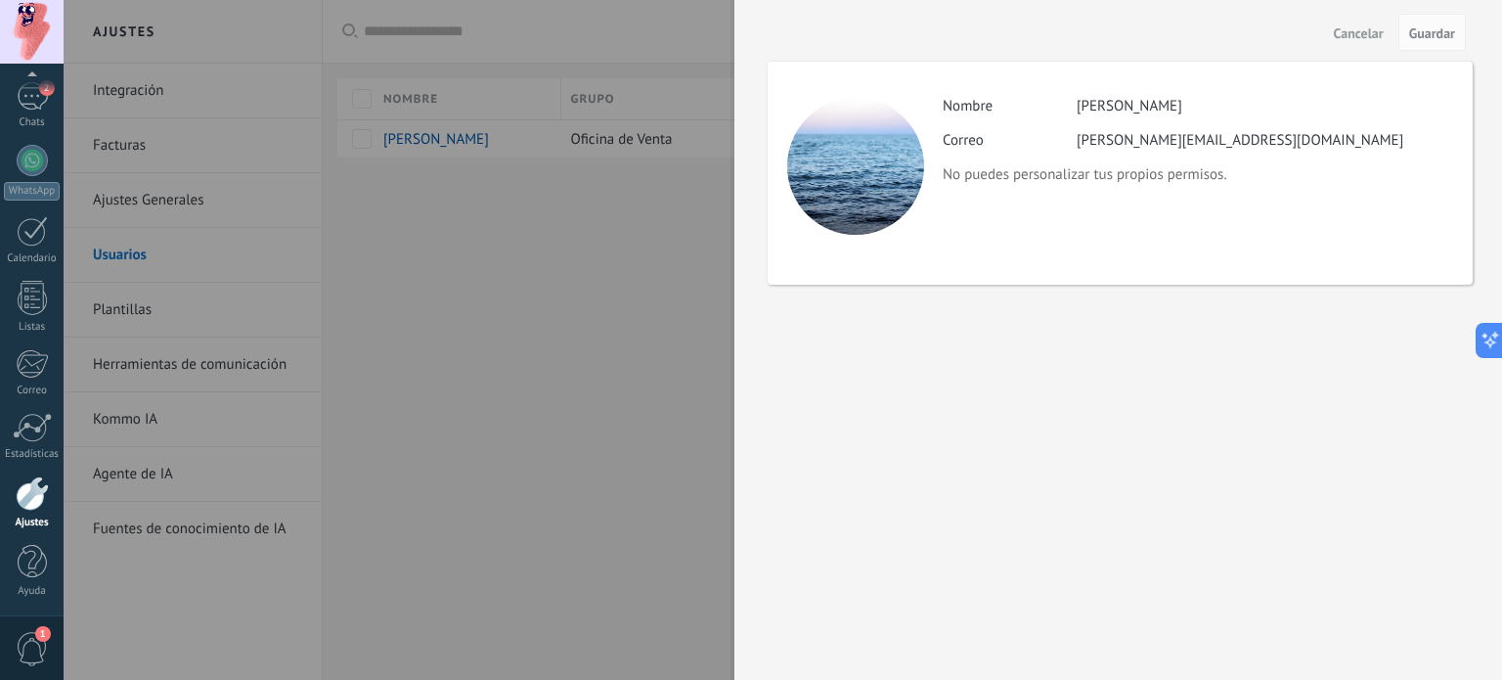
click at [575, 319] on div at bounding box center [751, 340] width 1502 height 680
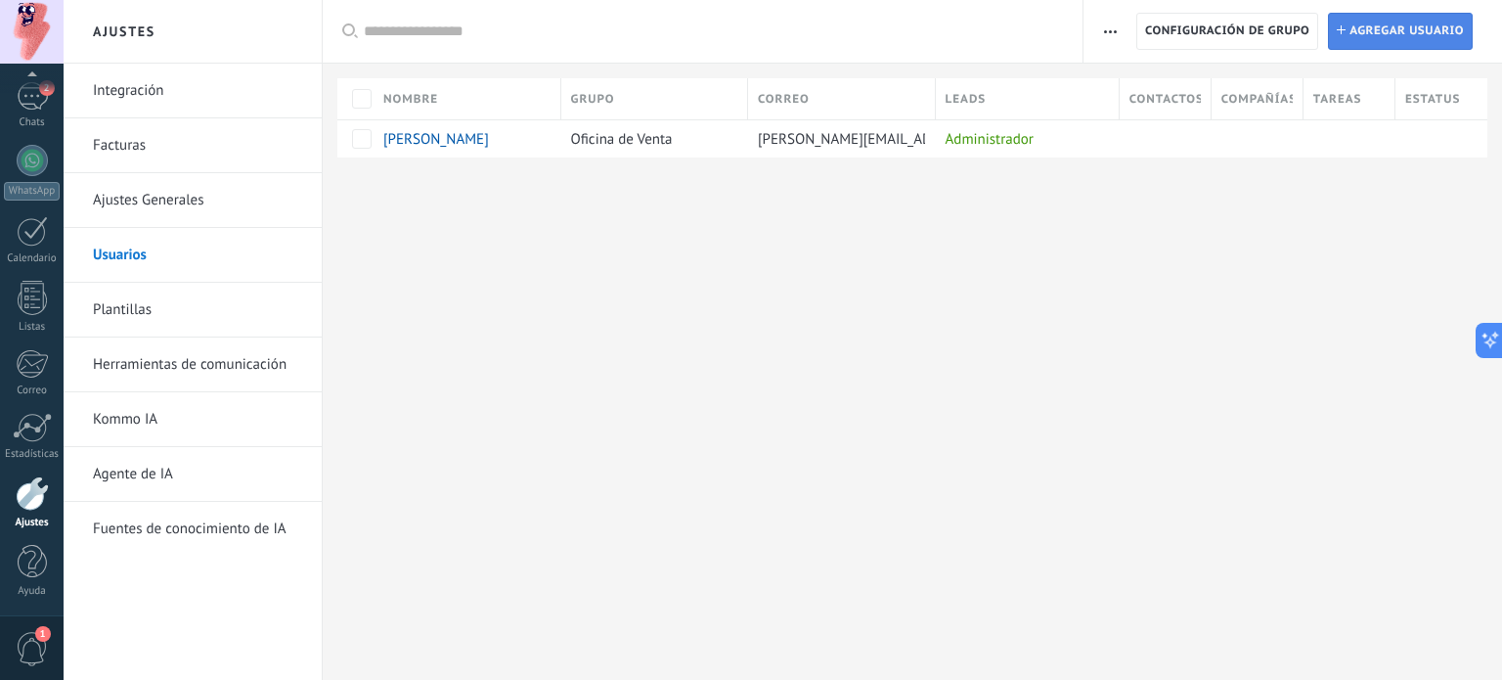
click at [1439, 32] on span "Agregar usuario" at bounding box center [1407, 31] width 114 height 35
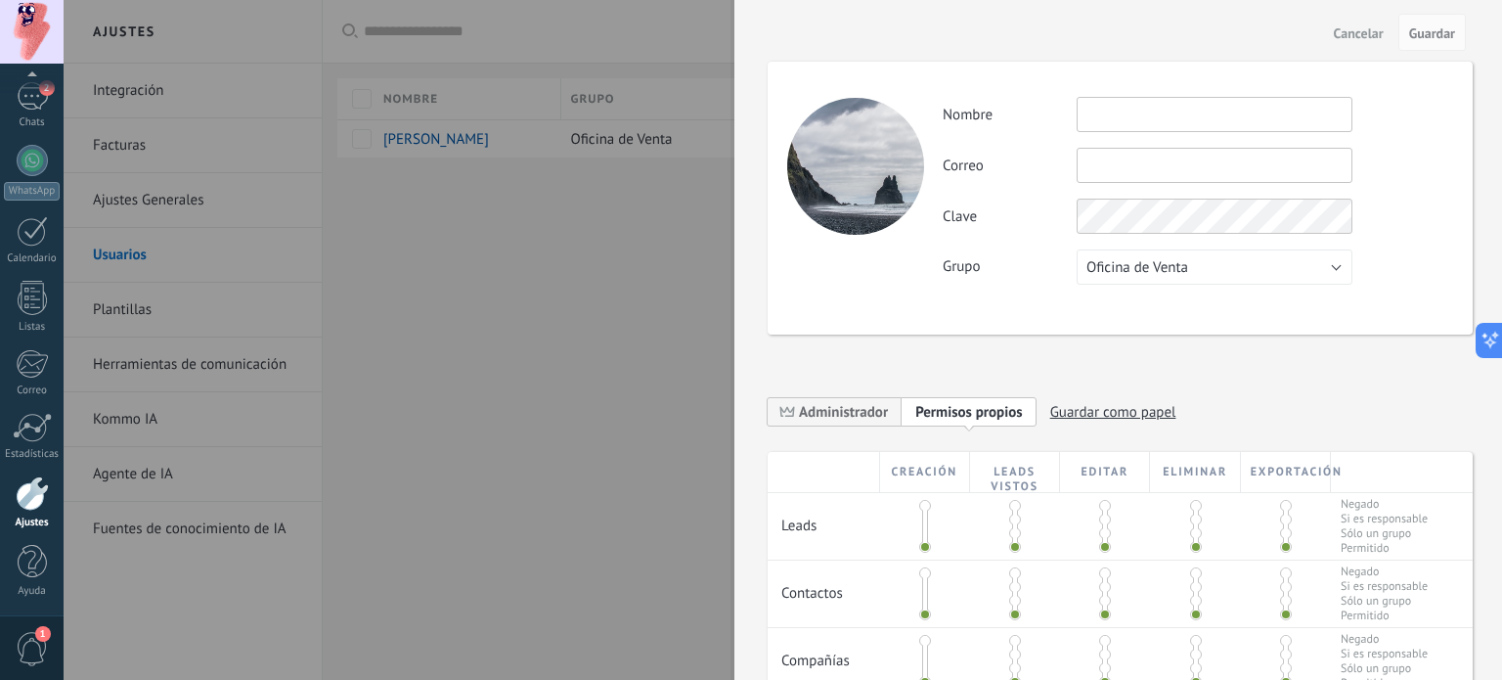
click at [1134, 108] on input "text" at bounding box center [1215, 114] width 276 height 35
type input "********"
click at [1121, 180] on input "text" at bounding box center [1215, 165] width 276 height 35
paste input "**********"
type input "**********"
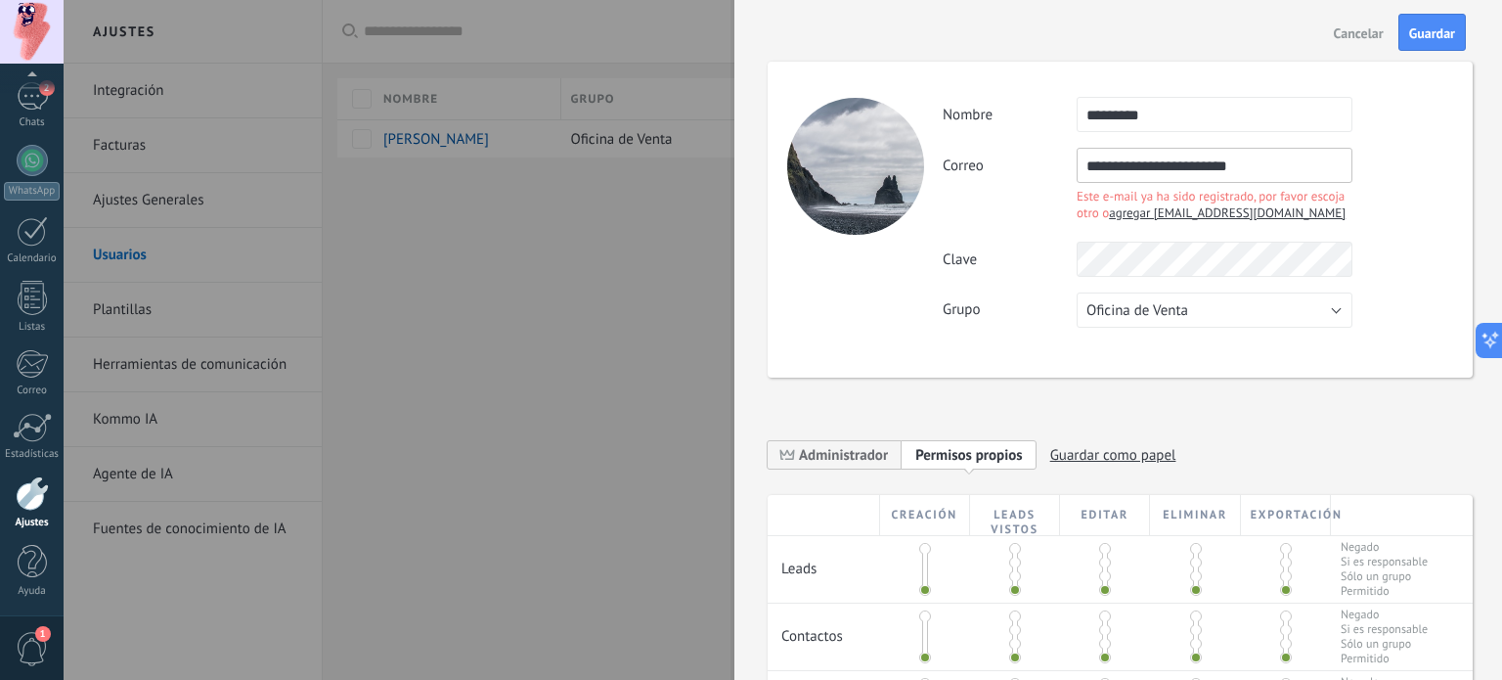
click at [1219, 211] on span "agregar [EMAIL_ADDRESS][DOMAIN_NAME]" at bounding box center [1227, 212] width 237 height 17
type input "**********"
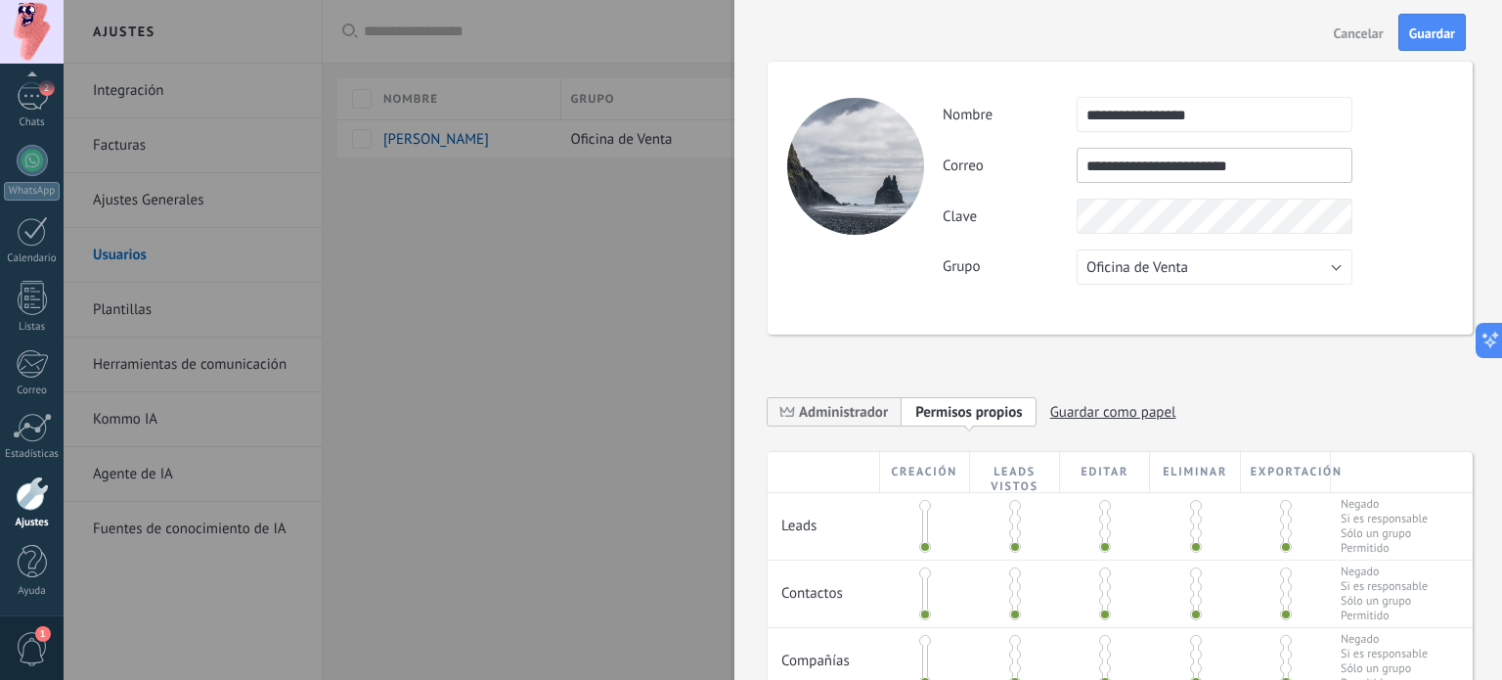
click at [1060, 216] on div "Clave" at bounding box center [1198, 216] width 510 height 35
click at [1170, 275] on span "Oficina de Venta" at bounding box center [1138, 267] width 102 height 19
click at [1273, 151] on input "**********" at bounding box center [1215, 165] width 276 height 35
click at [1272, 156] on input "**********" at bounding box center [1215, 165] width 276 height 35
click at [1213, 175] on input "**********" at bounding box center [1215, 165] width 276 height 35
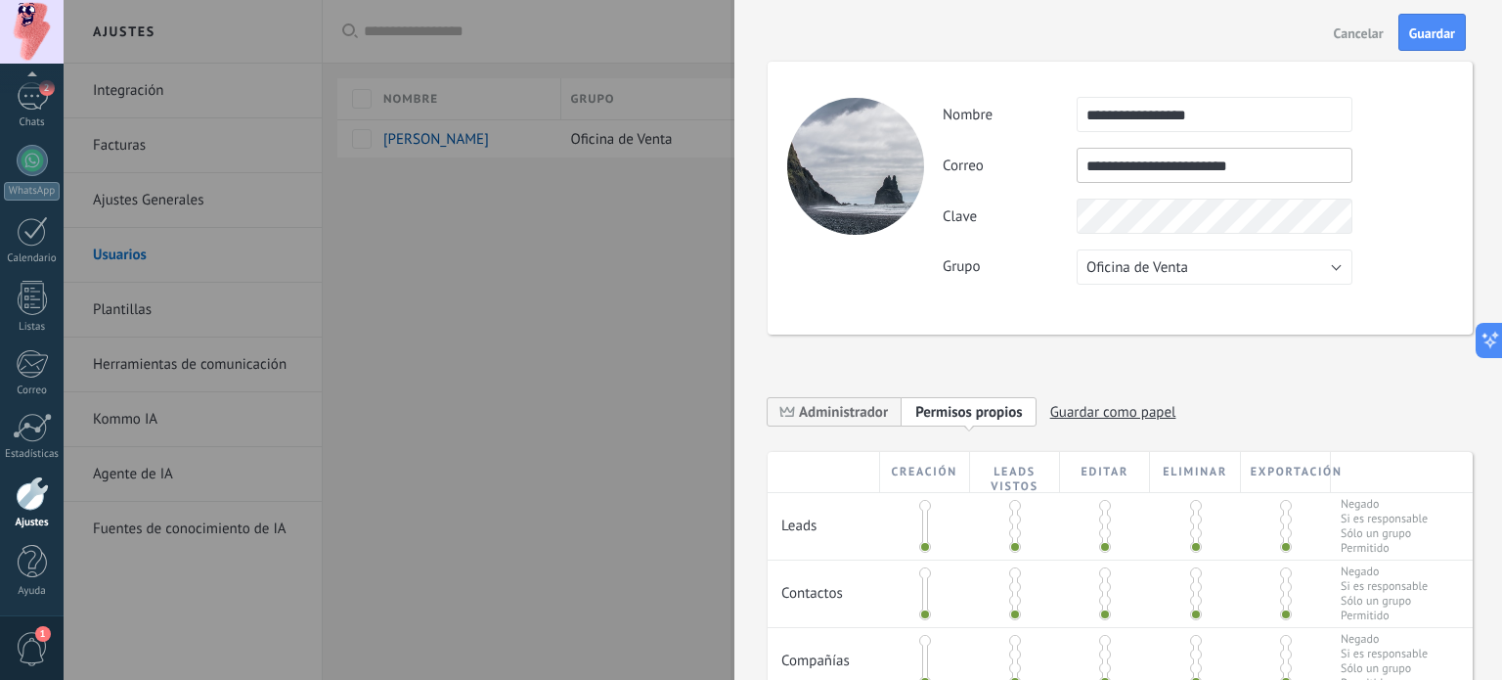
click at [1213, 175] on input "**********" at bounding box center [1215, 165] width 276 height 35
type input "**********"
click at [1343, 32] on span "Cancelar" at bounding box center [1359, 33] width 50 height 14
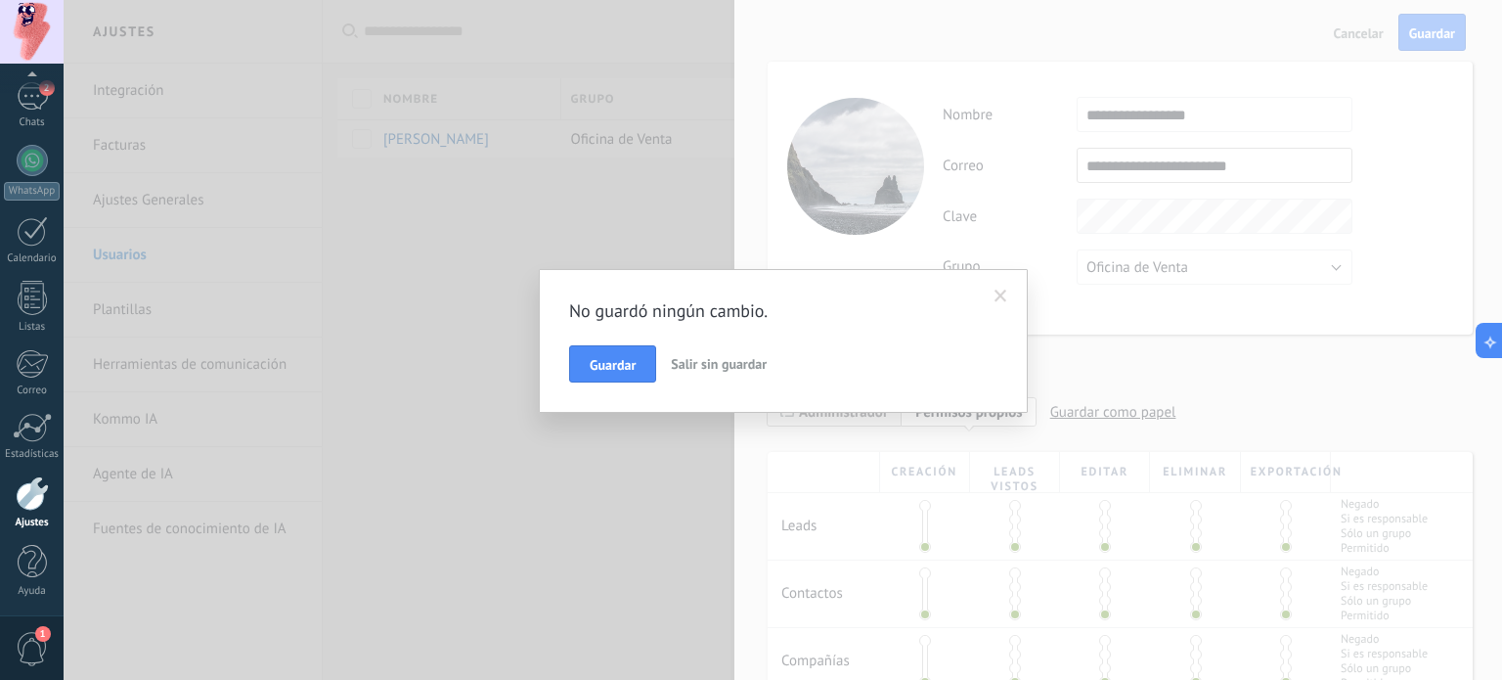
click at [674, 371] on span "Salir sin guardar" at bounding box center [719, 364] width 96 height 18
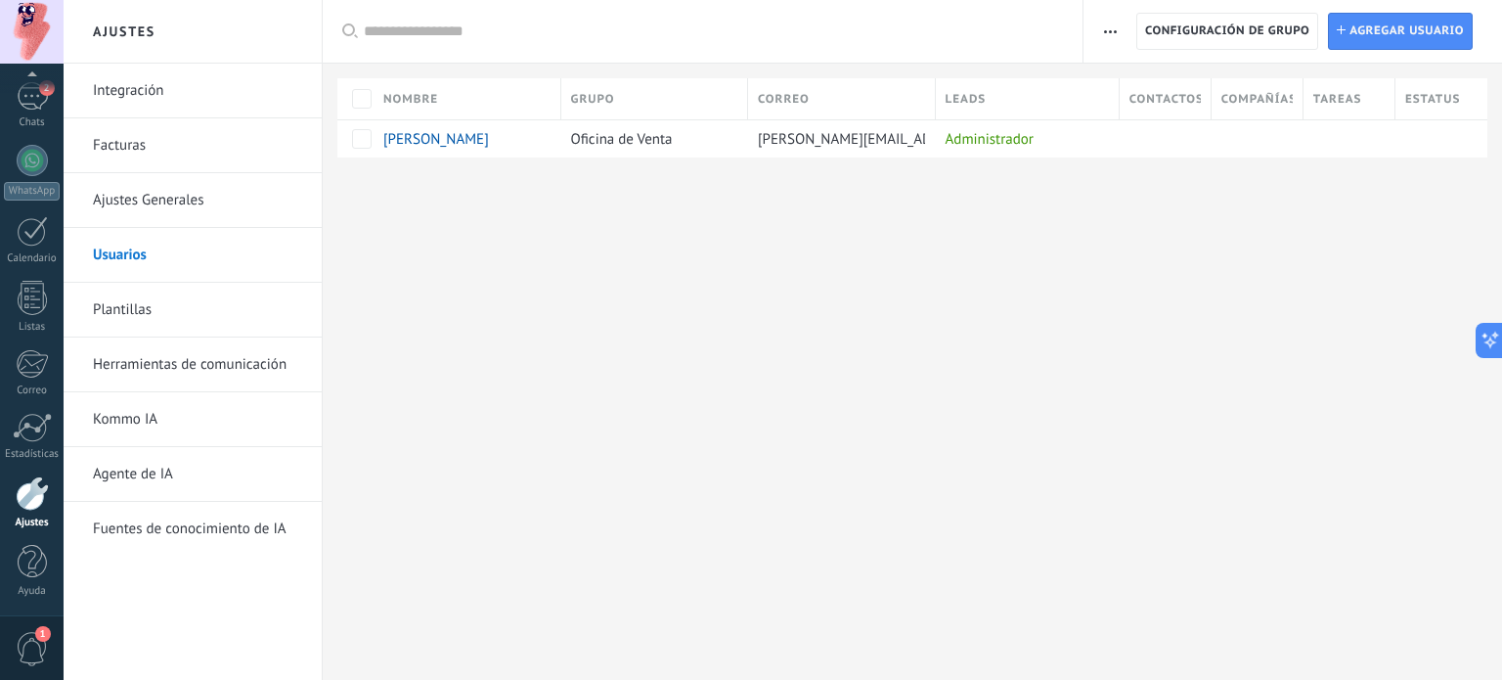
click at [1479, 256] on div "Ajustes Integración Facturas Ajustes Generales Usuarios Plantillas Herramientas…" at bounding box center [783, 340] width 1439 height 680
click at [802, 316] on div "Ajustes Integración Facturas Ajustes Generales Usuarios Plantillas Herramientas…" at bounding box center [783, 340] width 1439 height 680
click at [1404, 35] on span "Agregar usuario" at bounding box center [1407, 31] width 114 height 35
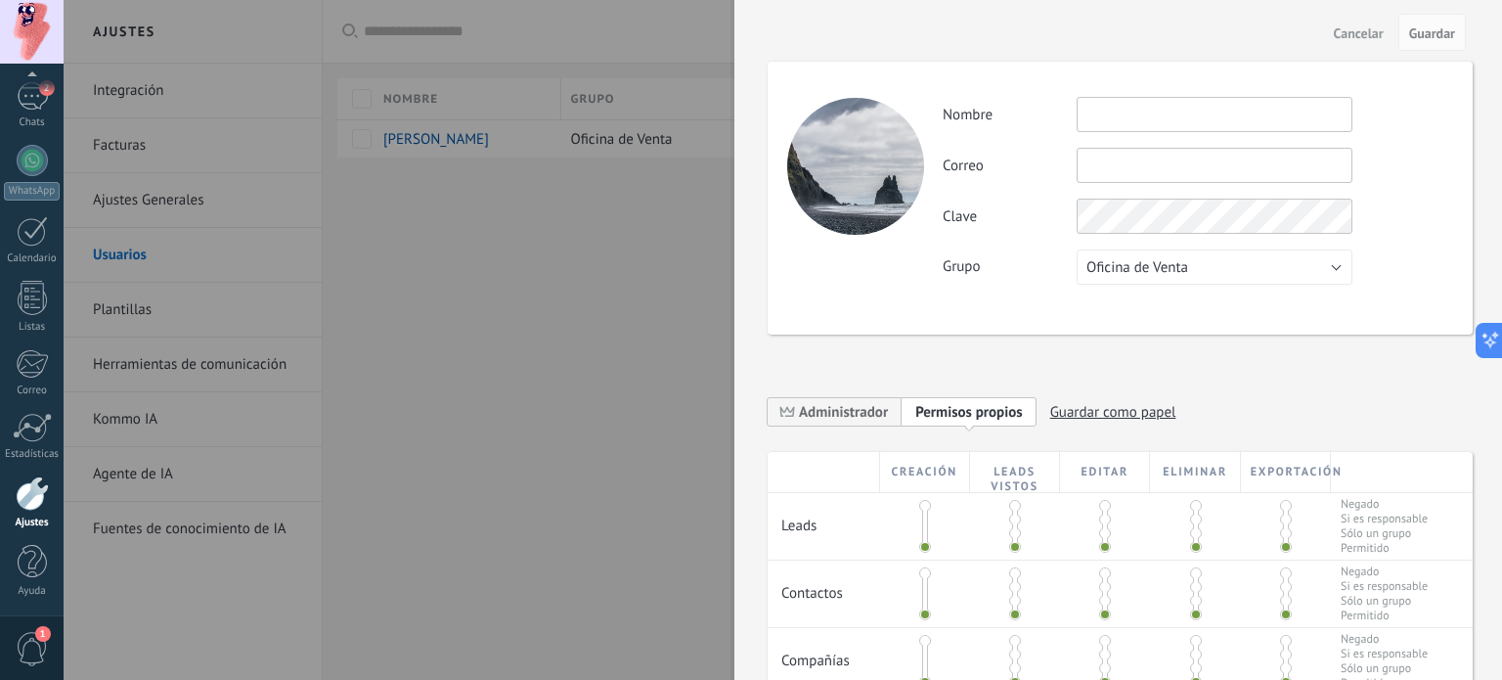
click at [1145, 116] on input "text" at bounding box center [1215, 114] width 276 height 35
type input "********"
click at [1162, 151] on input "text" at bounding box center [1215, 165] width 276 height 35
type input "**********"
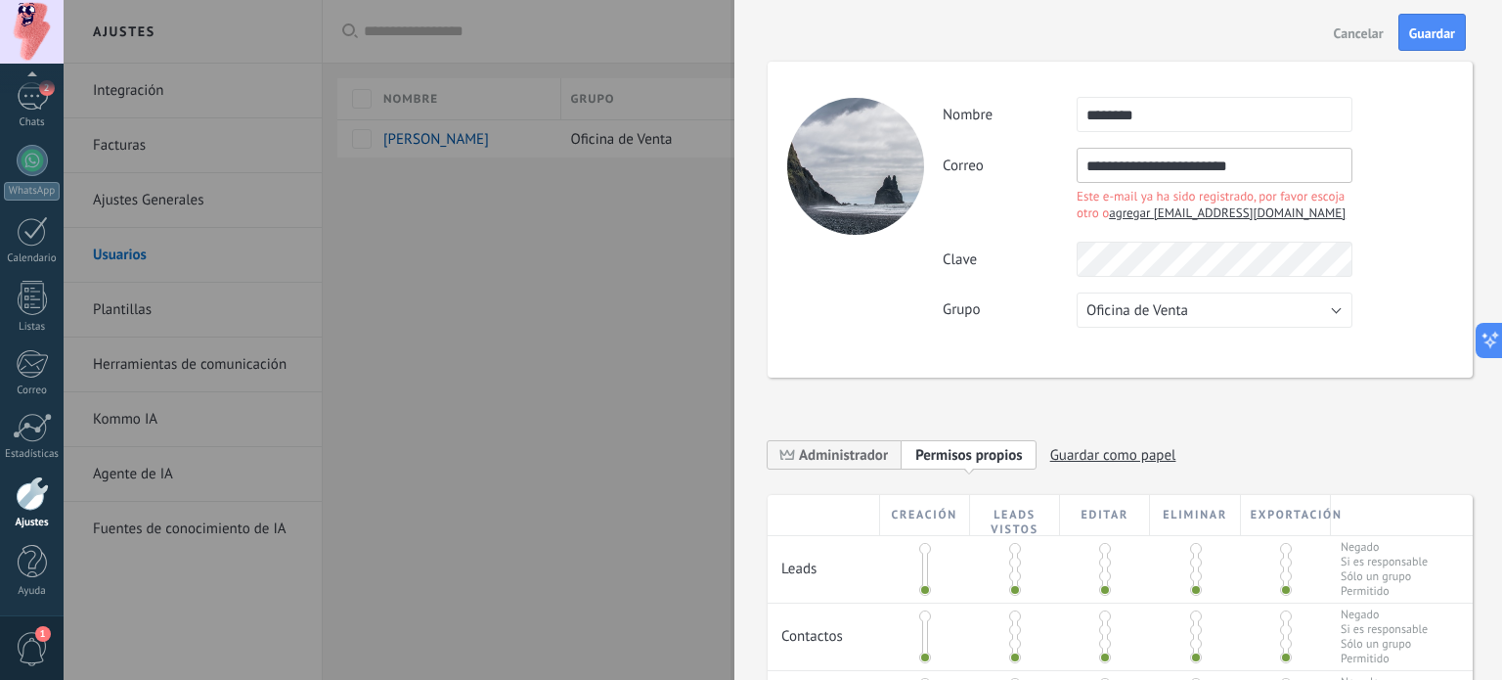
click at [1334, 34] on span "Cancelar" at bounding box center [1359, 33] width 50 height 14
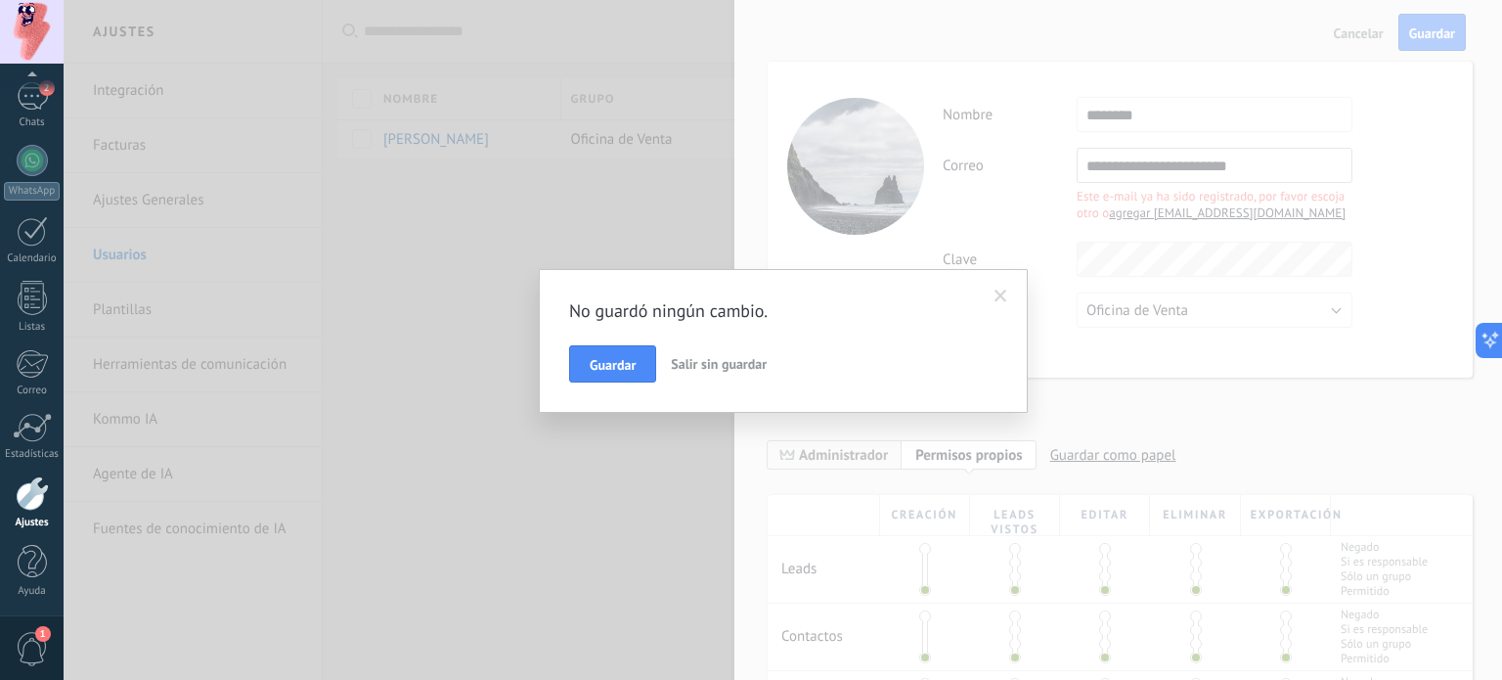
click at [735, 375] on button "Salir sin guardar" at bounding box center [718, 363] width 111 height 37
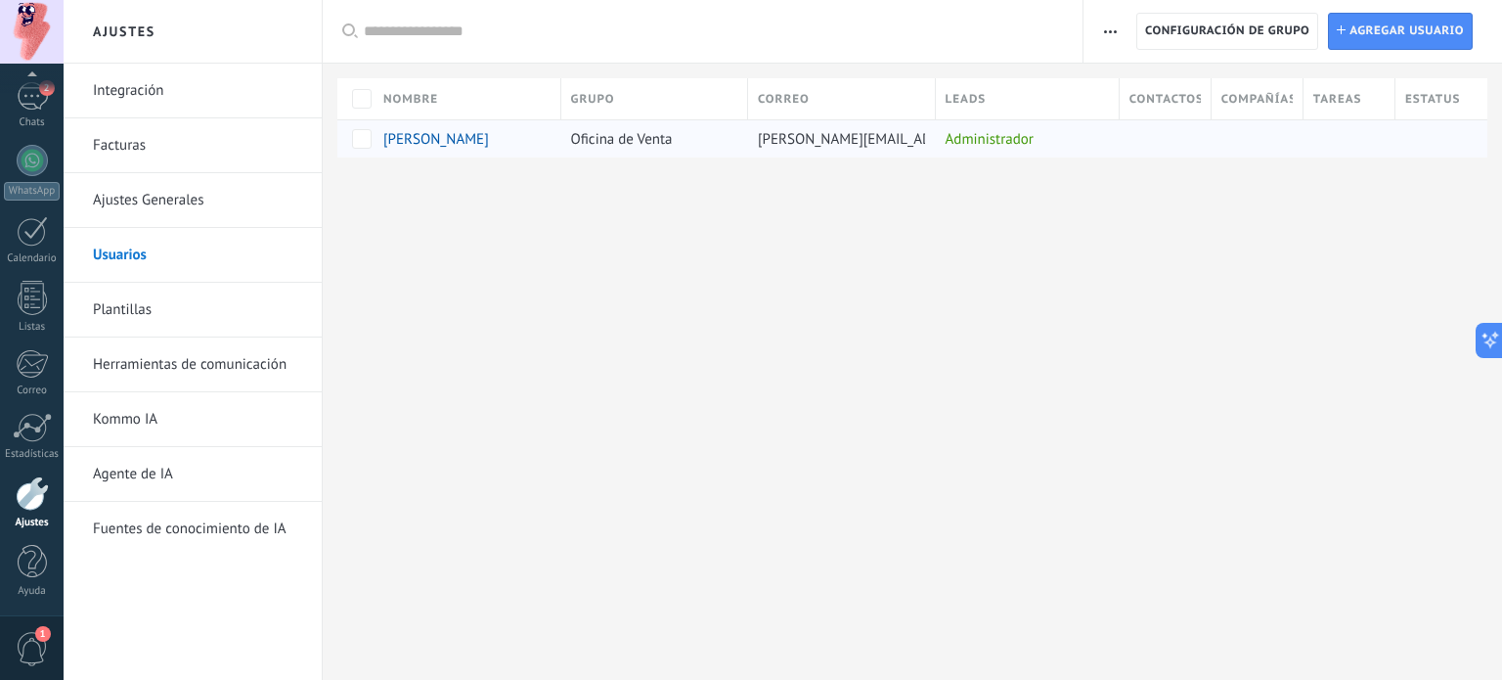
click at [460, 130] on div "[PERSON_NAME]" at bounding box center [456, 139] width 146 height 18
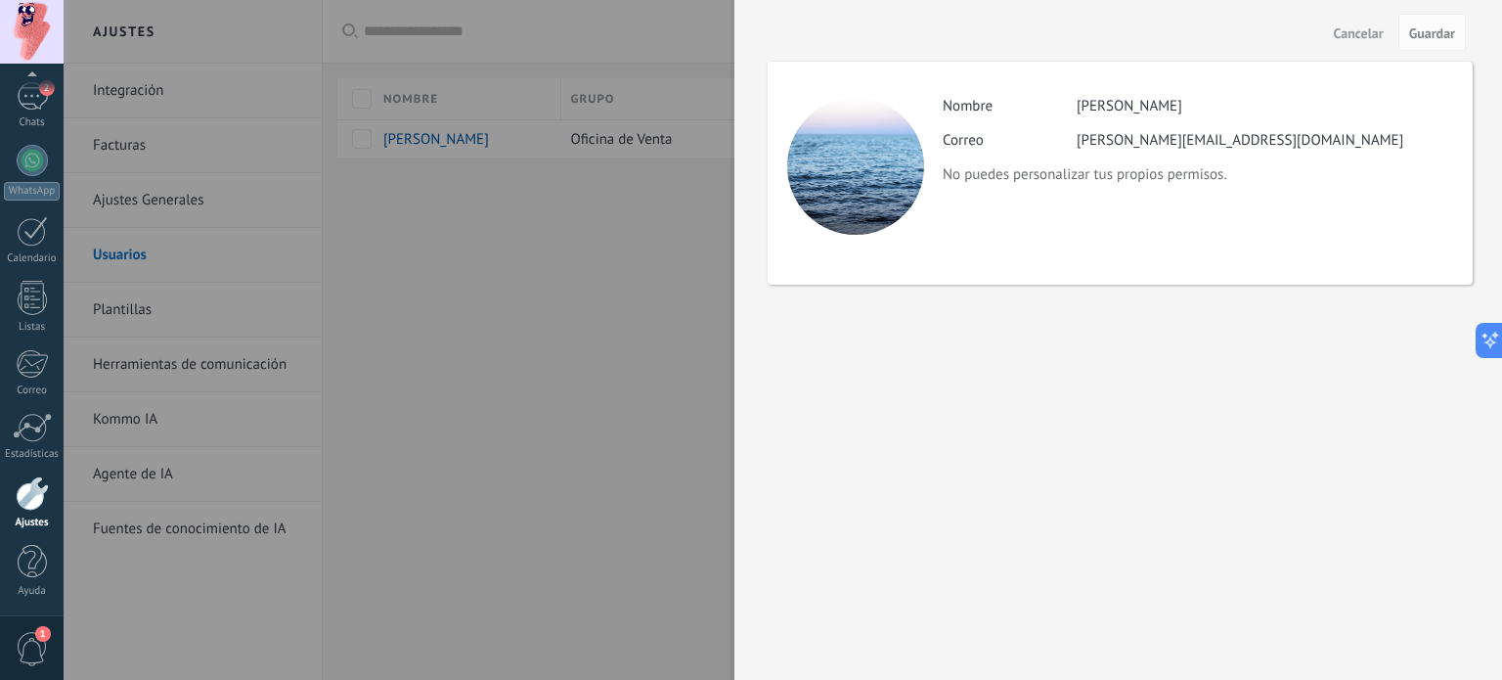
click at [1083, 185] on div "Actividad Nombre [PERSON_NAME] Correo [PERSON_NAME][EMAIL_ADDRESS][DOMAIN_NAME]…" at bounding box center [1120, 173] width 705 height 223
click at [972, 172] on p "No puedes personalizar tus propios permisos." at bounding box center [1198, 174] width 510 height 19
click at [588, 191] on div at bounding box center [751, 340] width 1502 height 680
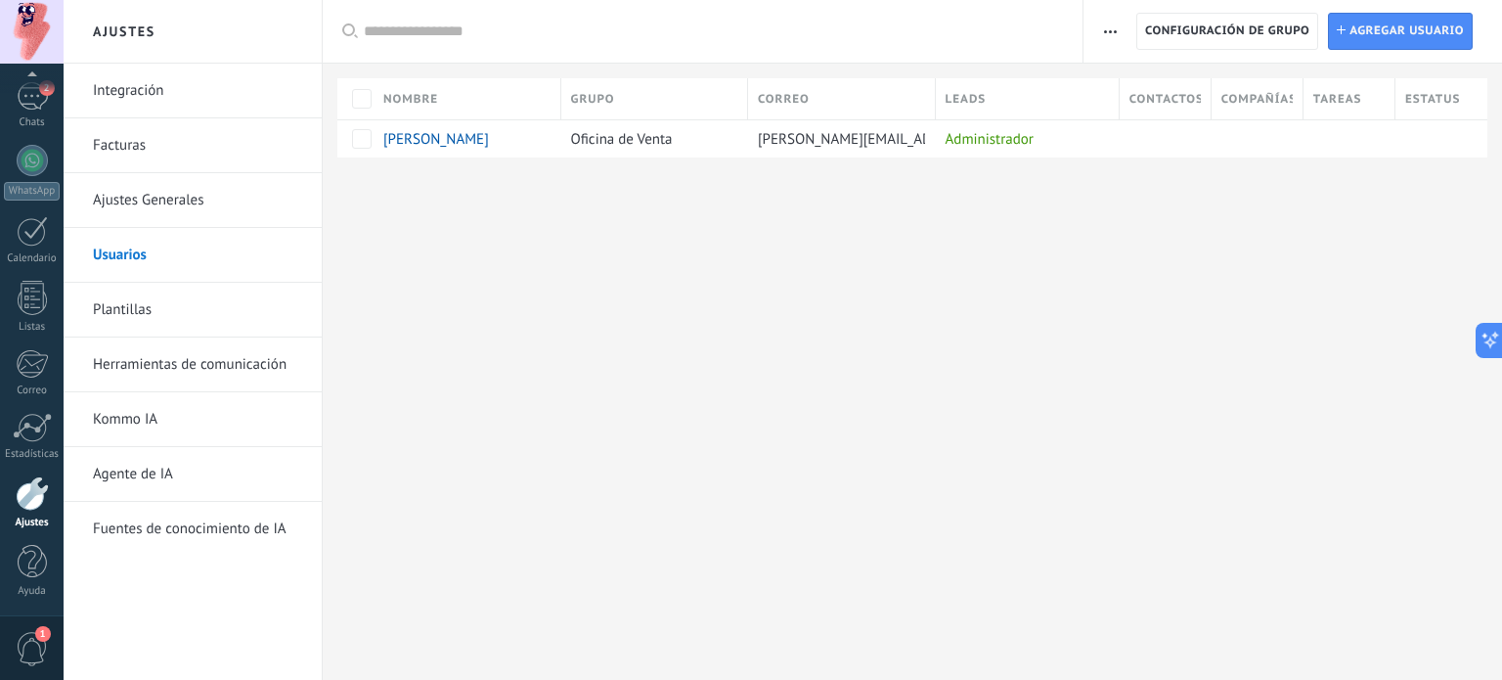
click at [588, 191] on div at bounding box center [751, 340] width 1502 height 680
click at [612, 138] on span "Oficina de Venta" at bounding box center [622, 139] width 102 height 19
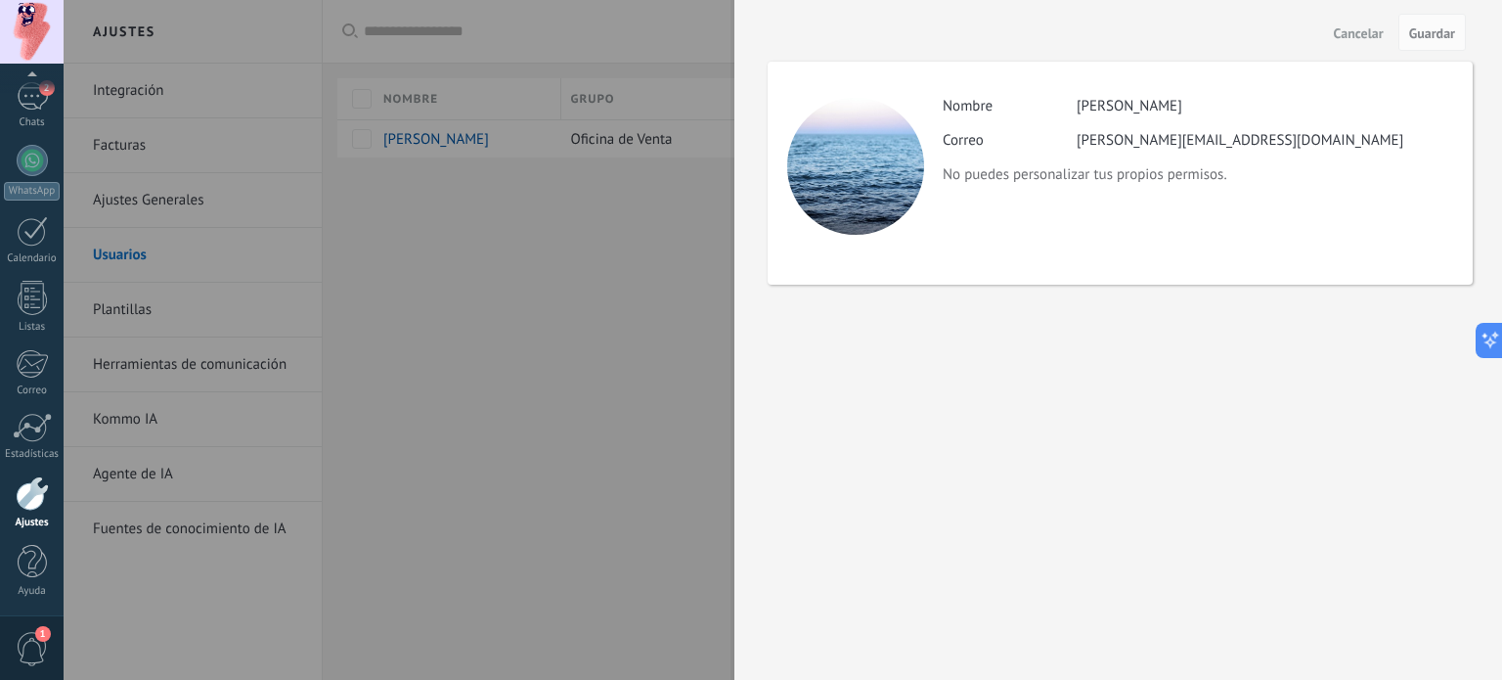
click at [579, 296] on div at bounding box center [751, 340] width 1502 height 680
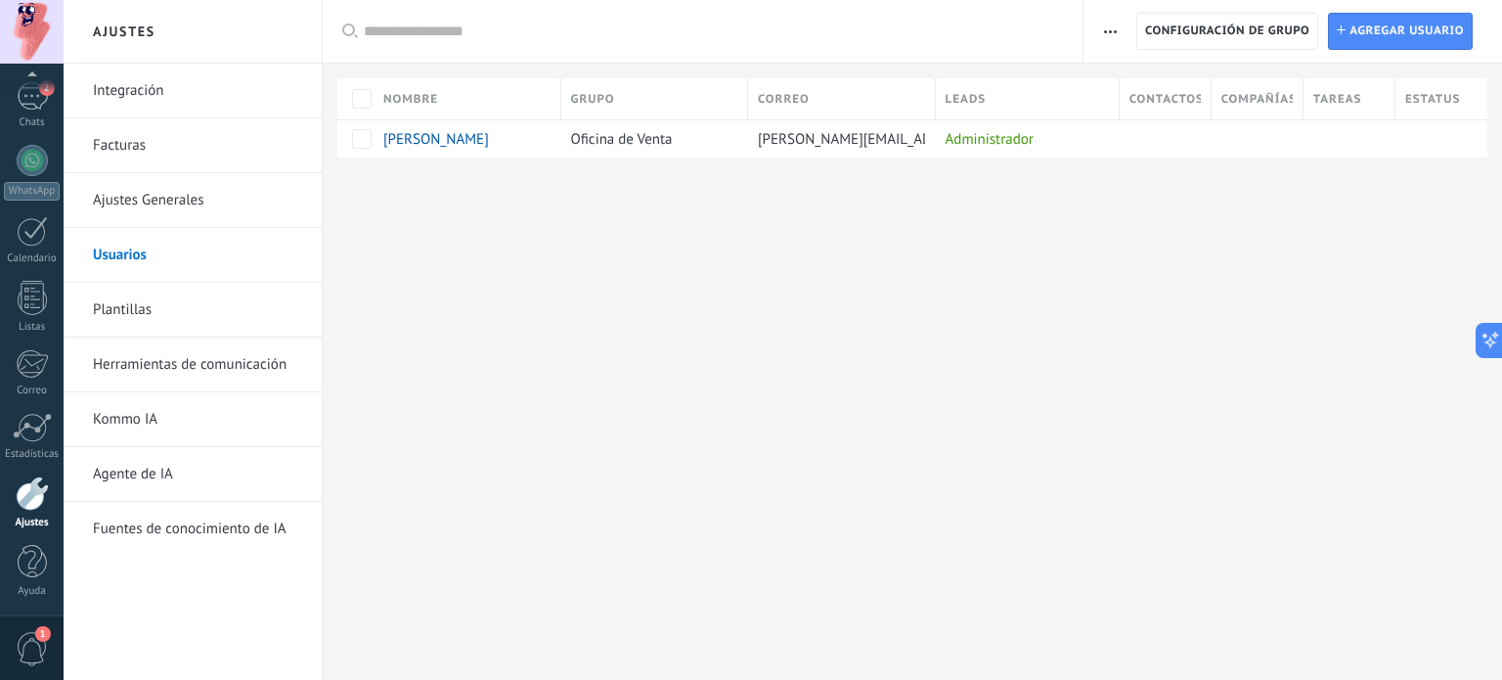
click at [579, 296] on div at bounding box center [751, 340] width 1502 height 680
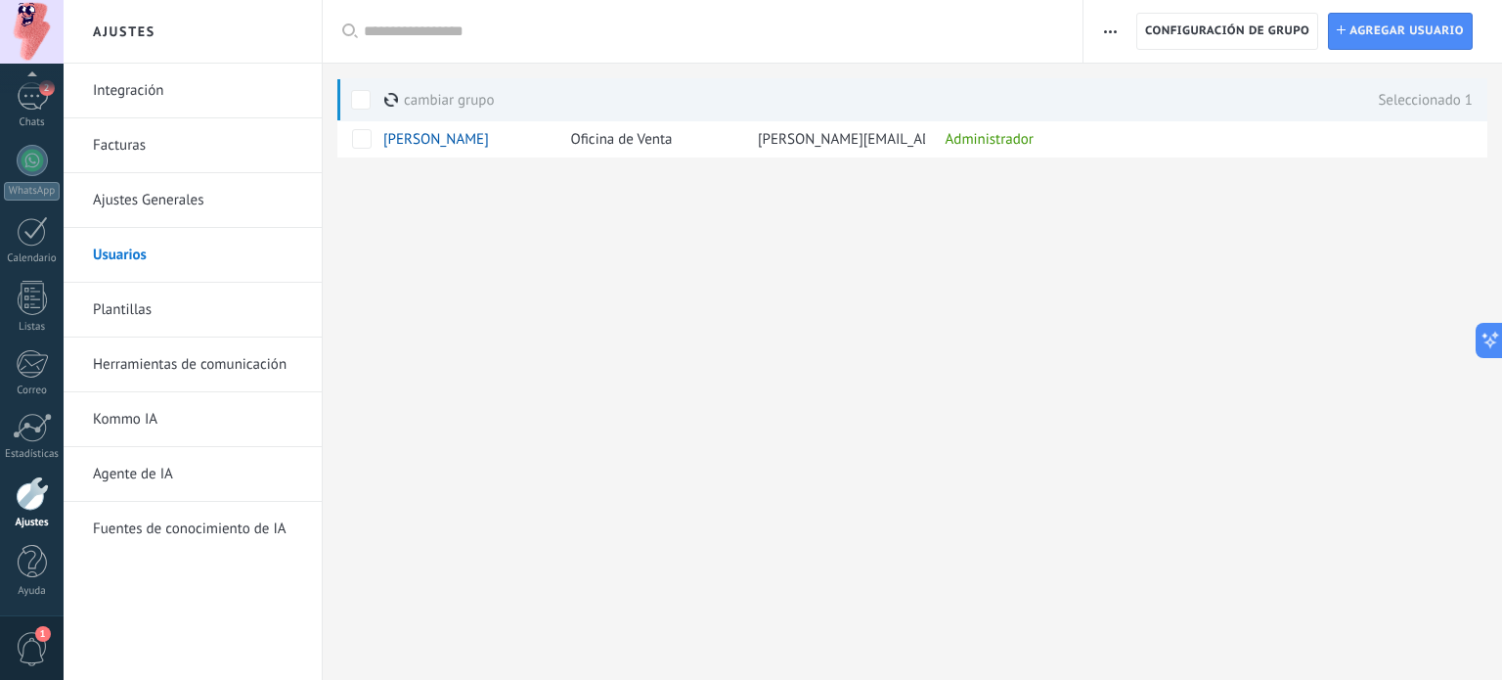
click at [1110, 30] on use "button" at bounding box center [1110, 31] width 13 height 3
click at [360, 92] on span at bounding box center [361, 100] width 20 height 20
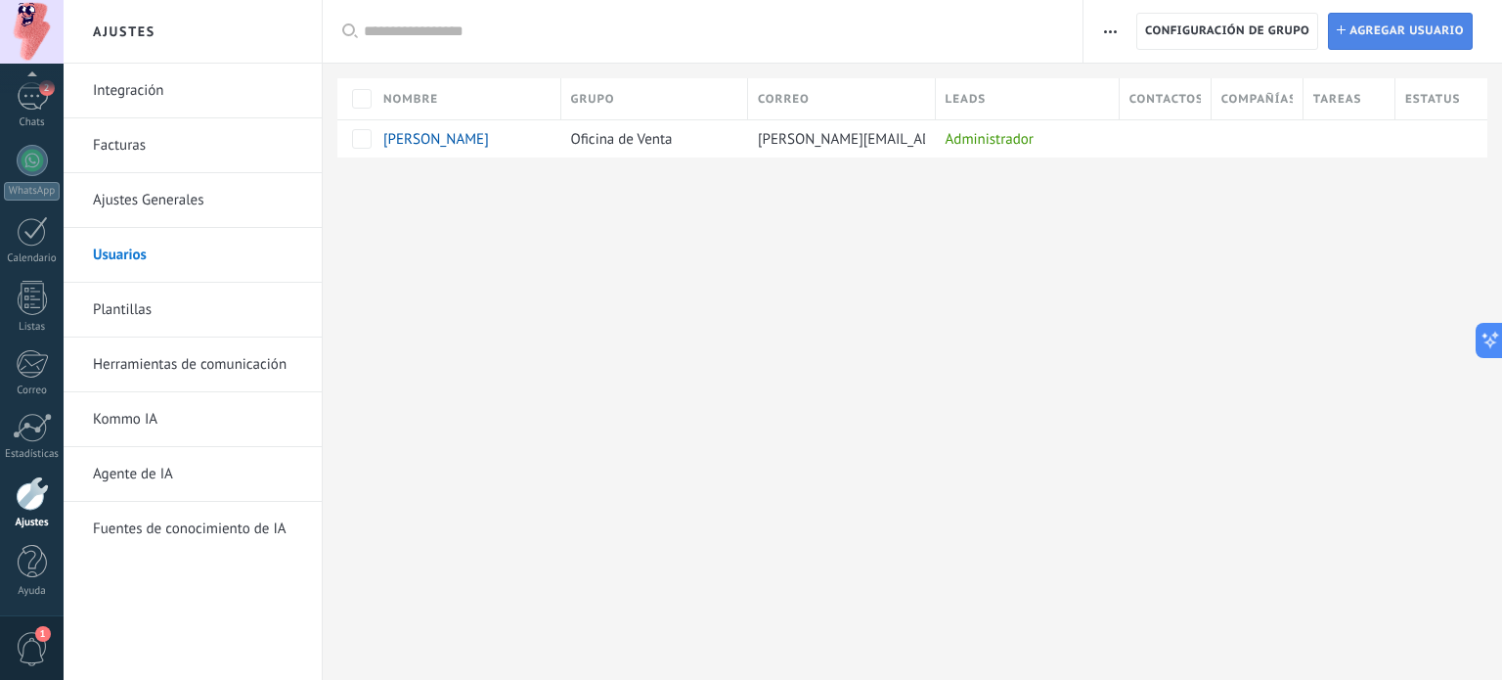
click at [1369, 35] on span "Agregar usuario" at bounding box center [1407, 31] width 114 height 35
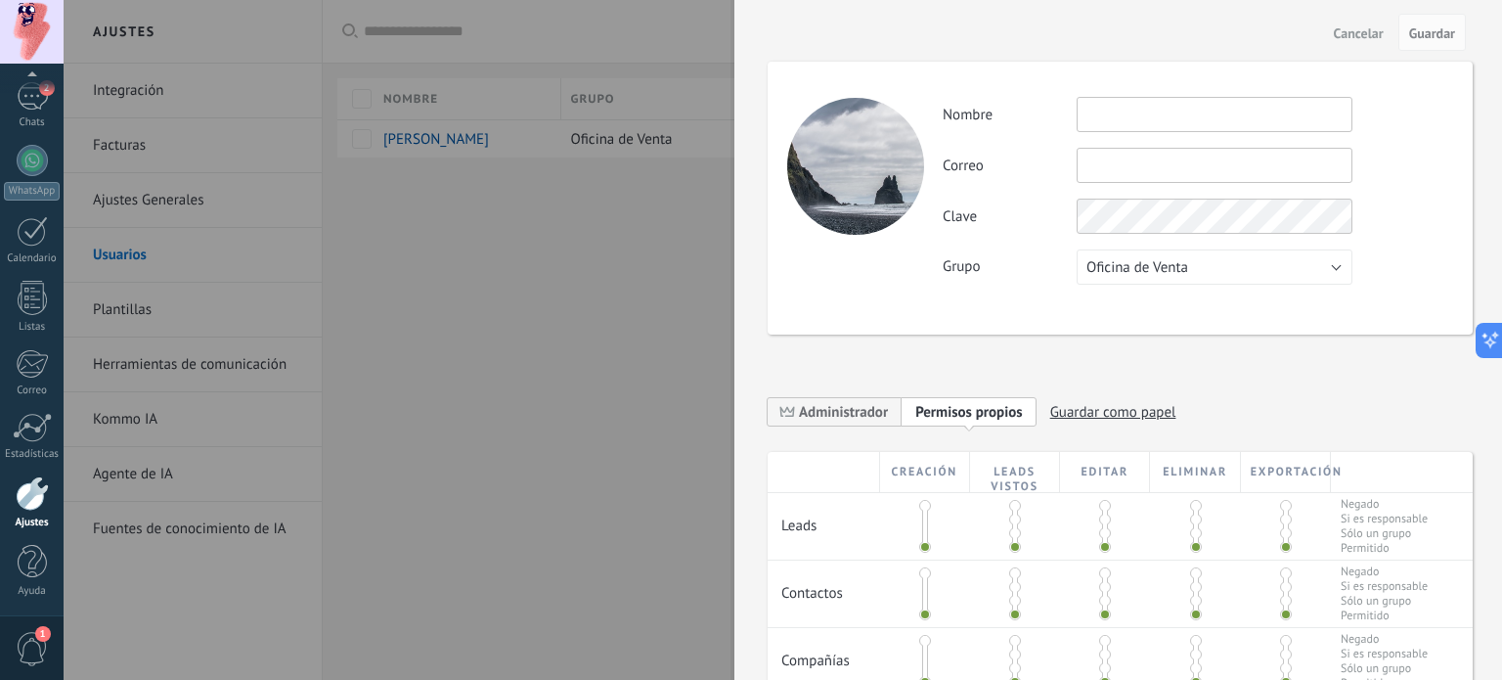
click at [1138, 112] on input "text" at bounding box center [1215, 114] width 276 height 35
type input "****"
click at [1127, 159] on input "text" at bounding box center [1215, 165] width 276 height 35
paste input "**********"
type input "**********"
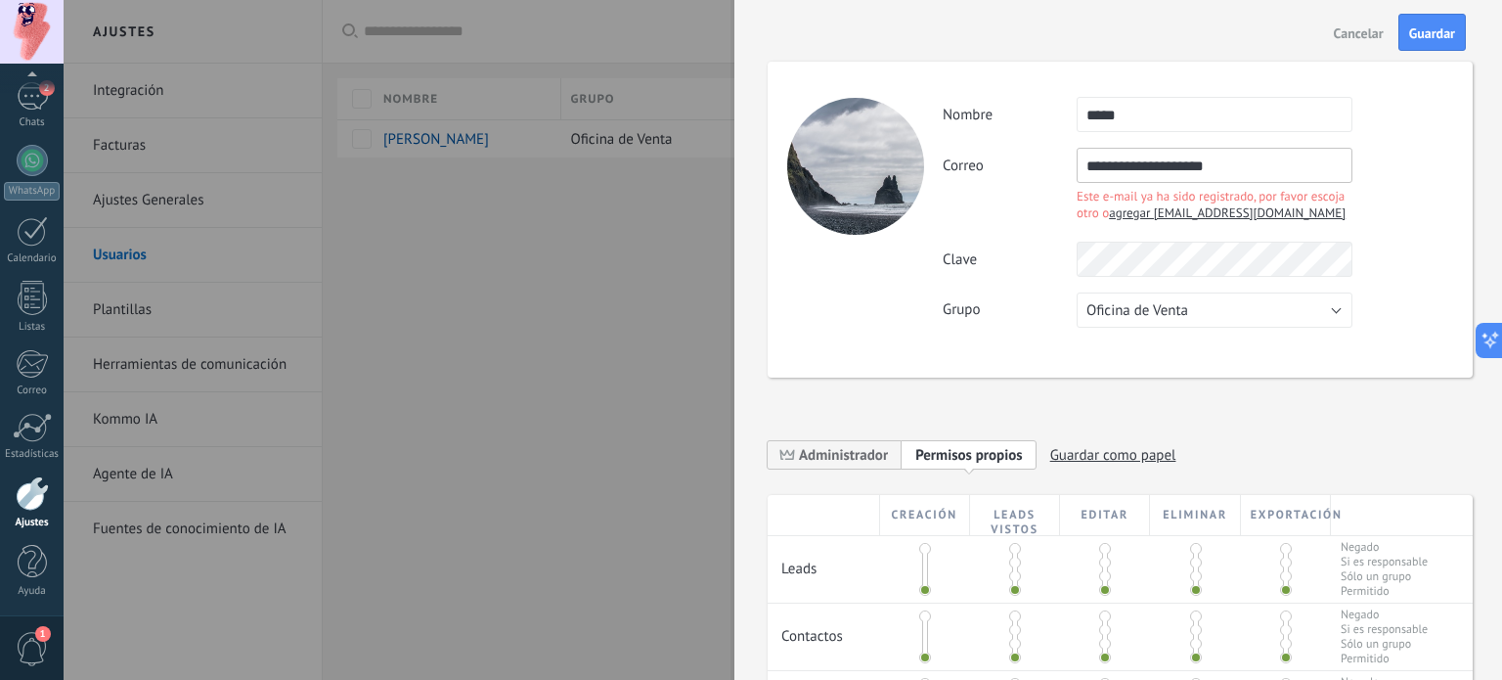
click at [1209, 208] on span "agregar [EMAIL_ADDRESS][DOMAIN_NAME]" at bounding box center [1227, 212] width 237 height 17
type input "***"
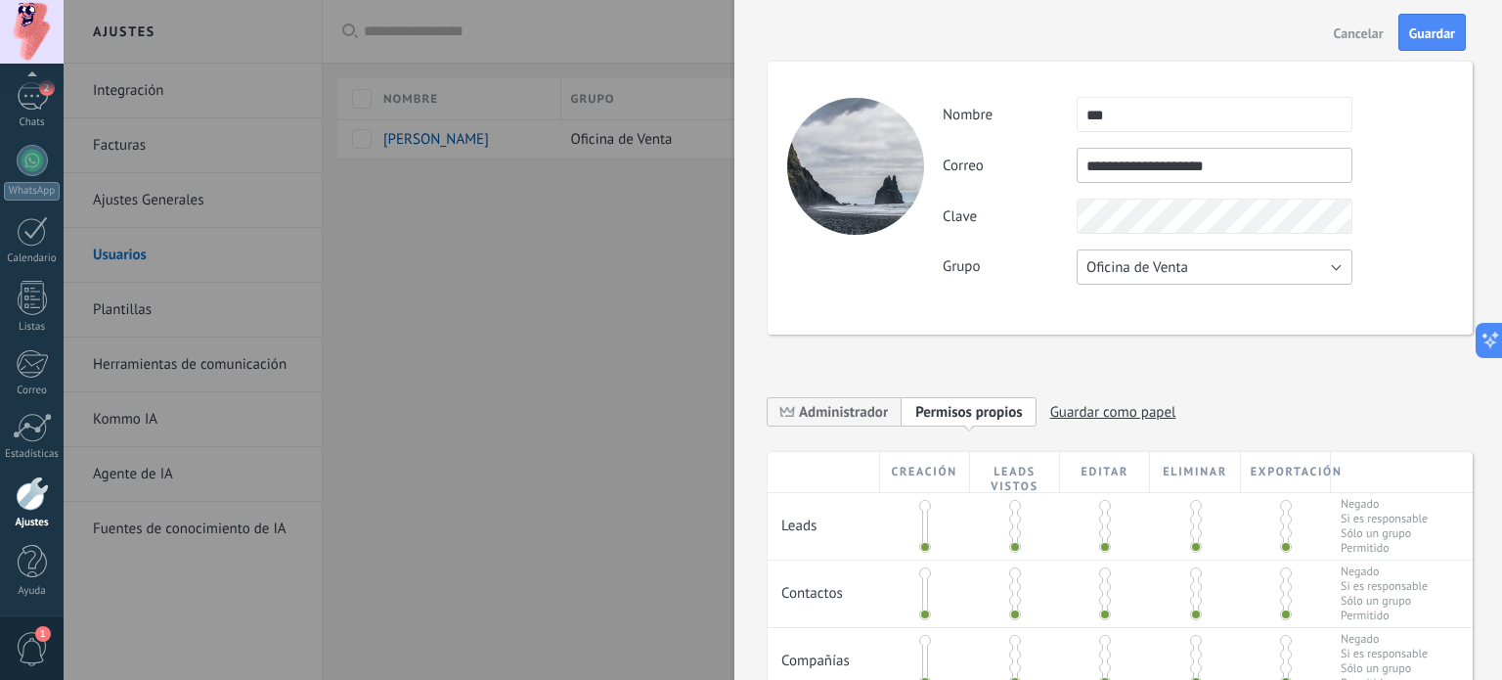
click at [1193, 267] on button "Oficina de Venta" at bounding box center [1215, 266] width 276 height 35
click at [954, 351] on div "**********" at bounding box center [1120, 583] width 705 height 1122
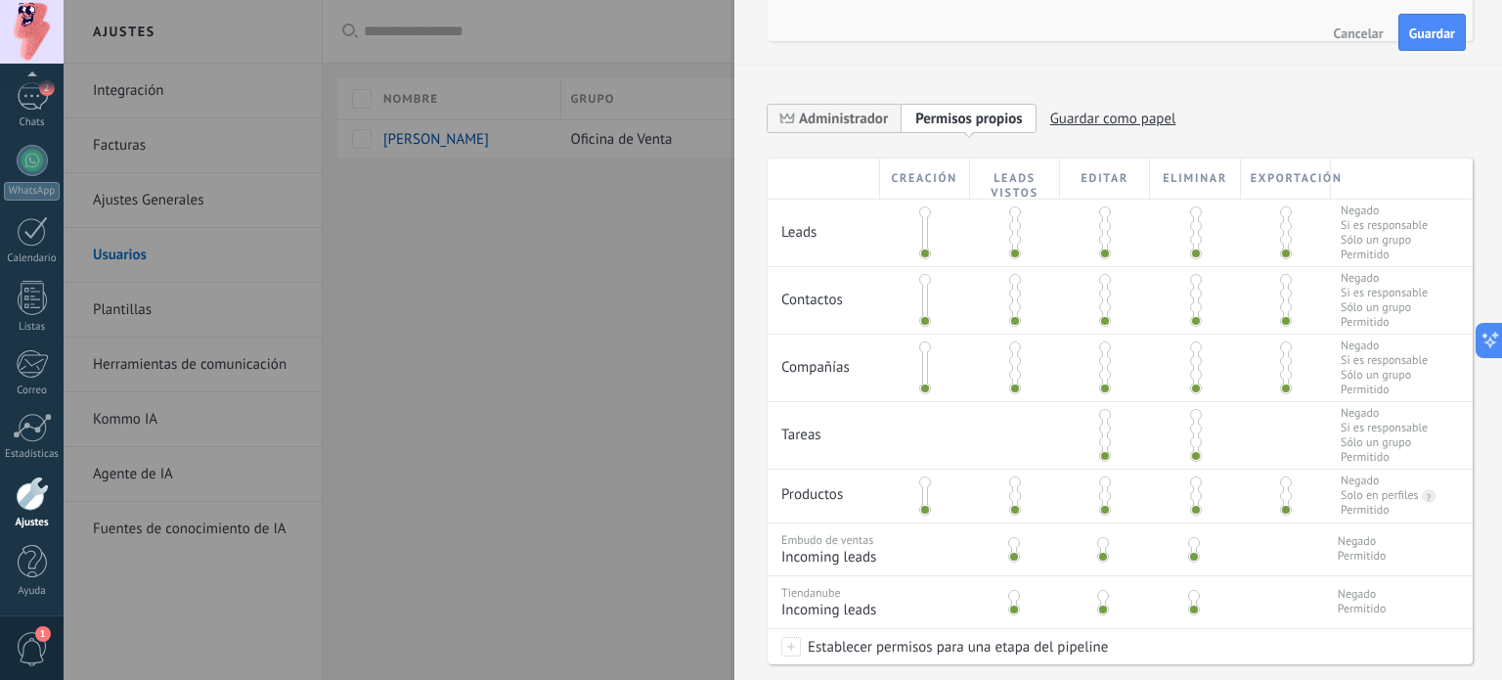
scroll to position [196, 0]
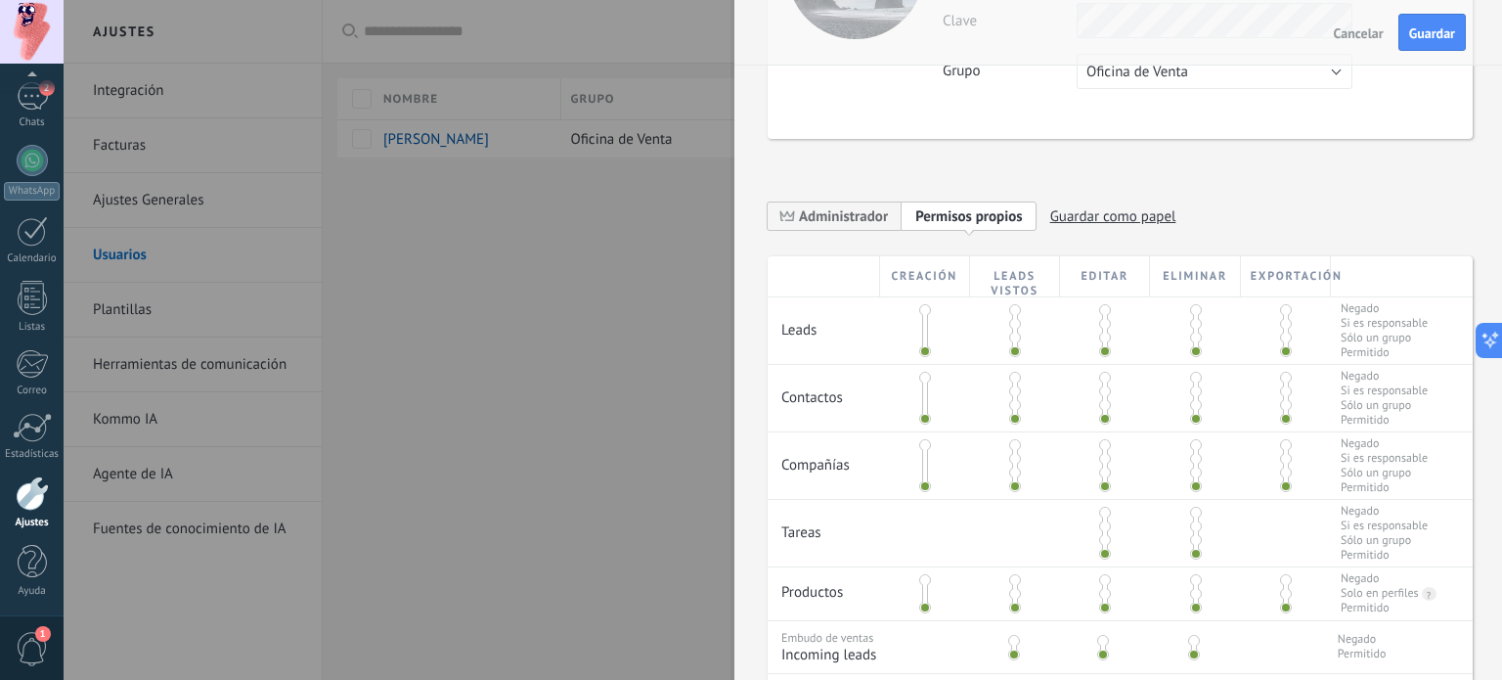
click at [924, 308] on span at bounding box center [925, 310] width 12 height 12
click at [921, 345] on span at bounding box center [925, 351] width 12 height 12
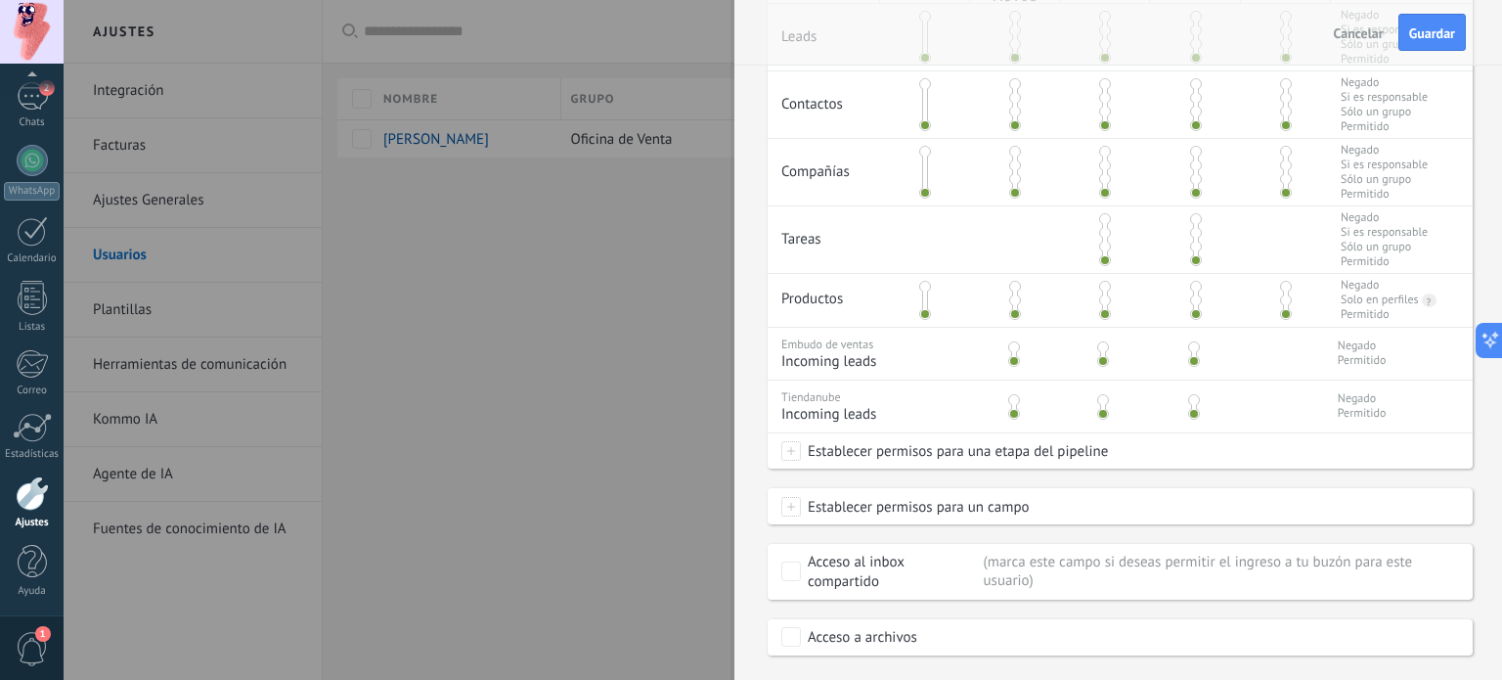
scroll to position [391, 0]
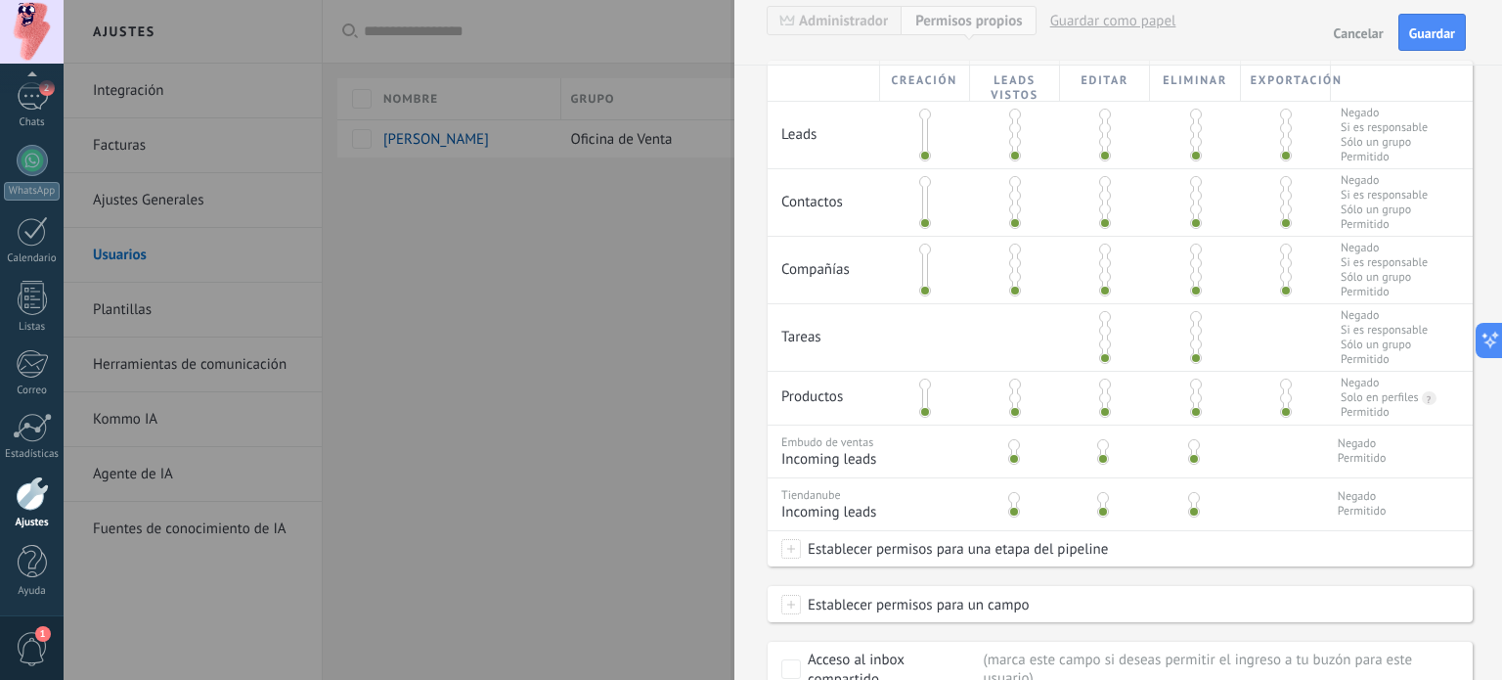
click at [923, 250] on span at bounding box center [925, 250] width 12 height 12
click at [915, 249] on div at bounding box center [925, 270] width 90 height 67
click at [919, 382] on span at bounding box center [925, 384] width 12 height 12
click at [1342, 34] on span "Cancelar" at bounding box center [1359, 33] width 50 height 14
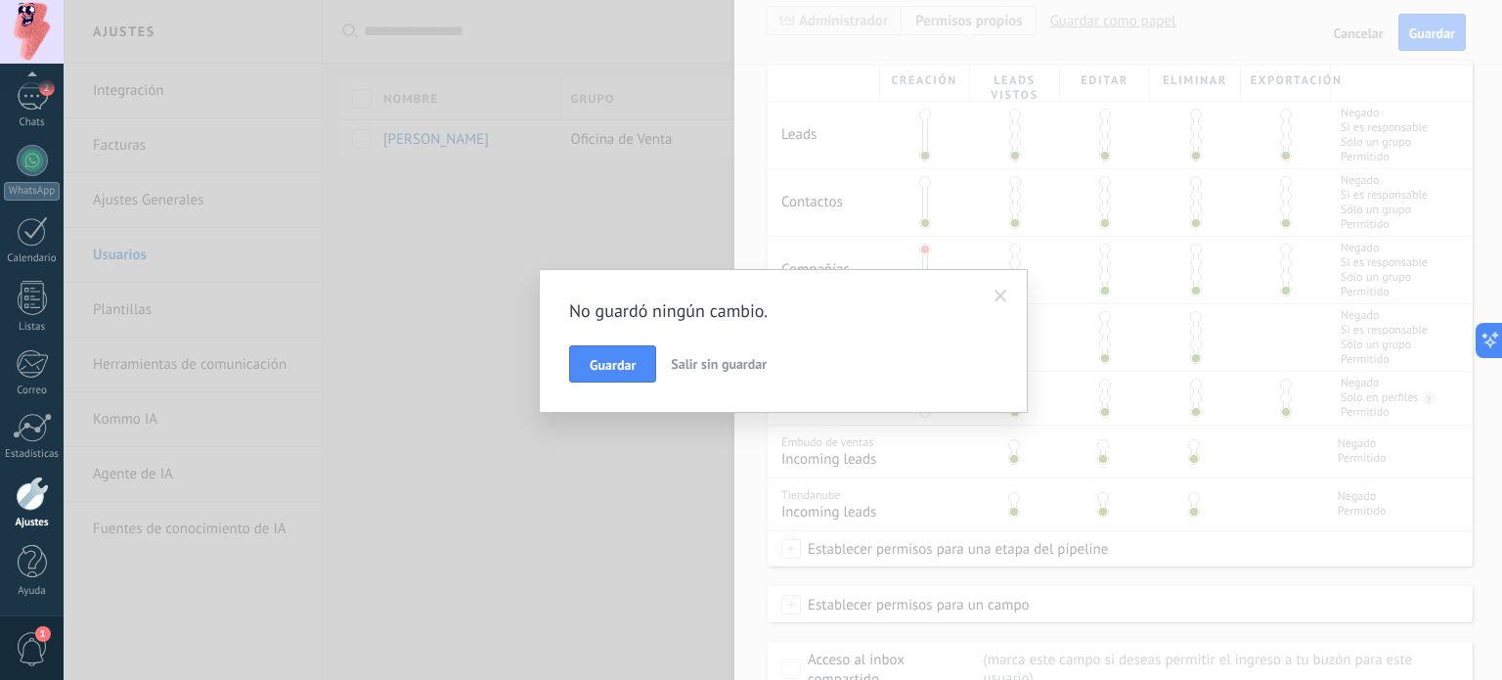
click at [693, 361] on span "Salir sin guardar" at bounding box center [719, 364] width 96 height 18
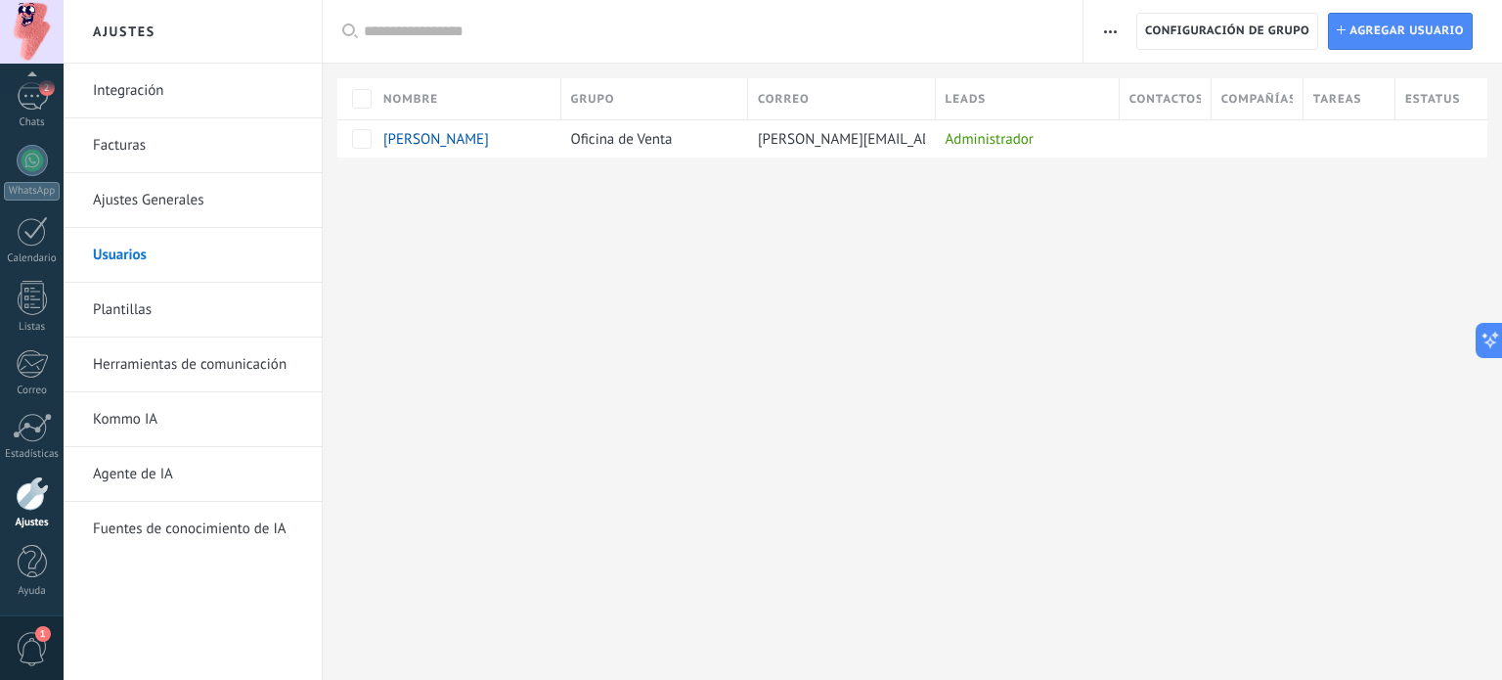
scroll to position [0, 0]
click at [908, 427] on div "Ajustes Integración Facturas Ajustes Generales Usuarios Plantillas Herramientas…" at bounding box center [783, 340] width 1439 height 680
click at [1368, 36] on span "Agregar usuario" at bounding box center [1407, 31] width 114 height 35
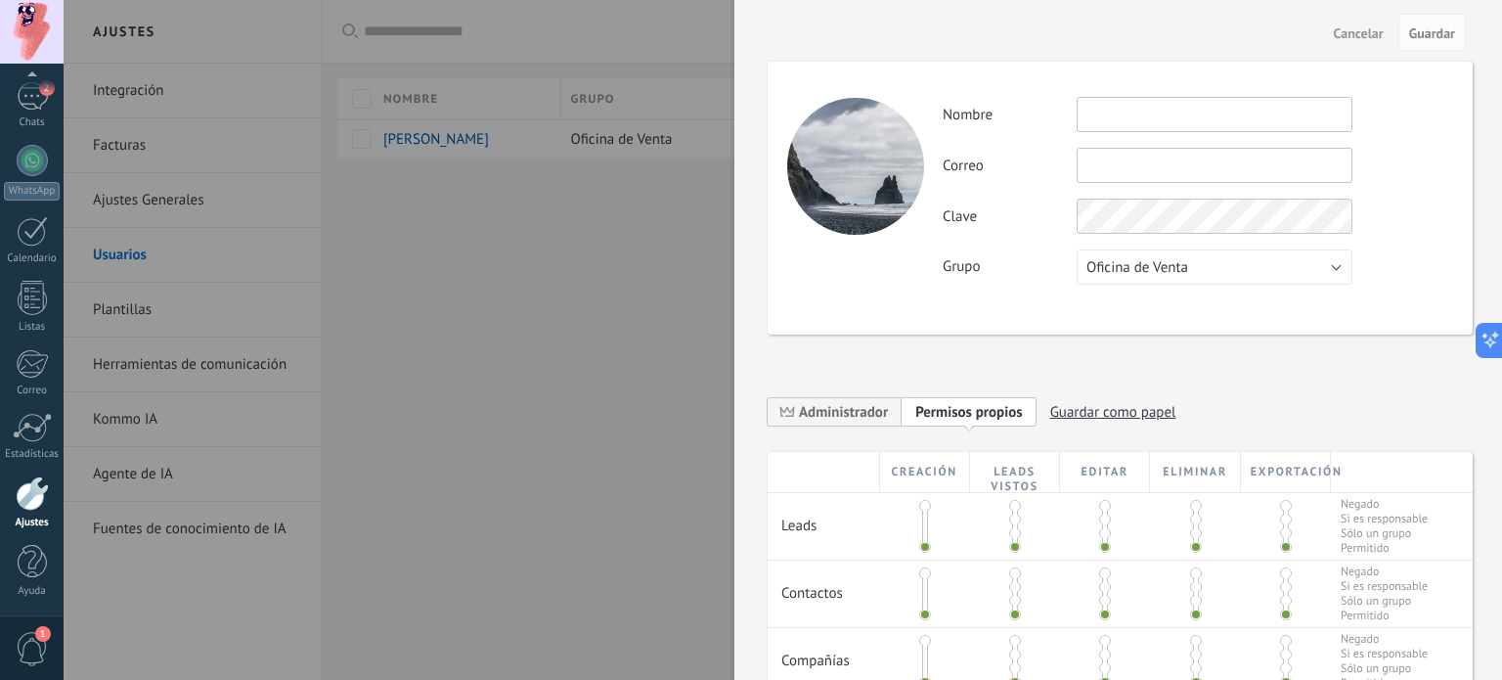
click at [1133, 105] on input "text" at bounding box center [1215, 114] width 276 height 35
type input "*"
type input "****"
click at [1105, 178] on input "text" at bounding box center [1215, 165] width 276 height 35
type input "**********"
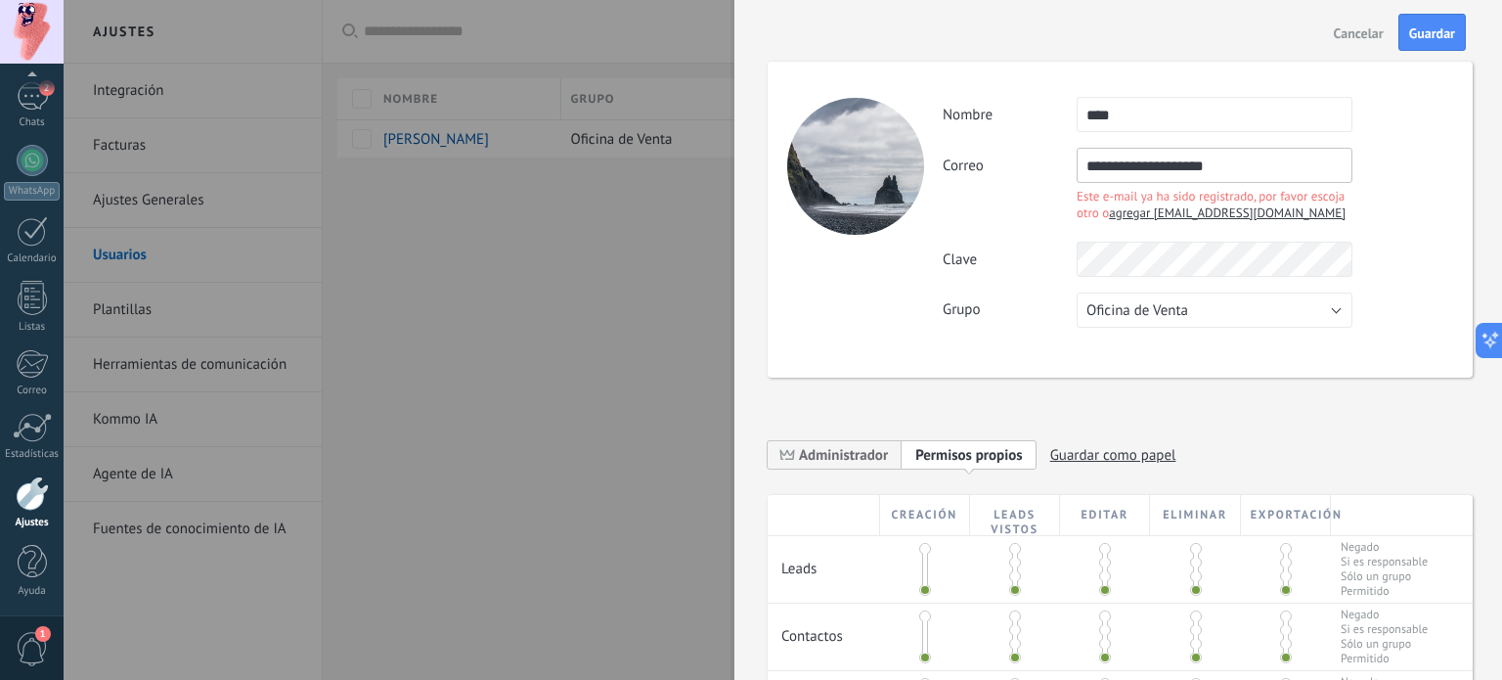
click at [1254, 171] on input "**********" at bounding box center [1215, 165] width 276 height 35
click at [1128, 313] on span "Oficina de Venta" at bounding box center [1138, 310] width 102 height 19
click at [1128, 313] on span "Oficina de Venta" at bounding box center [1205, 310] width 281 height 19
click at [1193, 213] on span "agregar [EMAIL_ADDRESS][DOMAIN_NAME]" at bounding box center [1227, 212] width 237 height 17
type input "***"
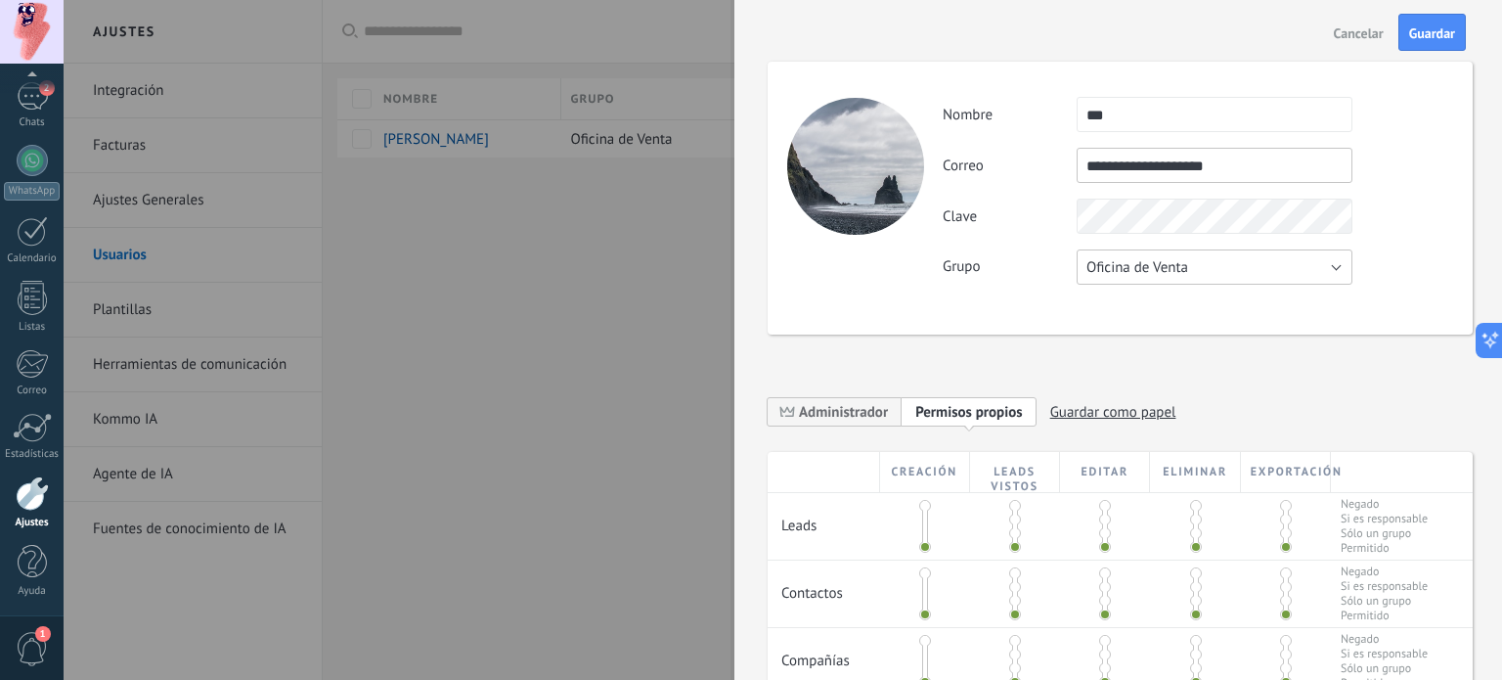
click at [1184, 276] on span "Oficina de Venta" at bounding box center [1138, 267] width 102 height 19
click at [1184, 276] on span "Oficina de Venta" at bounding box center [1205, 267] width 281 height 19
click at [1423, 42] on button "Guardar" at bounding box center [1432, 32] width 67 height 37
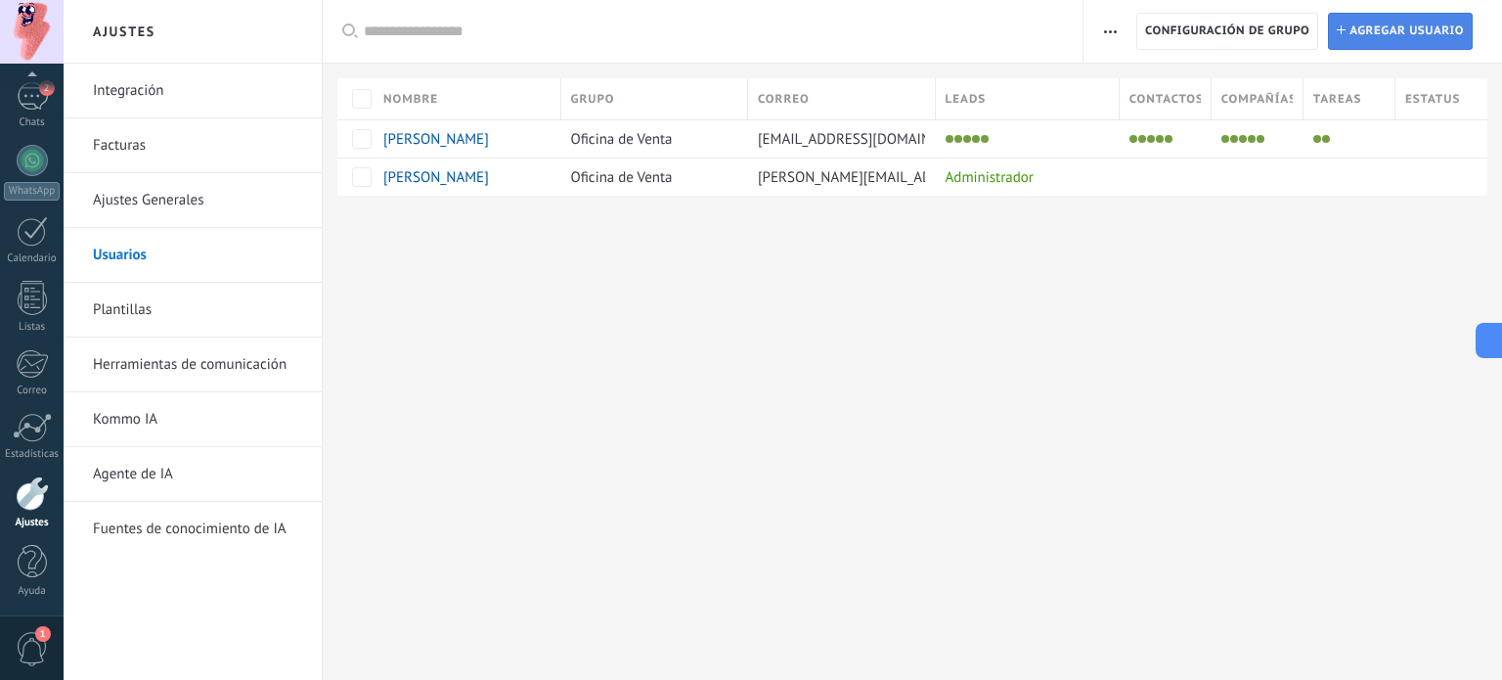
click at [1368, 30] on span "Agregar usuario" at bounding box center [1407, 31] width 114 height 35
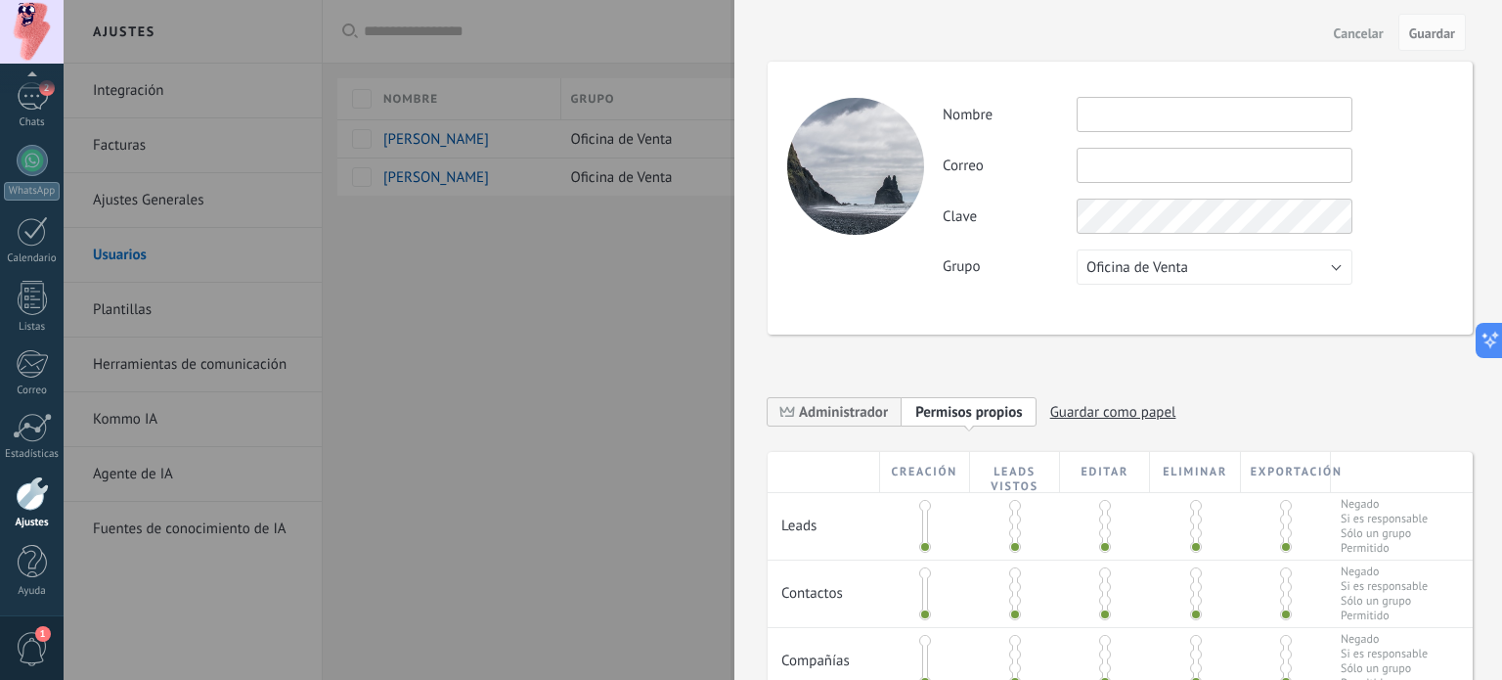
click at [1098, 128] on input "text" at bounding box center [1215, 114] width 276 height 35
click at [1197, 166] on input "text" at bounding box center [1215, 165] width 276 height 35
click at [1271, 113] on input "**********" at bounding box center [1215, 114] width 276 height 35
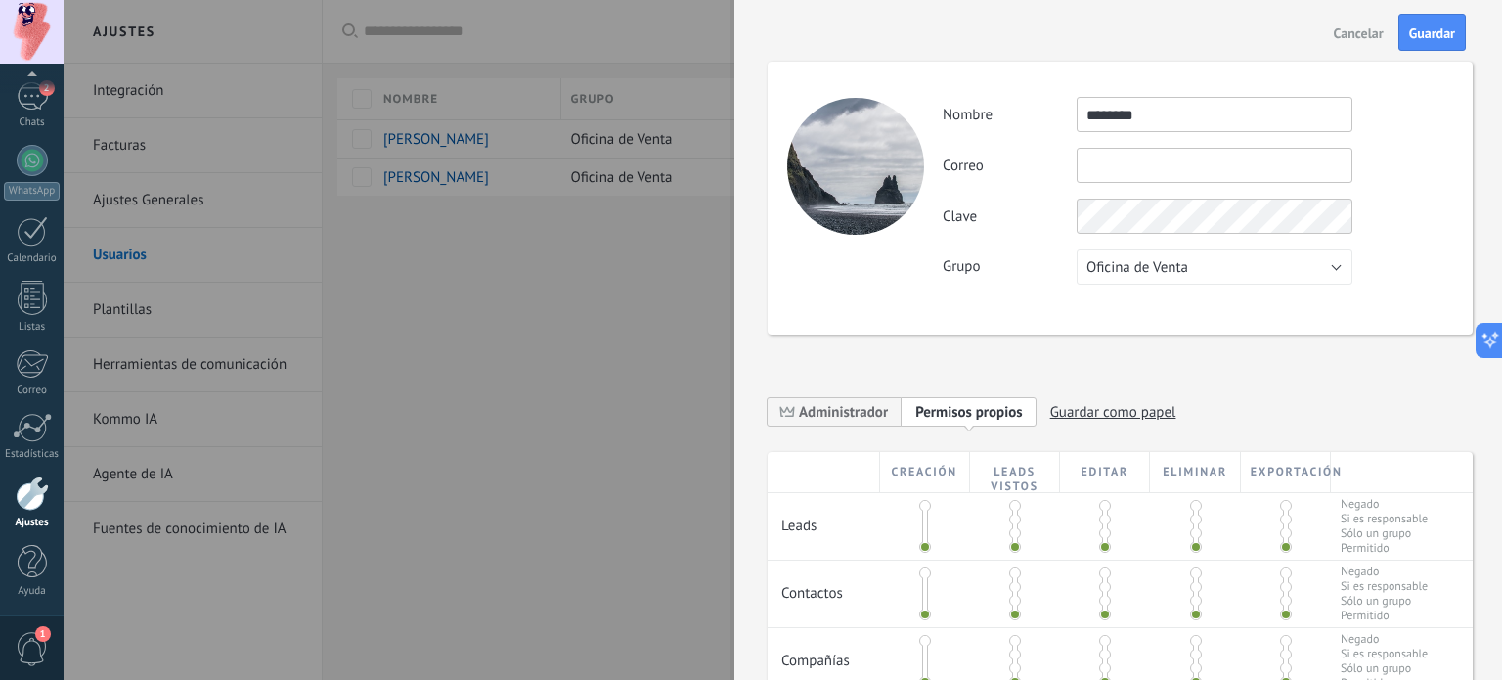
type input "********"
click at [1237, 166] on input "text" at bounding box center [1215, 165] width 276 height 35
type input "**********"
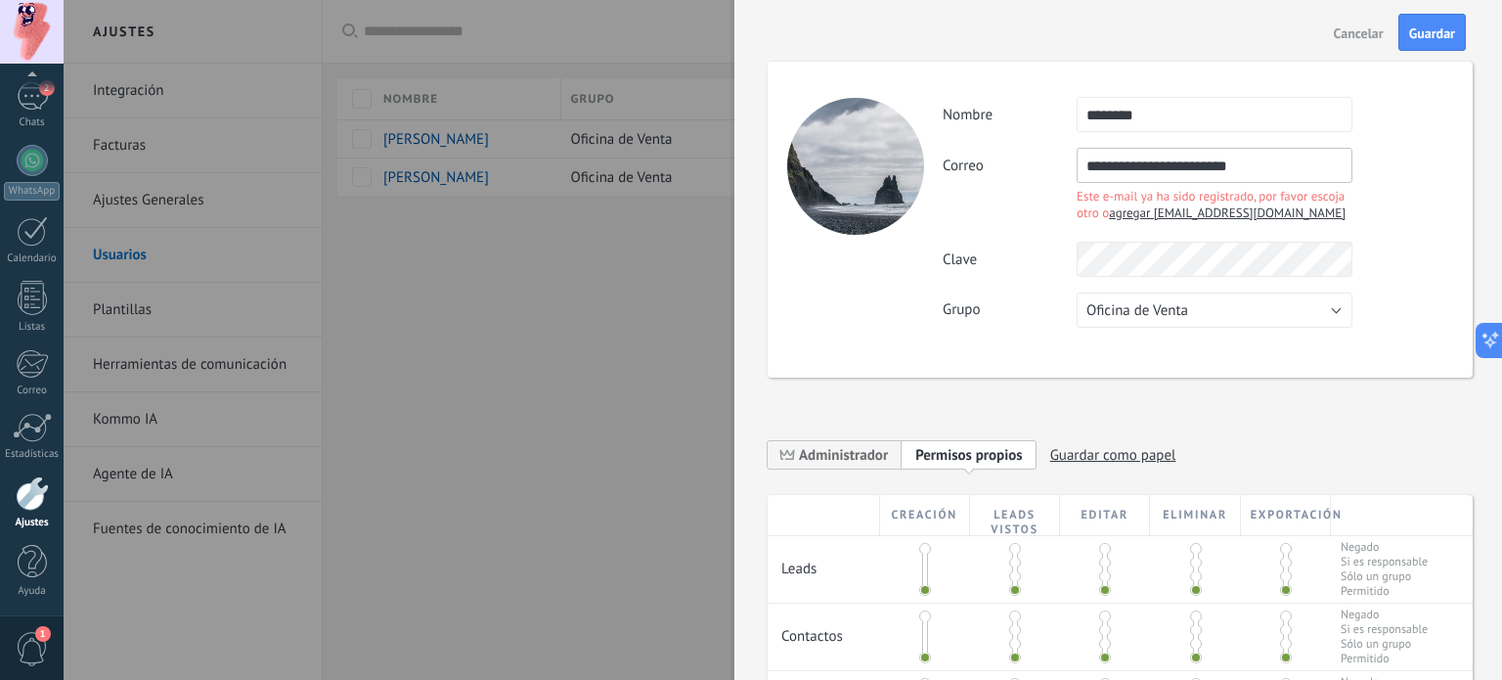
click at [1245, 212] on span "agregar [EMAIL_ADDRESS][DOMAIN_NAME]" at bounding box center [1227, 212] width 237 height 17
type input "**********"
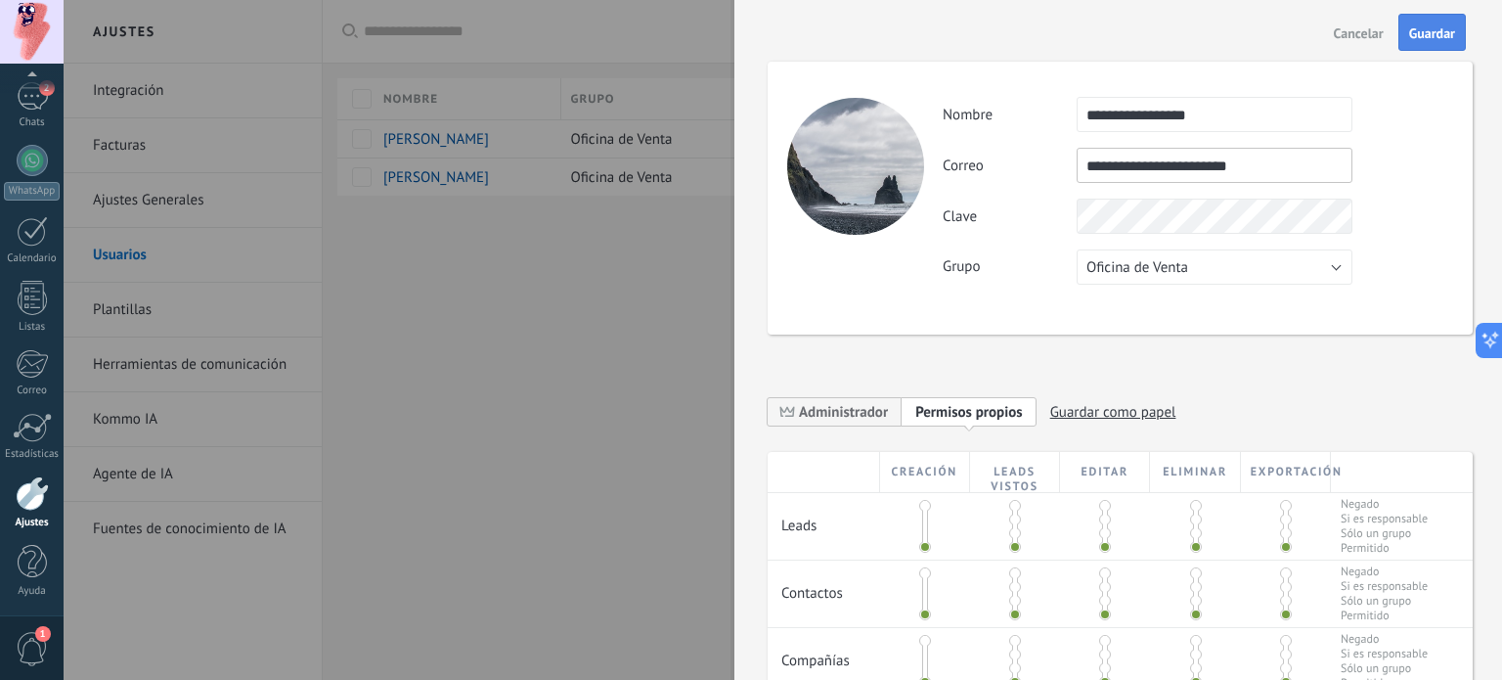
click at [1425, 30] on span "Guardar" at bounding box center [1432, 33] width 46 height 14
